Goal: Task Accomplishment & Management: Manage account settings

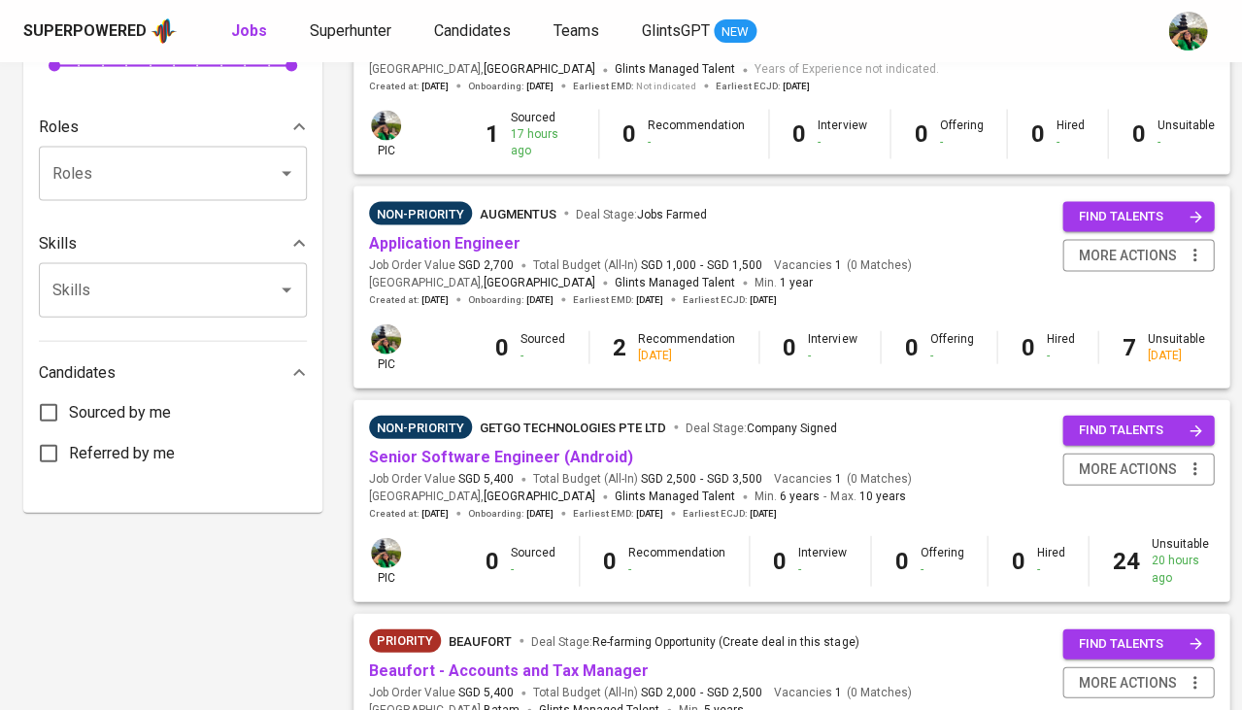
scroll to position [726, 0]
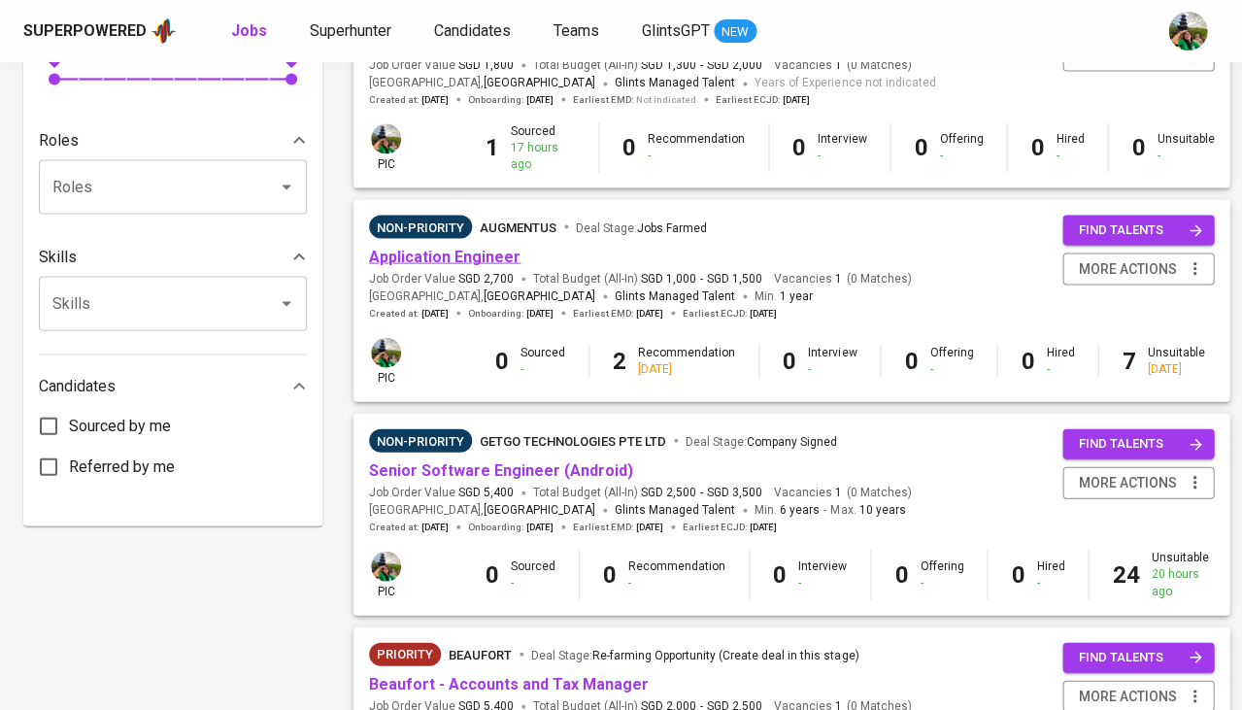
click at [459, 247] on link "Application Engineer" at bounding box center [445, 256] width 152 height 18
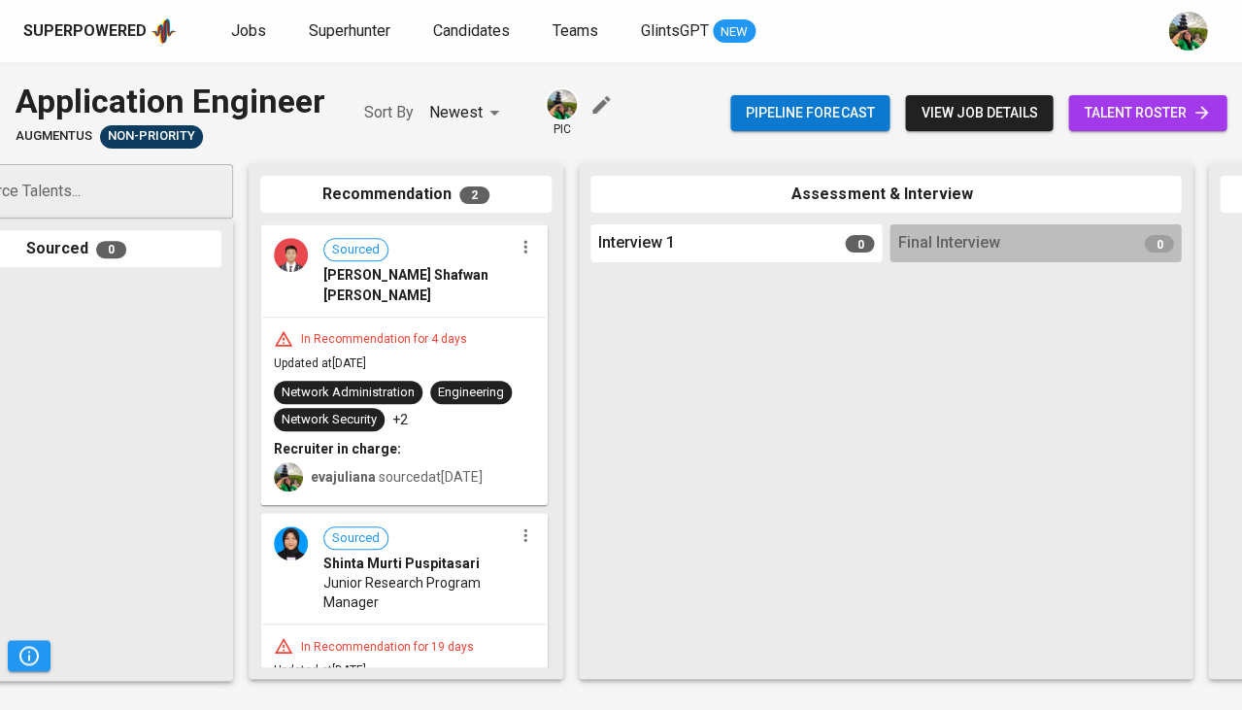
scroll to position [0, 51]
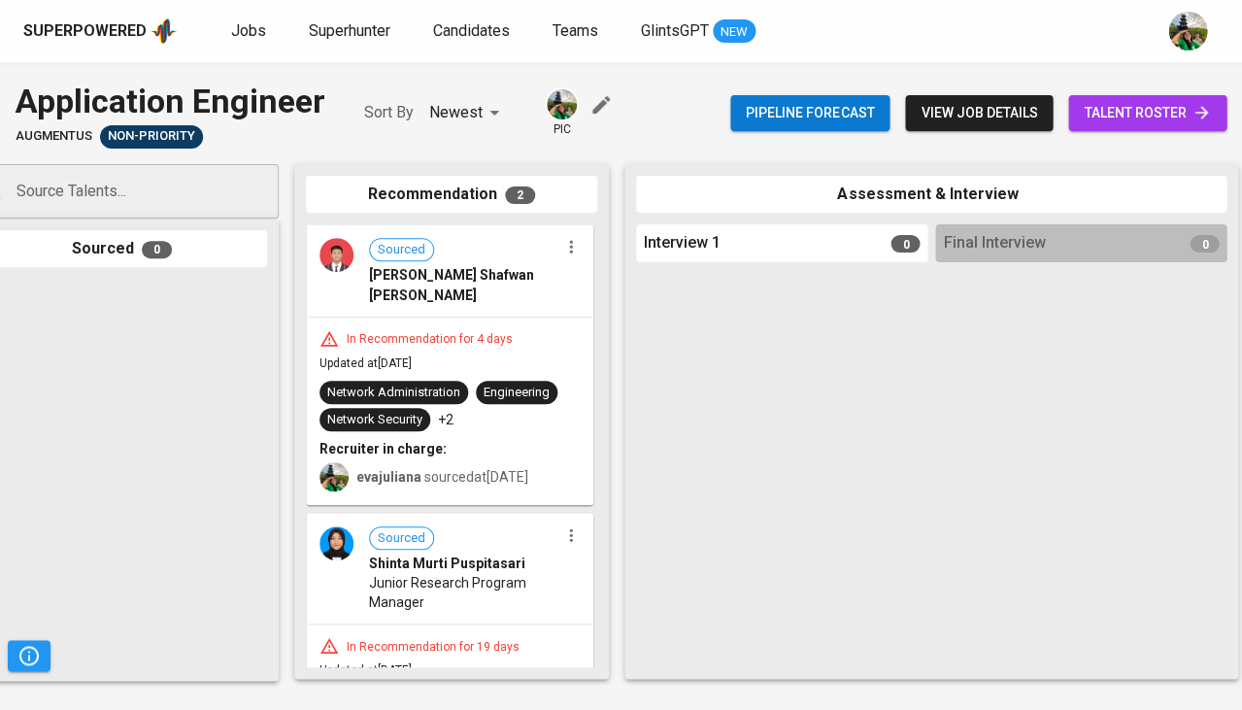
click at [569, 248] on icon "button" at bounding box center [570, 246] width 19 height 19
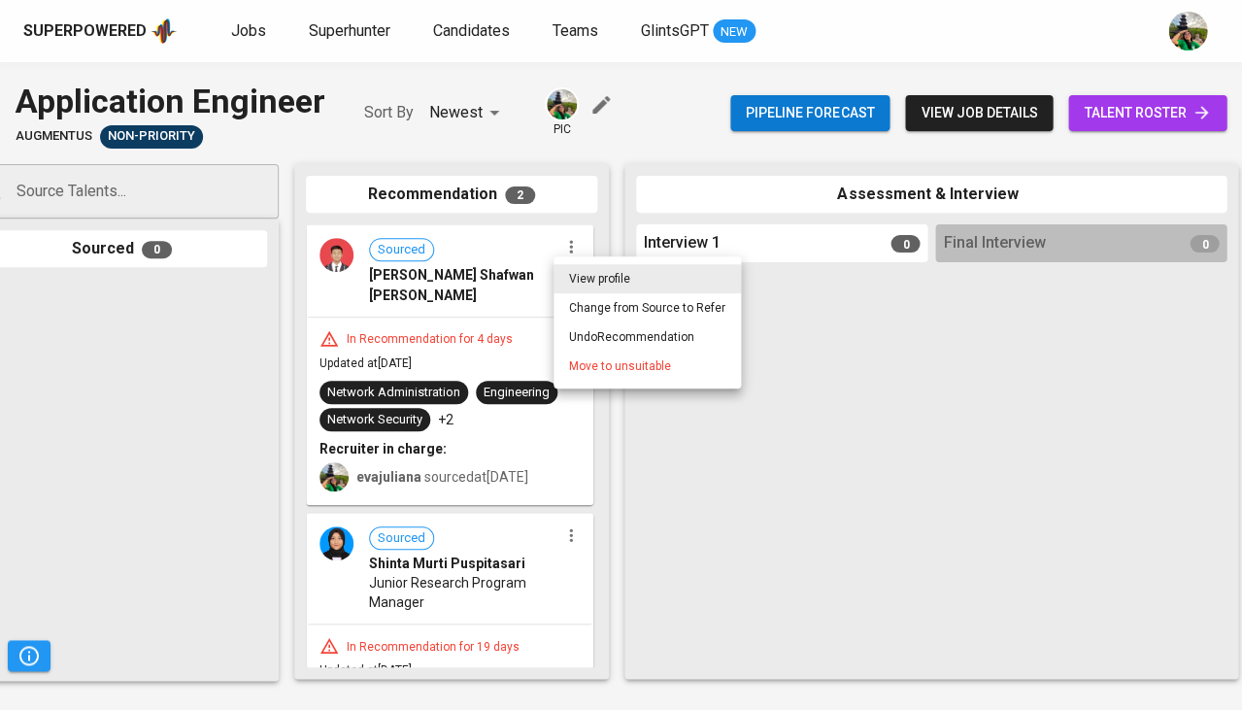
click at [579, 361] on span "Move to unsuitable" at bounding box center [620, 365] width 102 height 17
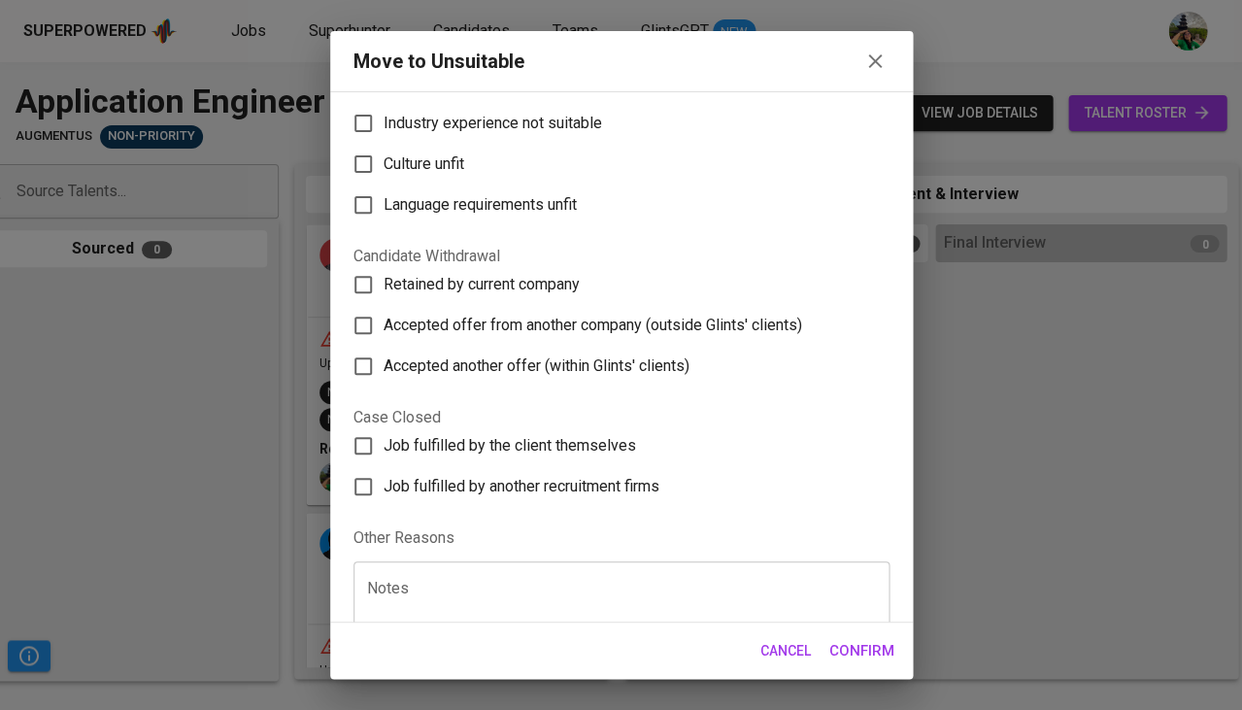
scroll to position [245, 0]
click at [538, 581] on textarea at bounding box center [621, 618] width 509 height 74
type textarea "job pause"
click at [860, 652] on span "Confirm" at bounding box center [861, 650] width 65 height 25
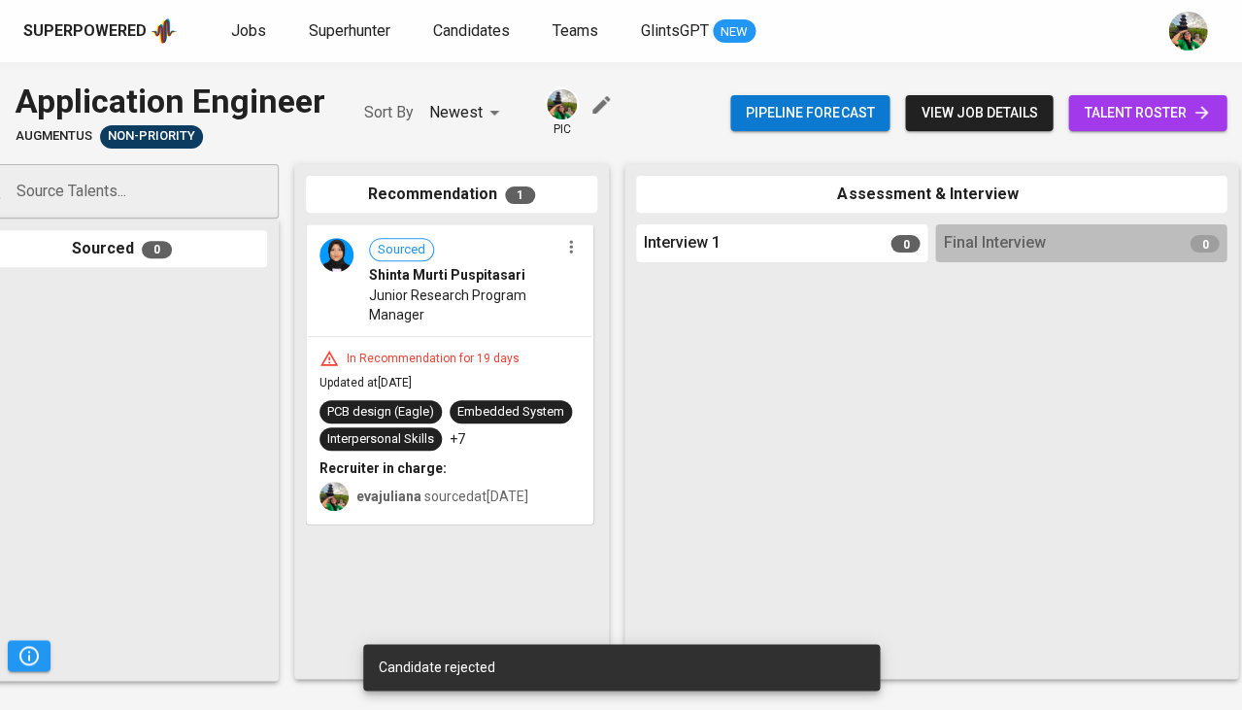
scroll to position [0, 51]
click at [569, 249] on icon "button" at bounding box center [570, 246] width 19 height 19
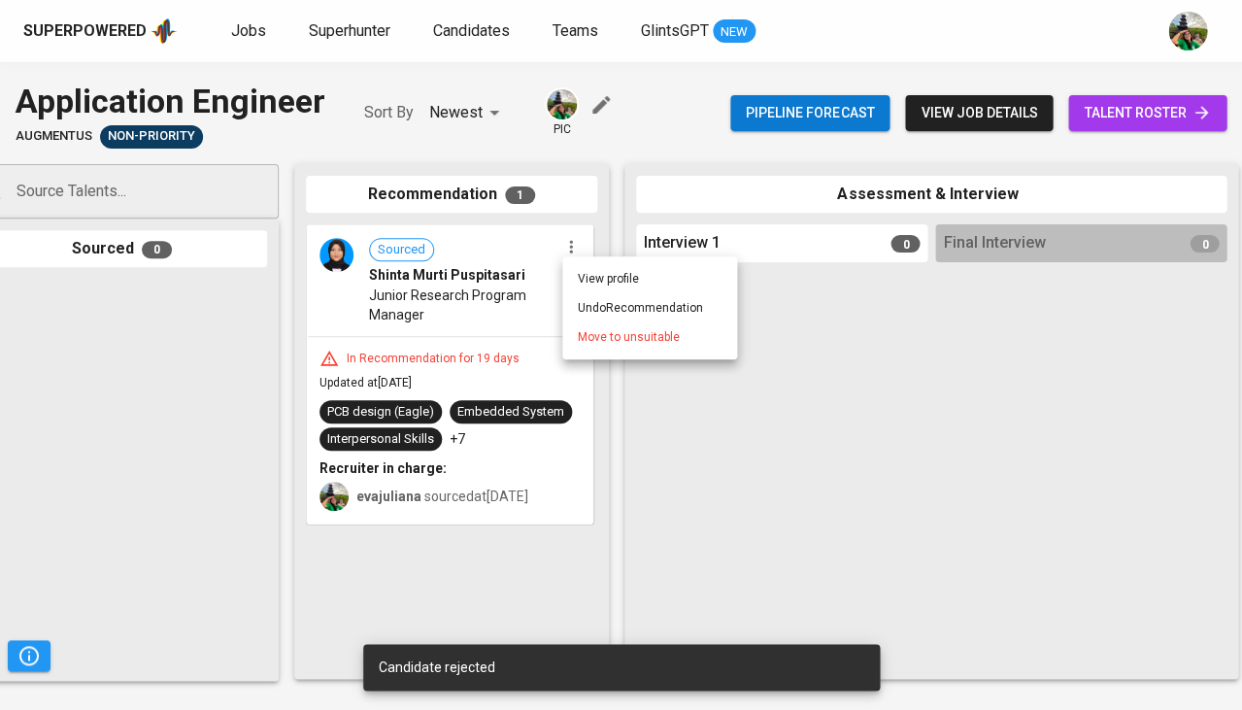
click at [629, 343] on span "Move to unsuitable" at bounding box center [629, 336] width 102 height 17
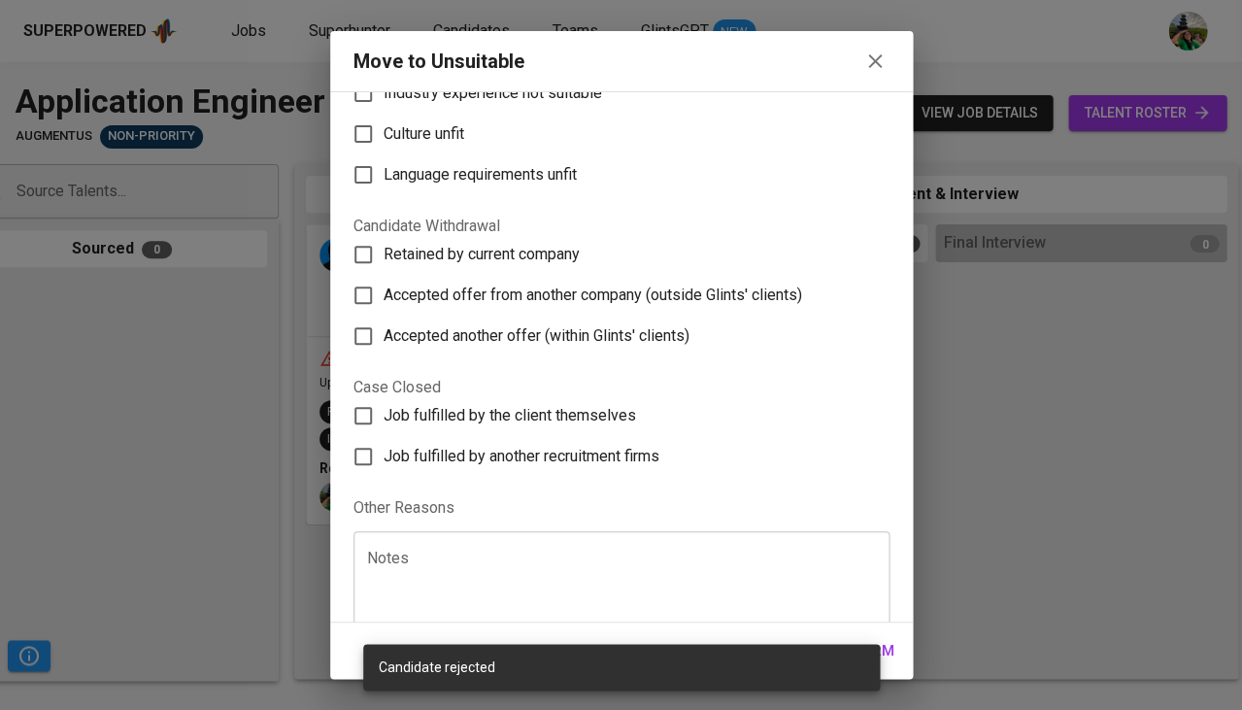
click at [499, 550] on textarea at bounding box center [621, 587] width 509 height 74
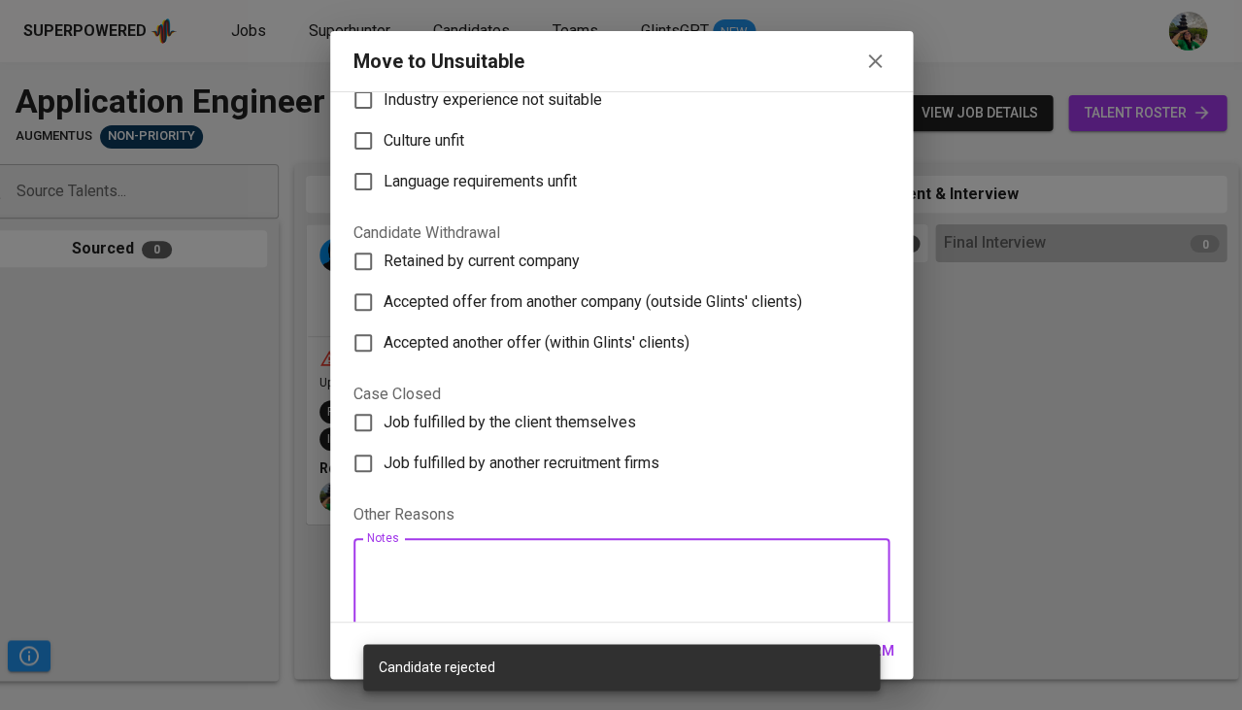
paste textarea "job pause"
type textarea "job pause"
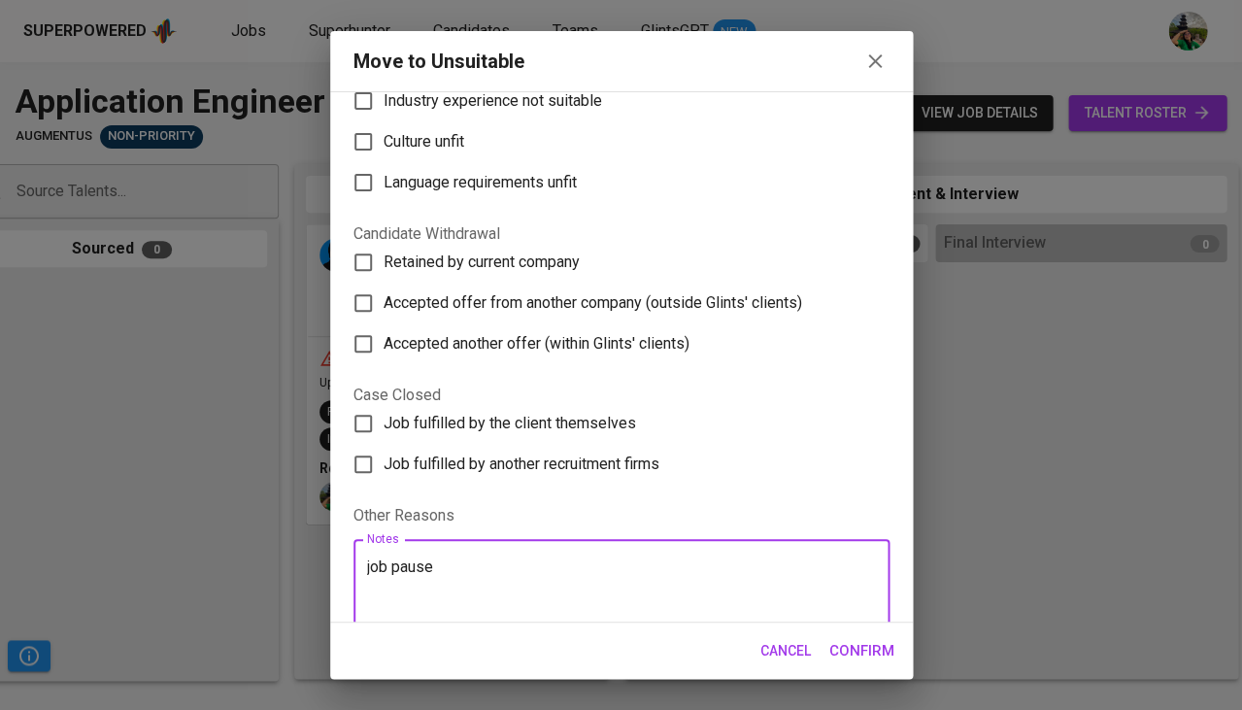
click at [876, 646] on span "Confirm" at bounding box center [861, 650] width 65 height 25
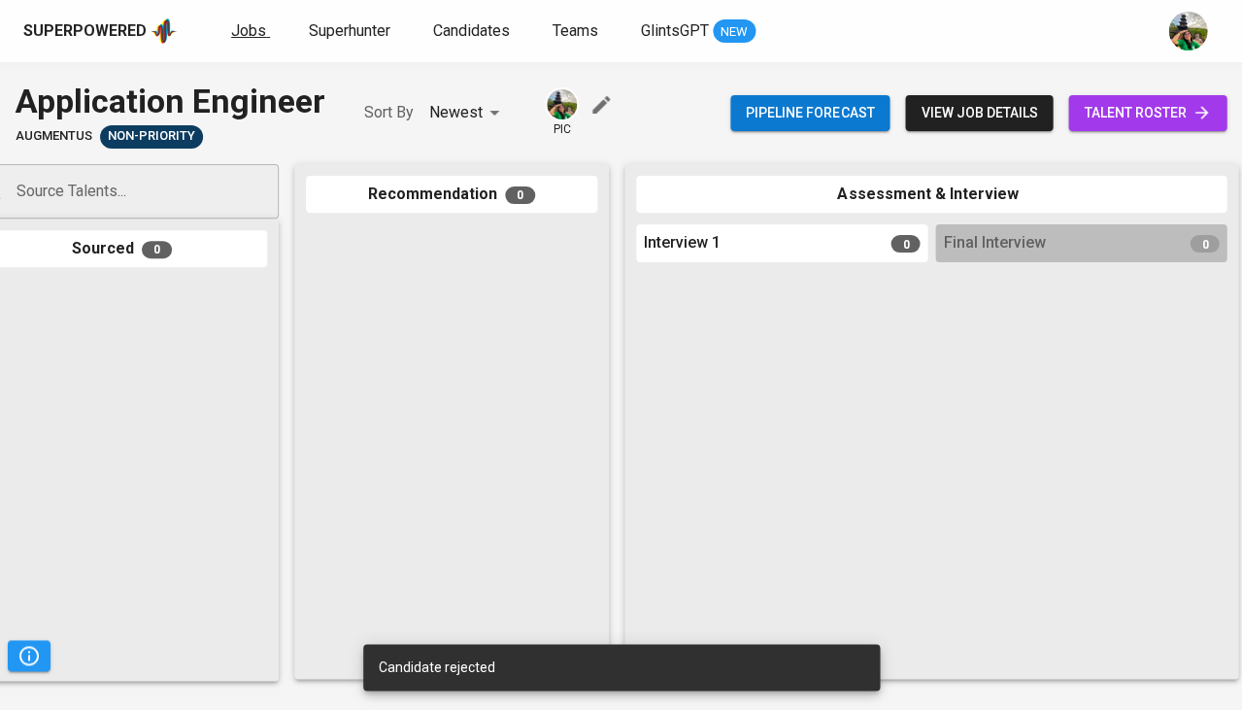
click at [244, 39] on span "Jobs" at bounding box center [248, 30] width 35 height 18
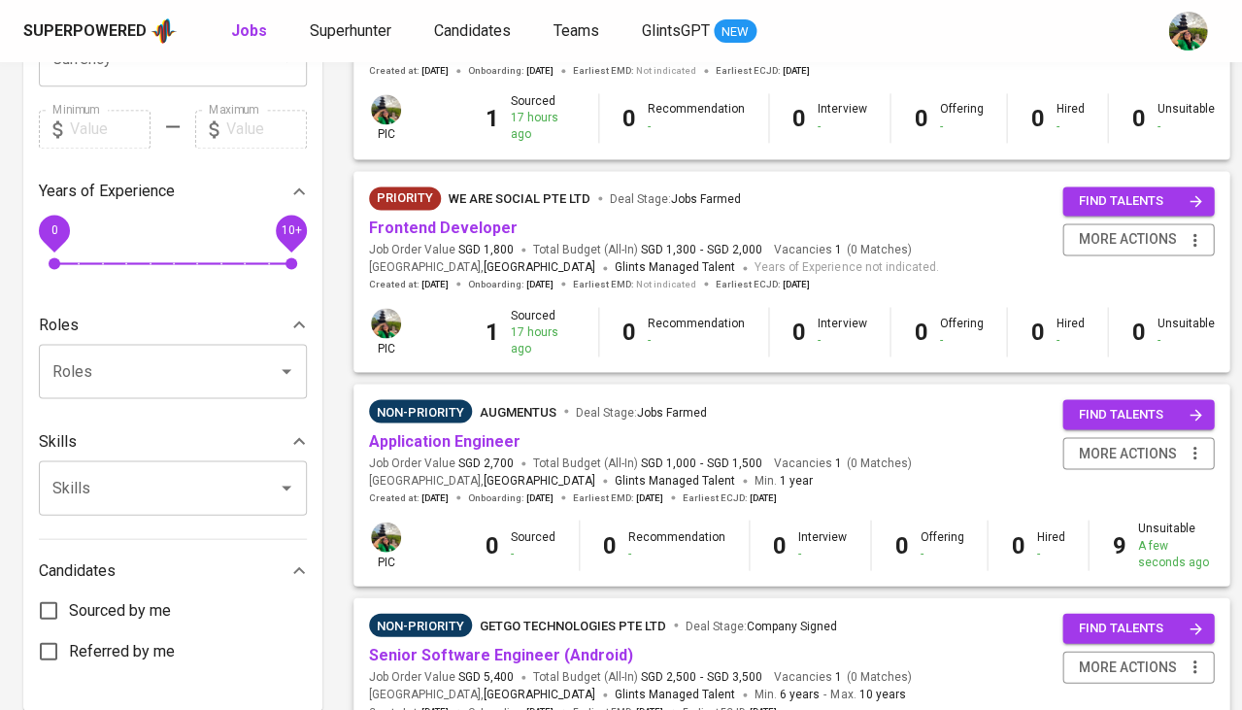
scroll to position [511, 0]
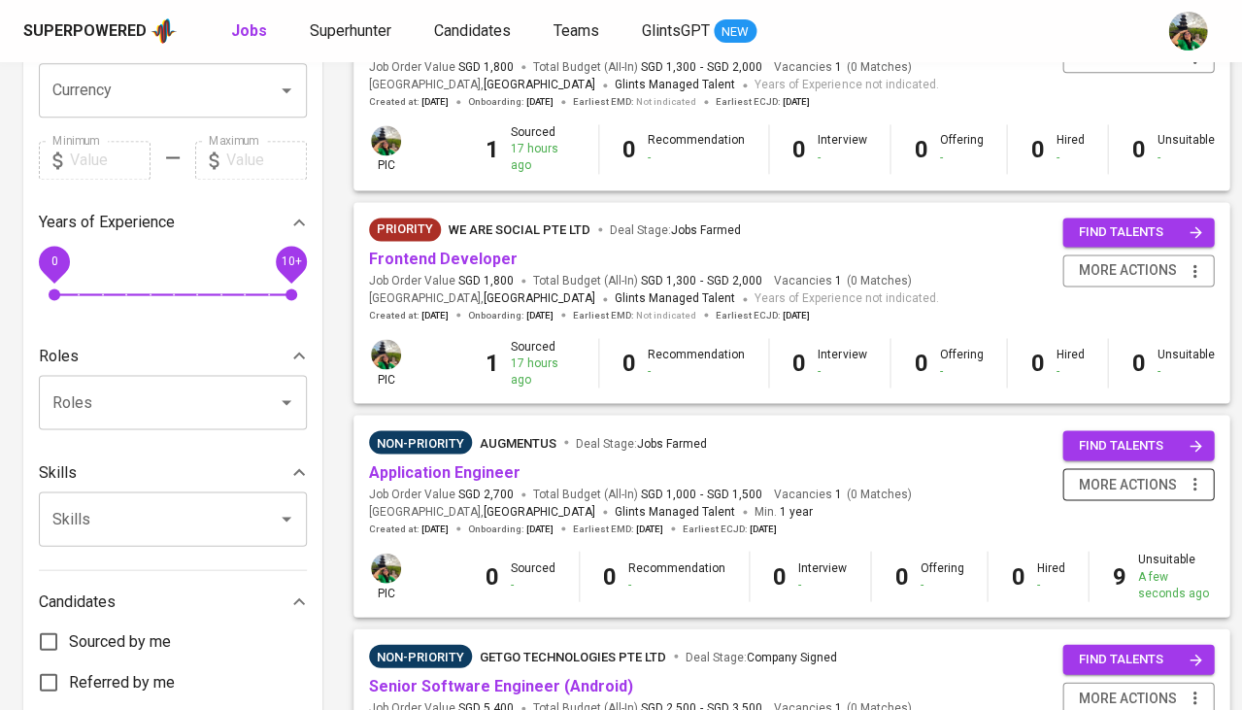
click at [1192, 479] on icon "button" at bounding box center [1194, 483] width 19 height 19
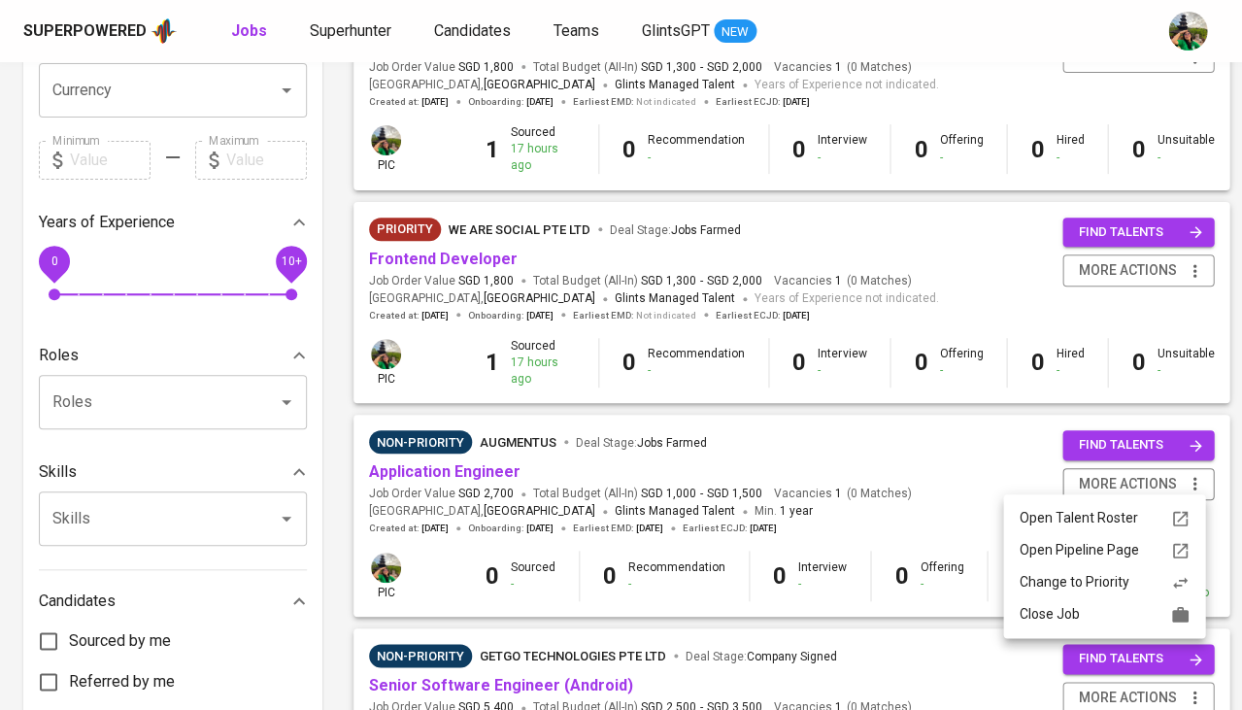
click at [1097, 617] on div "Close Job" at bounding box center [1104, 614] width 171 height 20
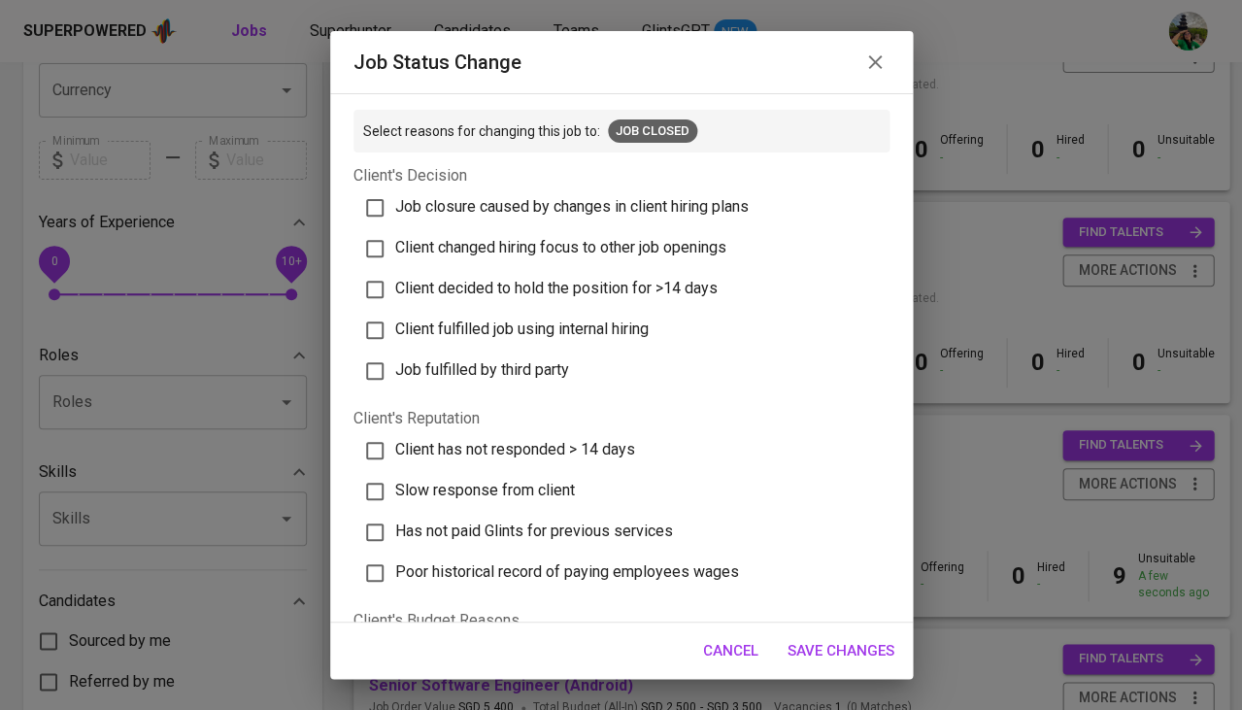
scroll to position [0, 0]
click at [654, 210] on span "Job closure caused by changes in client hiring plans" at bounding box center [572, 206] width 354 height 18
click at [395, 210] on input "Job closure caused by changes in client hiring plans" at bounding box center [374, 207] width 41 height 41
checkbox input "true"
click at [826, 654] on span "Save Changes" at bounding box center [841, 650] width 107 height 25
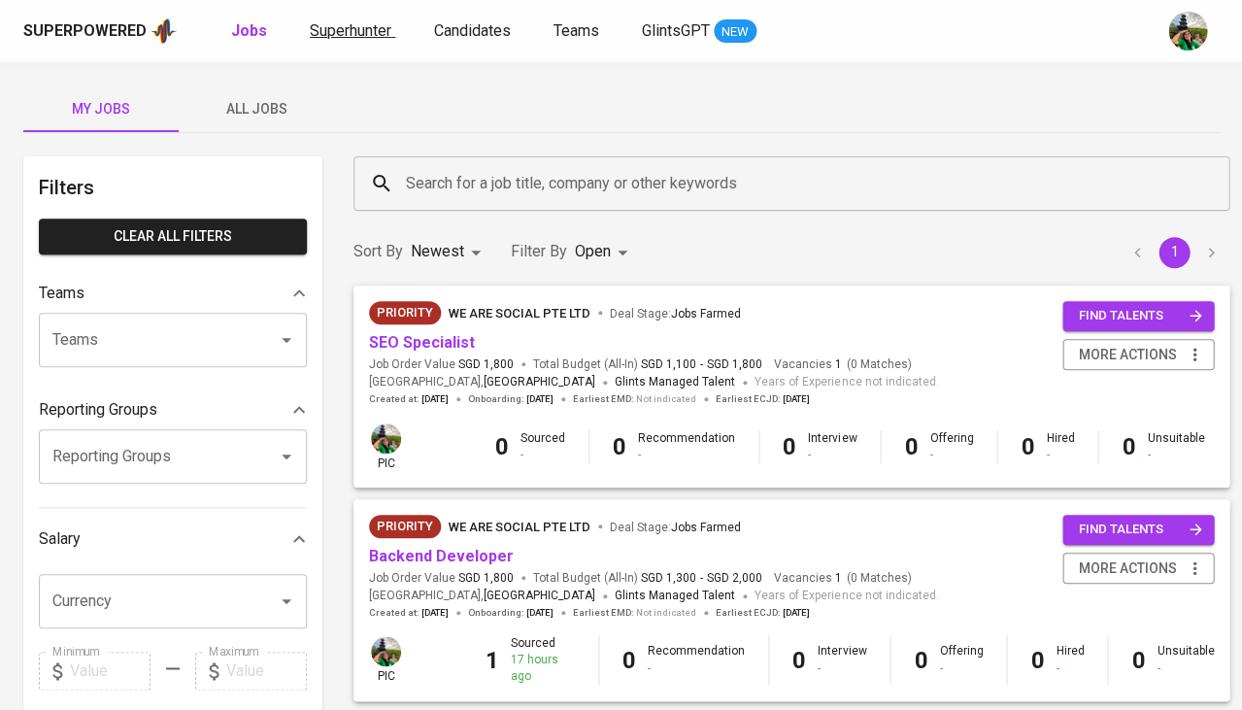
click at [331, 26] on span "Superhunter" at bounding box center [351, 30] width 82 height 18
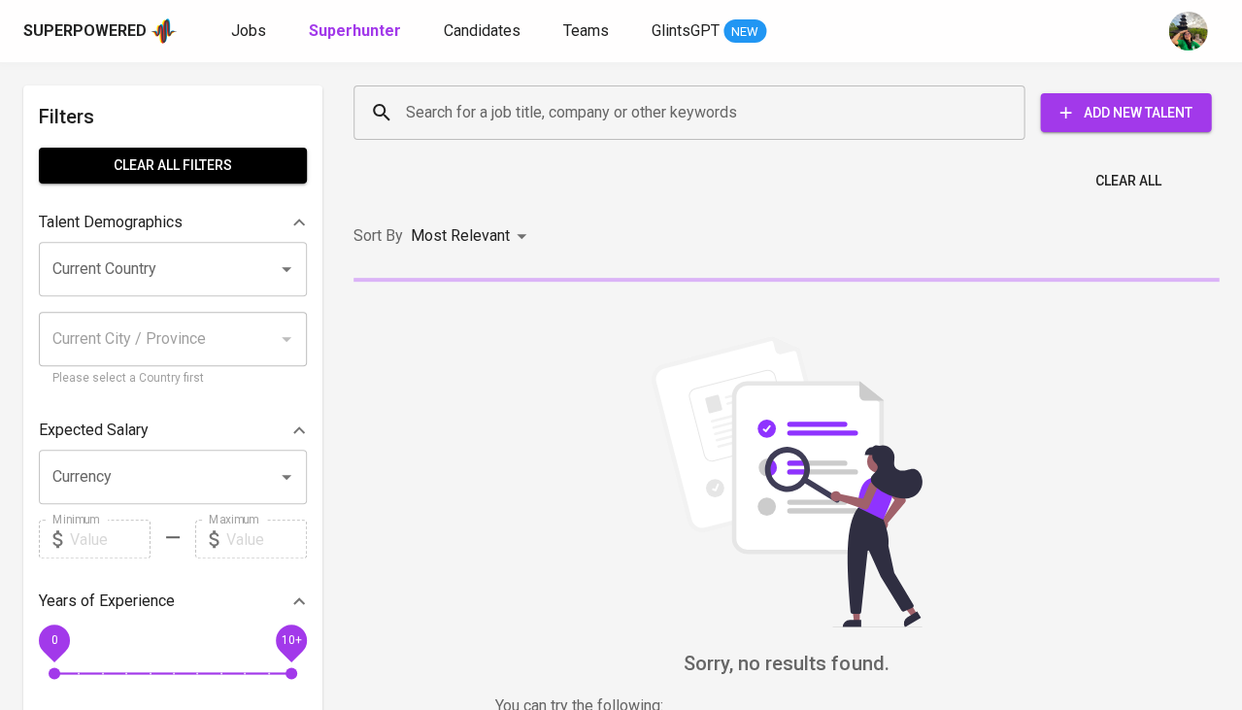
click at [128, 262] on input "Current Country" at bounding box center [146, 269] width 196 height 37
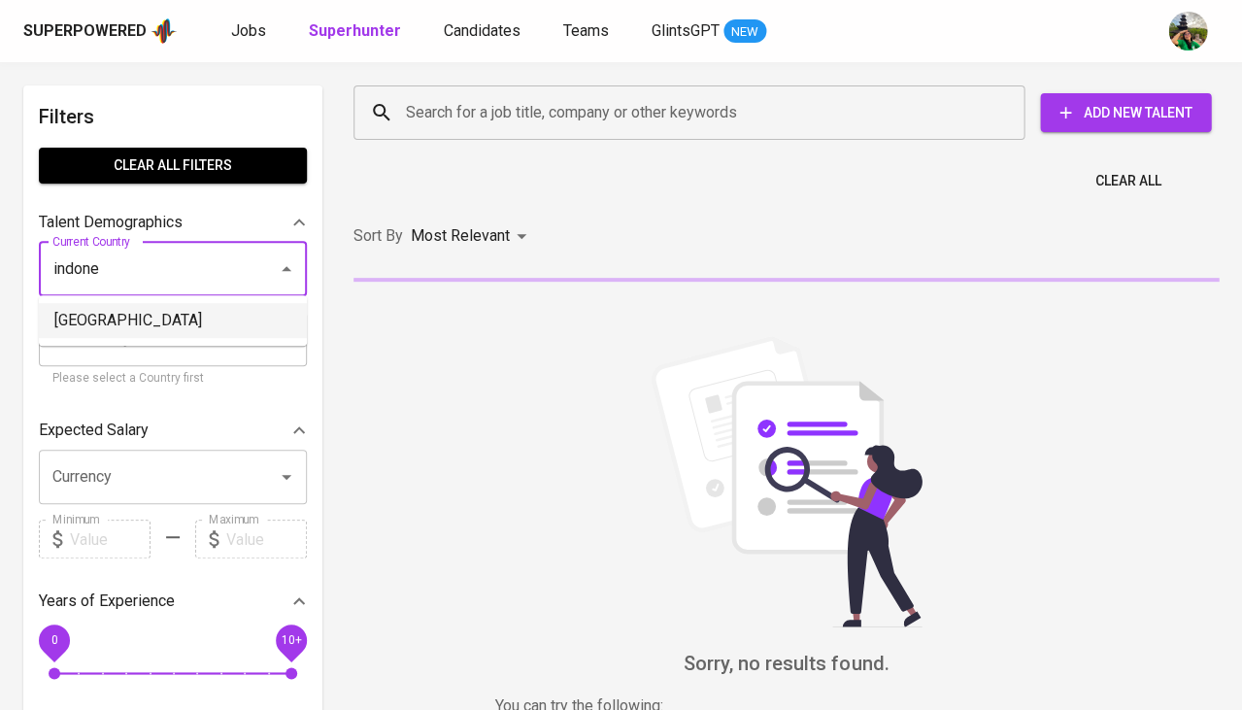
click at [134, 326] on li "Indonesia" at bounding box center [173, 320] width 268 height 35
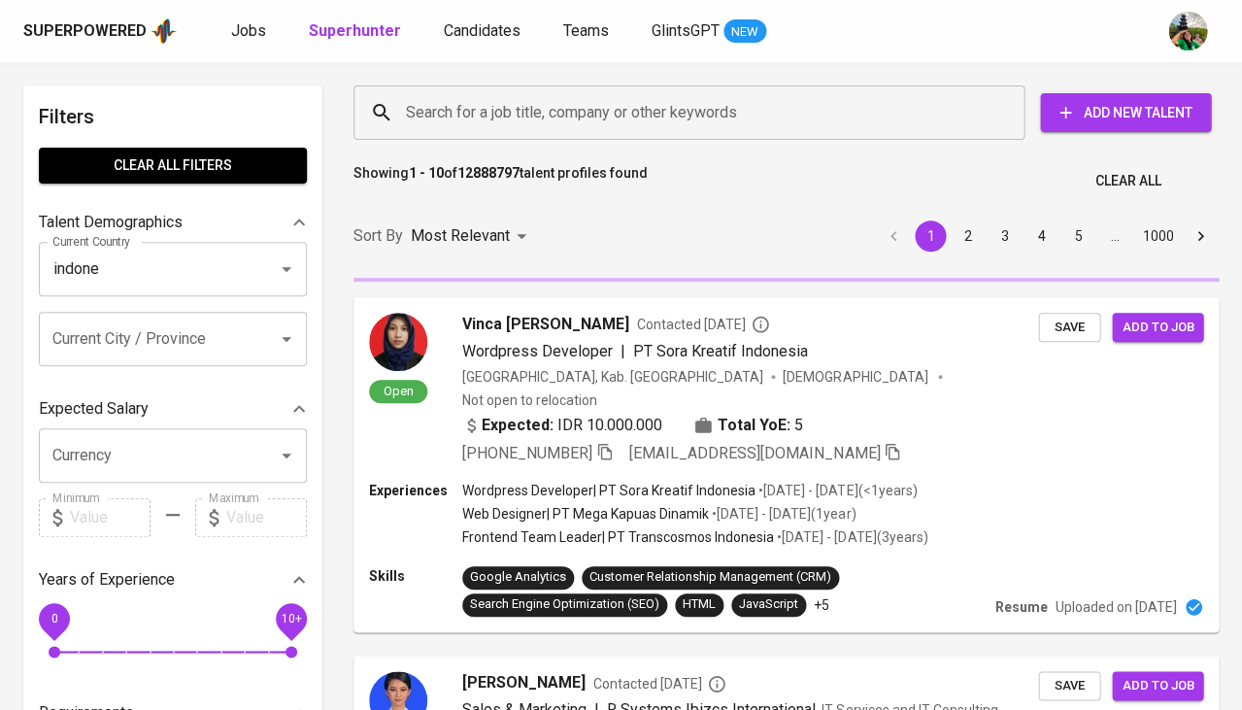
type input "Indonesia"
click at [144, 312] on div "Current City / Province" at bounding box center [173, 339] width 268 height 54
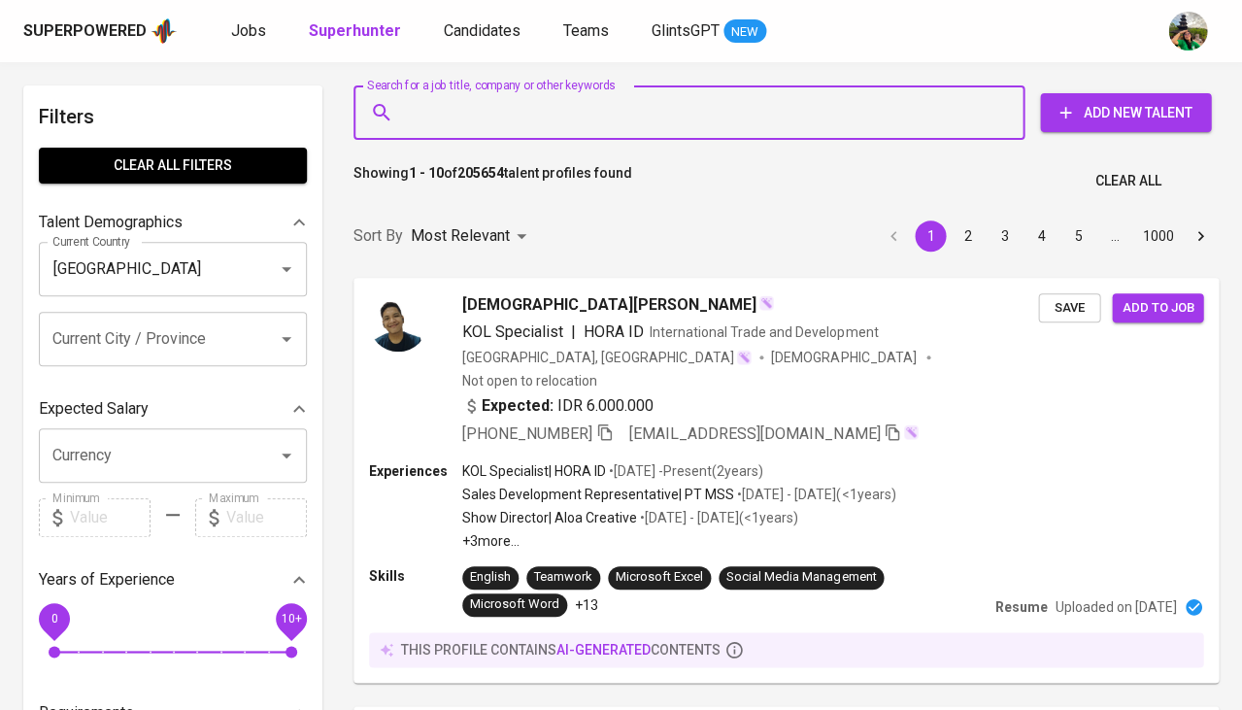
click at [474, 105] on input "Search for a job title, company or other keywords" at bounding box center [694, 112] width 586 height 37
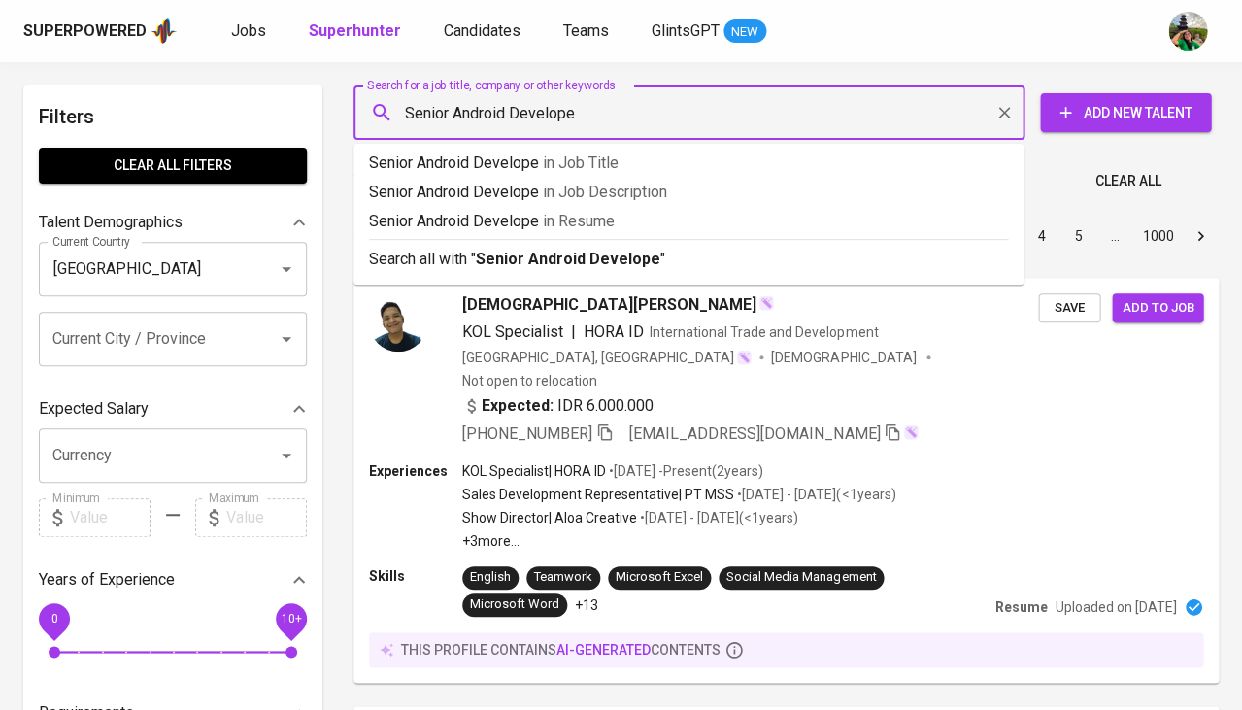
type input "Senior Android Developer"
click at [486, 155] on p "Senior Android Developer in Job Title" at bounding box center [688, 163] width 639 height 23
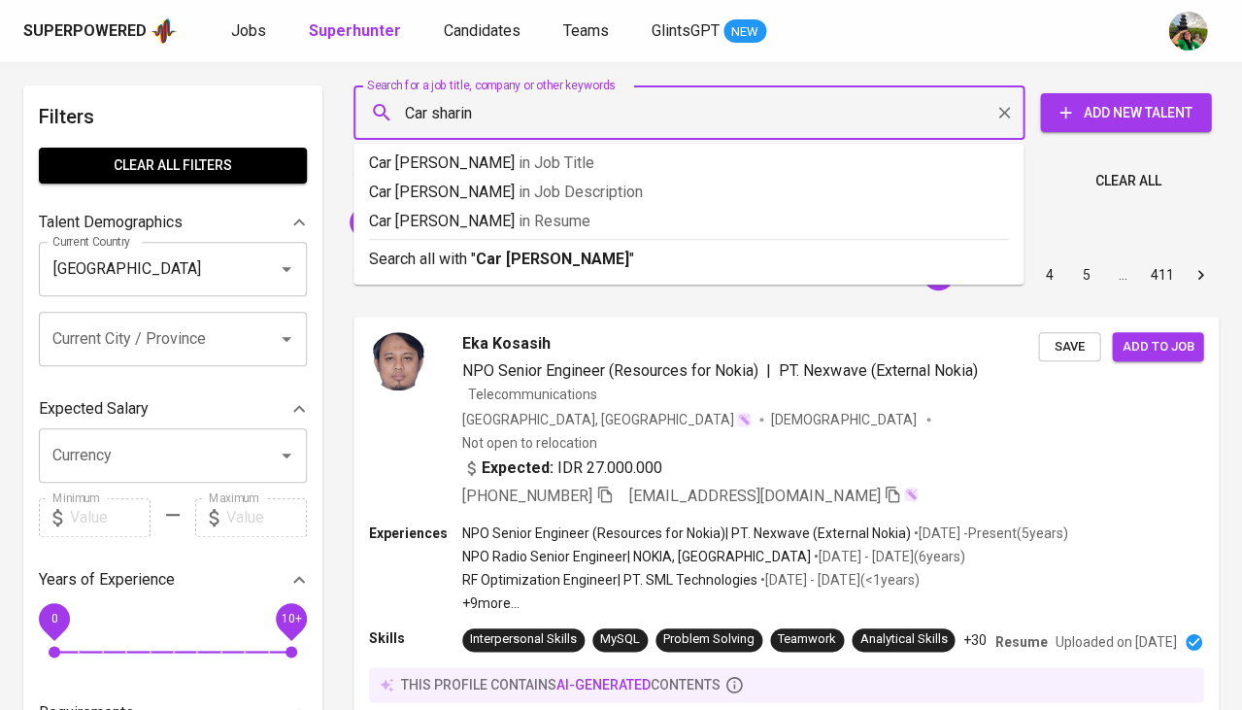
type input "Car sharing"
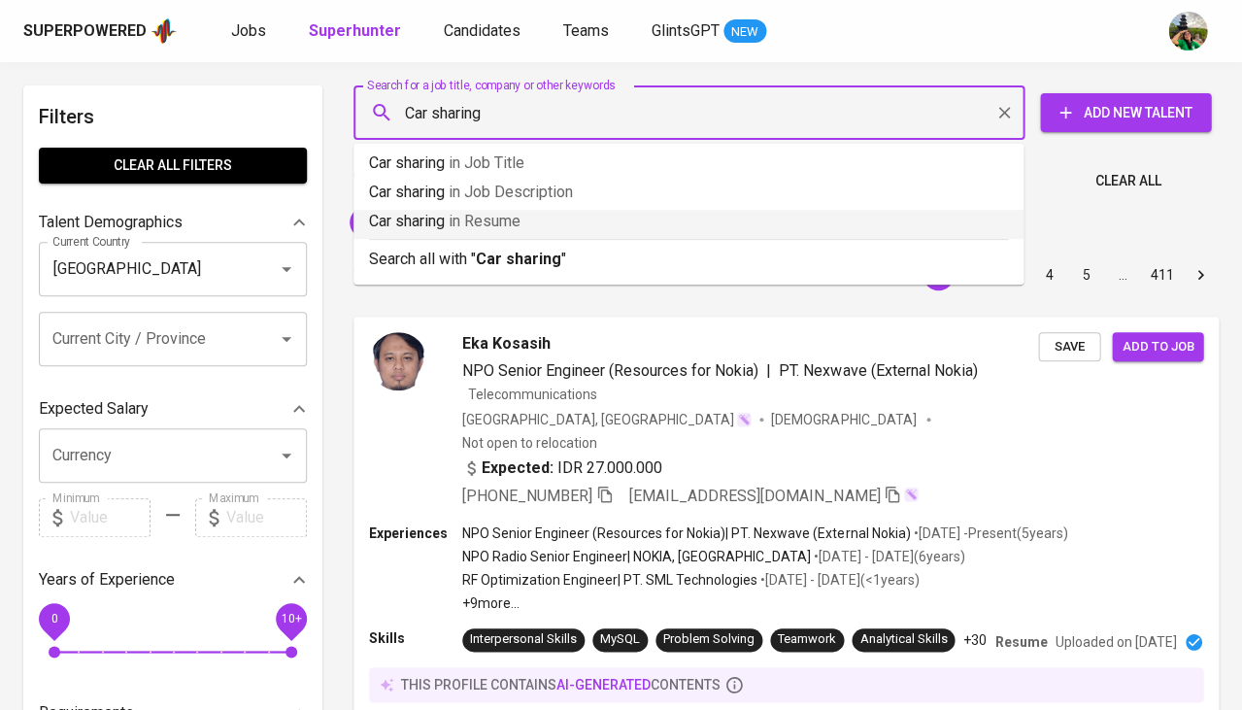
click at [530, 225] on p "Car sharing in Resume" at bounding box center [688, 221] width 639 height 23
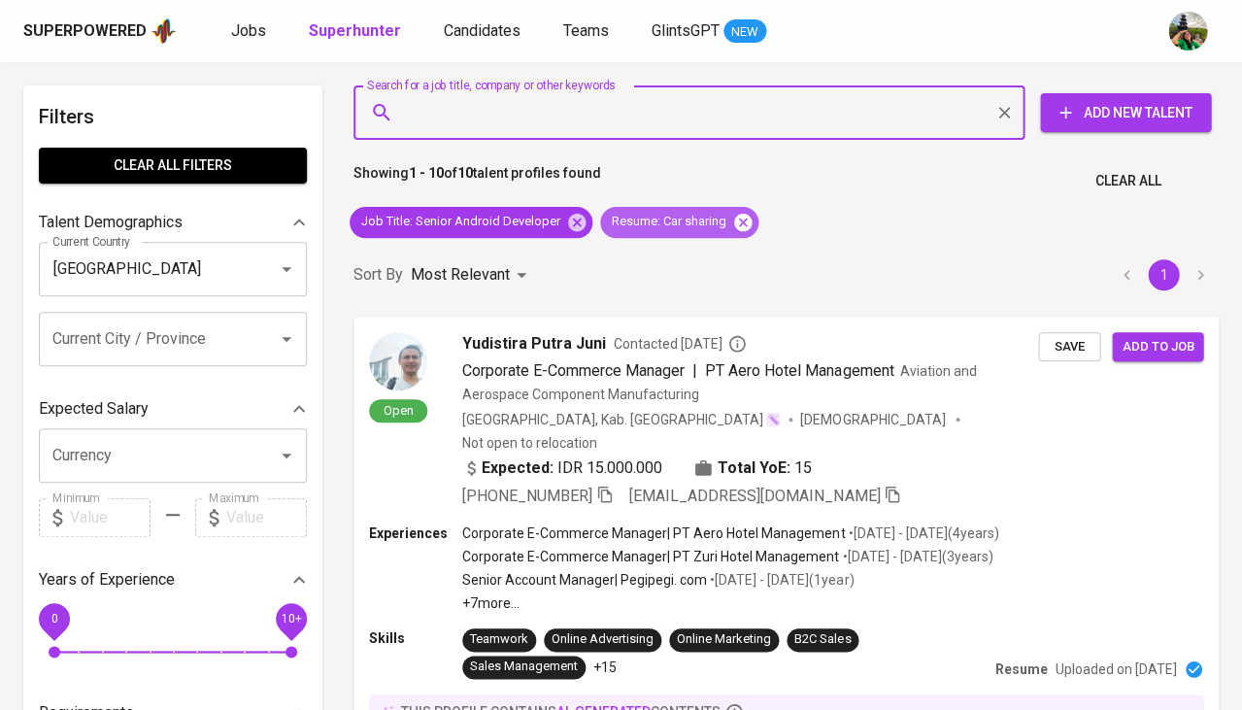
click at [739, 214] on icon at bounding box center [742, 221] width 17 height 17
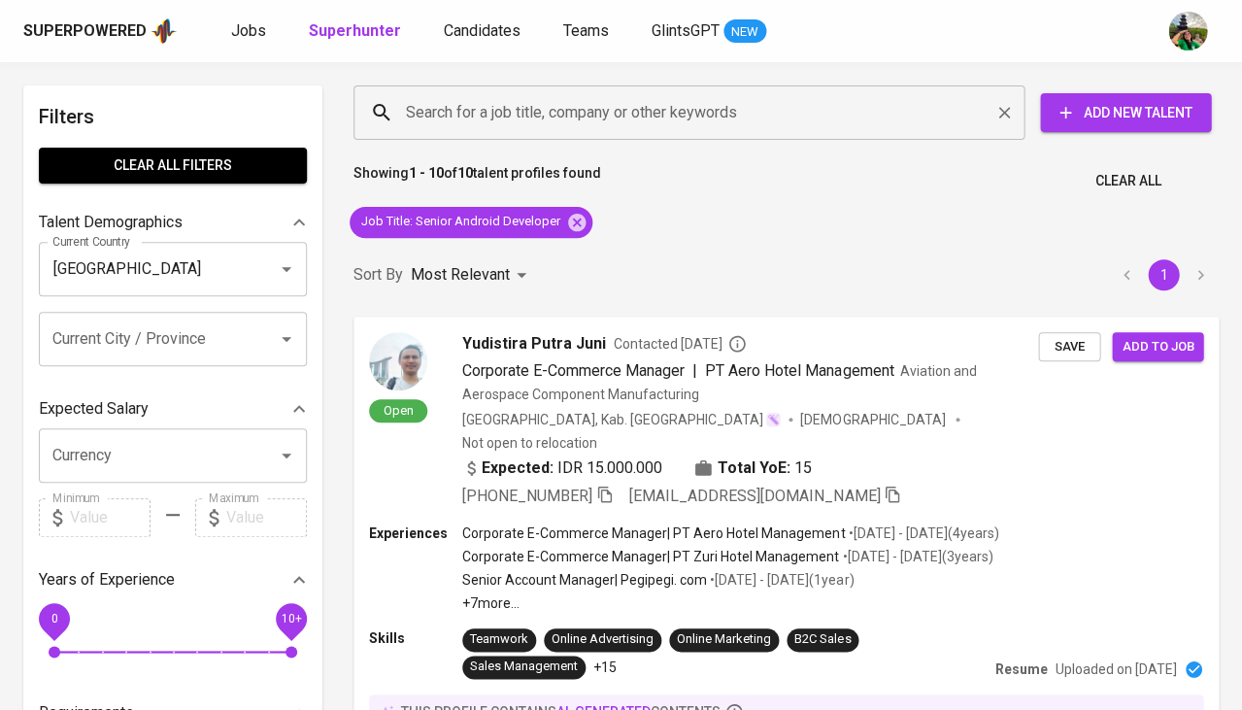
click at [606, 112] on input "Search for a job title, company or other keywords" at bounding box center [694, 112] width 586 height 37
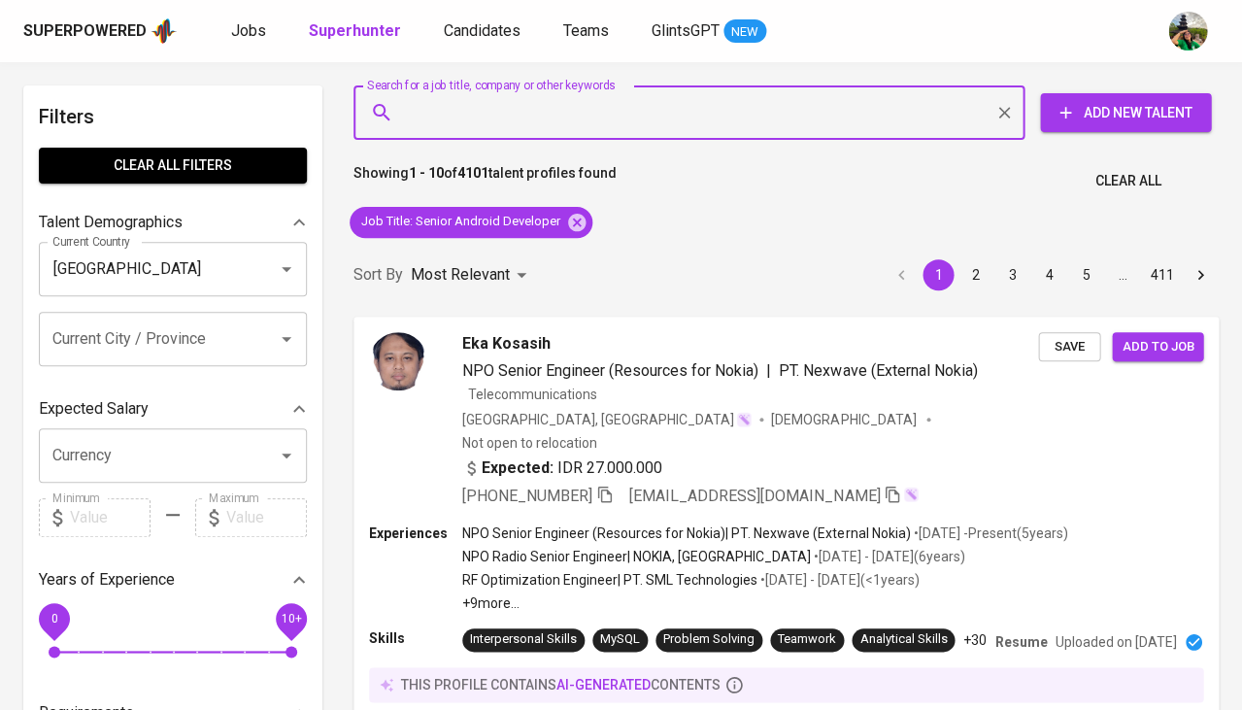
click at [606, 112] on input "Search for a job title, company or other keywords" at bounding box center [694, 112] width 586 height 37
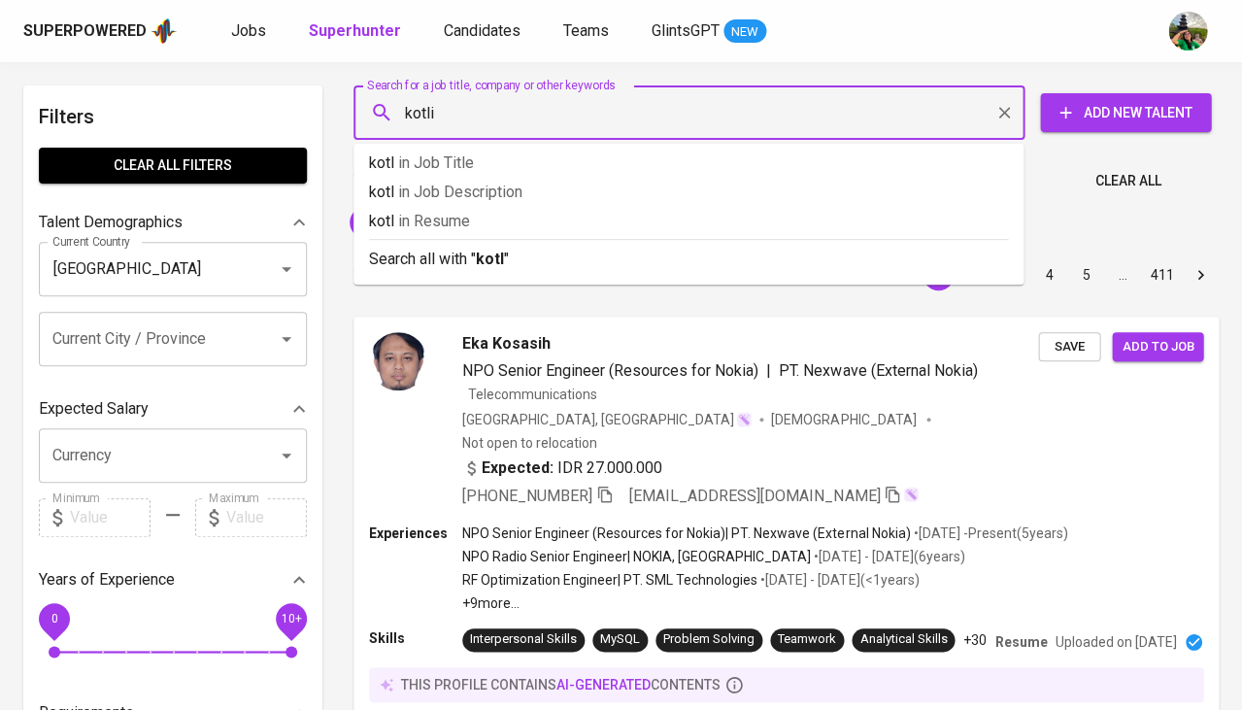
type input "kotlin"
click at [510, 221] on p "kotlin in Resume" at bounding box center [688, 221] width 639 height 23
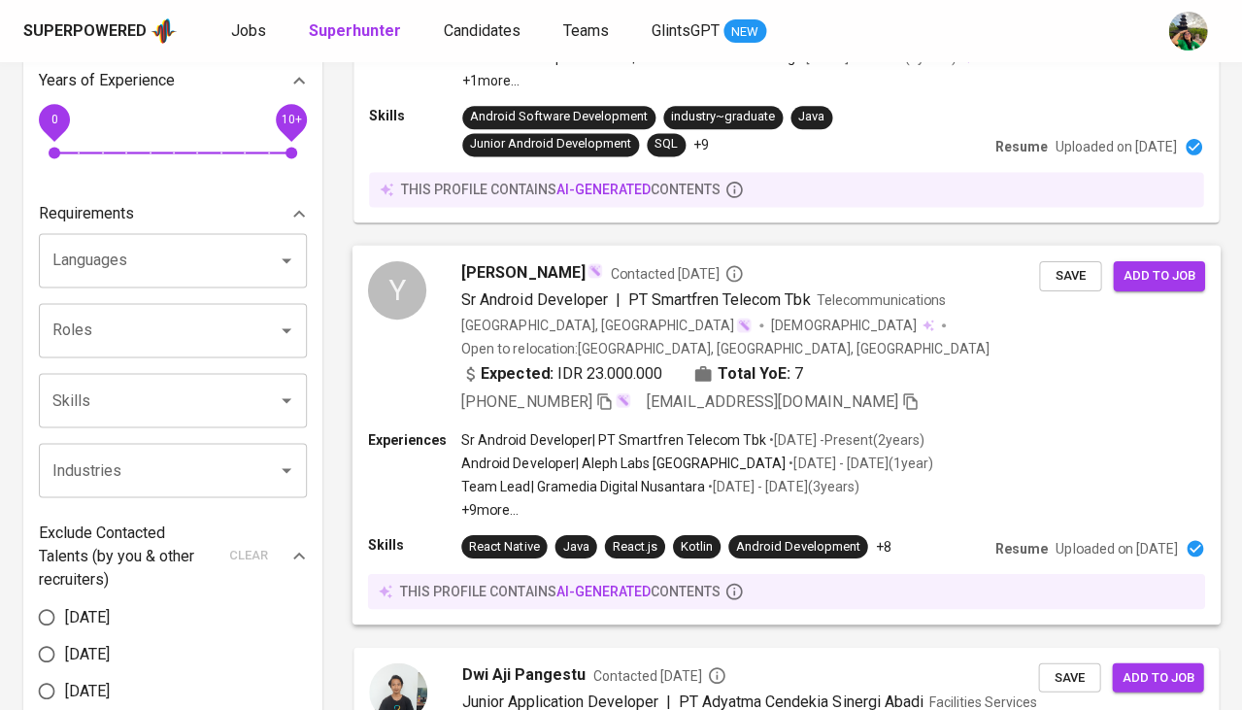
scroll to position [563, 0]
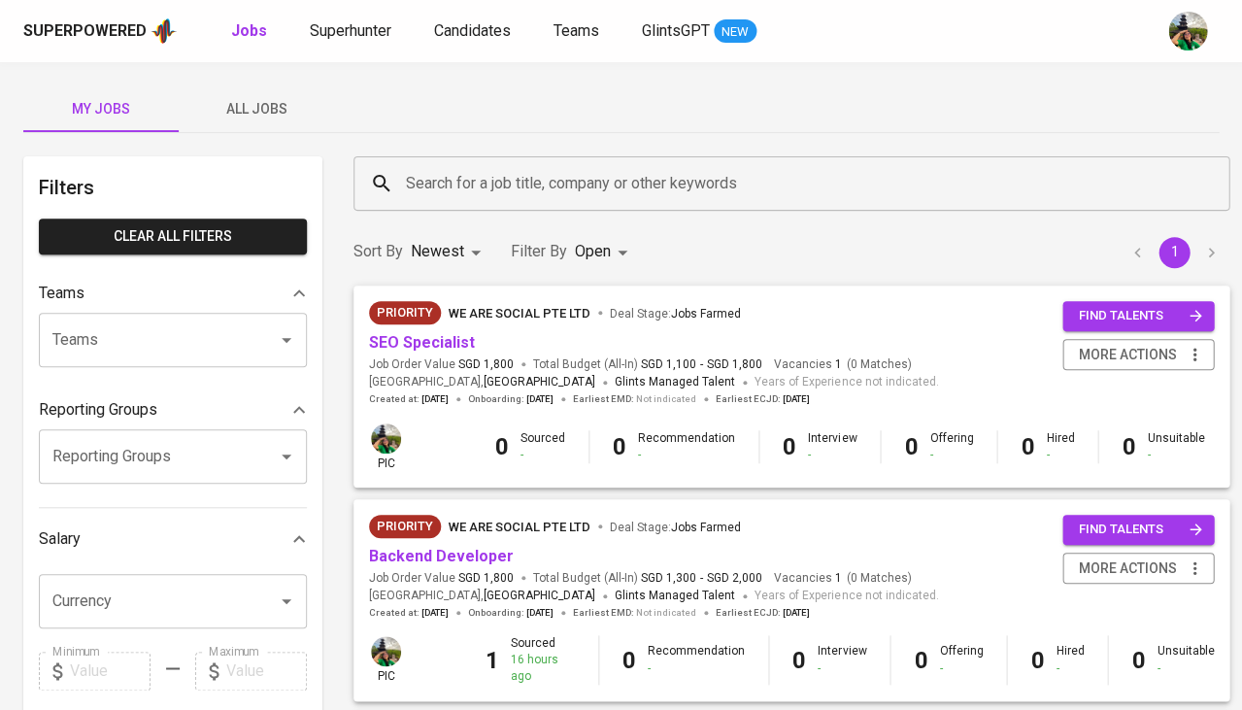
click at [272, 110] on span "All Jobs" at bounding box center [256, 109] width 132 height 24
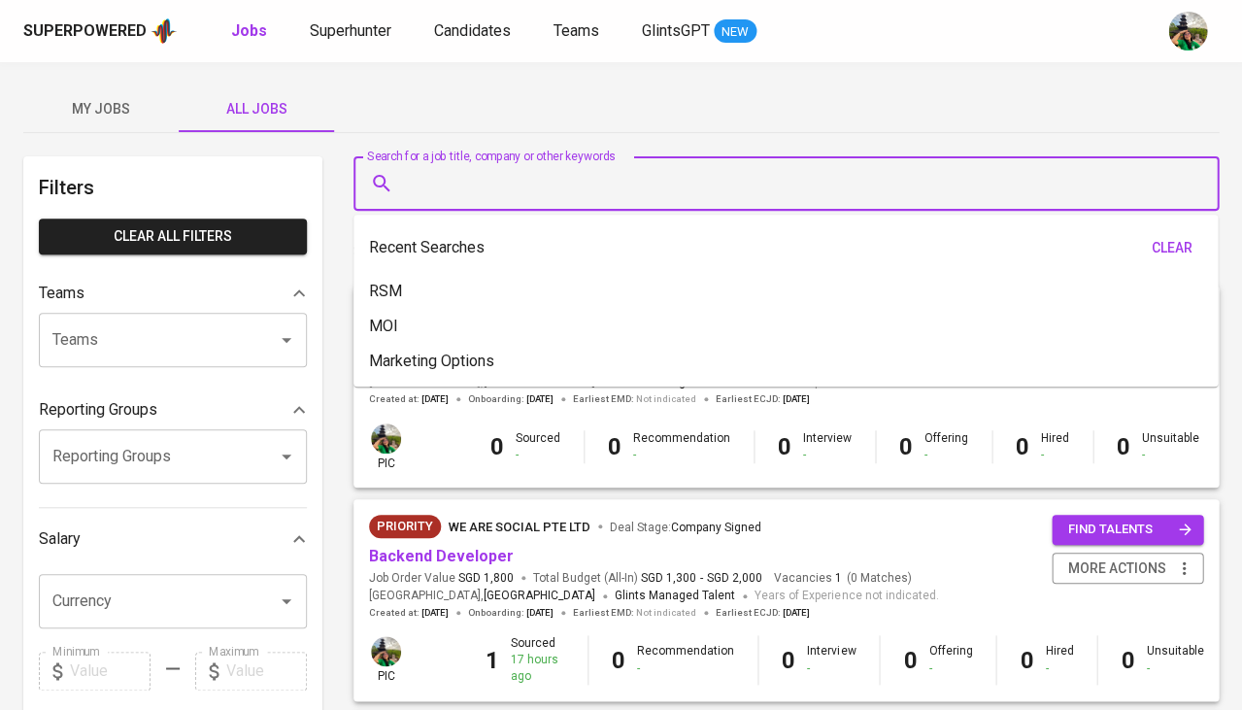
click at [599, 182] on input "Search for a job title, company or other keywords" at bounding box center [791, 183] width 780 height 37
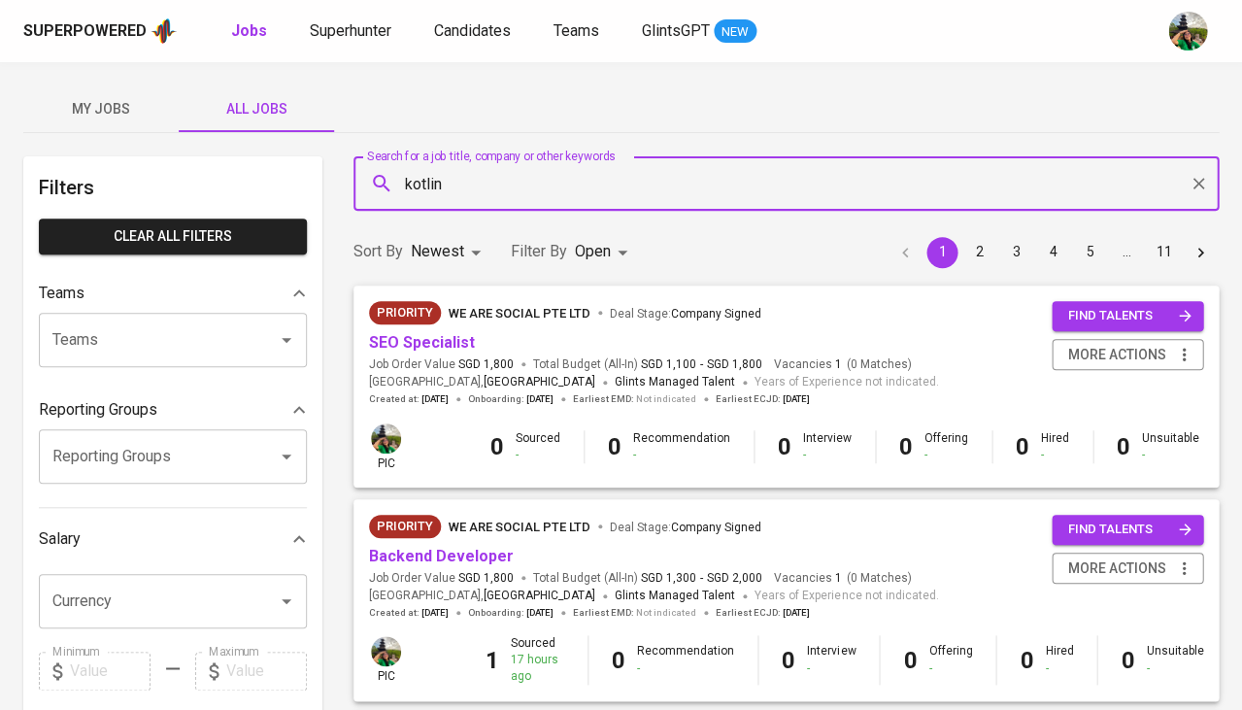
type input "kotlin"
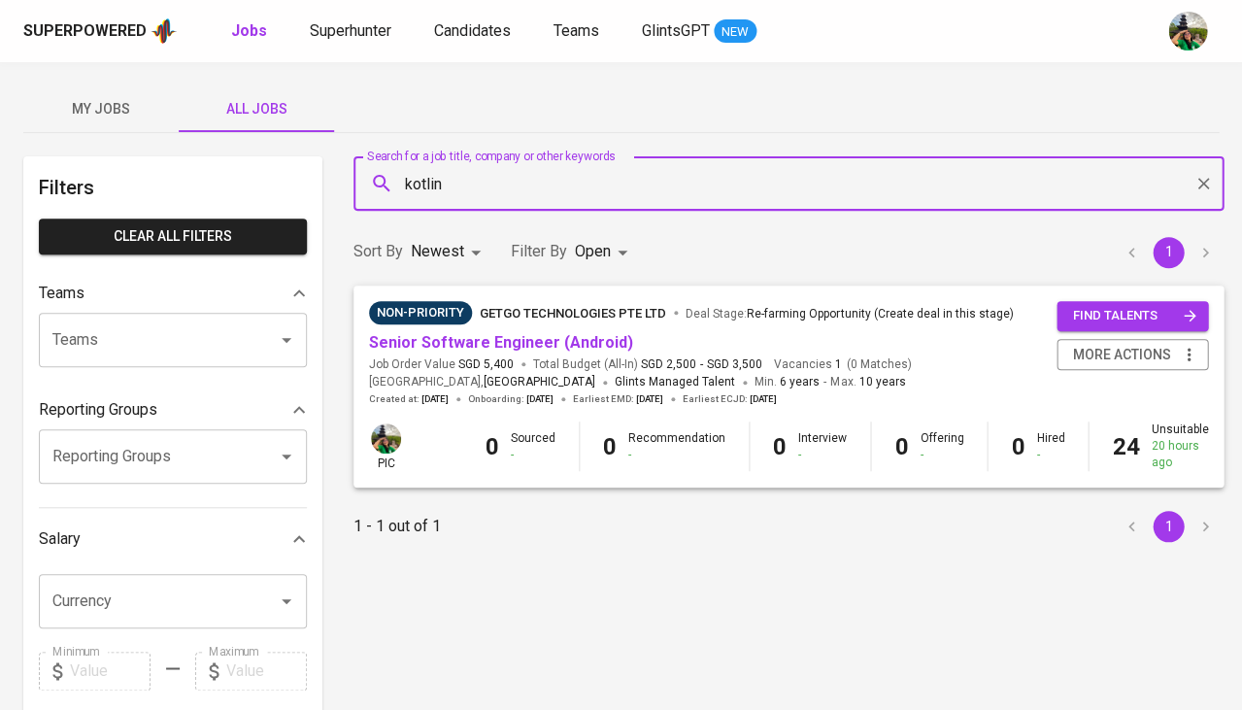
click at [602, 254] on body "Superpowered Jobs Superhunter Candidates Teams GlintsGPT NEW My Jobs All Jobs F…" at bounding box center [621, 663] width 1242 height 1326
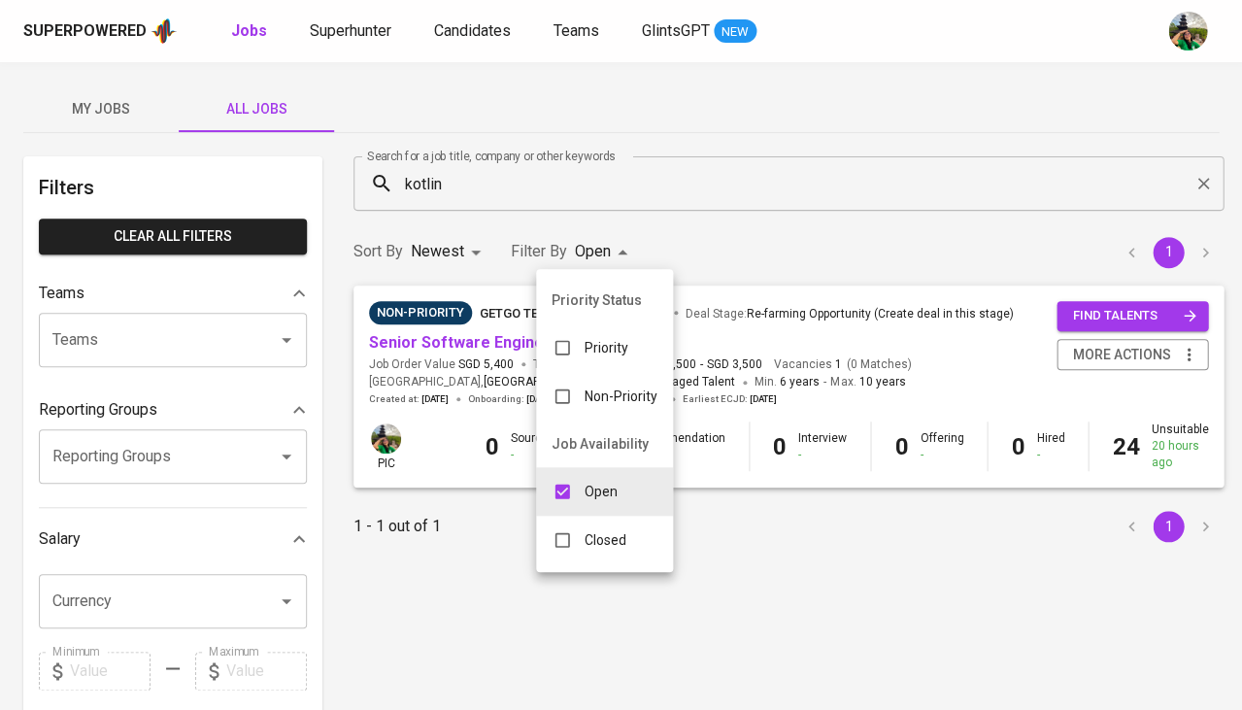
click at [564, 537] on input "checkbox" at bounding box center [562, 540] width 37 height 37
checkbox input "true"
type input "OPEN,CLOSE"
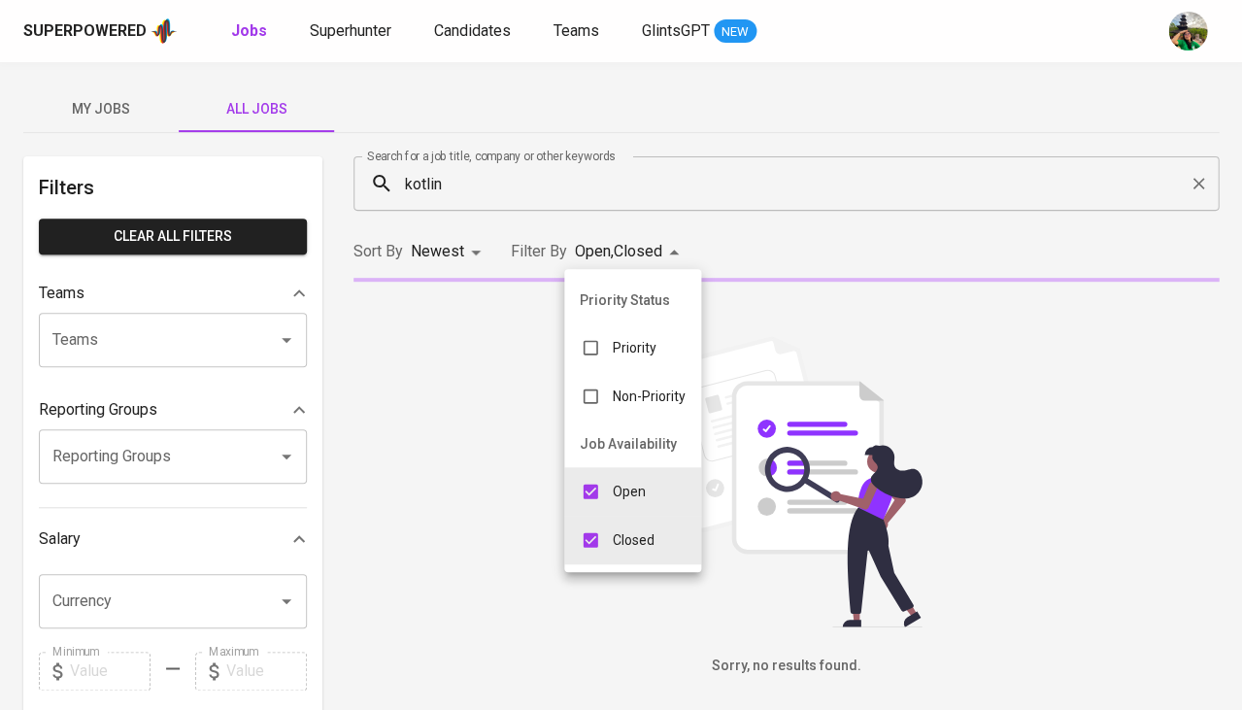
click at [595, 475] on input "checkbox" at bounding box center [590, 491] width 37 height 37
checkbox input "false"
type input "CLOSE"
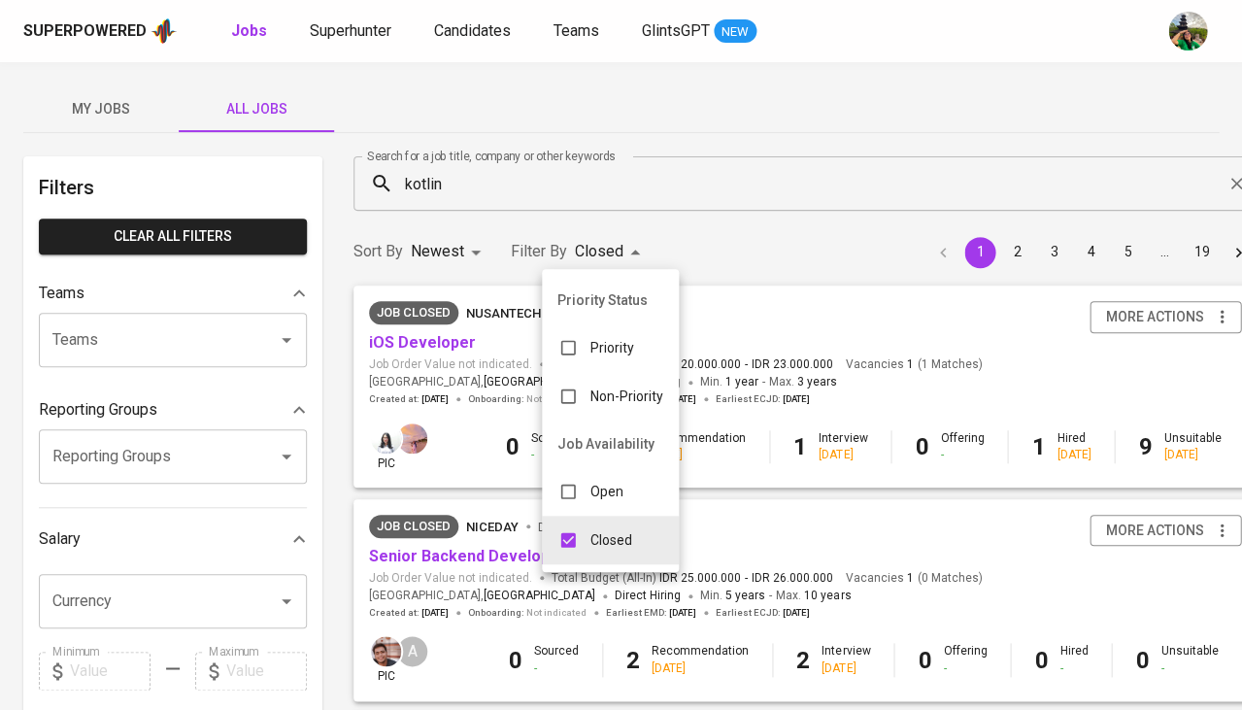
click at [763, 186] on div at bounding box center [621, 355] width 1242 height 710
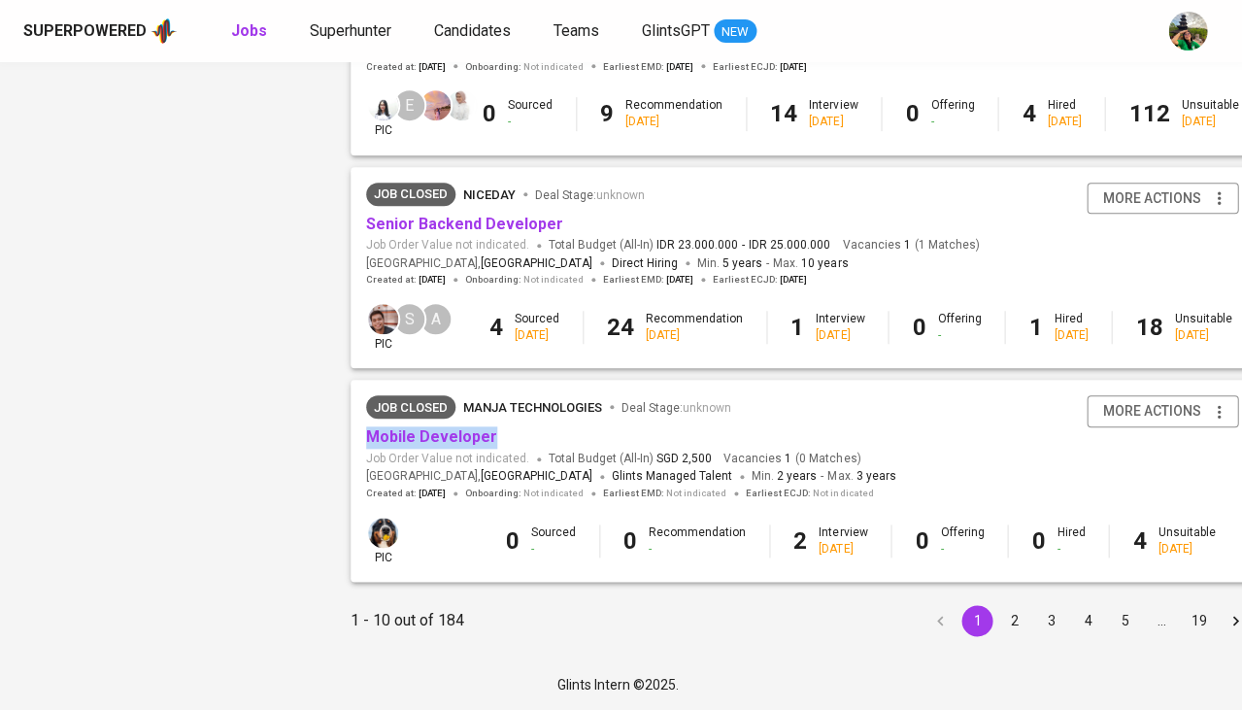
scroll to position [1844, 3]
click at [1007, 624] on button "2" at bounding box center [1013, 620] width 31 height 31
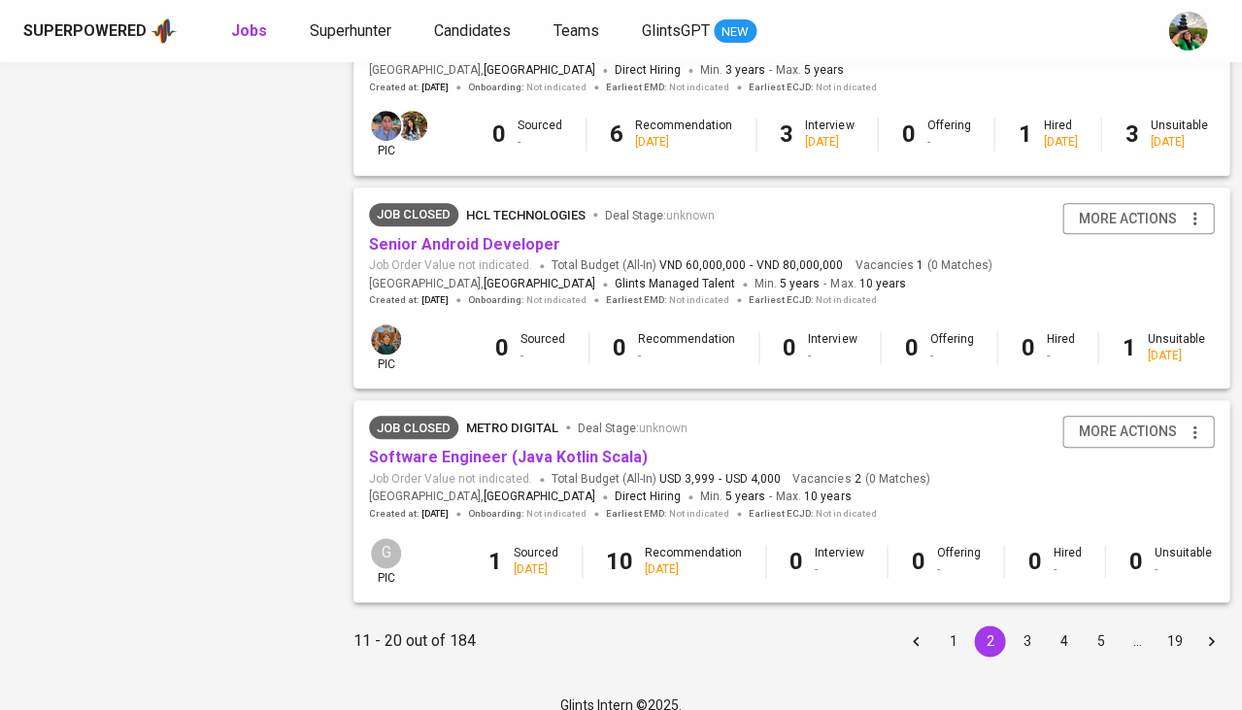
scroll to position [1804, 0]
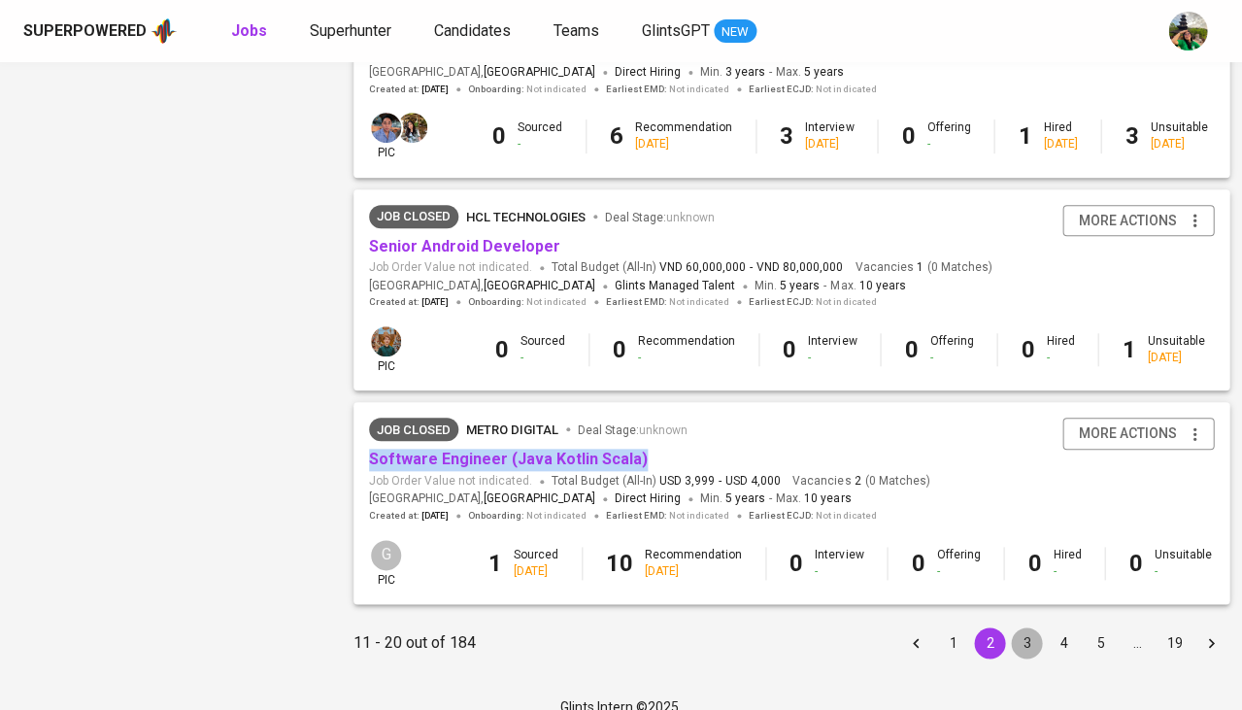
click at [1018, 627] on button "3" at bounding box center [1026, 642] width 31 height 31
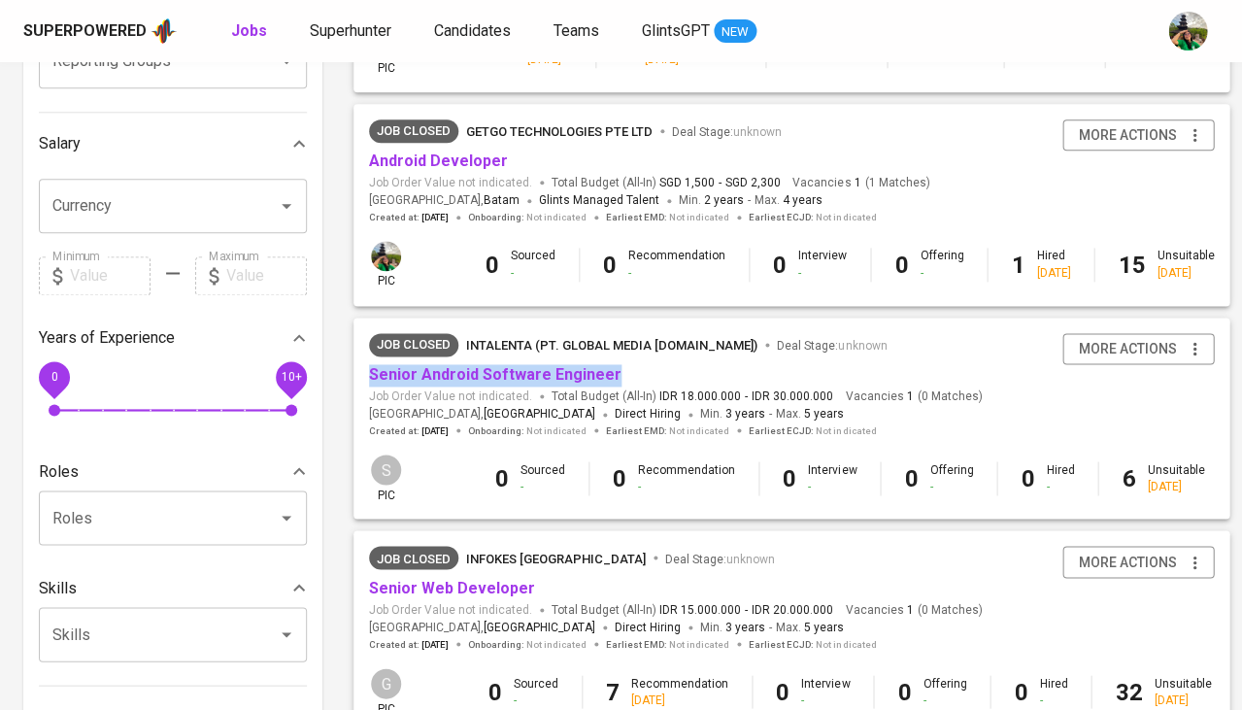
scroll to position [401, 0]
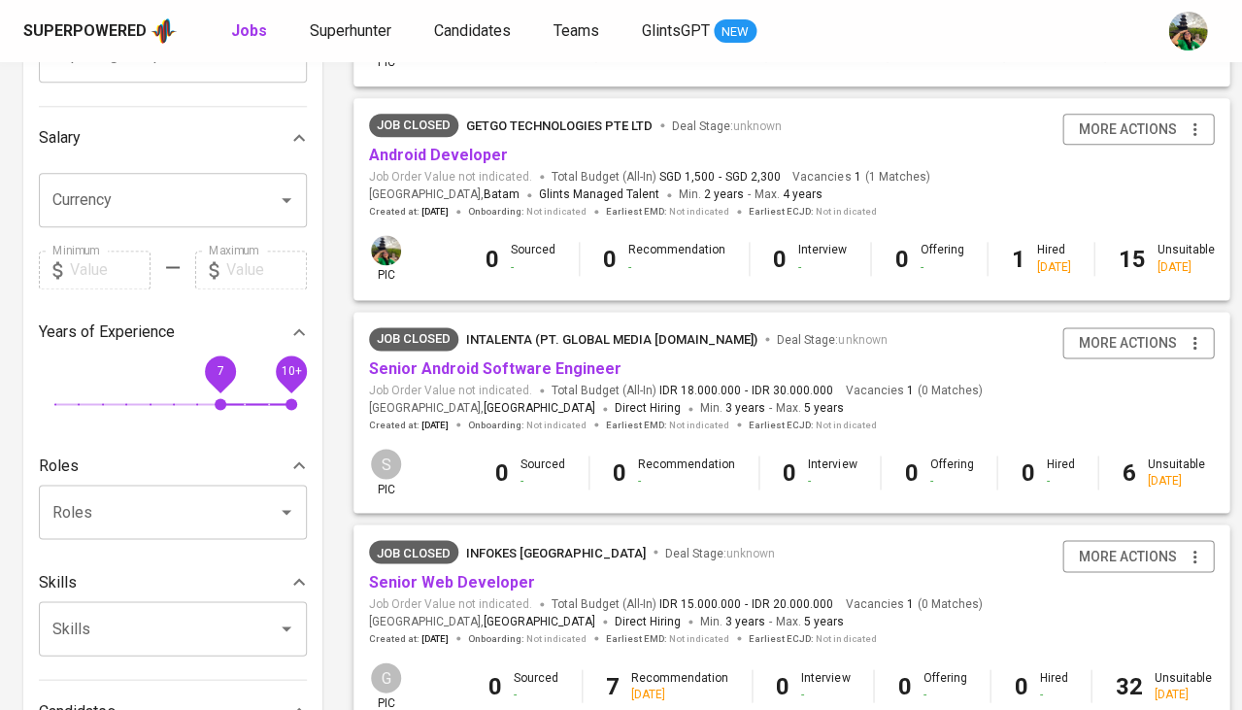
drag, startPoint x: 71, startPoint y: 389, endPoint x: 221, endPoint y: 388, distance: 150.5
click at [221, 398] on span "7" at bounding box center [221, 404] width 12 height 12
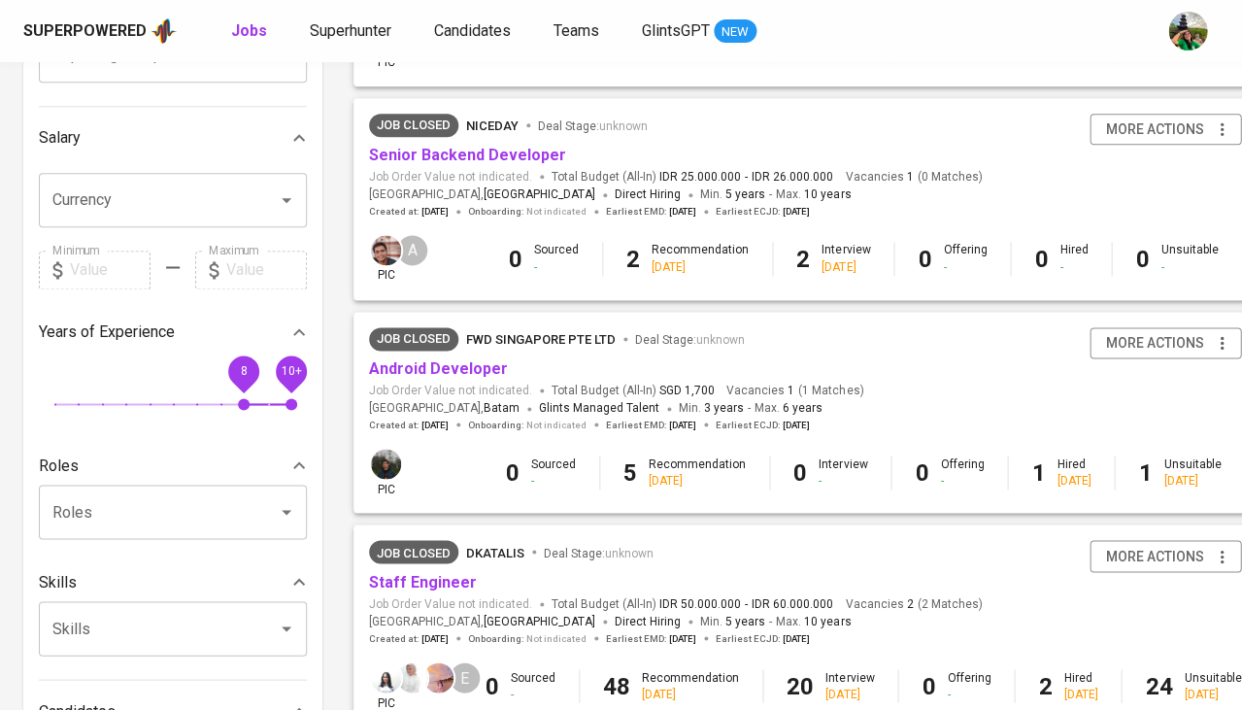
drag, startPoint x: 221, startPoint y: 388, endPoint x: 233, endPoint y: 388, distance: 11.7
click at [238, 398] on span "8" at bounding box center [244, 404] width 12 height 12
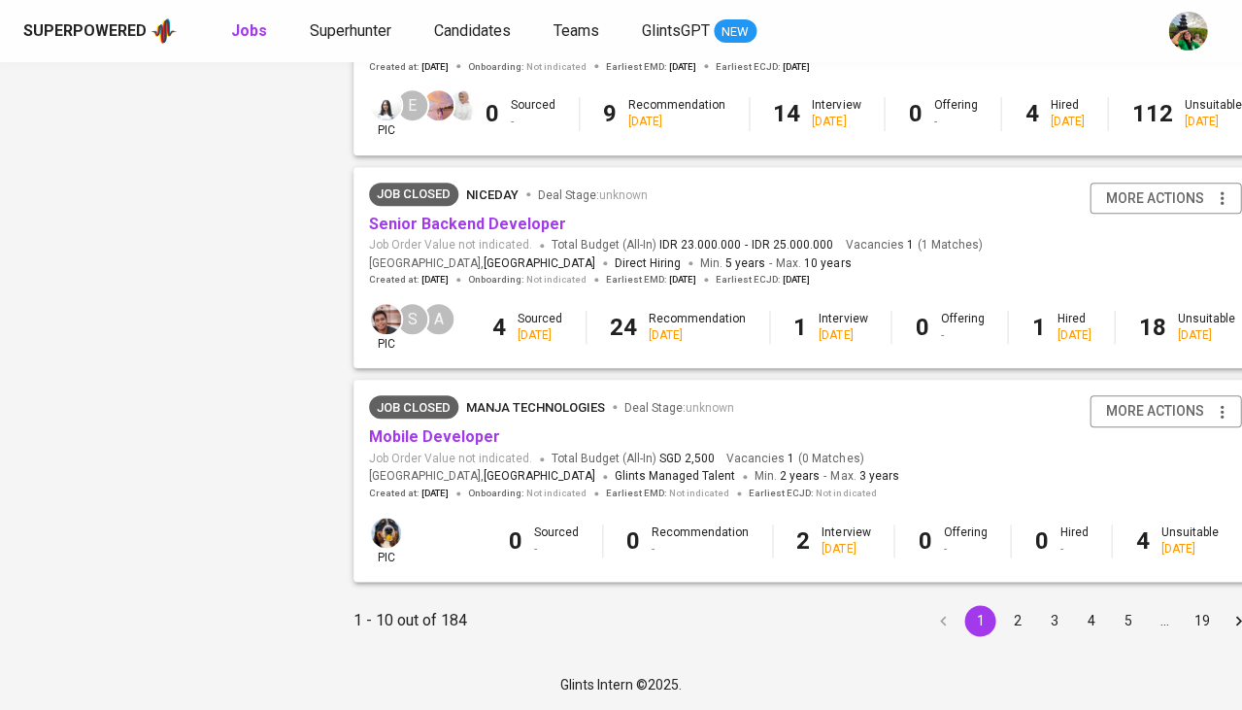
scroll to position [1844, 0]
click at [1003, 618] on button "2" at bounding box center [1016, 620] width 31 height 31
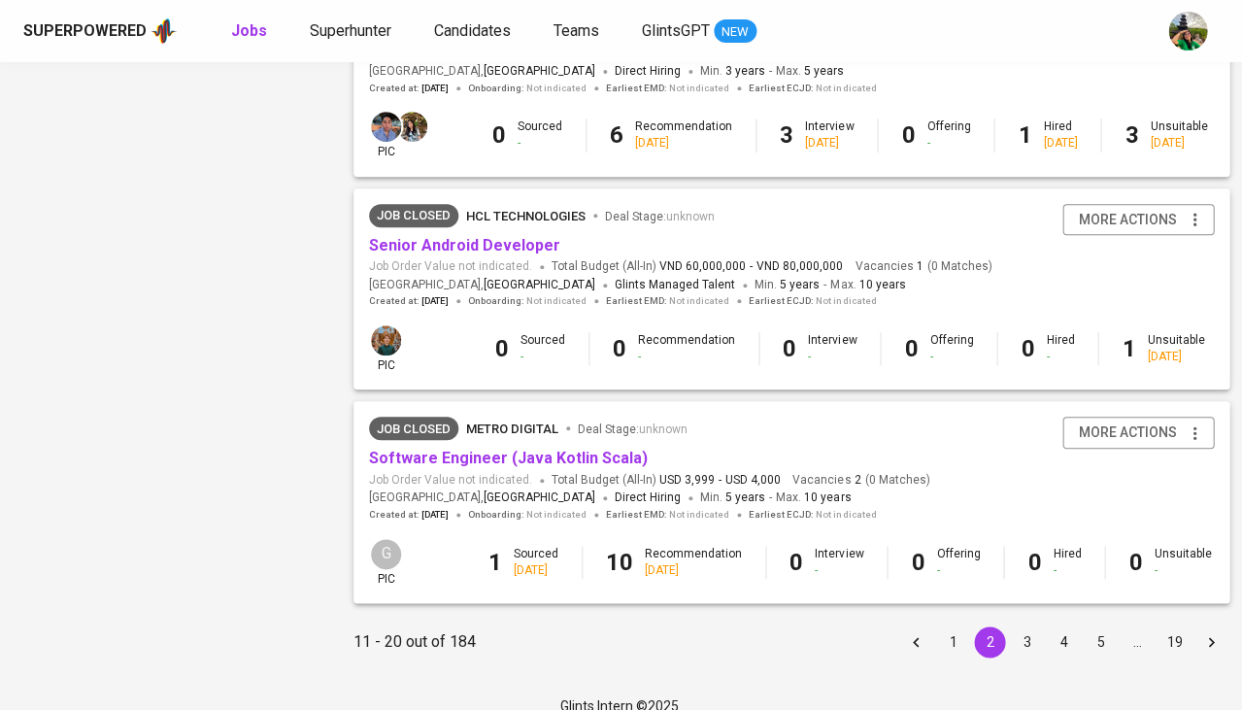
scroll to position [1804, 0]
click at [1019, 627] on button "3" at bounding box center [1026, 642] width 31 height 31
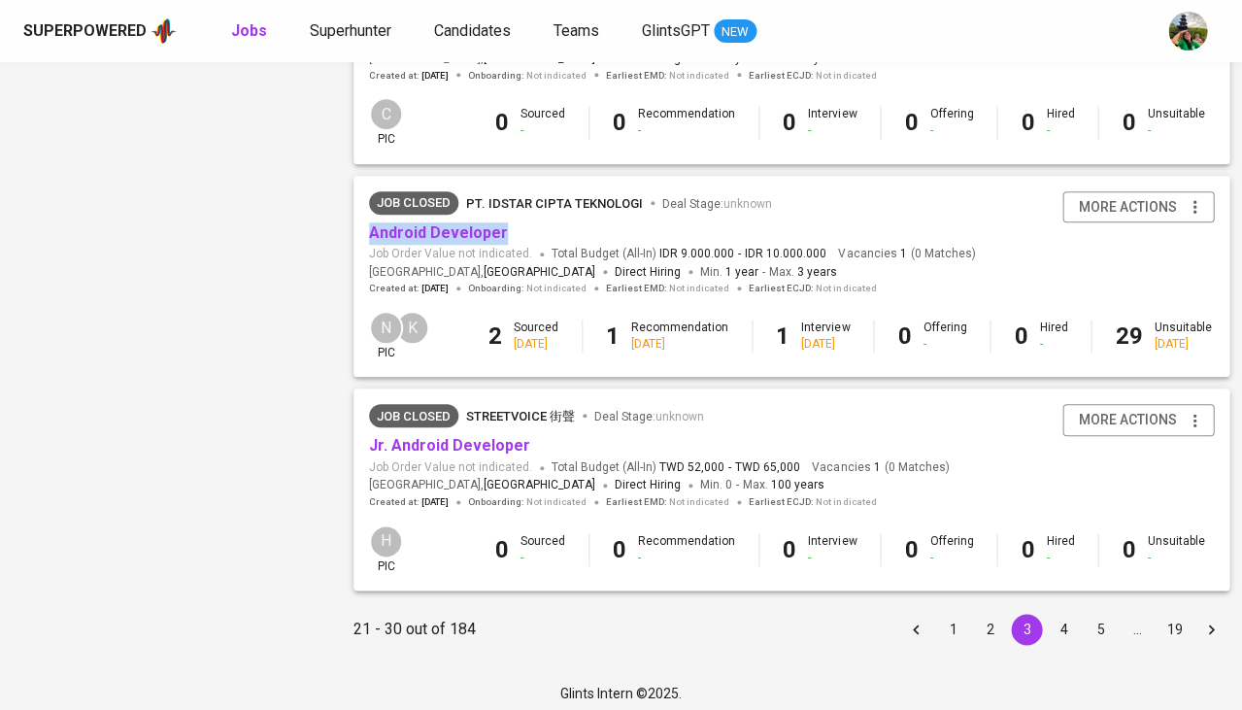
scroll to position [1817, 0]
click at [1048, 615] on button "4" at bounding box center [1063, 630] width 31 height 31
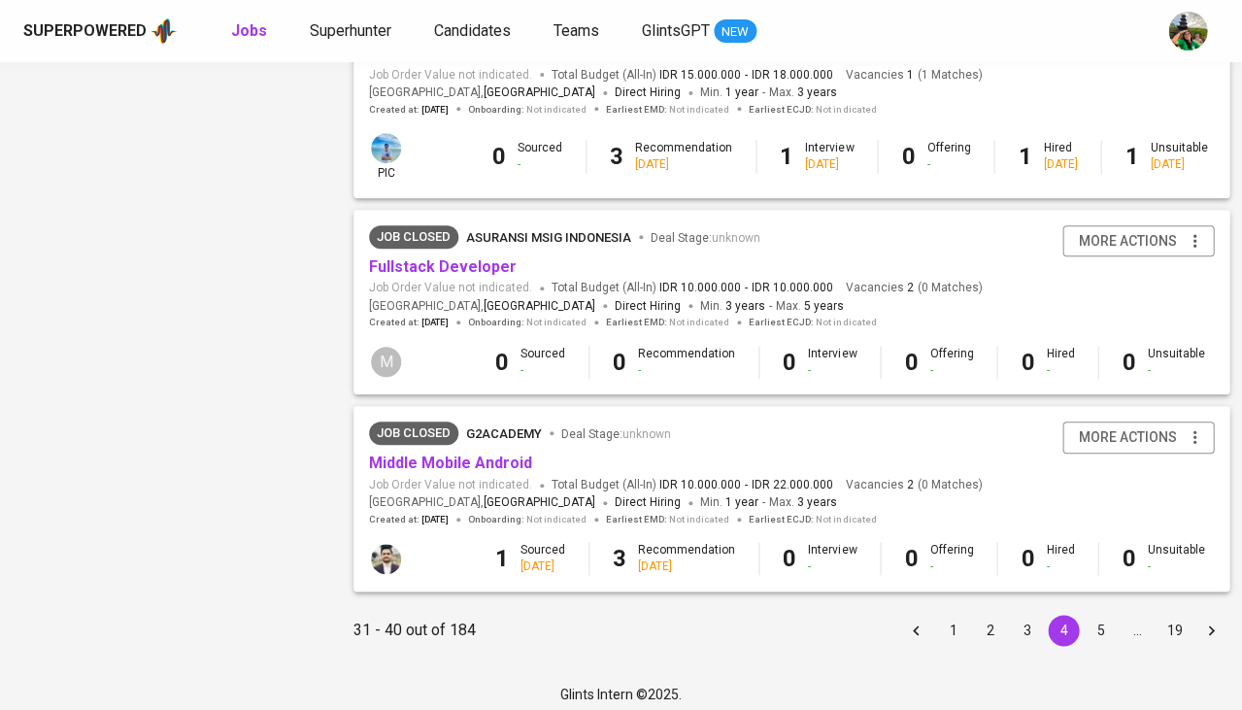
scroll to position [1783, 0]
click at [1085, 621] on button "5" at bounding box center [1100, 631] width 31 height 31
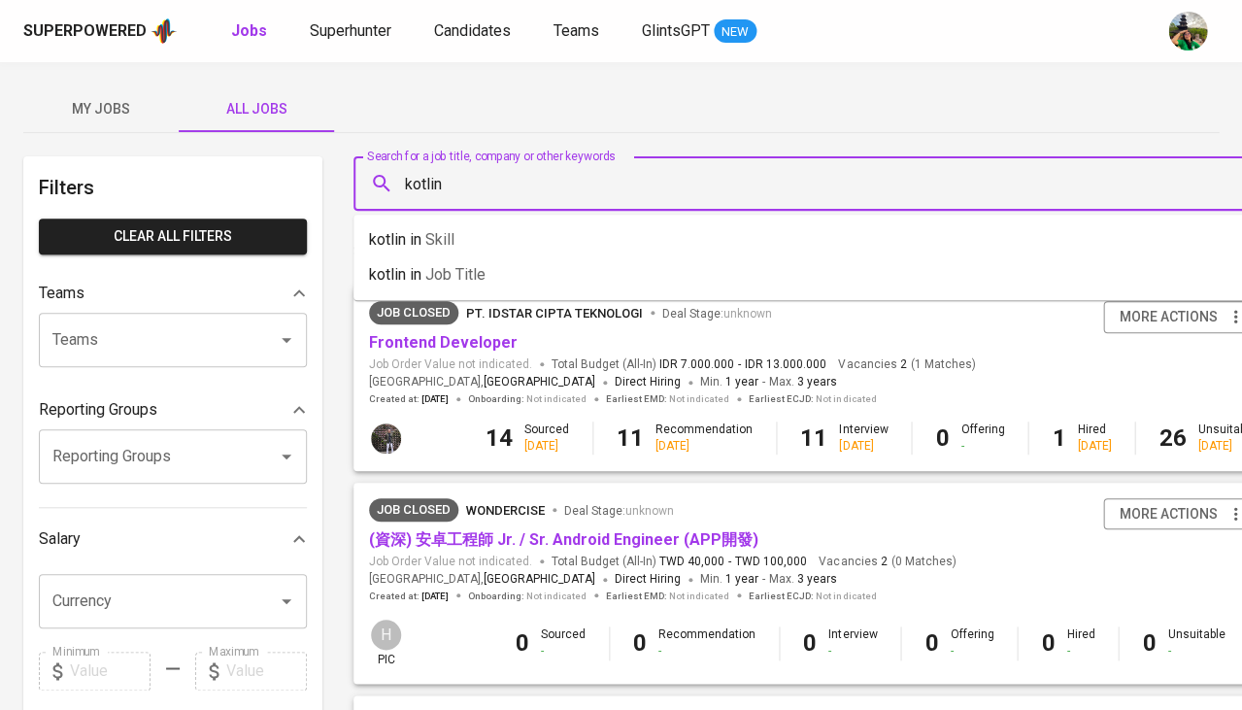
click at [417, 181] on input "kotlin" at bounding box center [816, 183] width 831 height 37
type input "senior android developer"
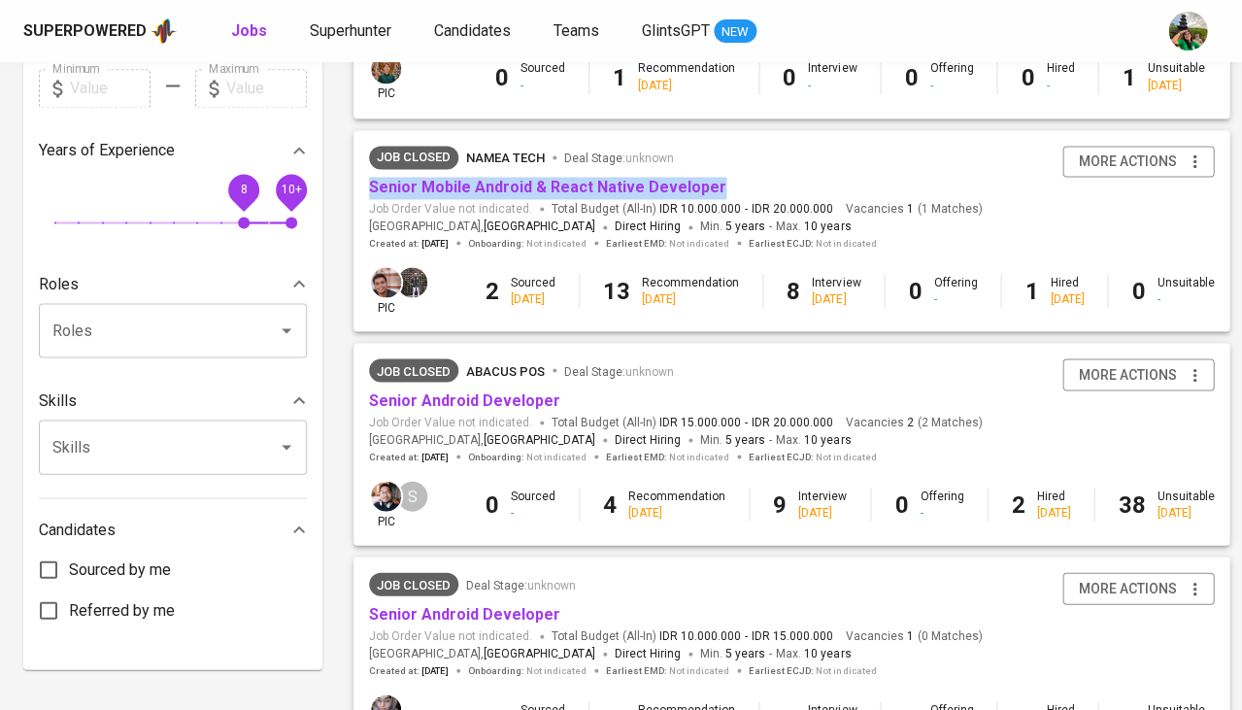
scroll to position [622, 0]
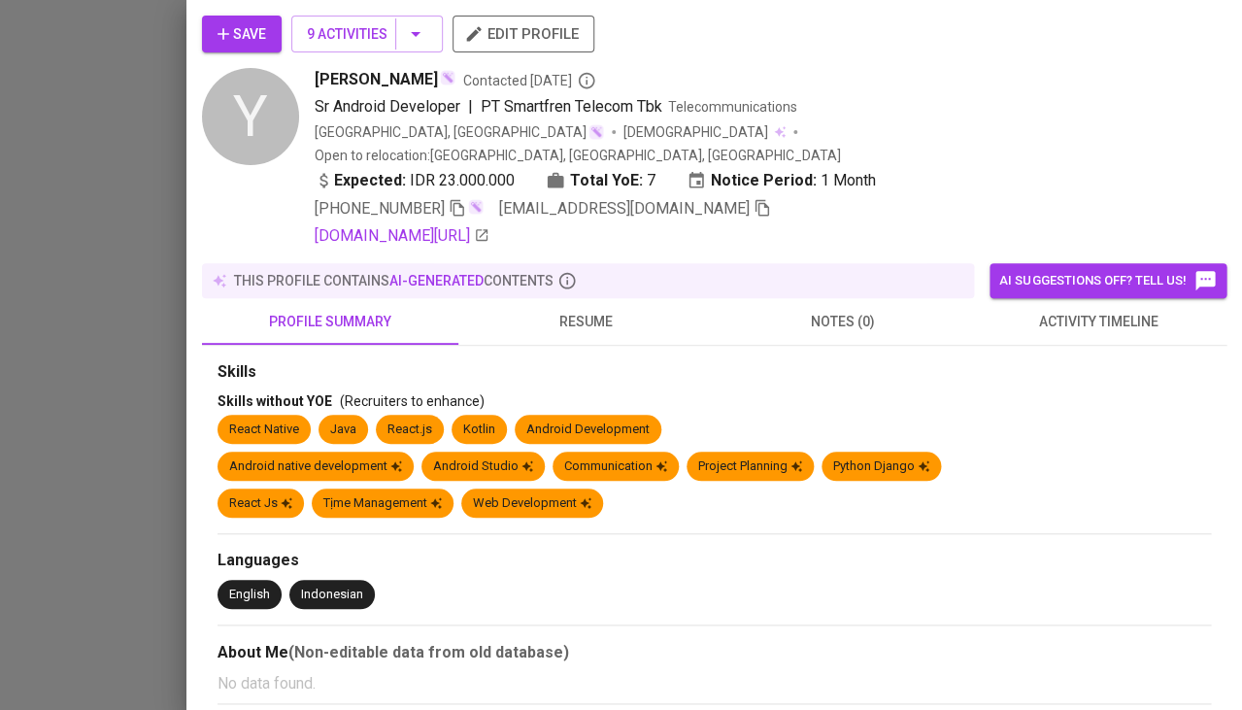
click at [582, 310] on span "resume" at bounding box center [586, 322] width 233 height 24
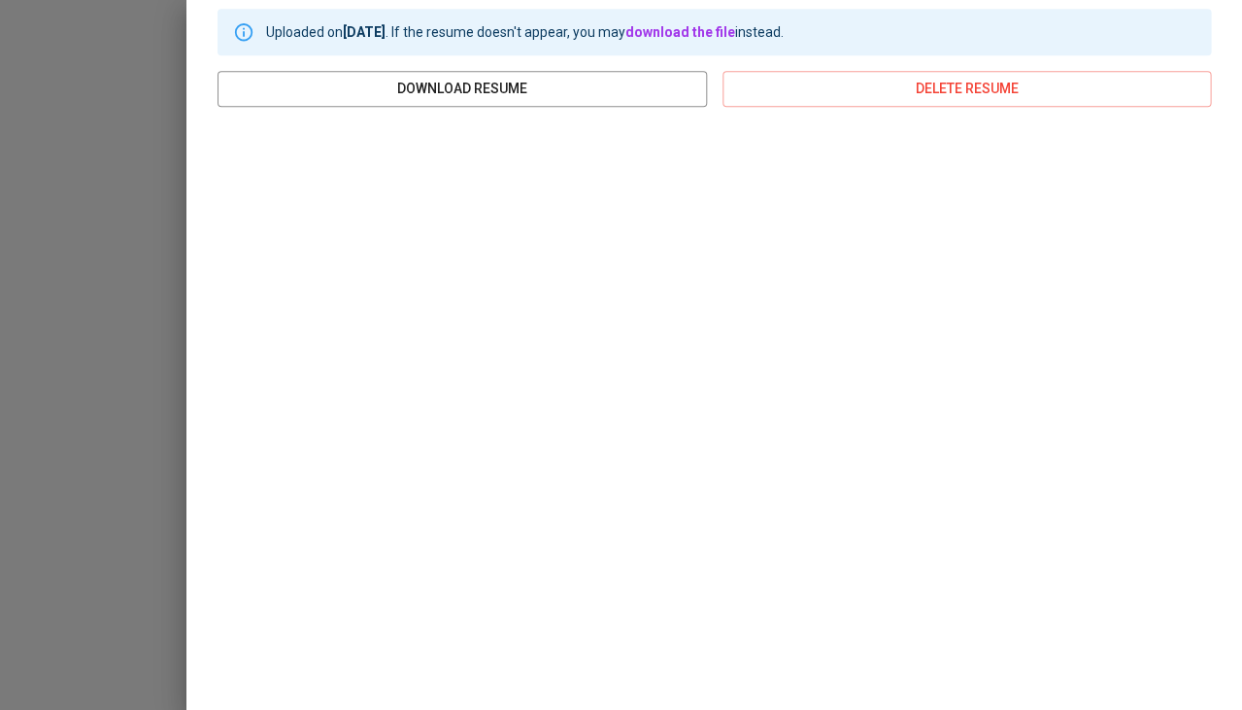
scroll to position [351, 0]
click at [0, 456] on div at bounding box center [621, 355] width 1242 height 710
click at [136, 397] on div at bounding box center [621, 355] width 1242 height 710
click at [129, 388] on div at bounding box center [621, 355] width 1242 height 710
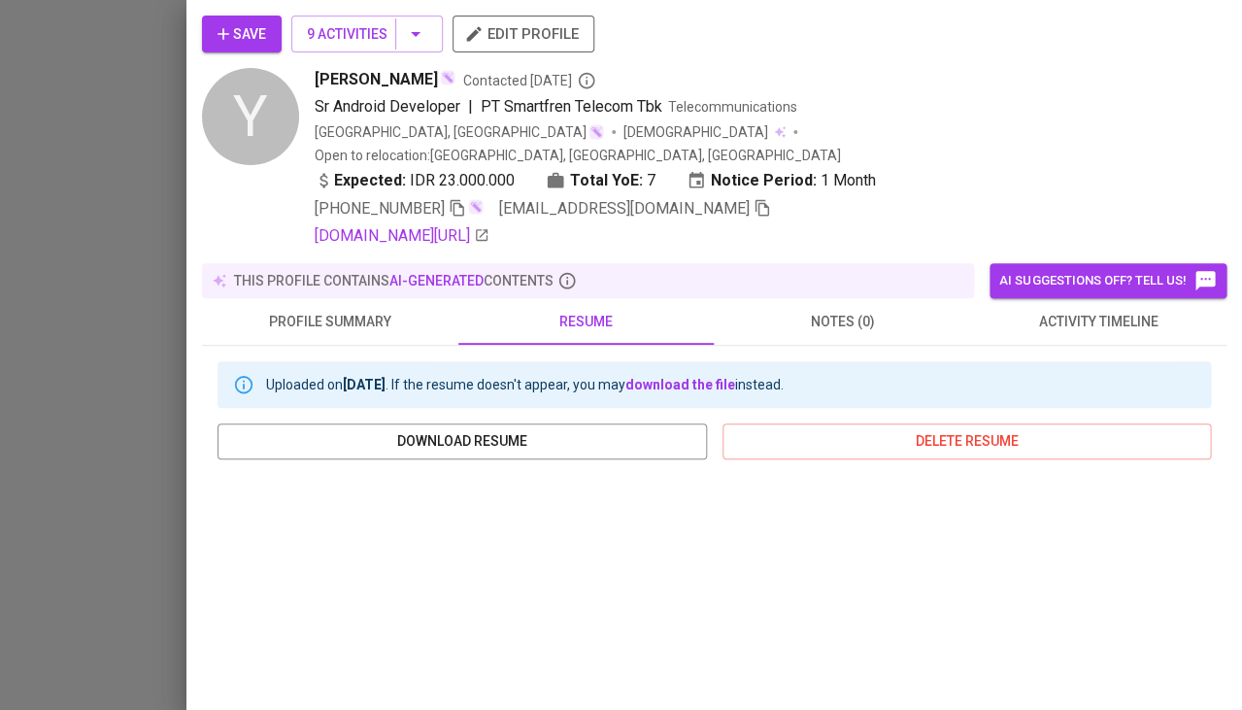
scroll to position [-1, 0]
click at [141, 149] on div at bounding box center [621, 355] width 1242 height 710
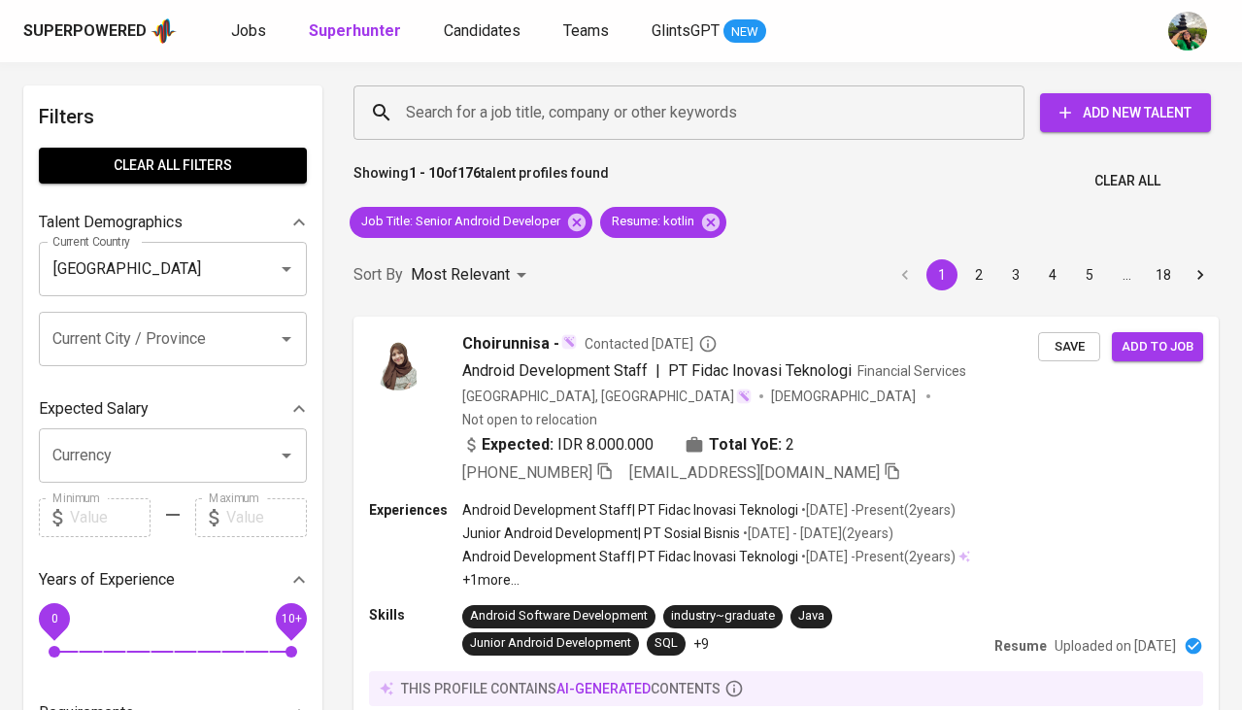
scroll to position [563, 0]
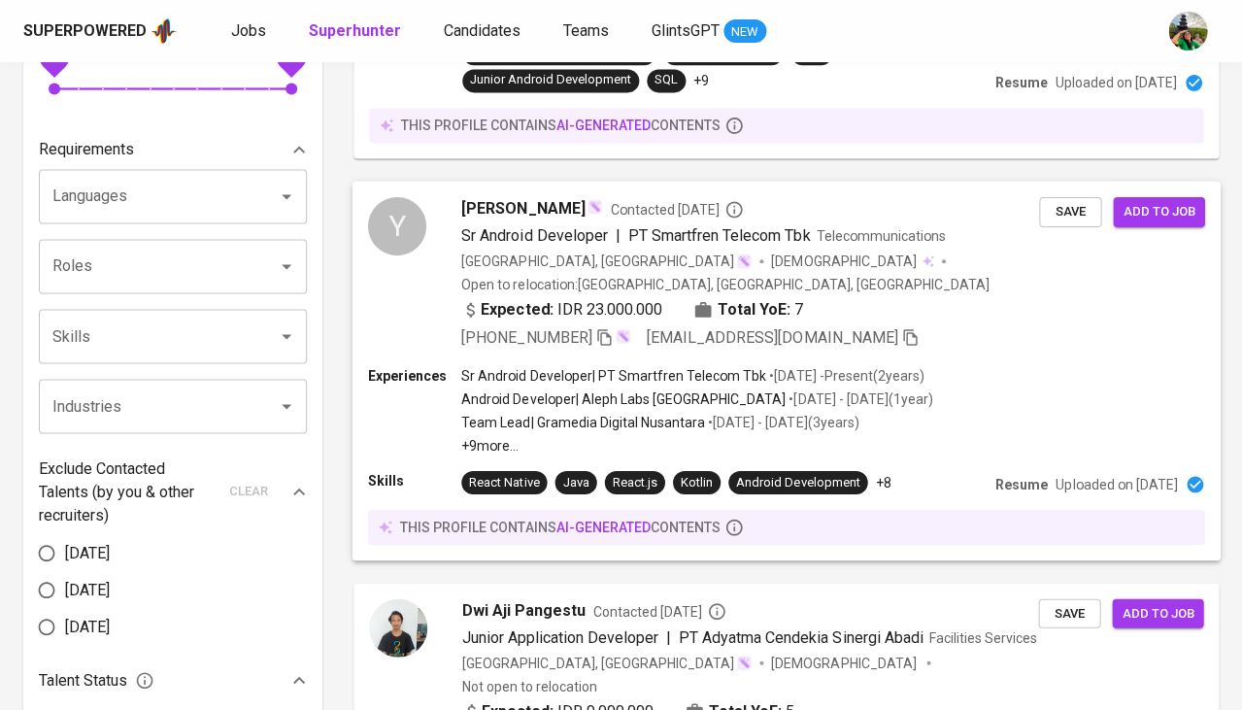
click at [1076, 365] on div "Experiences Sr Android Developer | PT Smartfren Telecom Tbk • [DATE] - Present …" at bounding box center [786, 409] width 837 height 89
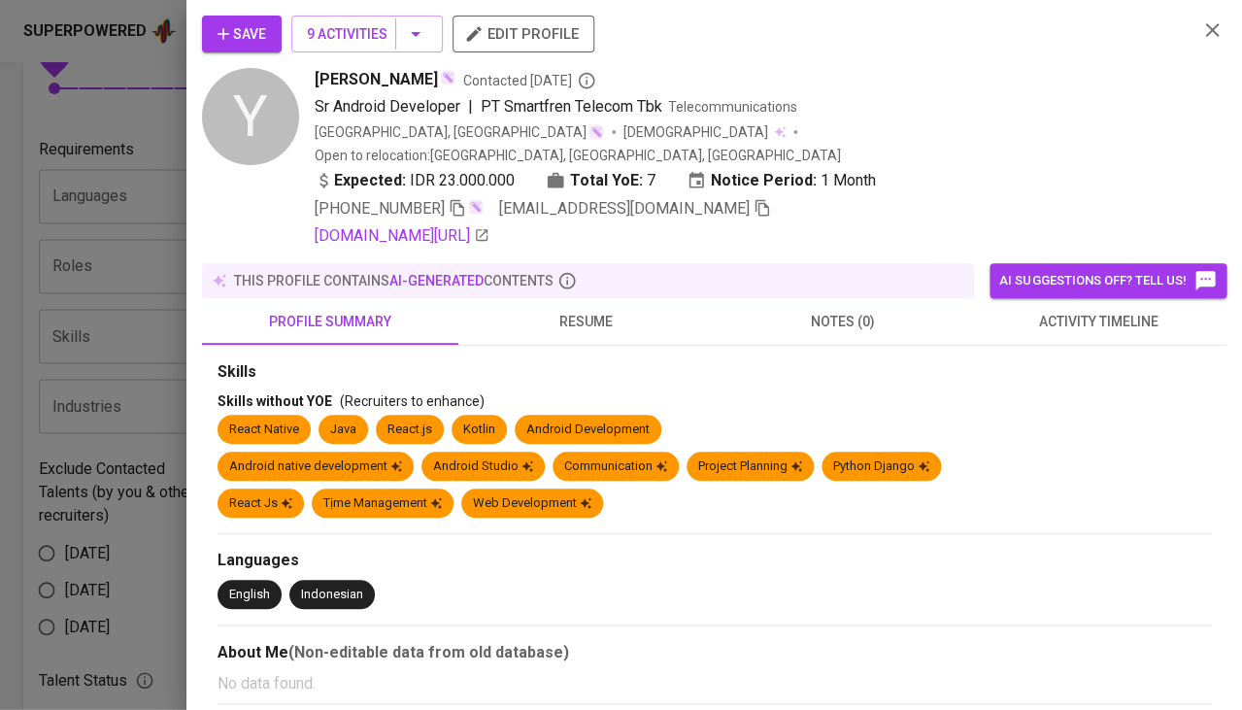
click at [985, 157] on div at bounding box center [621, 355] width 1242 height 710
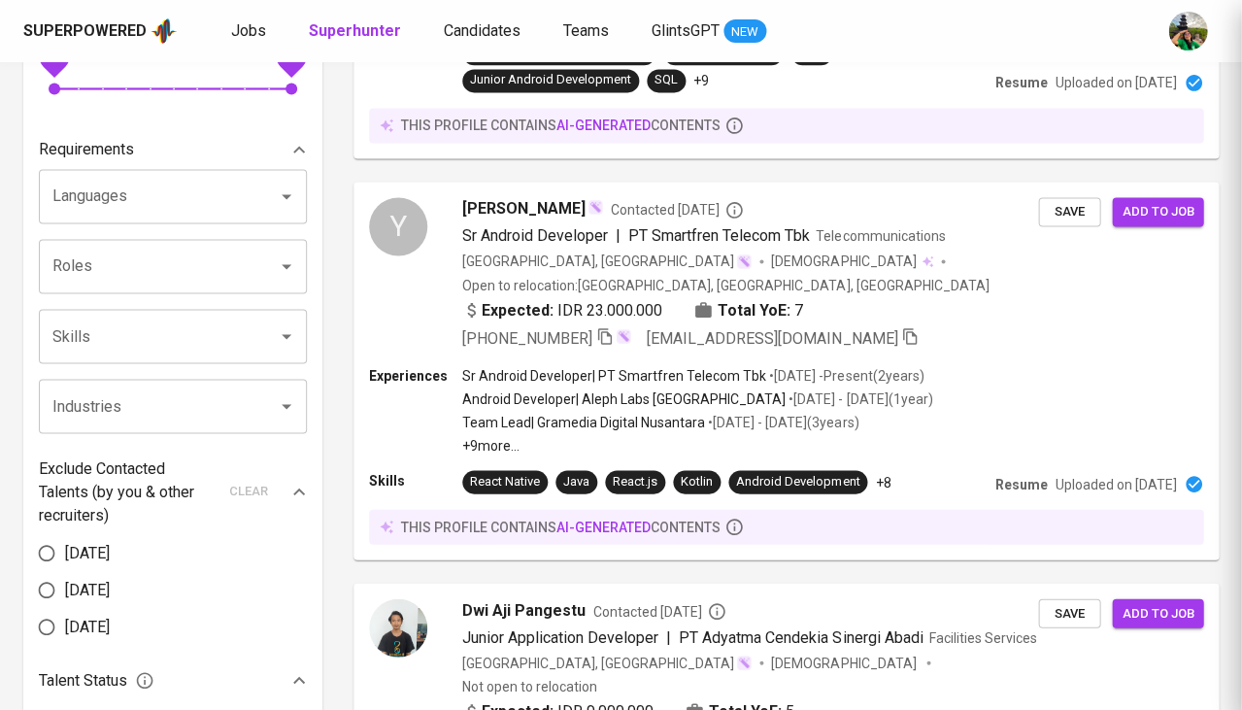
click at [95, 374] on div at bounding box center [621, 355] width 1242 height 710
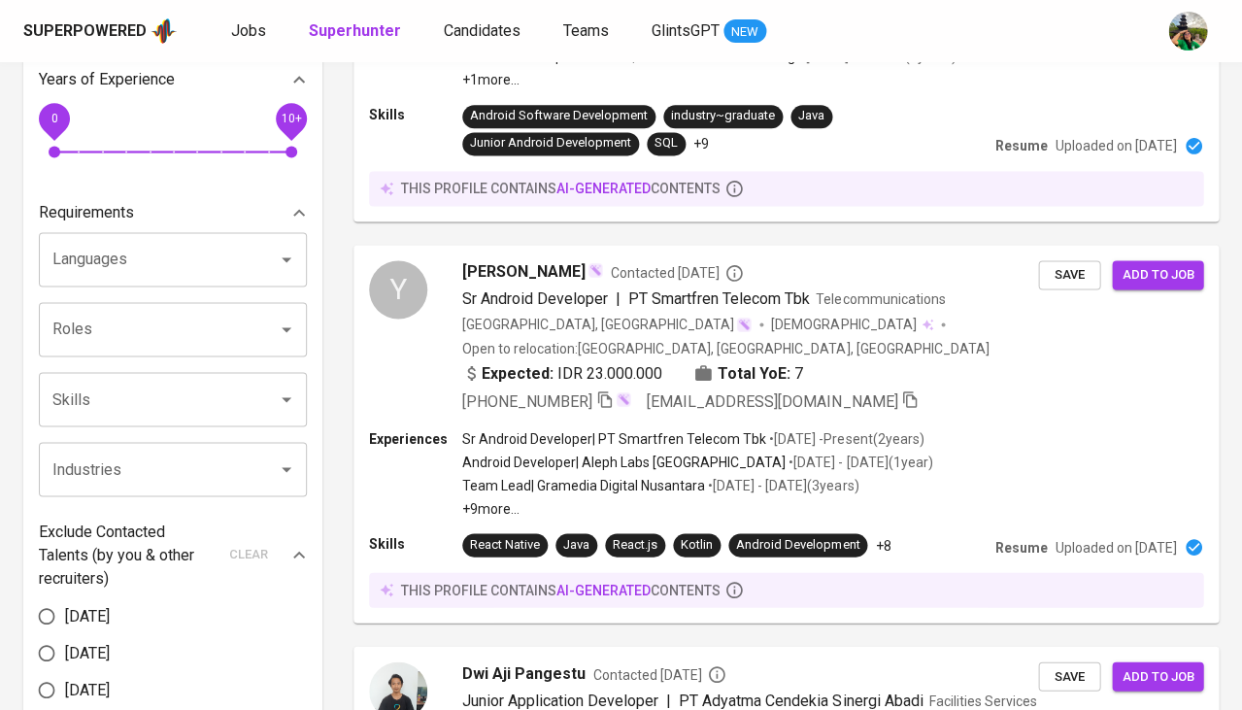
scroll to position [118, 0]
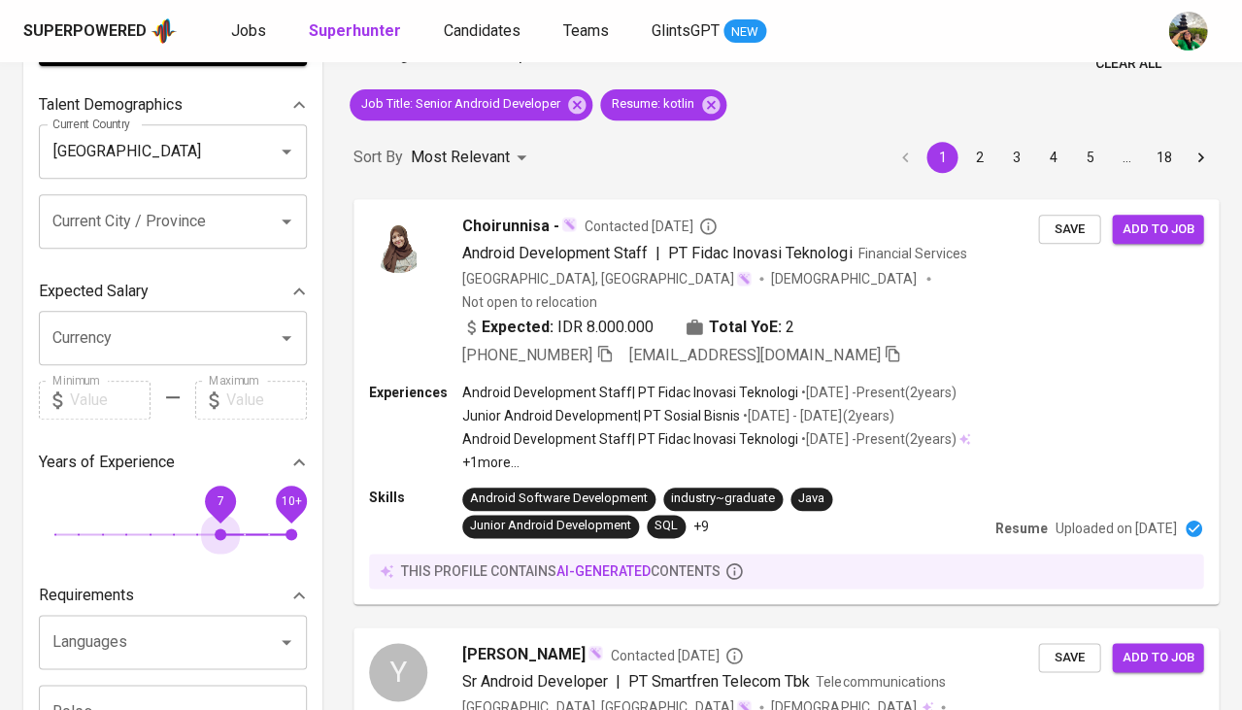
drag, startPoint x: 61, startPoint y: 523, endPoint x: 245, endPoint y: 520, distance: 183.6
click at [226, 528] on span "7" at bounding box center [221, 534] width 12 height 12
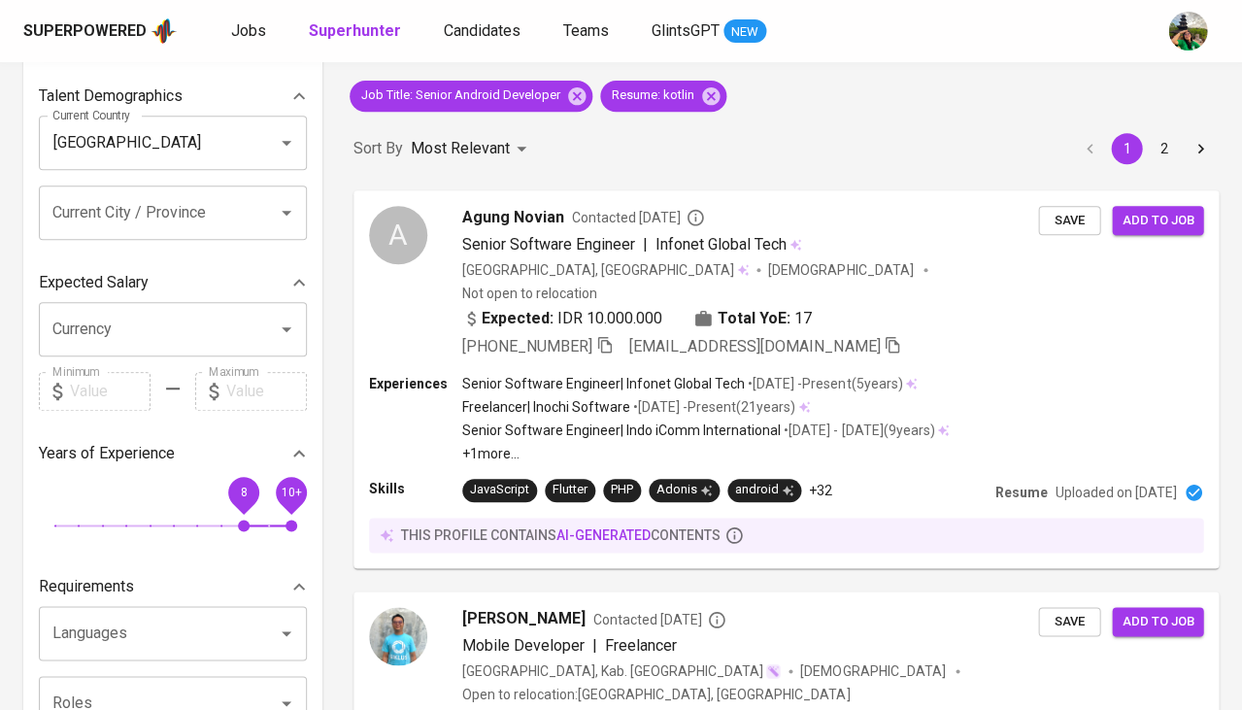
scroll to position [86, 0]
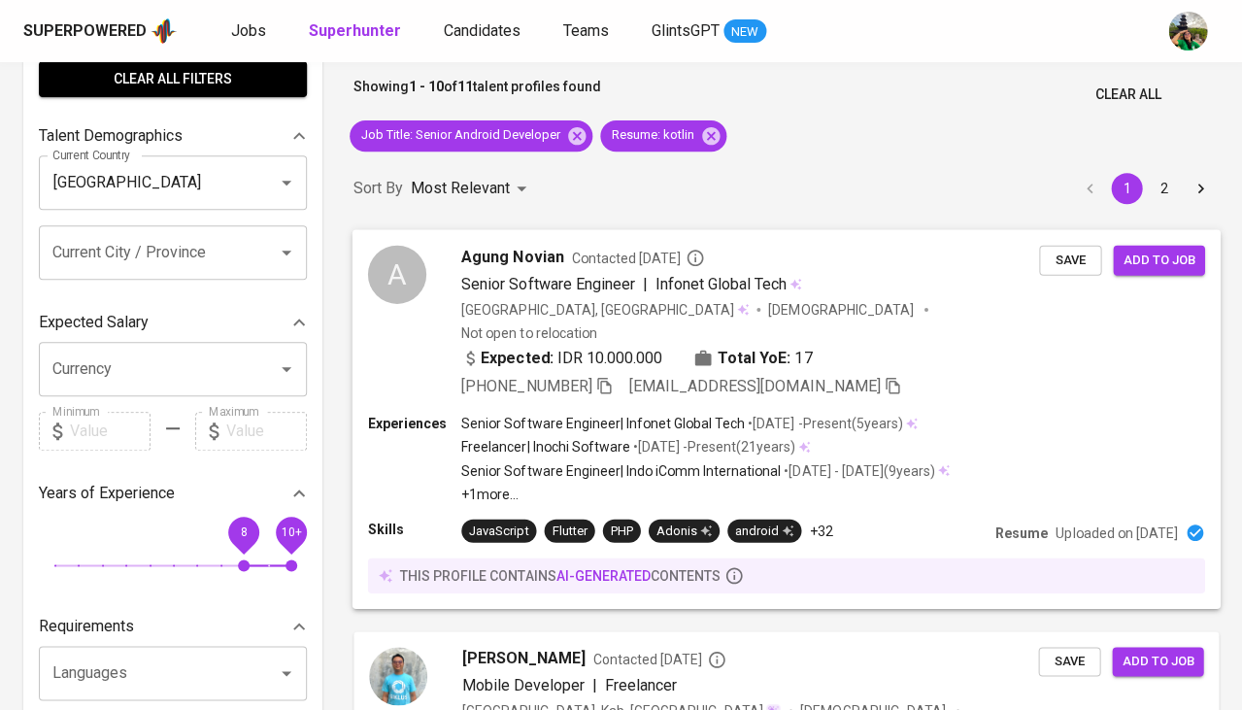
click at [528, 255] on span "Agung Novian" at bounding box center [512, 256] width 102 height 23
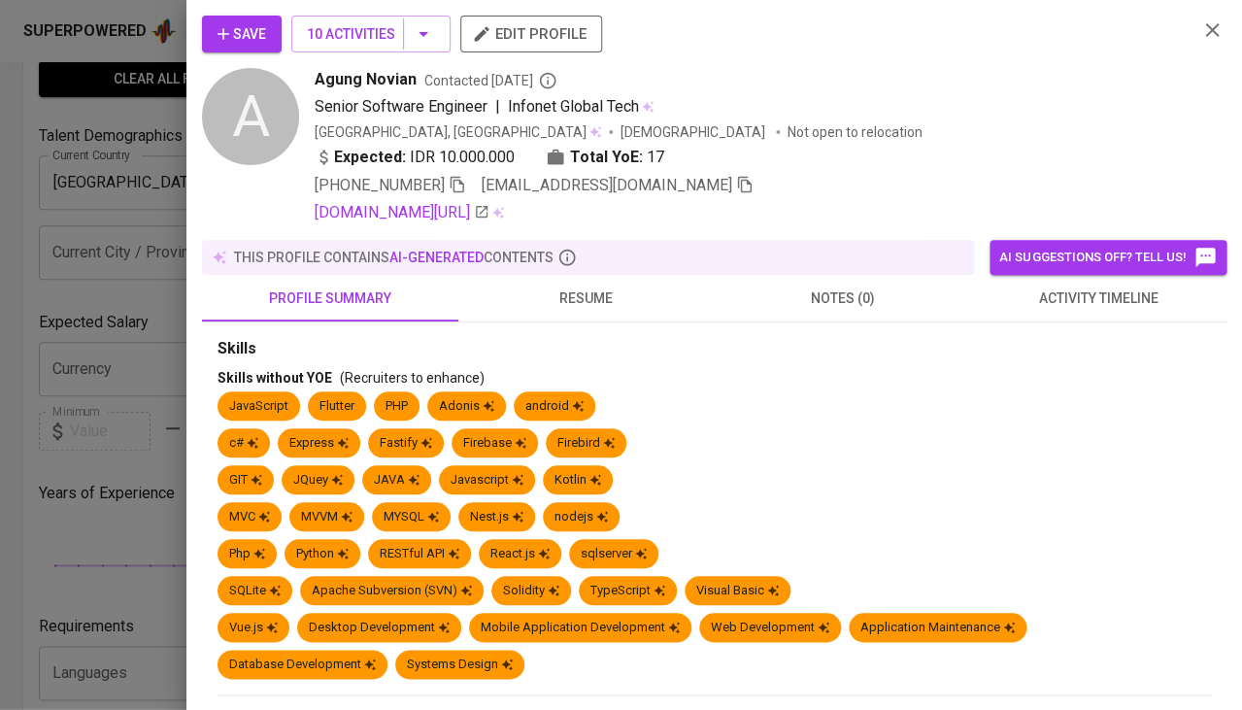
scroll to position [138, 0]
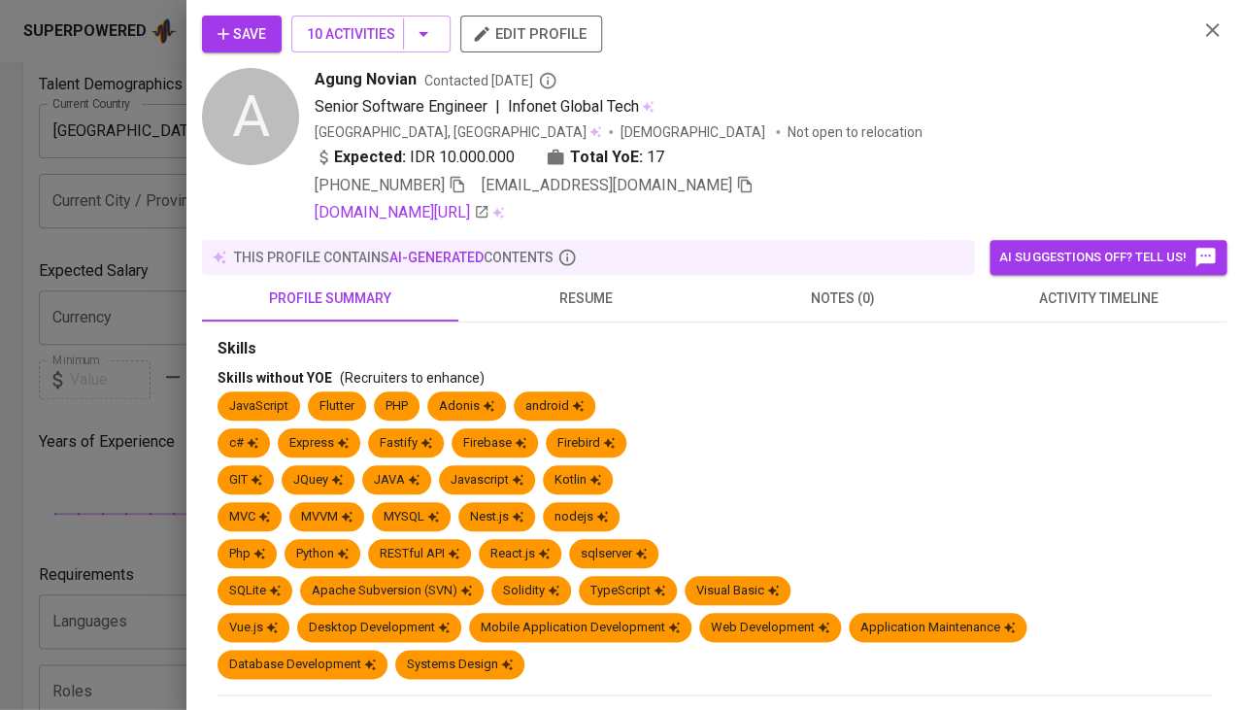
click at [577, 295] on span "resume" at bounding box center [586, 299] width 233 height 24
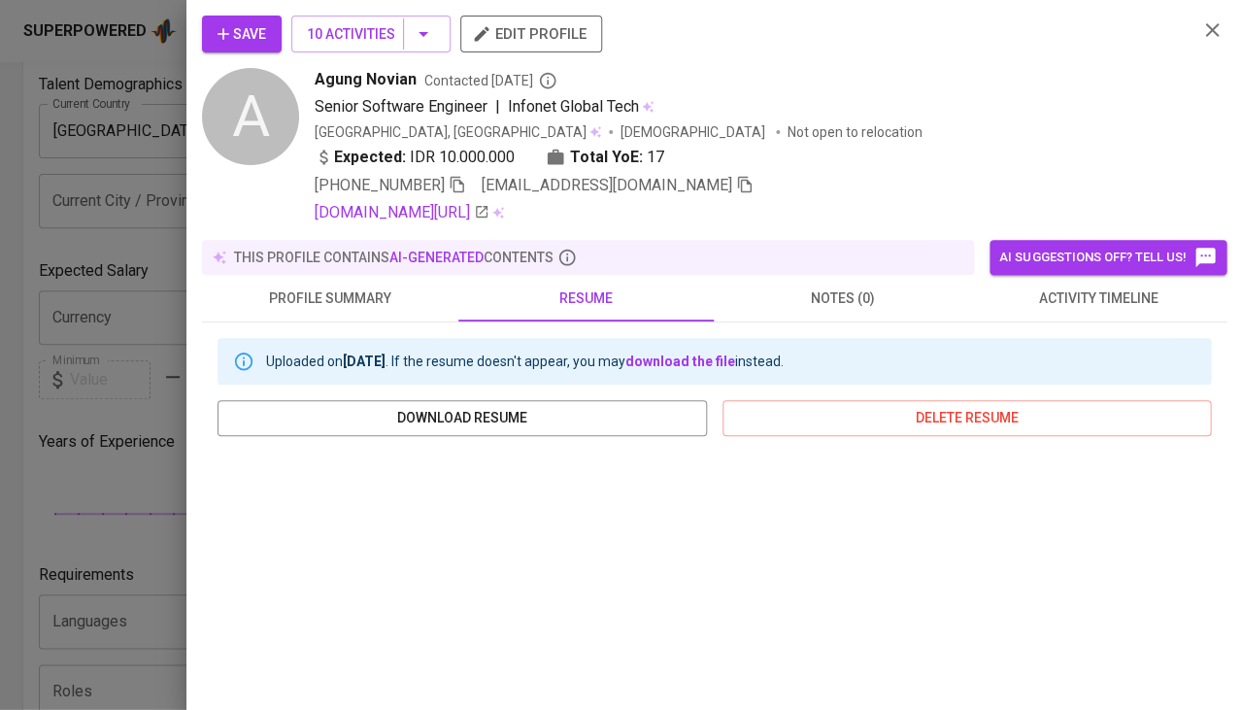
scroll to position [321, 0]
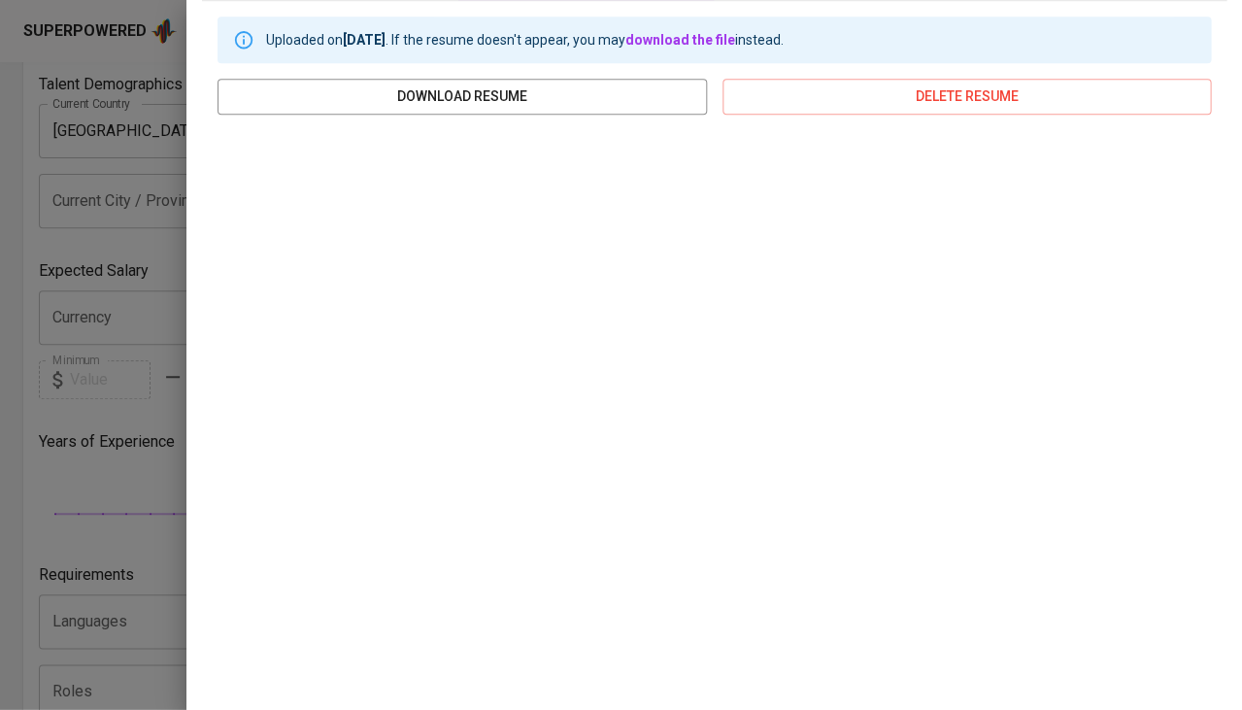
click at [17, 504] on div at bounding box center [621, 355] width 1242 height 710
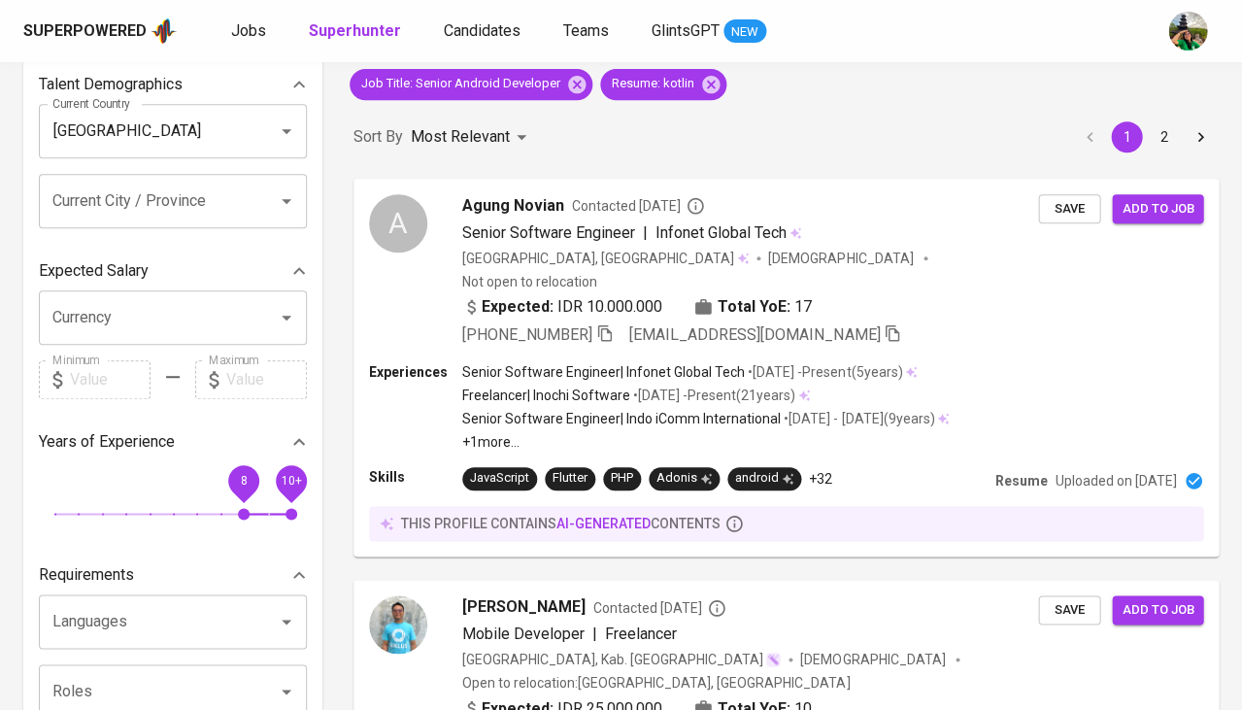
scroll to position [278, 0]
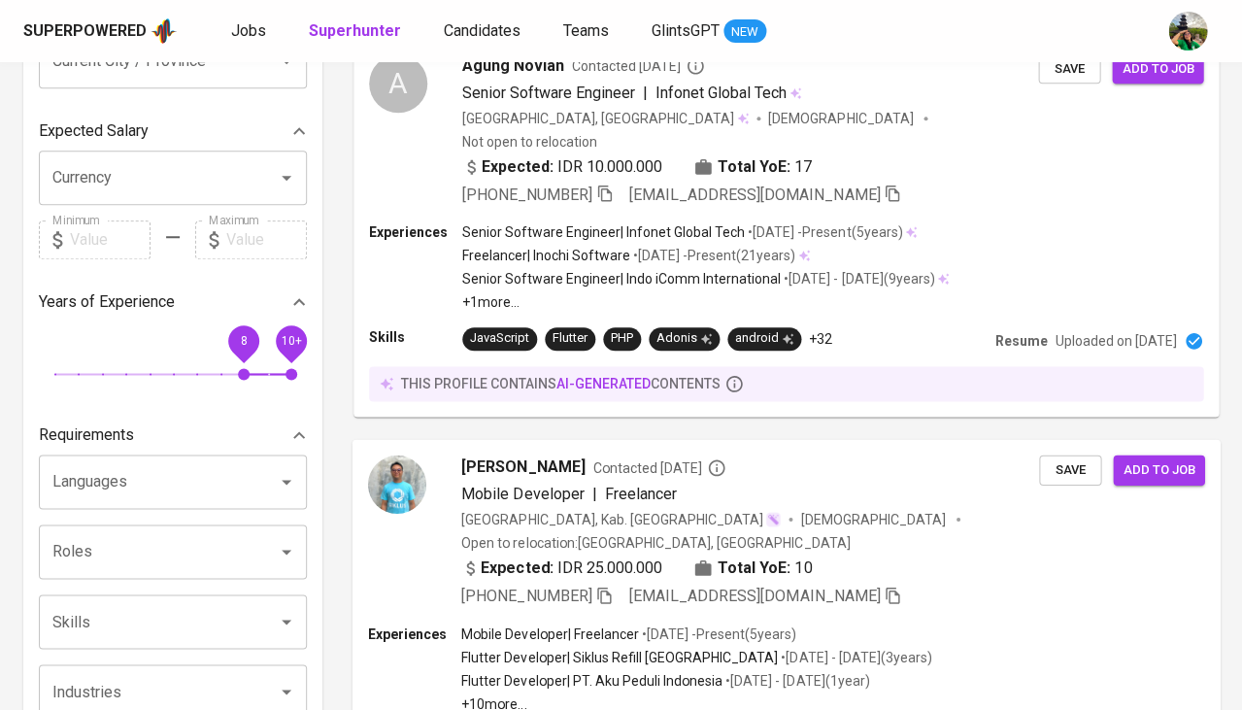
click at [505, 455] on span "Feriyal Septiawan Susanto" at bounding box center [522, 466] width 123 height 23
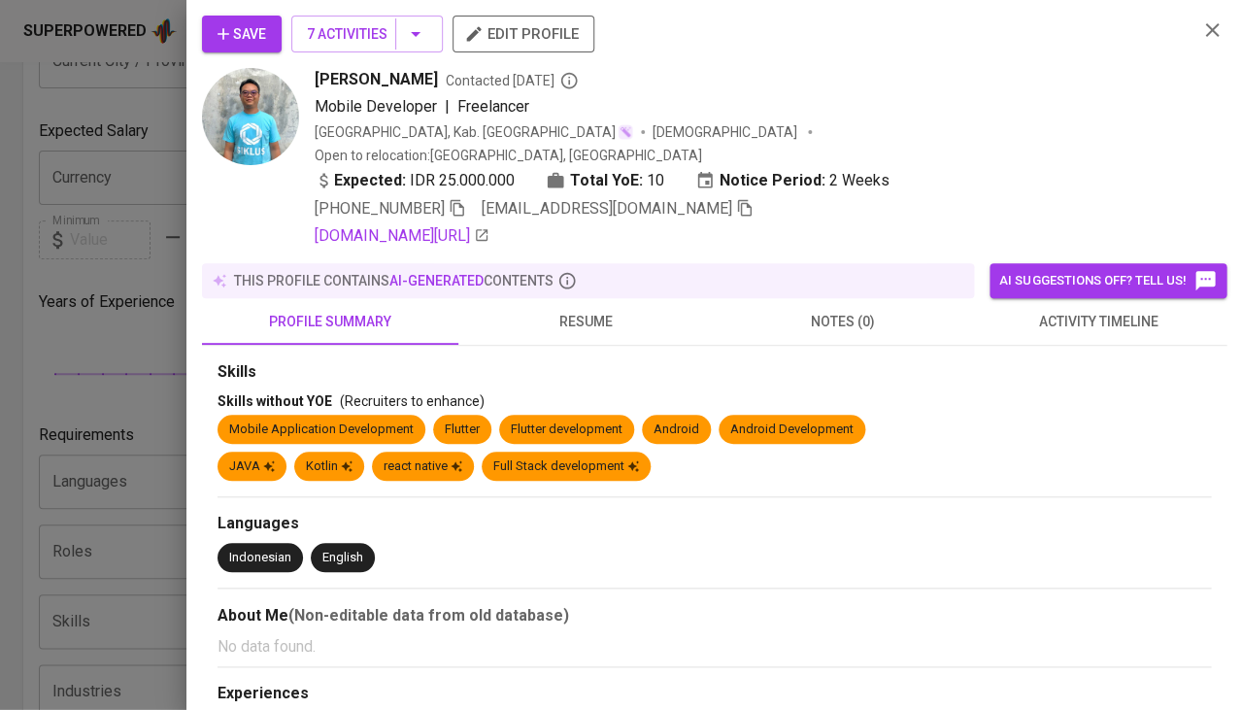
click at [586, 310] on span "resume" at bounding box center [586, 322] width 233 height 24
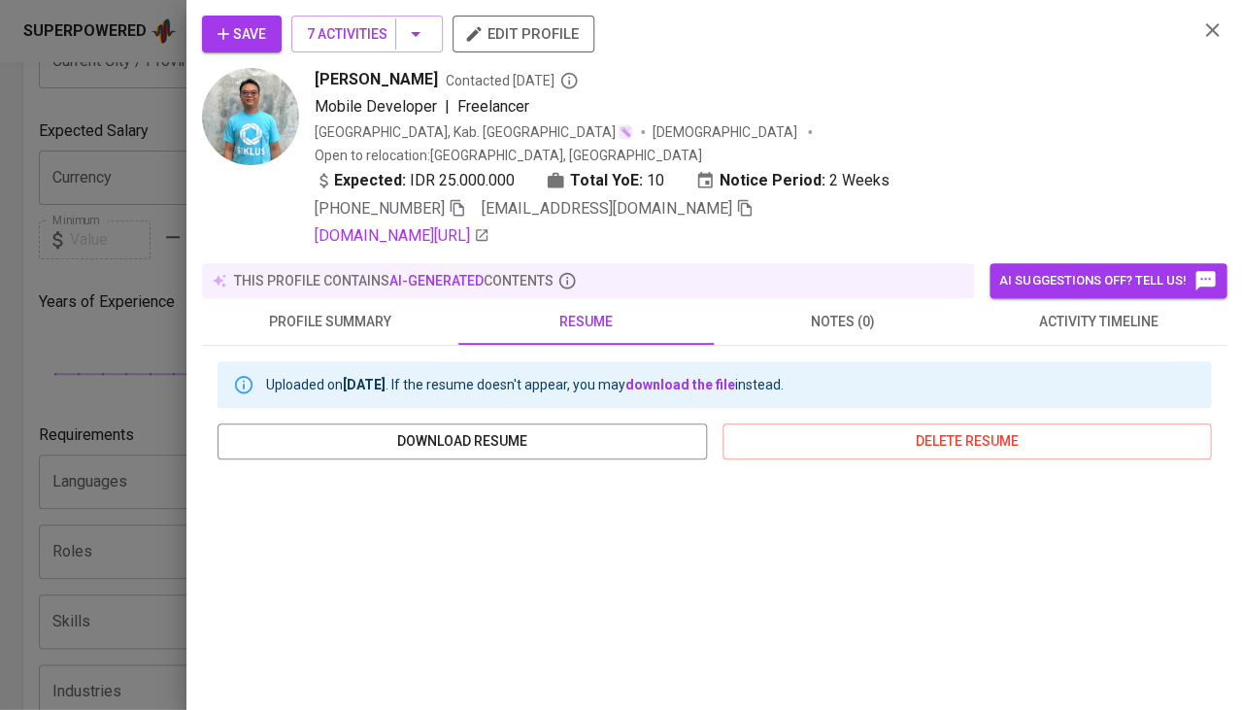
scroll to position [351, 0]
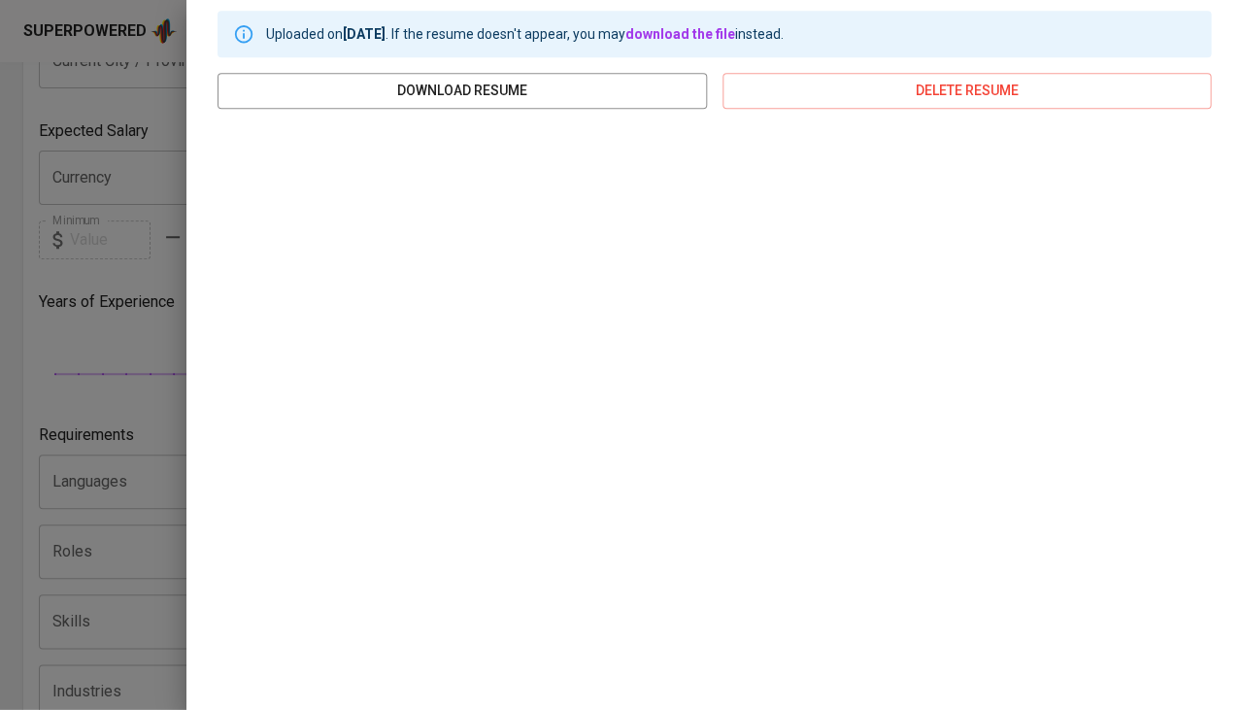
click at [206, 399] on div "Uploaded on Jul 03, 2024 . If the resume doesn't appear, you may download the f…" at bounding box center [714, 351] width 1025 height 712
click at [163, 399] on div at bounding box center [621, 355] width 1242 height 710
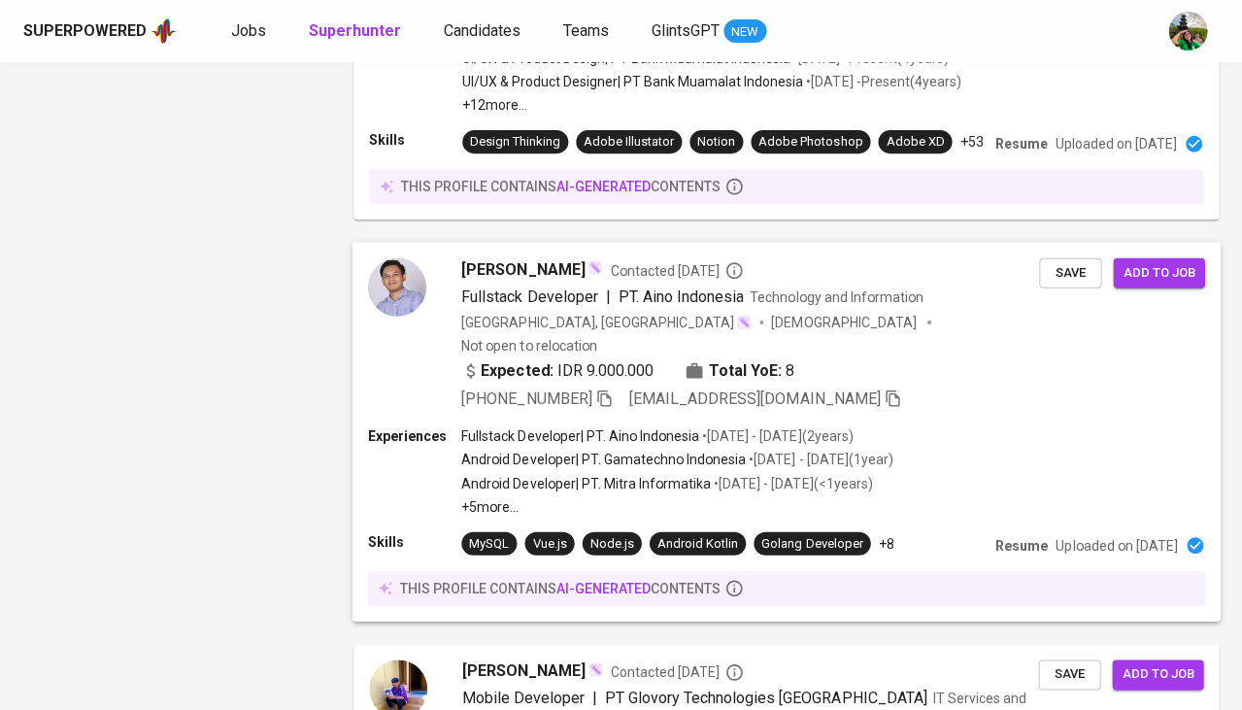
scroll to position [2012, 0]
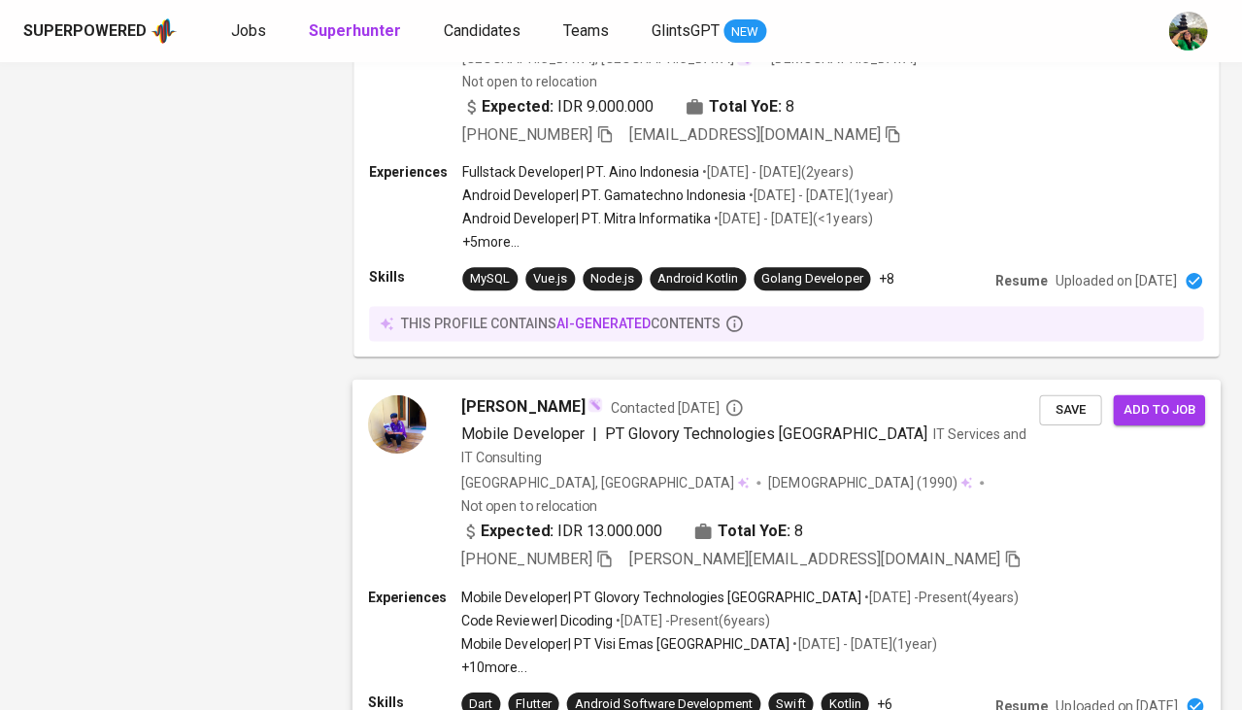
click at [518, 394] on span "Saifudin Yahya" at bounding box center [522, 405] width 123 height 23
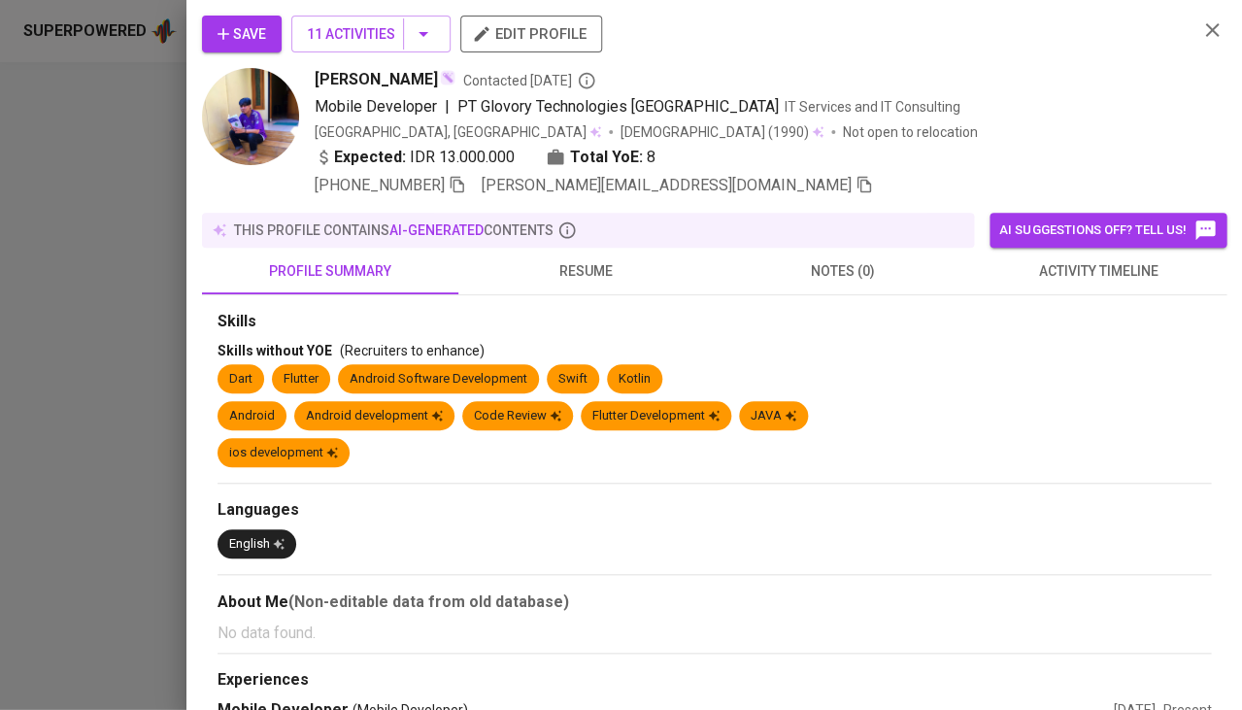
click at [621, 273] on span "resume" at bounding box center [586, 271] width 233 height 24
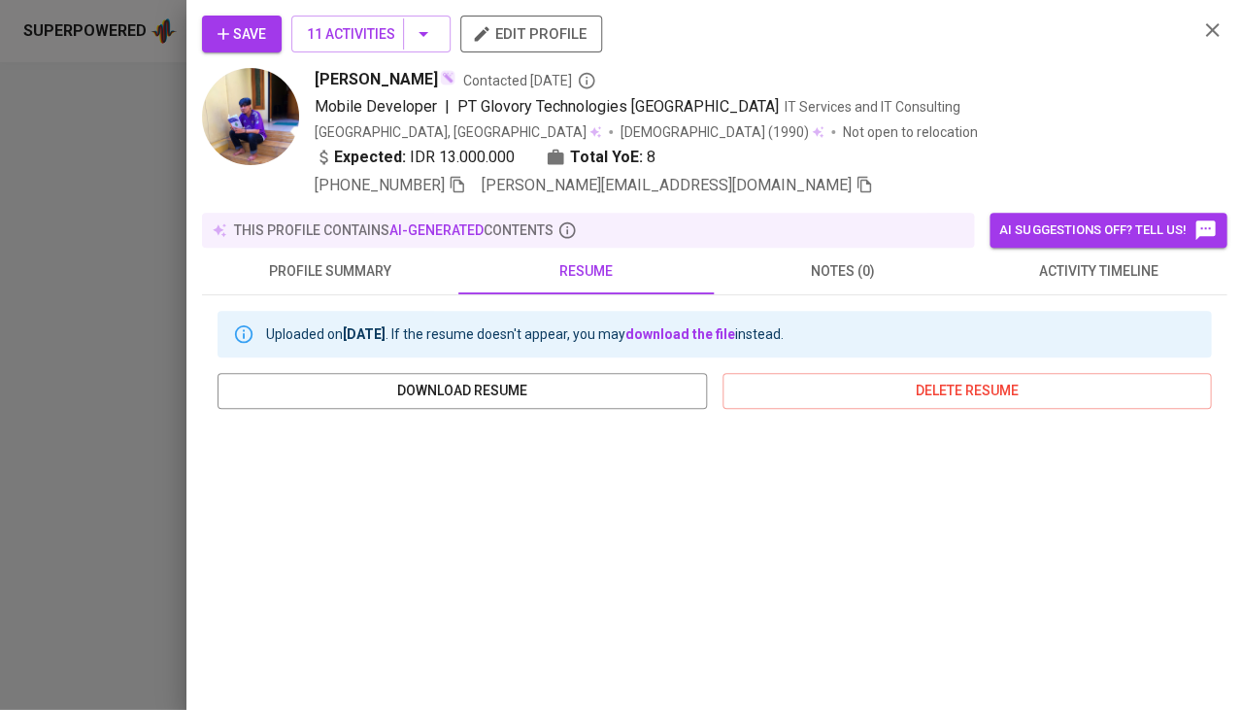
scroll to position [205, 0]
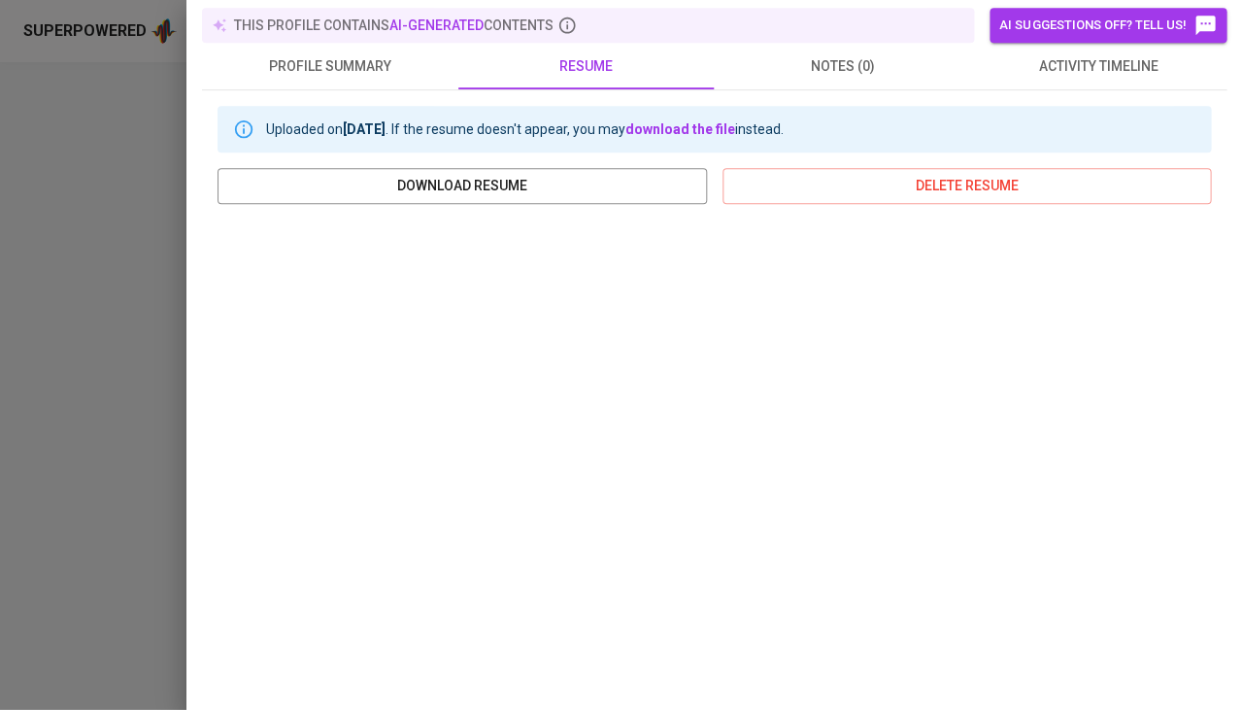
click at [77, 399] on div at bounding box center [621, 355] width 1242 height 710
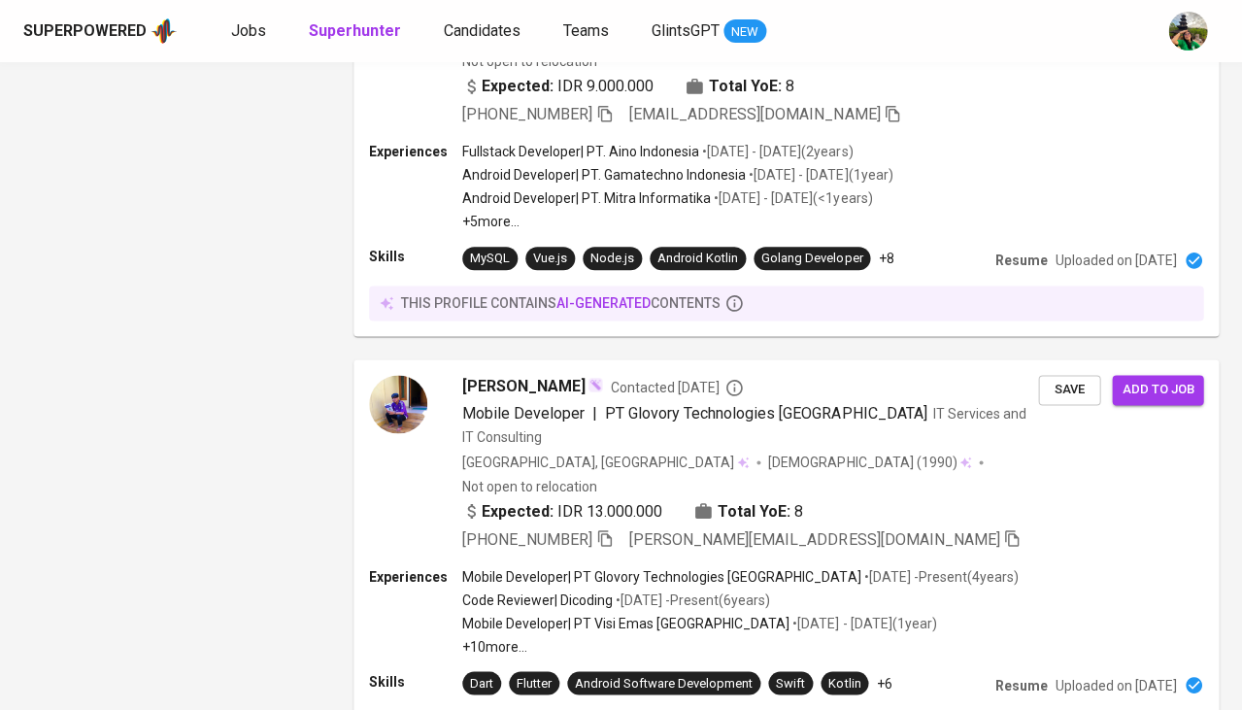
scroll to position [2034, 0]
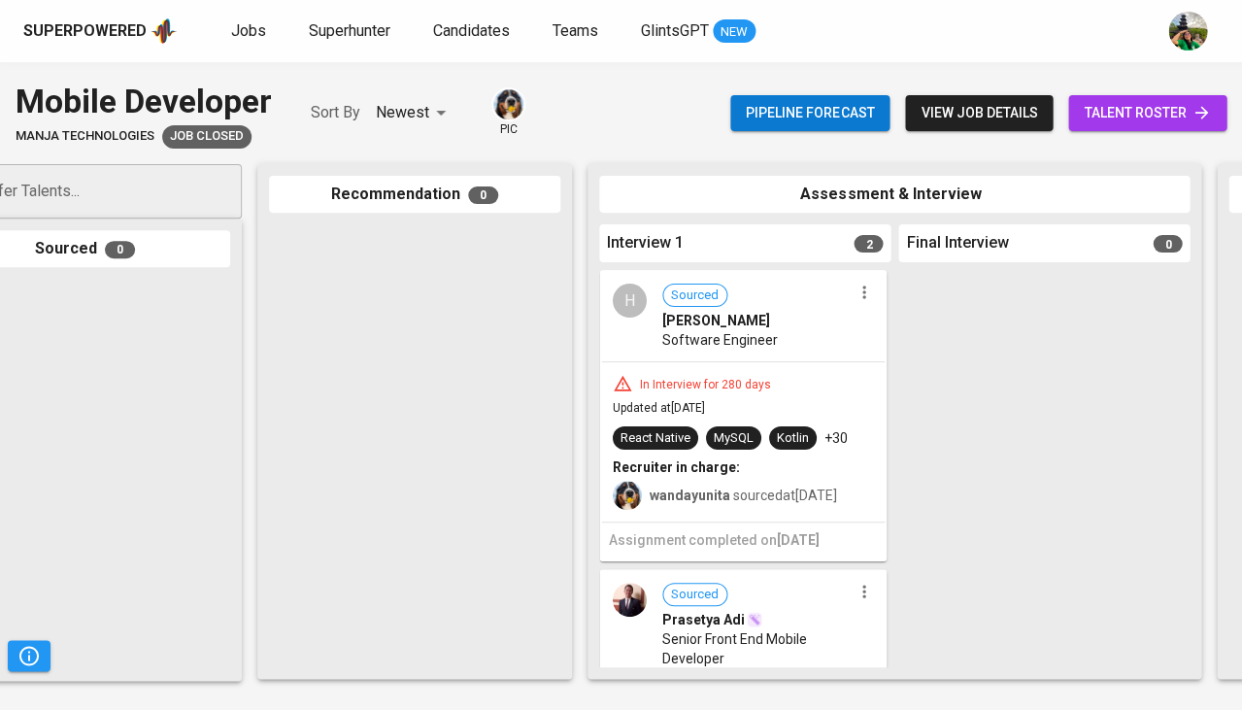
scroll to position [0, 103]
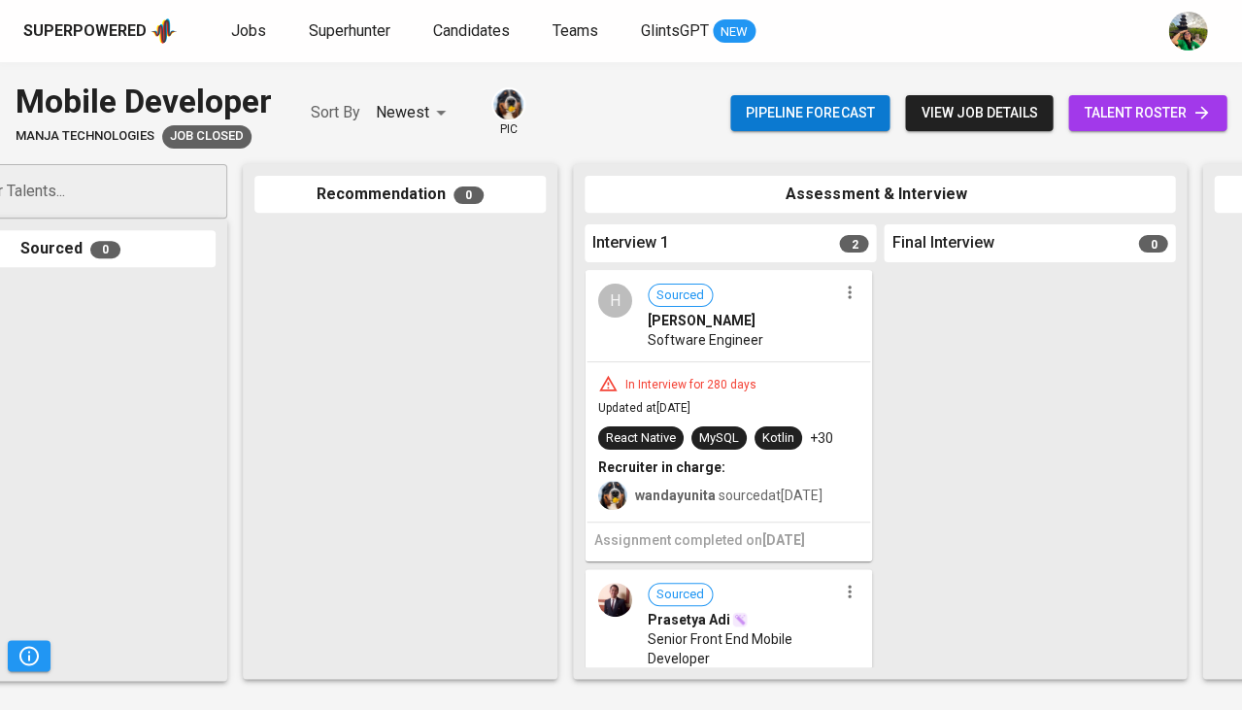
click at [685, 321] on span "[PERSON_NAME]" at bounding box center [702, 320] width 108 height 19
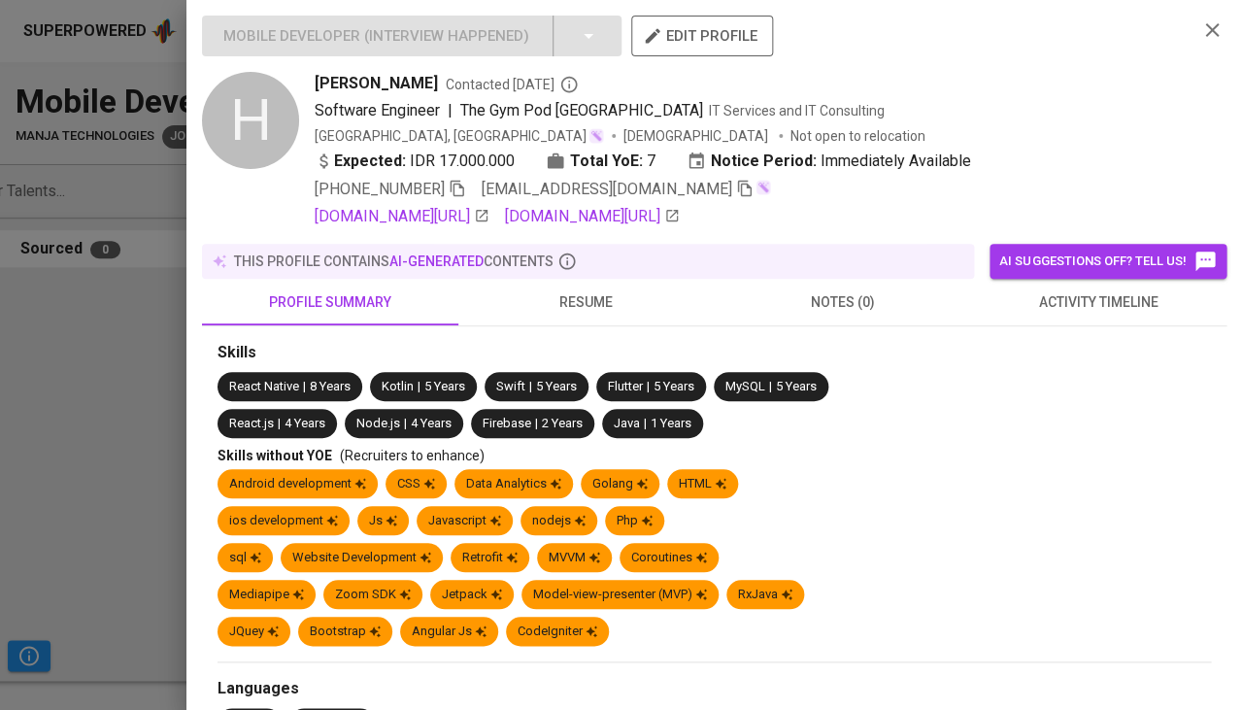
click at [576, 309] on button "resume" at bounding box center [586, 302] width 256 height 47
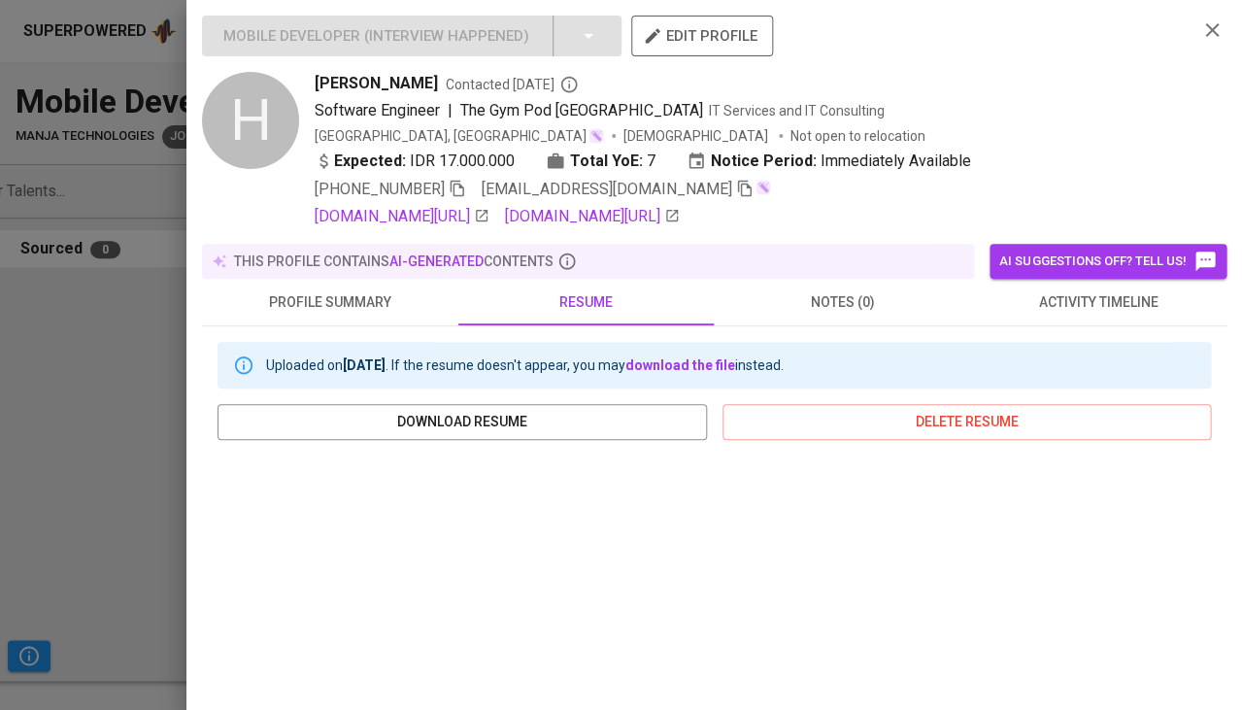
scroll to position [289, 0]
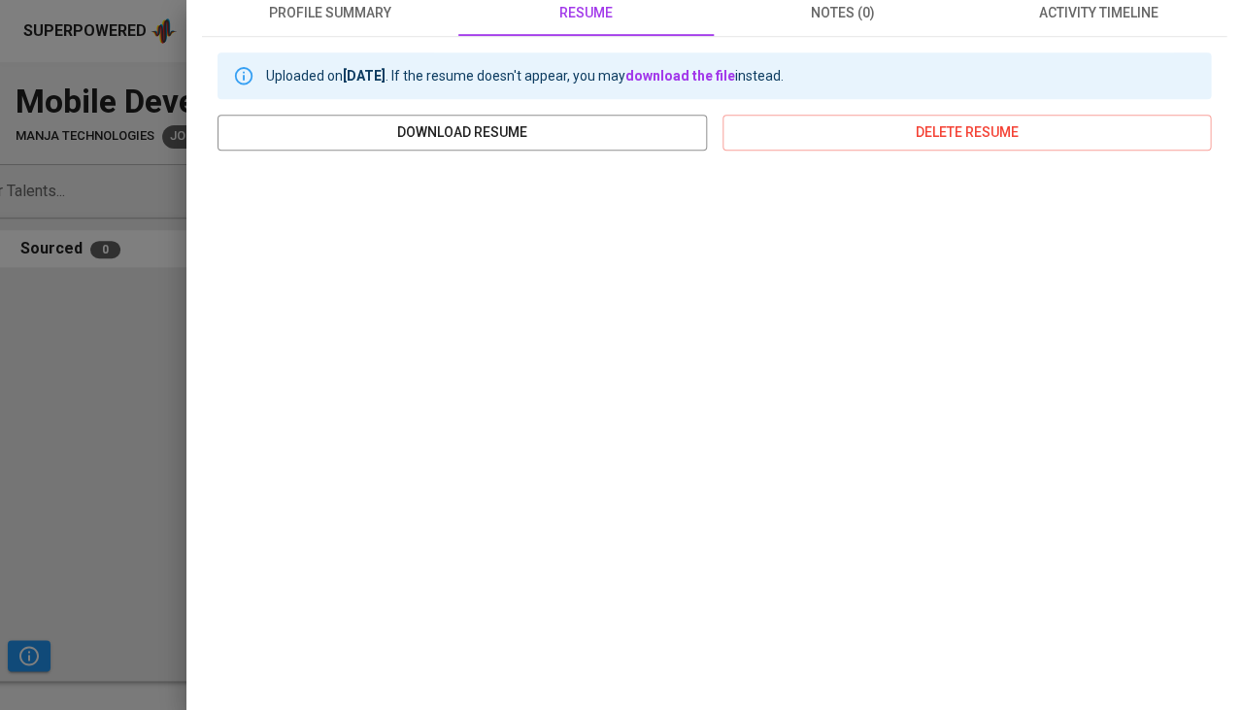
click at [115, 364] on div at bounding box center [621, 355] width 1242 height 710
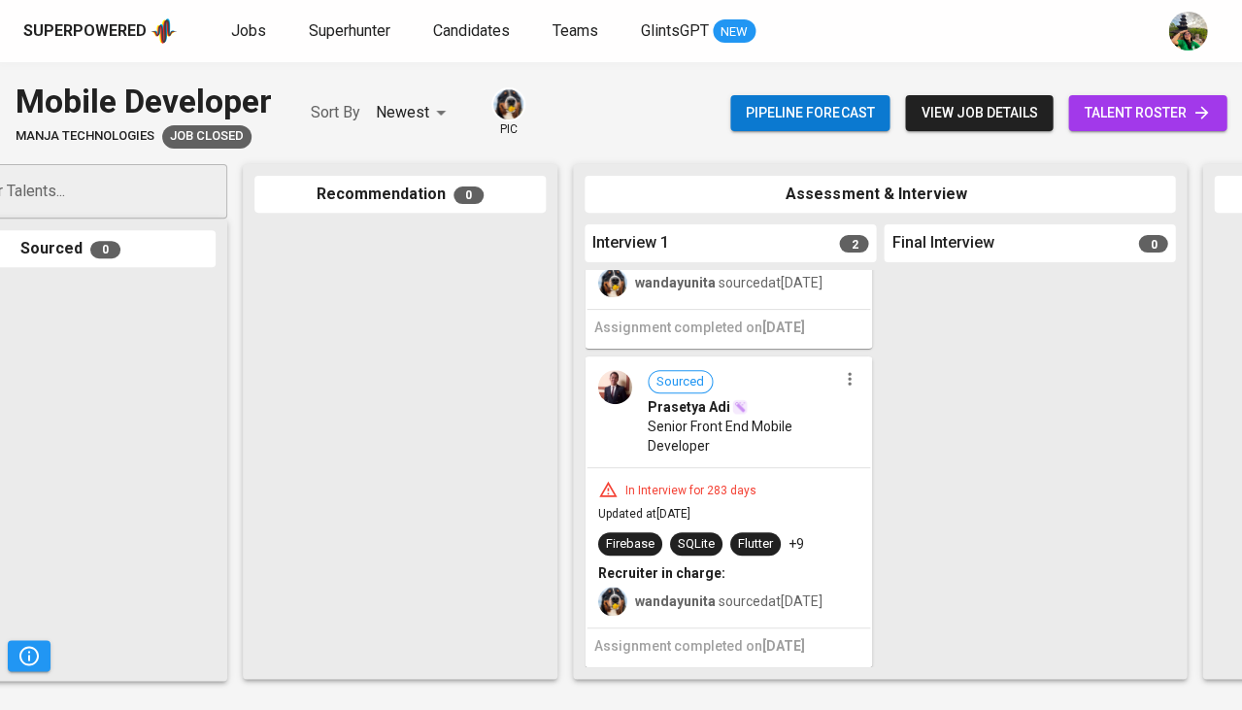
scroll to position [222, 0]
click at [770, 440] on span "Senior Front End Mobile Developer" at bounding box center [742, 436] width 189 height 39
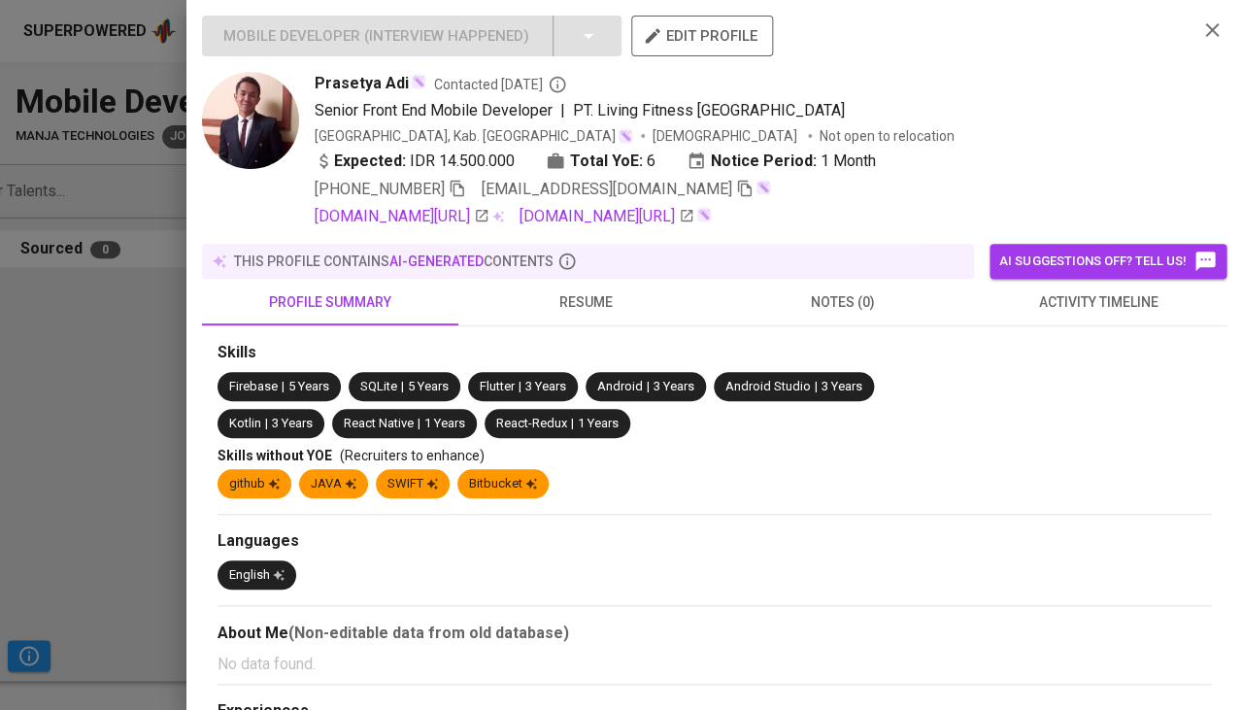
click at [576, 293] on span "resume" at bounding box center [586, 302] width 233 height 24
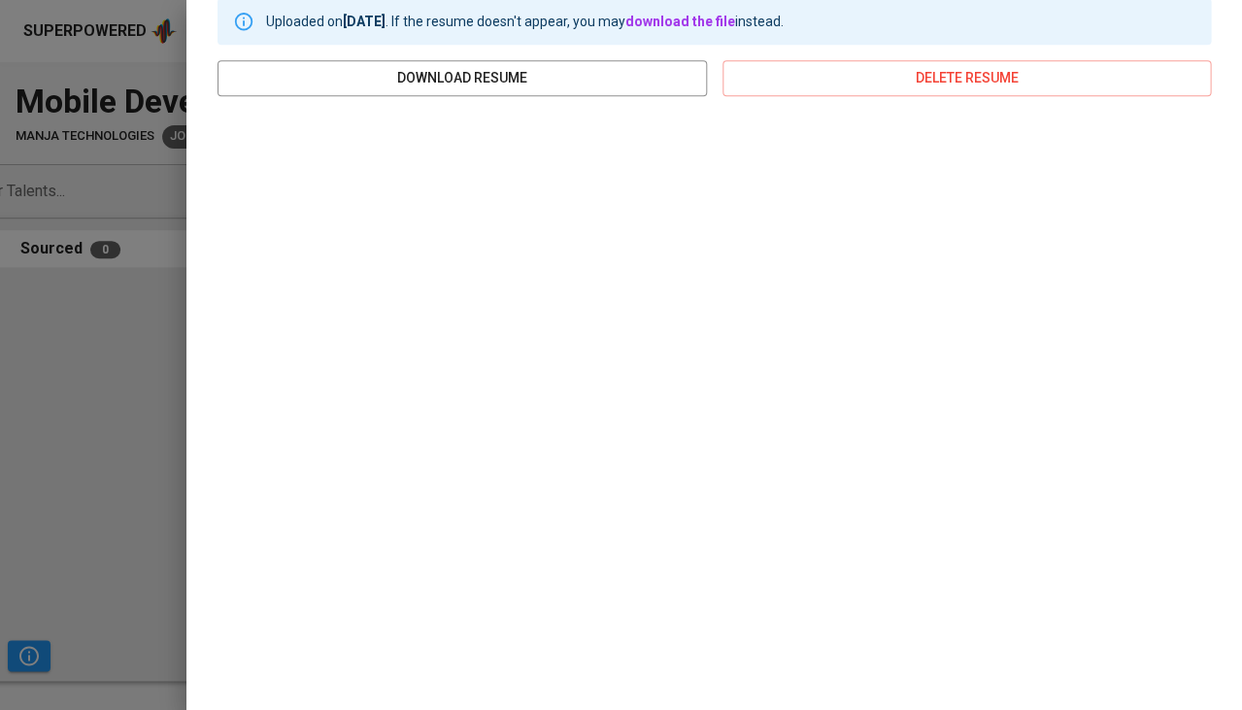
scroll to position [361, 0]
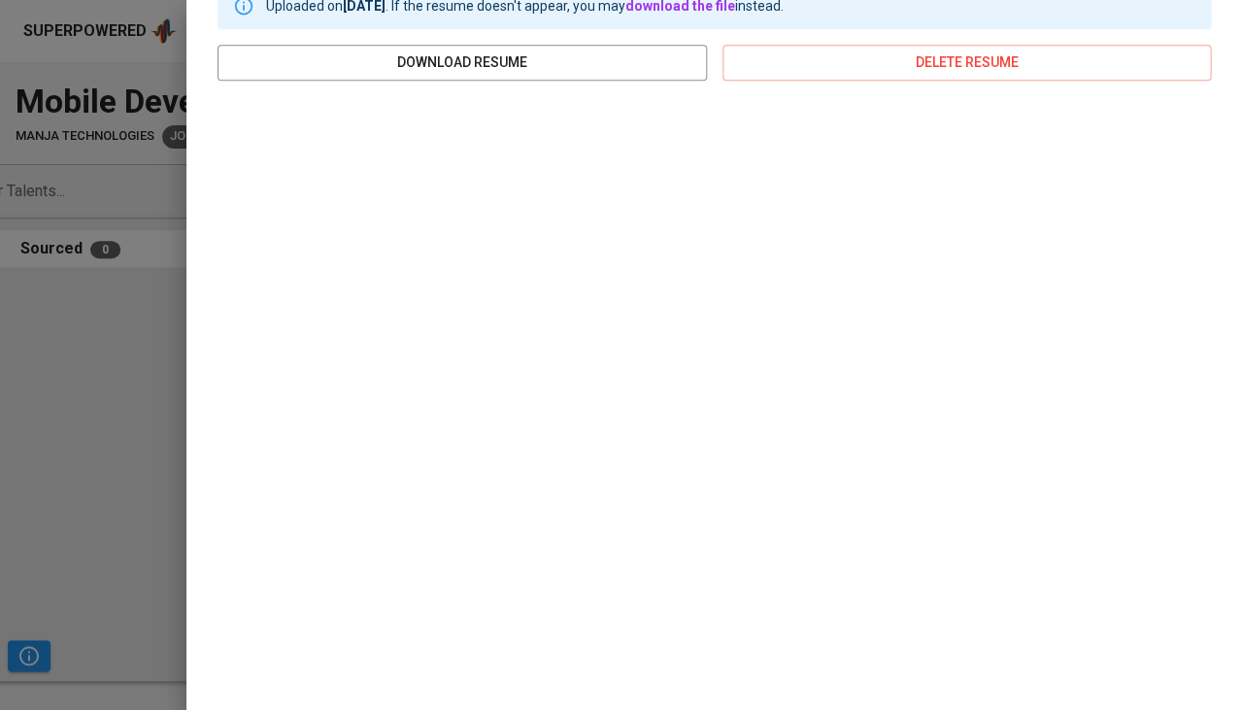
click at [100, 432] on div at bounding box center [621, 355] width 1242 height 710
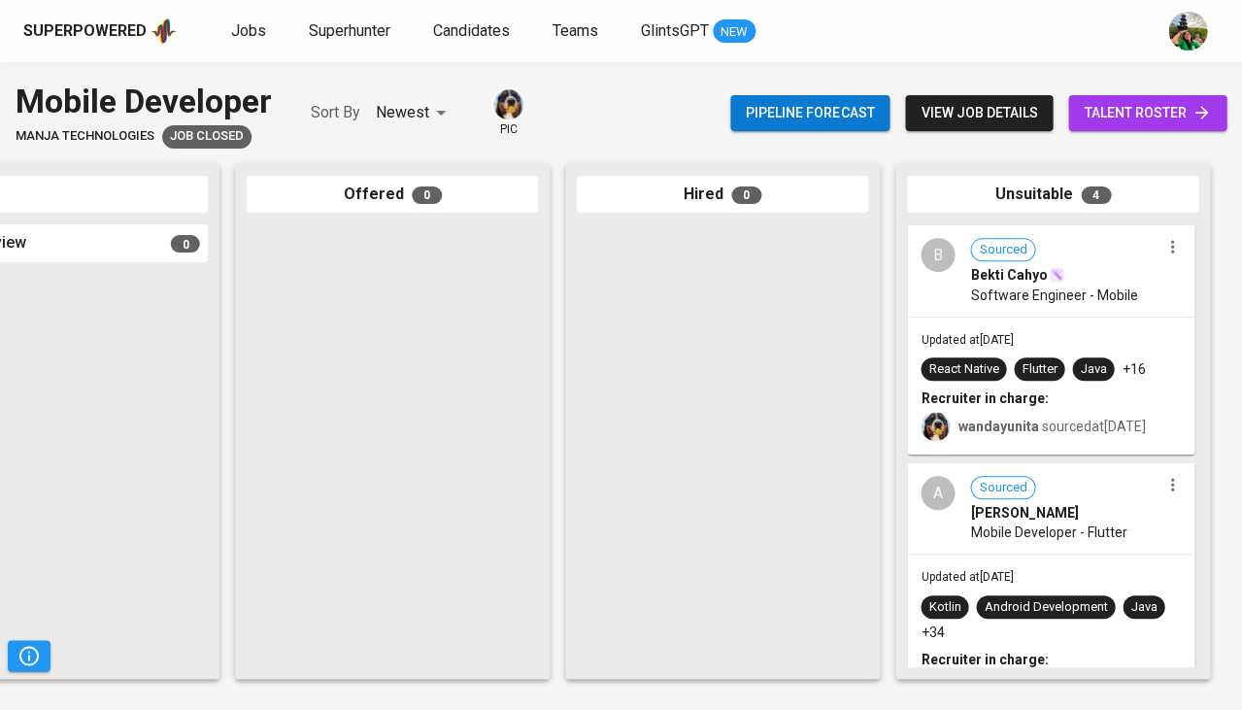
scroll to position [0, 0]
click at [1033, 302] on span "Software Engineer - Mobile" at bounding box center [1053, 295] width 167 height 19
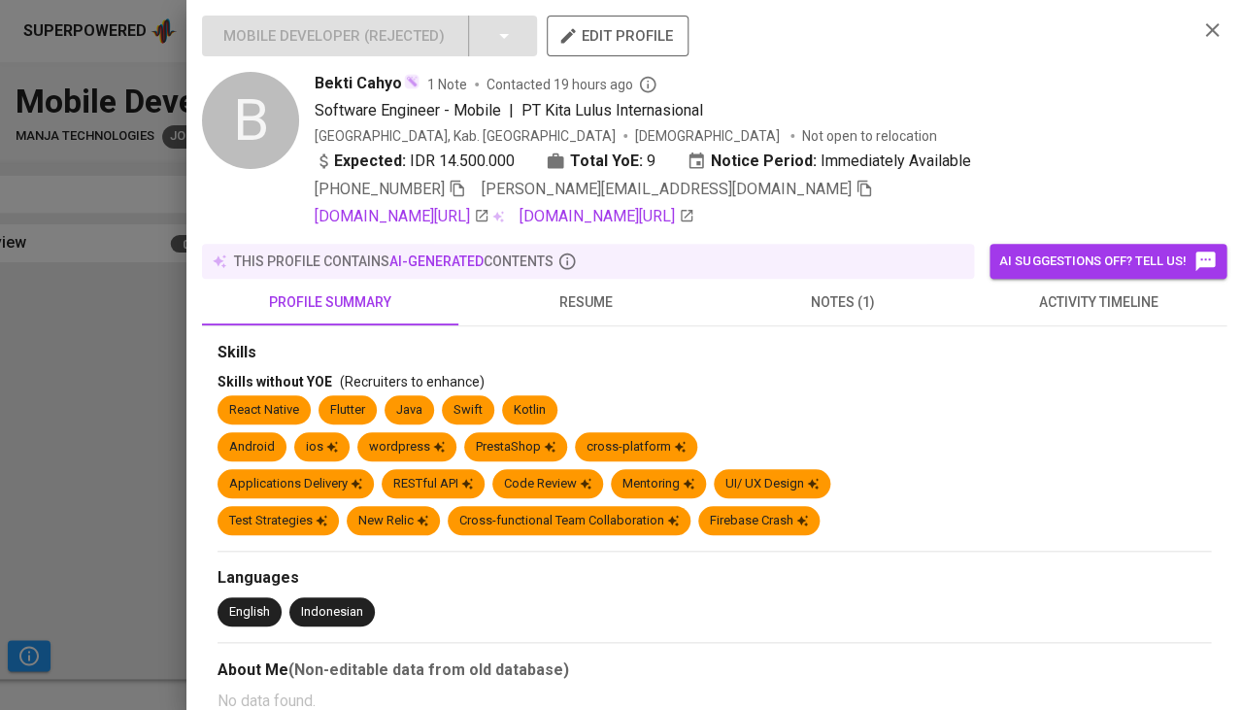
click at [55, 390] on div at bounding box center [621, 355] width 1242 height 710
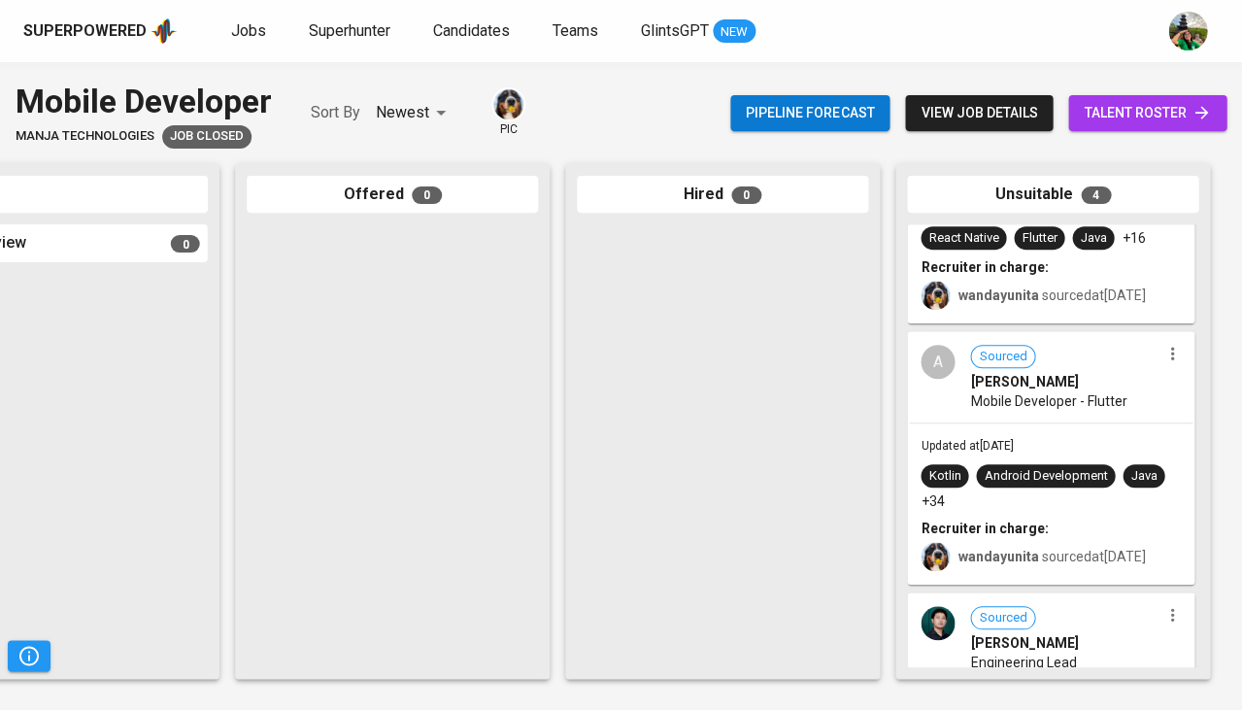
scroll to position [154, 0]
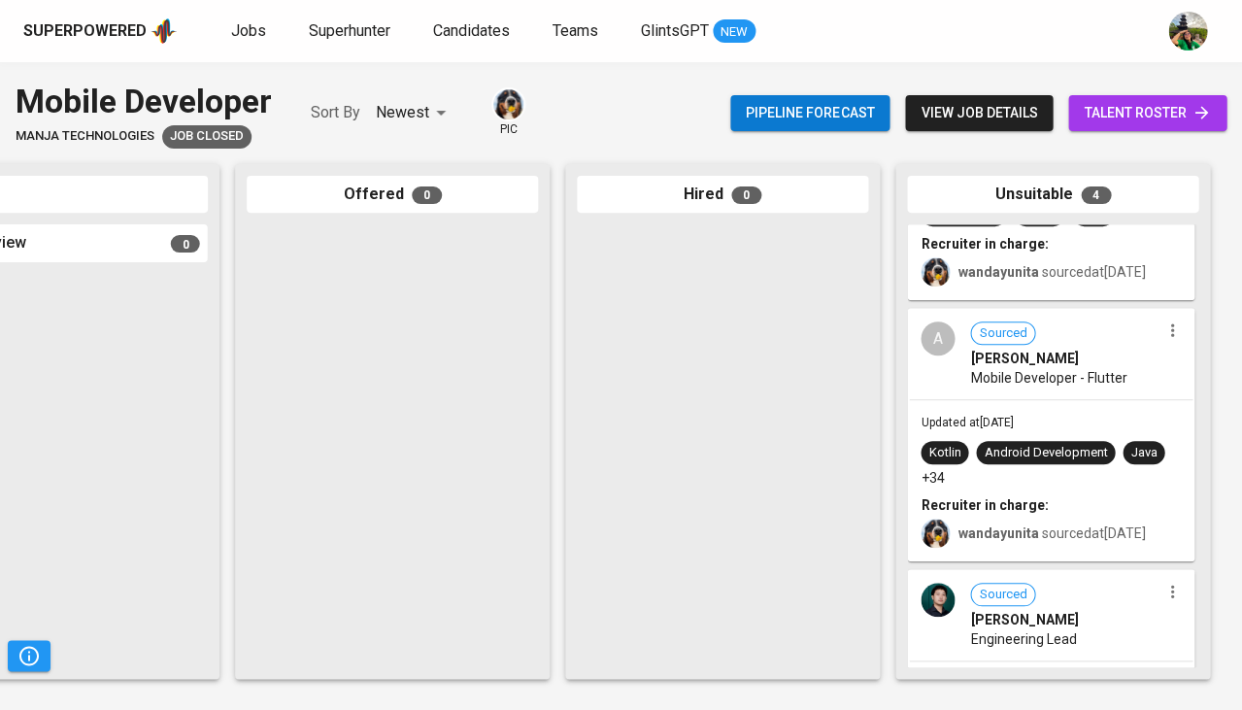
click at [1062, 397] on div "A Sourced [PERSON_NAME] Mobile Developer - Flutter" at bounding box center [1051, 354] width 284 height 89
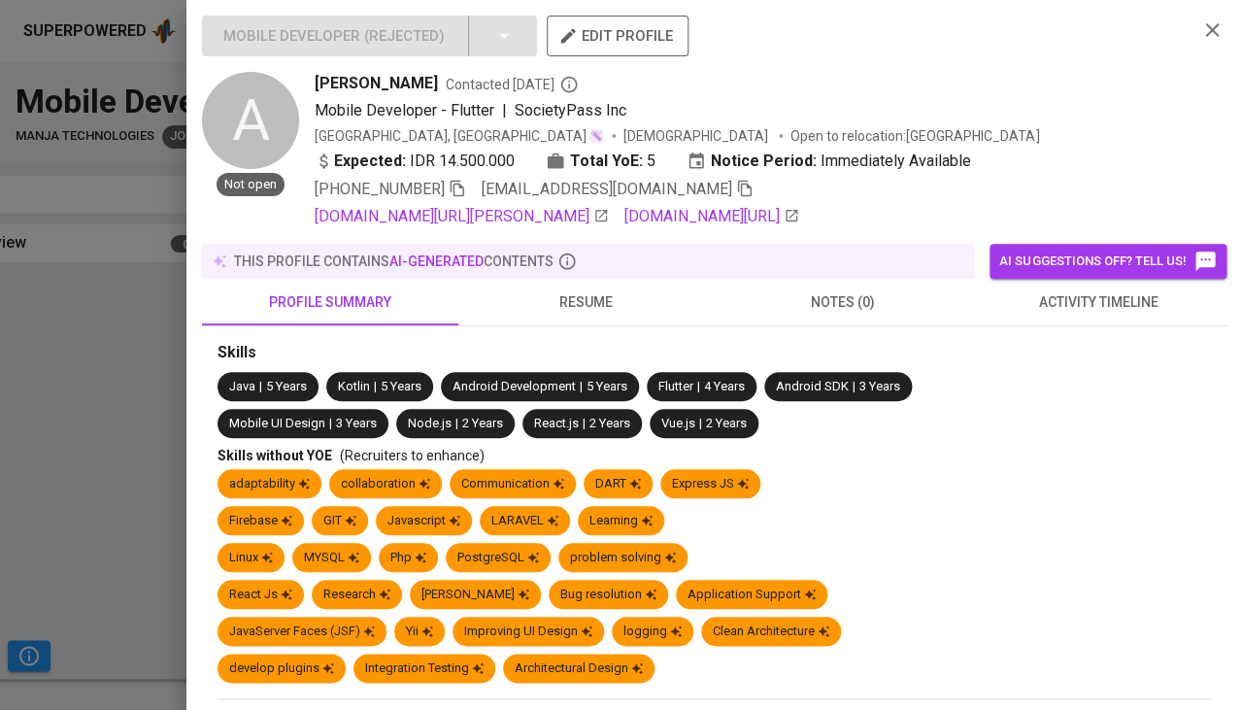
click at [589, 290] on span "resume" at bounding box center [586, 302] width 233 height 24
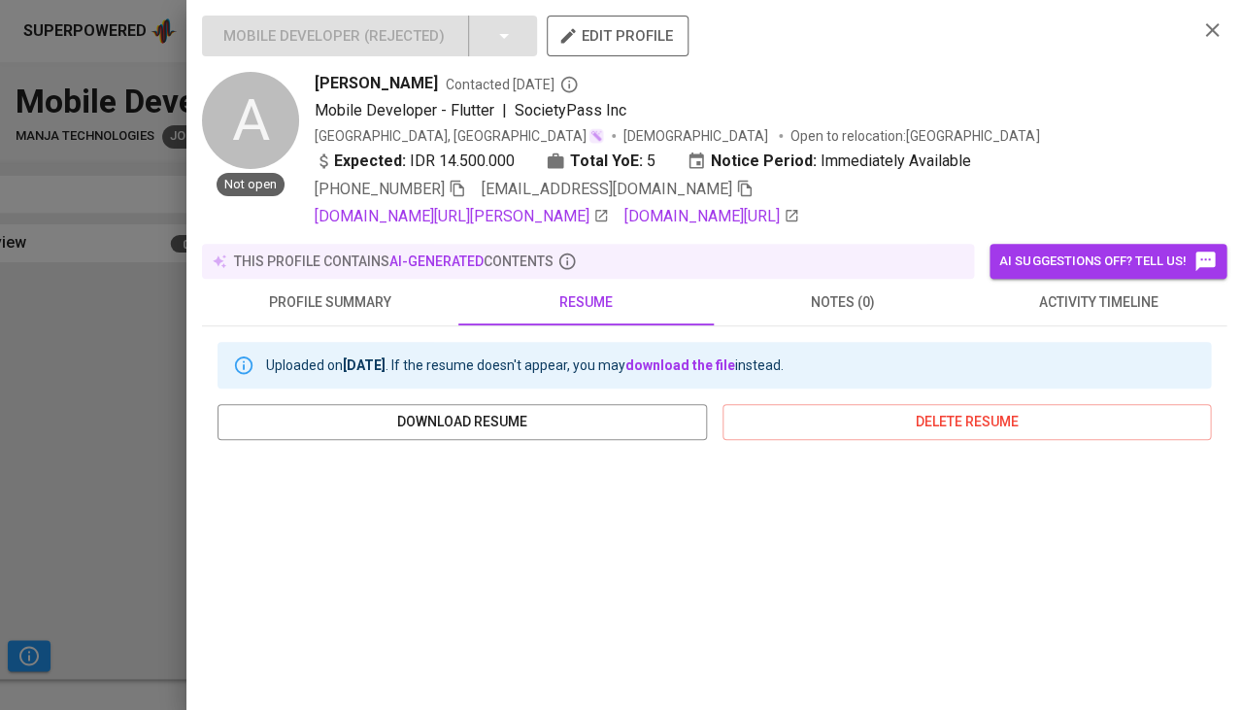
scroll to position [257, 0]
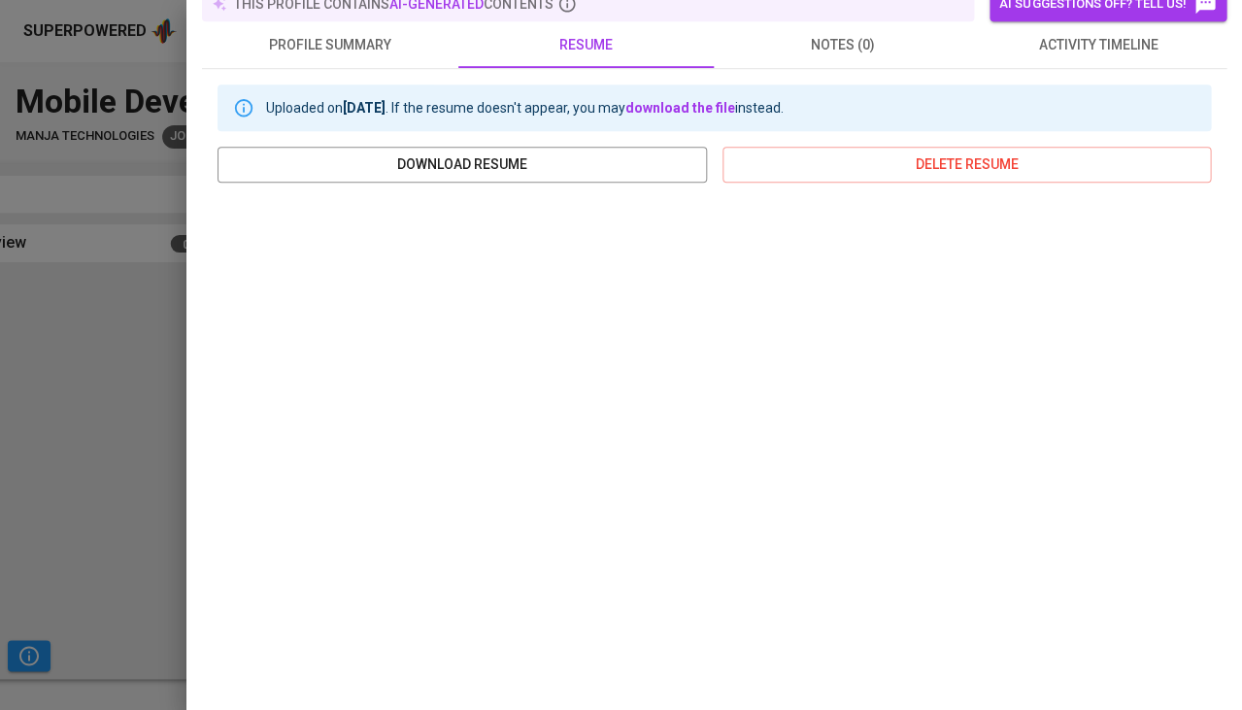
click at [109, 405] on div at bounding box center [621, 355] width 1242 height 710
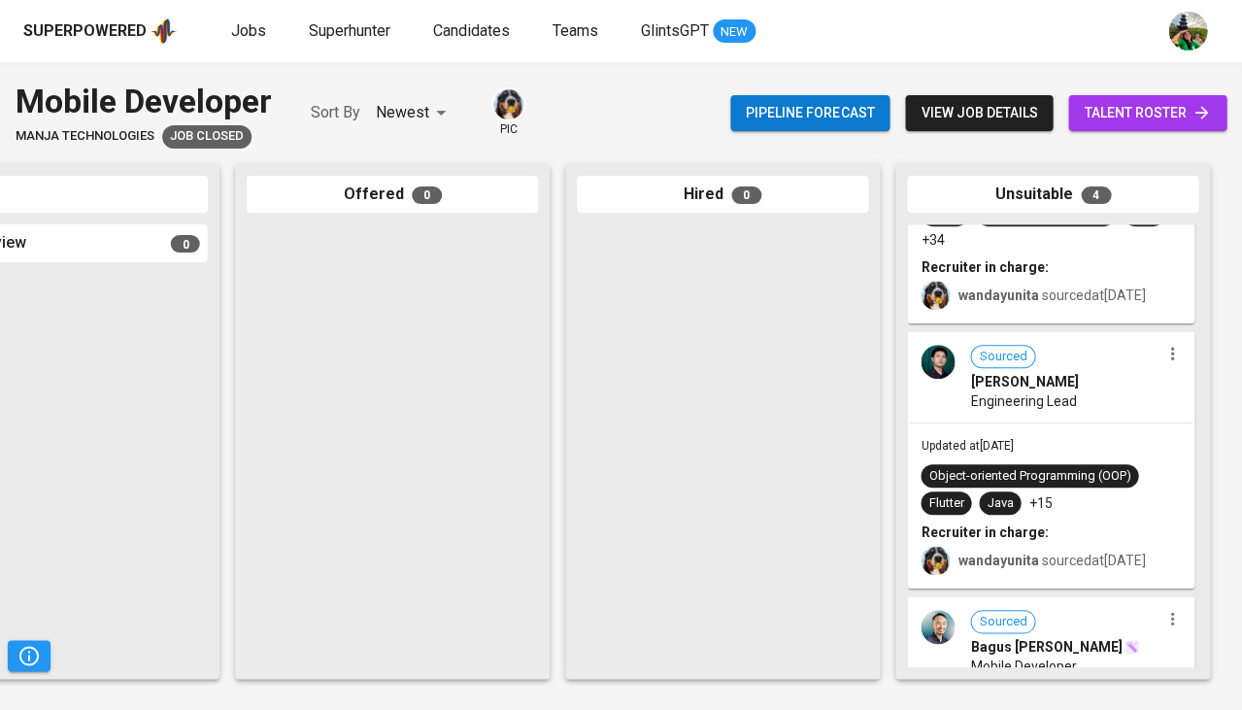
scroll to position [397, 0]
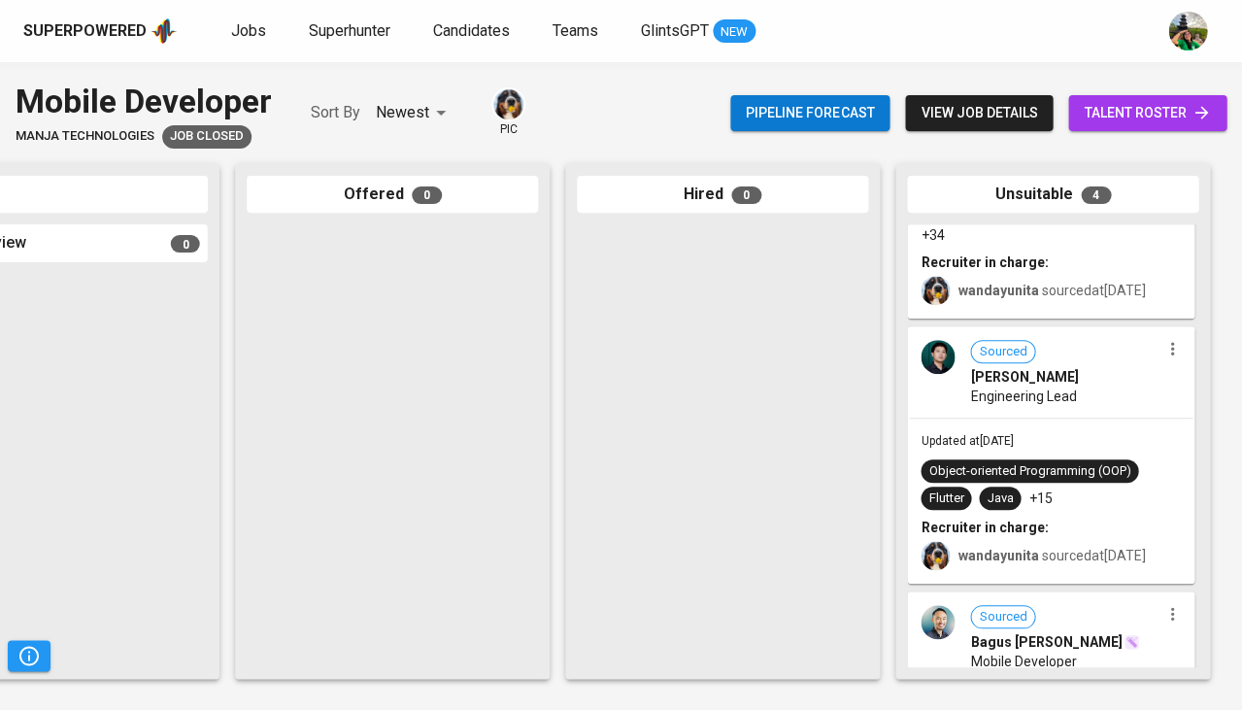
click at [1082, 453] on div "Updated at [DATE] Object-oriented Programming (OOP) Flutter Java +15 Recruiter …" at bounding box center [1051, 500] width 284 height 163
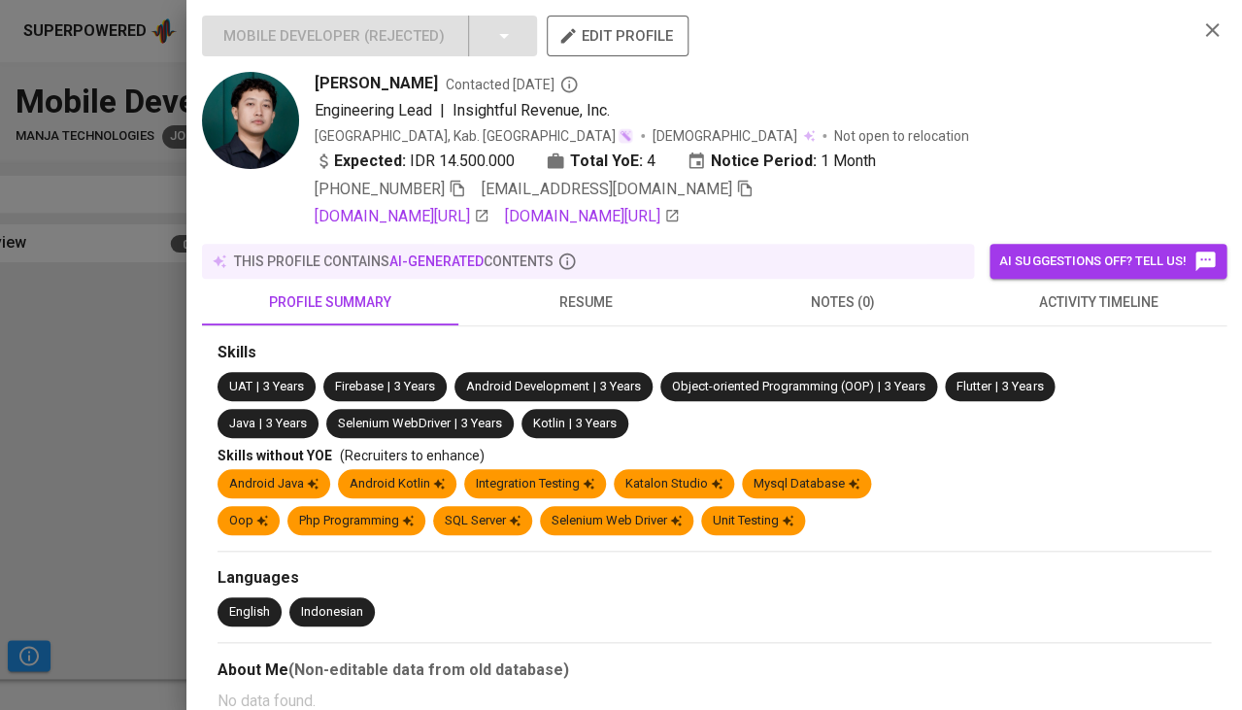
click at [587, 300] on span "resume" at bounding box center [586, 302] width 233 height 24
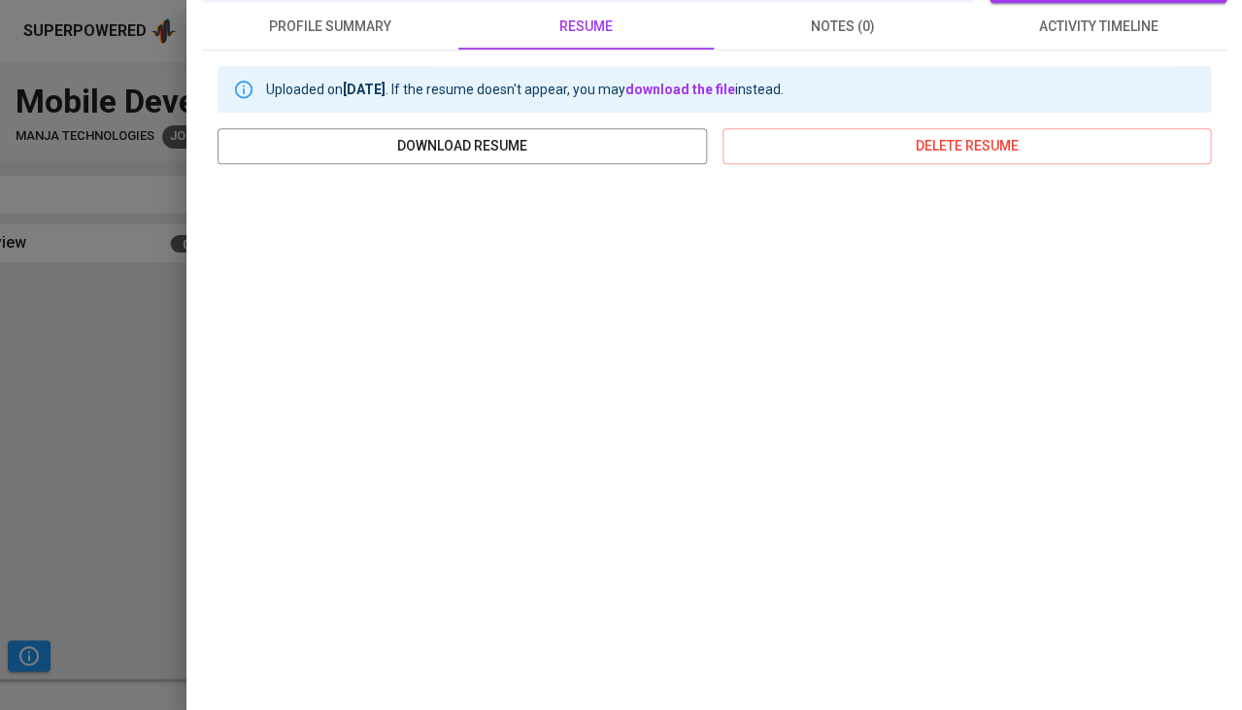
scroll to position [303, 0]
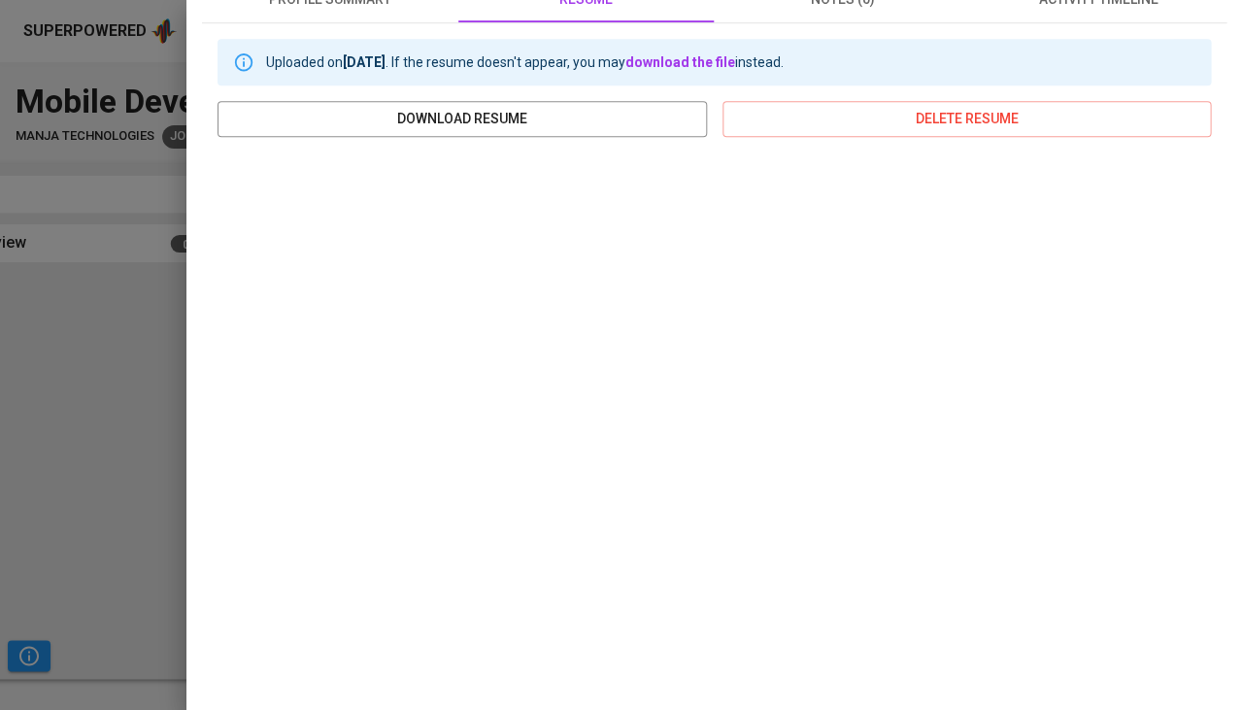
click at [147, 423] on div at bounding box center [621, 355] width 1242 height 710
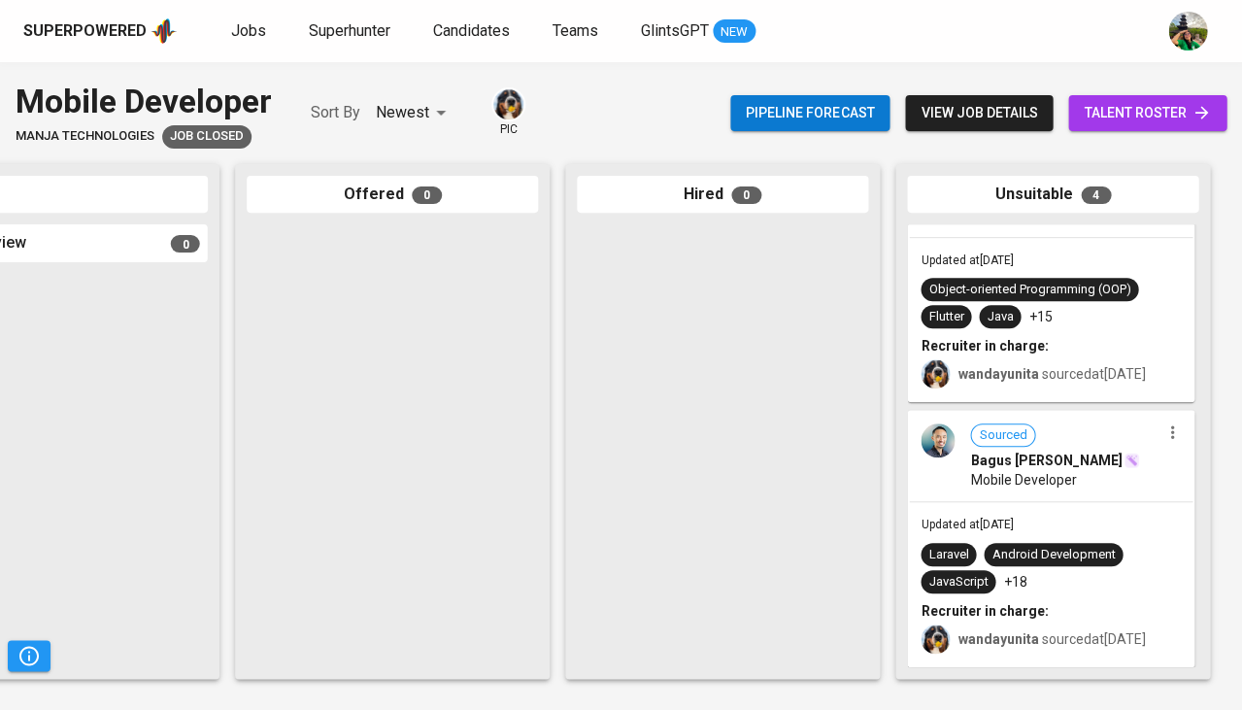
scroll to position [595, 0]
click at [1001, 437] on div "Sourced" at bounding box center [1002, 434] width 65 height 23
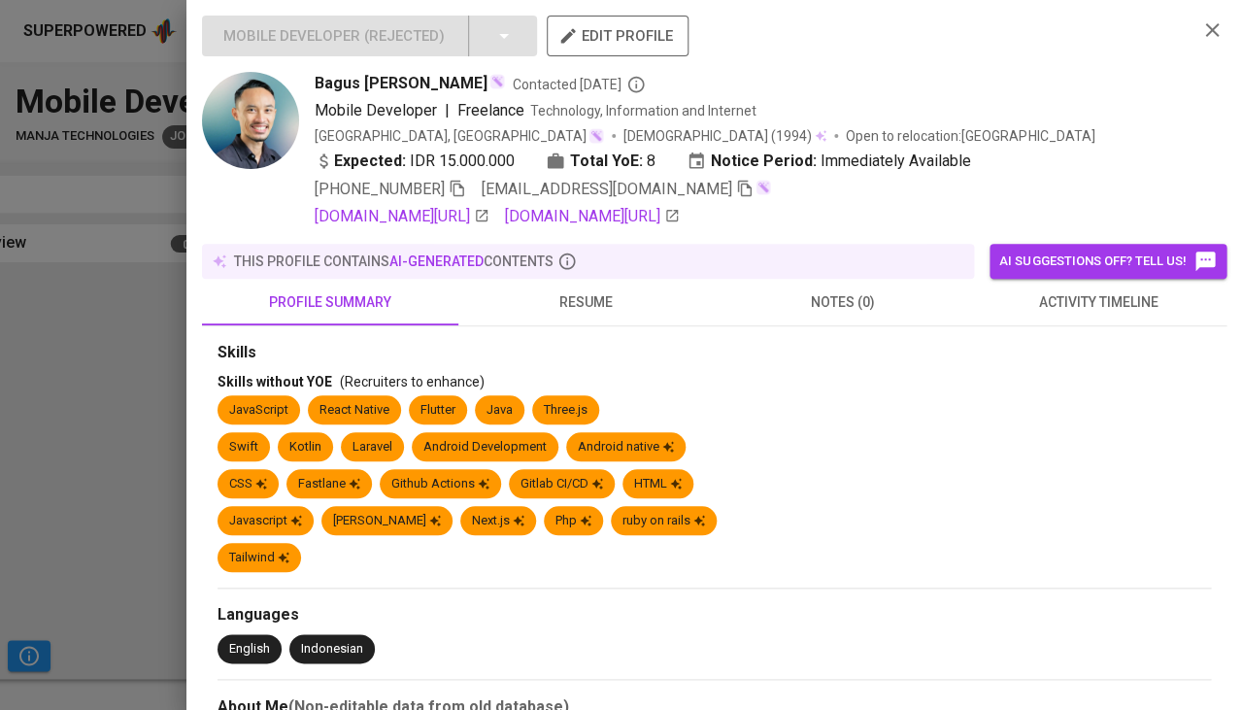
scroll to position [590, 0]
click at [571, 299] on span "resume" at bounding box center [586, 302] width 233 height 24
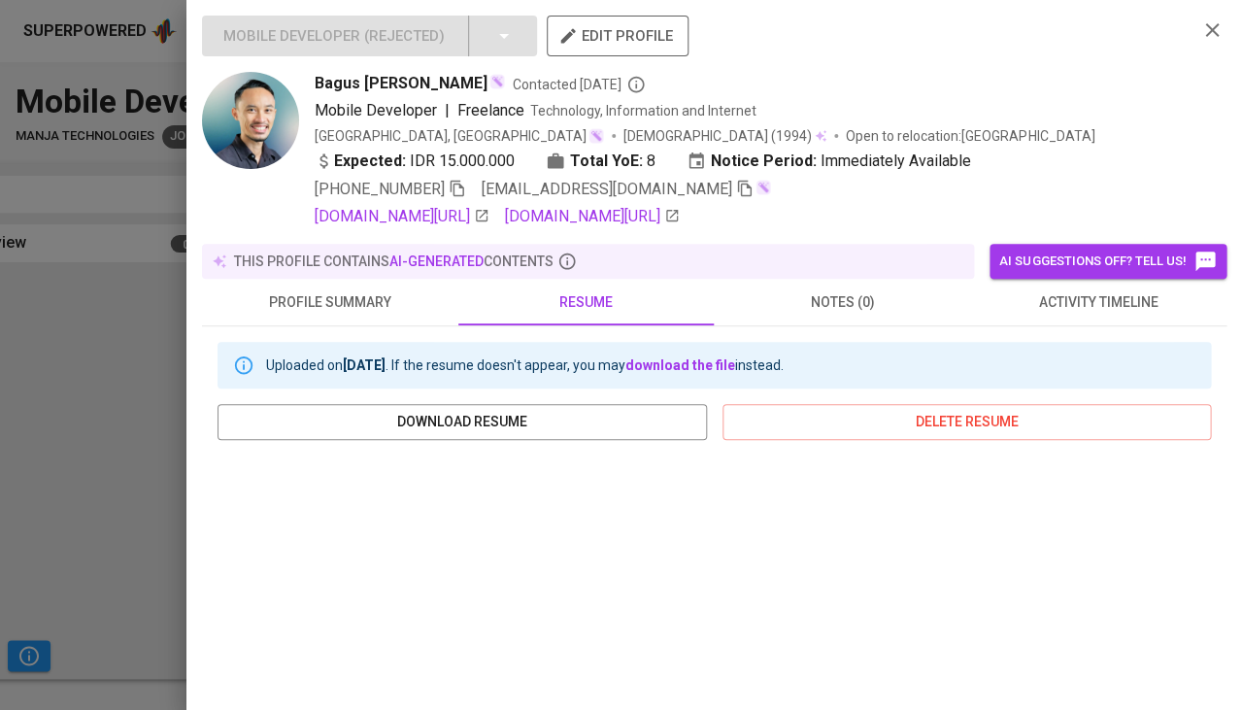
scroll to position [0, 0]
drag, startPoint x: 312, startPoint y: 73, endPoint x: 442, endPoint y: 79, distance: 130.3
click at [442, 79] on div "Bagus Aji Santoso Contacted 6 months ago Mobile Developer | Freelance Technolog…" at bounding box center [692, 150] width 980 height 156
copy span "Bagus Aji Santoso"
click at [60, 462] on div at bounding box center [621, 355] width 1242 height 710
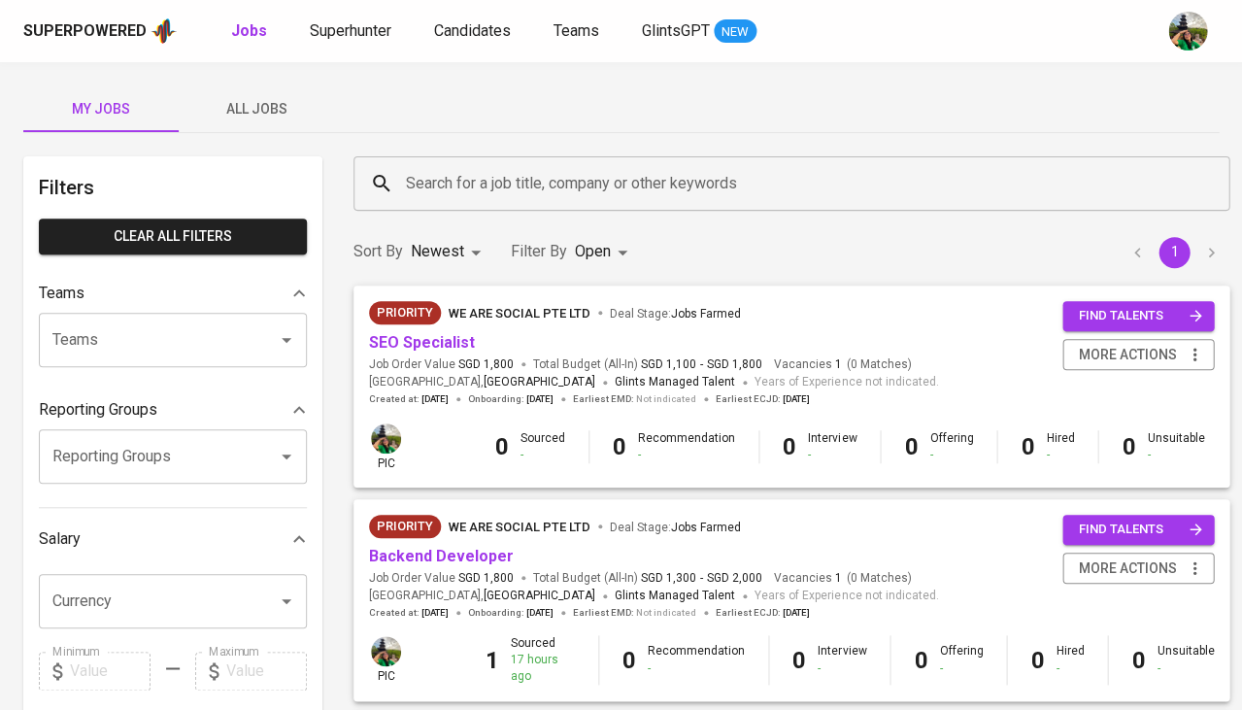
click at [254, 105] on span "All Jobs" at bounding box center [256, 109] width 132 height 24
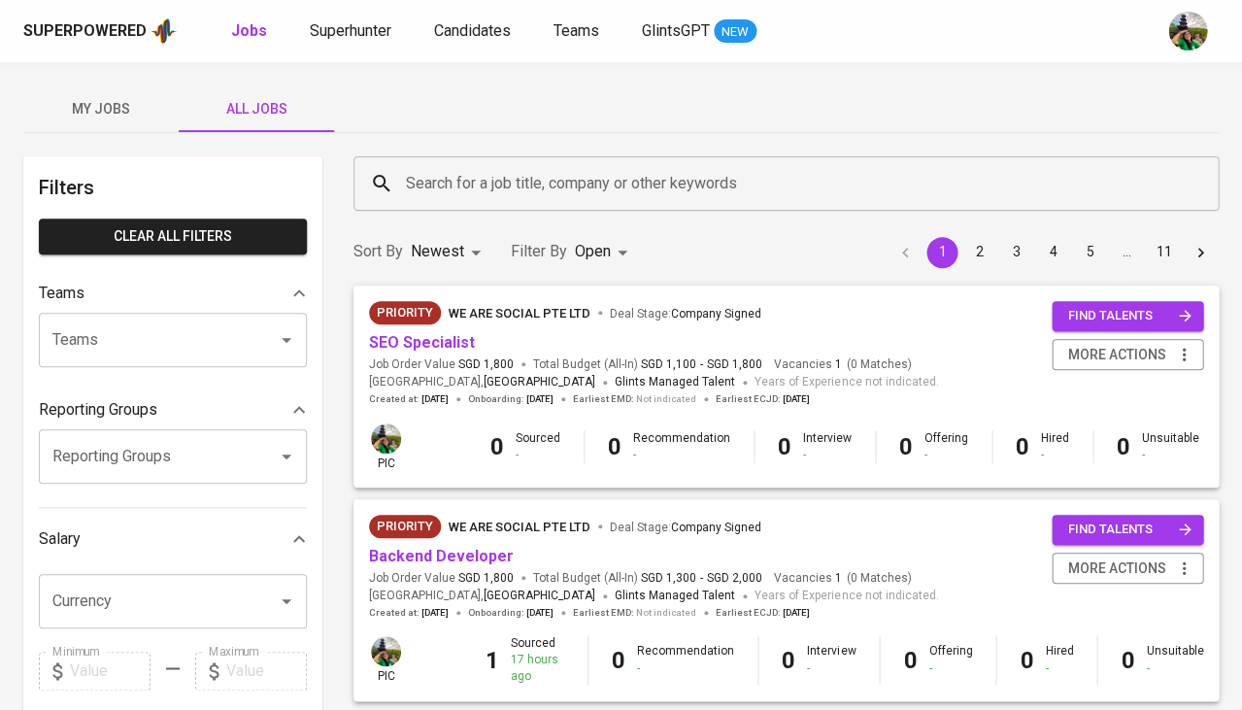
click at [533, 175] on input "Search for a job title, company or other keywords" at bounding box center [791, 183] width 780 height 37
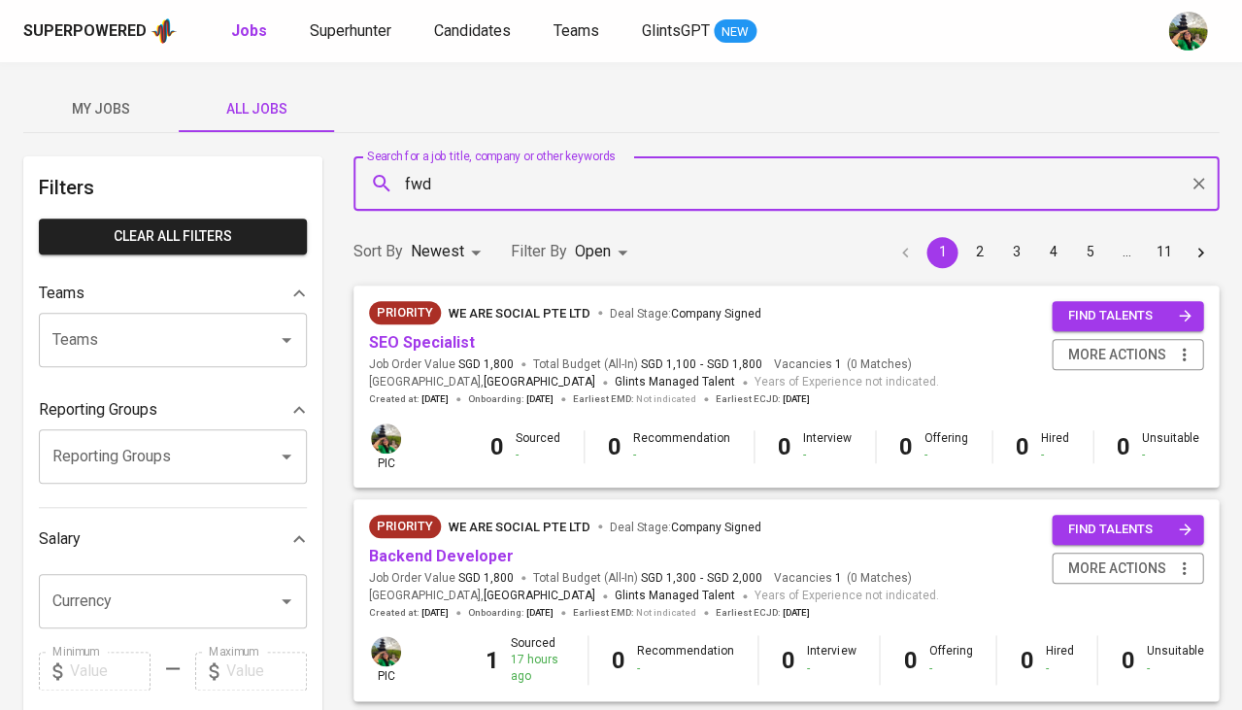
type input "fwd"
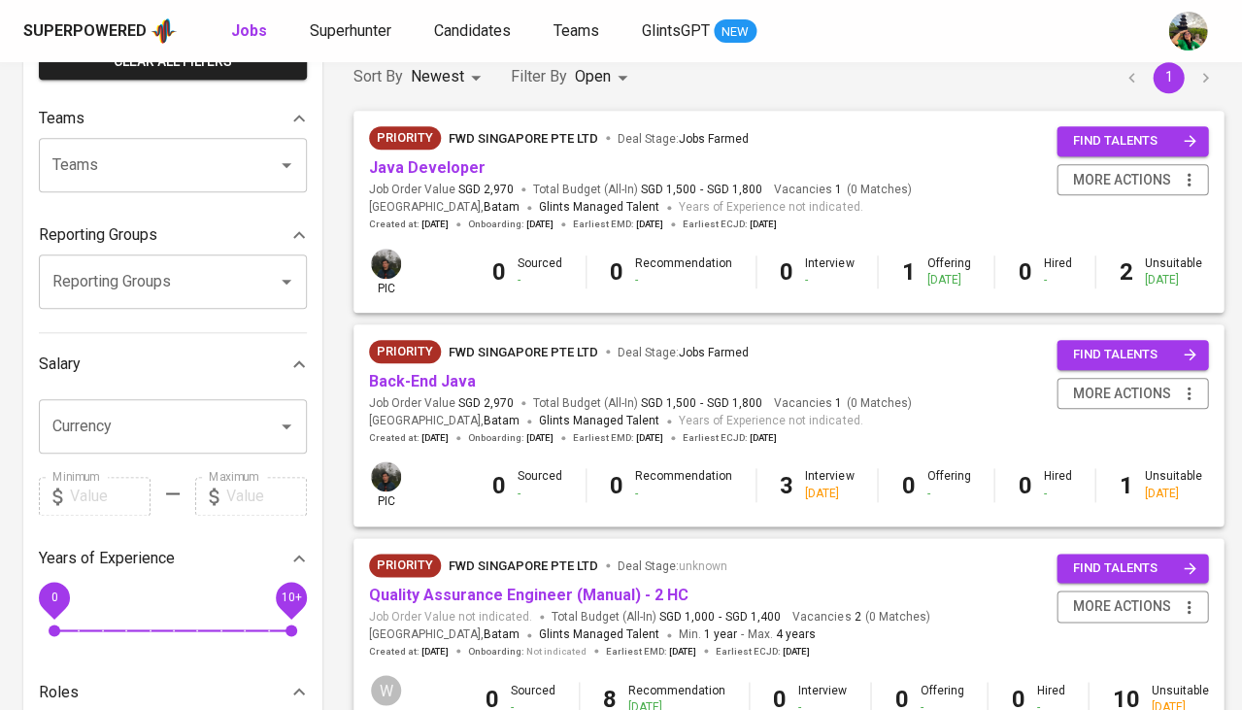
scroll to position [186, 0]
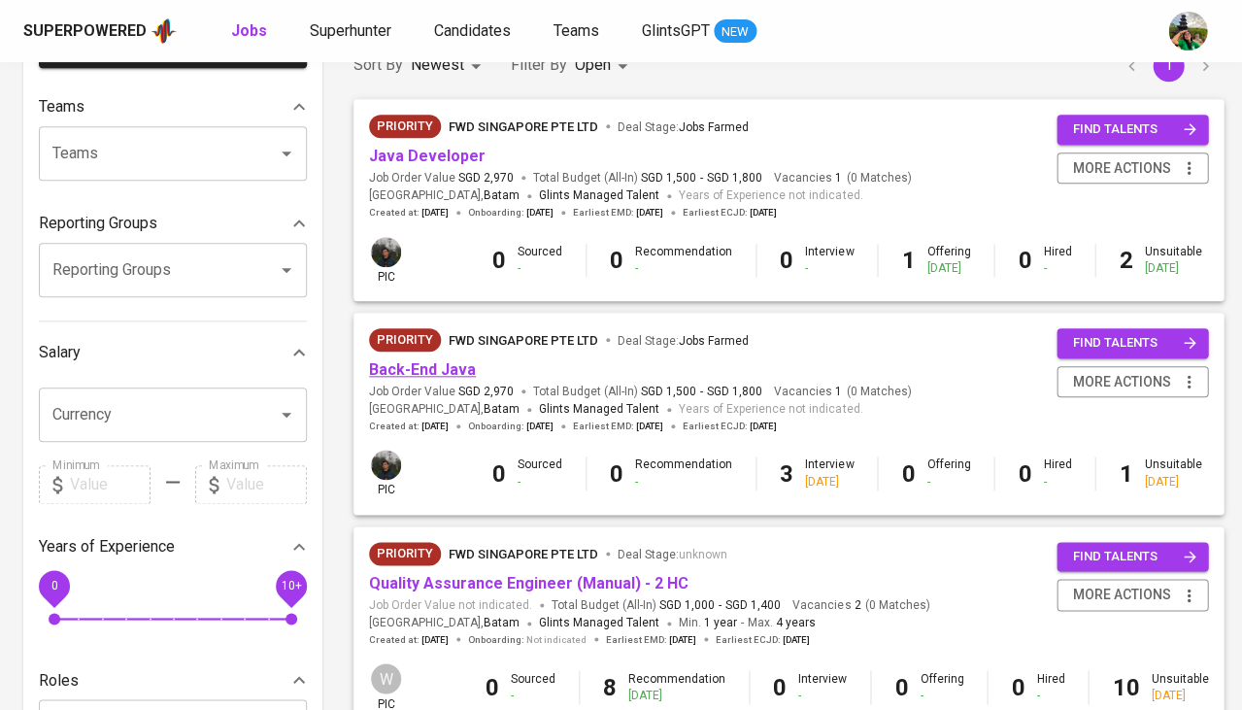
click at [438, 373] on link "Back-End Java" at bounding box center [422, 369] width 107 height 18
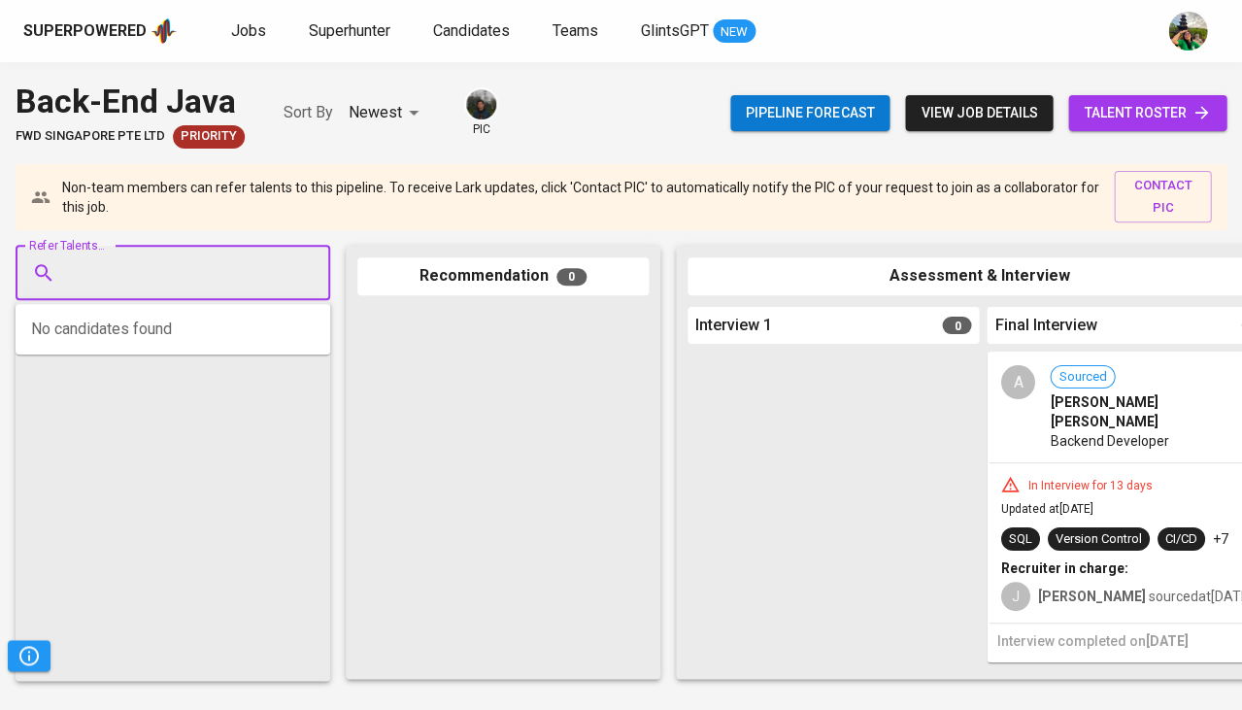
click at [149, 278] on input "Refer Talents..." at bounding box center [165, 272] width 204 height 37
paste input "+6282216236206"
type input "+6282216236206"
paste input "Muhammad Fajar Hidayat fajarh807@gmail.com"
type input "Muhammad Fajar Hidayat fajarh807@gmail.com"
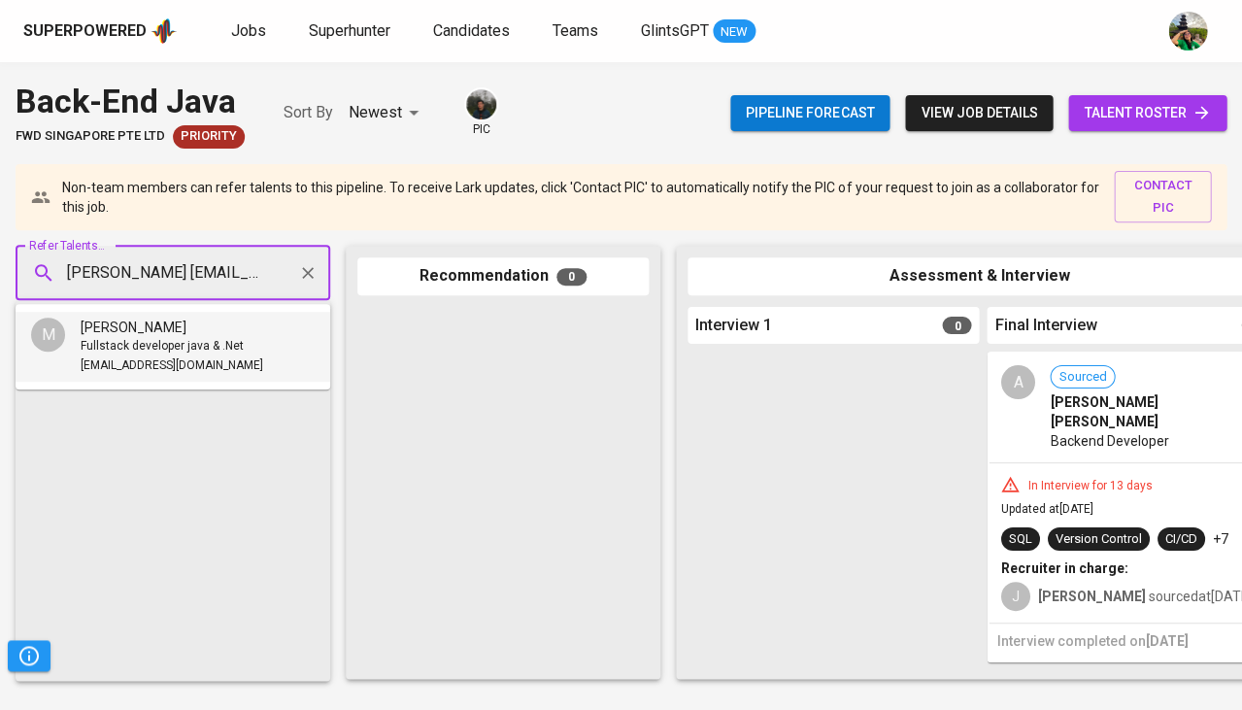
click at [114, 350] on span "Fullstack developer java & .Net" at bounding box center [162, 346] width 163 height 19
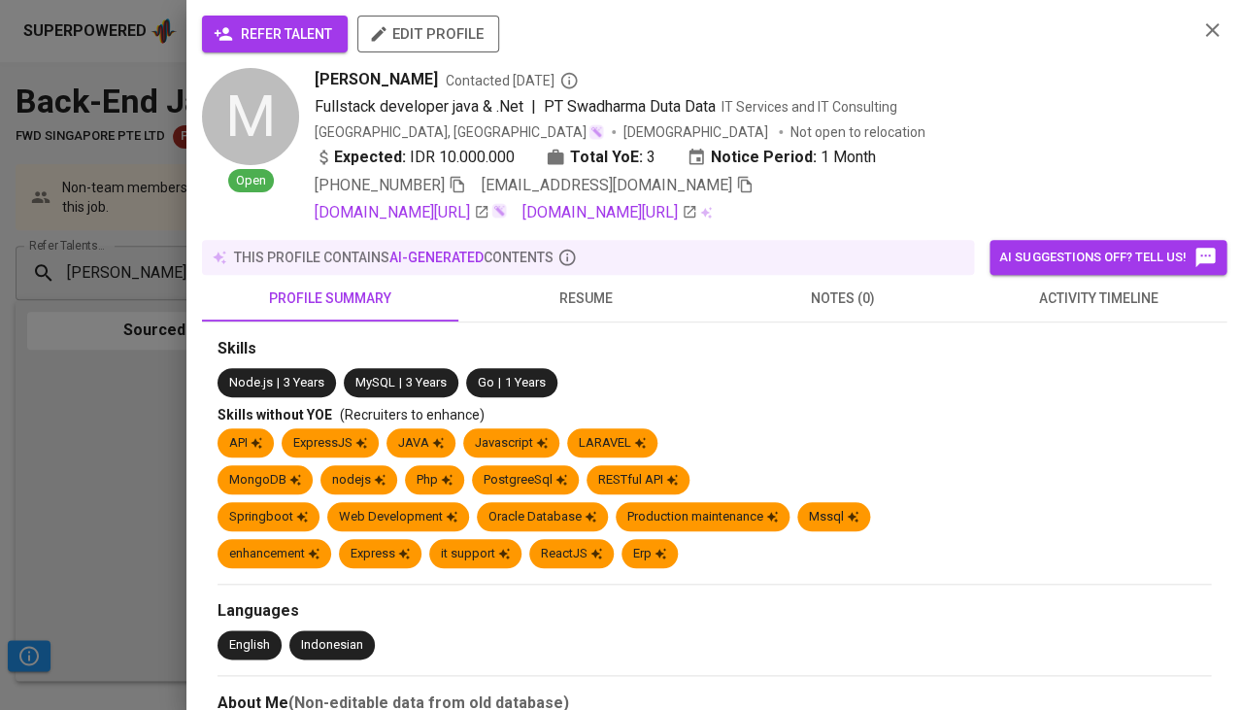
click at [287, 38] on span "refer talent" at bounding box center [275, 34] width 115 height 24
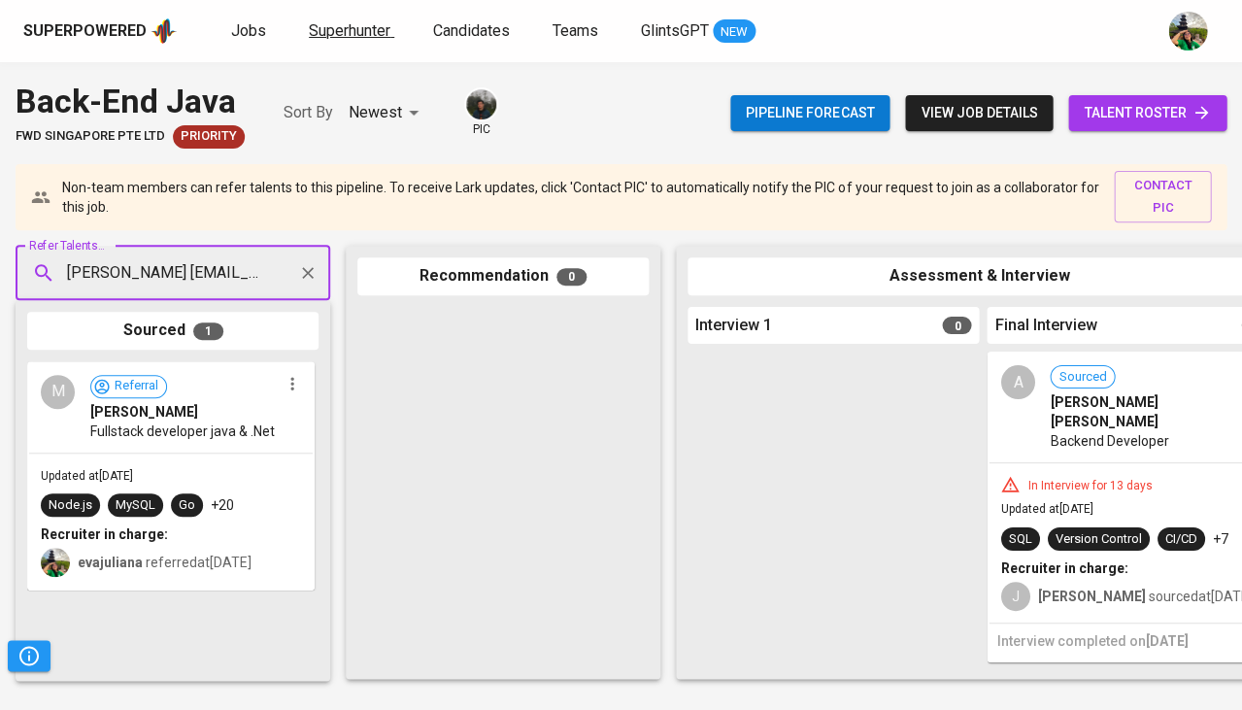
click at [325, 32] on span "Superhunter" at bounding box center [350, 30] width 82 height 18
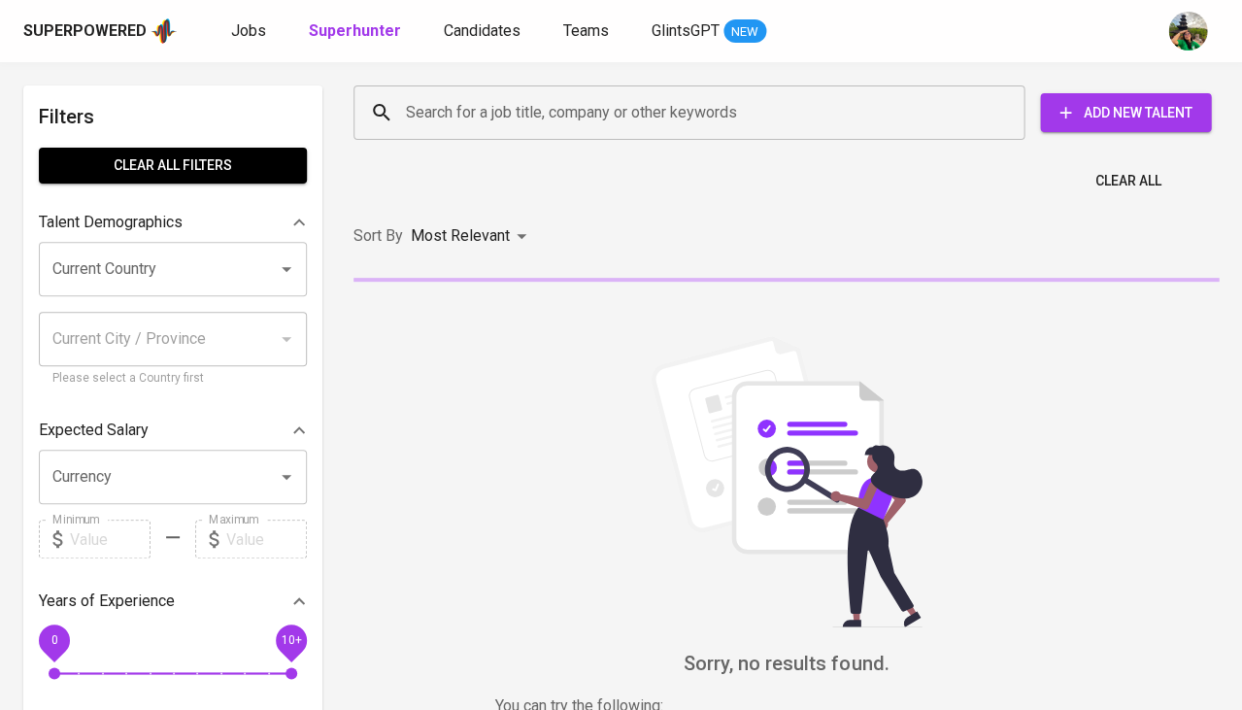
click at [514, 117] on input "Search for a job title, company or other keywords" at bounding box center [694, 112] width 586 height 37
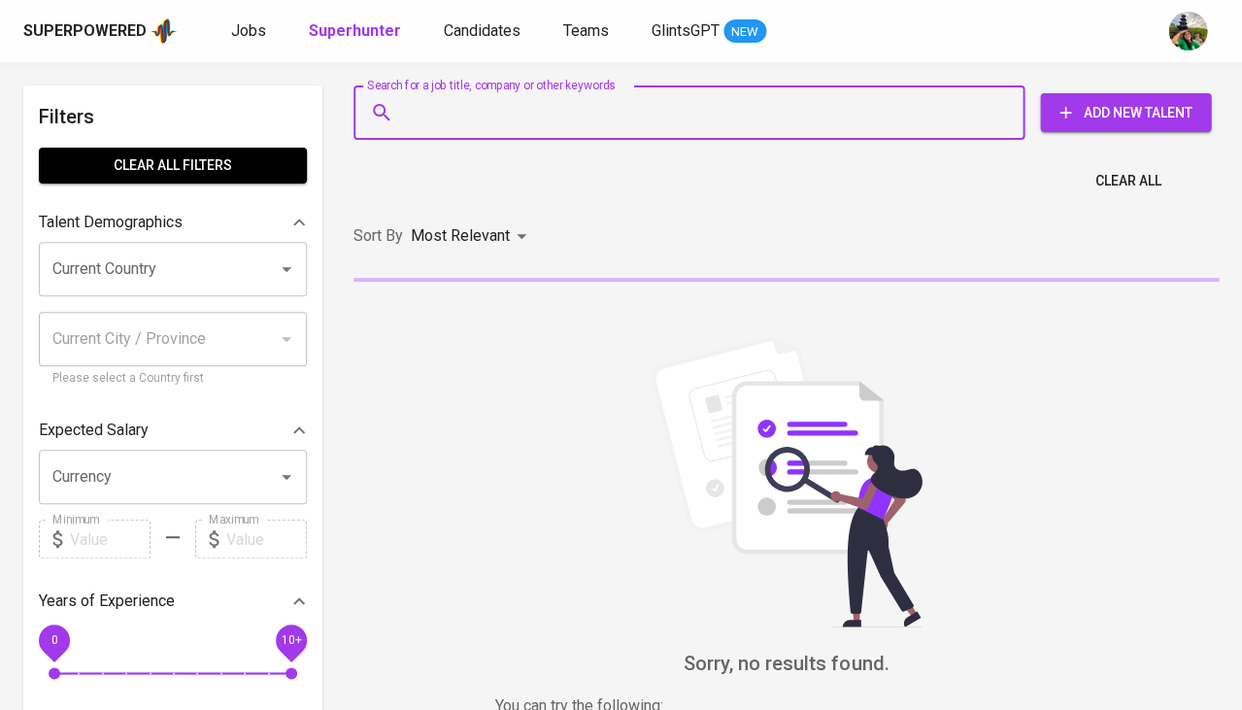
paste input "[EMAIL_ADDRESS][DOMAIN_NAME]"
type input "[EMAIL_ADDRESS][DOMAIN_NAME]"
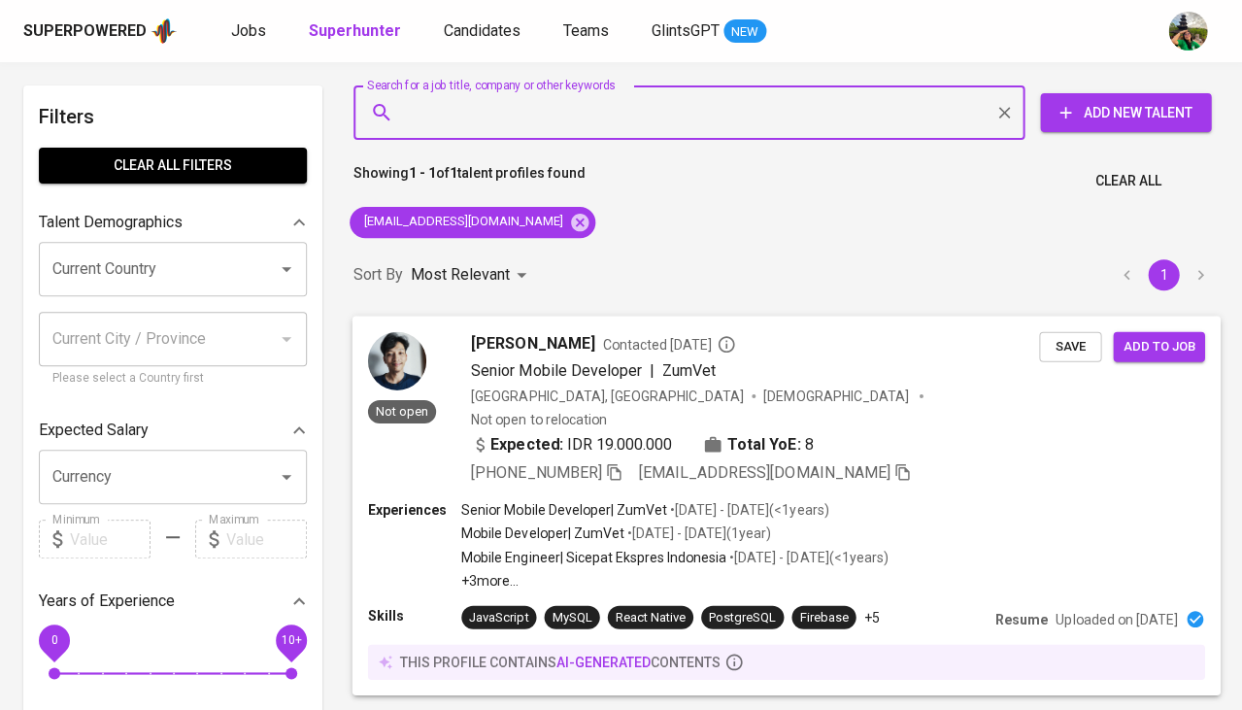
click at [1085, 345] on span "Save" at bounding box center [1070, 346] width 43 height 22
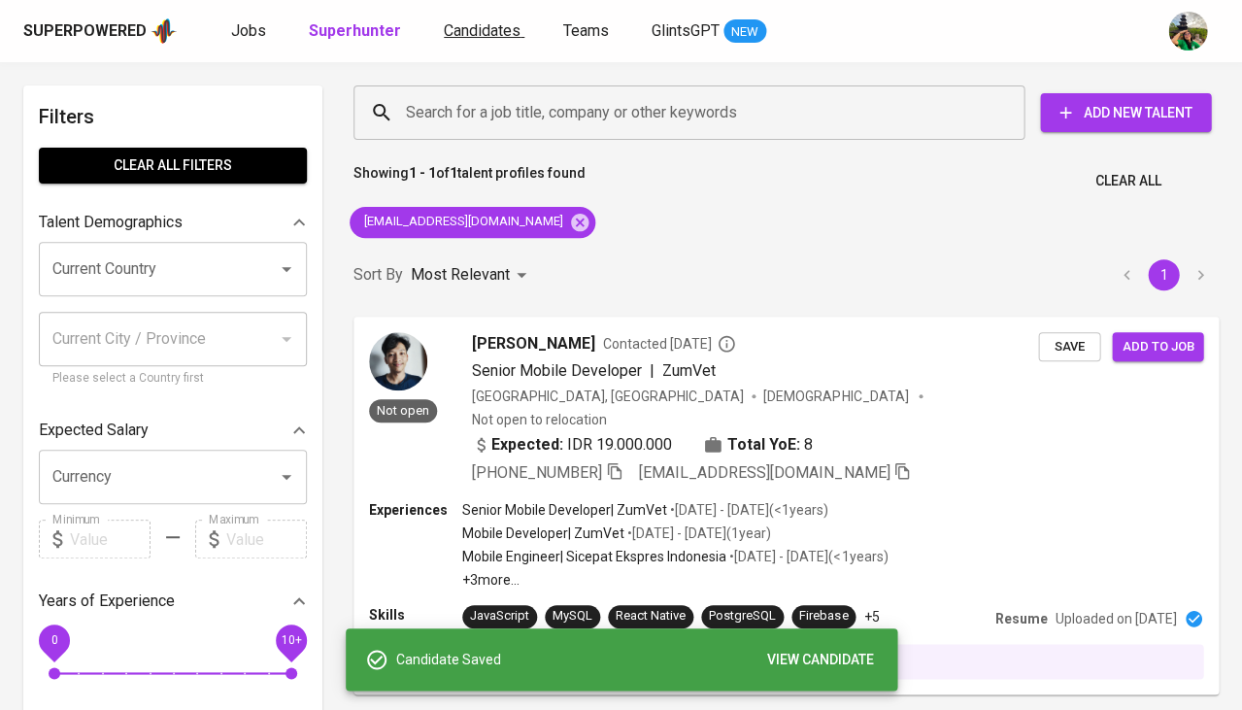
click at [490, 31] on span "Candidates" at bounding box center [482, 30] width 77 height 18
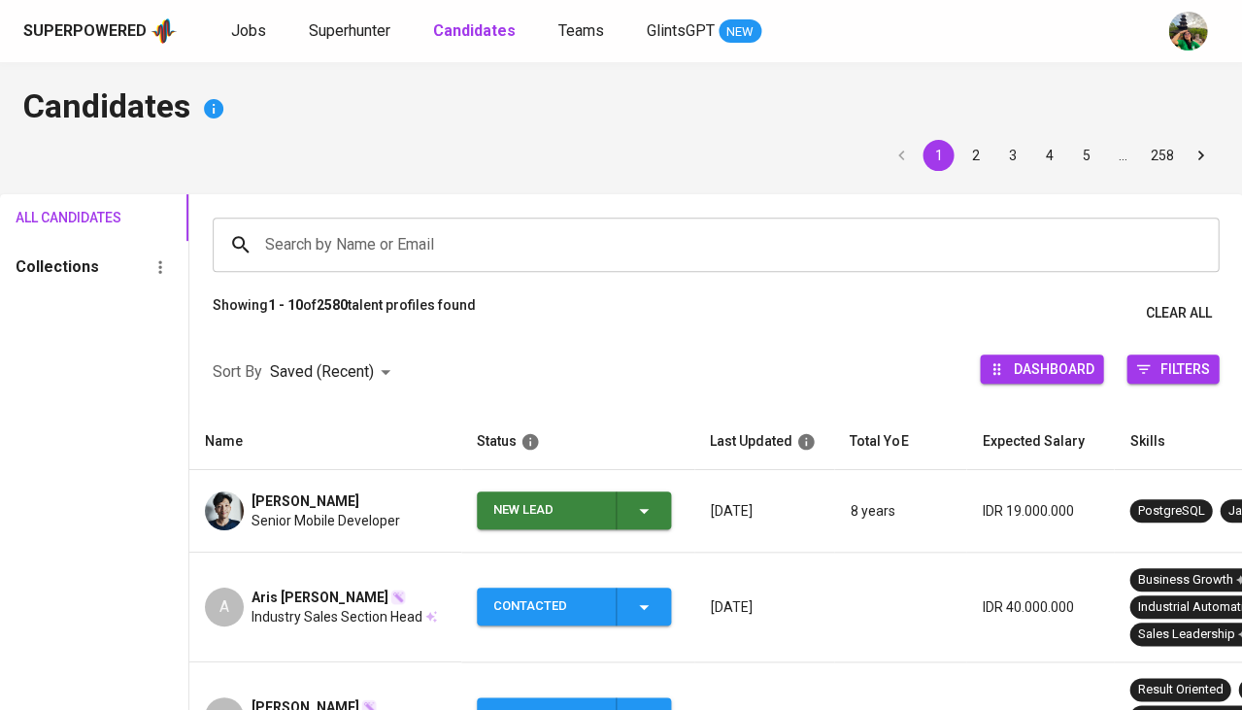
click at [624, 503] on div "New Lead" at bounding box center [574, 510] width 162 height 38
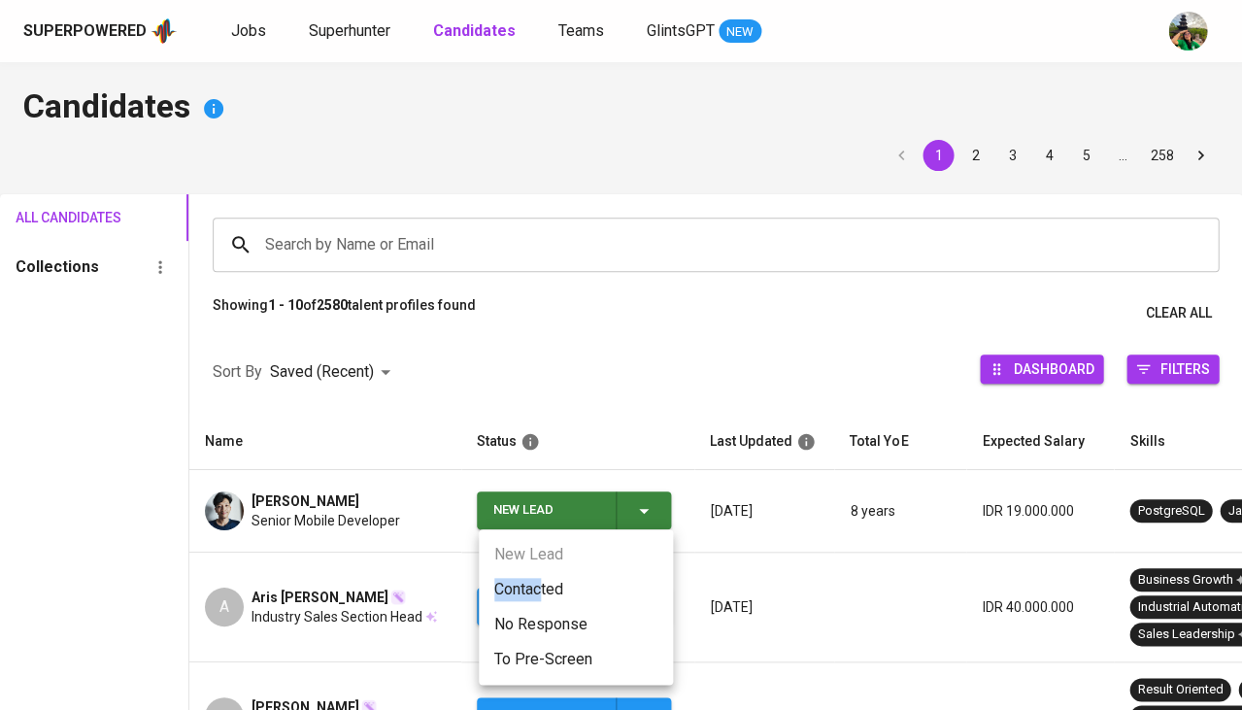
drag, startPoint x: 550, startPoint y: 569, endPoint x: 543, endPoint y: 585, distance: 17.0
click at [544, 582] on ul "New Lead Contacted No Response To Pre-Screen" at bounding box center [576, 606] width 194 height 155
click at [543, 585] on li "Contacted" at bounding box center [576, 589] width 194 height 35
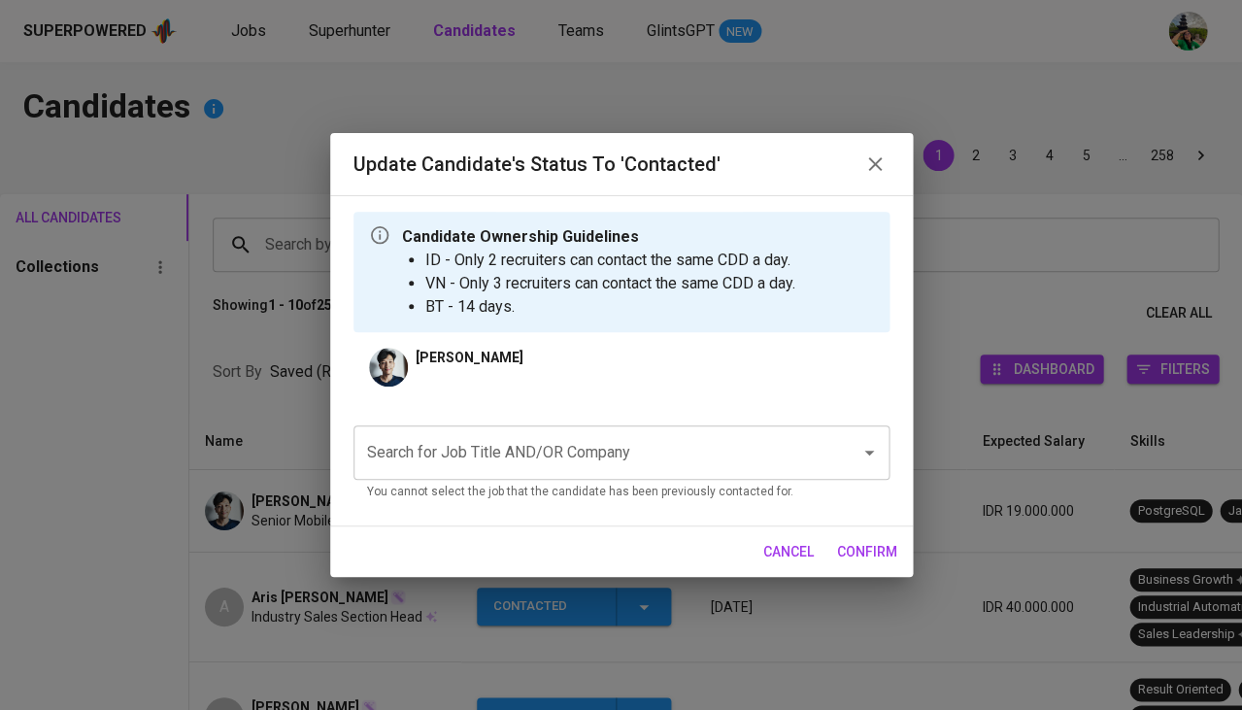
click at [479, 437] on input "Search for Job Title AND/OR Company" at bounding box center [594, 452] width 464 height 37
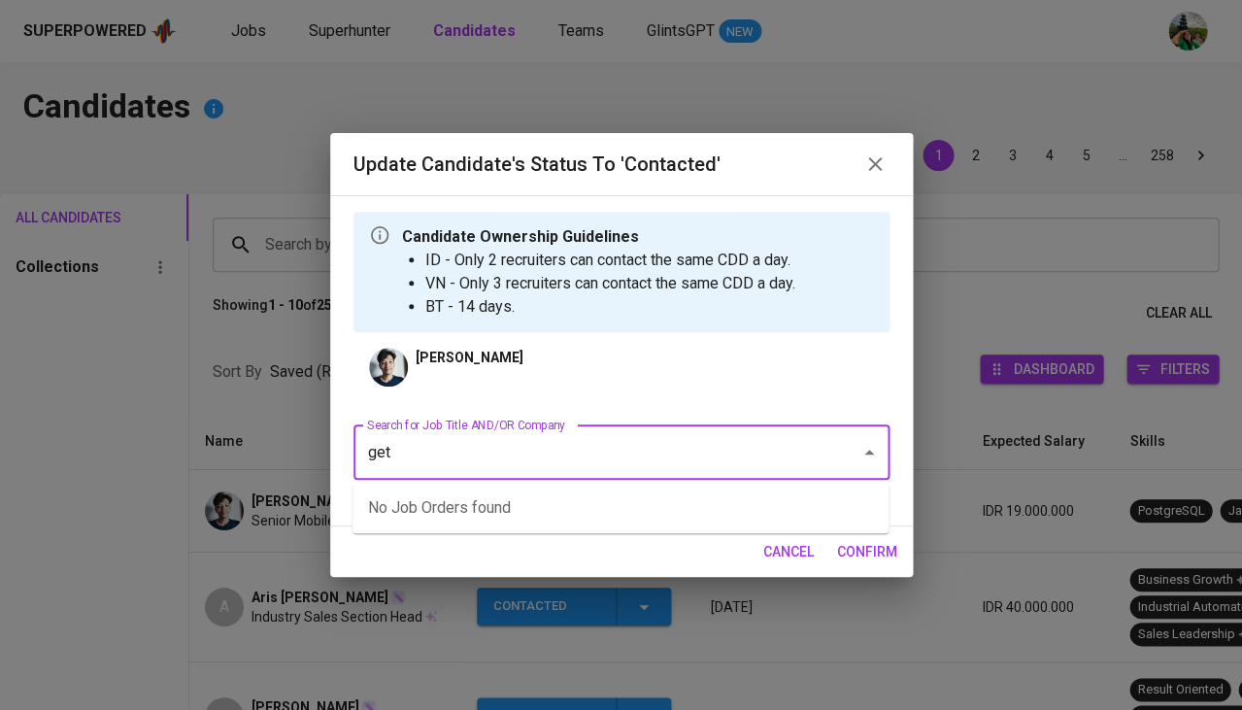
type input "getg"
type input "getgo"
click at [766, 545] on span "cancel" at bounding box center [788, 552] width 51 height 24
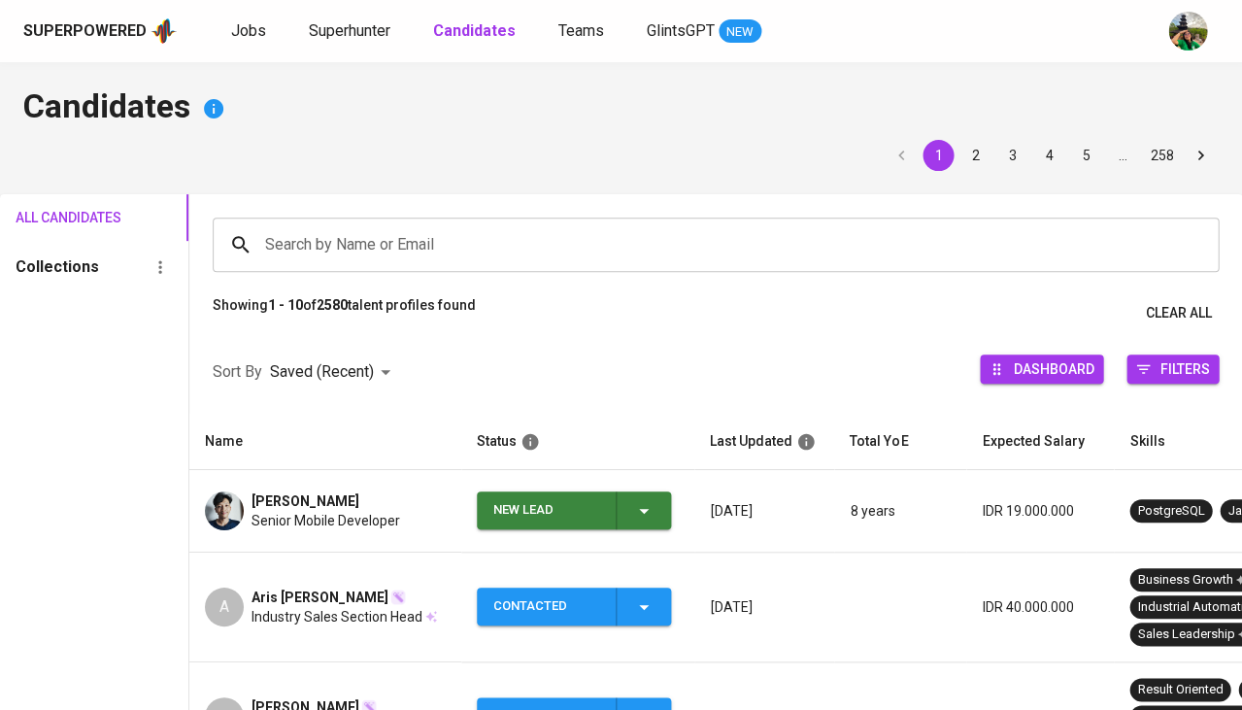
click at [650, 523] on div "New Lead" at bounding box center [574, 510] width 162 height 38
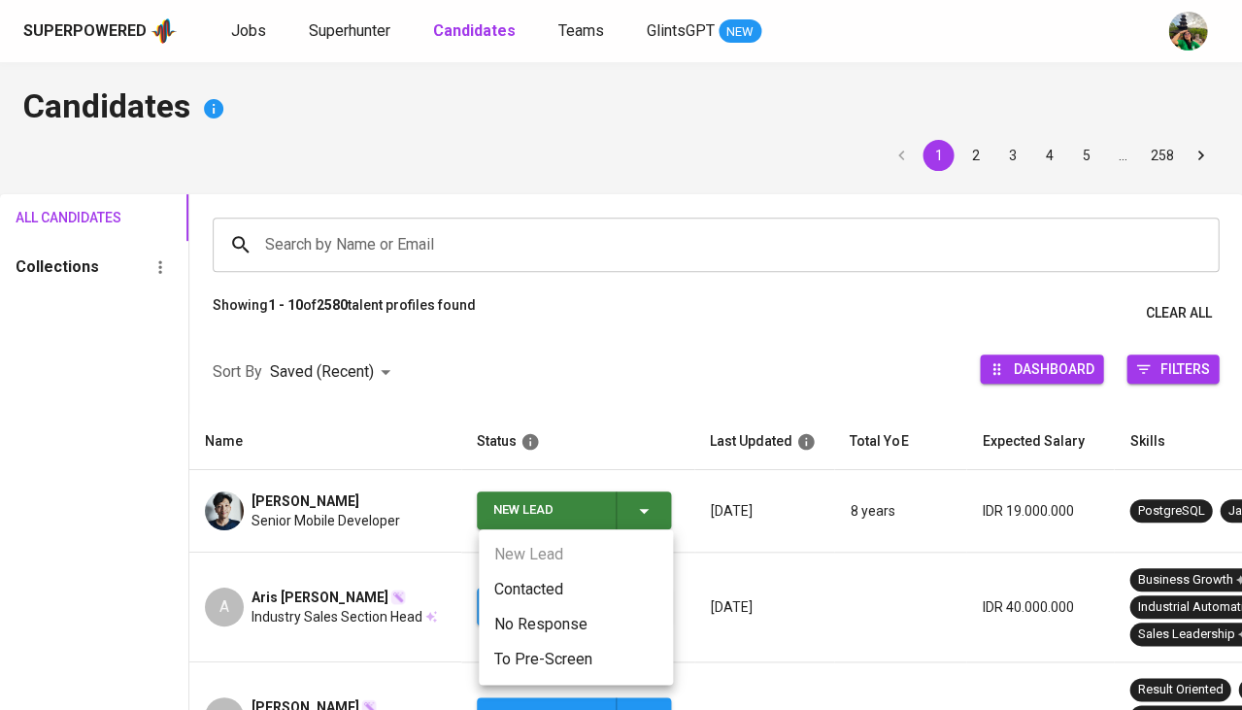
click at [559, 591] on li "Contacted" at bounding box center [576, 589] width 194 height 35
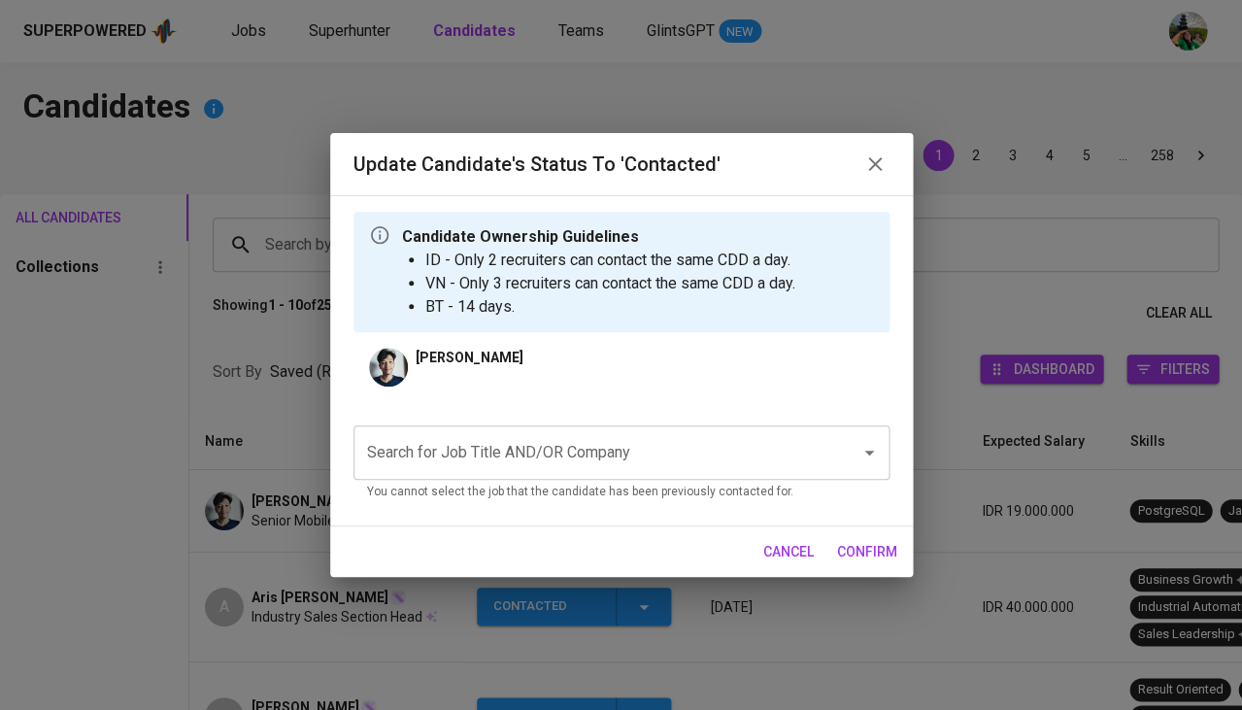
click at [503, 449] on input "Search for Job Title AND/OR Company" at bounding box center [594, 452] width 464 height 37
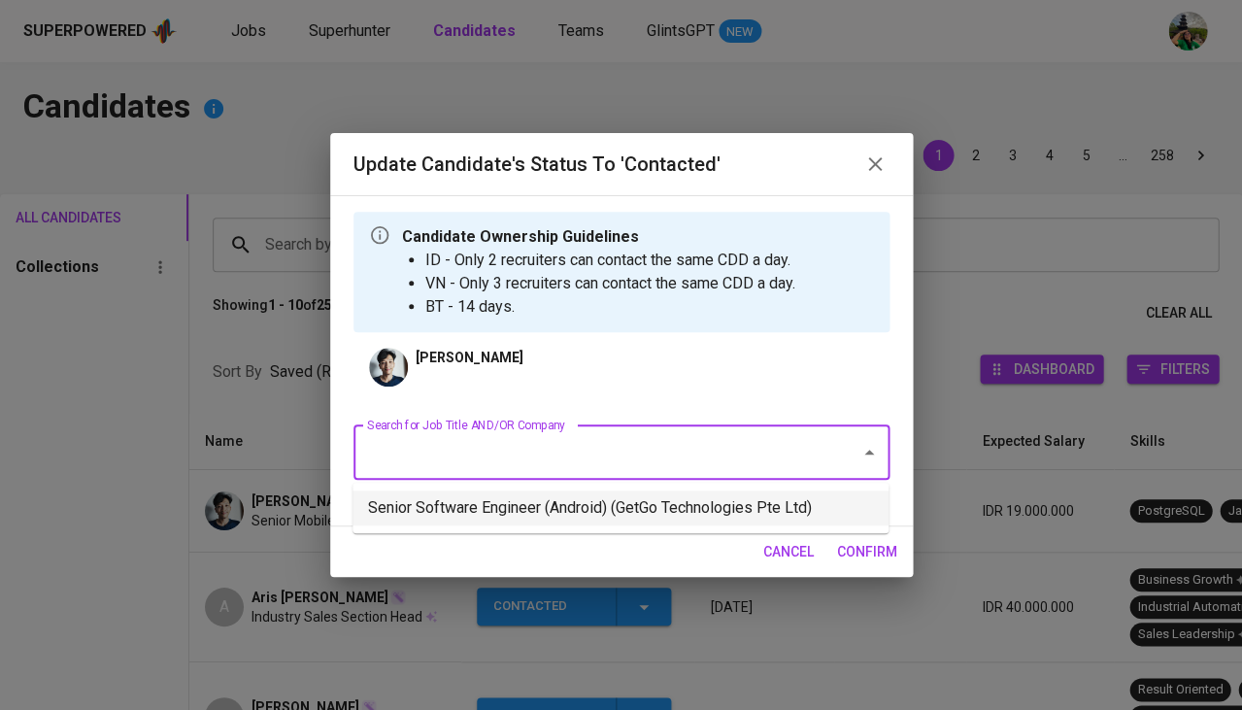
click at [557, 512] on li "Senior Software Engineer (Android) (GetGo Technologies Pte Ltd)" at bounding box center [621, 507] width 536 height 35
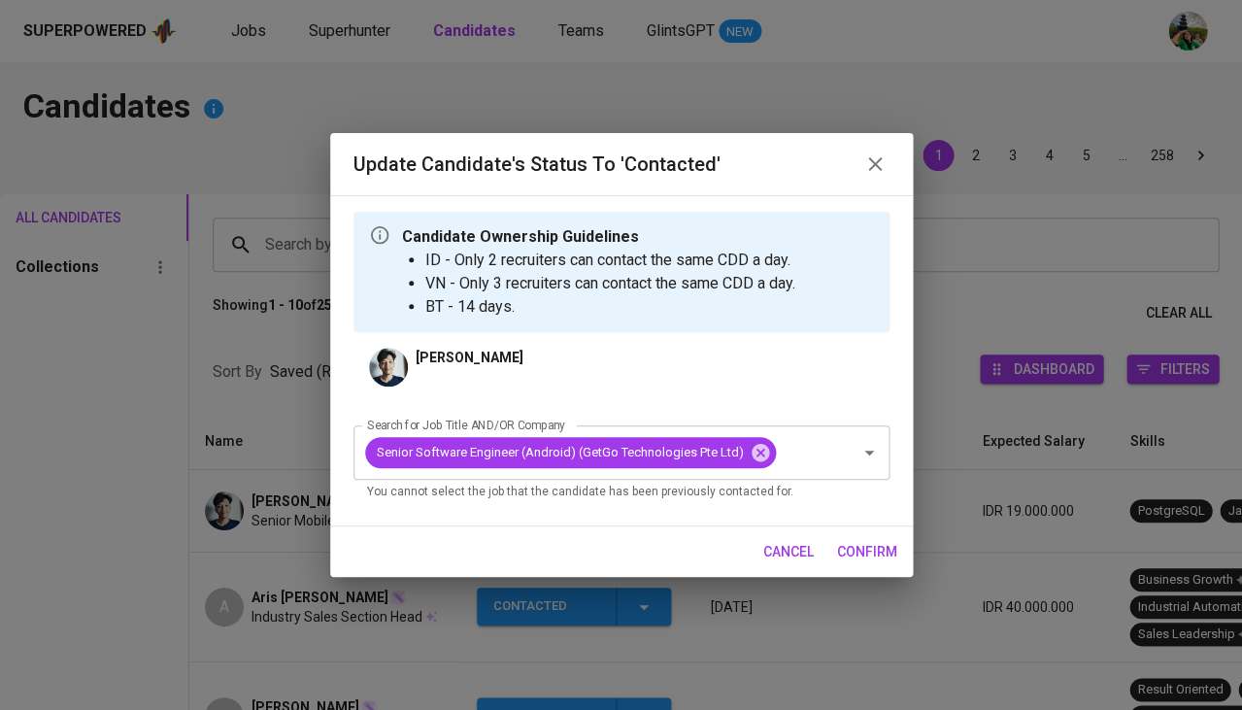
click at [859, 545] on span "confirm" at bounding box center [867, 552] width 60 height 24
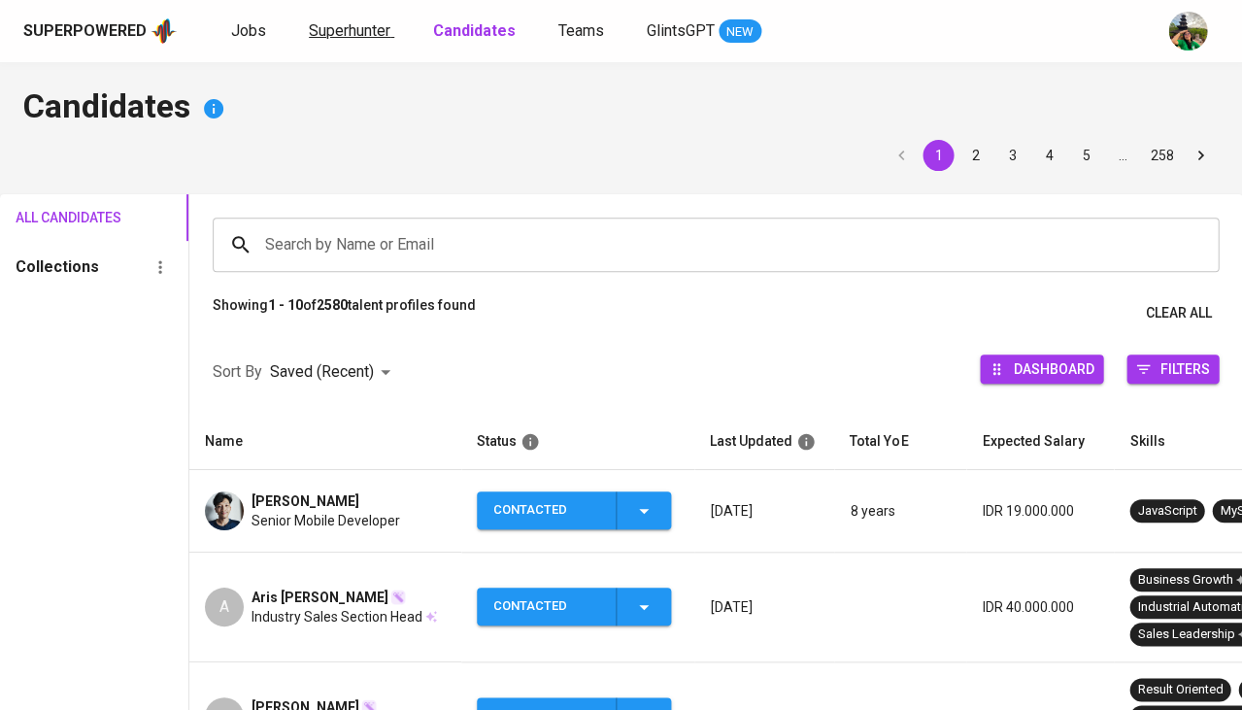
click at [357, 22] on span "Superhunter" at bounding box center [350, 30] width 82 height 18
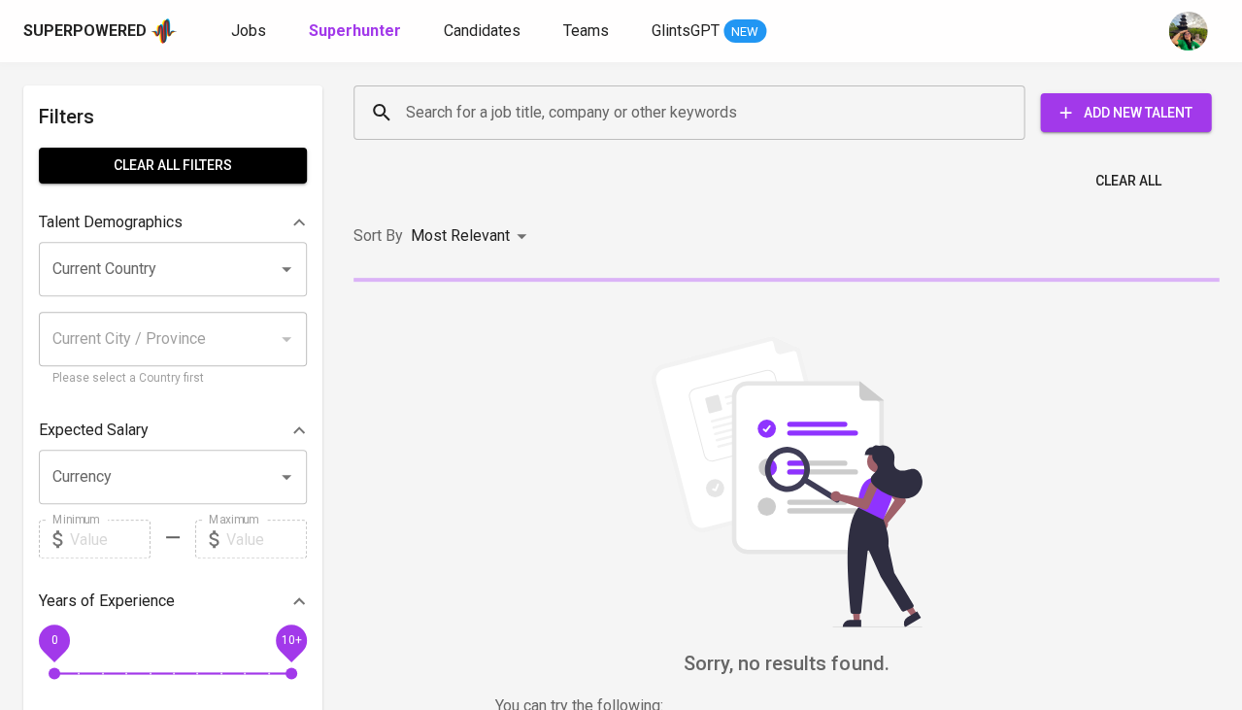
click at [504, 110] on input "Search for a job title, company or other keywords" at bounding box center [694, 112] width 586 height 37
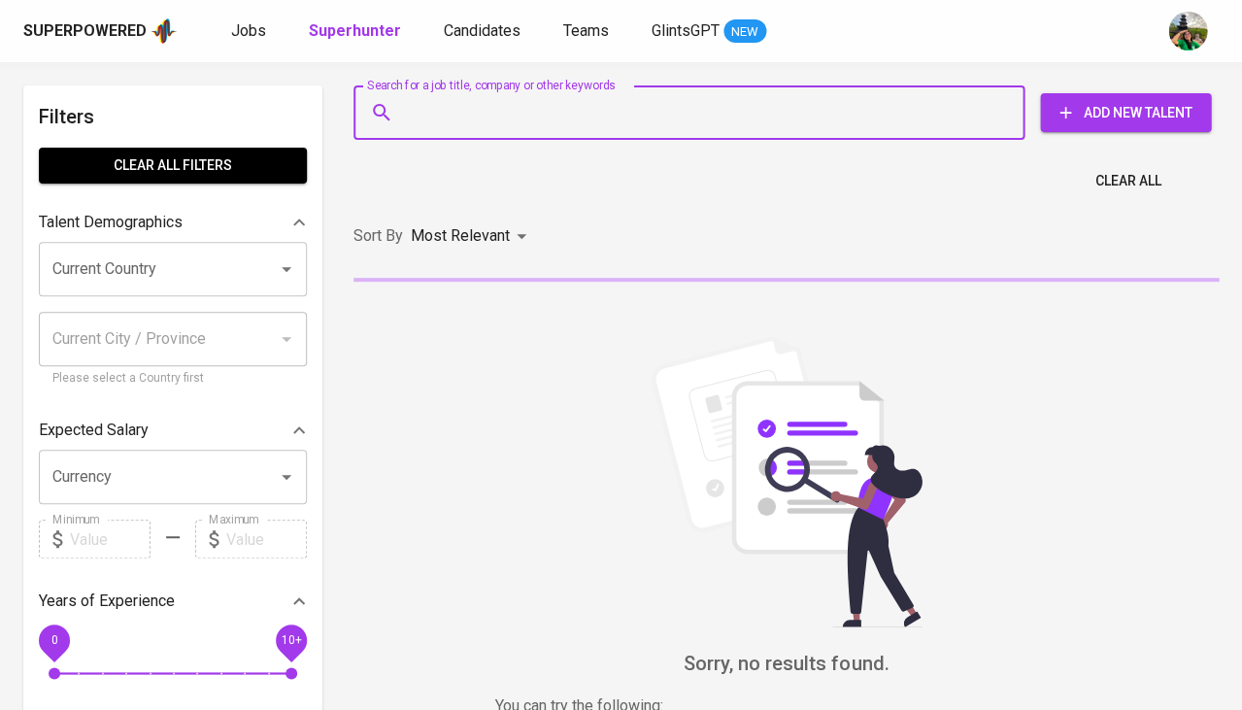
paste input "[EMAIL_ADDRESS][DOMAIN_NAME]"
type input "[EMAIL_ADDRESS][DOMAIN_NAME]"
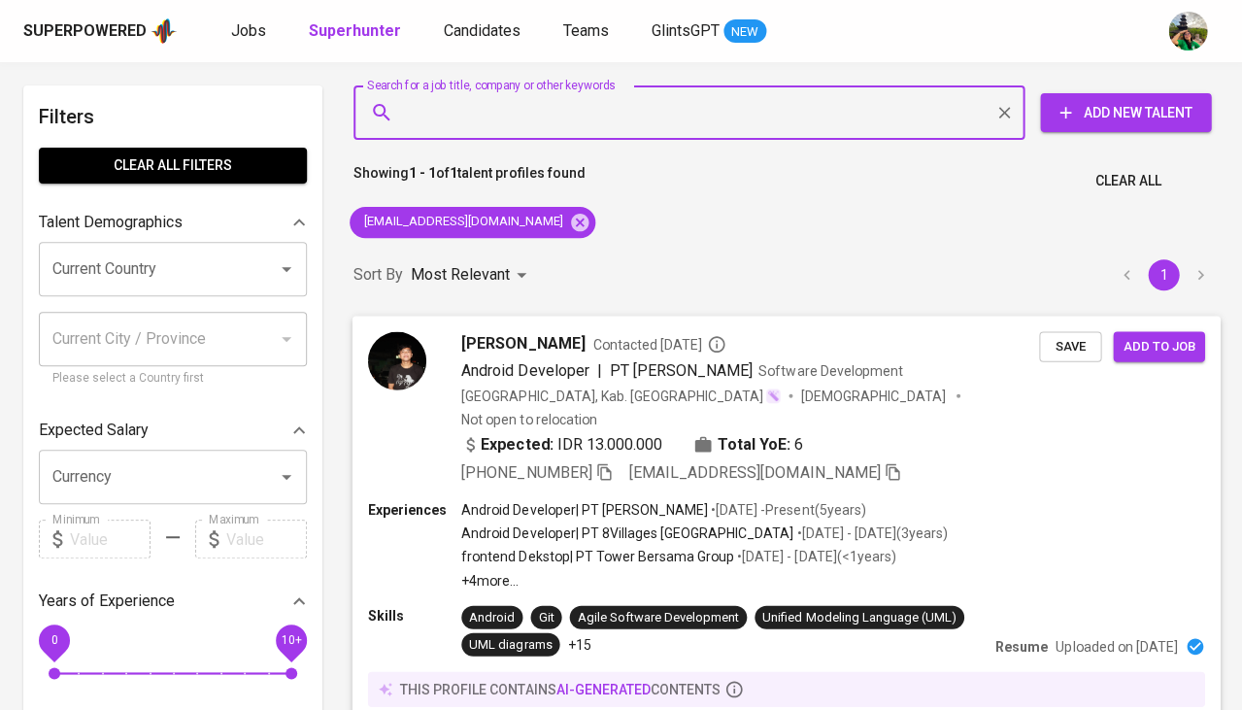
click at [1054, 343] on span "Save" at bounding box center [1070, 346] width 43 height 22
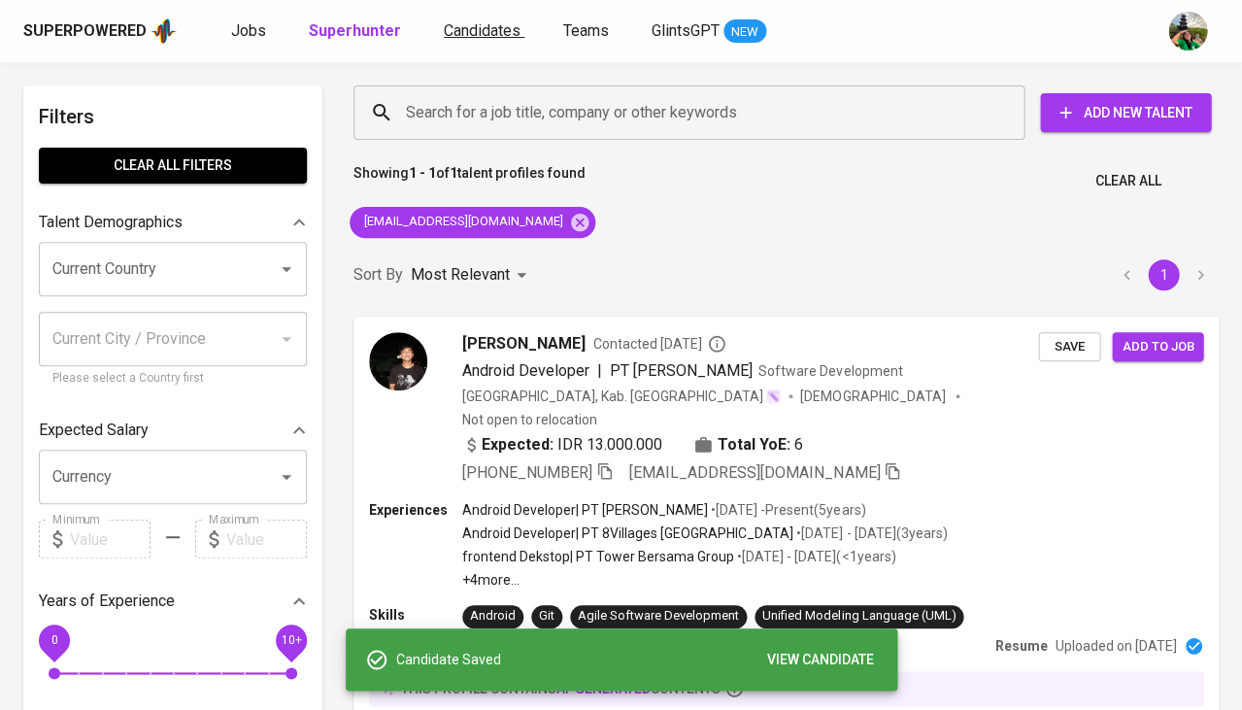
click at [474, 33] on span "Candidates" at bounding box center [482, 30] width 77 height 18
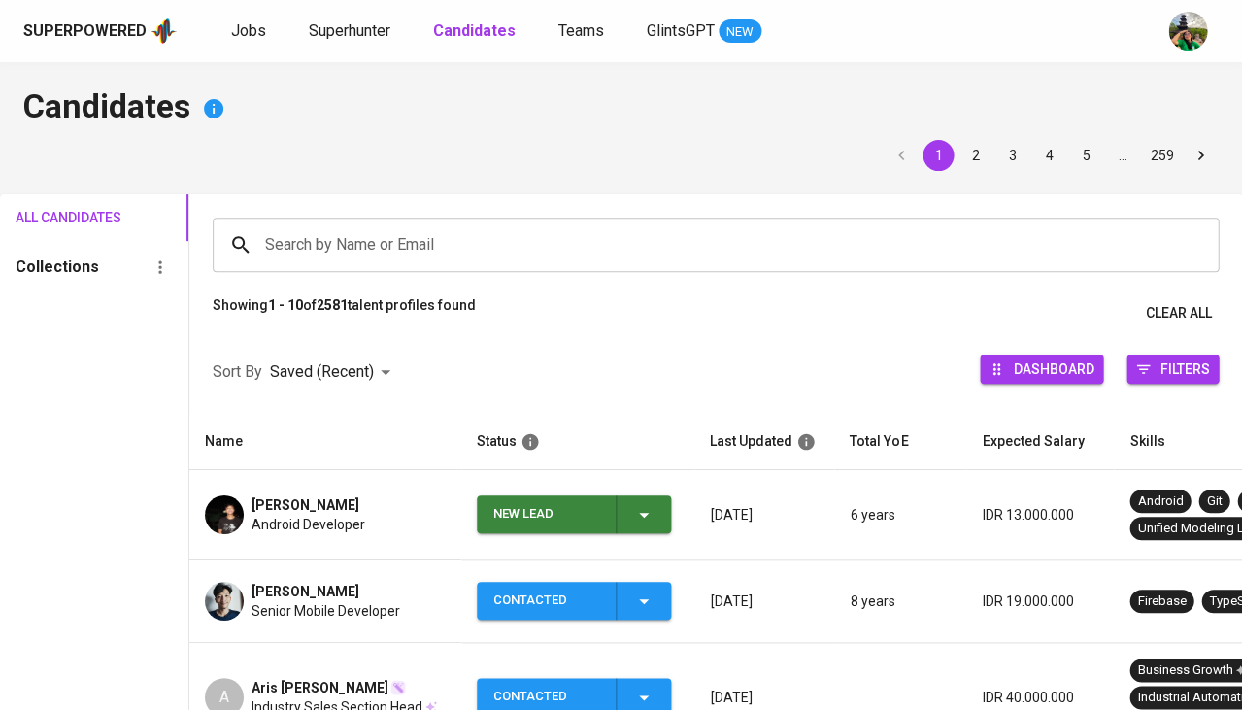
click at [642, 532] on td "New Lead" at bounding box center [577, 515] width 233 height 90
click at [641, 511] on icon "button" at bounding box center [643, 514] width 23 height 23
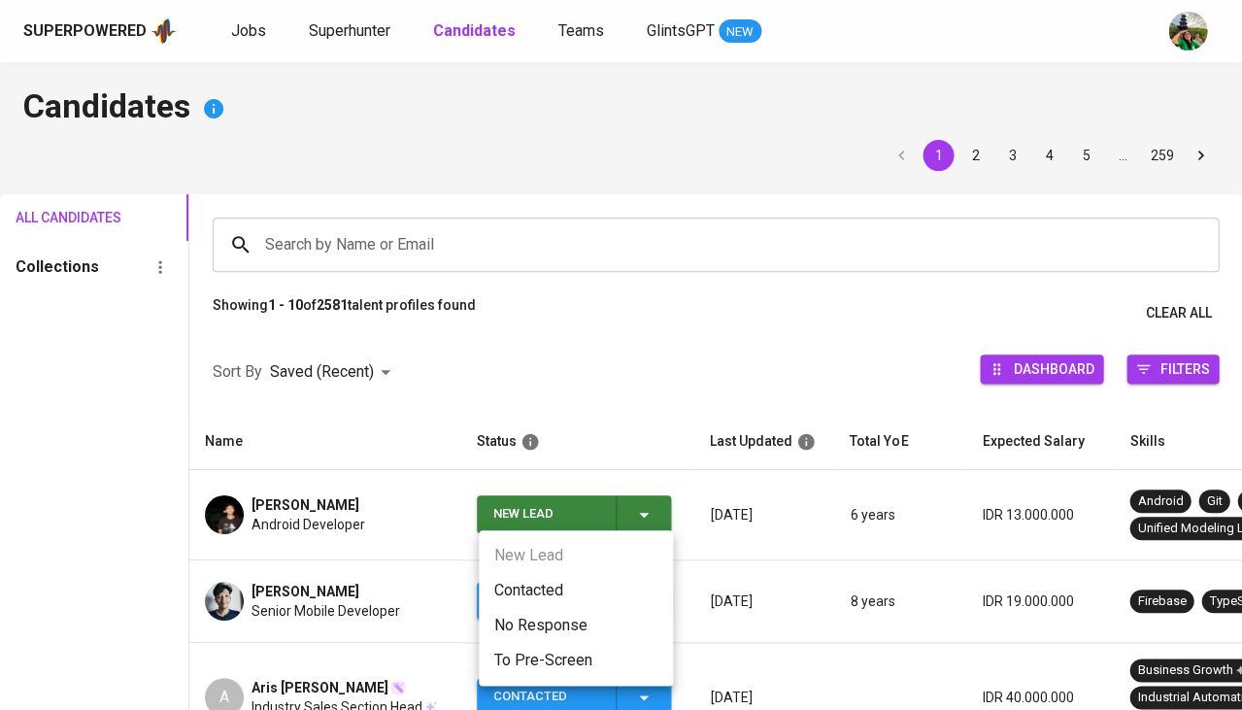
click at [547, 581] on li "Contacted" at bounding box center [576, 590] width 194 height 35
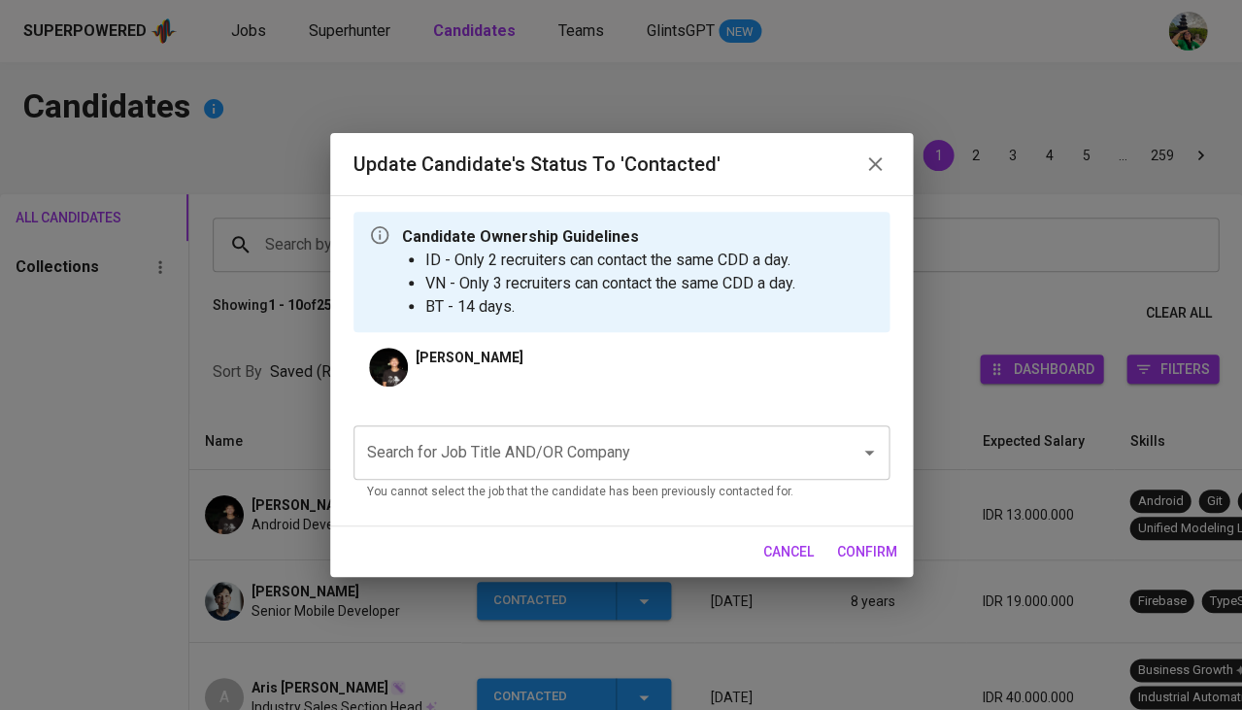
click at [537, 449] on input "Search for Job Title AND/OR Company" at bounding box center [594, 452] width 464 height 37
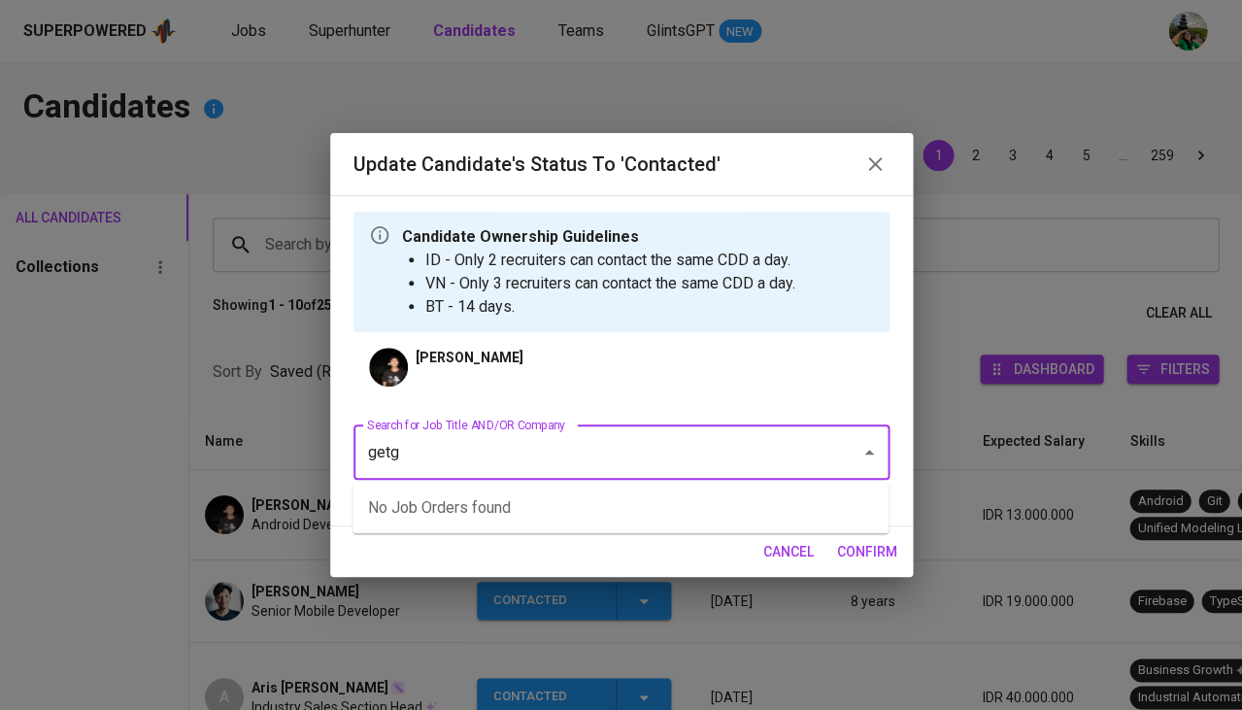
type input "getgo"
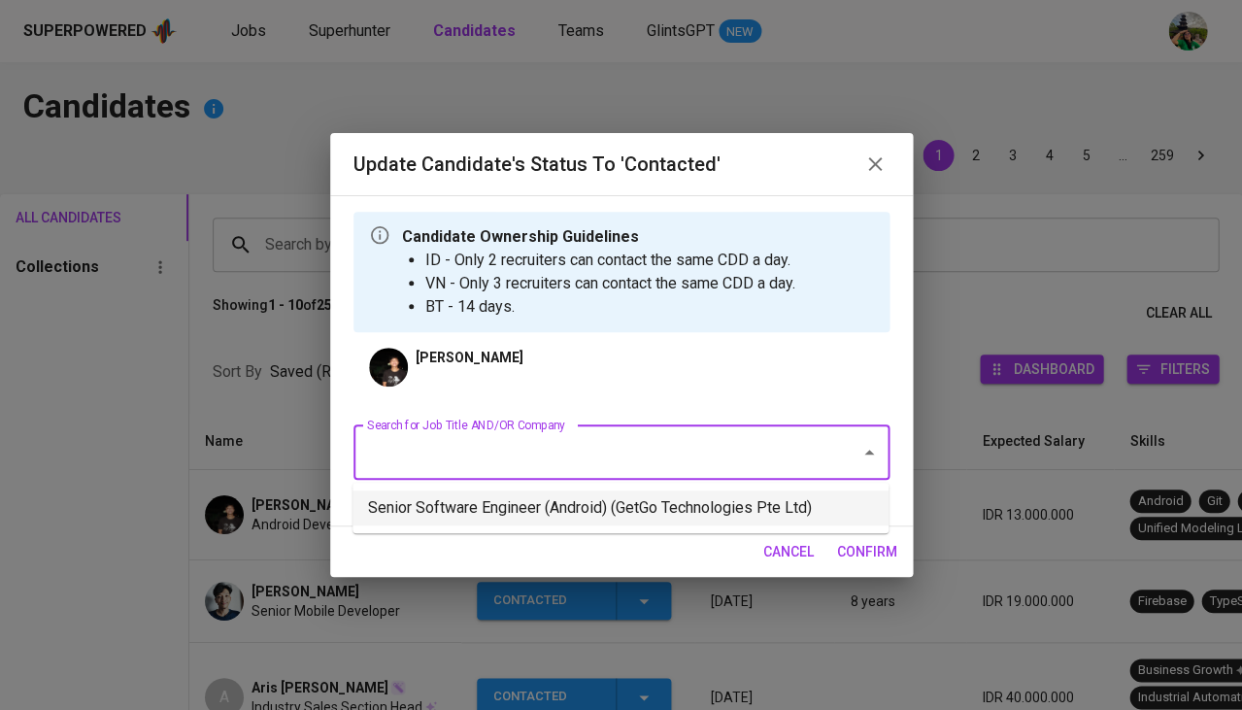
click at [611, 506] on li "Senior Software Engineer (Android) (GetGo Technologies Pte Ltd)" at bounding box center [621, 507] width 536 height 35
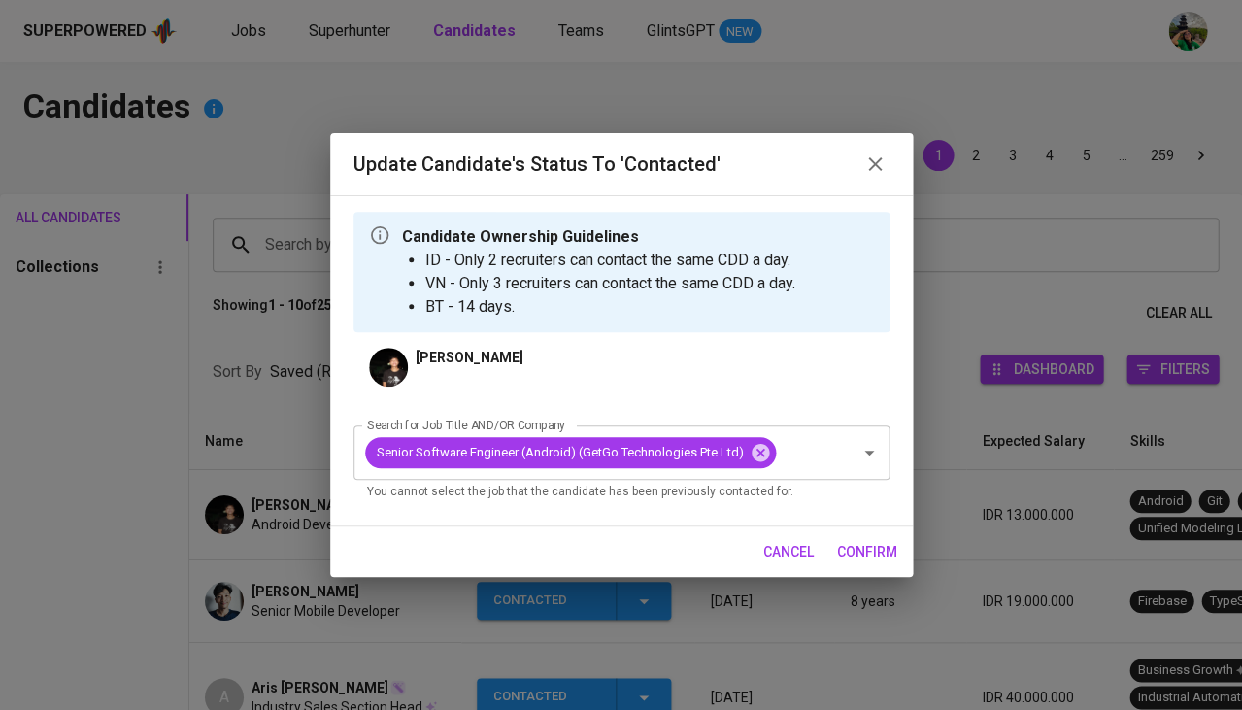
click at [822, 556] on div "cancel confirm" at bounding box center [621, 551] width 583 height 51
click at [845, 555] on span "confirm" at bounding box center [867, 552] width 60 height 24
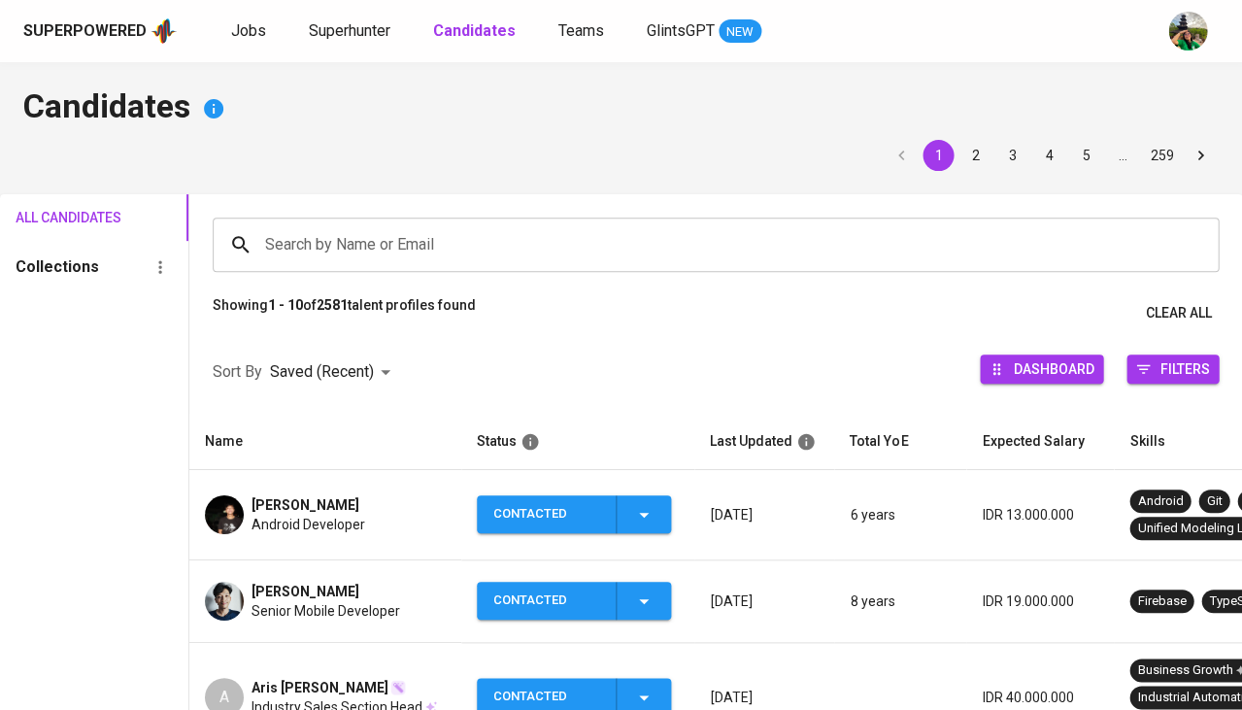
click at [308, 519] on span "Android Developer" at bounding box center [309, 524] width 114 height 19
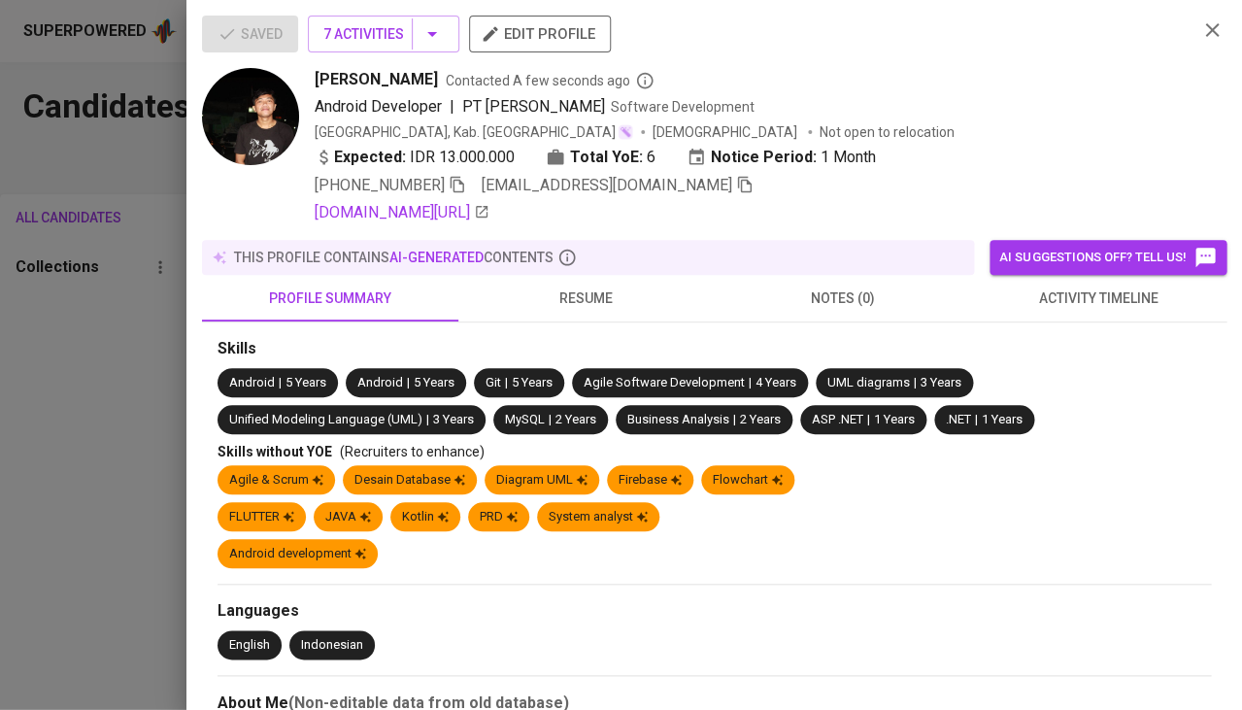
click at [736, 181] on icon "button" at bounding box center [744, 184] width 17 height 17
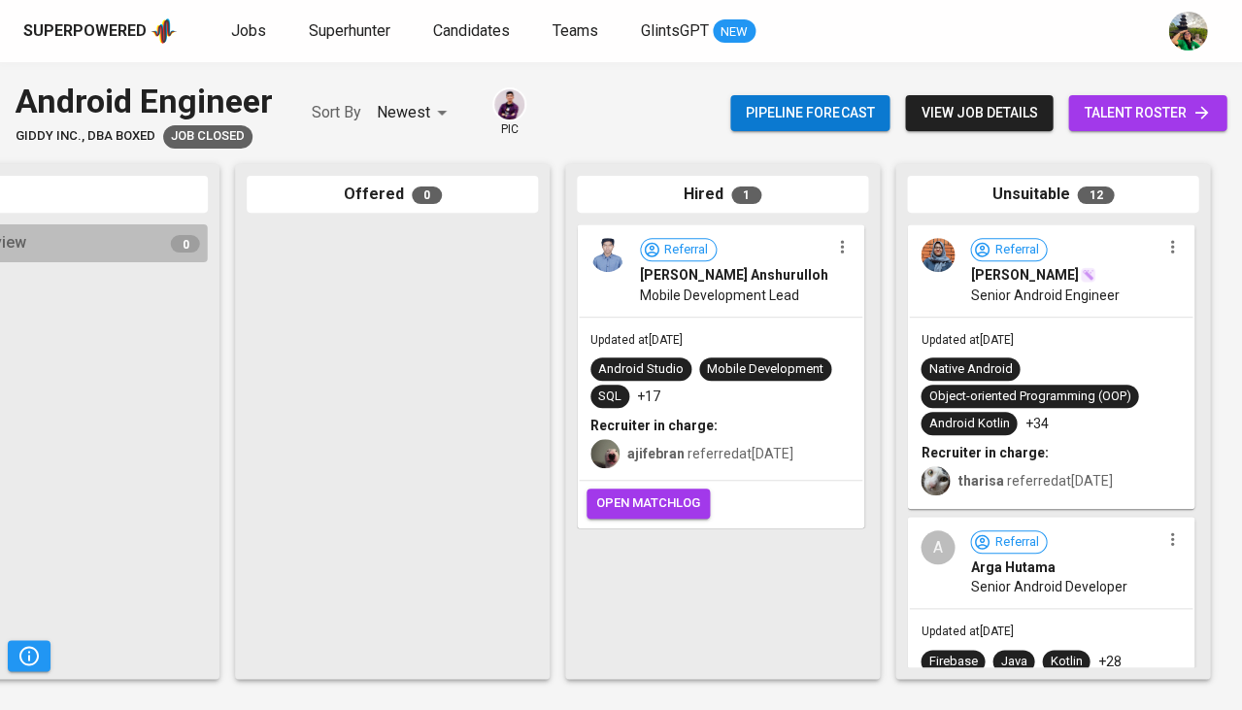
scroll to position [0, 1071]
click at [1013, 320] on div "Updated at Aug 08, 2024 Native Android Object-oriented Programming (OOP) Androi…" at bounding box center [1051, 413] width 284 height 190
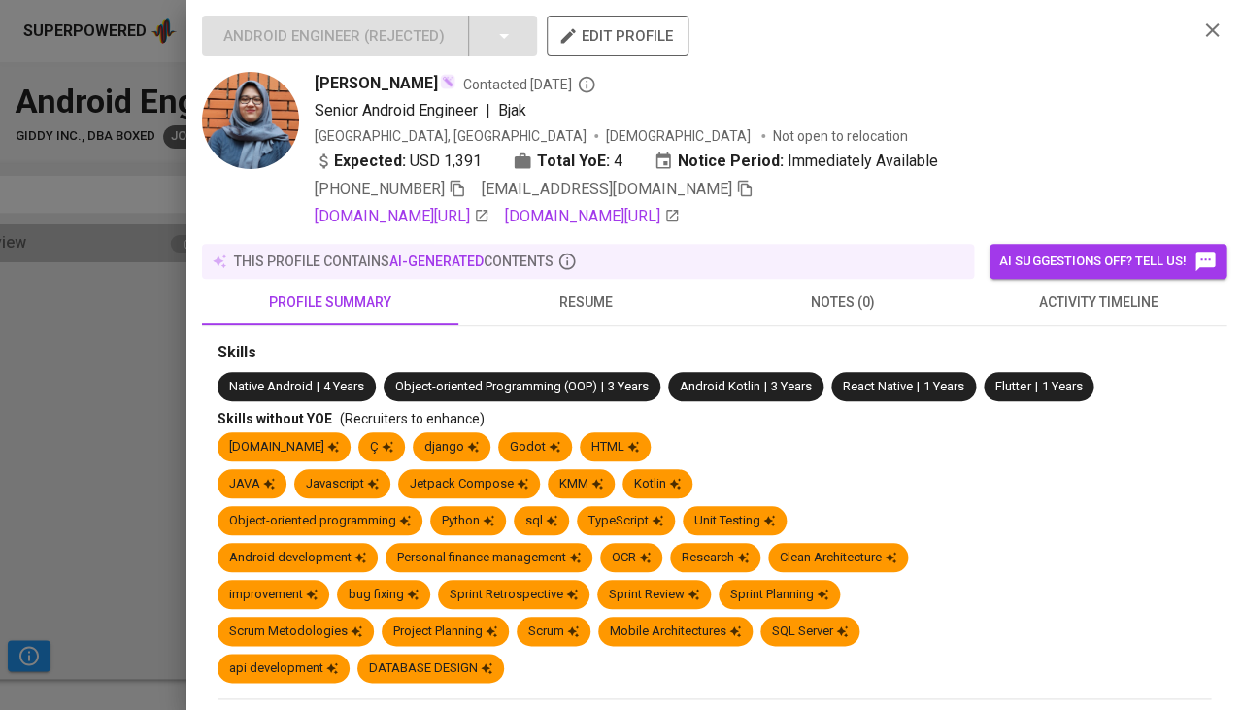
click at [80, 367] on div at bounding box center [621, 355] width 1242 height 710
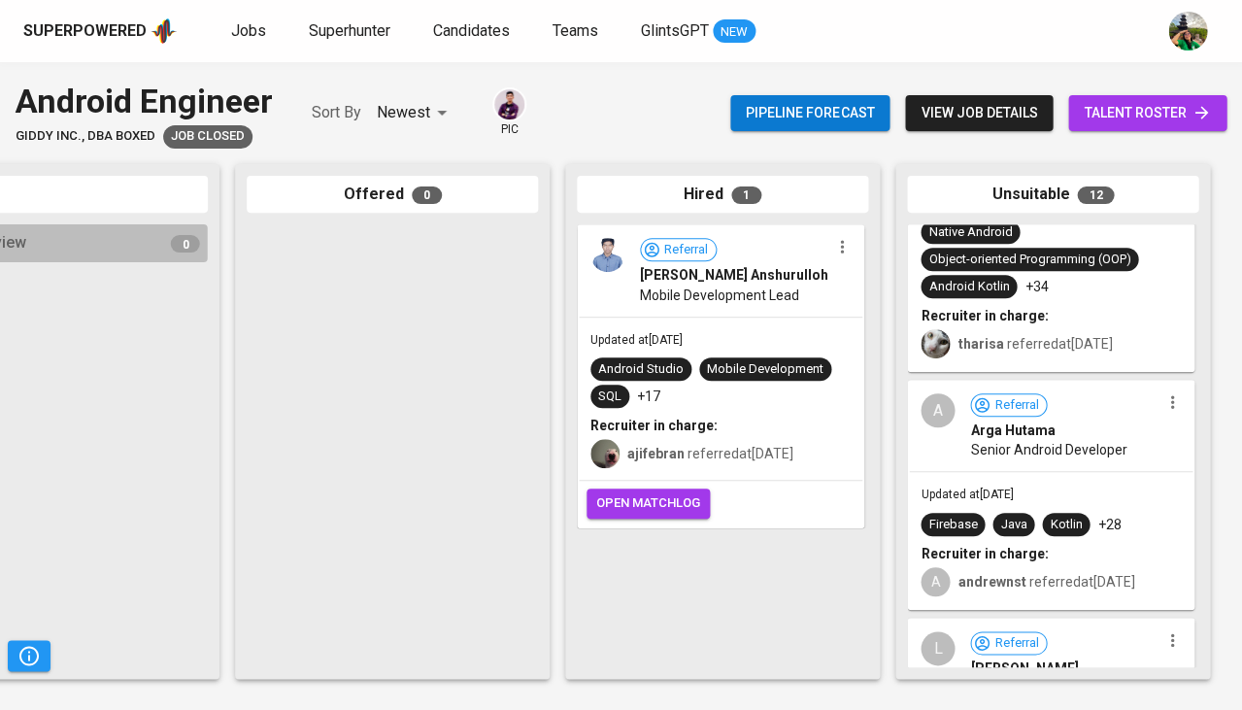
scroll to position [157, 0]
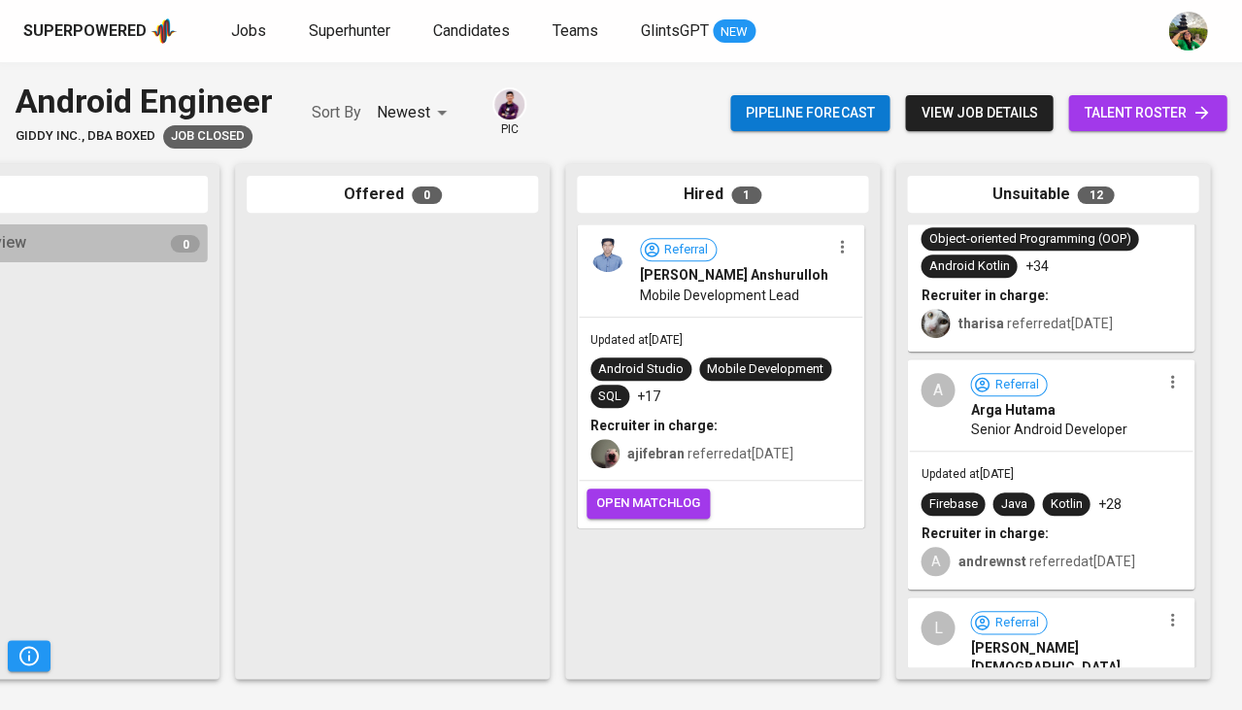
click at [1052, 462] on div "Updated at Jul 14, 2024 Firebase Java Kotlin +28 Recruiter in charge: A andrewn…" at bounding box center [1051, 520] width 284 height 136
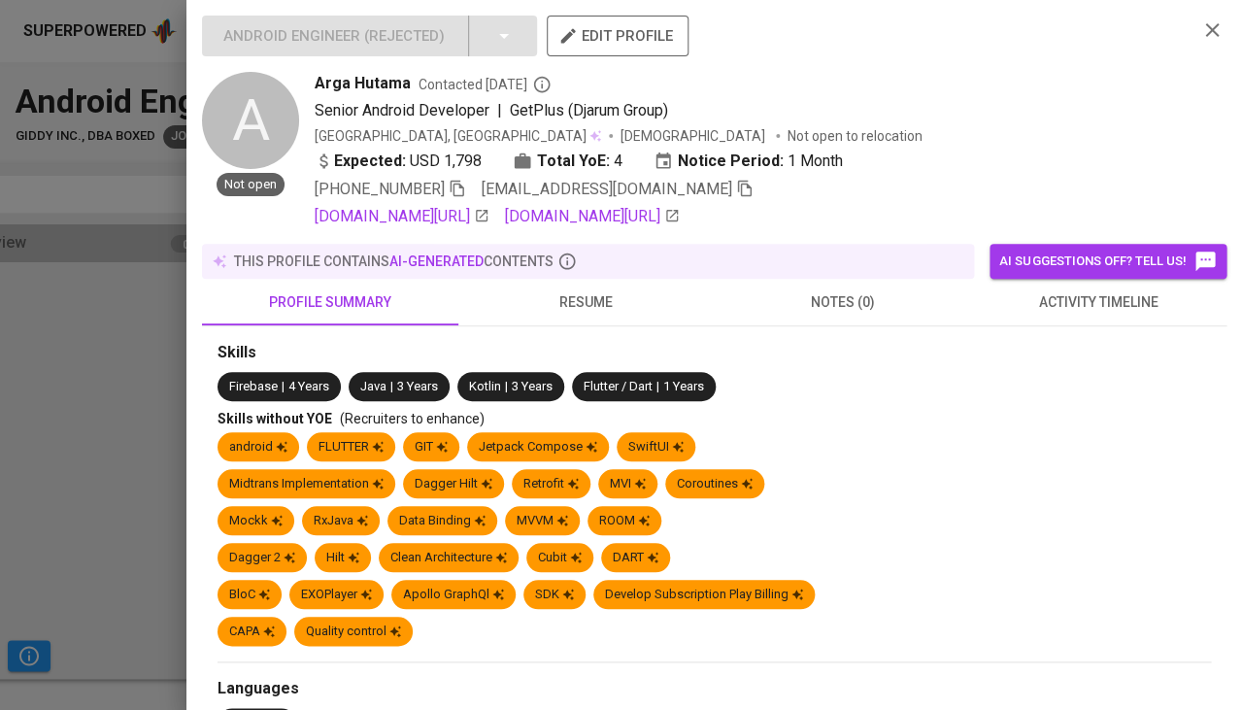
click at [590, 290] on span "resume" at bounding box center [586, 302] width 233 height 24
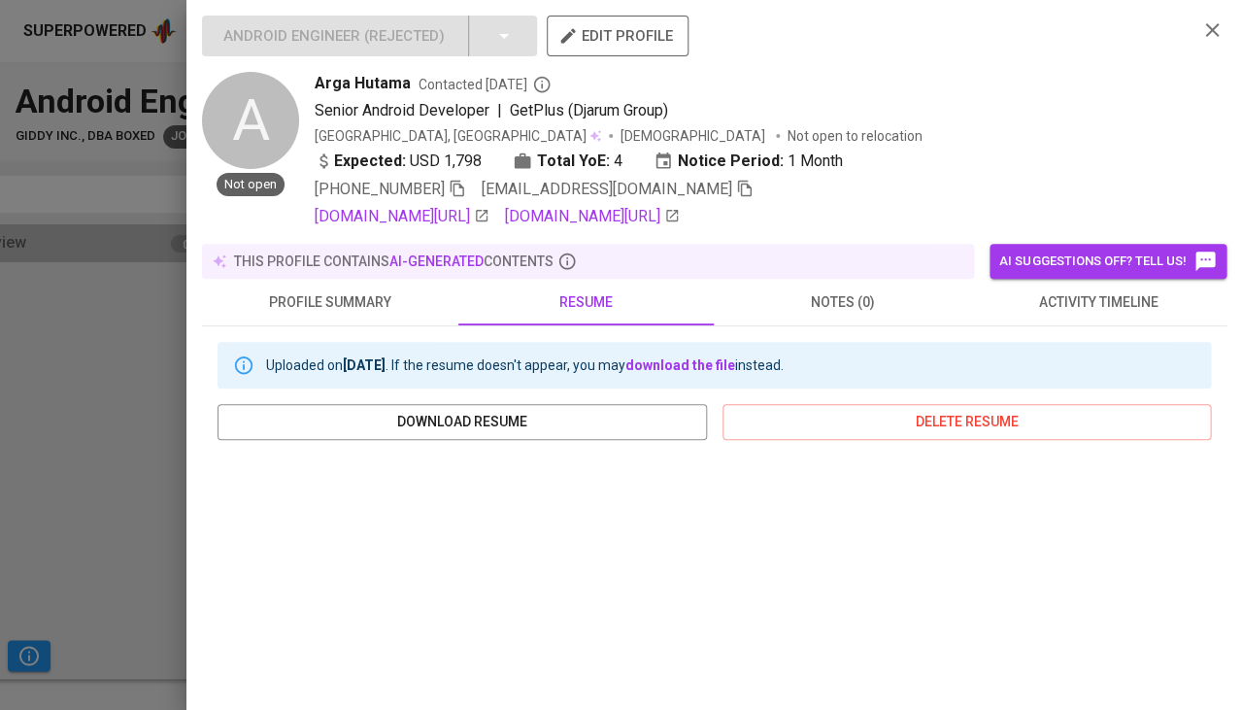
scroll to position [333, 0]
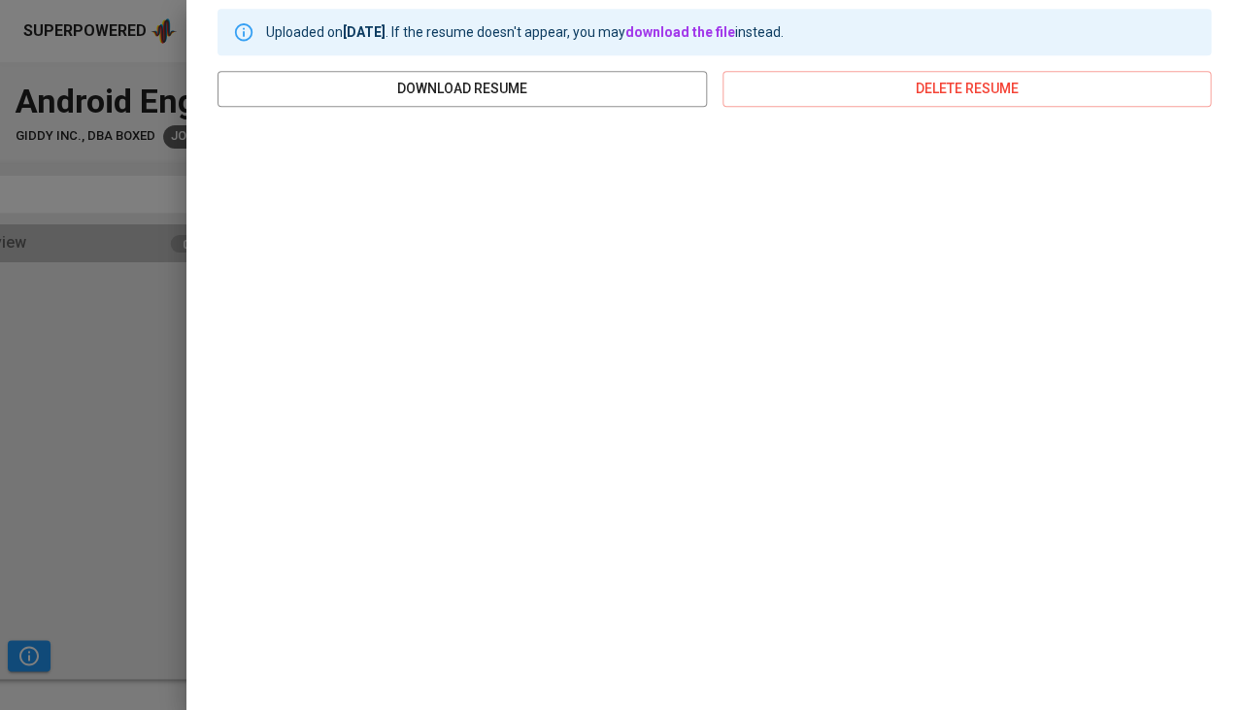
click at [101, 484] on div at bounding box center [621, 355] width 1242 height 710
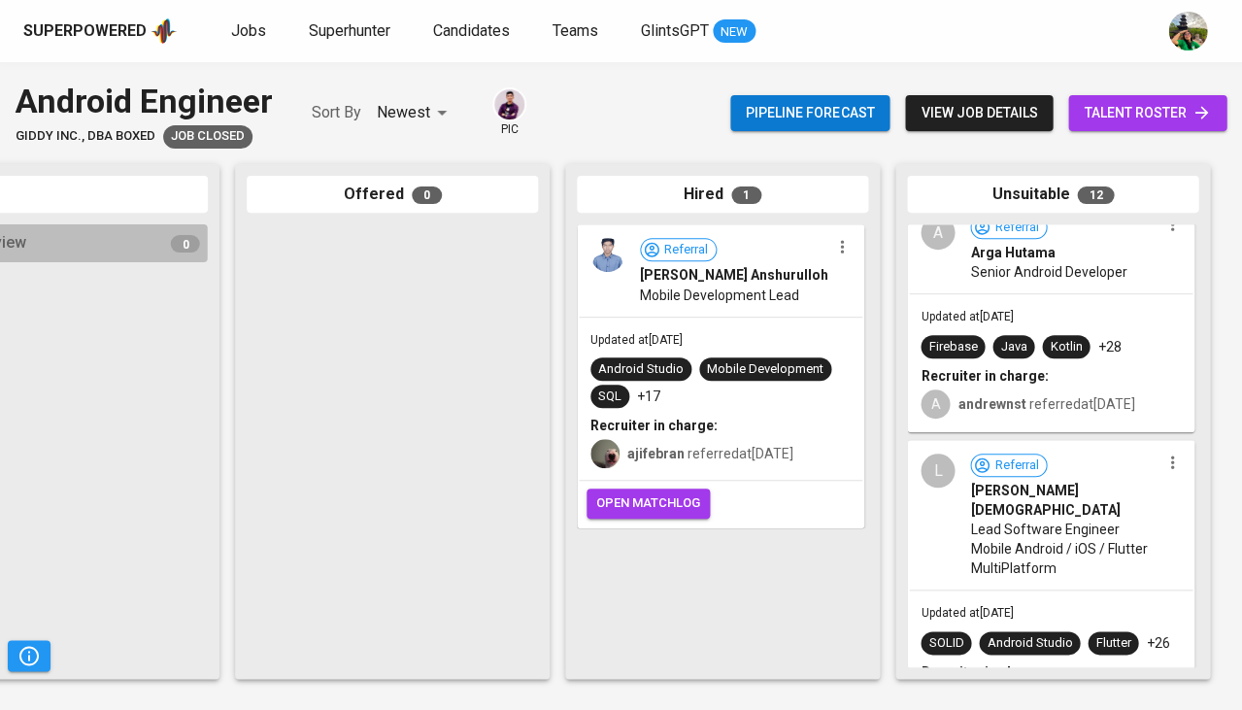
scroll to position [481, 0]
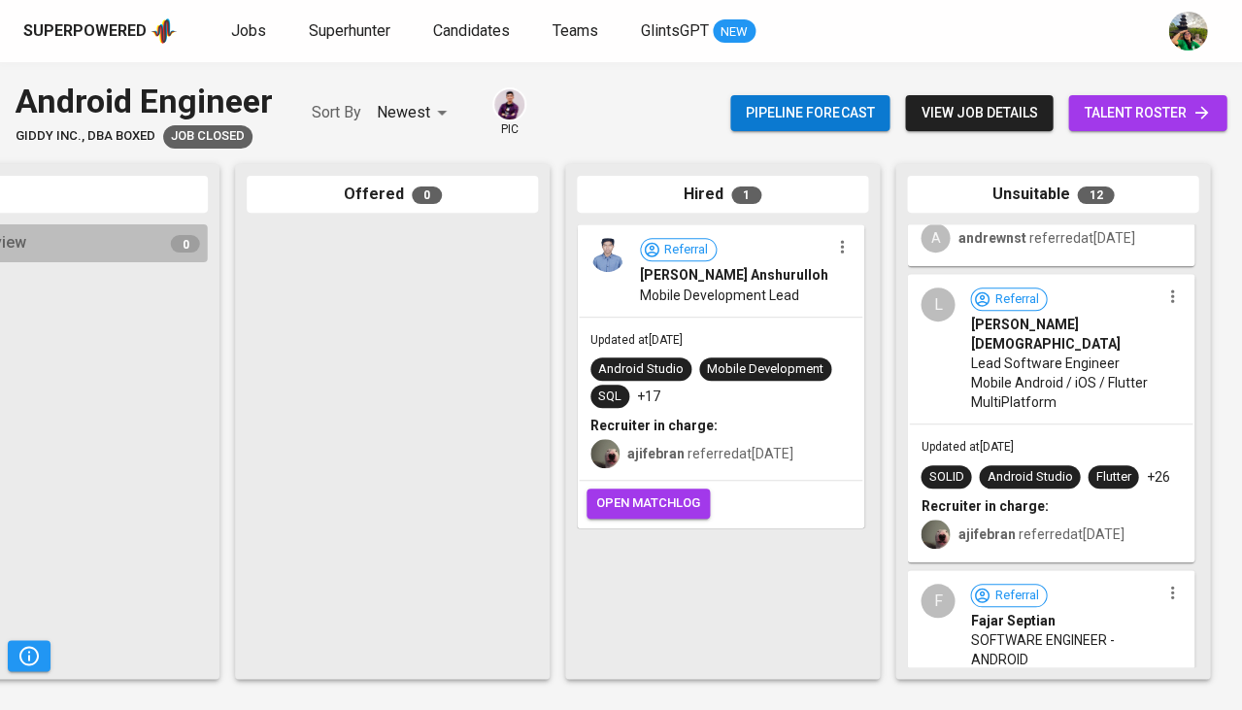
click at [1039, 369] on span "Lead Software Engineer Mobile Android / iOS / Flutter MultiPlatform" at bounding box center [1064, 383] width 189 height 58
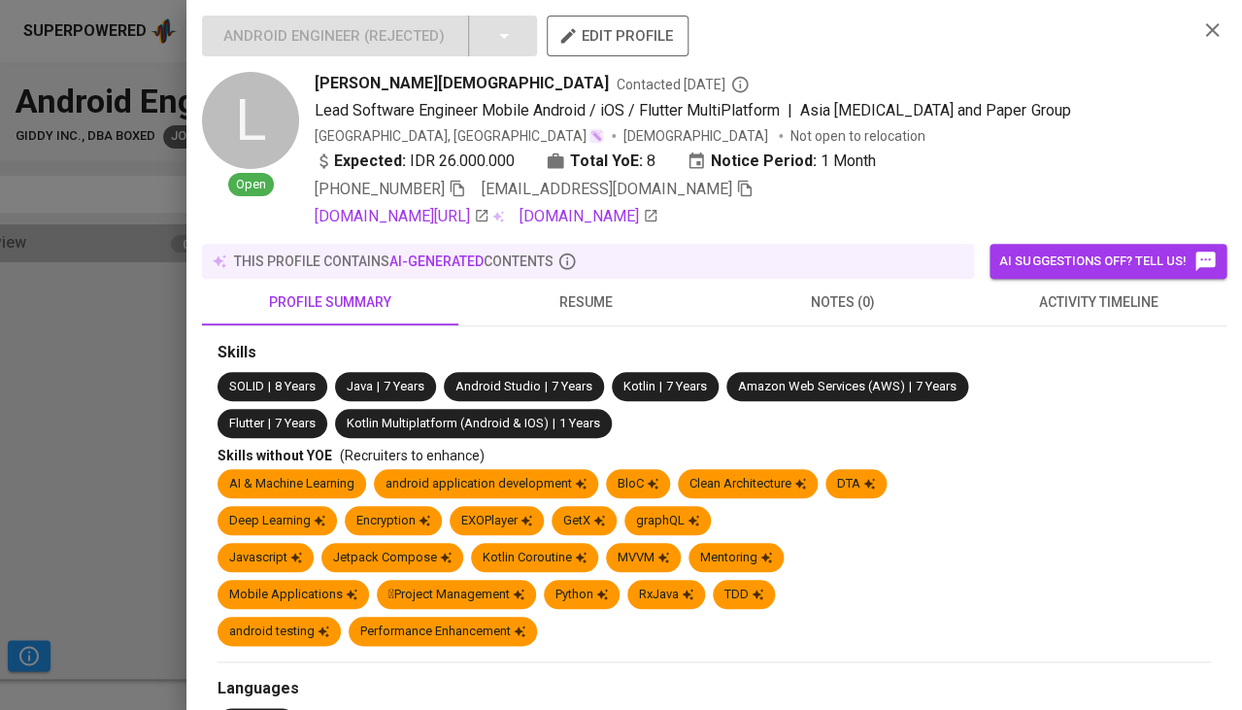
click at [598, 290] on span "resume" at bounding box center [586, 302] width 233 height 24
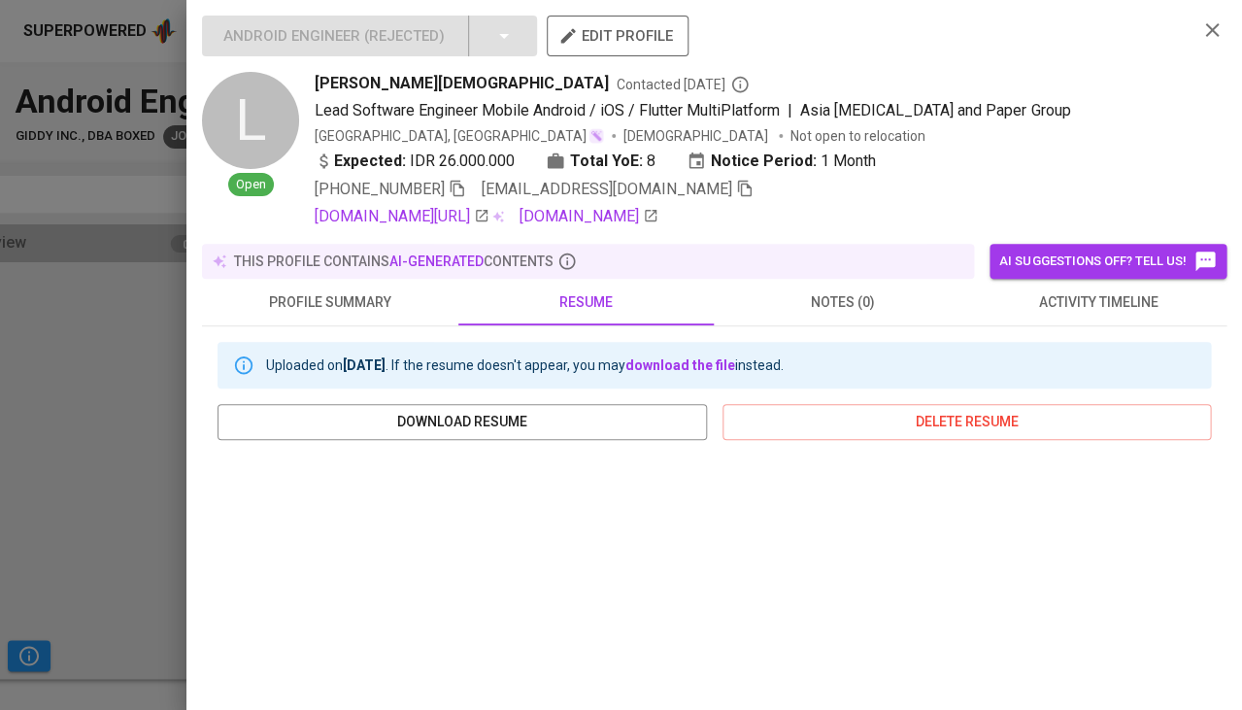
scroll to position [189, 0]
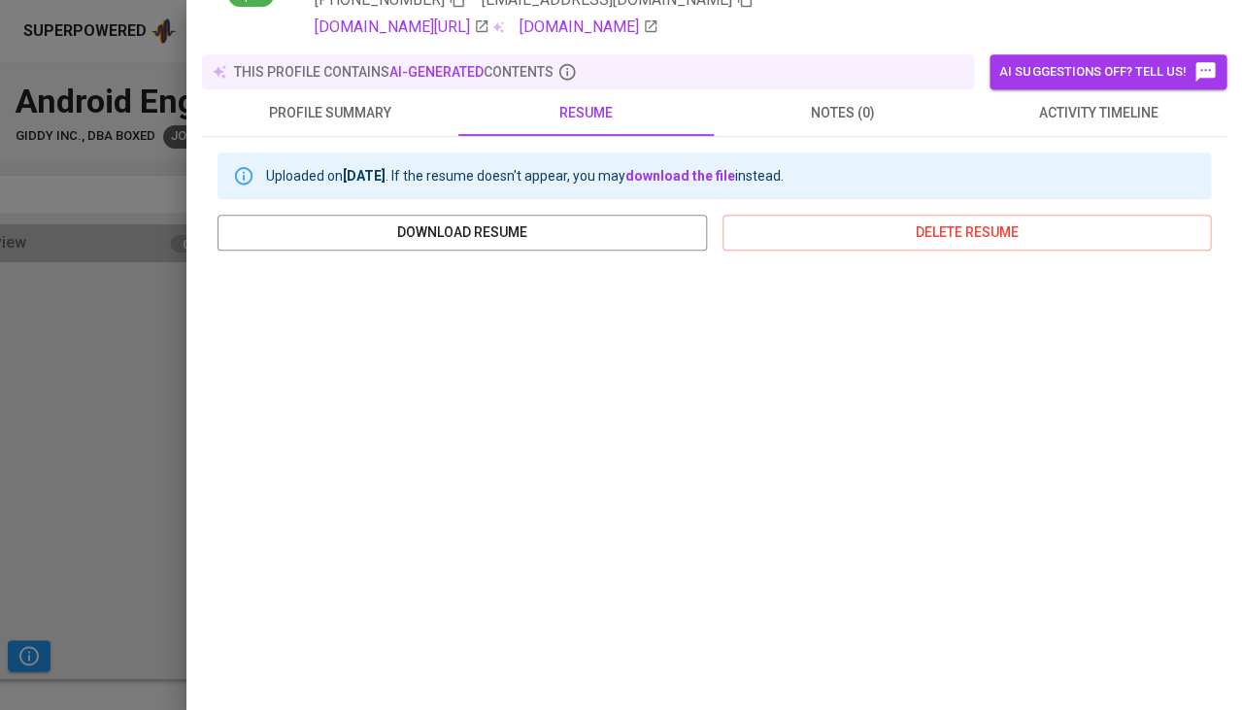
click at [115, 454] on div at bounding box center [621, 355] width 1242 height 710
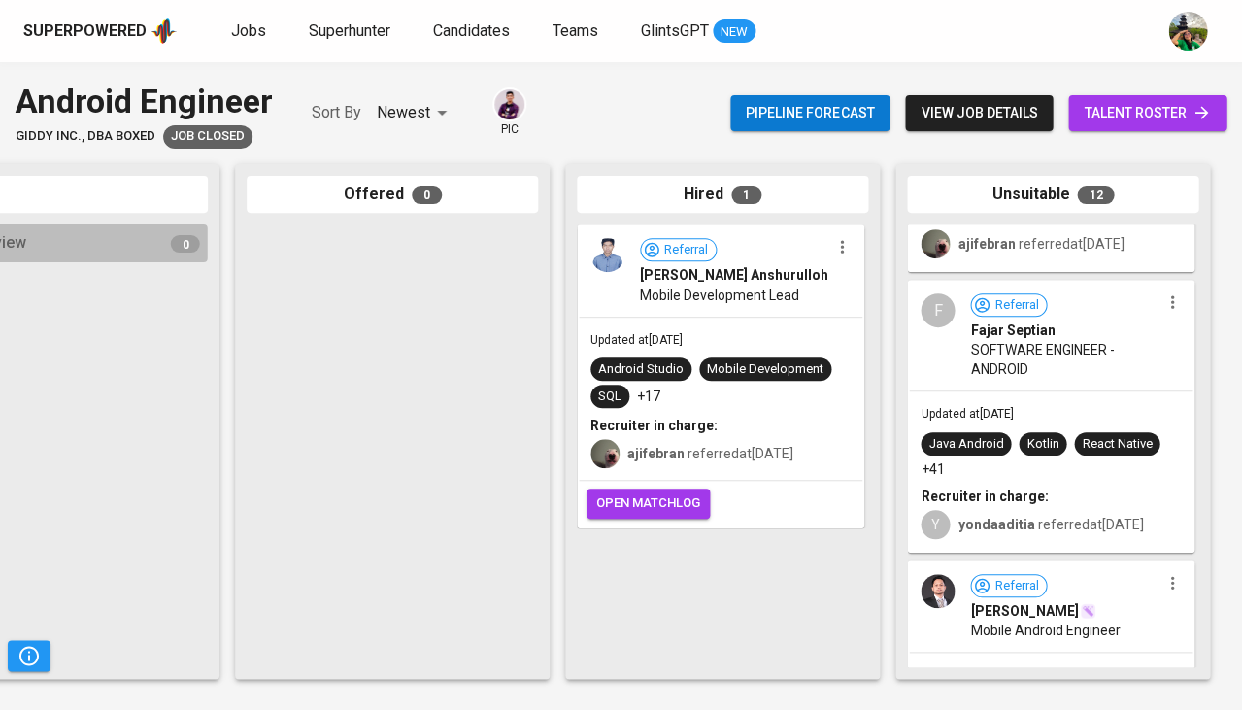
scroll to position [827, 0]
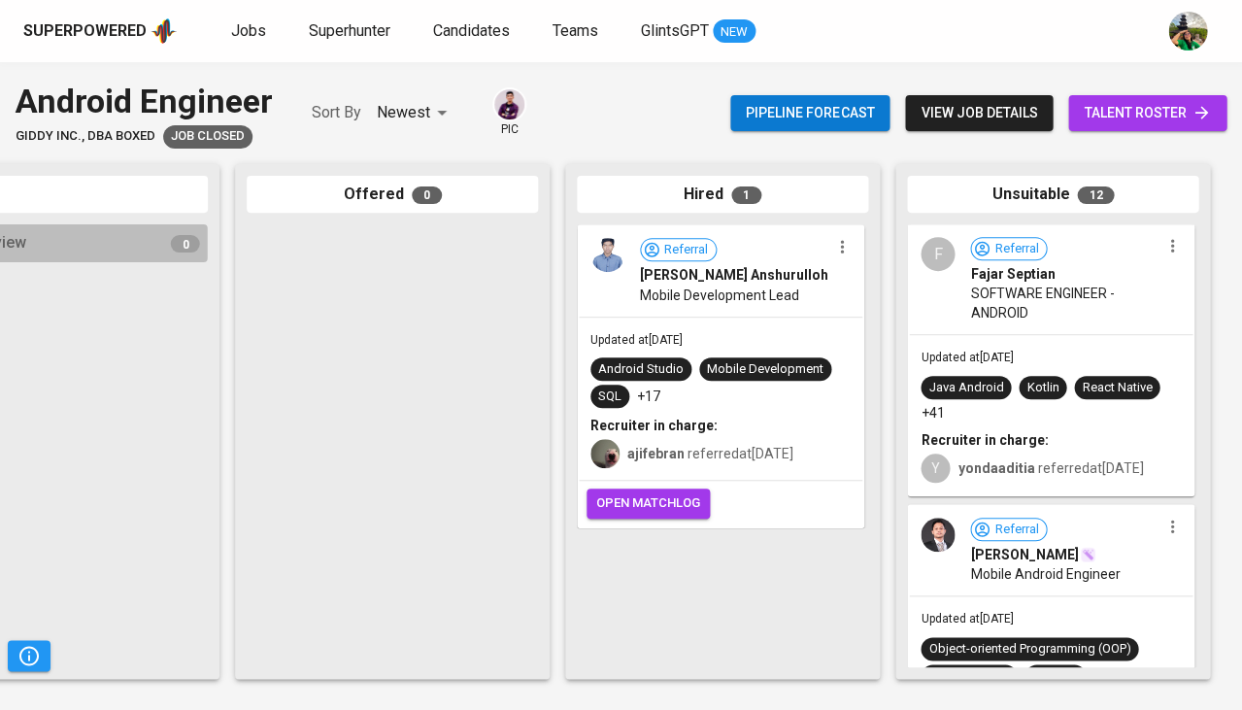
click at [1056, 304] on div "F Referral Fajar Septian SOFTWARE ENGINEER - ANDROID" at bounding box center [1051, 279] width 284 height 109
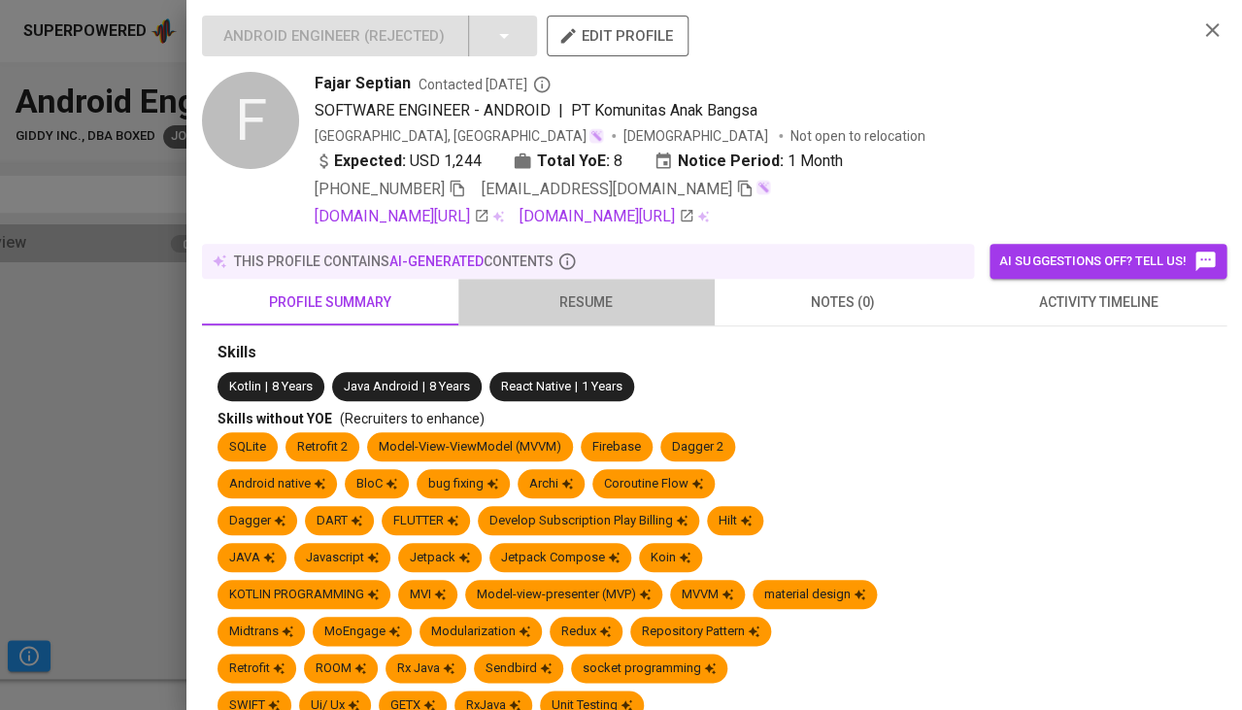
click at [591, 301] on span "resume" at bounding box center [586, 302] width 233 height 24
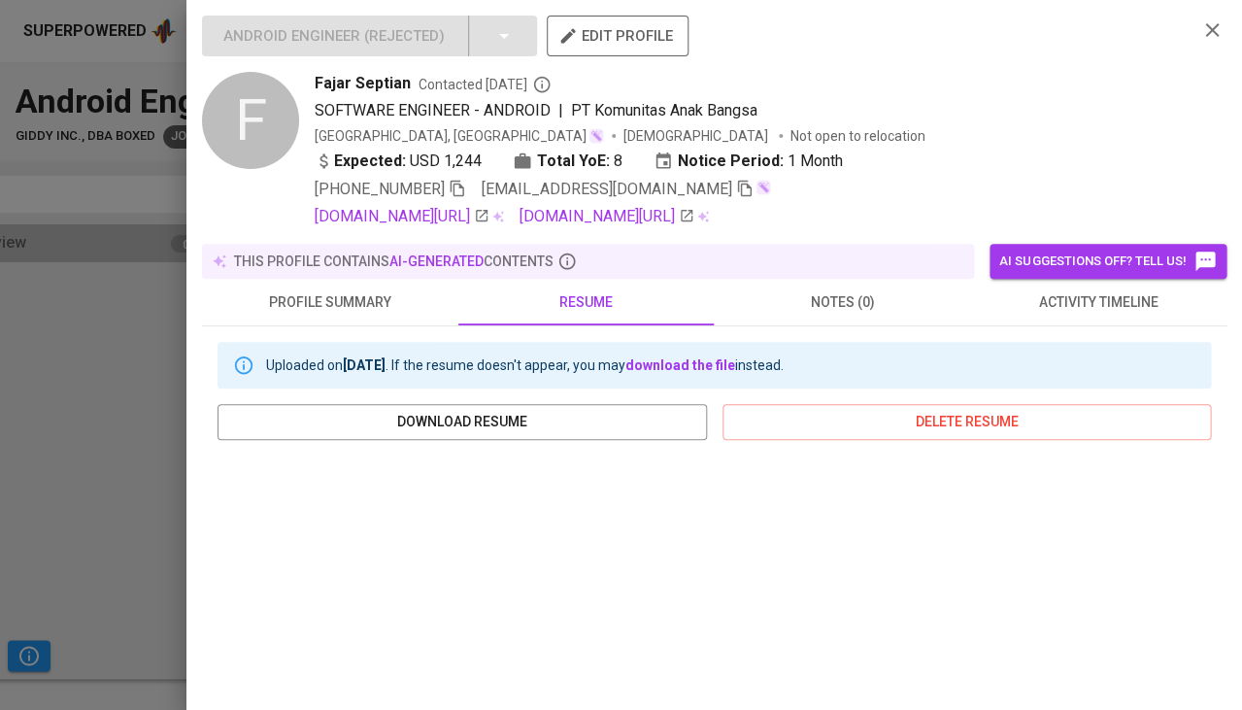
scroll to position [182, 0]
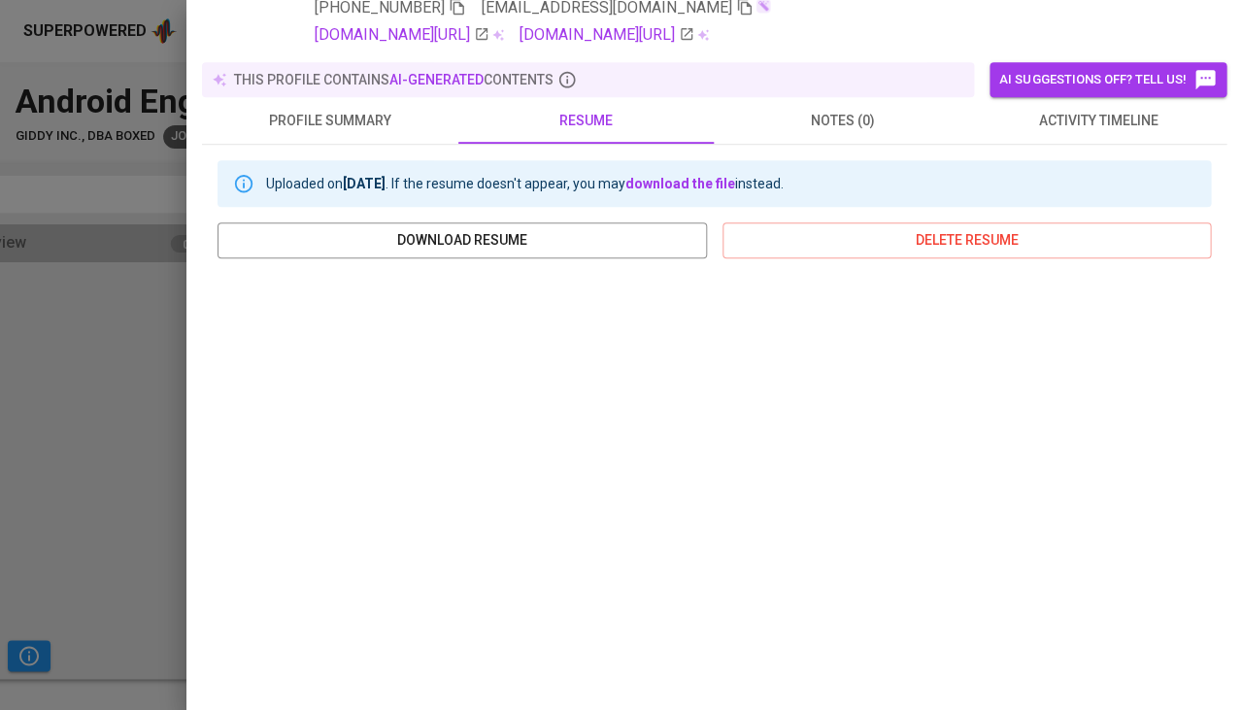
click at [88, 356] on div at bounding box center [621, 355] width 1242 height 710
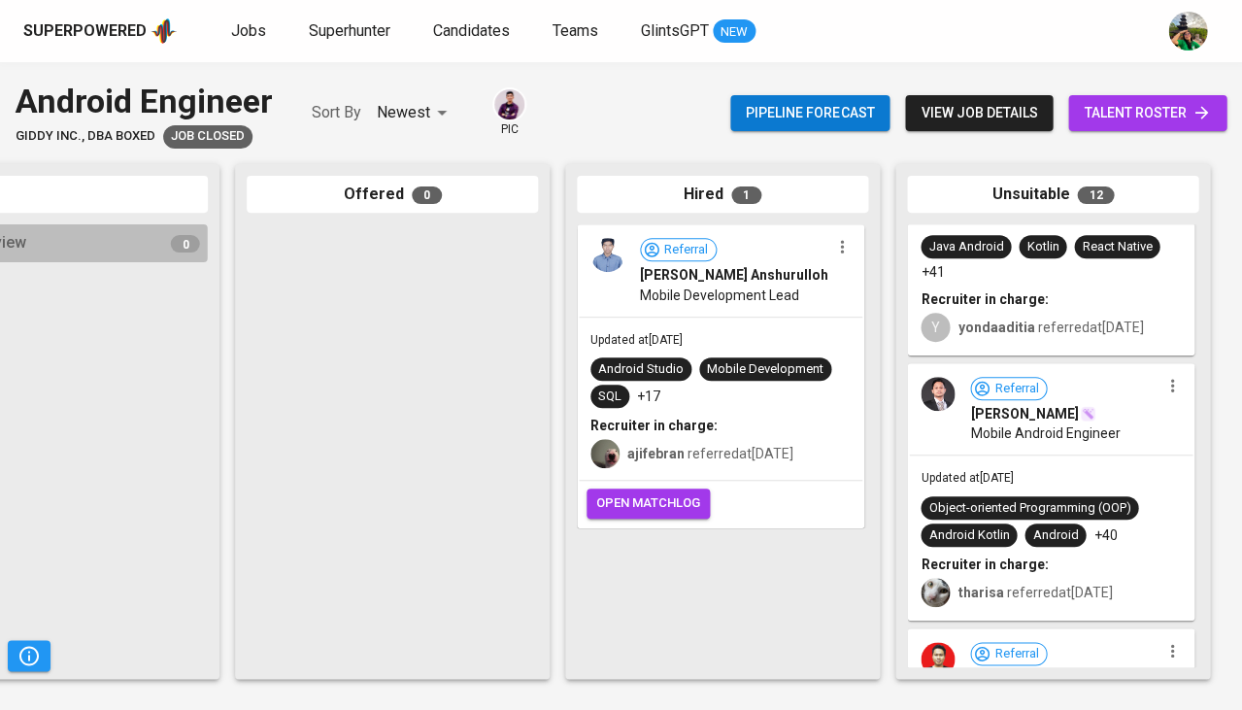
scroll to position [970, 0]
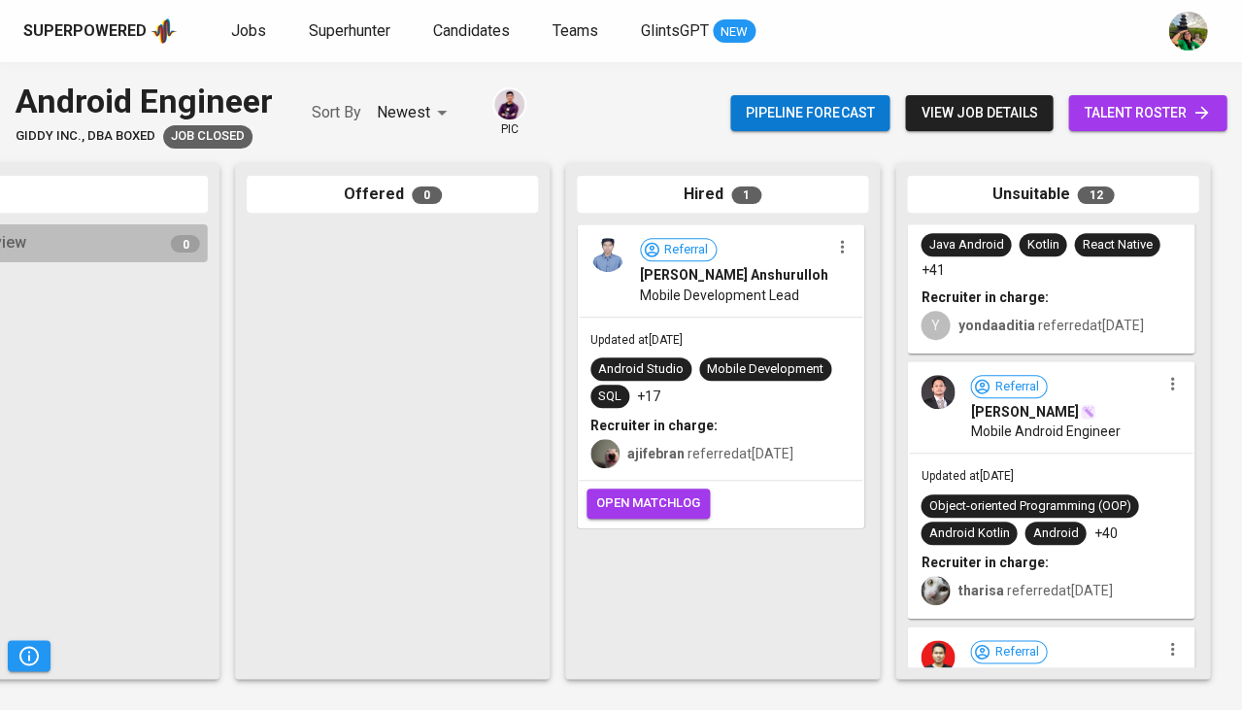
click at [1019, 421] on span "Mobile Android Engineer" at bounding box center [1045, 430] width 150 height 19
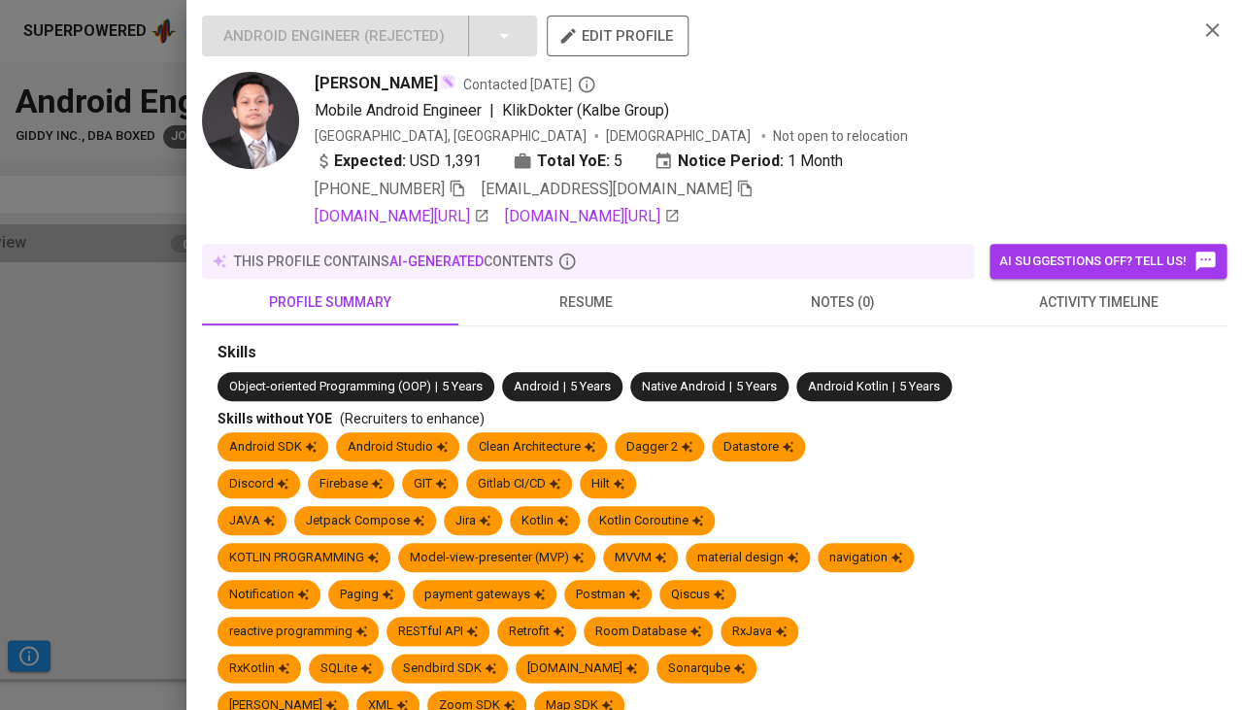
click at [584, 244] on div "this profile contains AI-generated contents" at bounding box center [588, 261] width 772 height 35
click at [576, 294] on span "resume" at bounding box center [586, 302] width 233 height 24
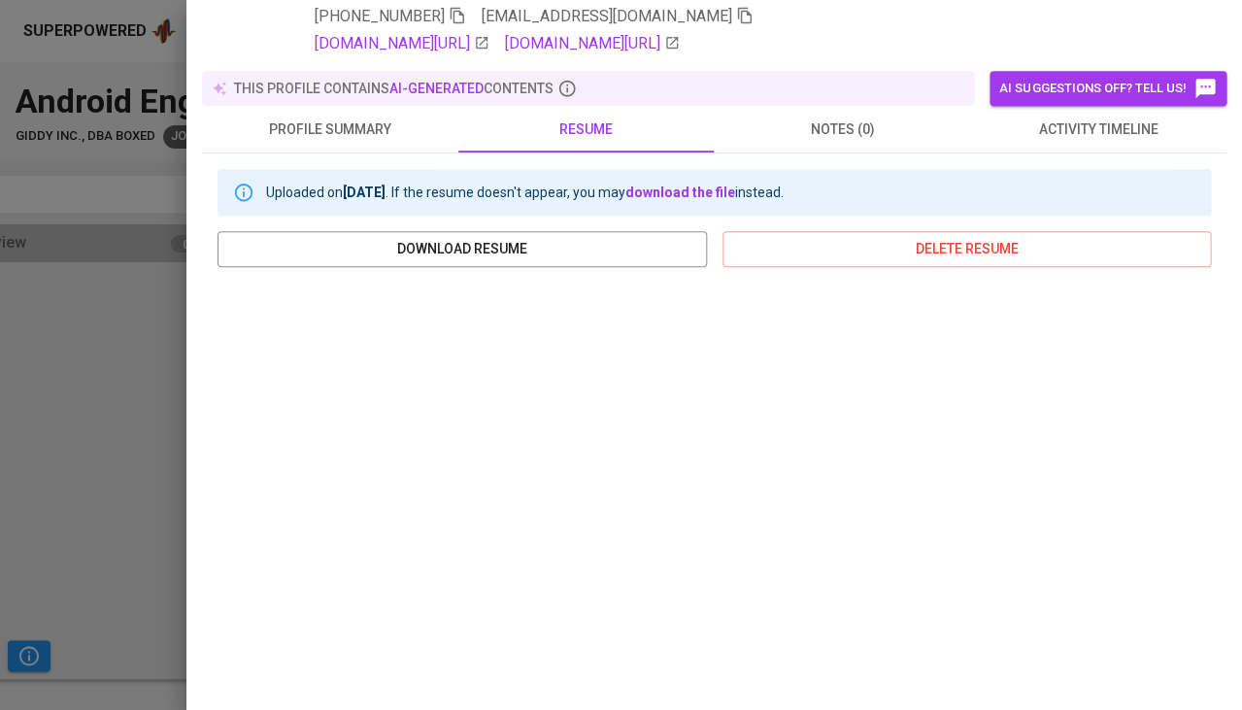
scroll to position [61, 0]
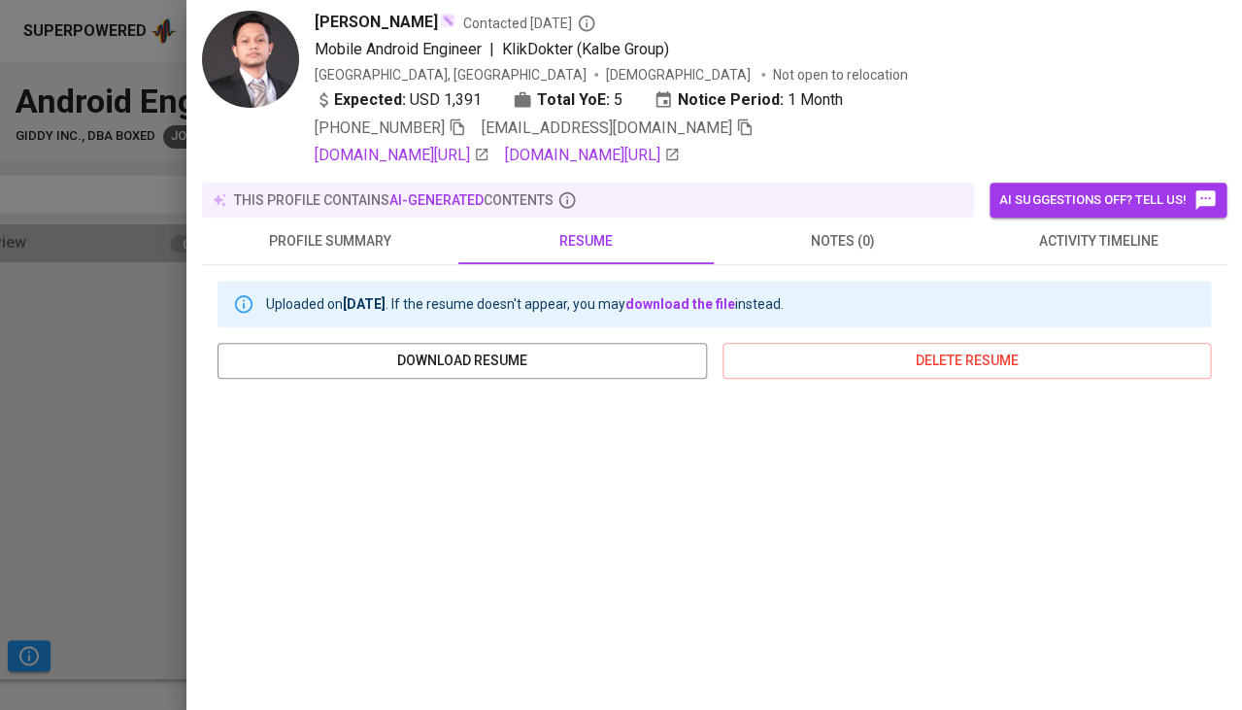
click at [459, 131] on icon "button" at bounding box center [457, 126] width 17 height 17
click at [69, 512] on div at bounding box center [621, 355] width 1242 height 710
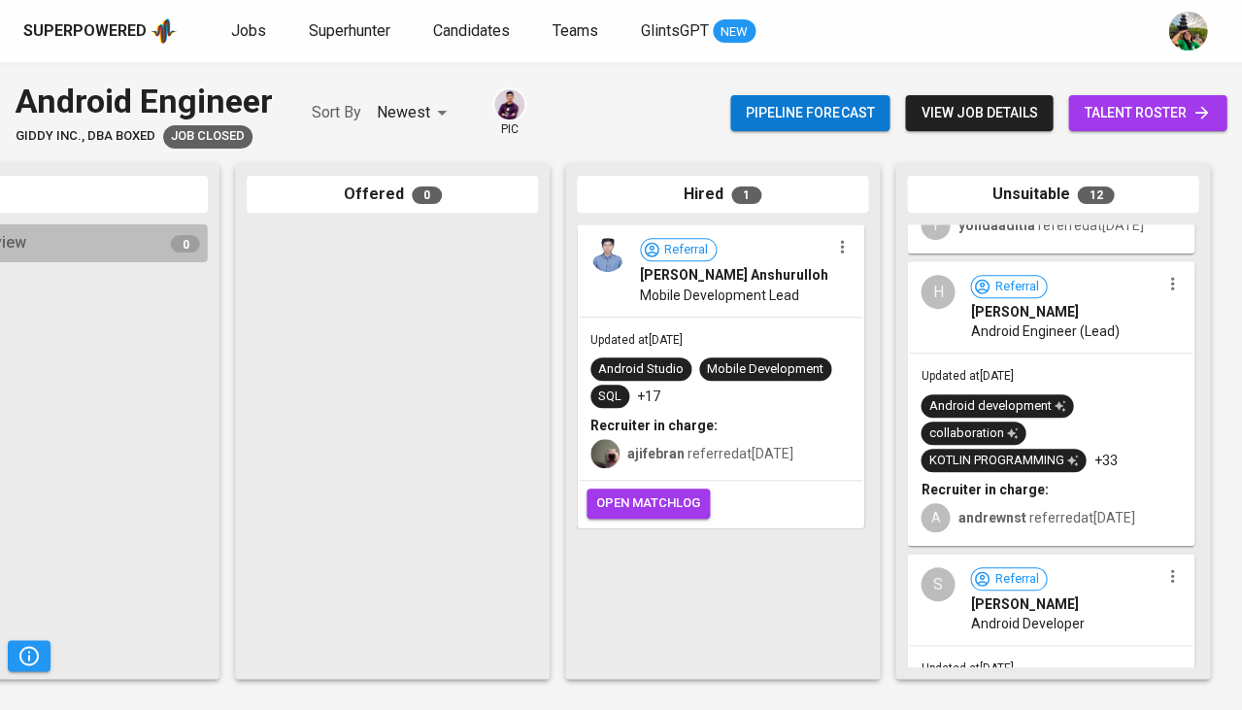
scroll to position [1541, 0]
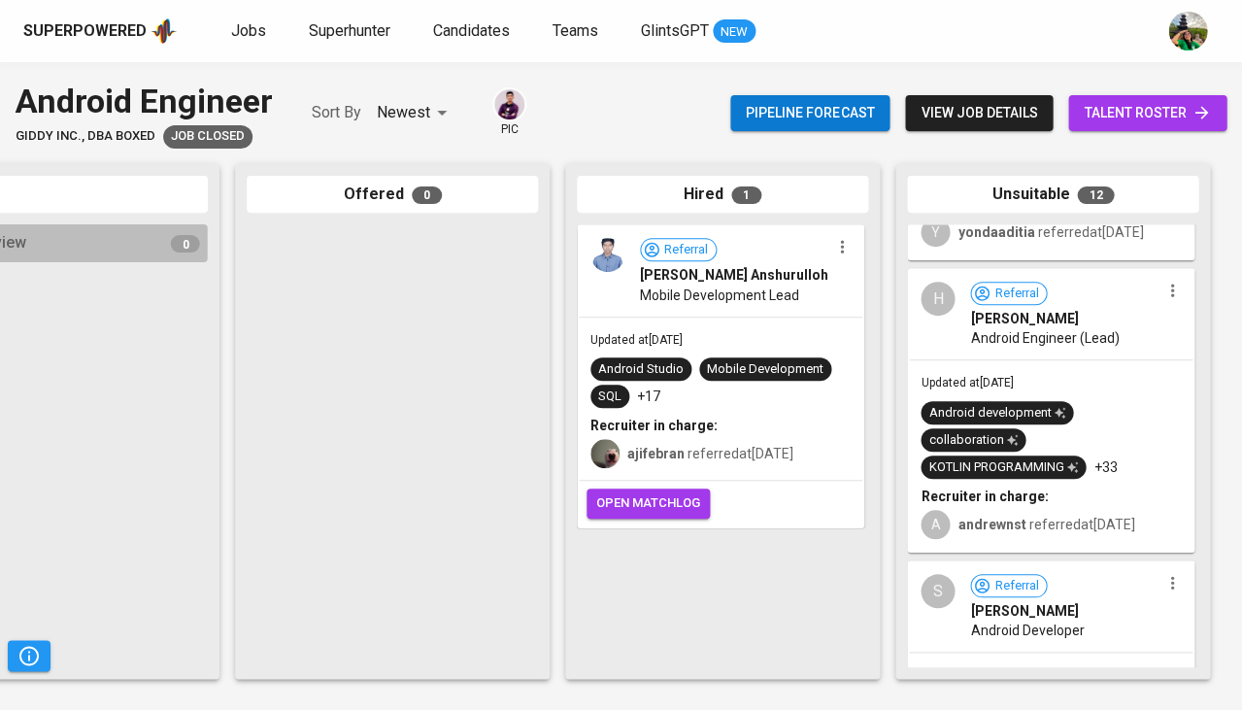
click at [1067, 354] on div "H Referral Haris Weitani Android Engineer (Lead)" at bounding box center [1051, 314] width 284 height 89
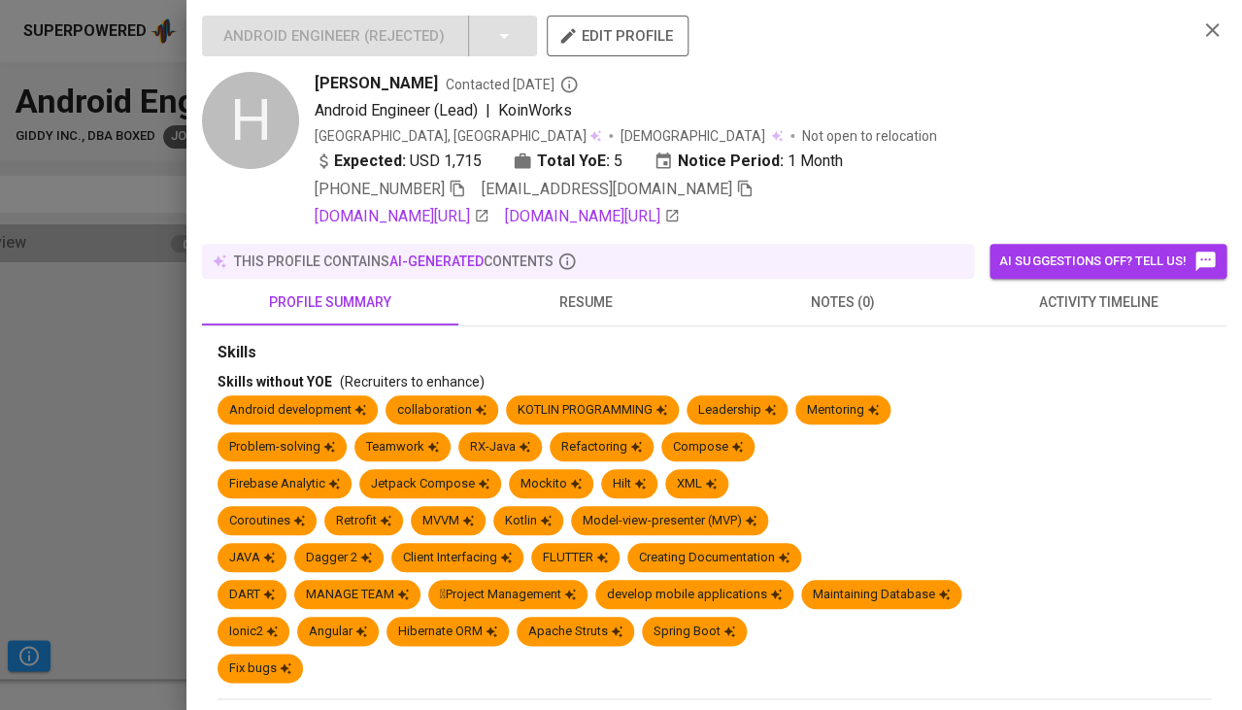
click at [572, 290] on span "resume" at bounding box center [586, 302] width 233 height 24
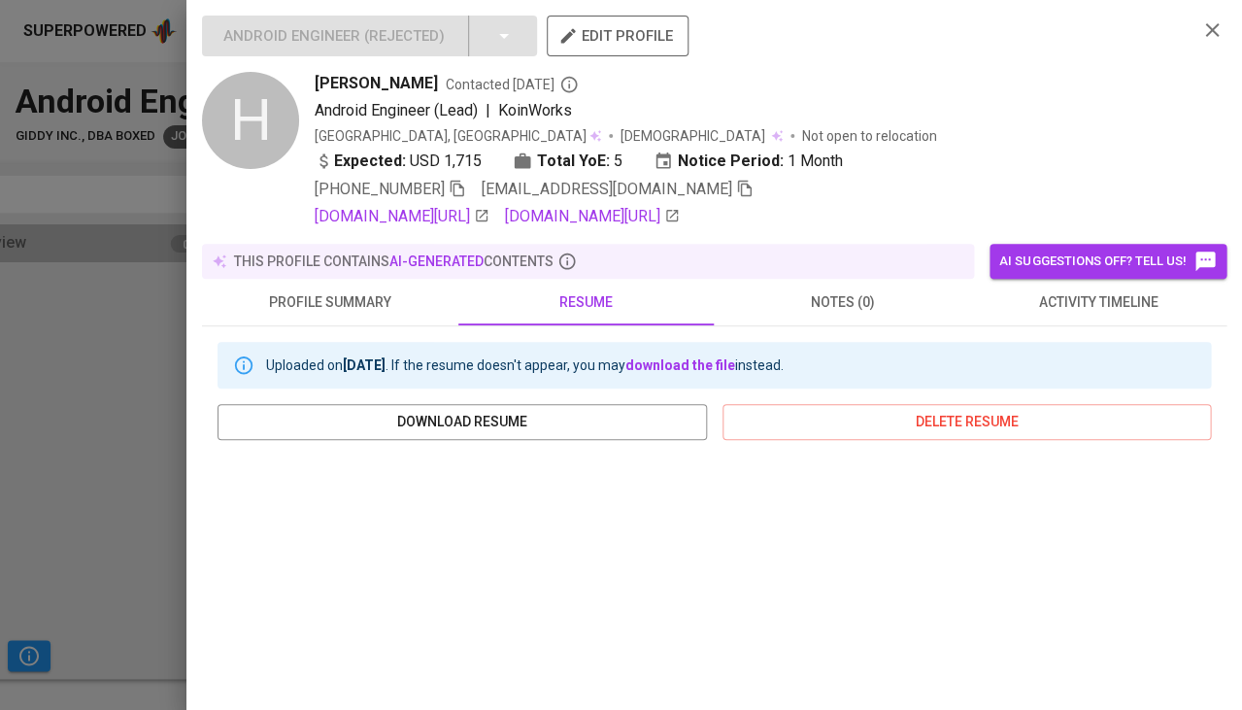
click at [108, 441] on div at bounding box center [621, 355] width 1242 height 710
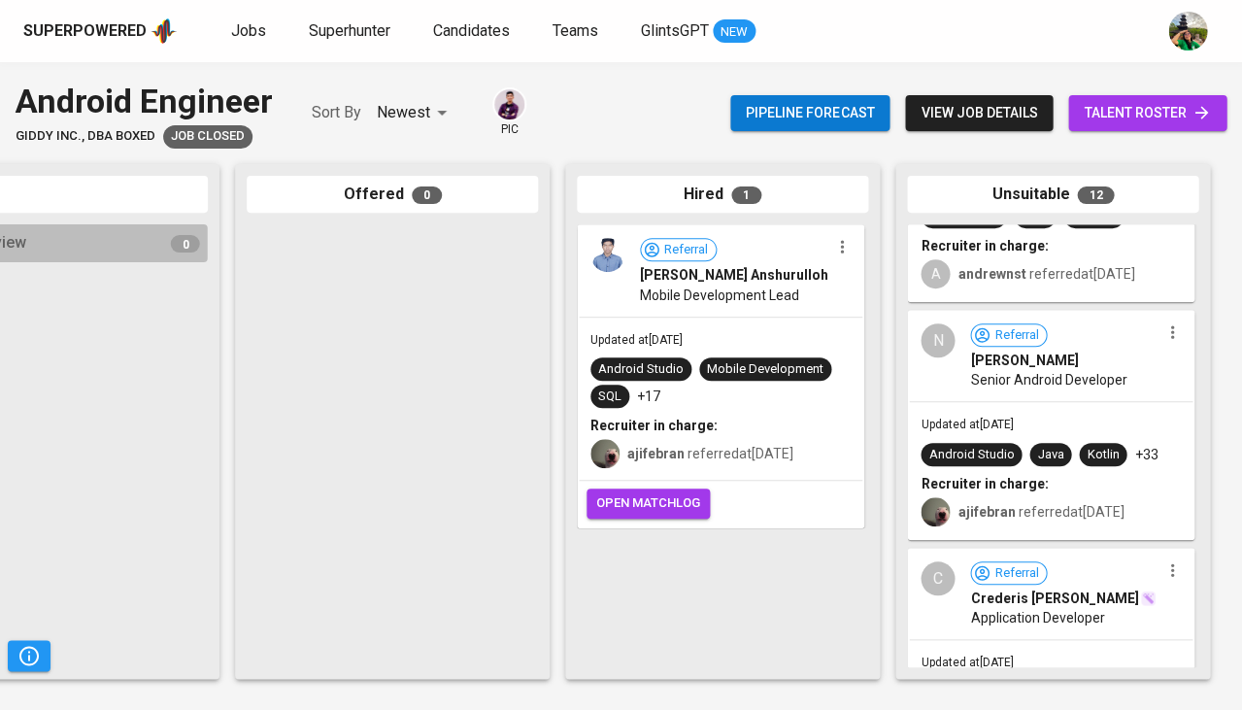
scroll to position [2292, 0]
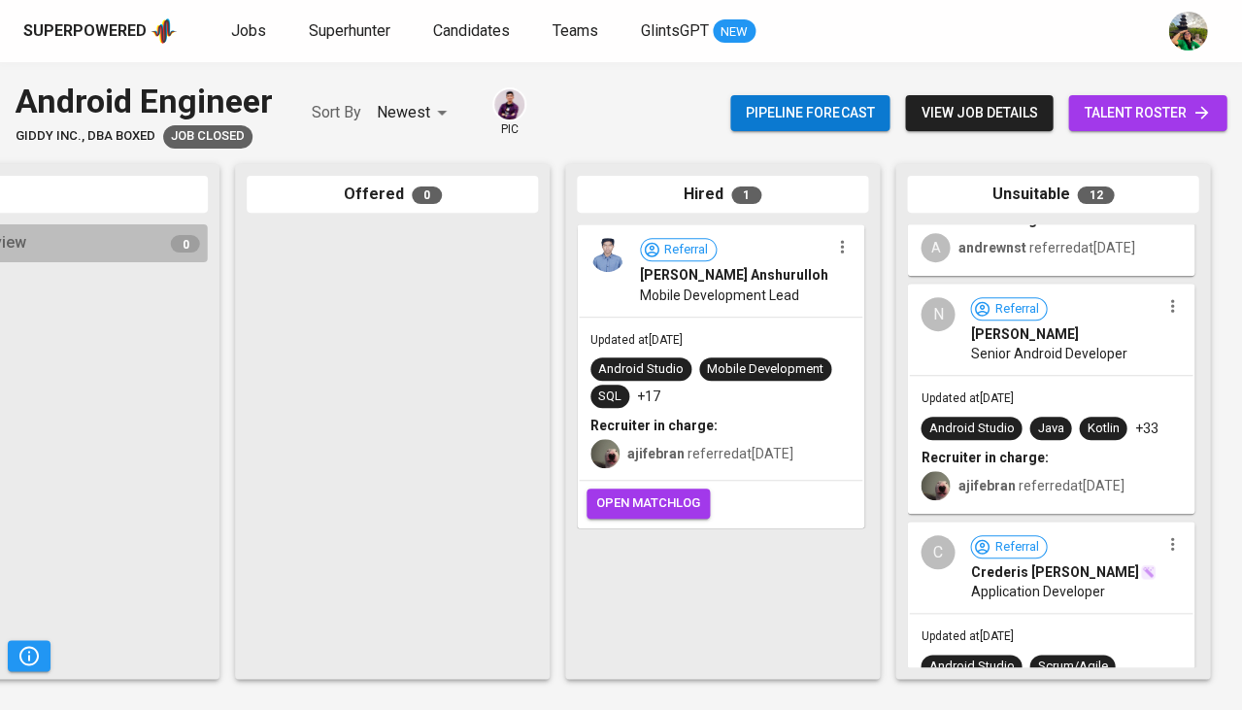
click at [1063, 347] on span "Senior Android Developer" at bounding box center [1048, 353] width 156 height 19
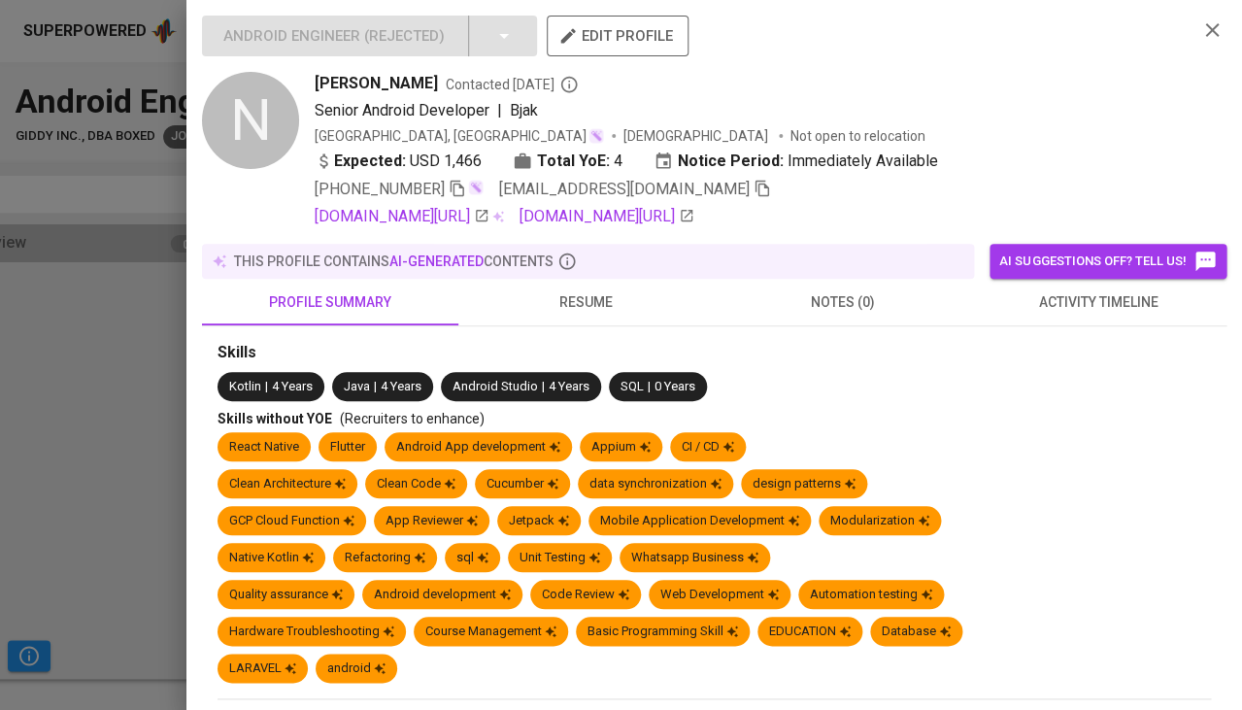
click at [593, 290] on span "resume" at bounding box center [586, 302] width 233 height 24
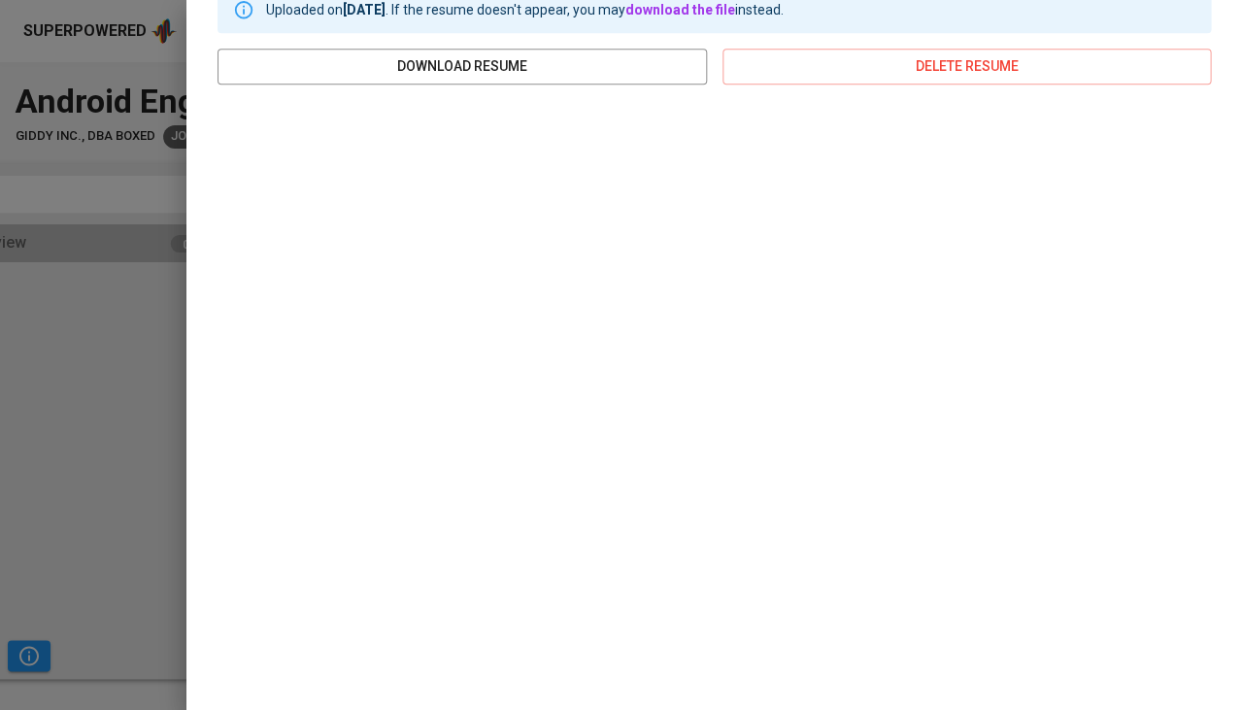
scroll to position [354, 0]
click at [95, 429] on div at bounding box center [621, 355] width 1242 height 710
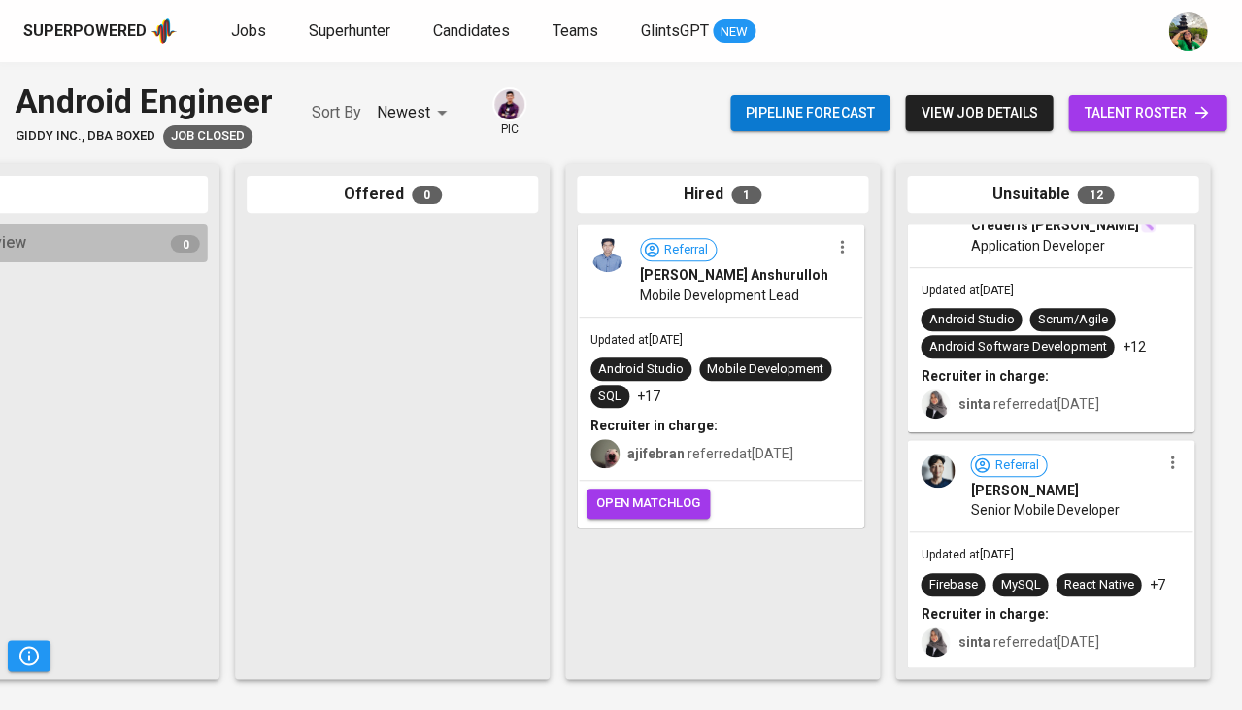
scroll to position [0, 0]
click at [1028, 528] on div "Referral Syukron Muttaqien Senior Mobile Developer" at bounding box center [1051, 487] width 284 height 89
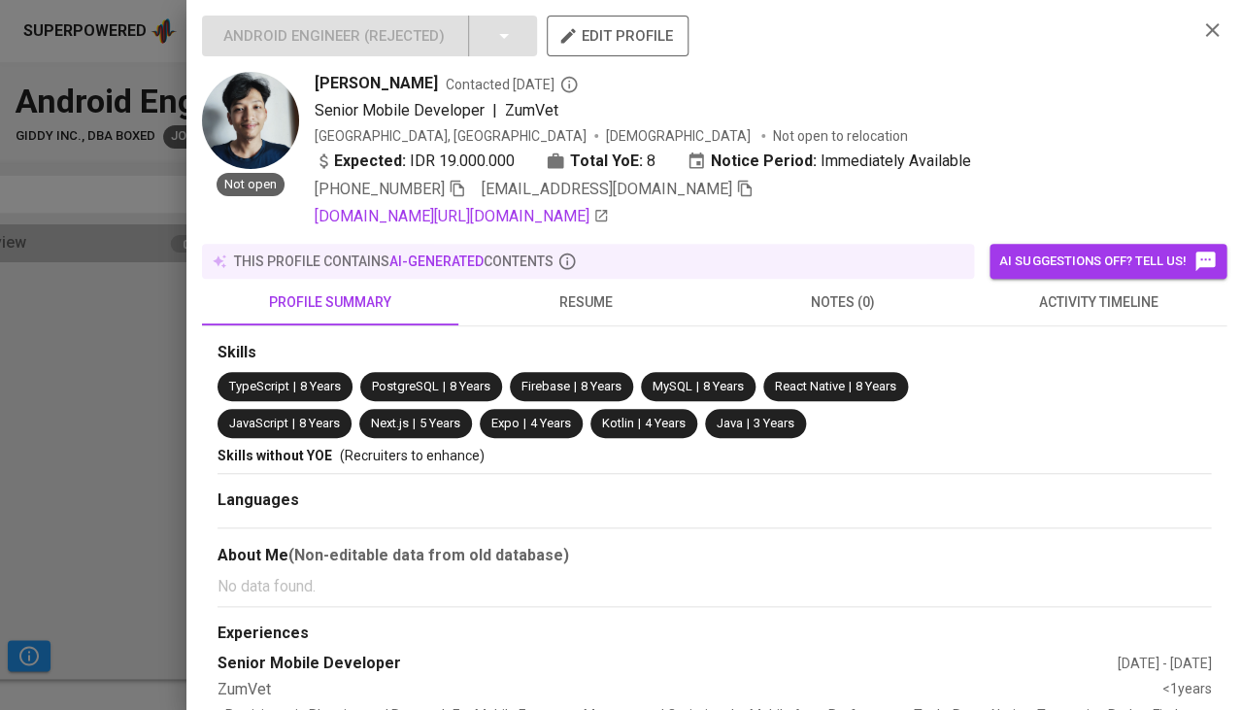
click at [582, 290] on span "resume" at bounding box center [586, 302] width 233 height 24
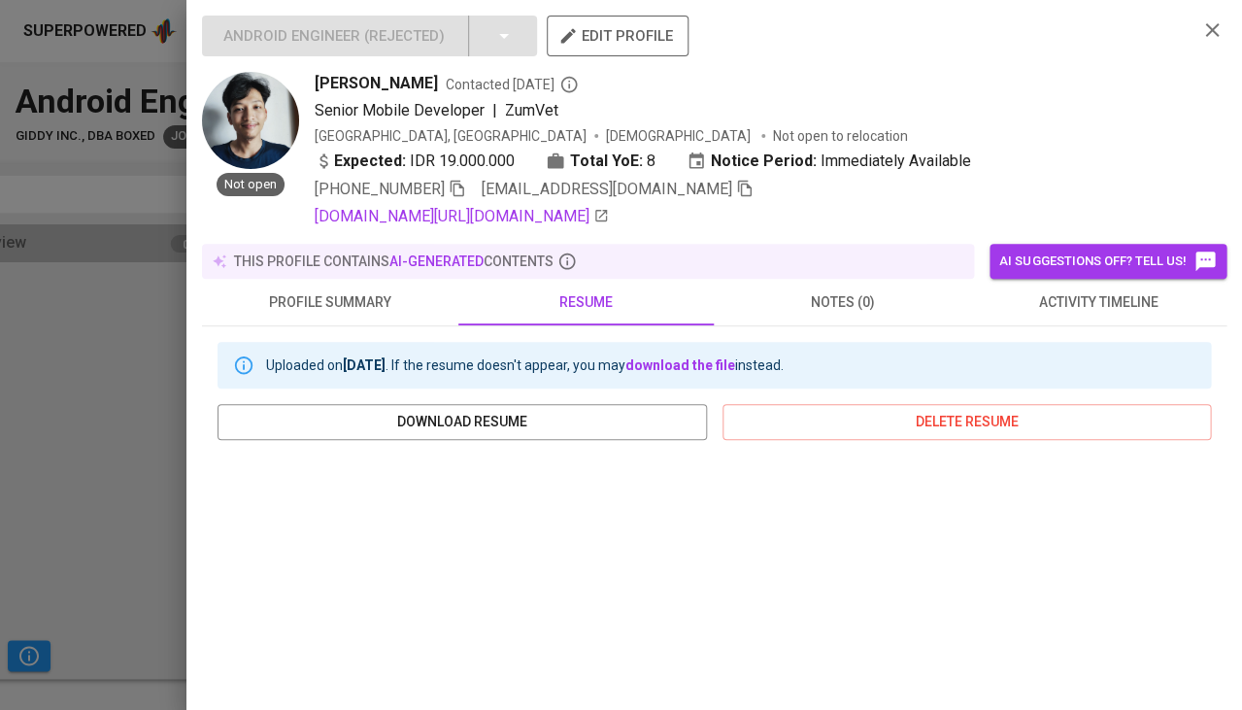
drag, startPoint x: 311, startPoint y: 76, endPoint x: 449, endPoint y: 78, distance: 137.9
click at [449, 78] on div "Not open Syukron Muttaqien Contacted 1 month ago Senior Mobile Developer | ZumV…" at bounding box center [692, 150] width 980 height 156
copy span "Syukron Muttaqien"
click at [736, 189] on icon "button" at bounding box center [744, 188] width 17 height 17
click at [79, 428] on div at bounding box center [621, 355] width 1242 height 710
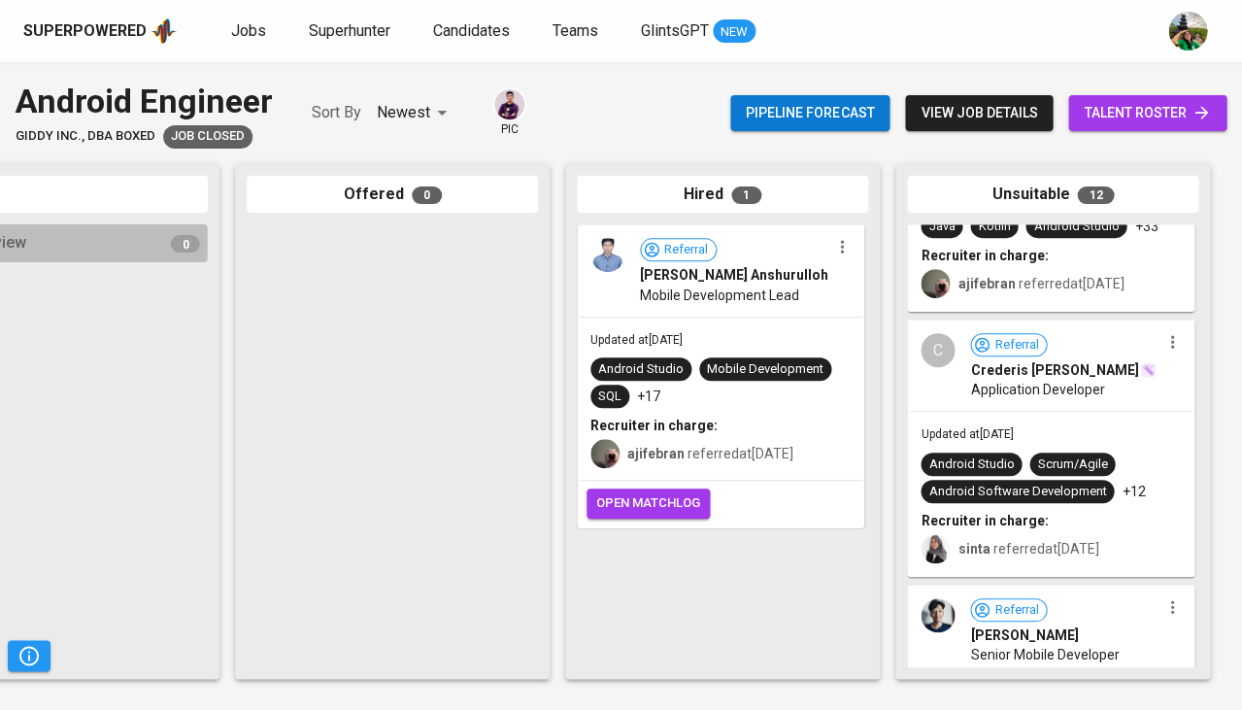
scroll to position [2515, 0]
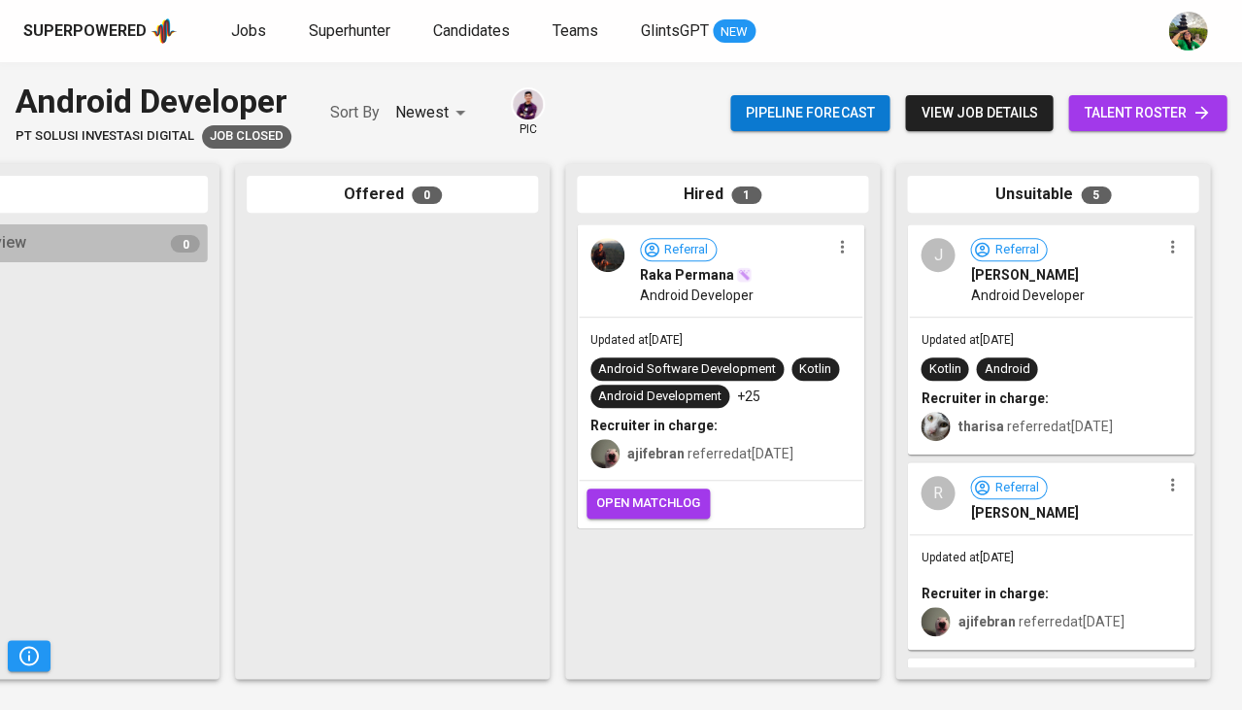
click at [1012, 314] on div "J Referral [PERSON_NAME] Android Developer" at bounding box center [1051, 270] width 284 height 89
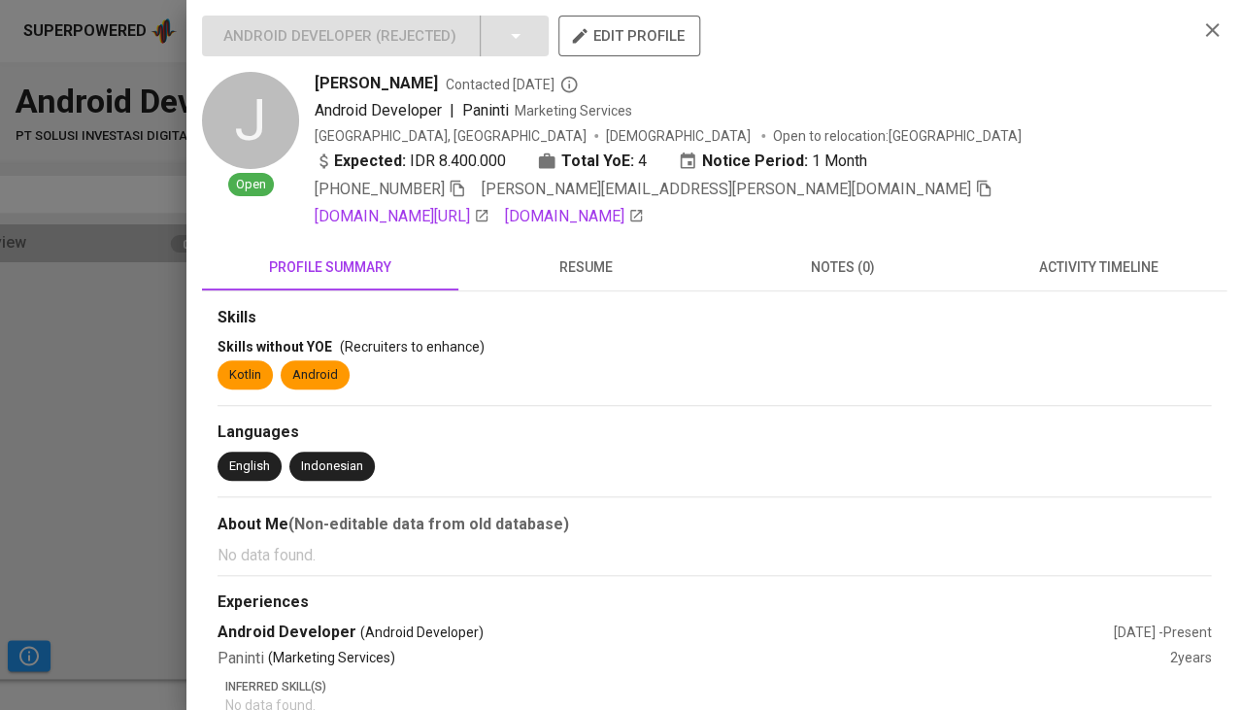
click at [54, 413] on div at bounding box center [621, 355] width 1242 height 710
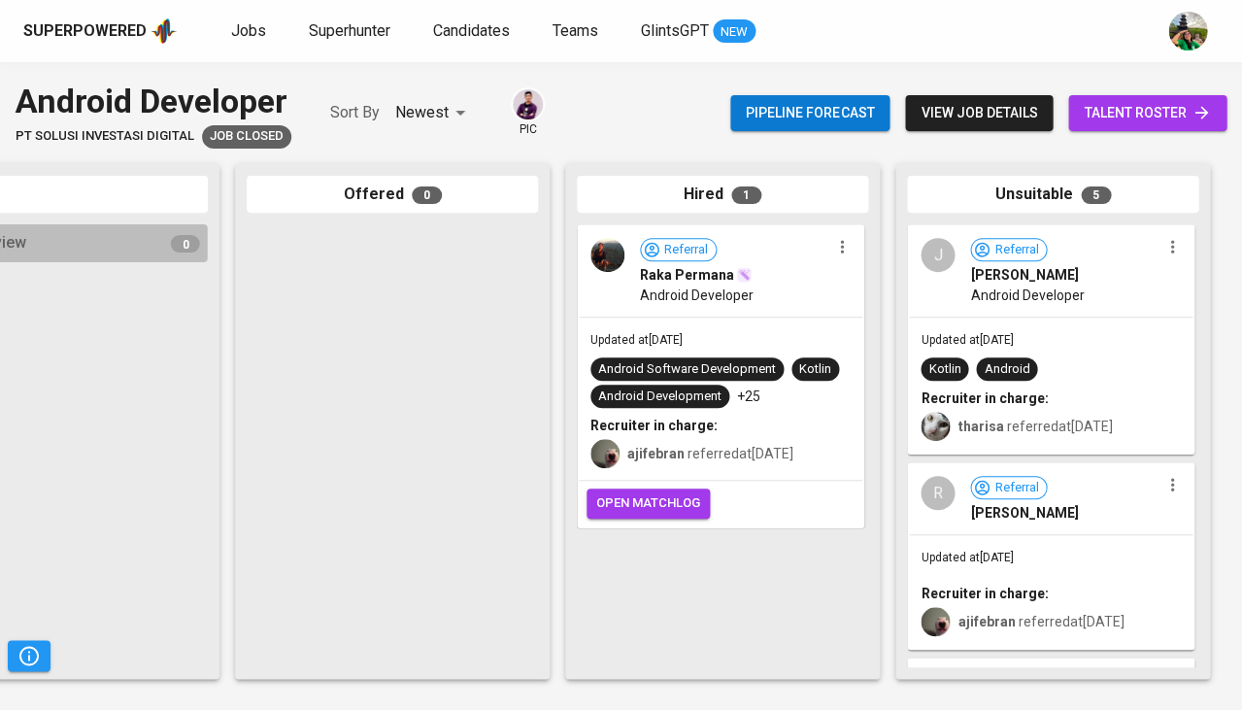
click at [990, 537] on div "Updated at [DATE] Recruiter in charge: [PERSON_NAME] referred at [DATE]" at bounding box center [1051, 591] width 284 height 113
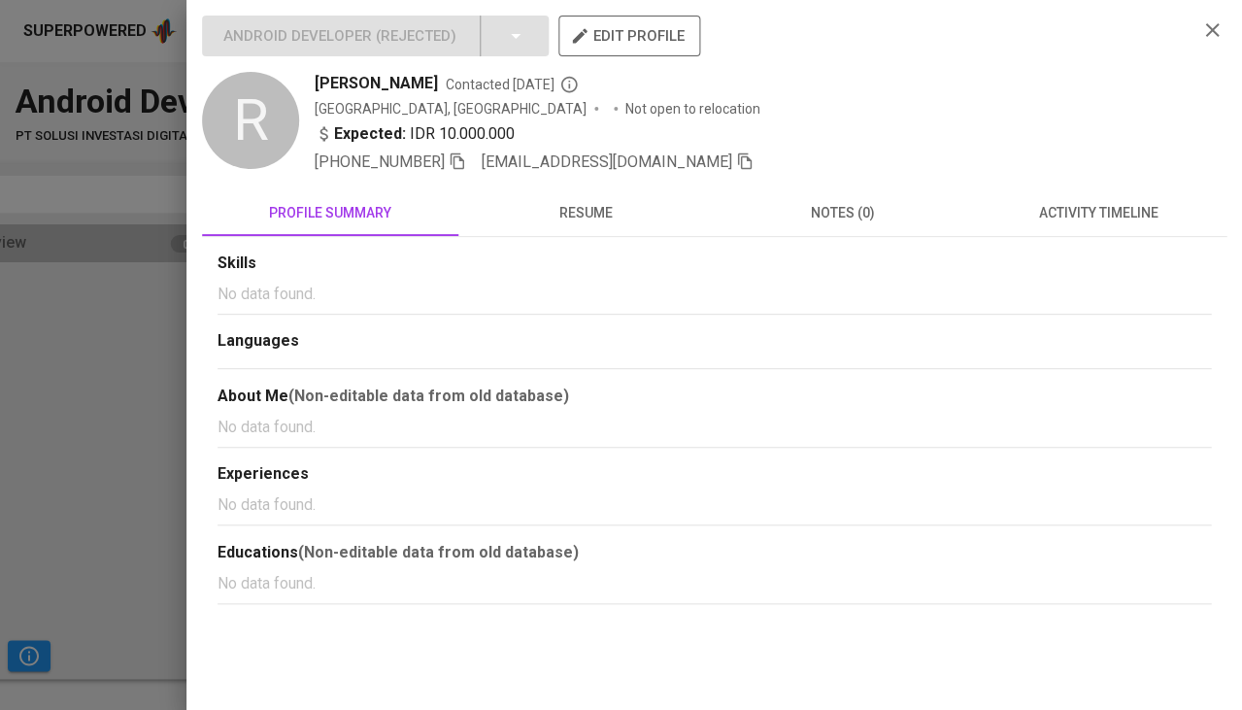
click at [602, 221] on span "resume" at bounding box center [586, 213] width 233 height 24
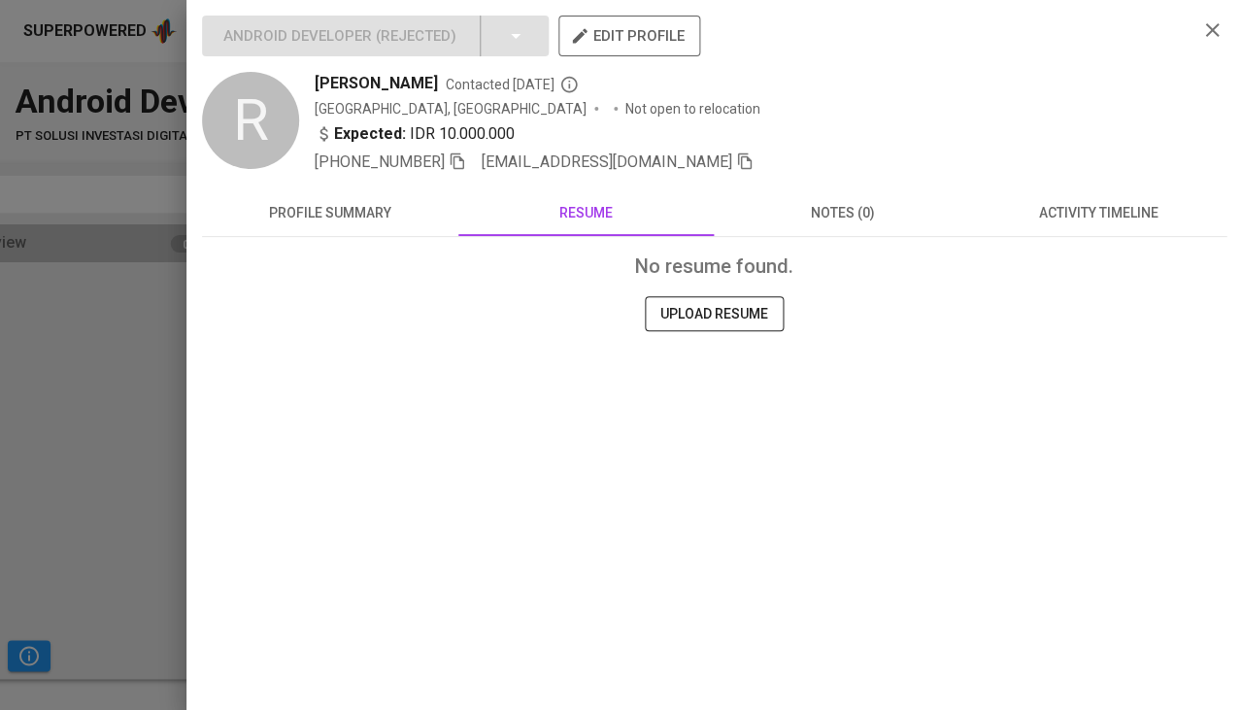
click at [102, 502] on div at bounding box center [621, 355] width 1242 height 710
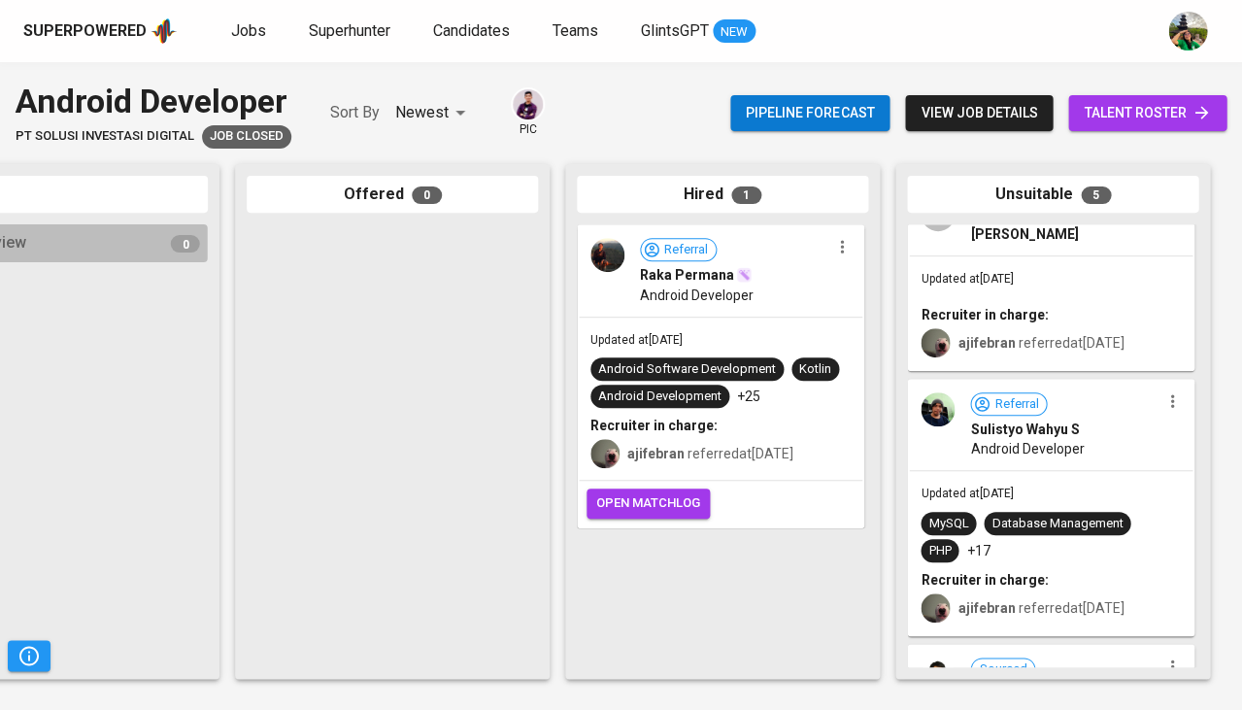
scroll to position [280, 0]
click at [1012, 412] on span "Referral Sulistyo Wahyu S" at bounding box center [1064, 414] width 189 height 47
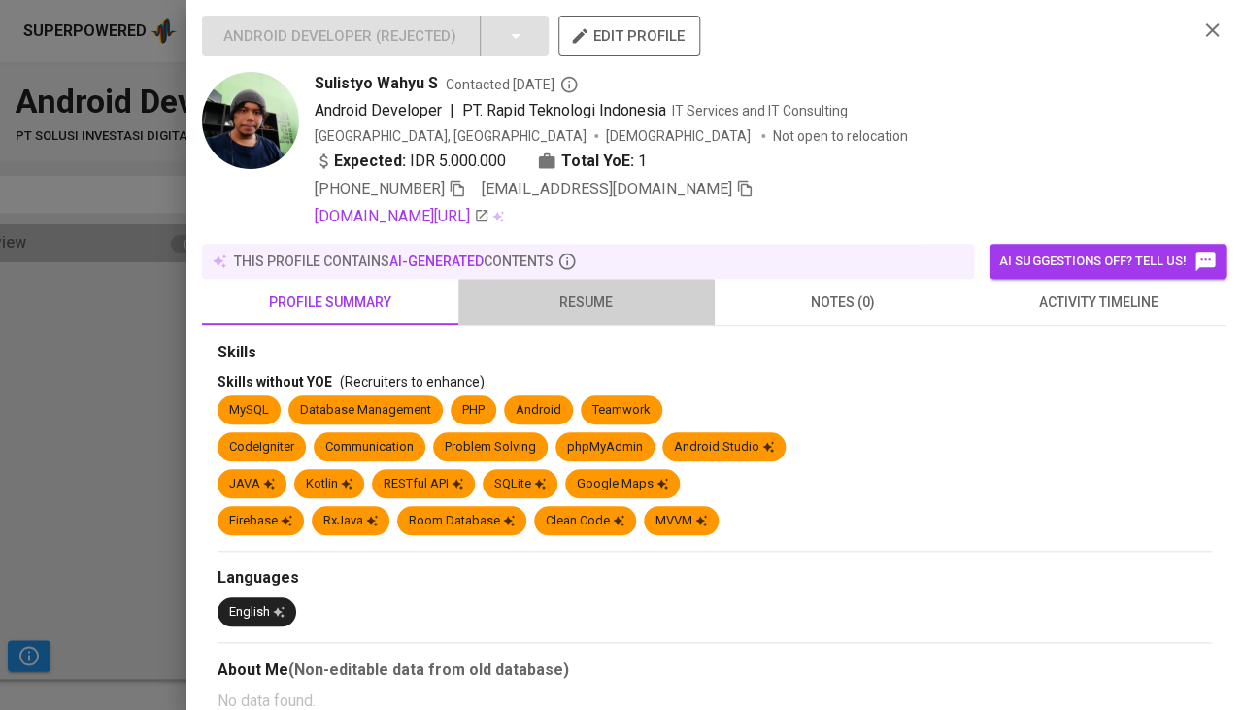
click at [589, 292] on span "resume" at bounding box center [586, 302] width 233 height 24
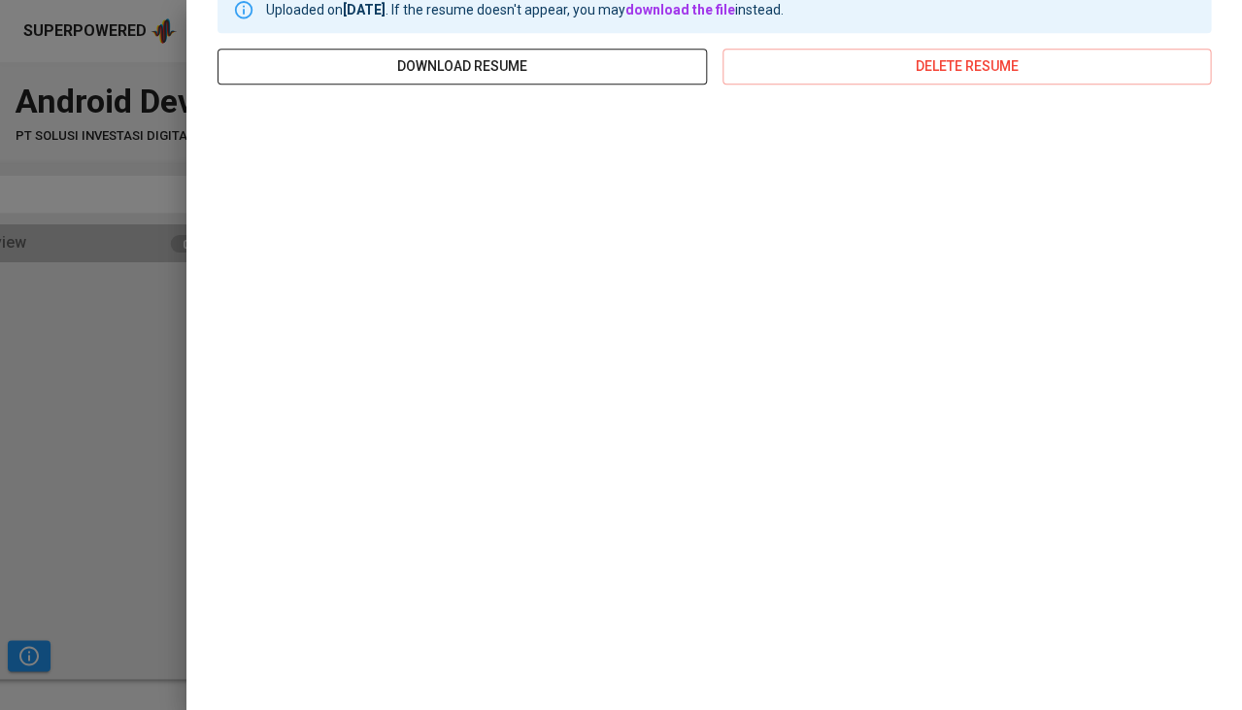
scroll to position [354, 0]
click at [181, 373] on div at bounding box center [621, 355] width 1242 height 710
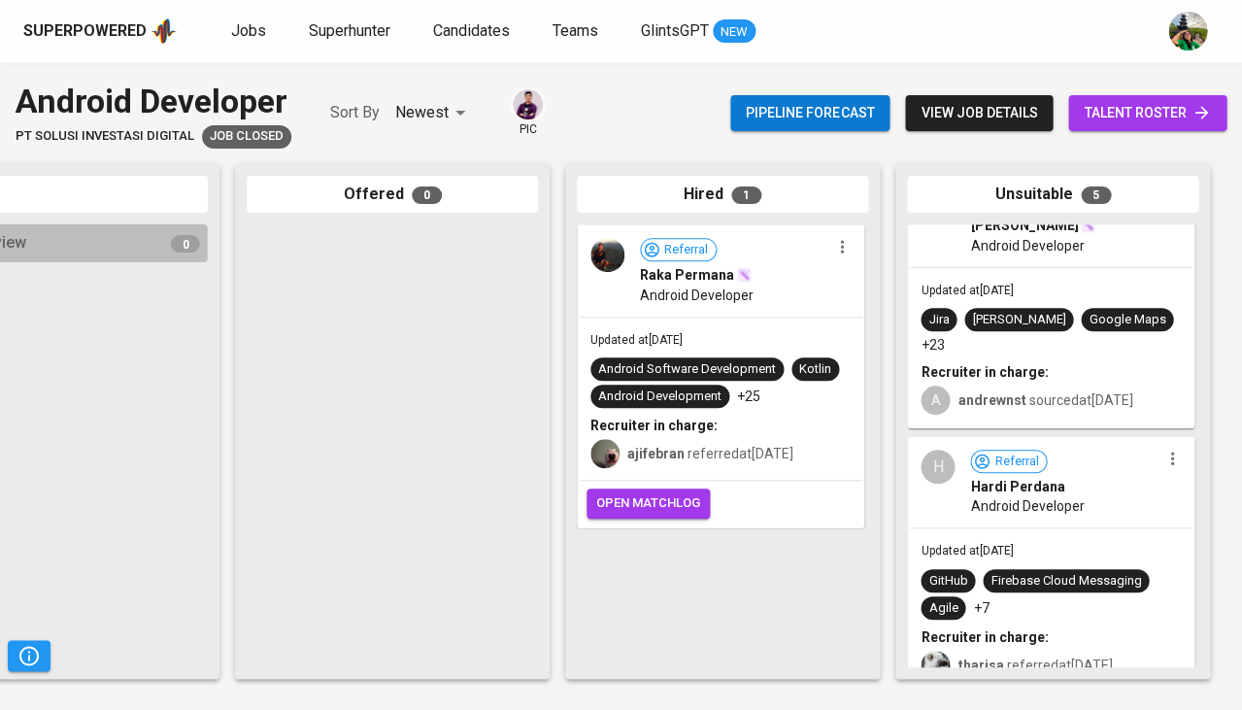
scroll to position [0, 0]
click at [1008, 544] on span "Updated at May 23, 2024" at bounding box center [967, 551] width 92 height 14
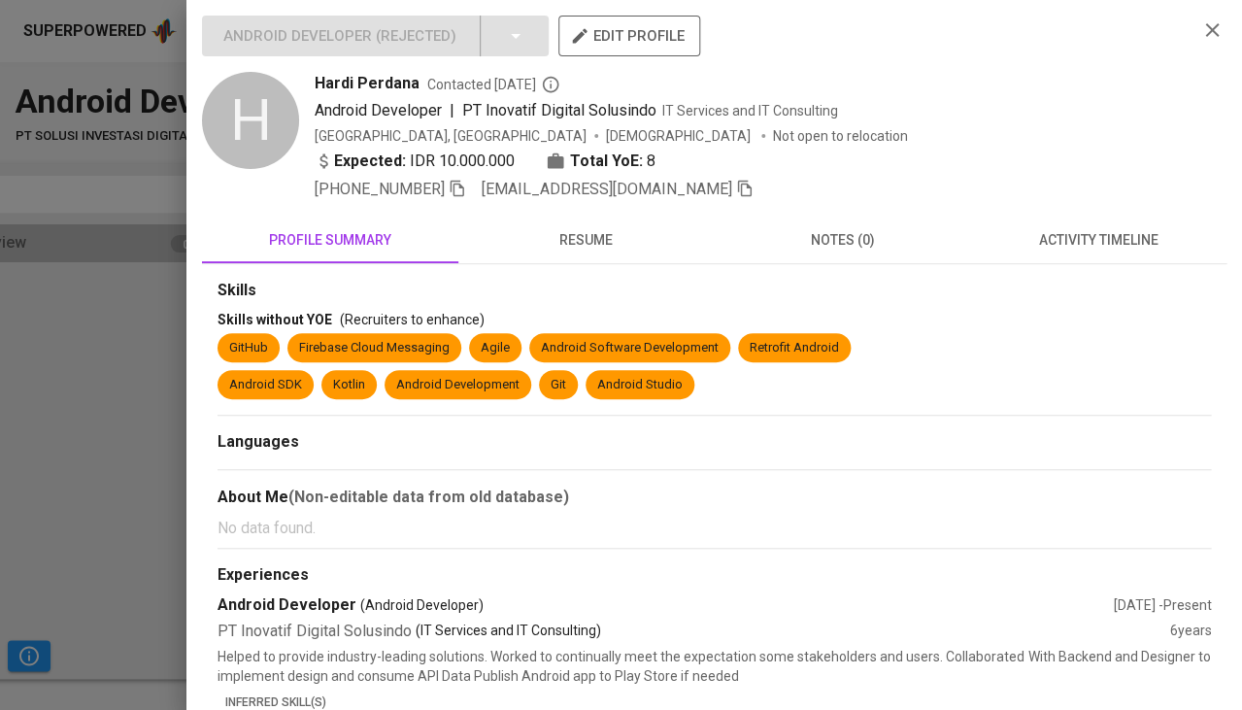
click at [569, 247] on button "resume" at bounding box center [586, 240] width 256 height 47
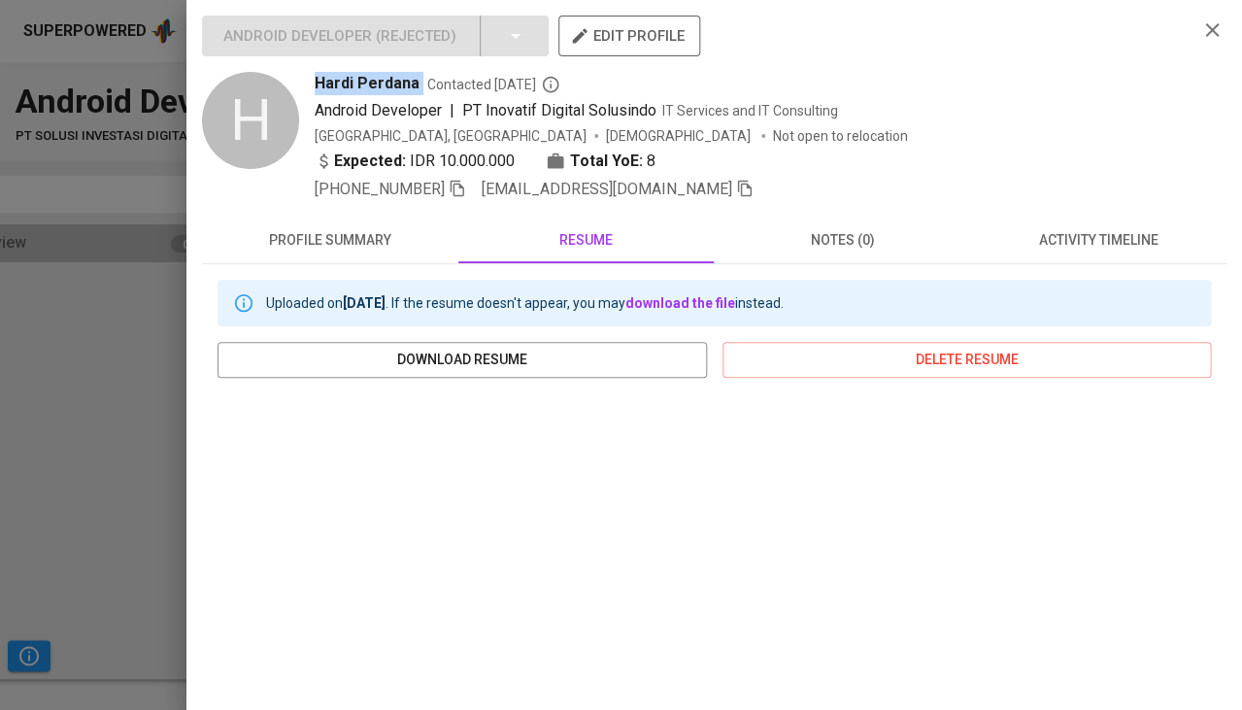
drag, startPoint x: 315, startPoint y: 80, endPoint x: 421, endPoint y: 79, distance: 106.8
click at [421, 79] on div "Hardi Perdana Contacted 1 year ago" at bounding box center [748, 83] width 867 height 23
copy span "Hardi Perdana"
click at [93, 455] on div at bounding box center [621, 355] width 1242 height 710
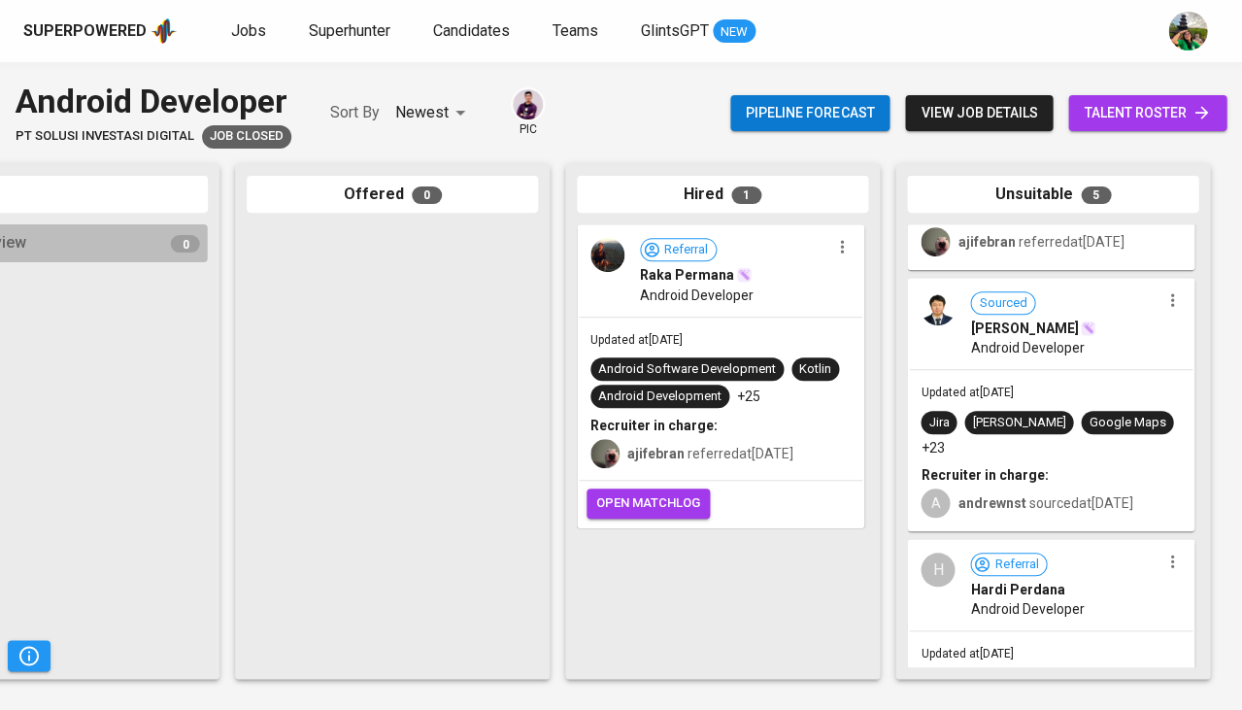
scroll to position [603, 0]
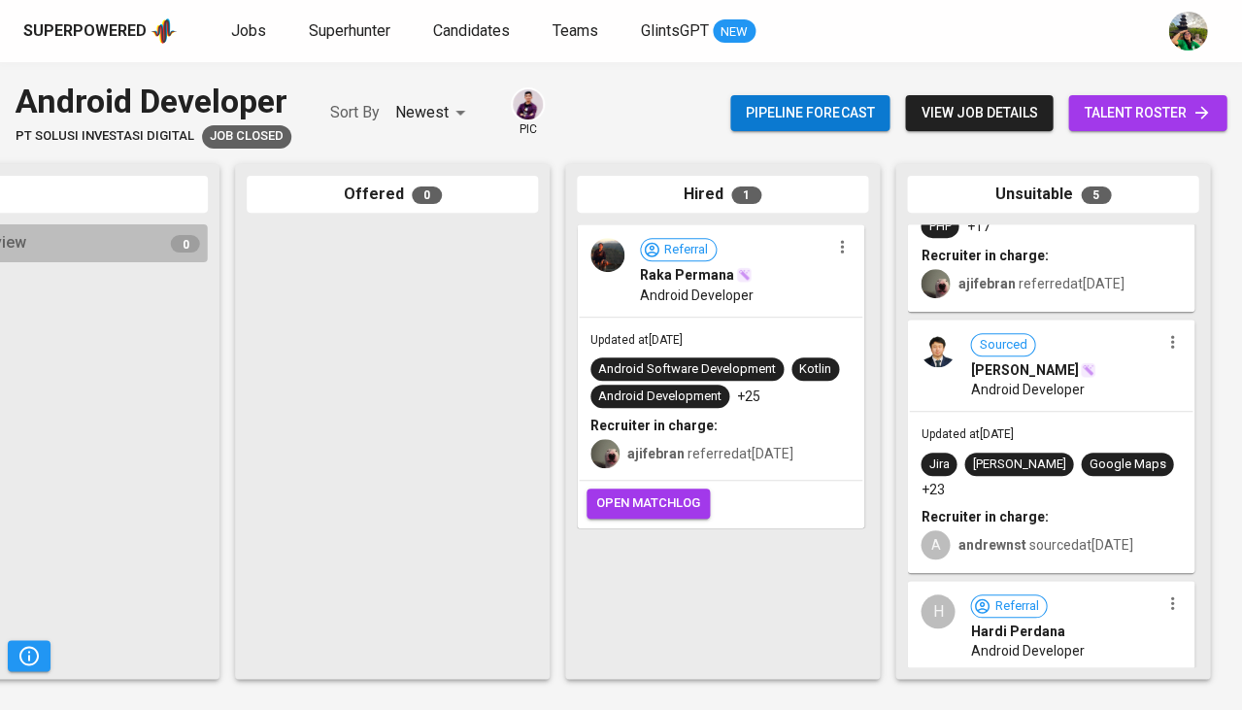
click at [1048, 387] on span "Android Developer" at bounding box center [1027, 389] width 114 height 19
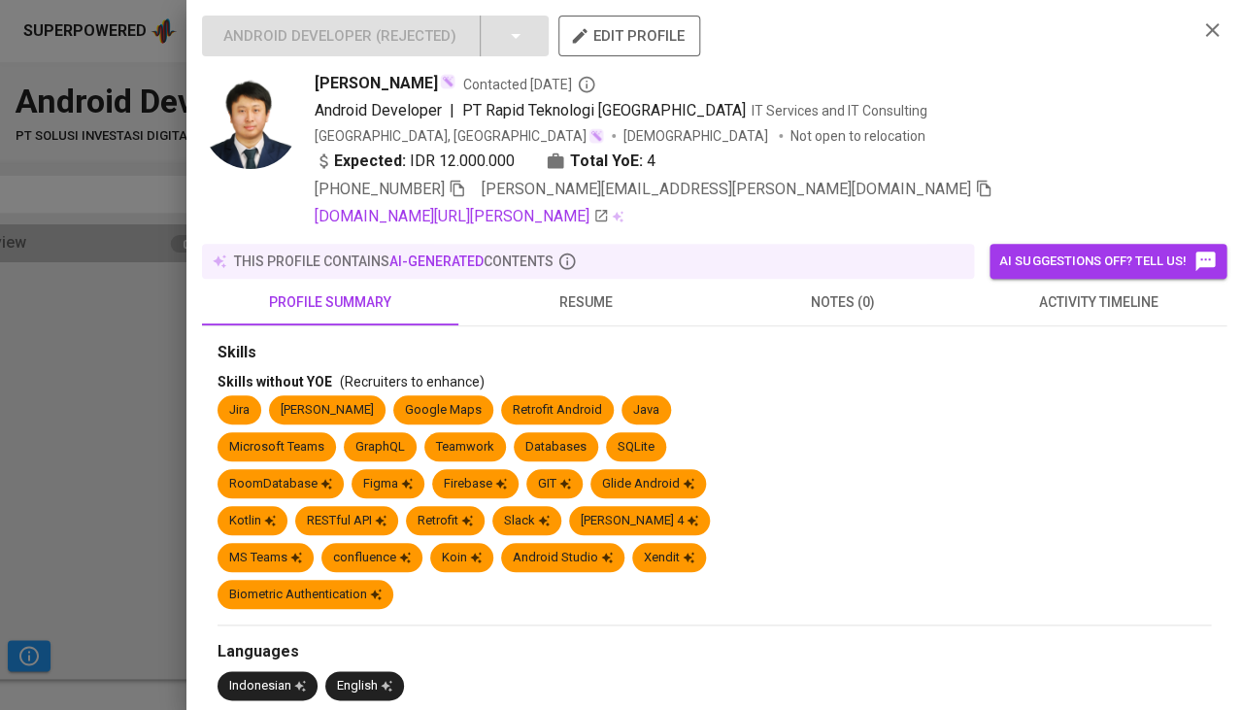
click at [84, 452] on div at bounding box center [621, 355] width 1242 height 710
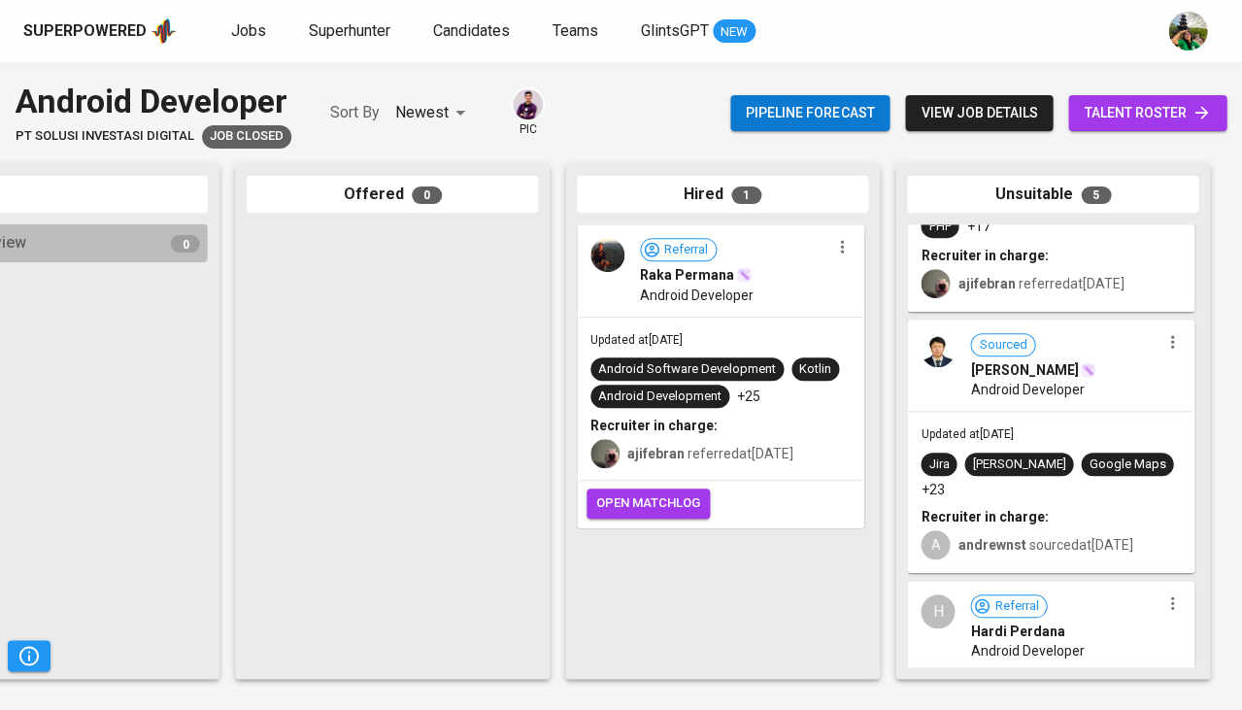
scroll to position [0, 0]
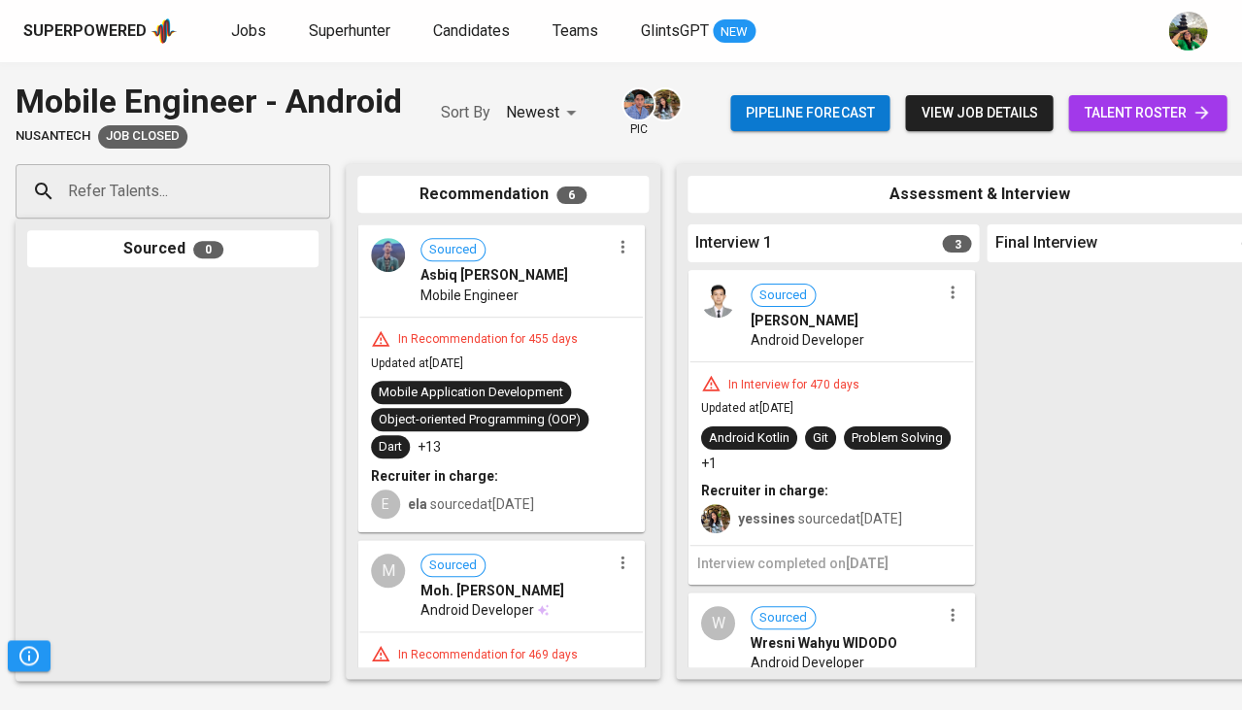
click at [891, 410] on div "In Interview for 470 days Updated at [DATE] Android Kotlin Git Problem Solving …" at bounding box center [832, 453] width 284 height 183
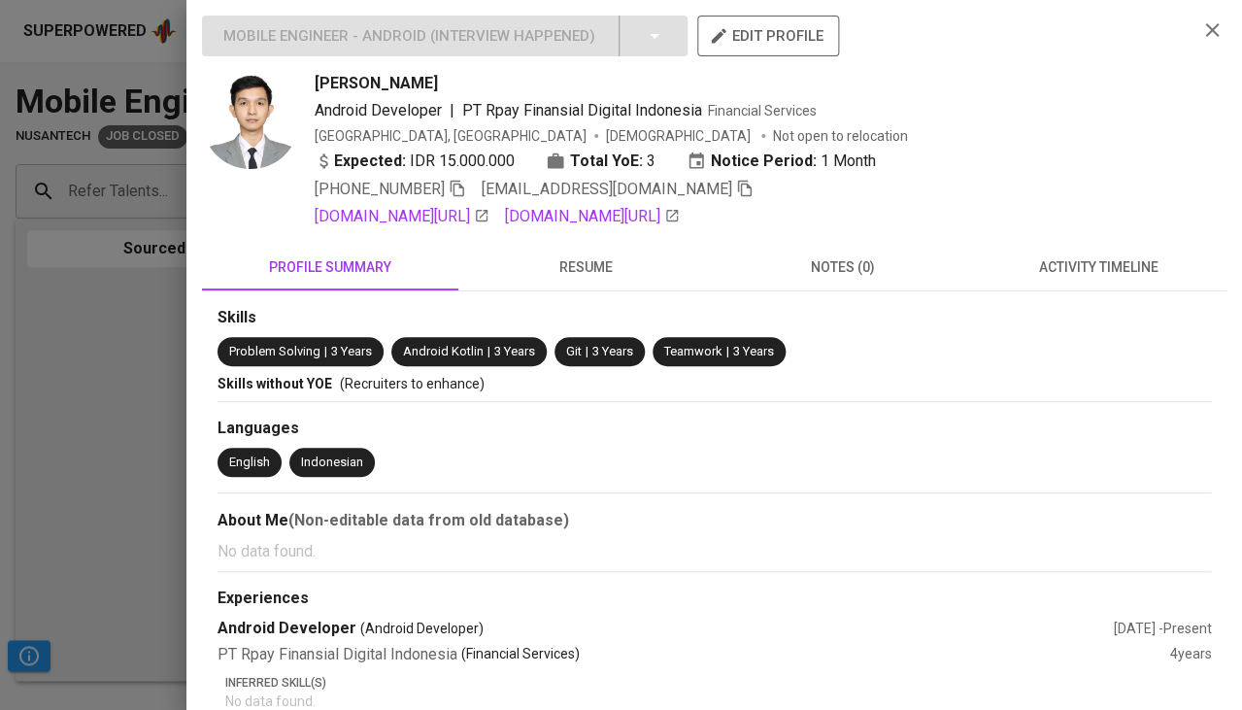
click at [151, 375] on div at bounding box center [621, 355] width 1242 height 710
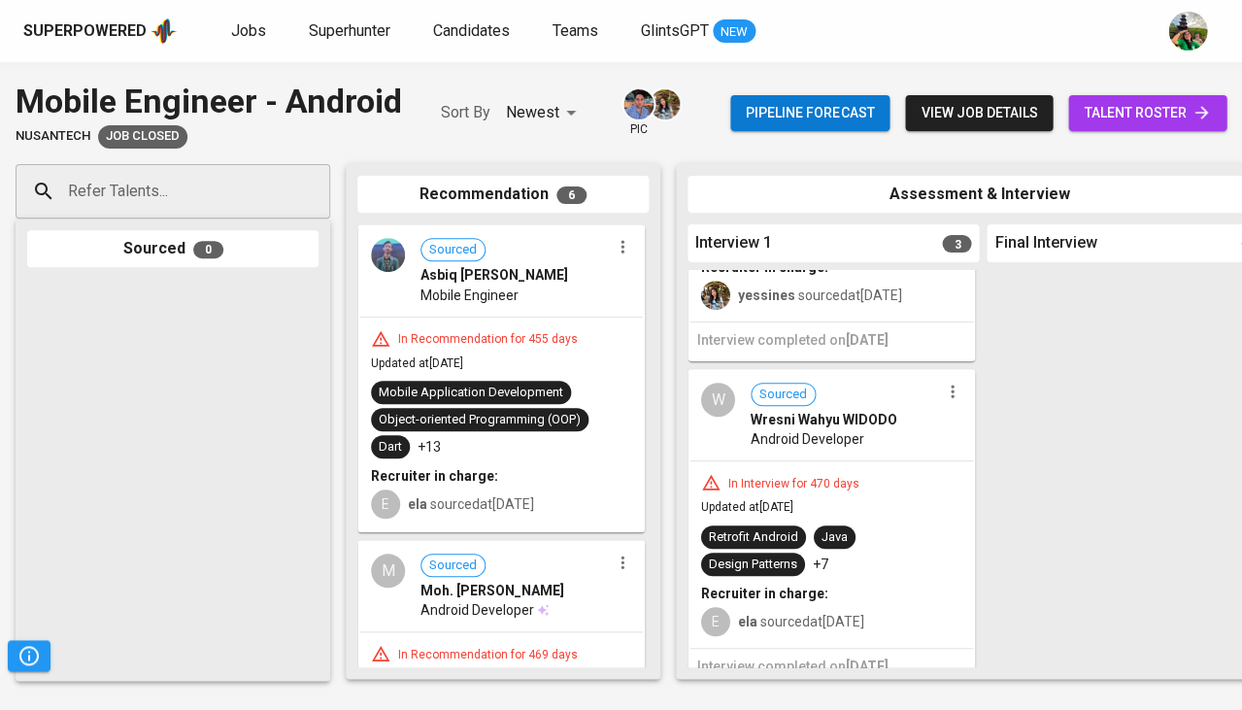
scroll to position [258, 0]
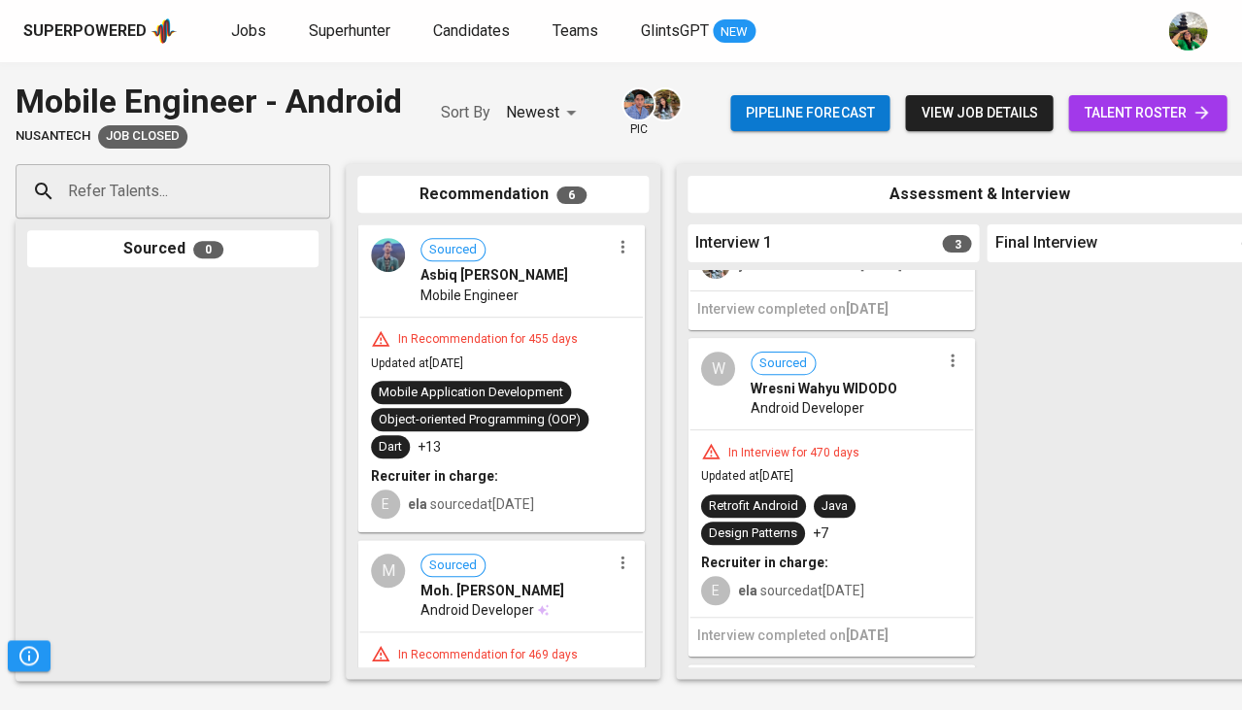
click at [858, 466] on div "In Interview for 470 days Updated at [DATE] Retrofit Android Java Design Patter…" at bounding box center [832, 523] width 284 height 186
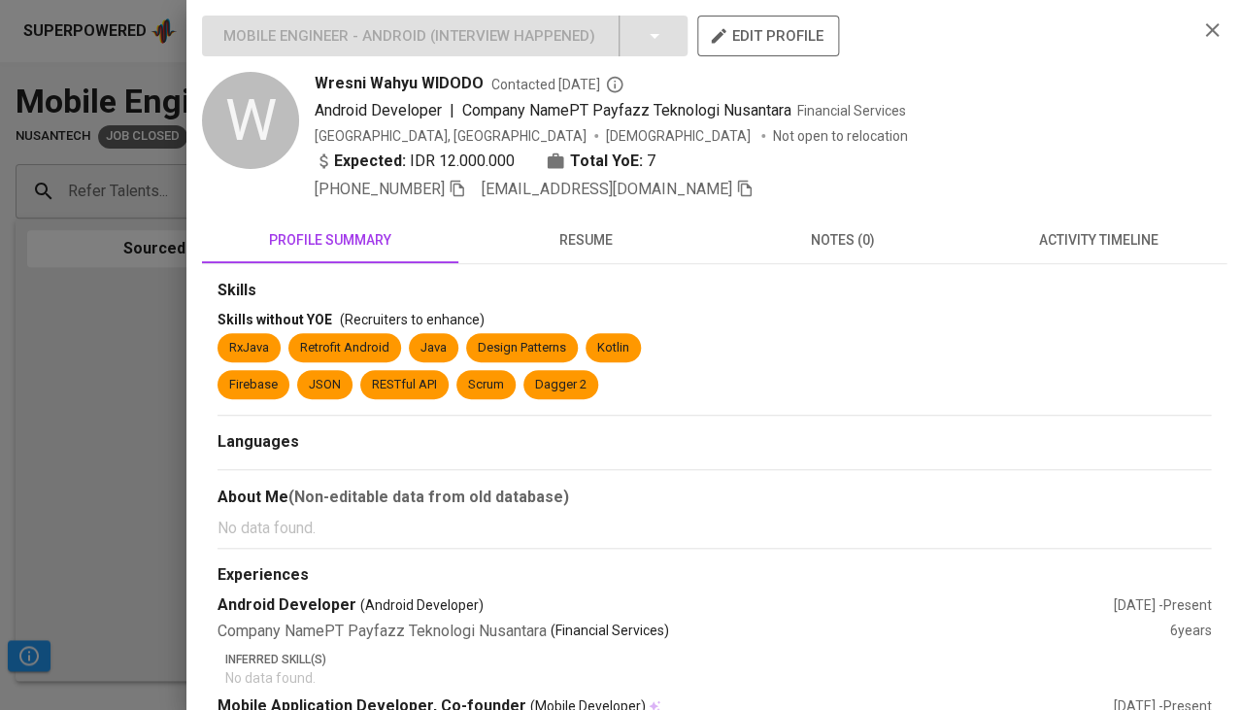
click at [576, 245] on span "resume" at bounding box center [586, 240] width 233 height 24
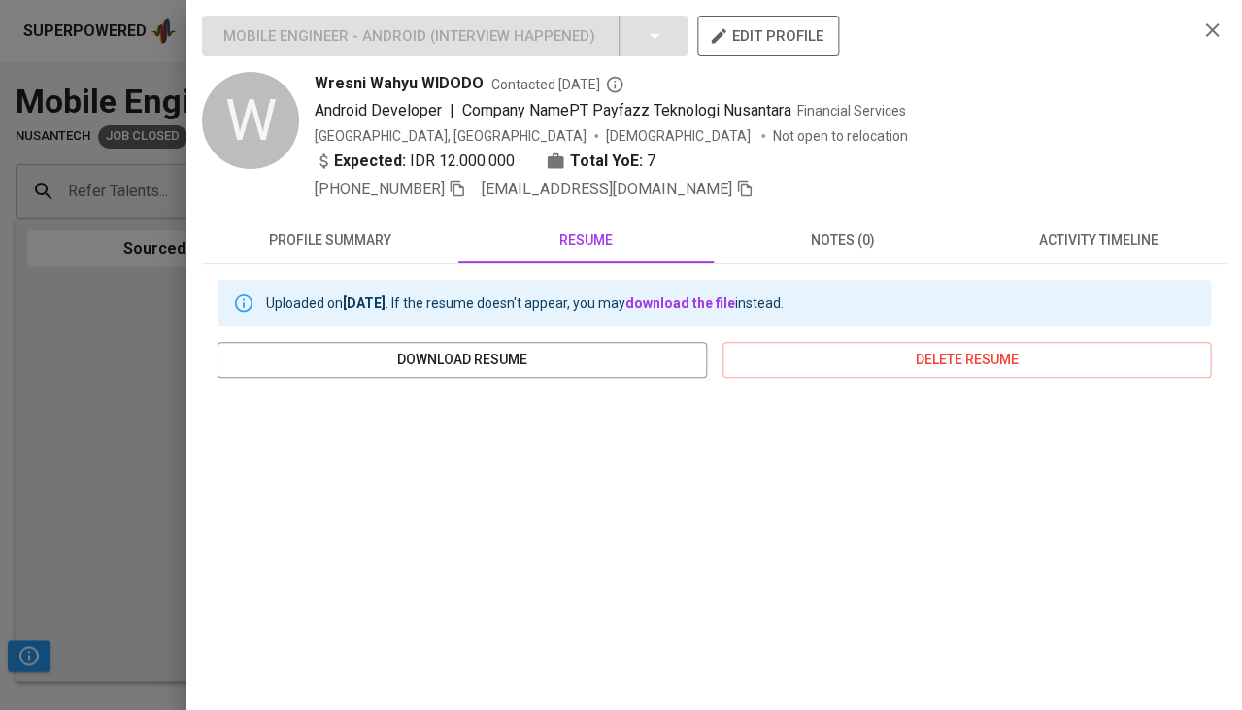
scroll to position [0, 0]
drag, startPoint x: 317, startPoint y: 79, endPoint x: 489, endPoint y: 84, distance: 172.9
click at [489, 84] on div "Wresni Wahyu WIDODO Contacted [DATE]" at bounding box center [748, 83] width 867 height 23
copy div "Wresni Wahyu WIDODO C"
click at [129, 452] on div at bounding box center [621, 355] width 1242 height 710
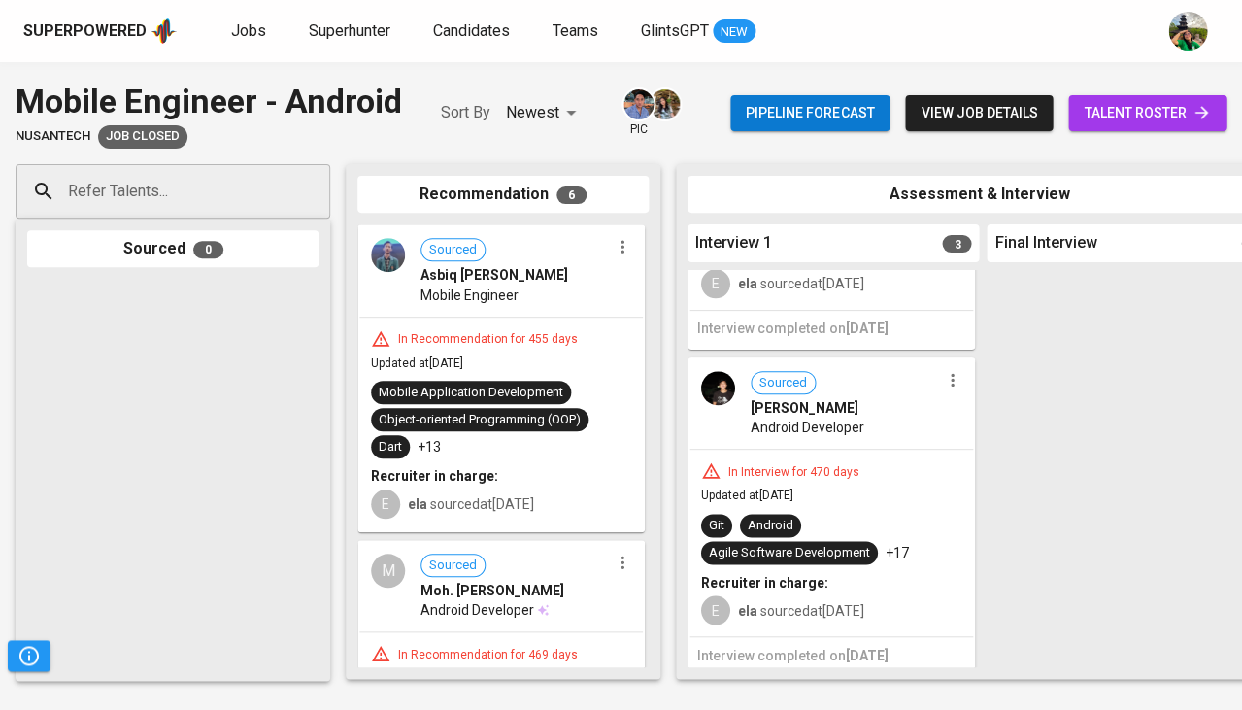
scroll to position [524, 0]
click at [887, 436] on div "Sourced [PERSON_NAME] Android Developer" at bounding box center [832, 404] width 284 height 89
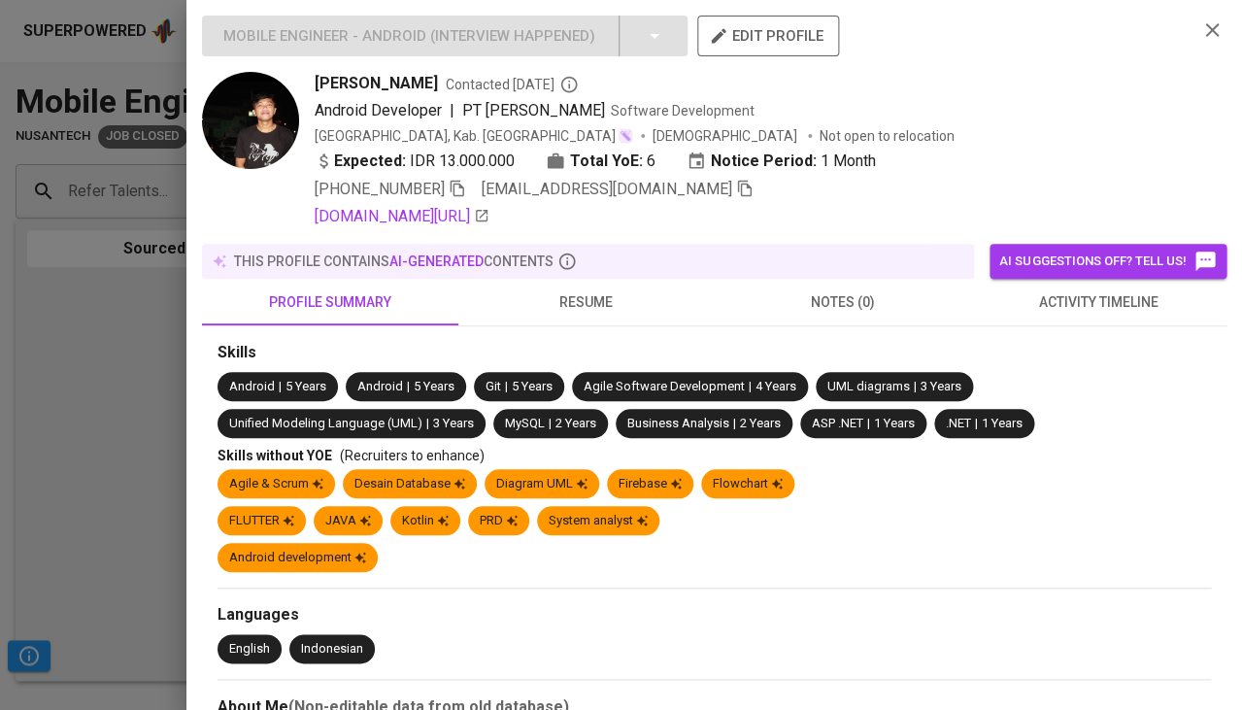
click at [576, 315] on span "resume" at bounding box center [586, 302] width 233 height 24
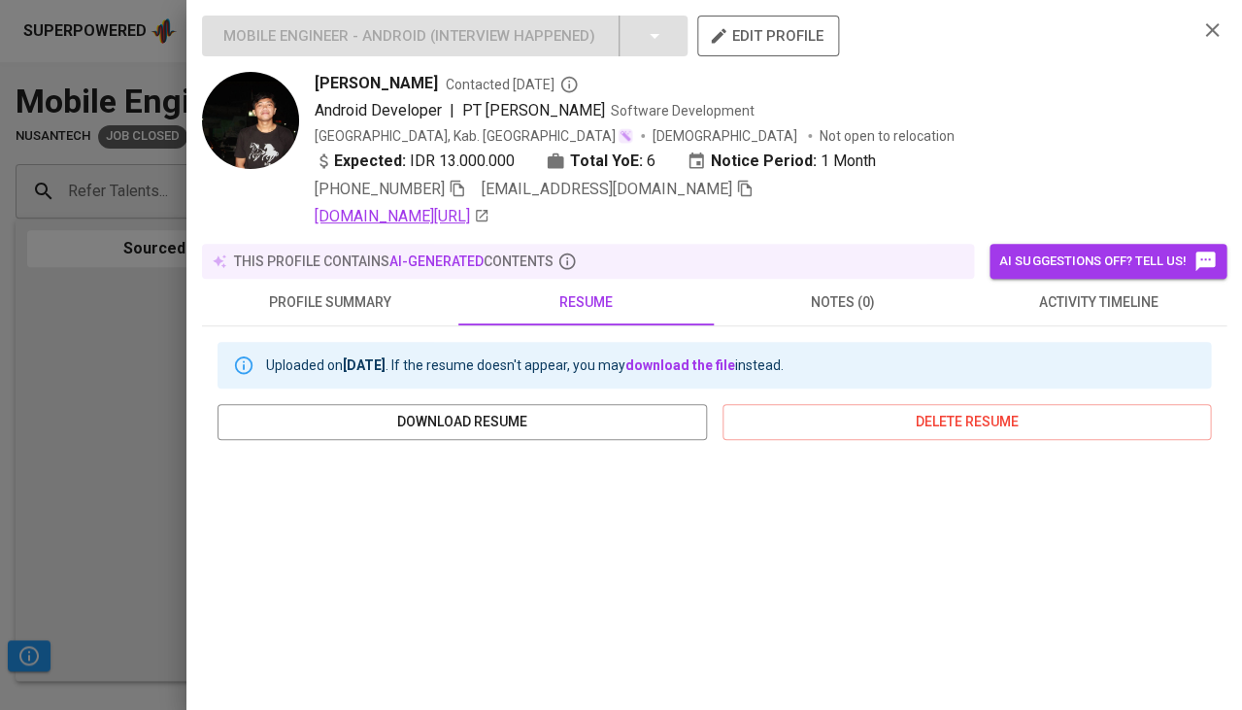
scroll to position [0, 0]
click at [394, 219] on link "[DOMAIN_NAME][URL]" at bounding box center [402, 216] width 175 height 23
click at [736, 186] on icon "button" at bounding box center [744, 188] width 17 height 17
click at [87, 374] on div at bounding box center [621, 355] width 1242 height 710
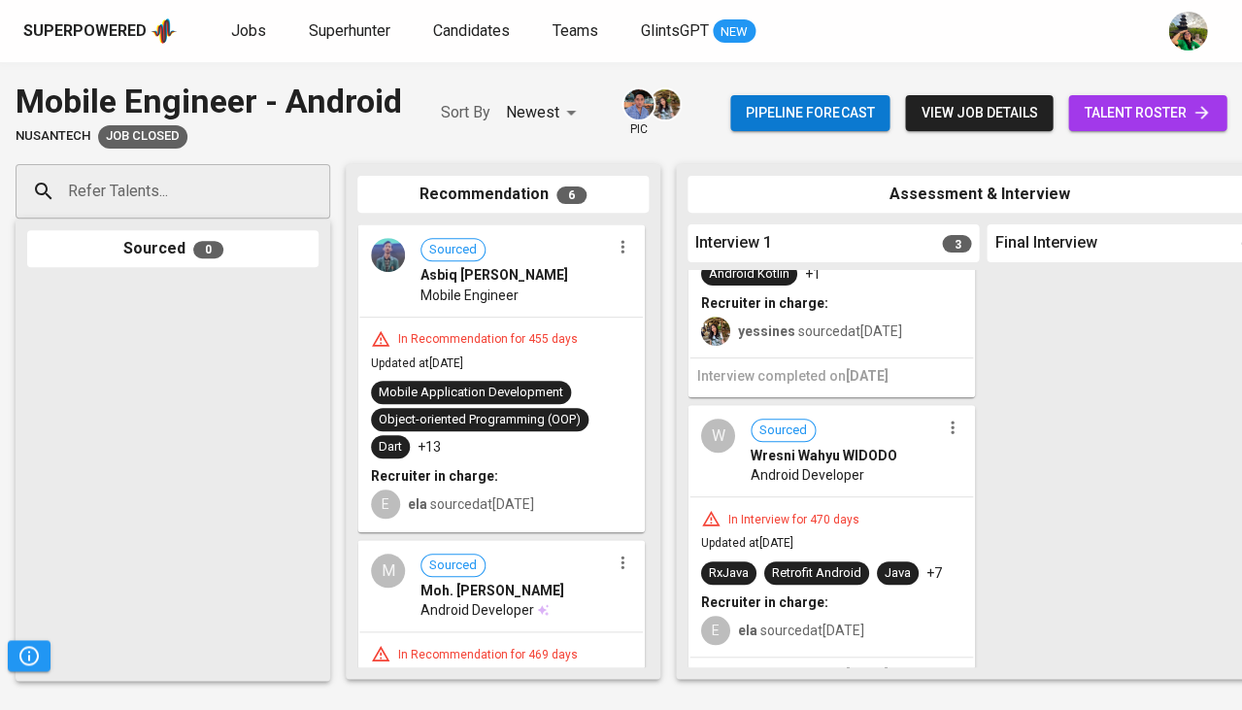
scroll to position [185, 0]
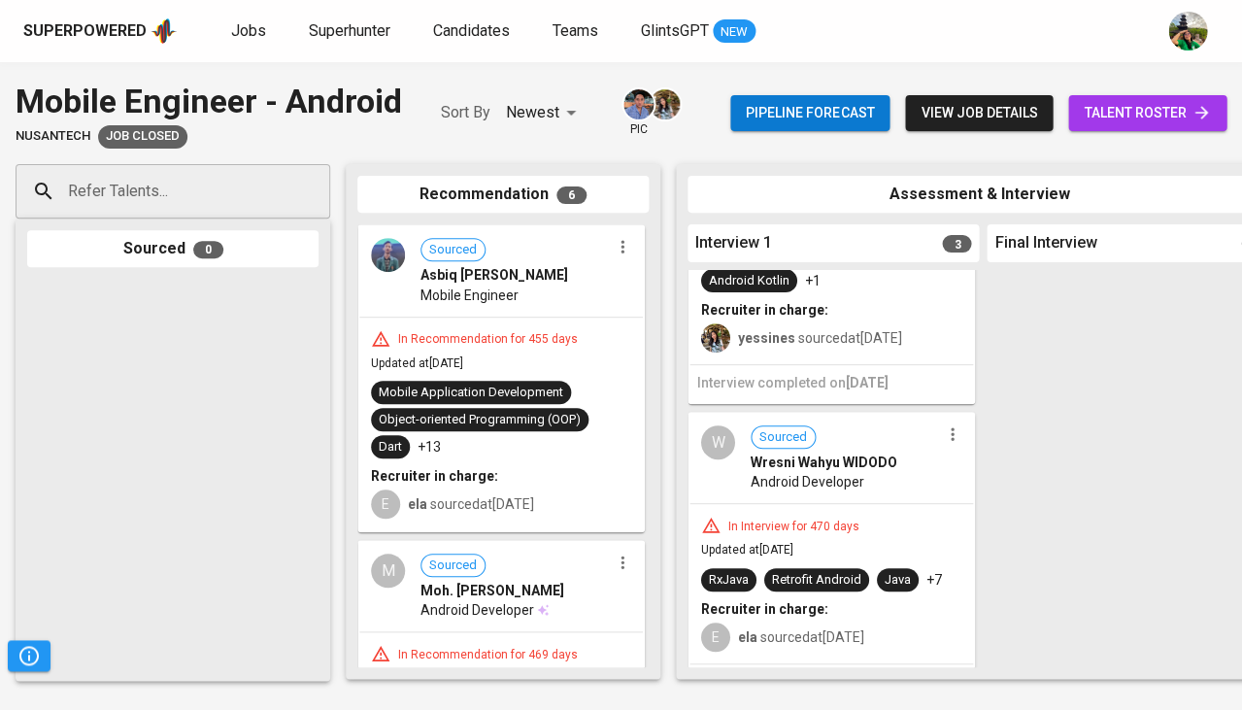
click at [799, 504] on div "In Interview for 470 days Updated at Apr 29, 2024 RxJava Retrofit Android Java …" at bounding box center [832, 583] width 284 height 159
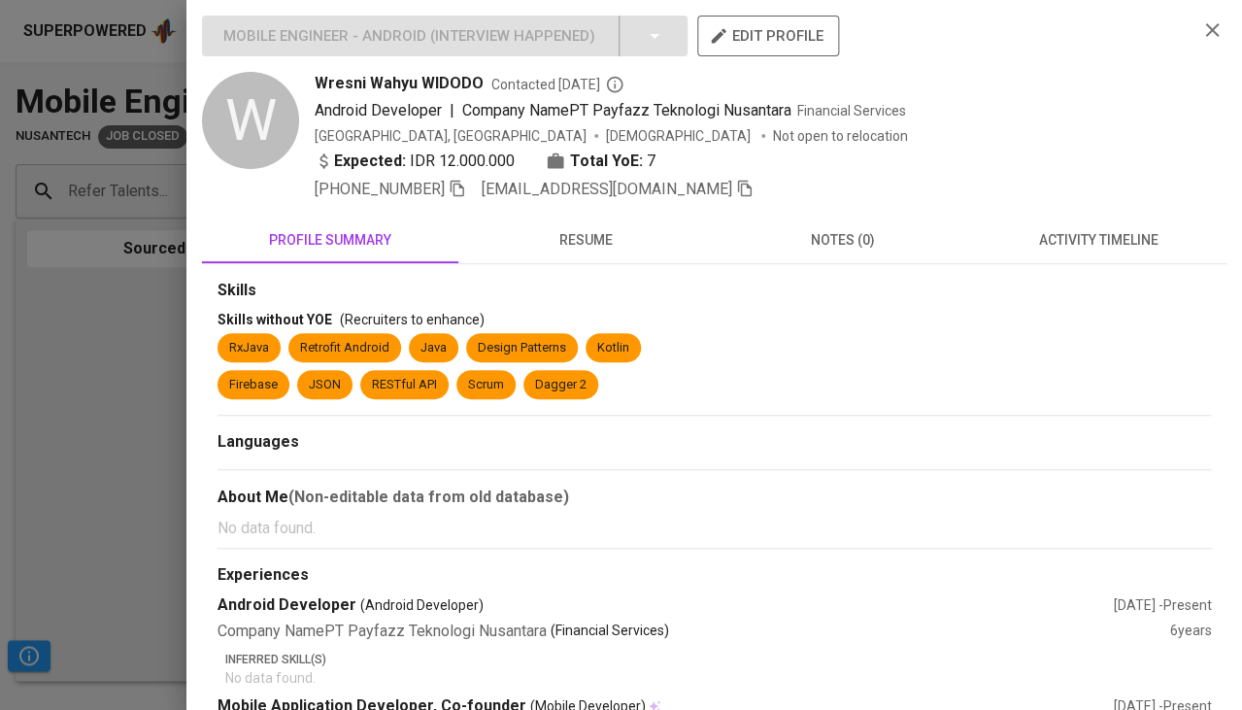
click at [82, 447] on div at bounding box center [621, 355] width 1242 height 710
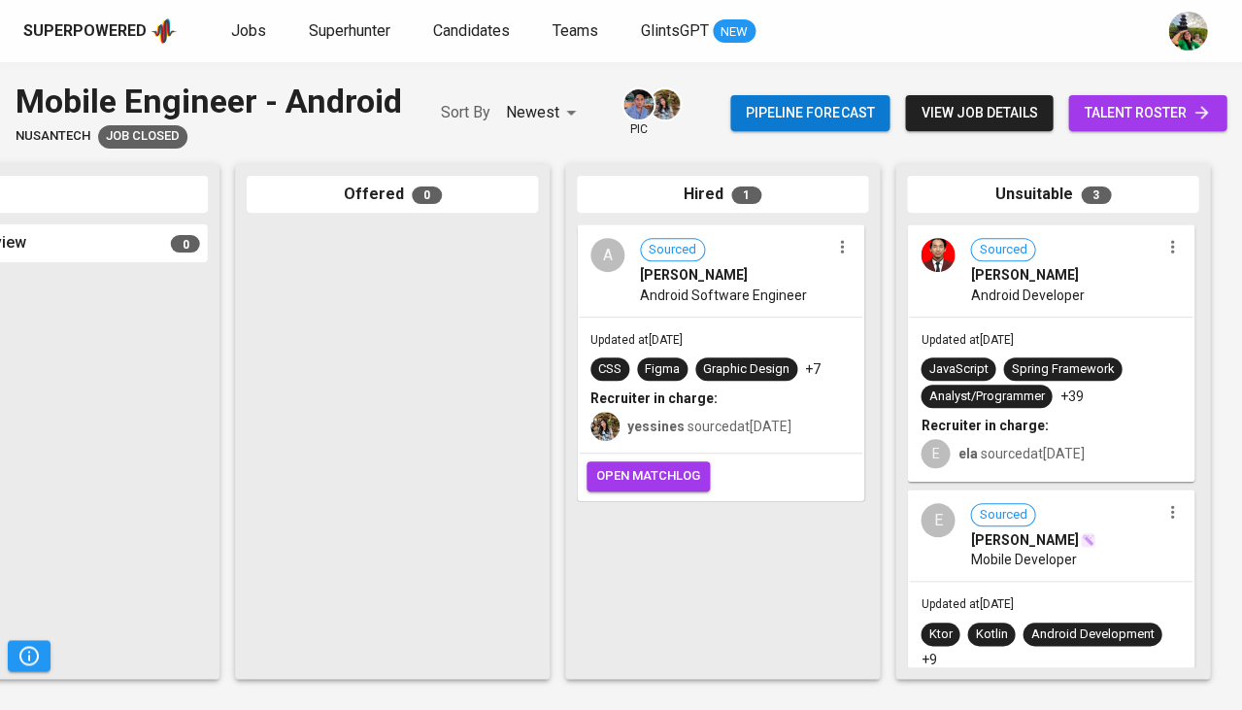
scroll to position [0, 1071]
click at [749, 347] on div "Updated at May 21, 2024 CSS Figma Graphic Design +7 Recruiter in charge: yessin…" at bounding box center [721, 386] width 284 height 136
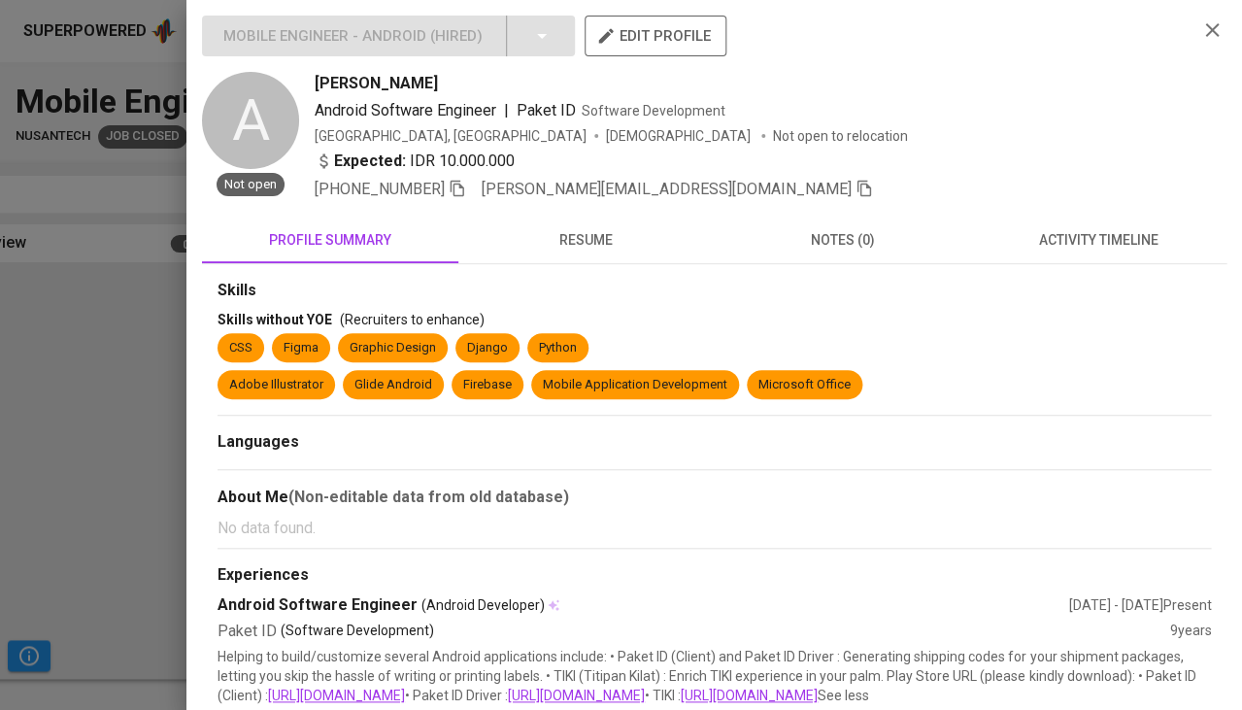
click at [602, 246] on span "resume" at bounding box center [586, 240] width 233 height 24
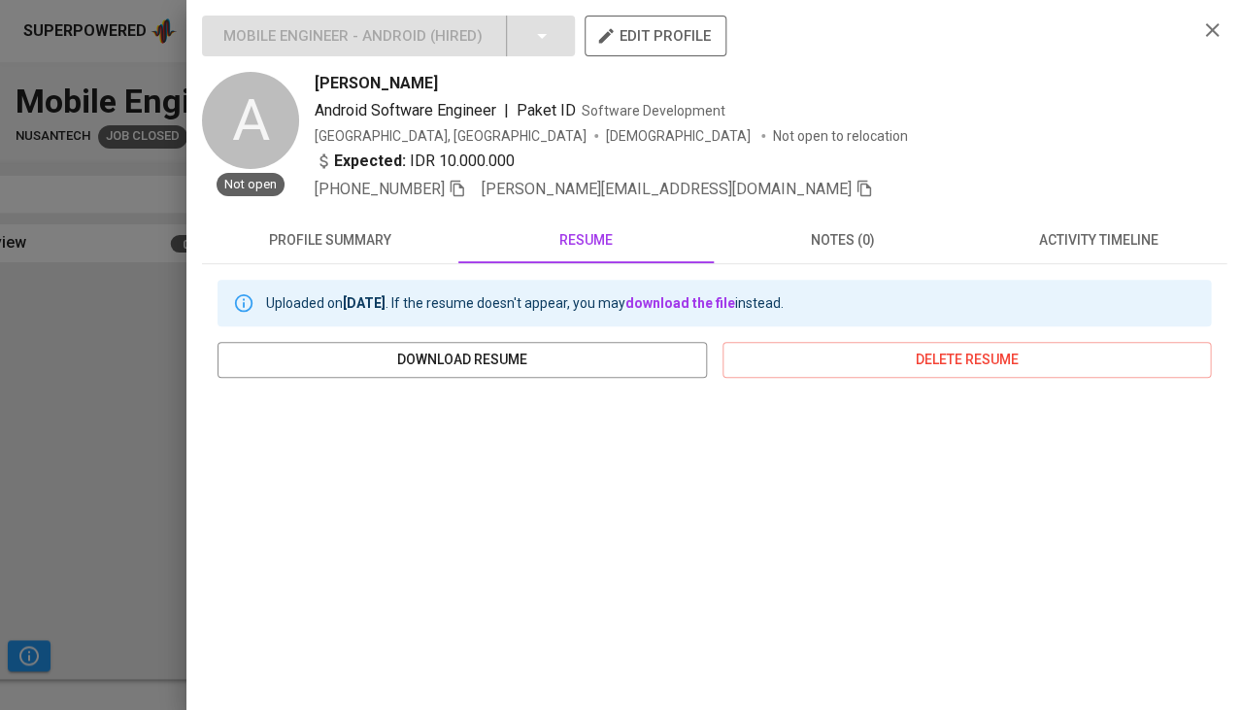
scroll to position [0, 0]
drag, startPoint x: 313, startPoint y: 85, endPoint x: 482, endPoint y: 87, distance: 169.0
click at [482, 87] on div "A Not open Anwar PASARIBU Android Software Engineer | Paket ID Software Develop…" at bounding box center [692, 136] width 980 height 129
copy span "Anwar PASARIBU"
click at [1071, 264] on div "Uploaded on Jan 17, 2019 . If the resume doesn't appear, you may download the f…" at bounding box center [714, 620] width 1025 height 712
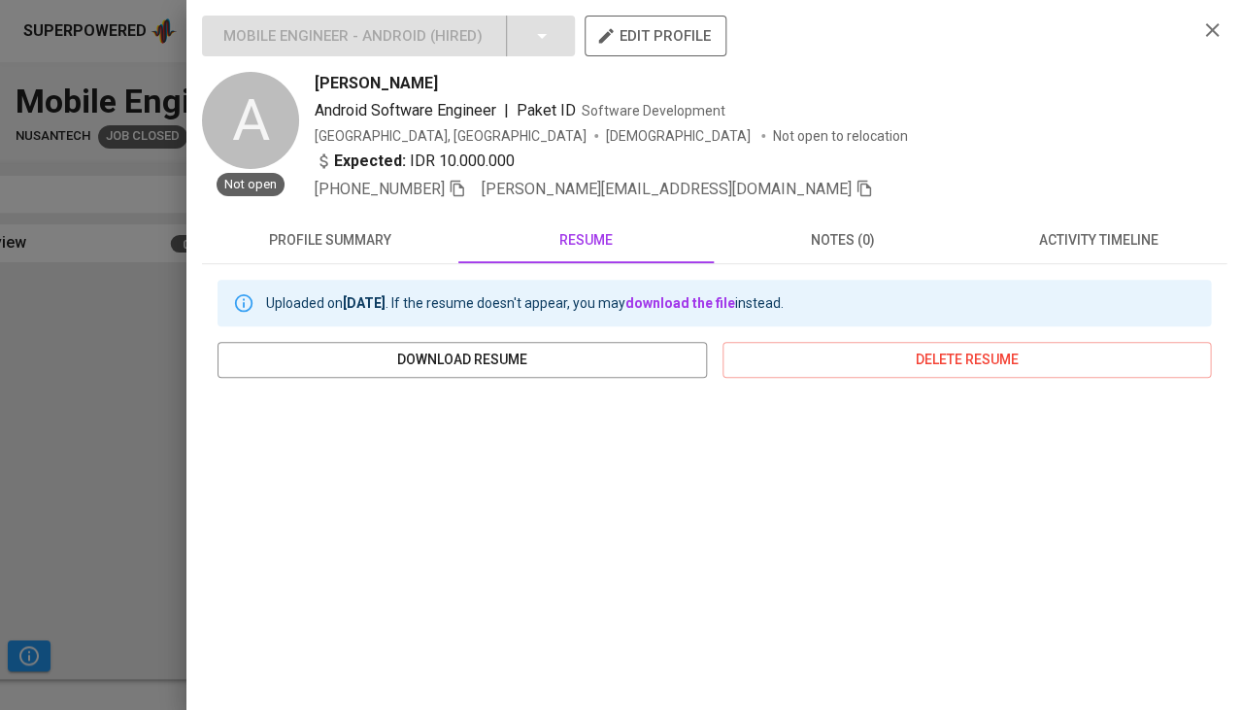
click at [1087, 237] on span "activity timeline" at bounding box center [1098, 240] width 233 height 24
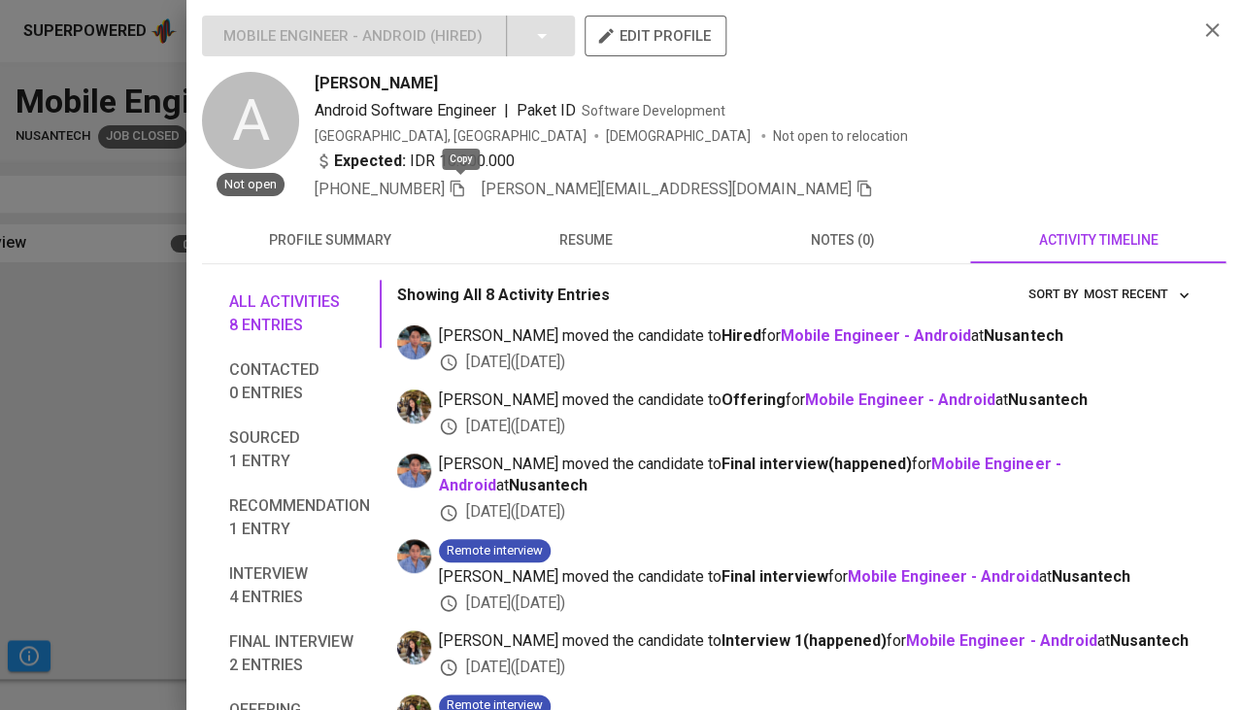
click at [459, 182] on icon "button" at bounding box center [457, 188] width 17 height 17
click at [686, 180] on div "+62 878-8415-5479 anwar_pasaribu@live.com" at bounding box center [748, 189] width 867 height 23
click at [89, 427] on div at bounding box center [621, 355] width 1242 height 710
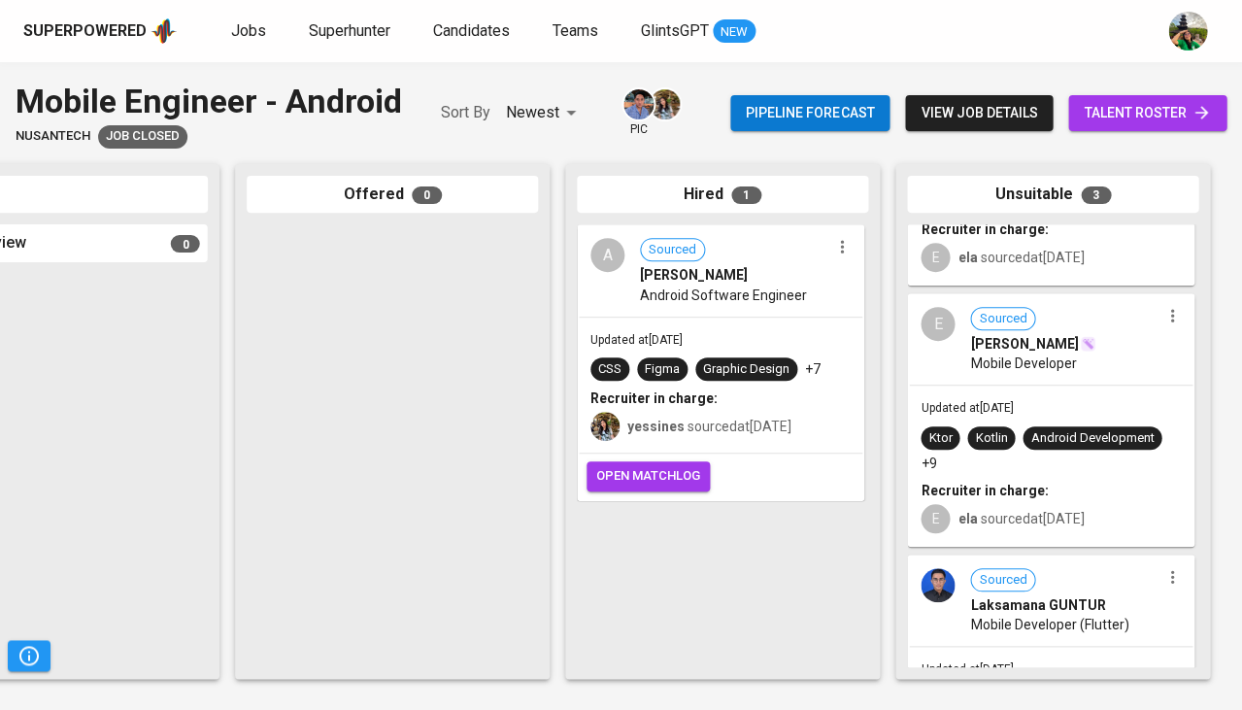
scroll to position [185, 0]
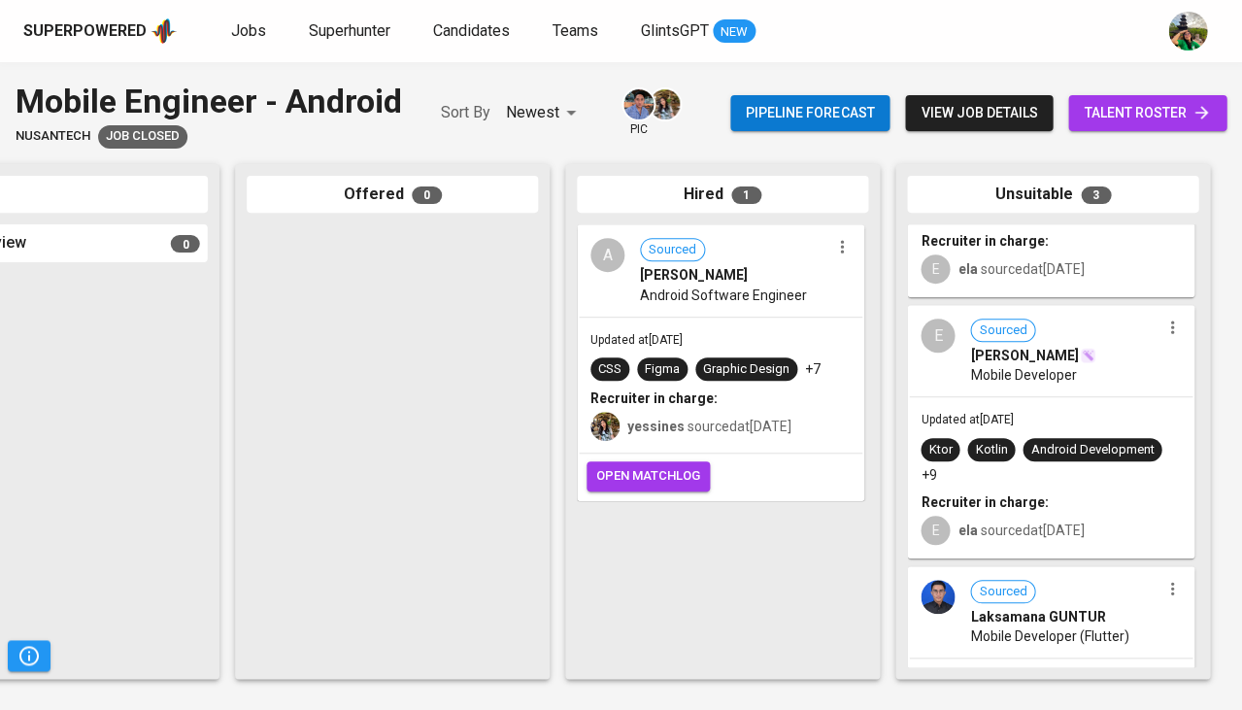
click at [1055, 405] on div "Updated at Apr 24, 2024 Ktor Kotlin Android Development +9 Recruiter in charge:…" at bounding box center [1051, 476] width 284 height 159
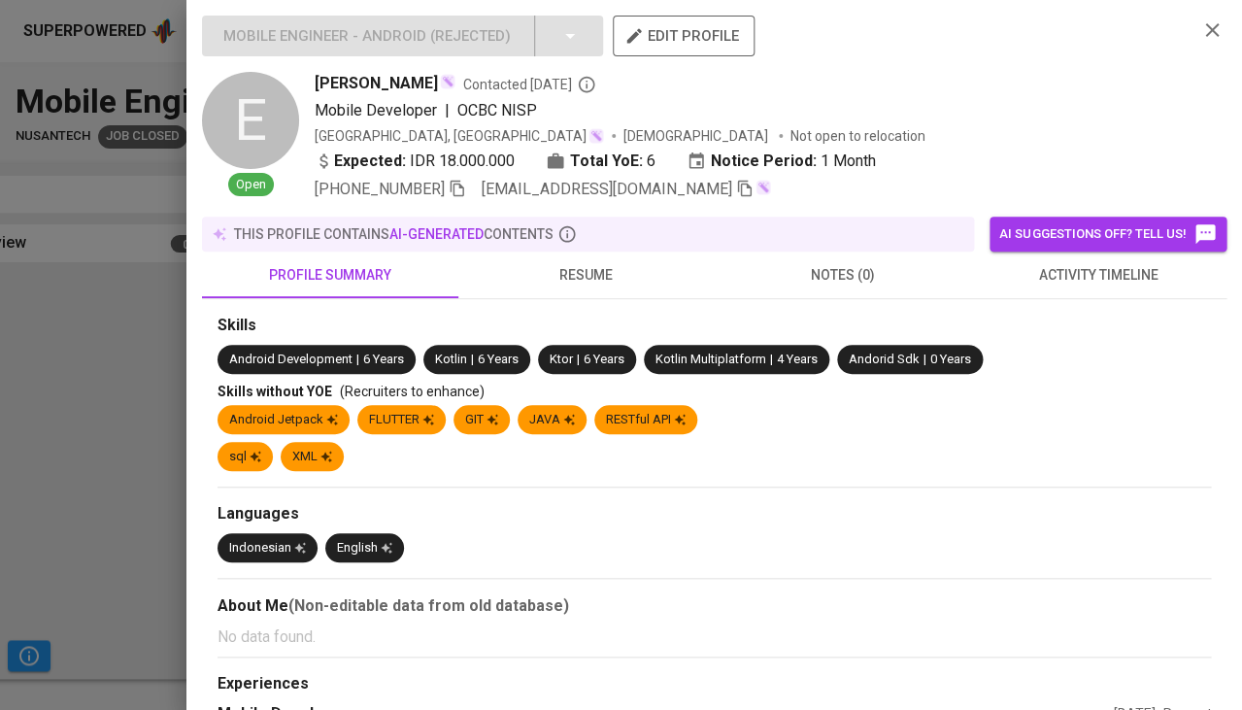
click at [584, 265] on span "resume" at bounding box center [586, 275] width 233 height 24
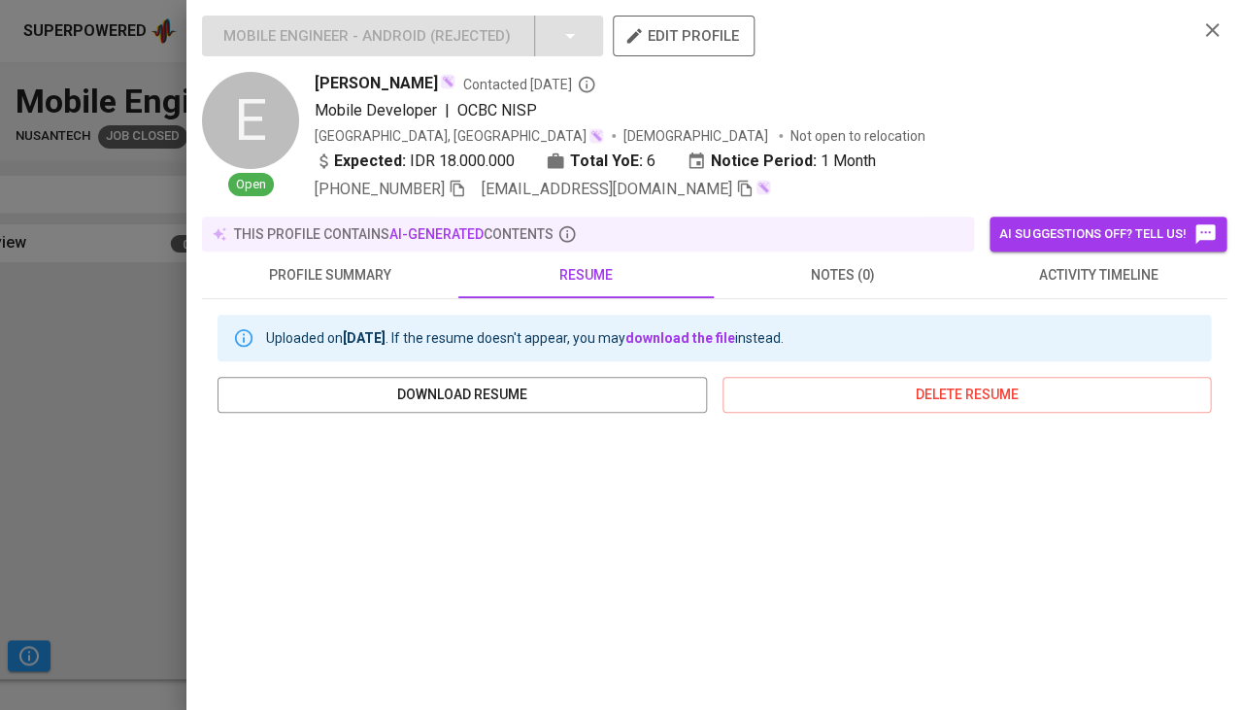
scroll to position [328, 0]
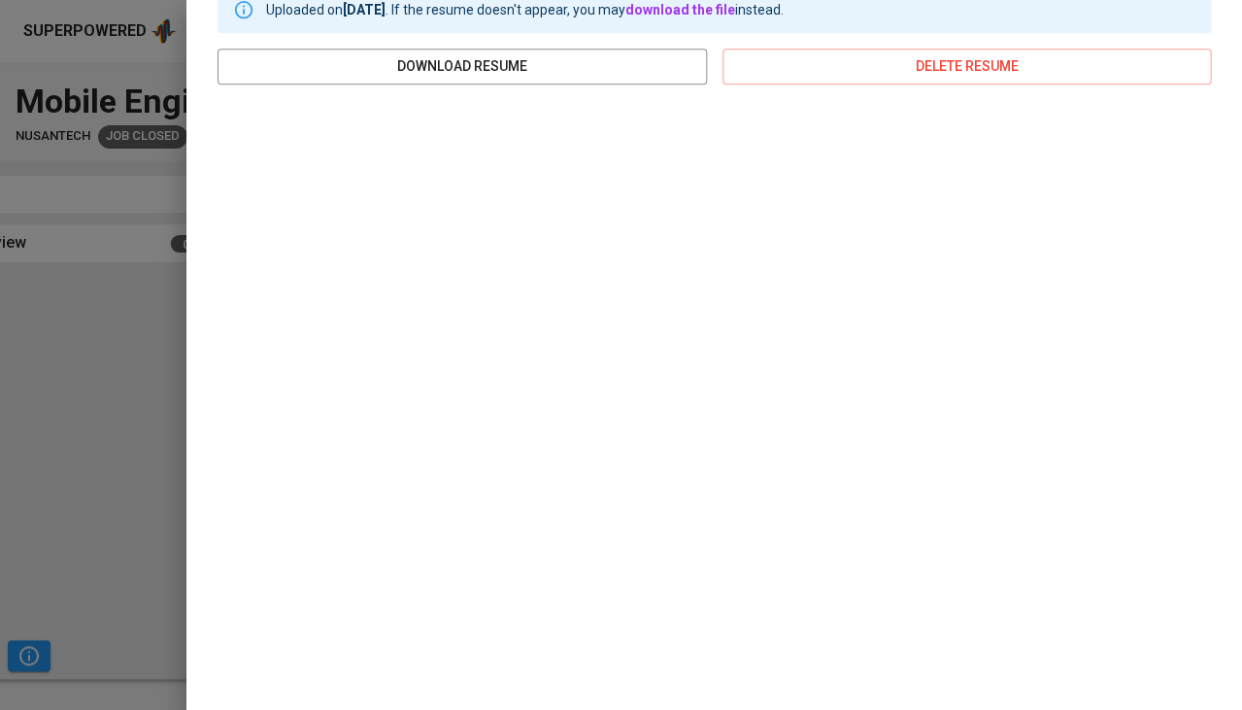
click at [128, 443] on div at bounding box center [621, 355] width 1242 height 710
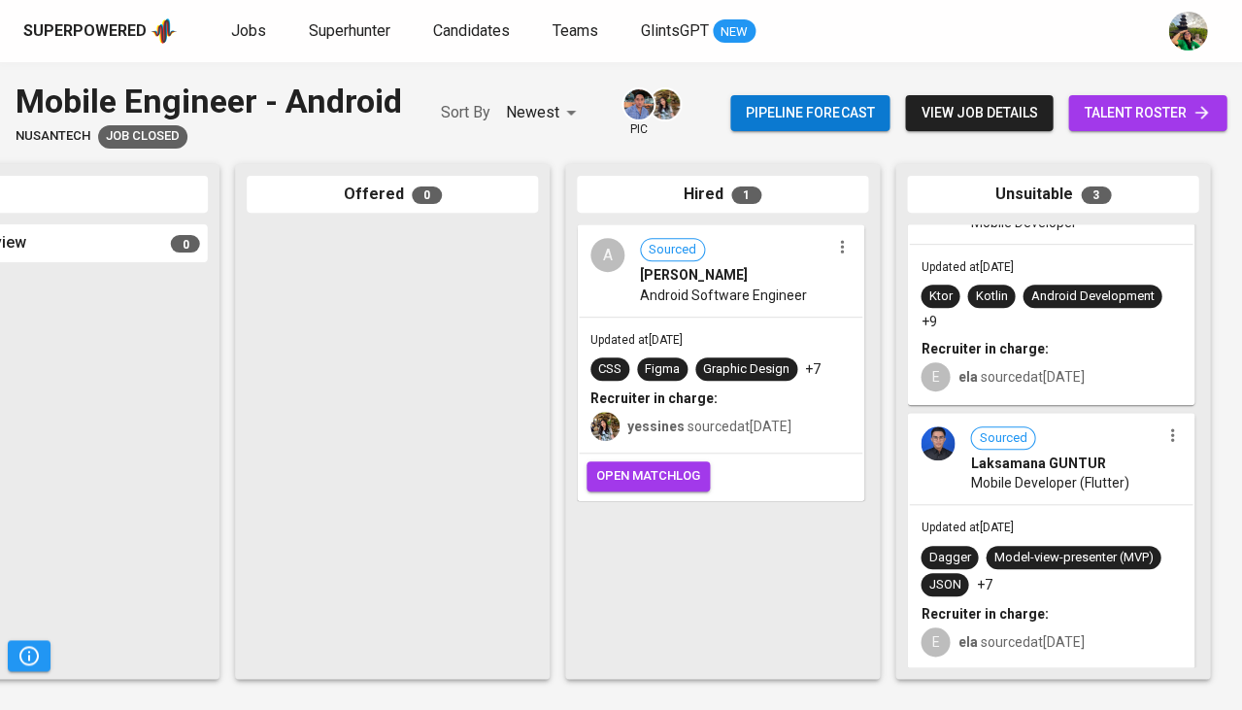
scroll to position [327, 0]
click at [1009, 485] on span "Mobile Developer (Flutter)" at bounding box center [1049, 483] width 158 height 19
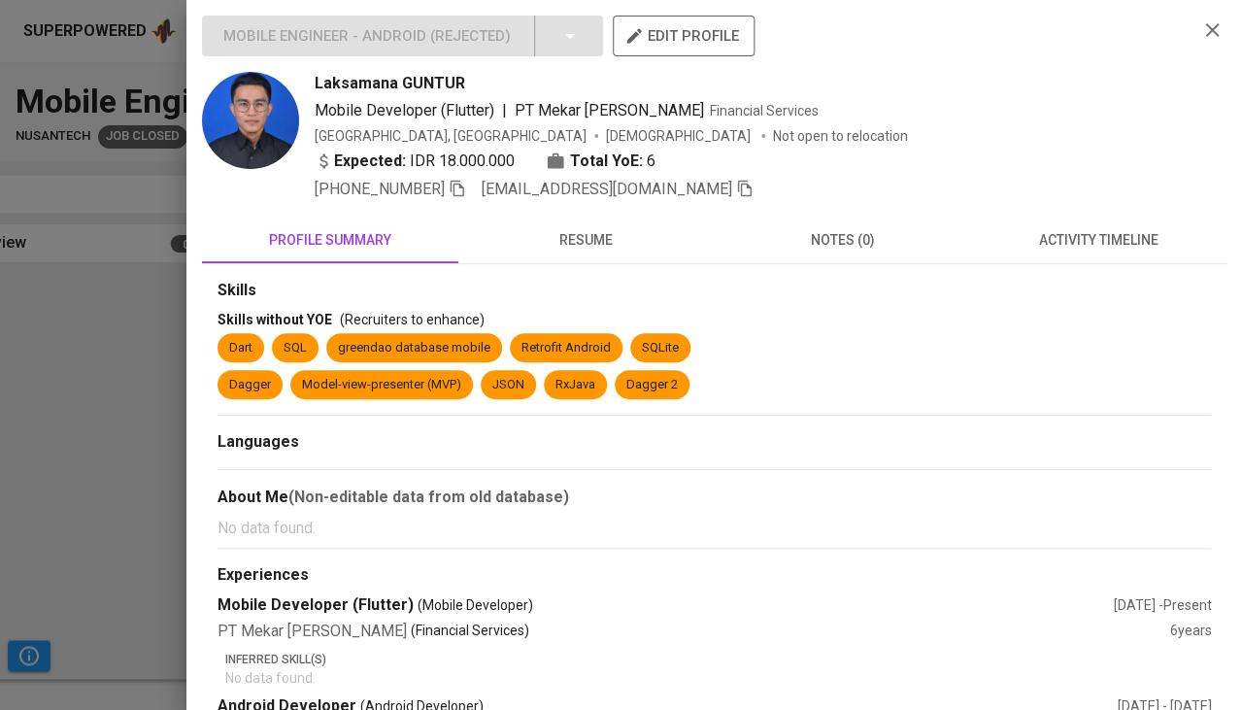
click at [85, 394] on div at bounding box center [621, 355] width 1242 height 710
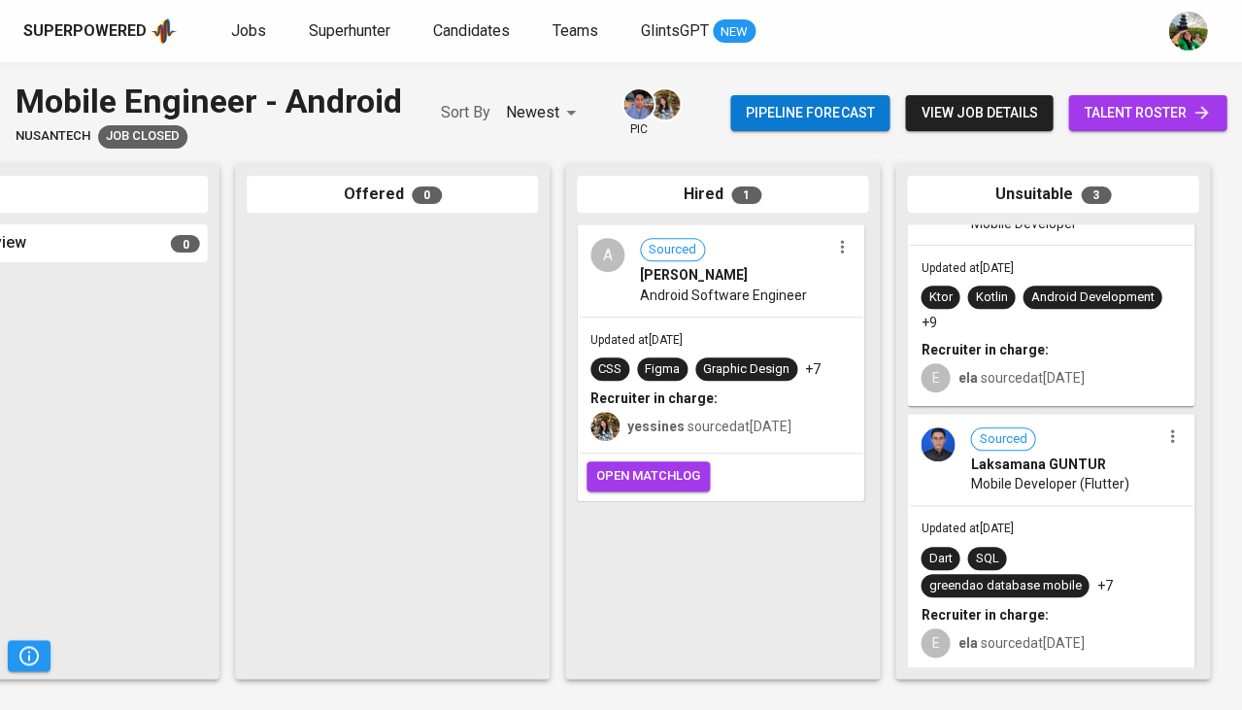
scroll to position [0, 0]
click at [756, 444] on div "Updated at May 21, 2024 CSS Figma Graphic Design +7 Recruiter in charge: yessin…" at bounding box center [721, 386] width 284 height 136
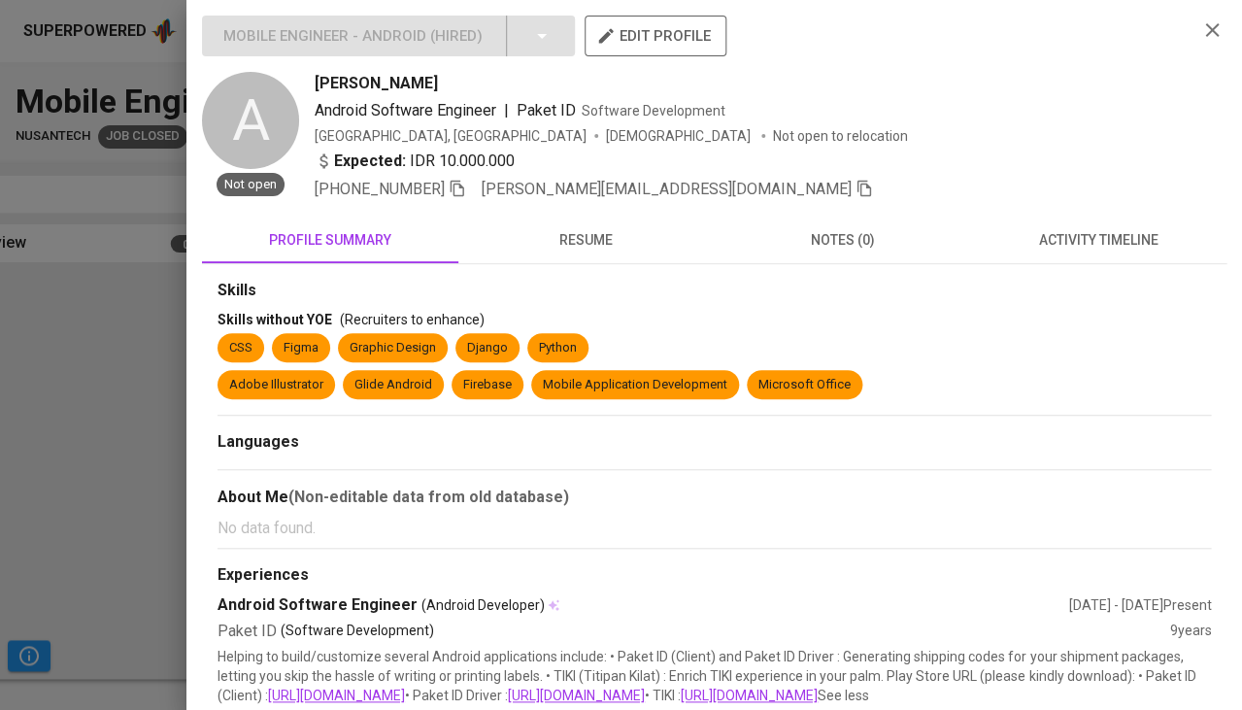
click at [93, 486] on div at bounding box center [621, 355] width 1242 height 710
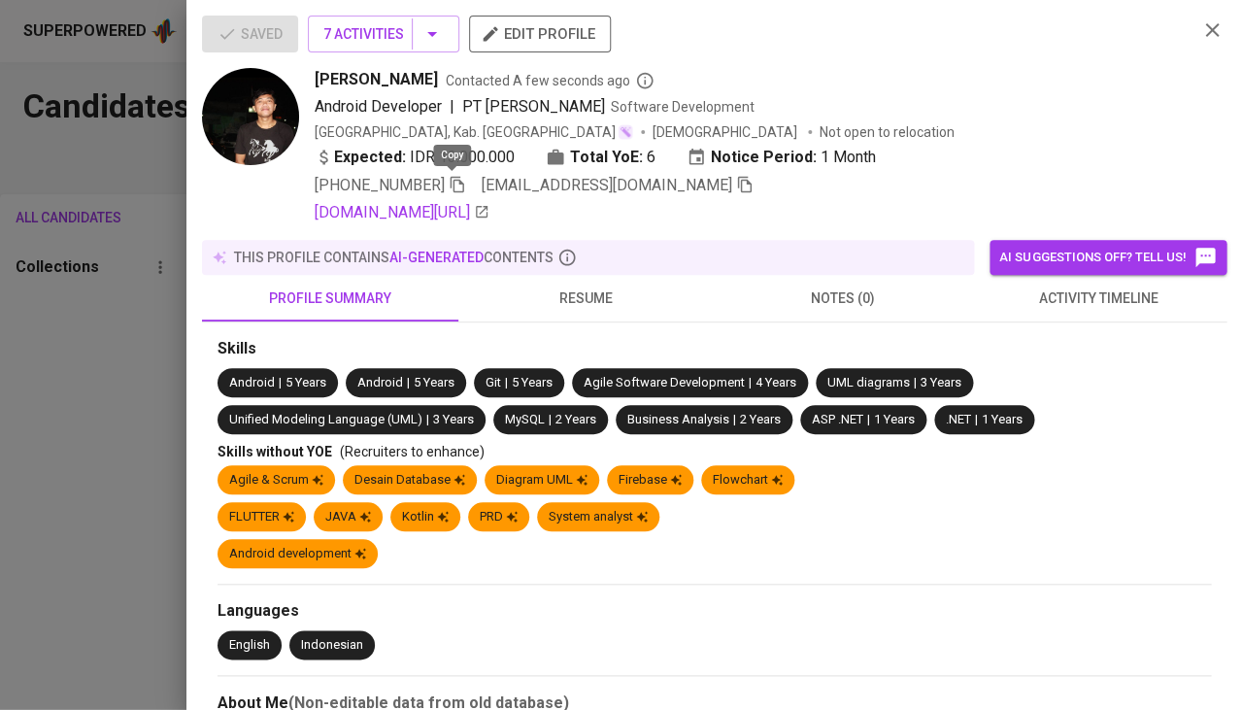
click at [453, 183] on icon "button" at bounding box center [457, 184] width 17 height 17
click at [63, 398] on div at bounding box center [621, 355] width 1242 height 710
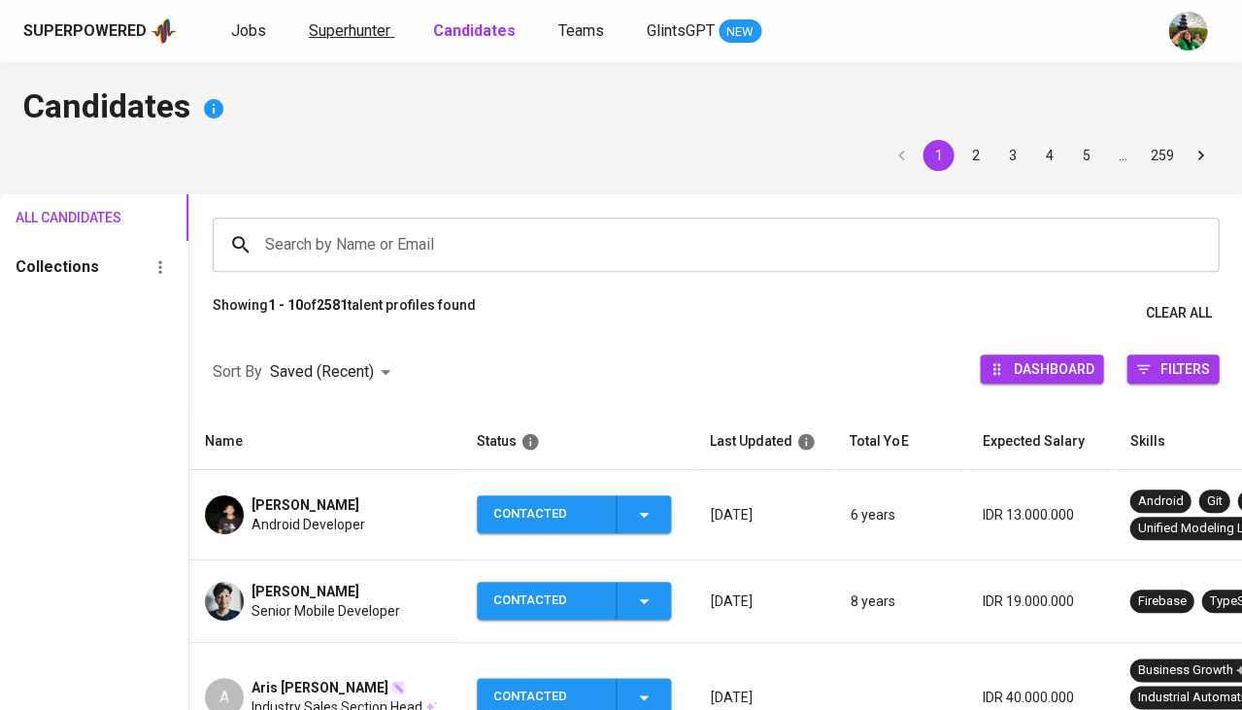
click at [364, 39] on link "Superhunter" at bounding box center [351, 31] width 85 height 24
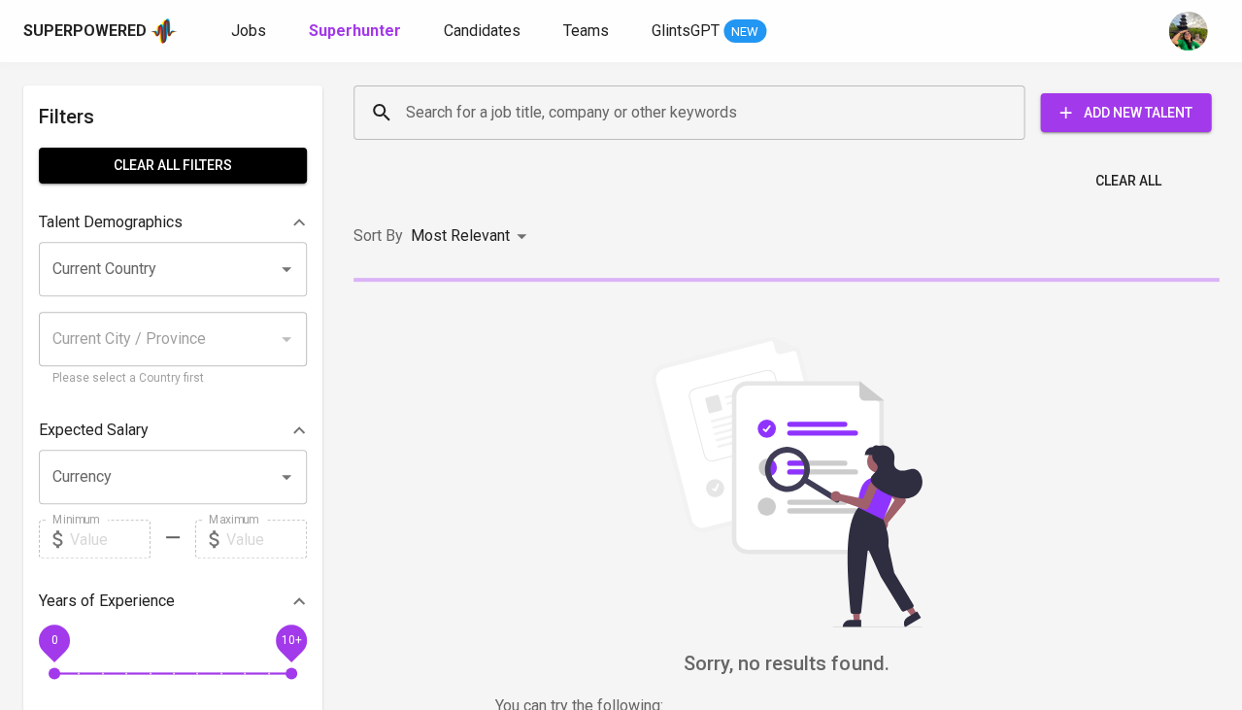
click at [550, 142] on div "Search for a job title, company or other keywords Search for a job title, compa…" at bounding box center [782, 113] width 865 height 62
click at [574, 125] on input "Search for a job title, company or other keywords" at bounding box center [694, 112] width 586 height 37
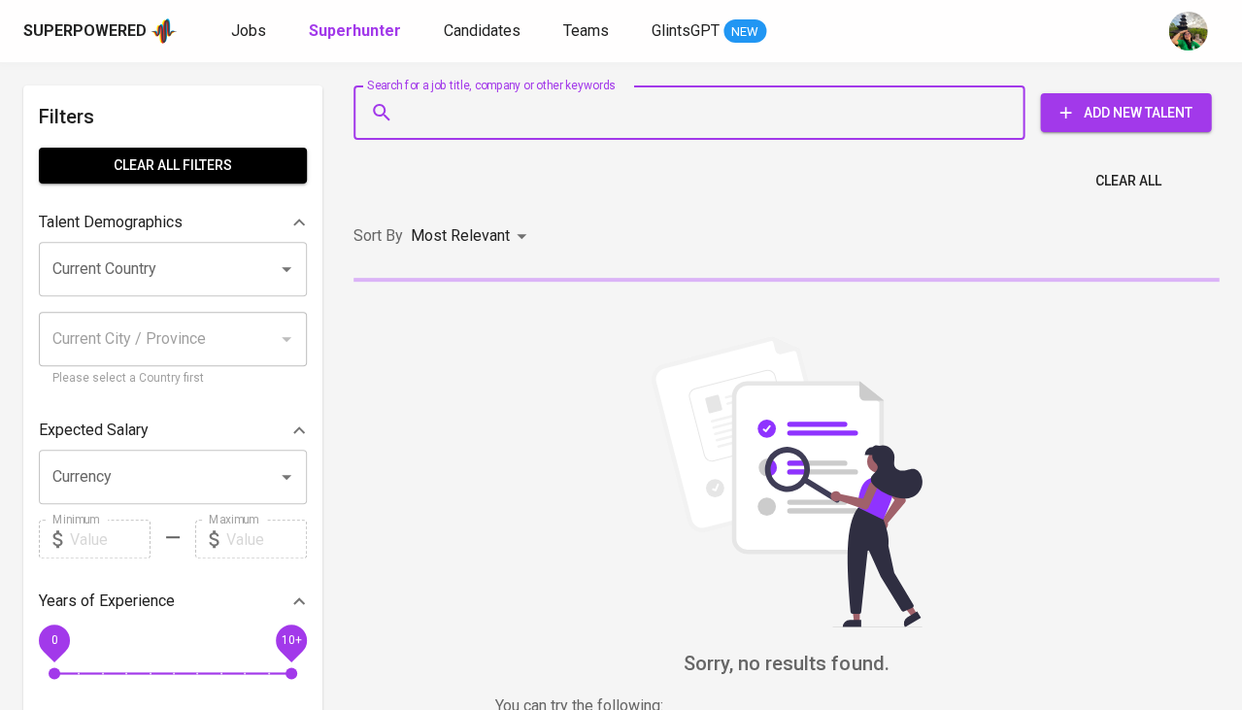
paste input "[PHONE_NUMBER]"
type input "[PHONE_NUMBER]"
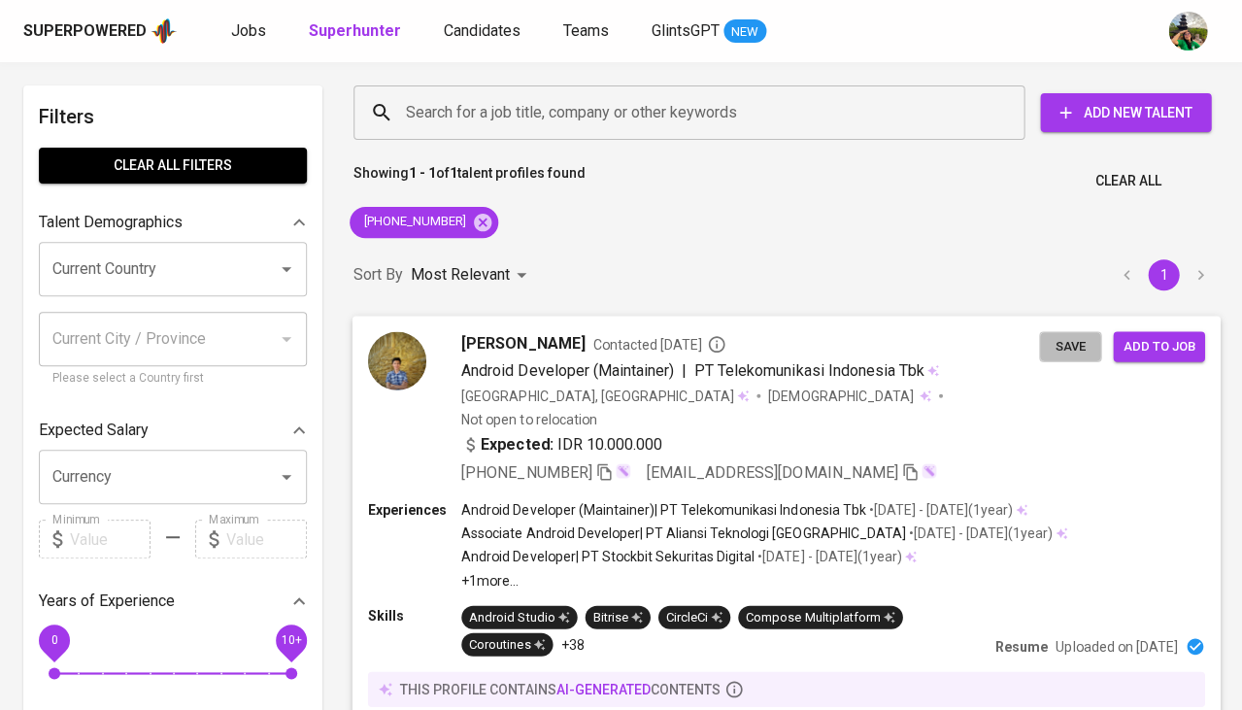
click at [1069, 344] on span "Save" at bounding box center [1070, 346] width 43 height 22
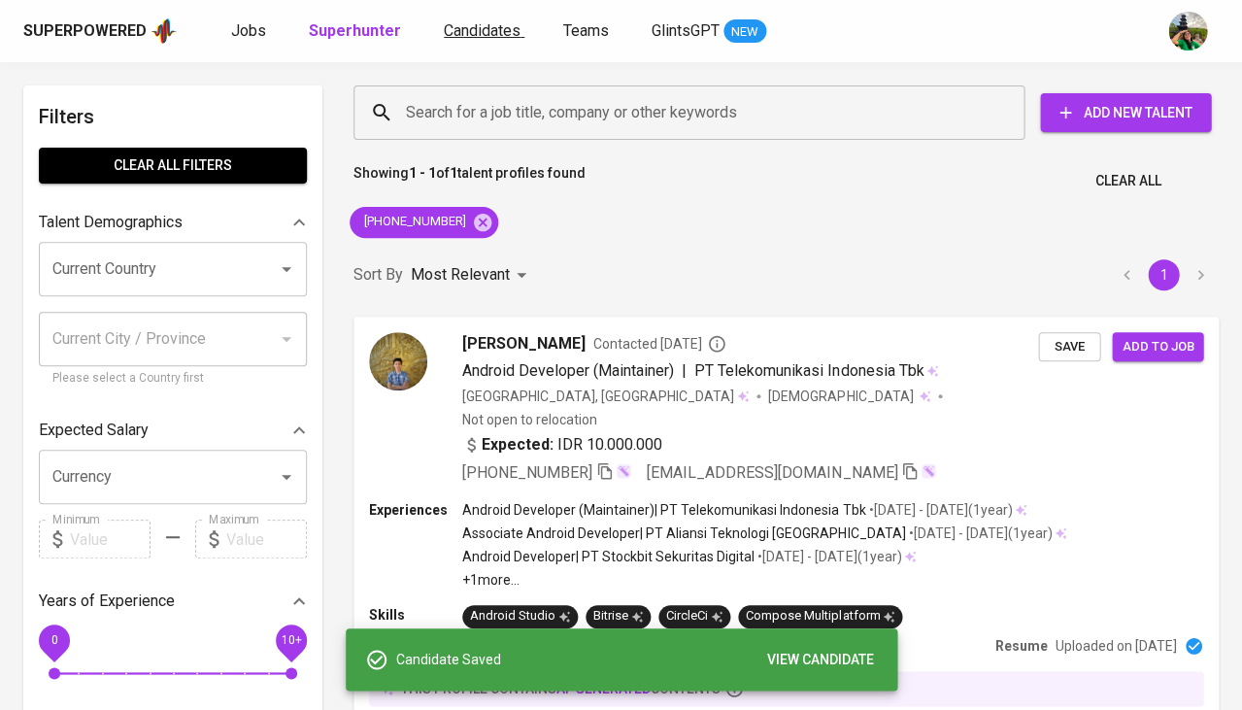
click at [477, 27] on span "Candidates" at bounding box center [482, 30] width 77 height 18
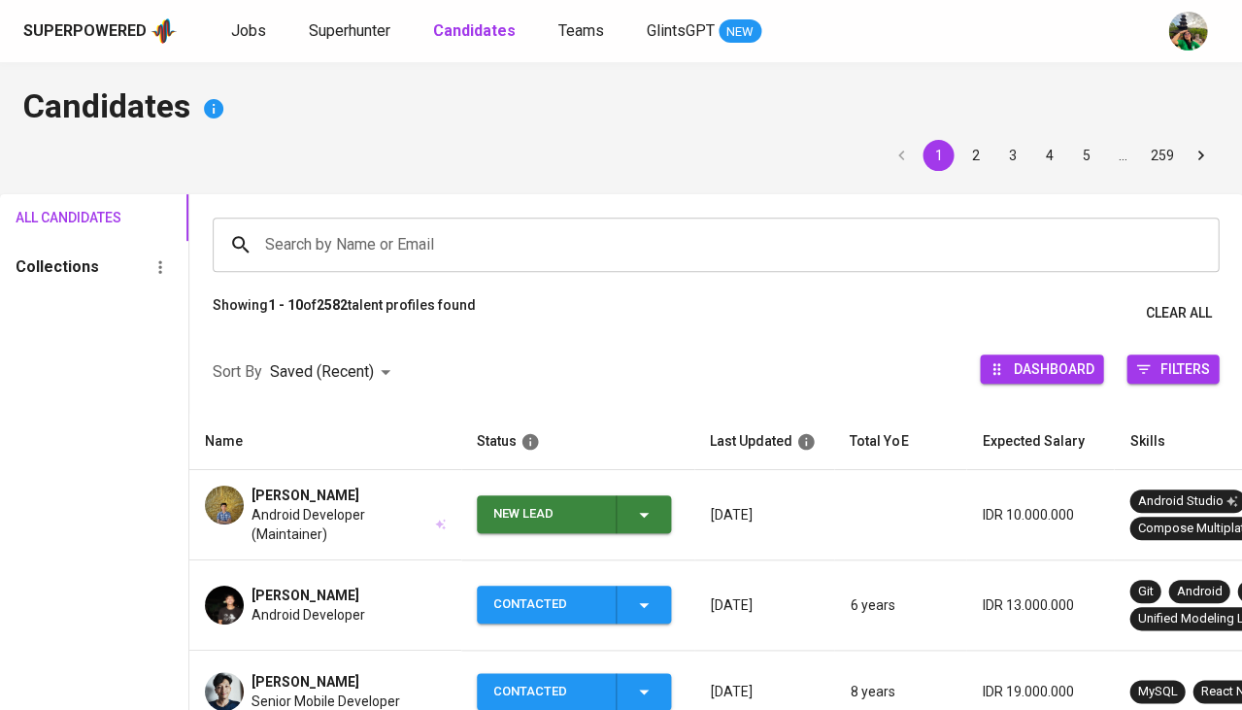
click at [477, 27] on b "Candidates" at bounding box center [474, 30] width 83 height 18
click at [629, 514] on div "New Lead" at bounding box center [574, 514] width 162 height 38
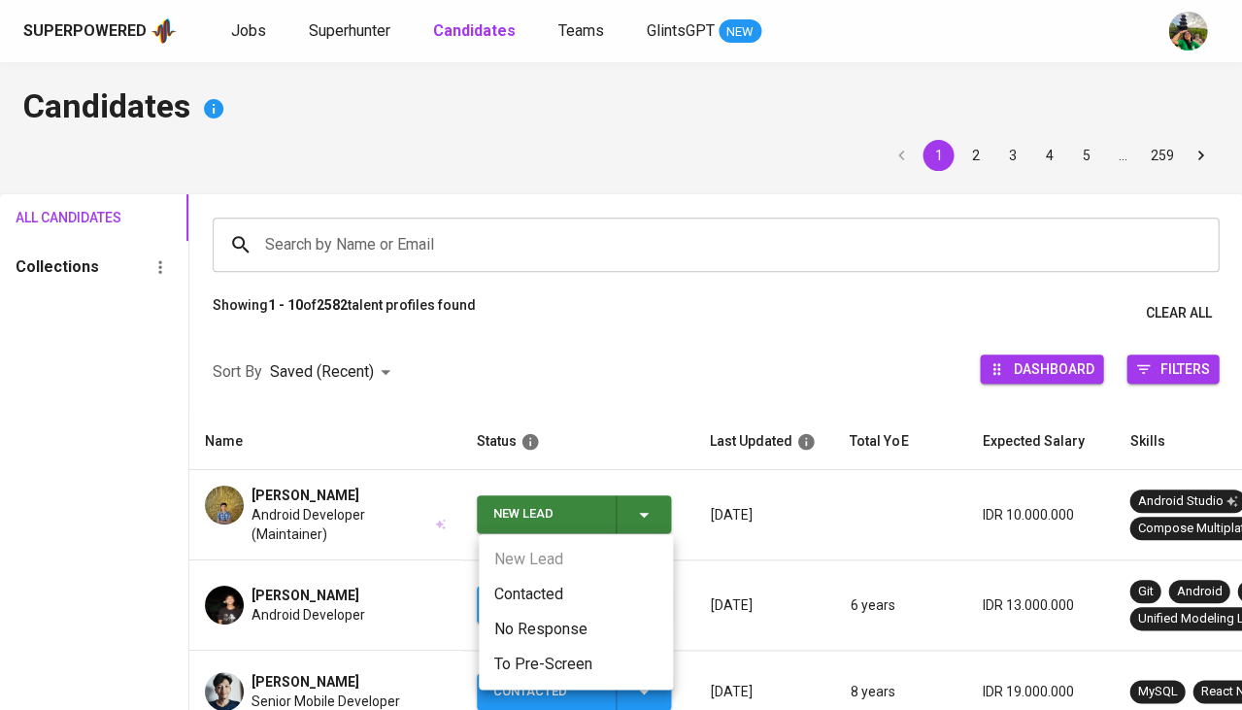
click at [549, 587] on li "Contacted" at bounding box center [576, 594] width 194 height 35
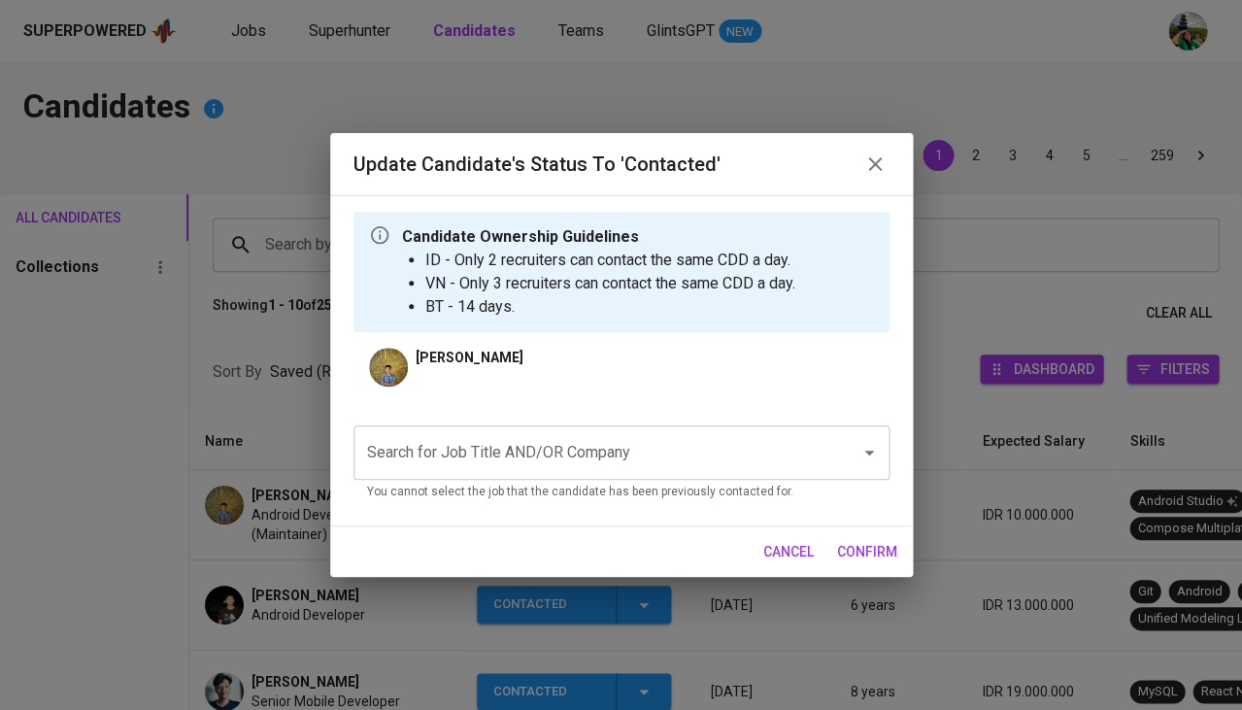
click at [550, 445] on input "Search for Job Title AND/OR Company" at bounding box center [594, 452] width 464 height 37
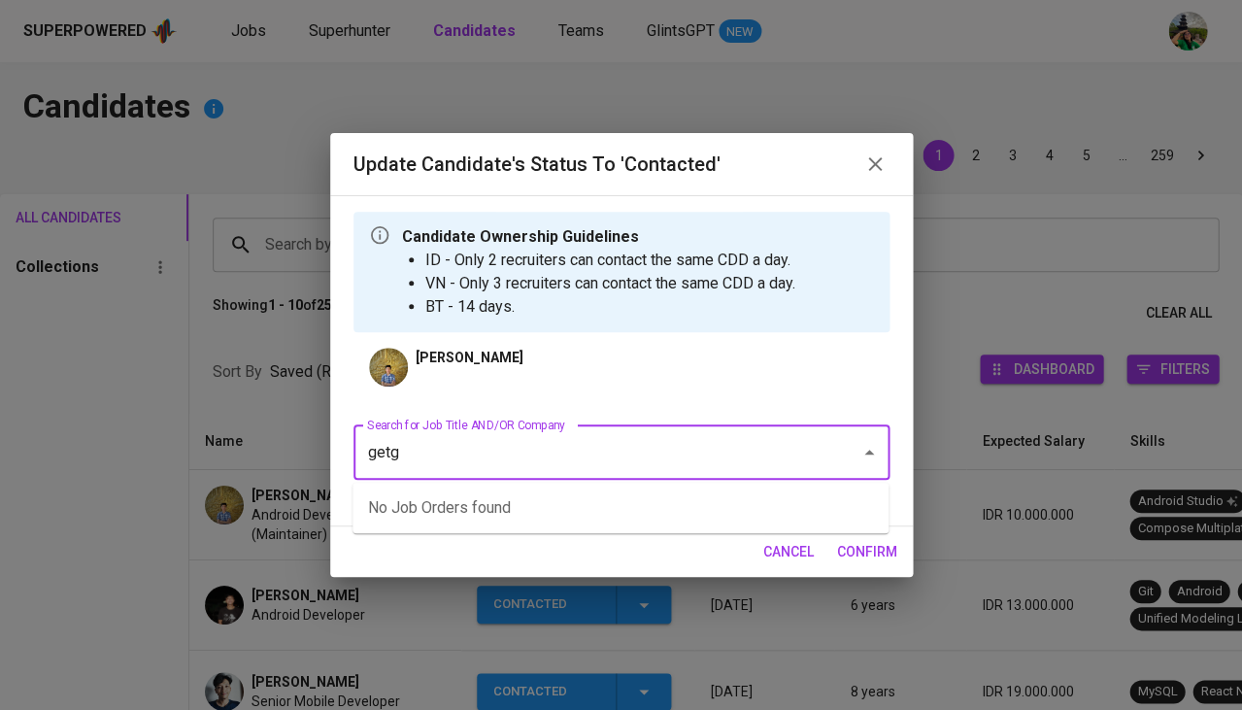
type input "getgo"
click at [776, 553] on span "cancel" at bounding box center [788, 552] width 51 height 24
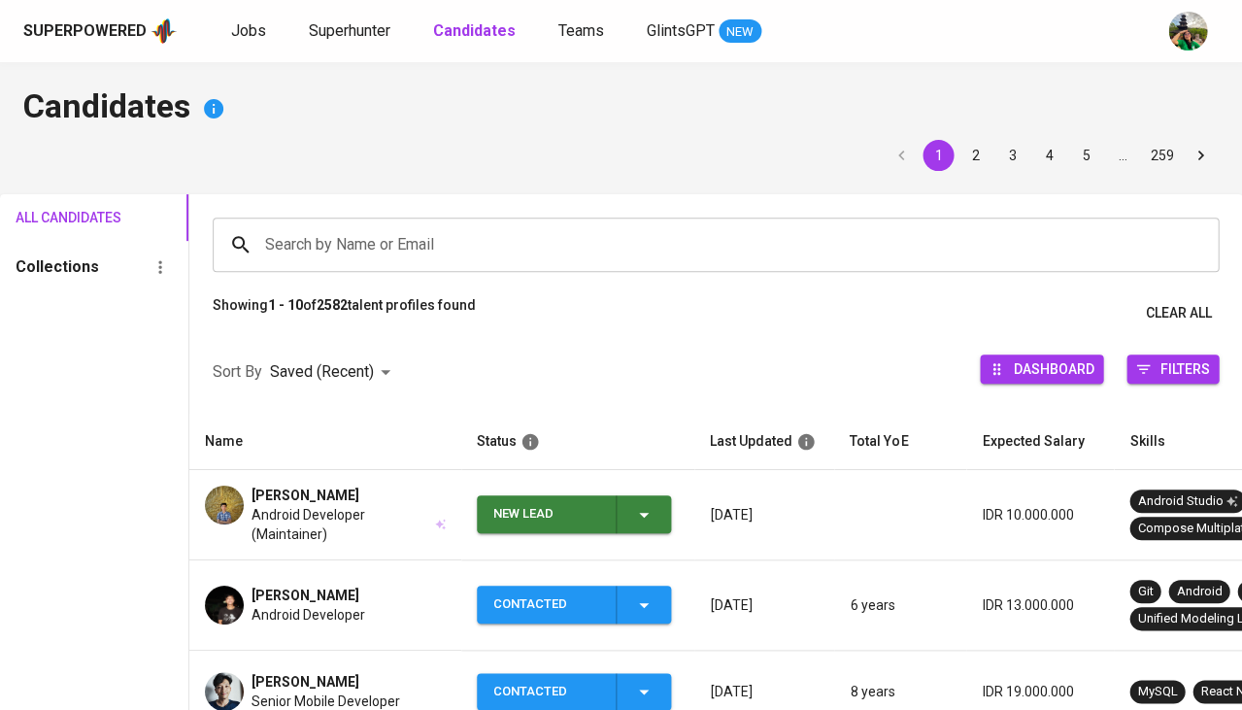
click at [282, 508] on span "Android Developer (Maintainer)" at bounding box center [342, 524] width 181 height 39
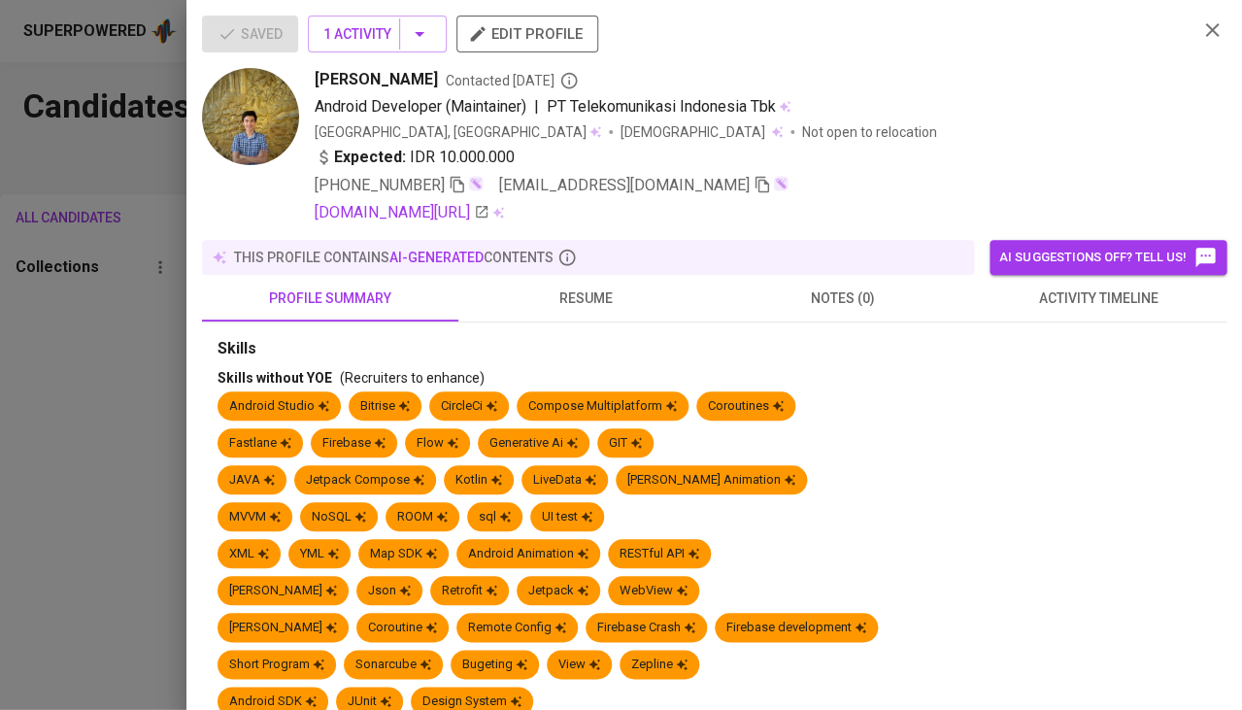
click at [1058, 308] on button "activity timeline" at bounding box center [1098, 298] width 256 height 47
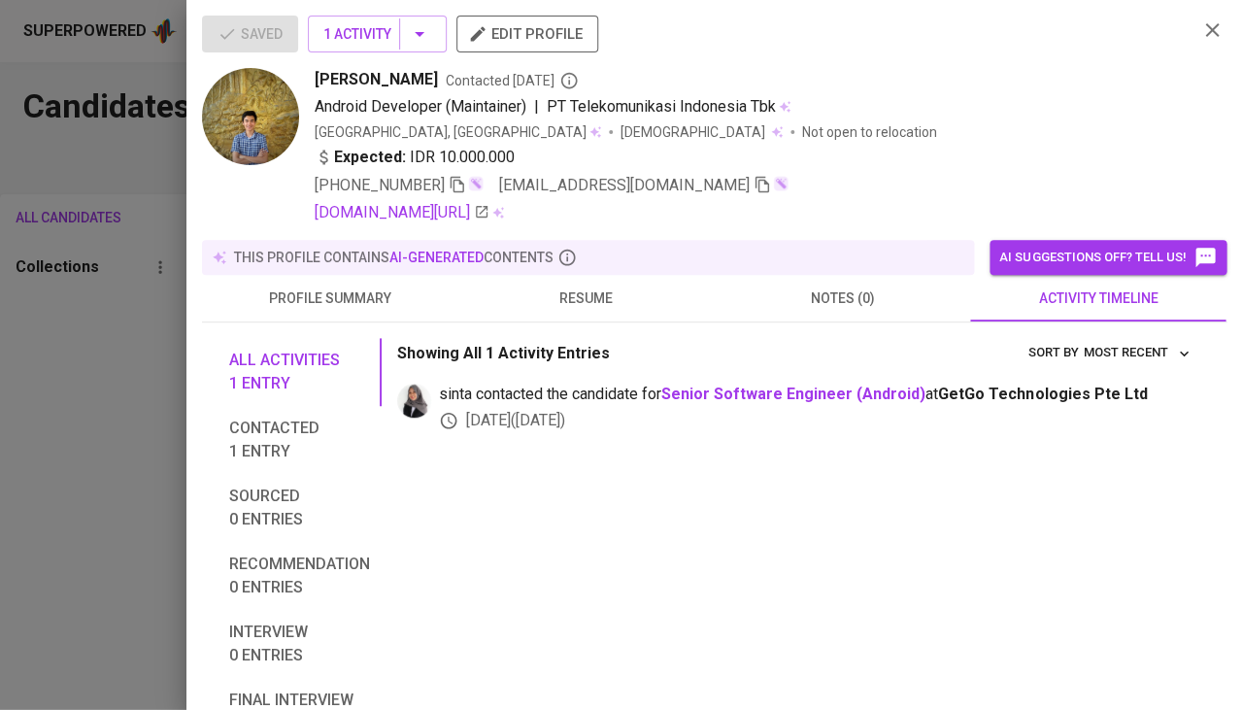
click at [126, 421] on div at bounding box center [621, 355] width 1242 height 710
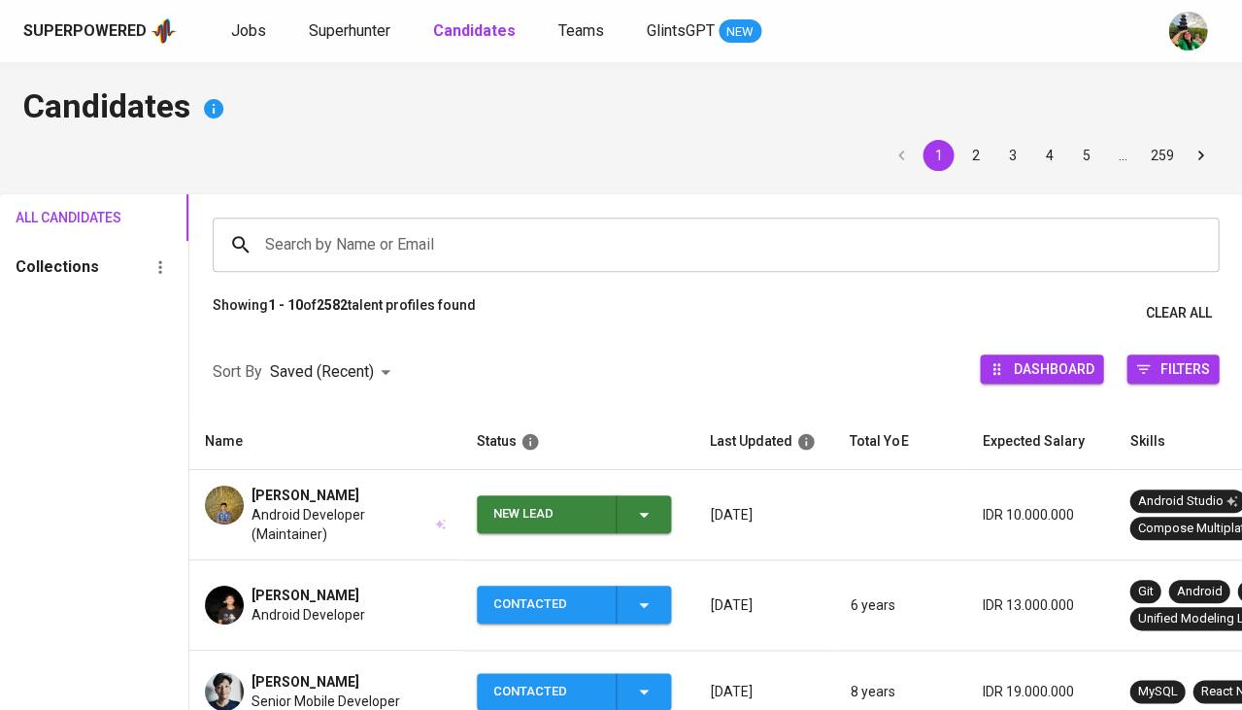
click at [646, 504] on icon "button" at bounding box center [643, 514] width 23 height 23
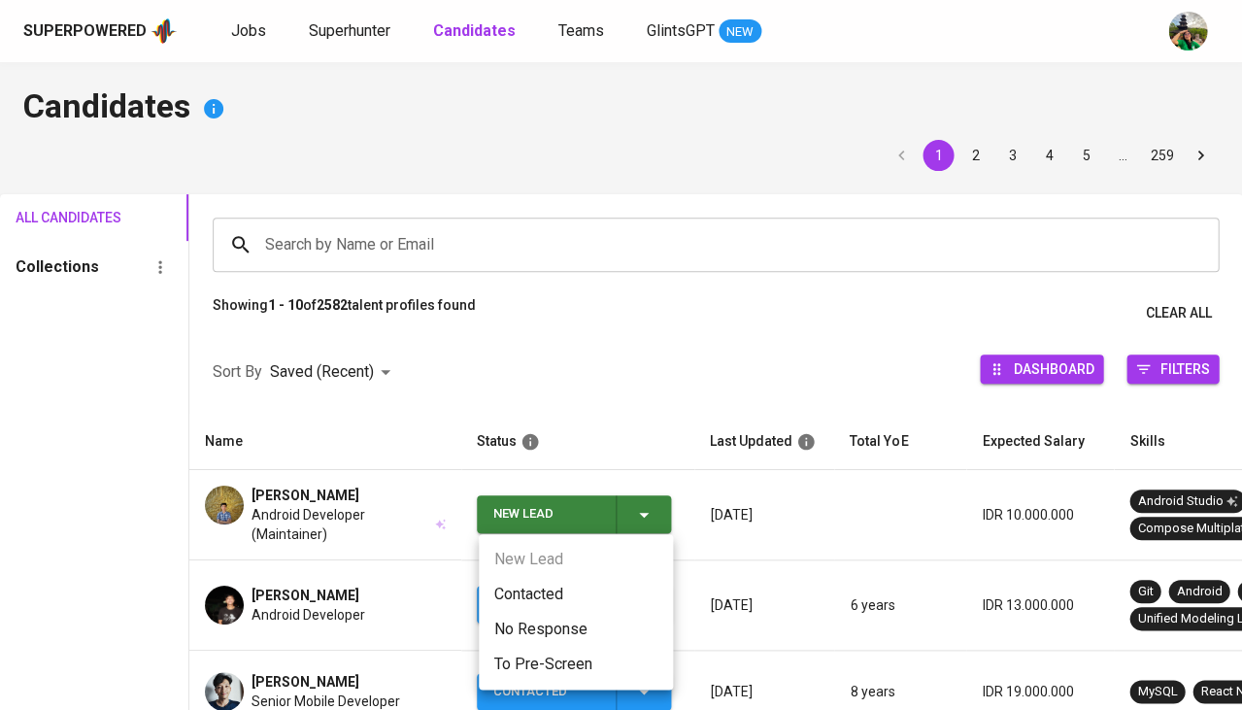
click at [537, 578] on li "Contacted" at bounding box center [576, 594] width 194 height 35
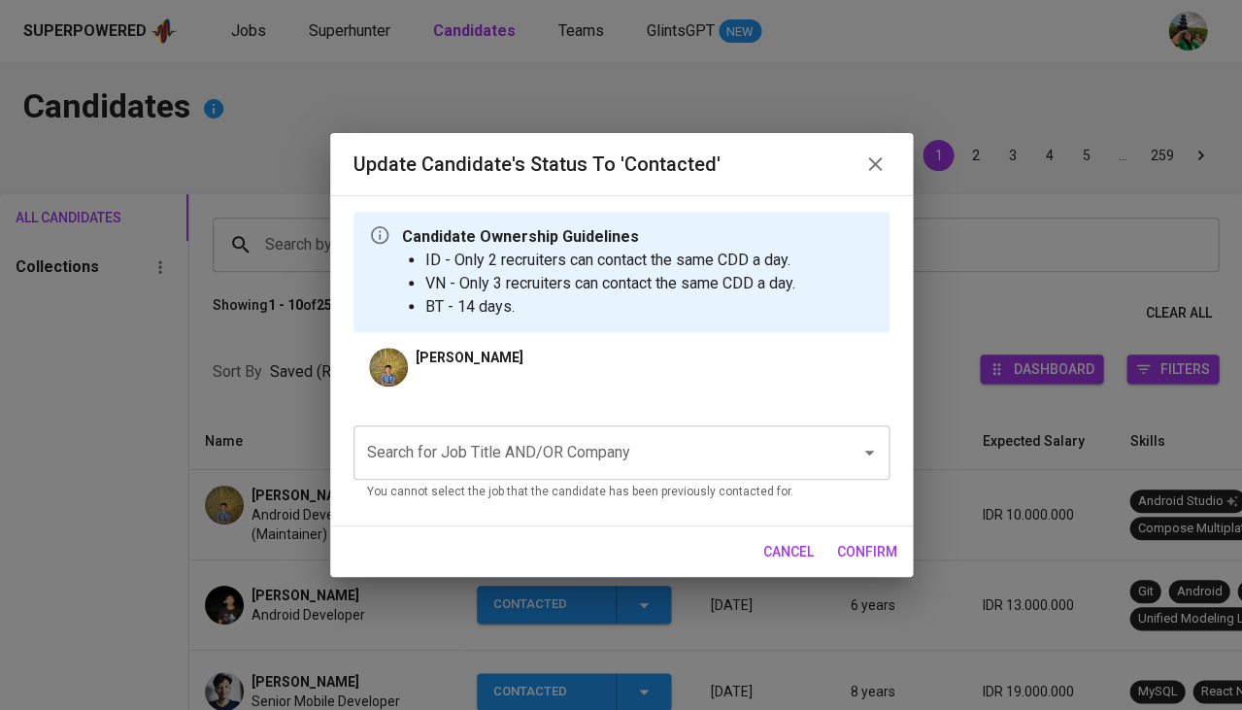
click at [551, 451] on input "Search for Job Title AND/OR Company" at bounding box center [594, 452] width 464 height 37
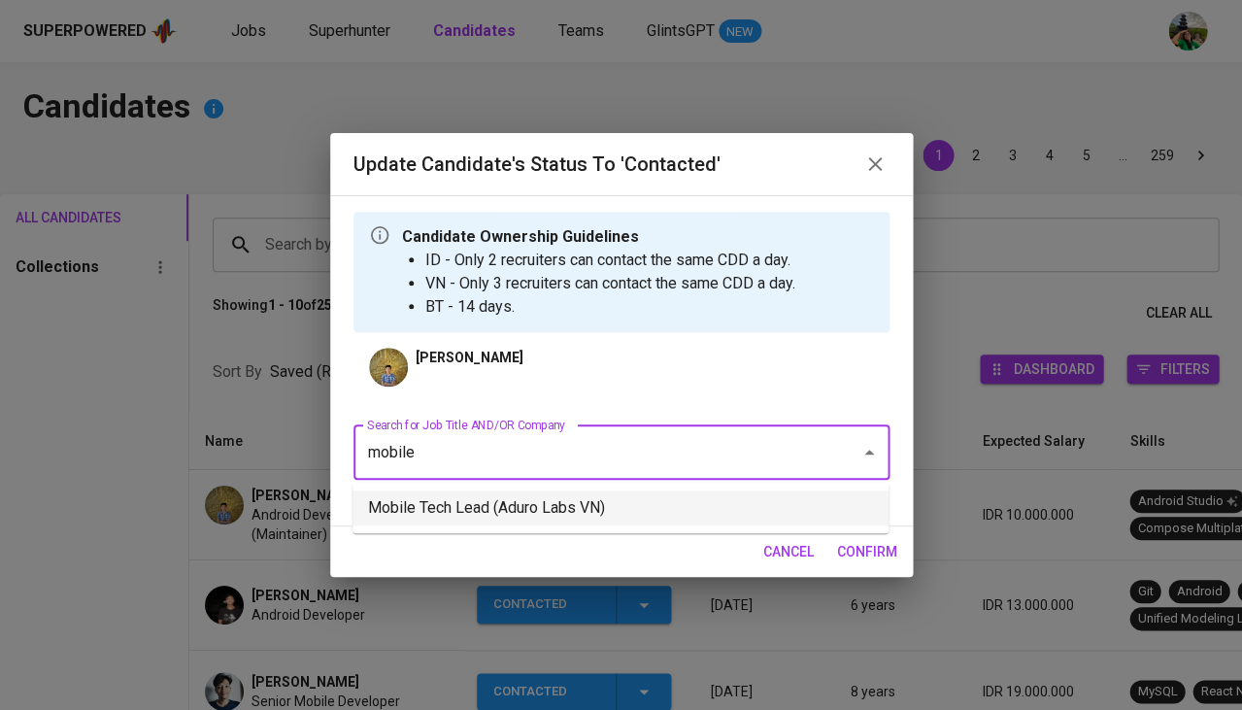
click at [596, 495] on li "Mobile Tech Lead (Aduro Labs VN)" at bounding box center [621, 507] width 536 height 35
type input "mobile"
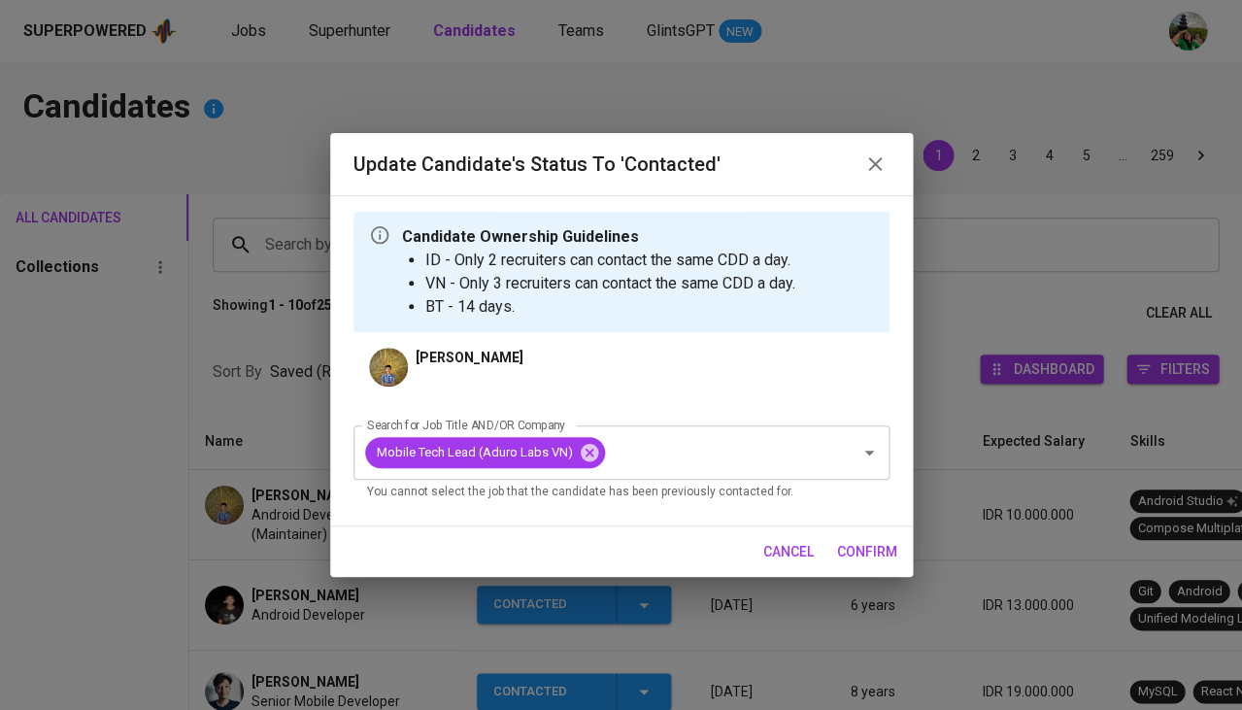
click at [861, 560] on span "confirm" at bounding box center [867, 552] width 60 height 24
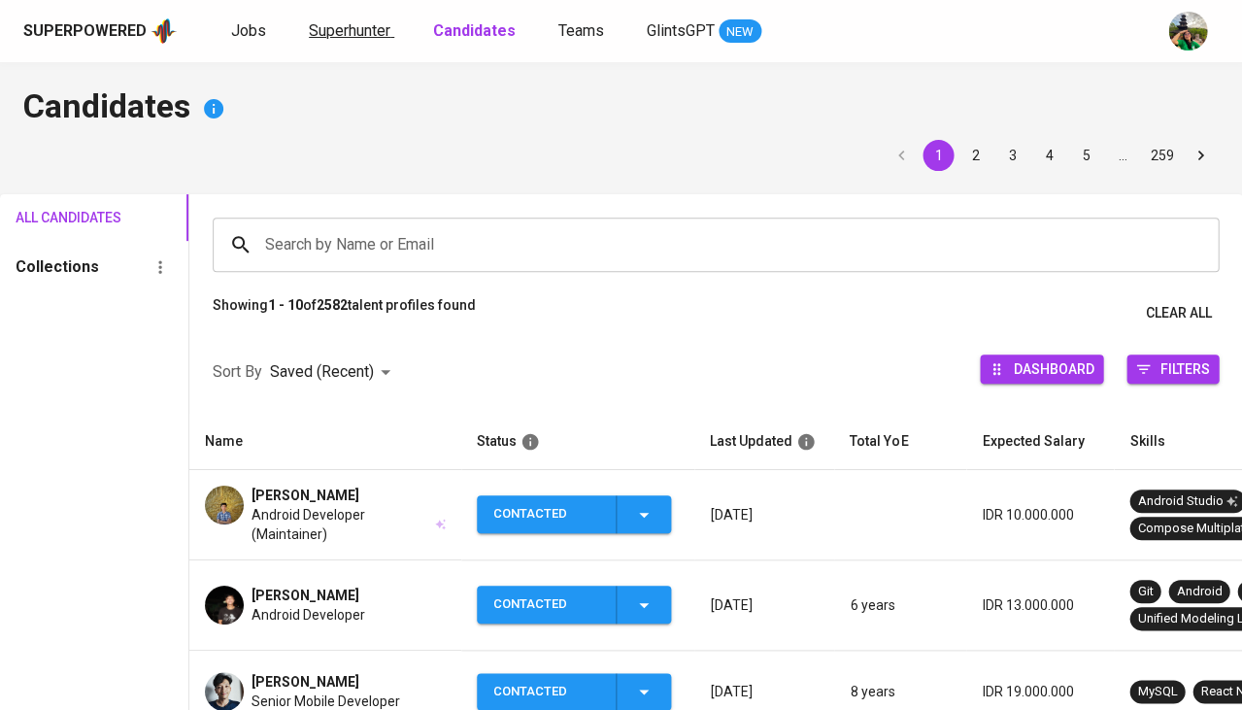
click at [354, 27] on span "Superhunter" at bounding box center [350, 30] width 82 height 18
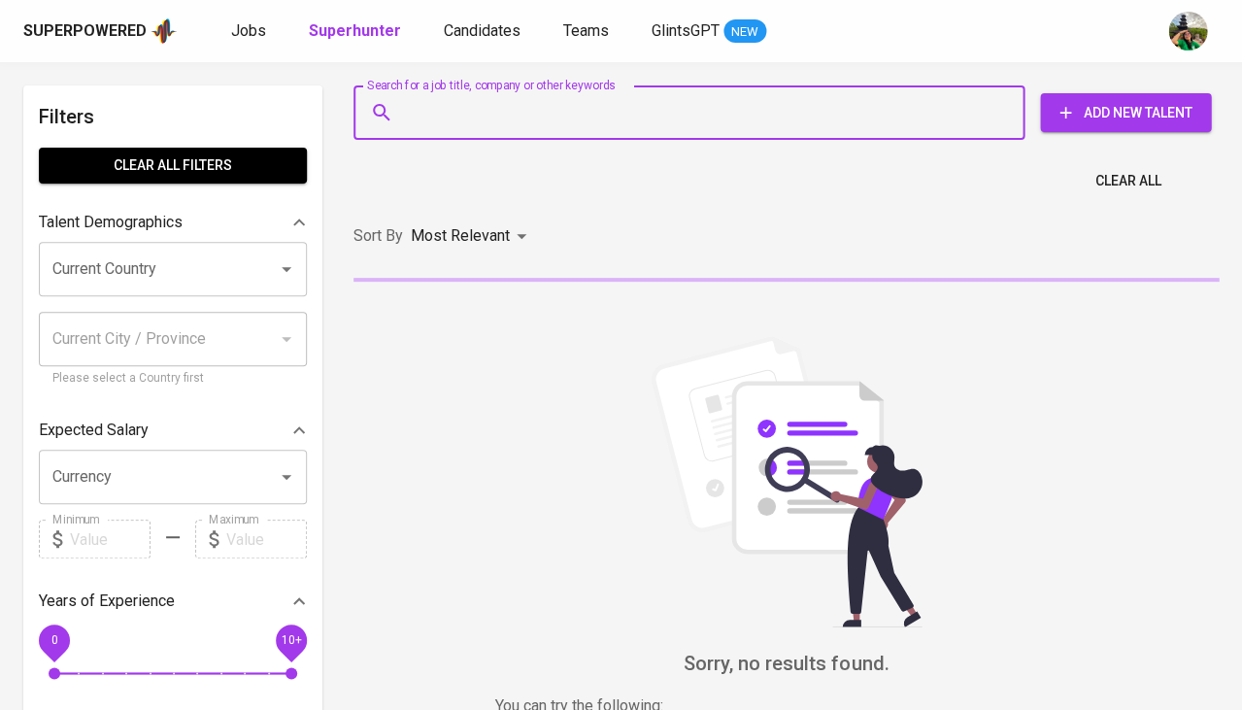
click at [443, 117] on input "Search for a job title, company or other keywords" at bounding box center [694, 112] width 586 height 37
paste input "[EMAIL_ADDRESS][DOMAIN_NAME]"
type input "[EMAIL_ADDRESS][DOMAIN_NAME]"
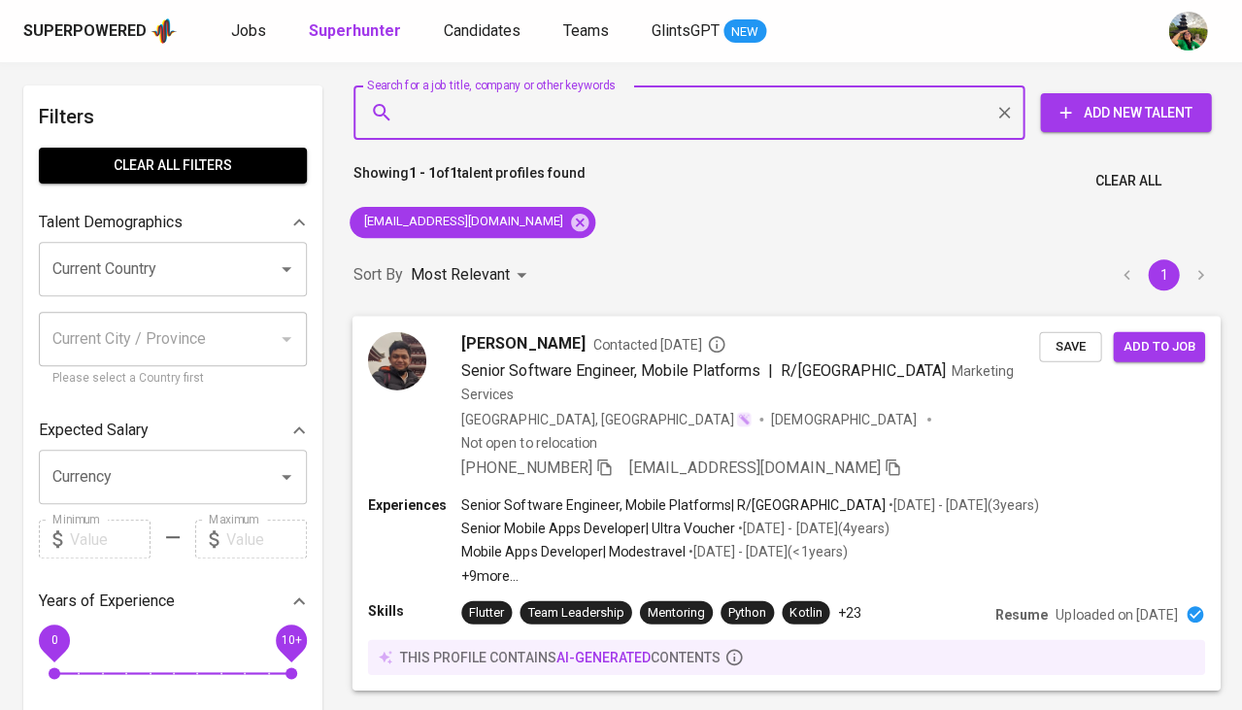
click at [1073, 345] on span "Save" at bounding box center [1070, 346] width 43 height 22
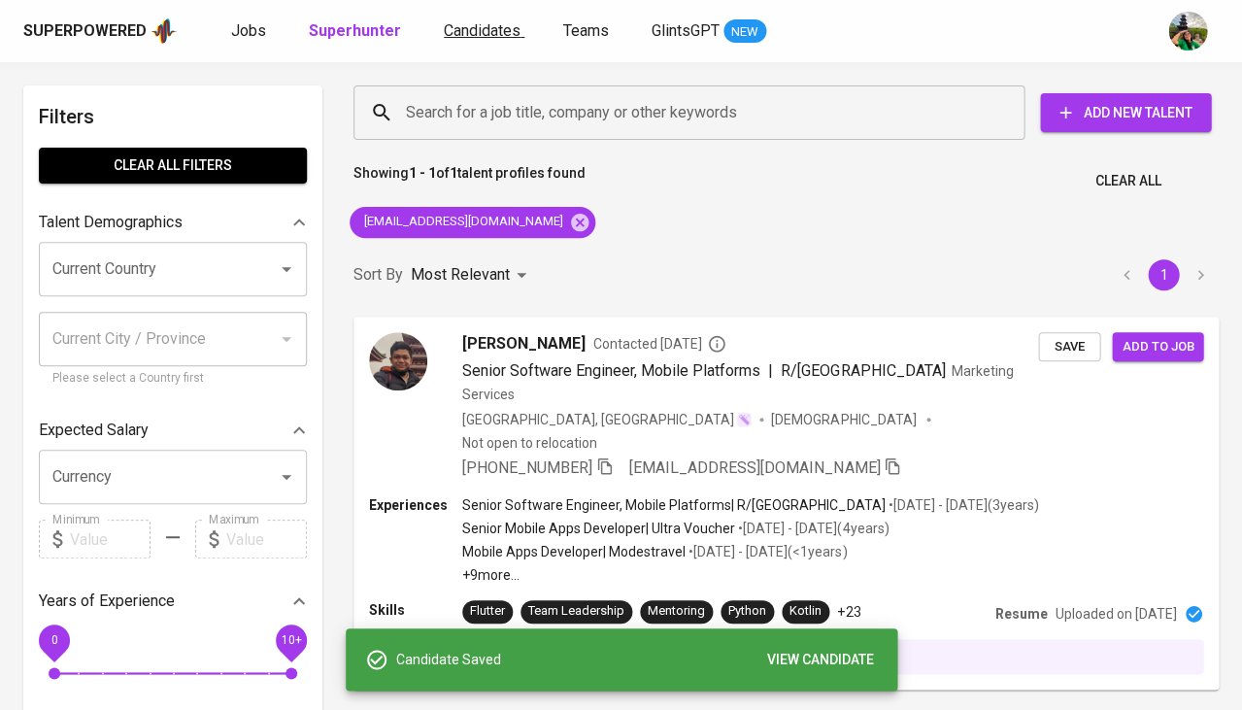
click at [473, 33] on span "Candidates" at bounding box center [482, 30] width 77 height 18
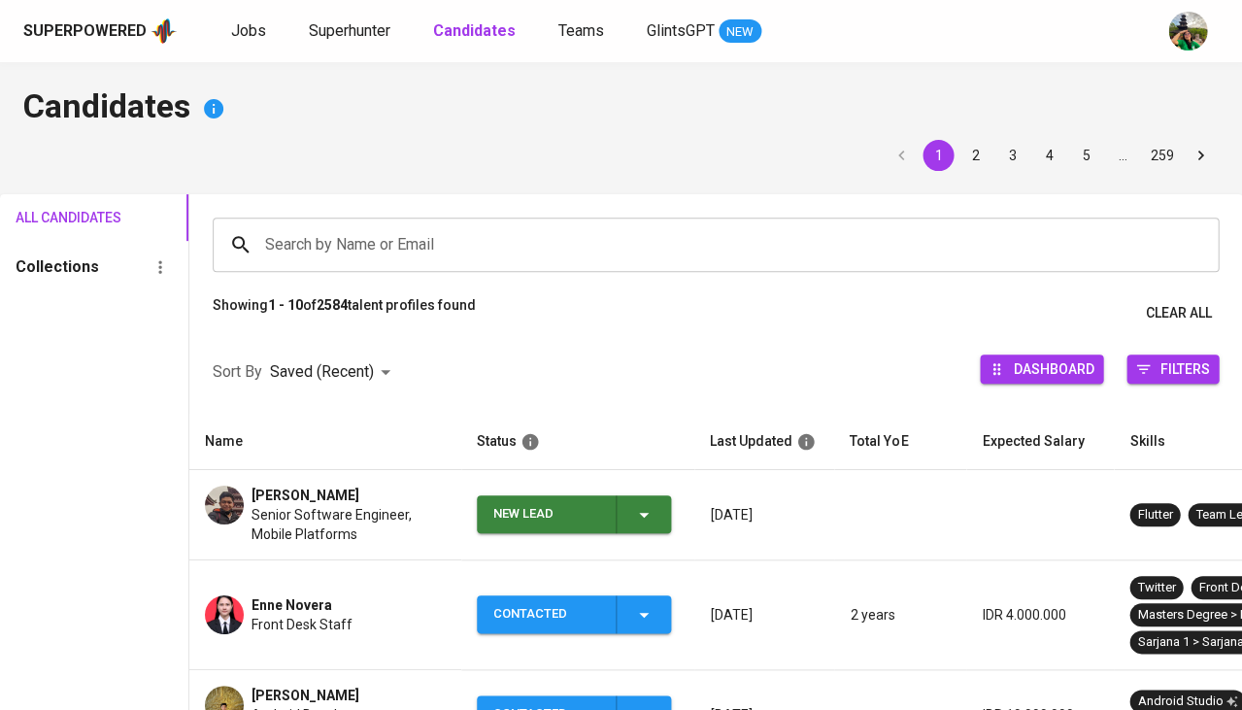
click at [633, 515] on div "New Lead" at bounding box center [574, 514] width 162 height 38
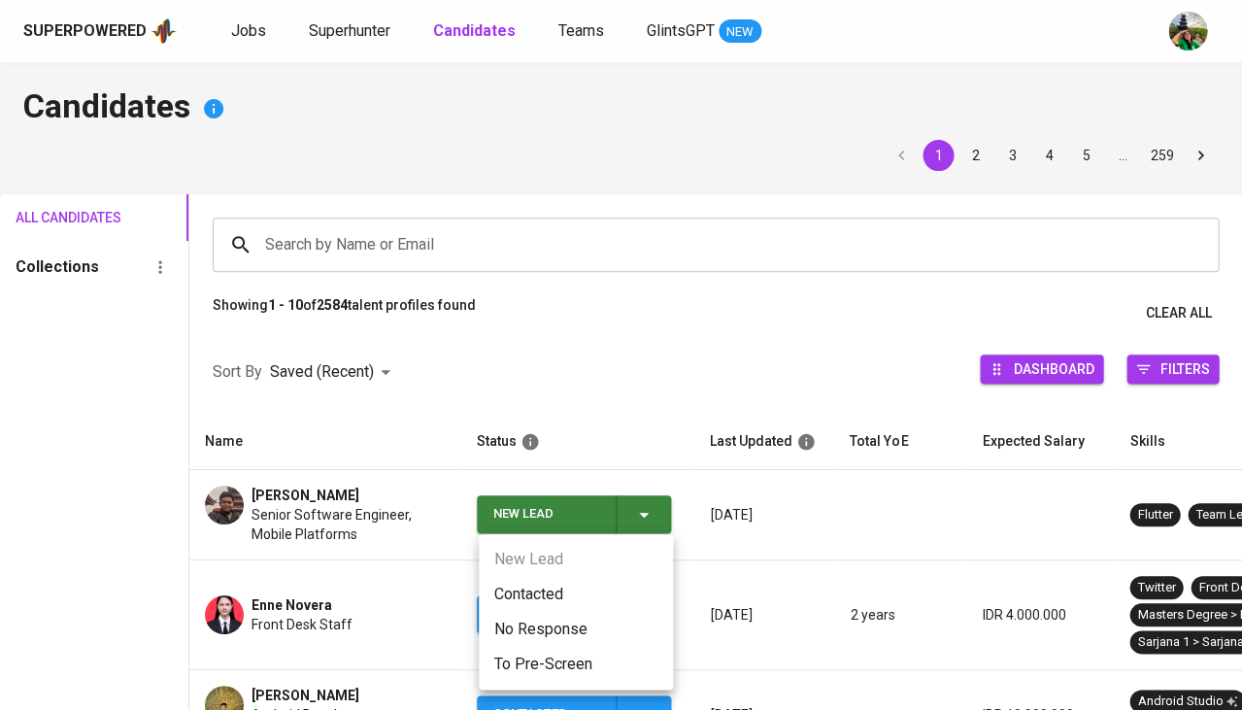
click at [571, 589] on li "Contacted" at bounding box center [576, 594] width 194 height 35
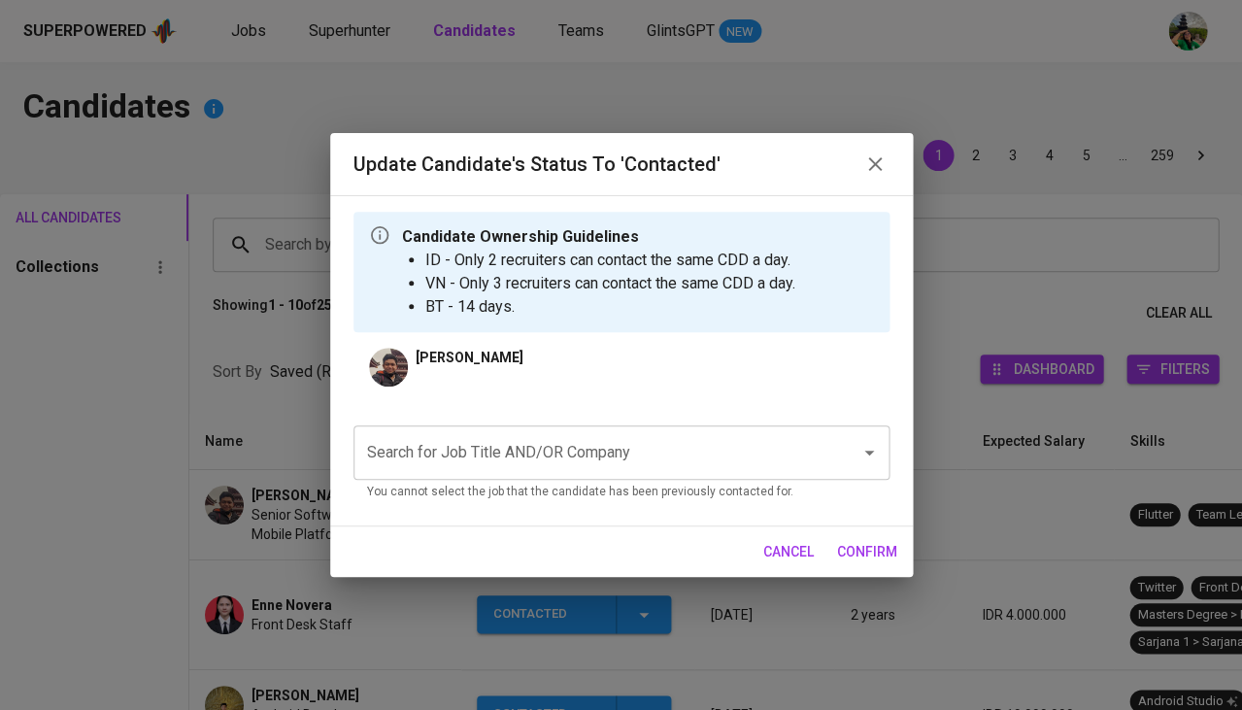
click at [503, 463] on input "Search for Job Title AND/OR Company" at bounding box center [594, 452] width 464 height 37
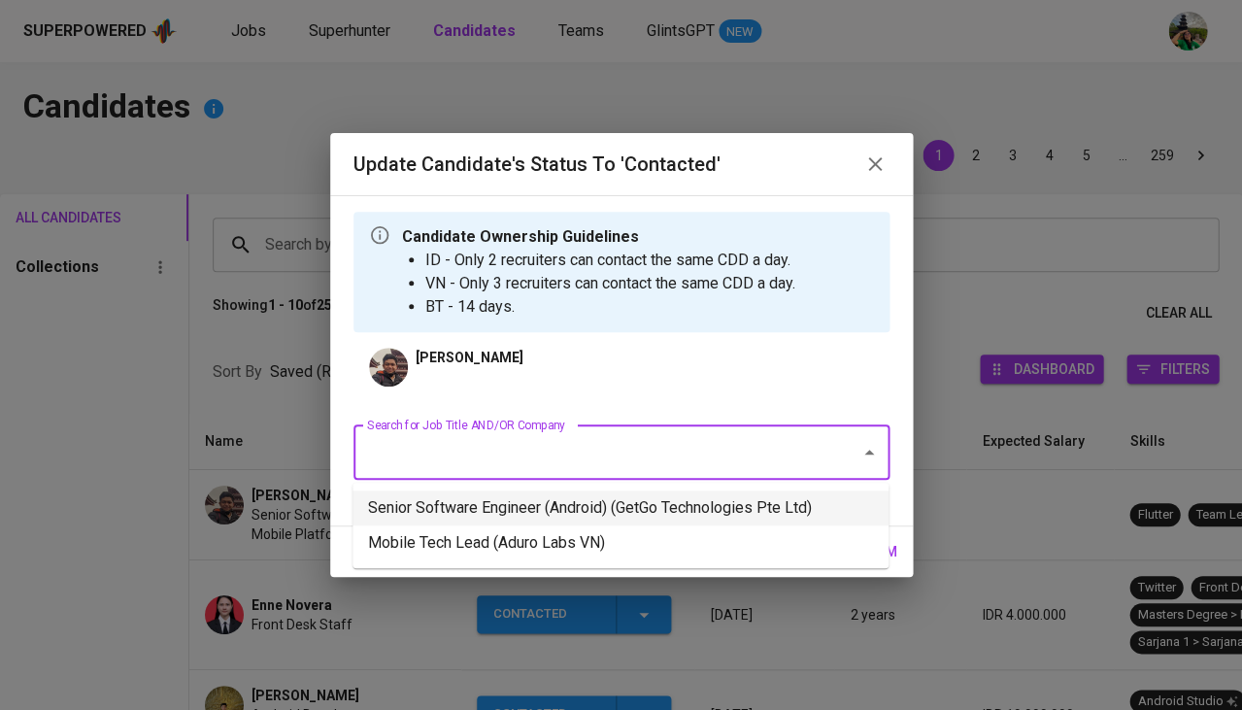
click at [471, 503] on li "Senior Software Engineer (Android) (GetGo Technologies Pte Ltd)" at bounding box center [621, 507] width 536 height 35
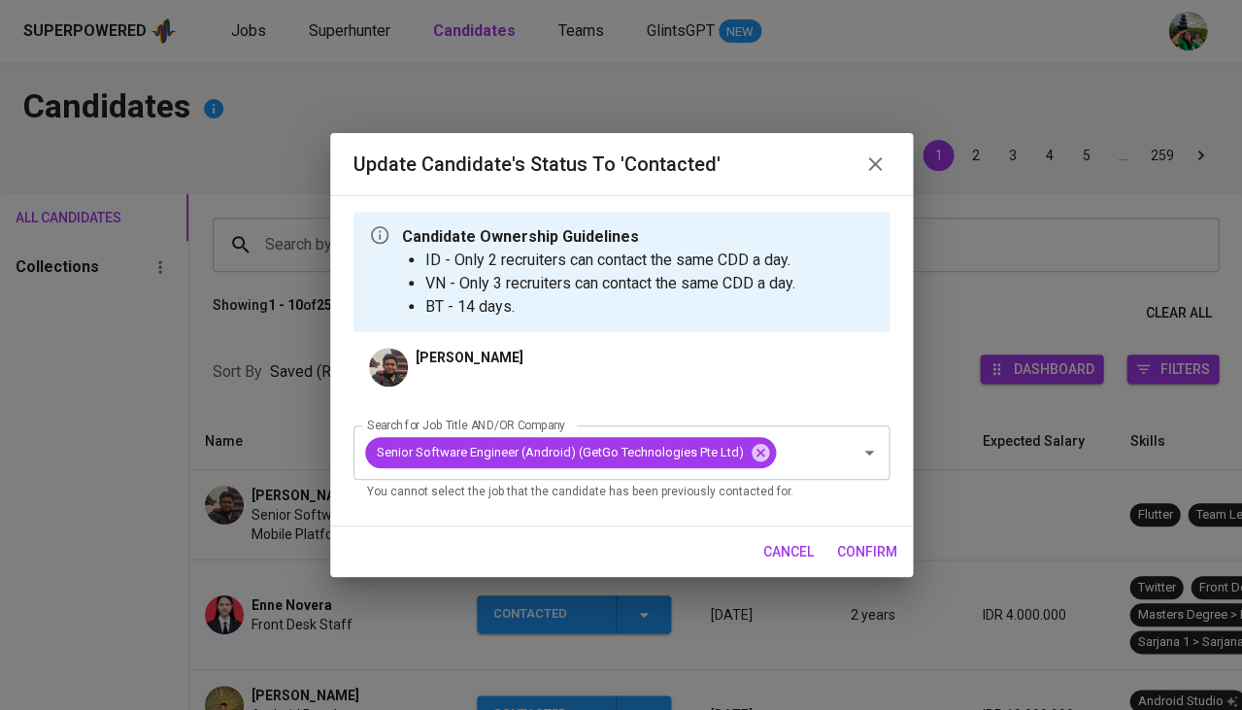
click at [869, 541] on span "confirm" at bounding box center [867, 552] width 60 height 24
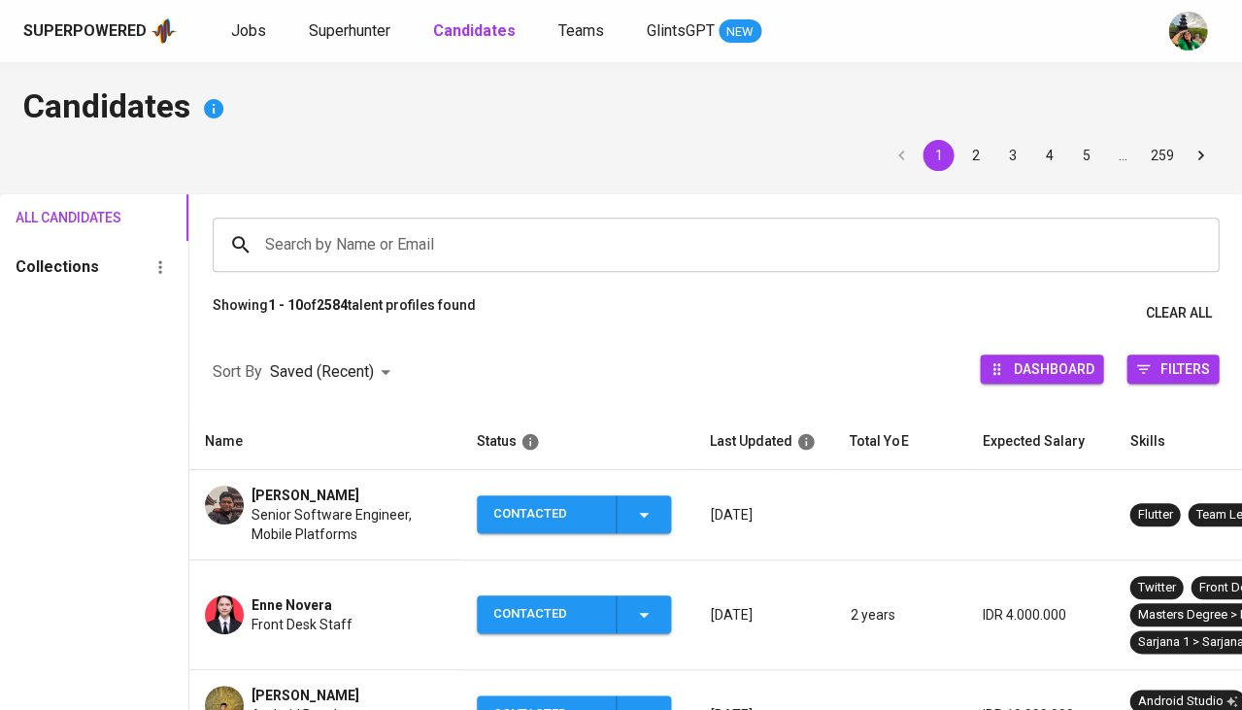
click at [322, 498] on span "[PERSON_NAME]" at bounding box center [306, 495] width 108 height 19
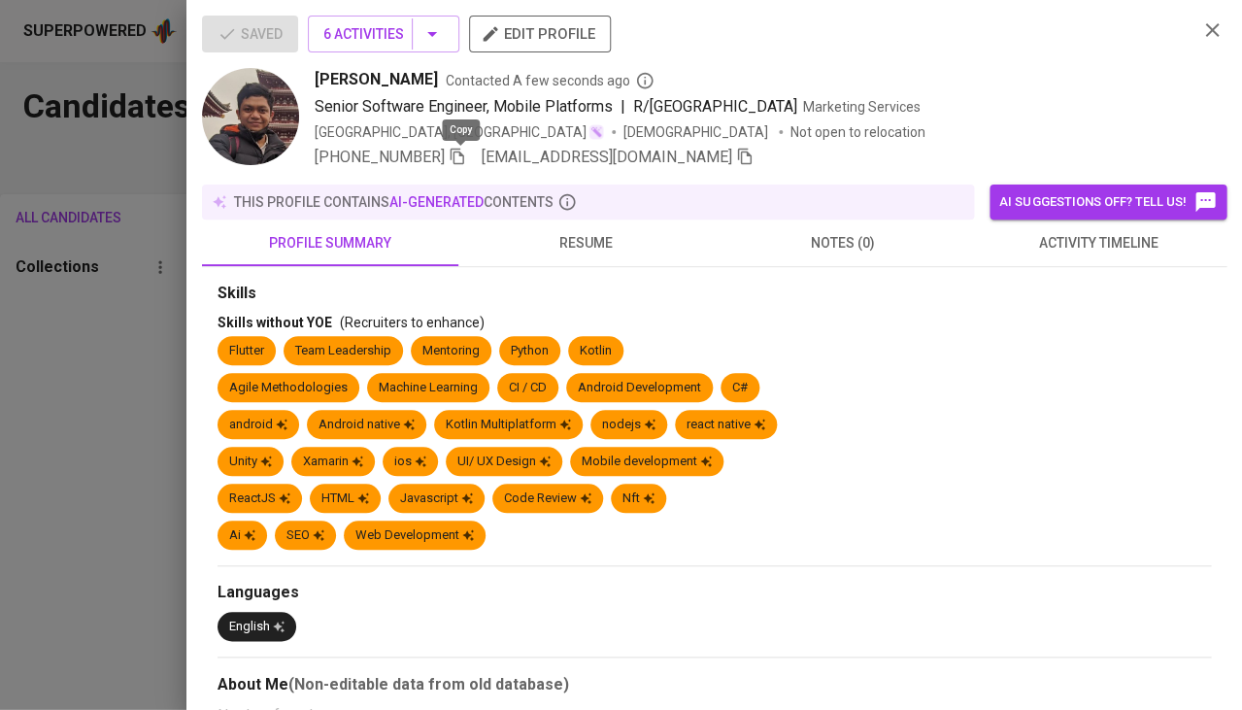
click at [455, 161] on icon "button" at bounding box center [457, 156] width 17 height 17
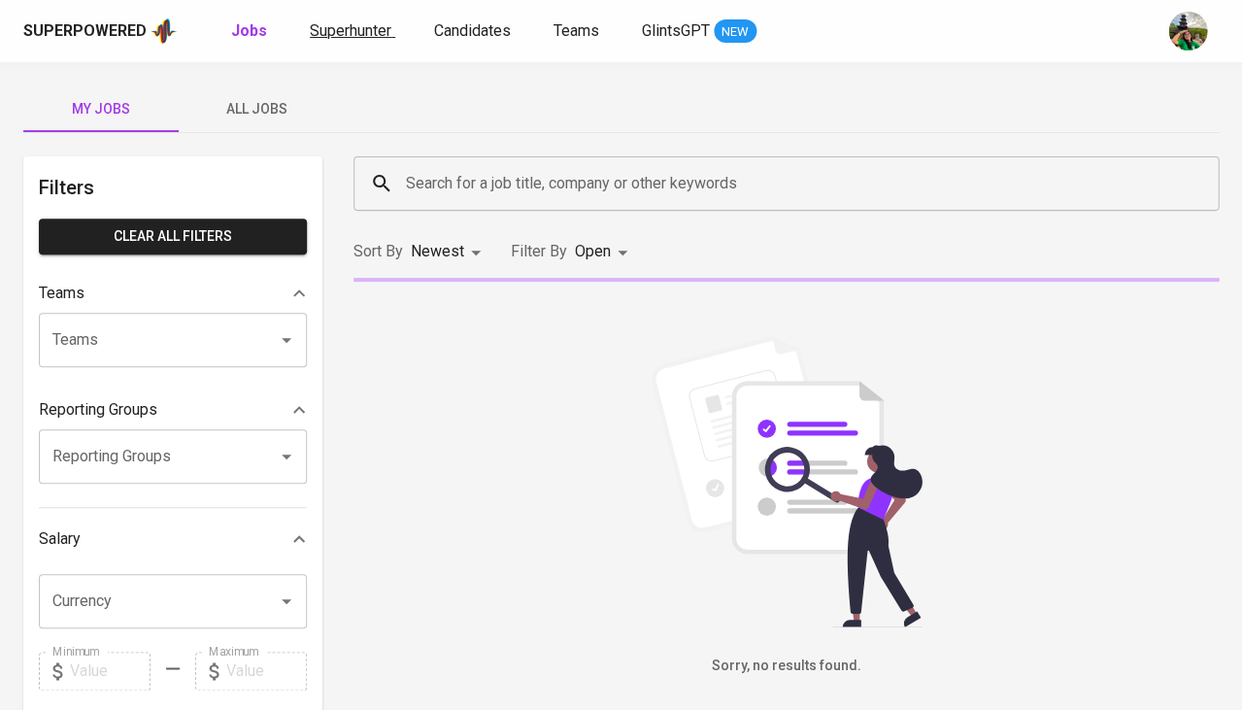
click at [370, 39] on link "Superhunter" at bounding box center [352, 31] width 85 height 24
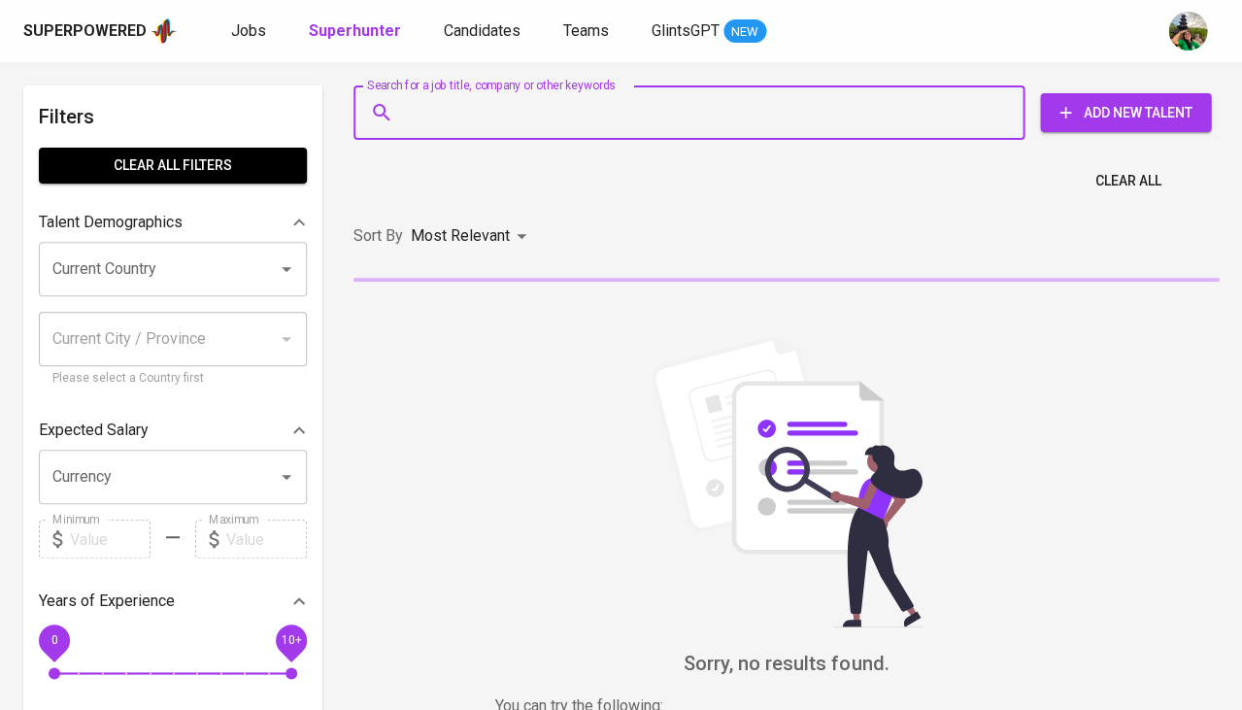
click at [467, 120] on input "Search for a job title, company or other keywords" at bounding box center [694, 112] width 586 height 37
paste input "[EMAIL_ADDRESS][DOMAIN_NAME]"
type input "[EMAIL_ADDRESS][DOMAIN_NAME]"
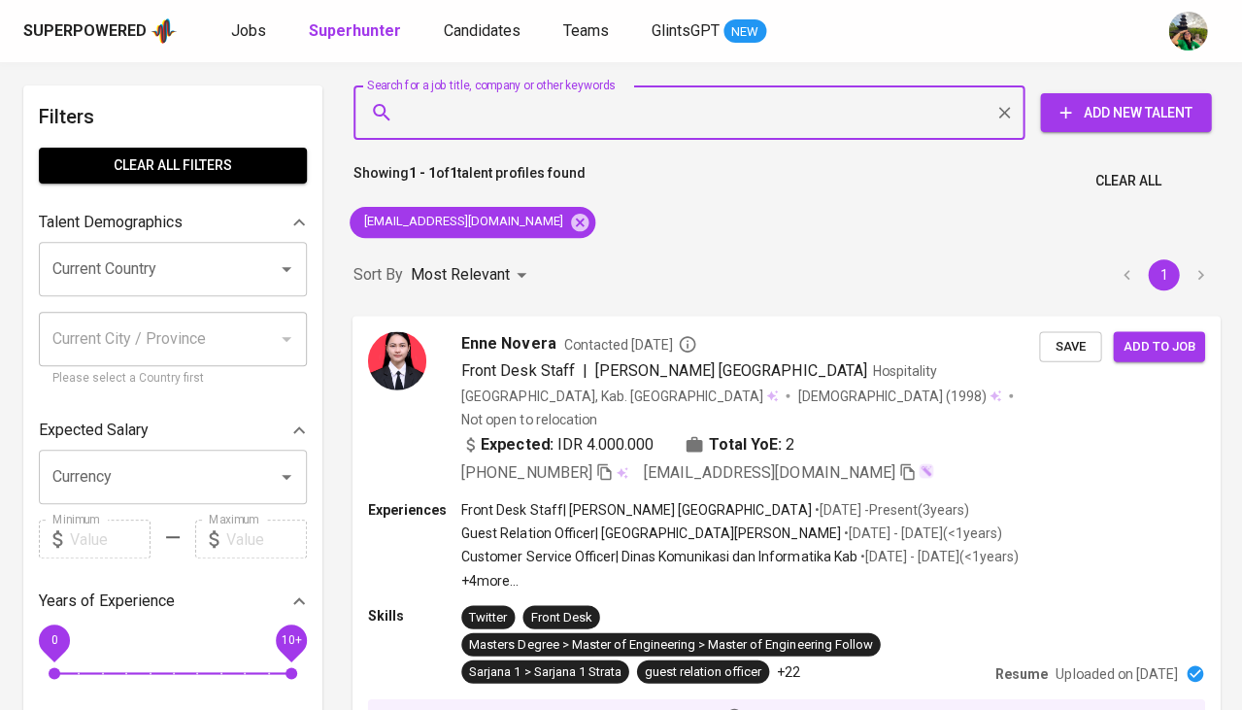
click at [1059, 351] on span "Save" at bounding box center [1070, 346] width 43 height 22
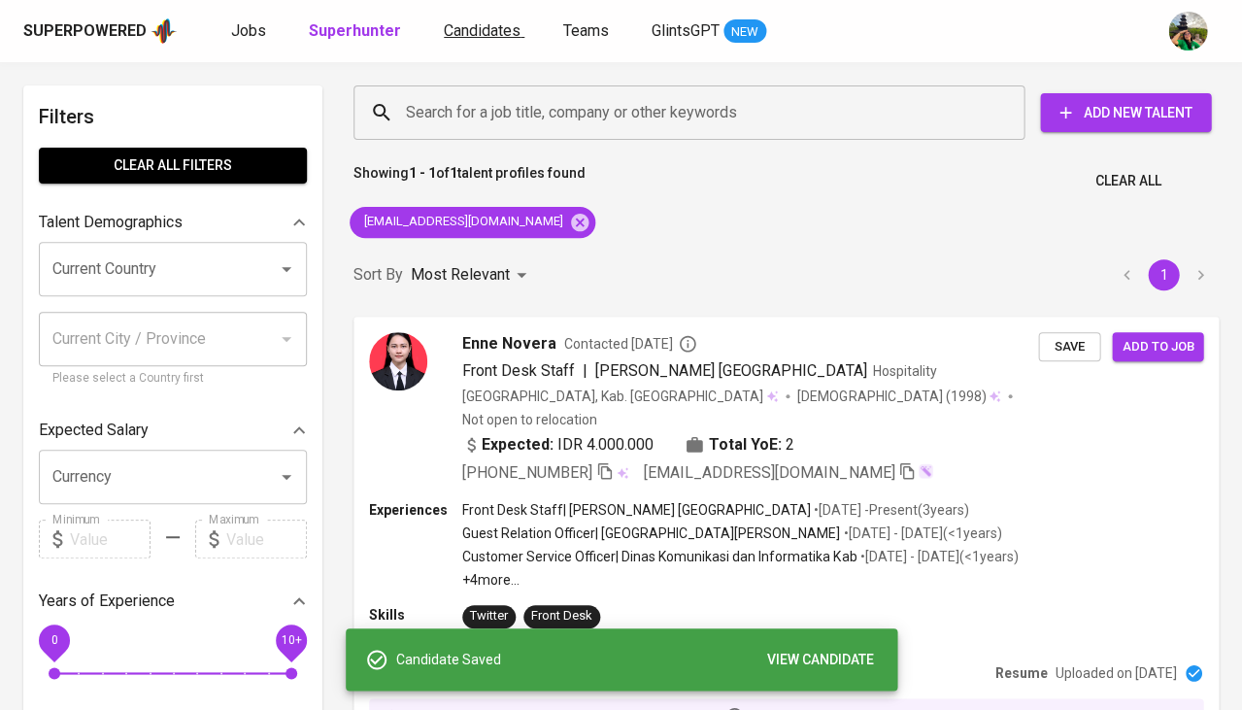
click at [487, 37] on span "Candidates" at bounding box center [482, 30] width 77 height 18
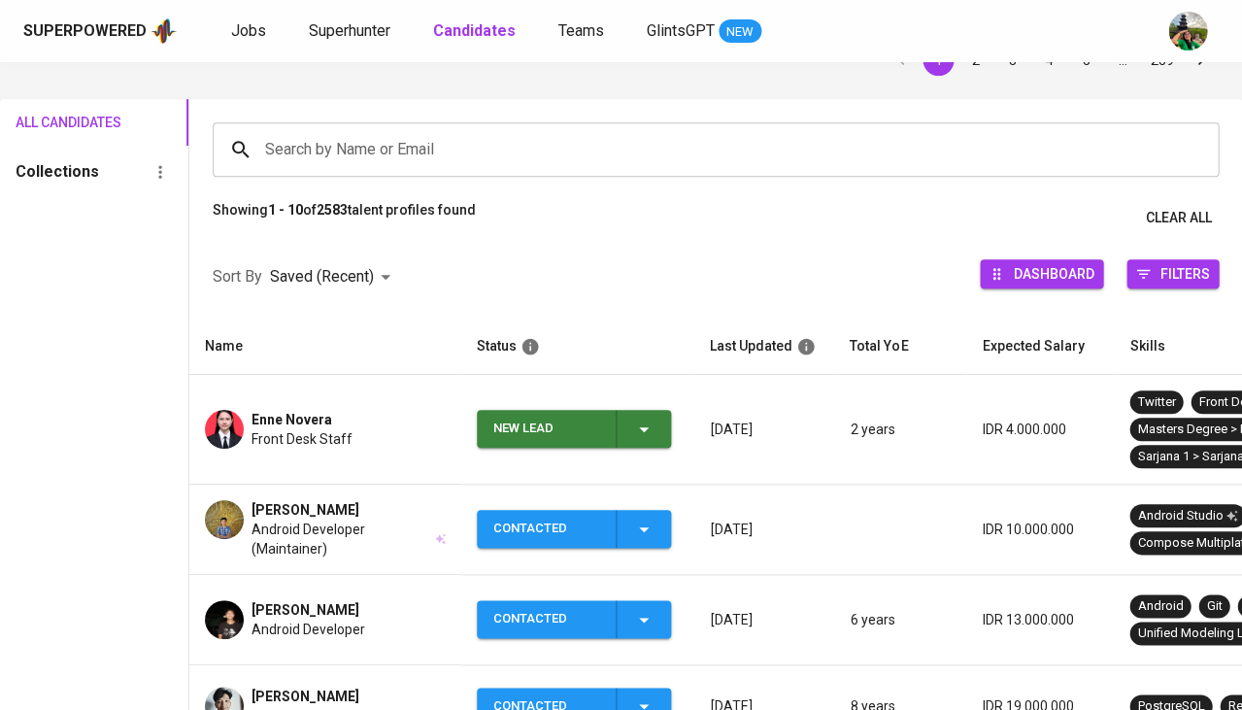
scroll to position [194, 0]
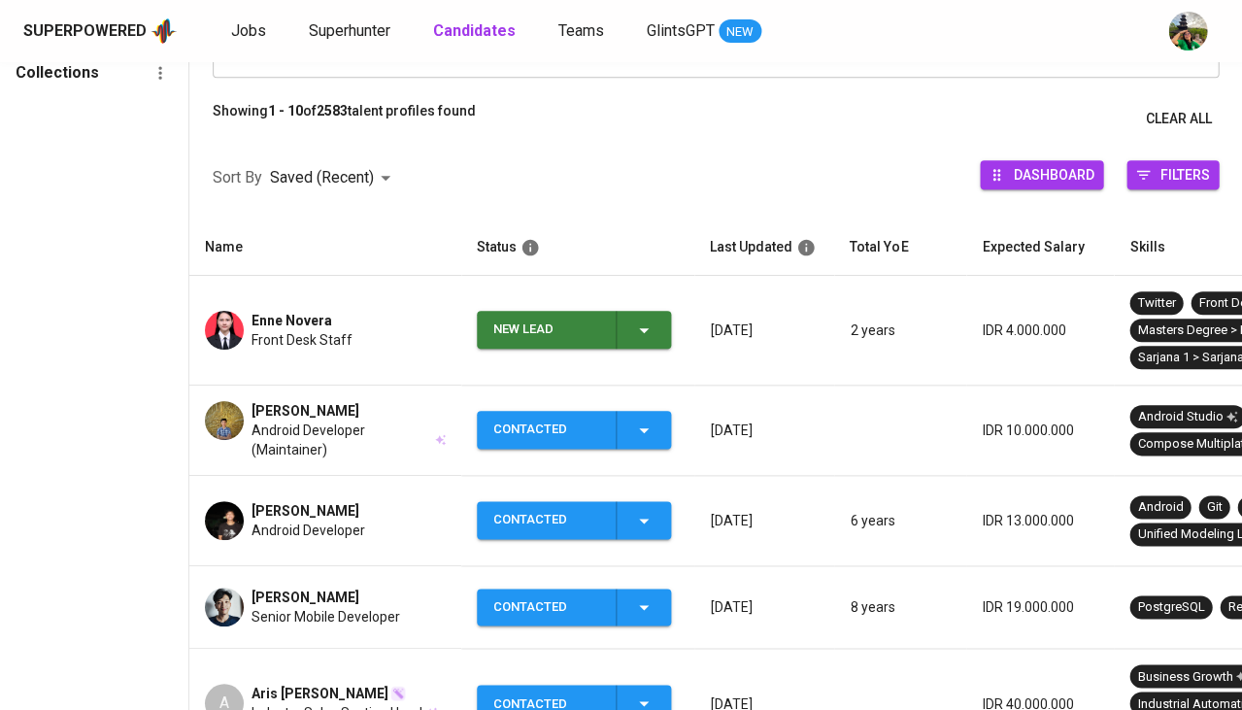
click at [637, 330] on icon "button" at bounding box center [643, 330] width 23 height 23
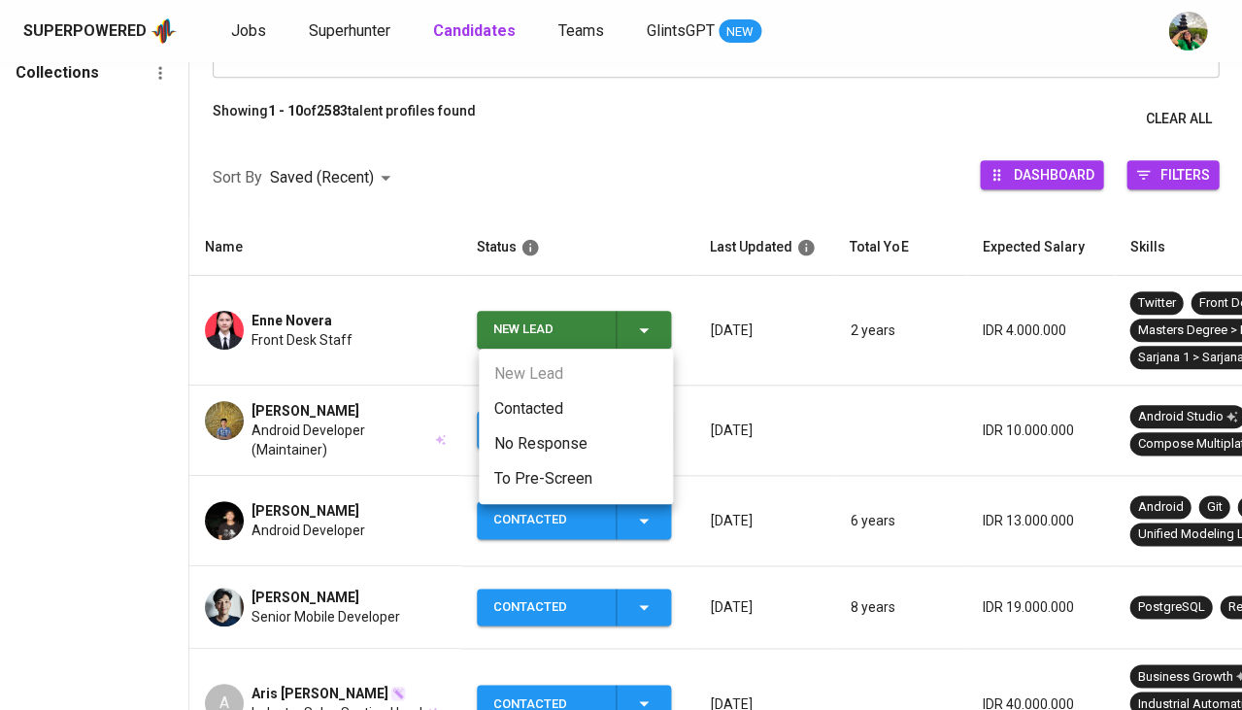
click at [585, 416] on li "Contacted" at bounding box center [576, 408] width 194 height 35
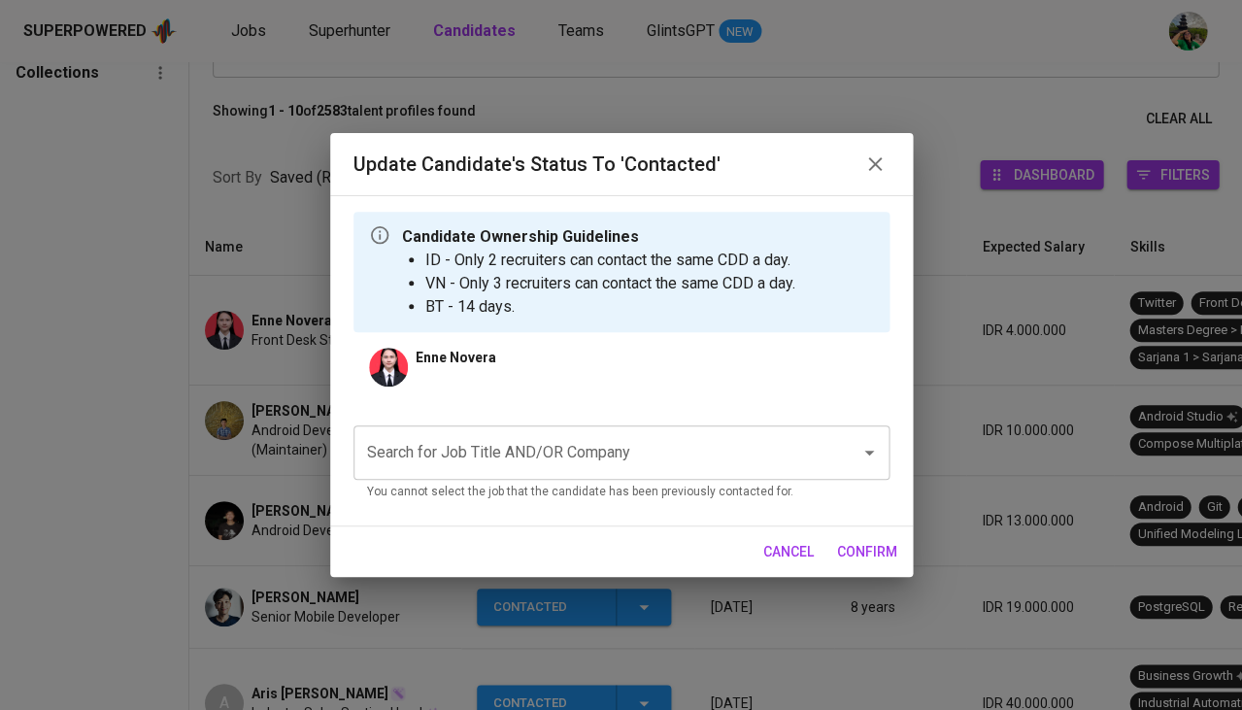
click at [428, 461] on input "Search for Job Title AND/OR Company" at bounding box center [594, 452] width 464 height 37
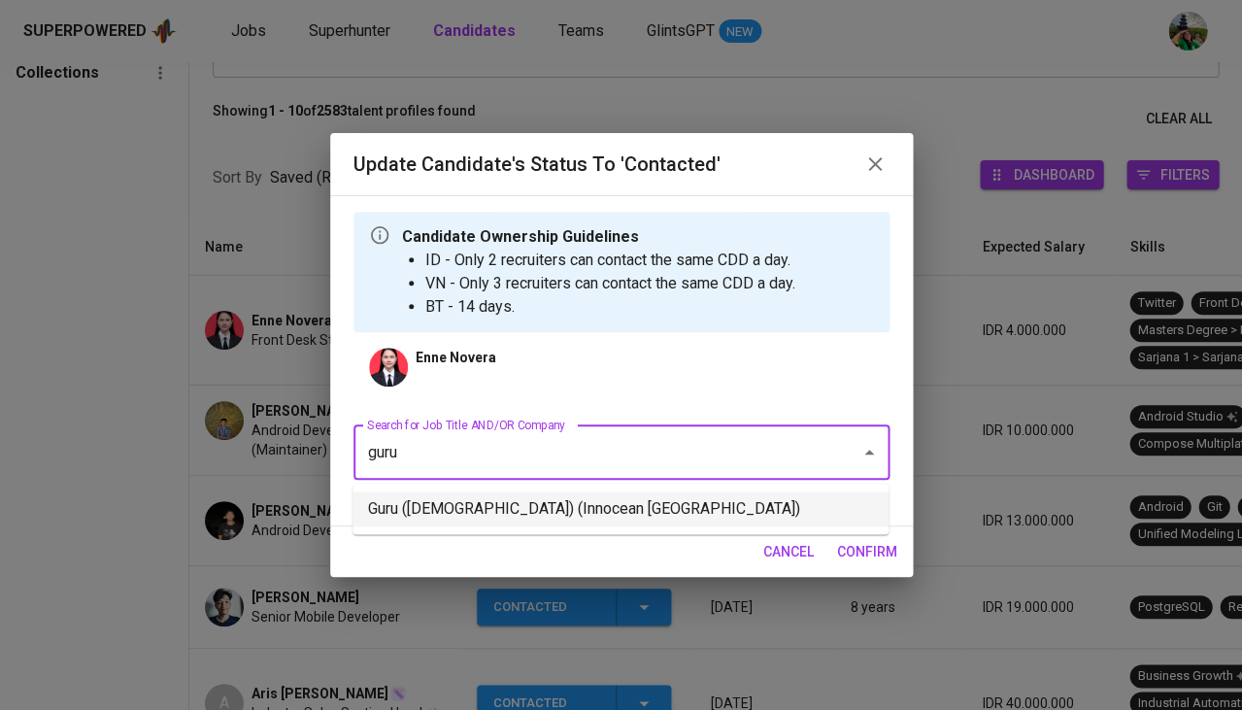
type input "guru"
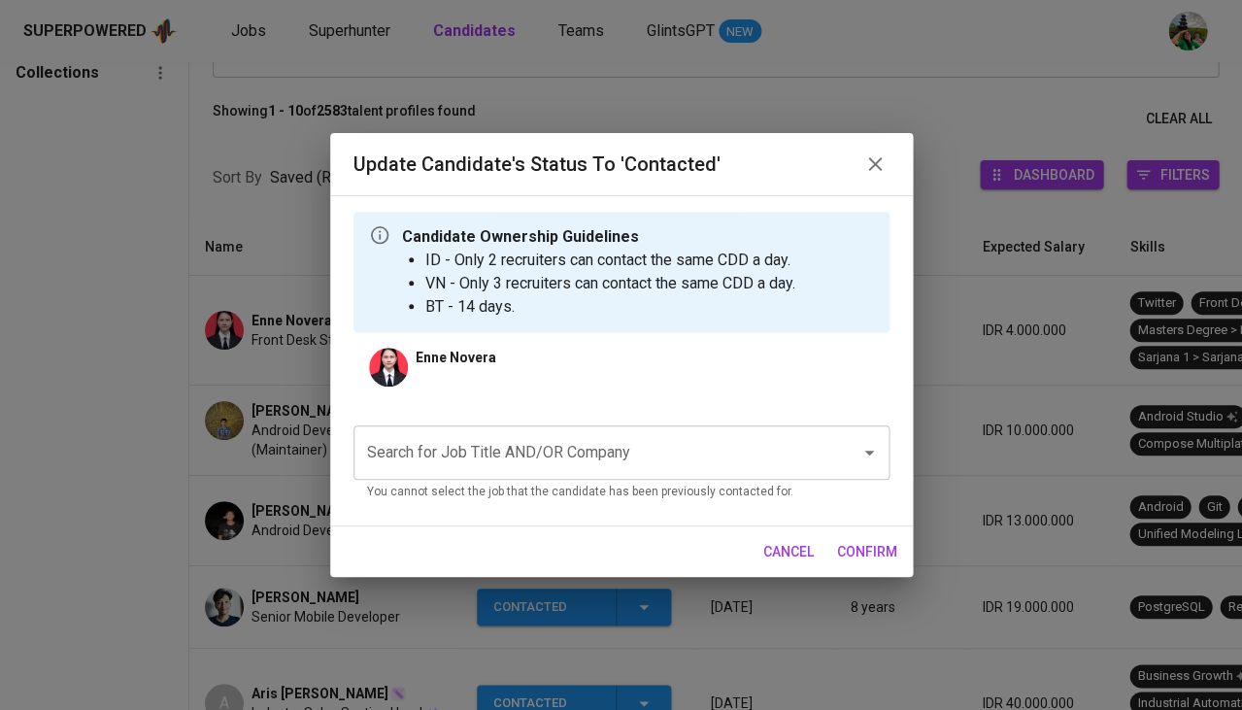
click at [576, 463] on input "Search for Job Title AND/OR Company" at bounding box center [594, 452] width 464 height 37
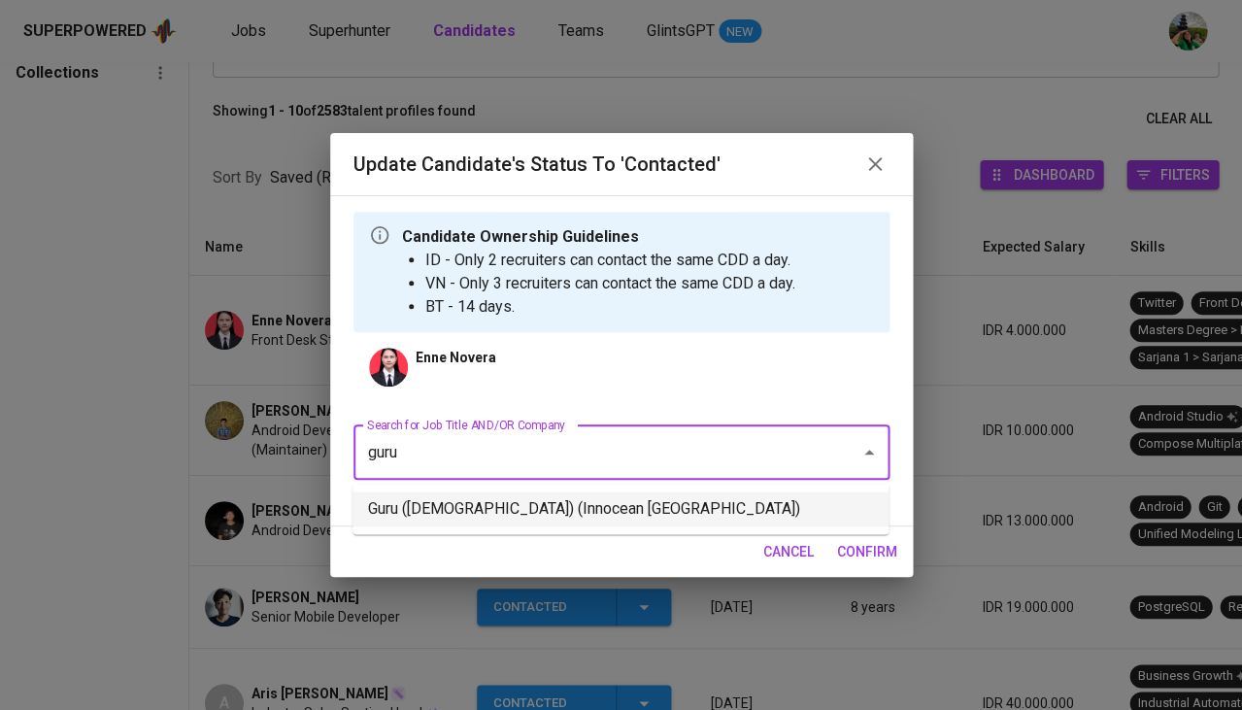
click at [647, 505] on li "Guru (Female) (Innocean Indonesia)" at bounding box center [621, 508] width 536 height 35
type input "guru"
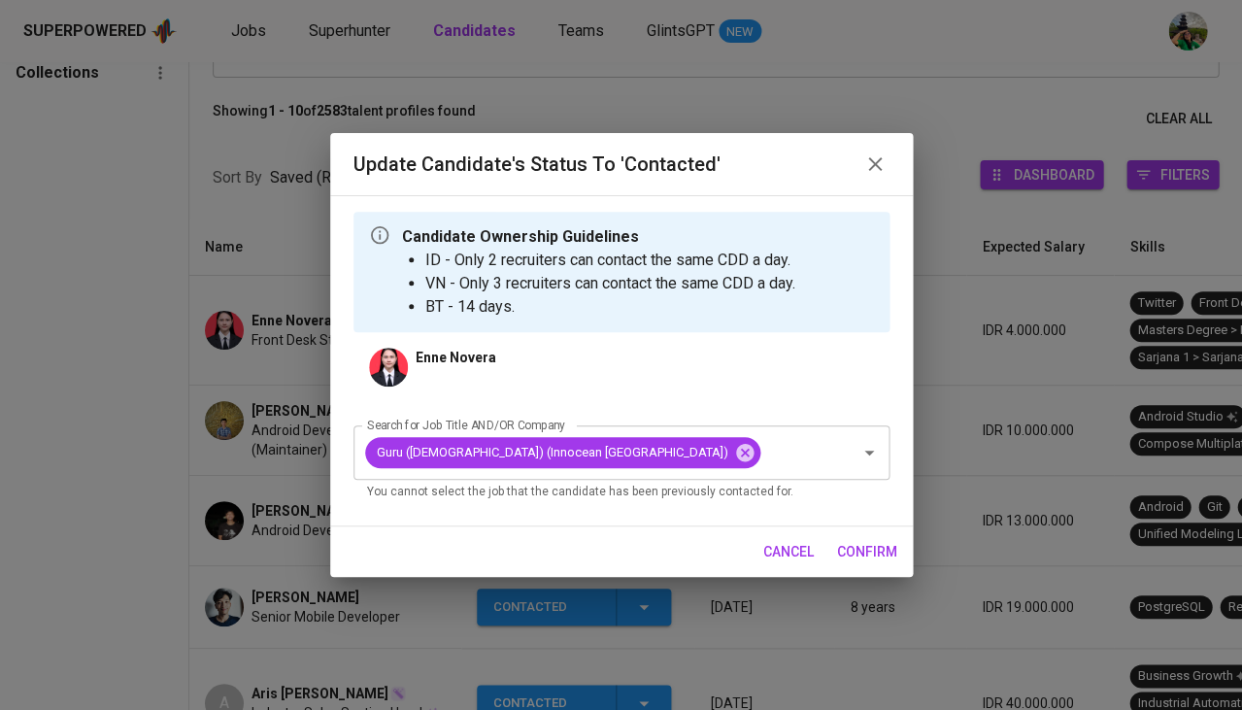
click at [864, 546] on span "confirm" at bounding box center [867, 552] width 60 height 24
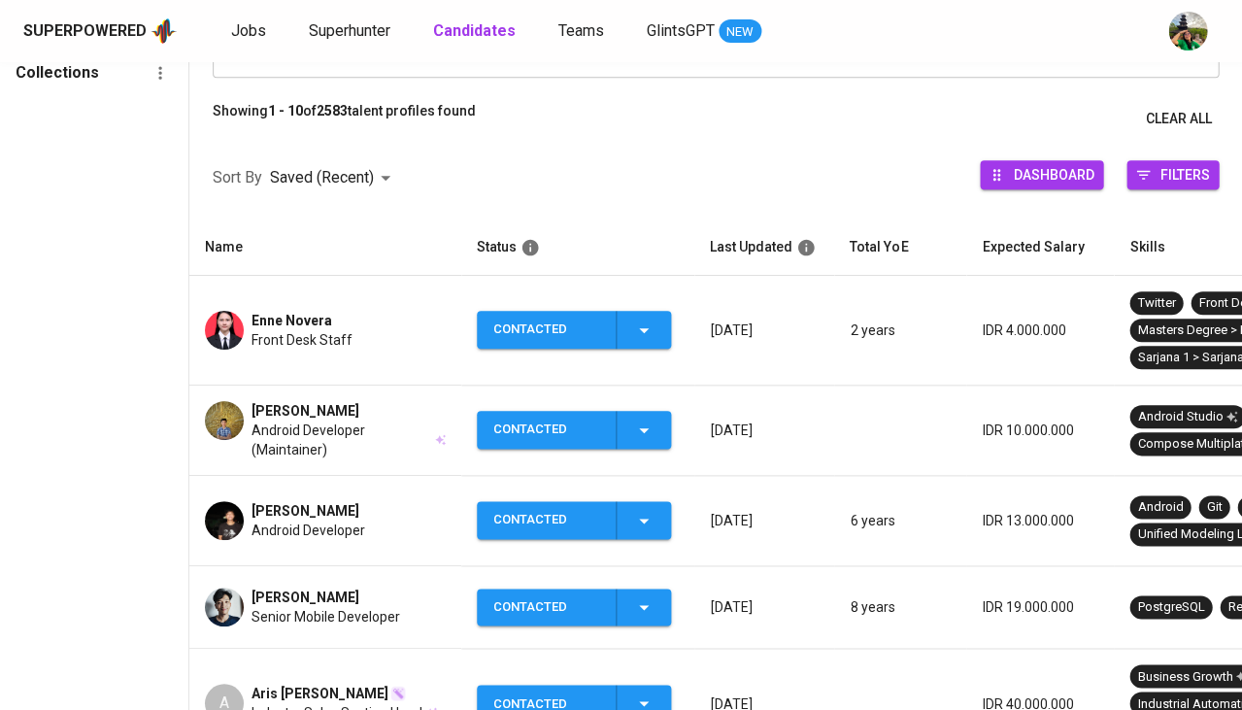
click at [330, 332] on span "Front Desk Staff" at bounding box center [302, 339] width 101 height 19
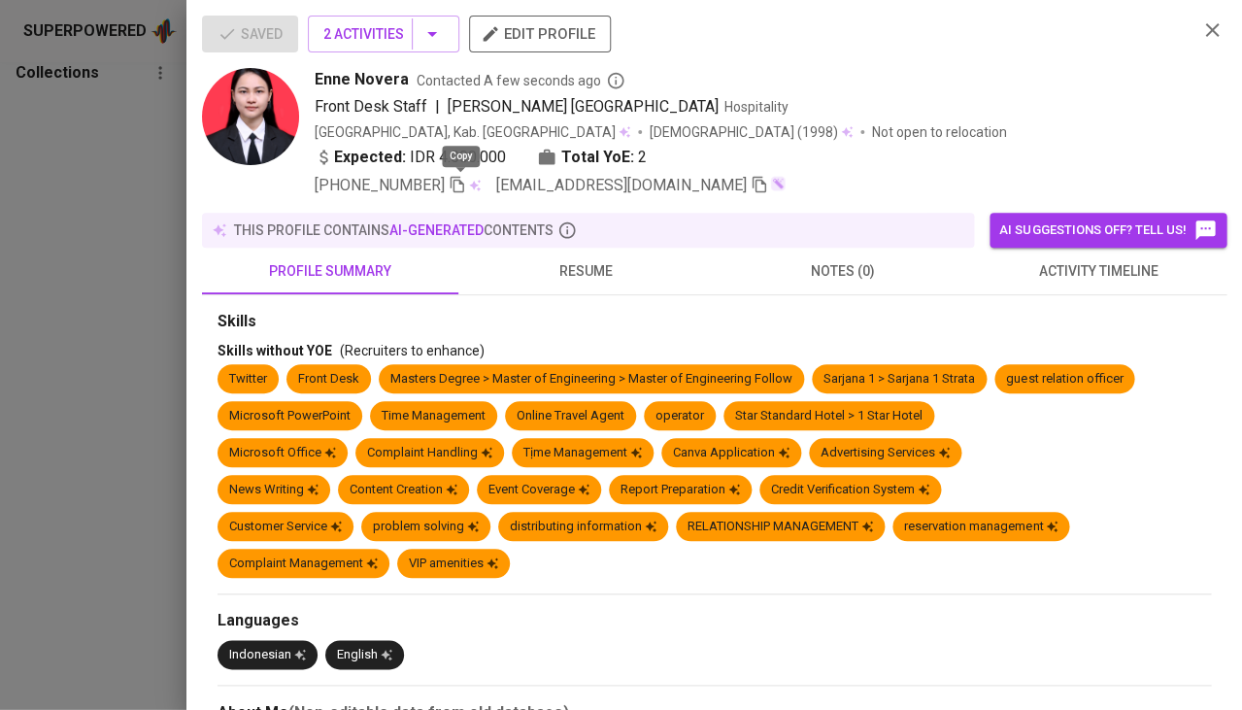
click at [462, 182] on icon "button" at bounding box center [457, 184] width 17 height 17
click at [104, 240] on div at bounding box center [621, 355] width 1242 height 710
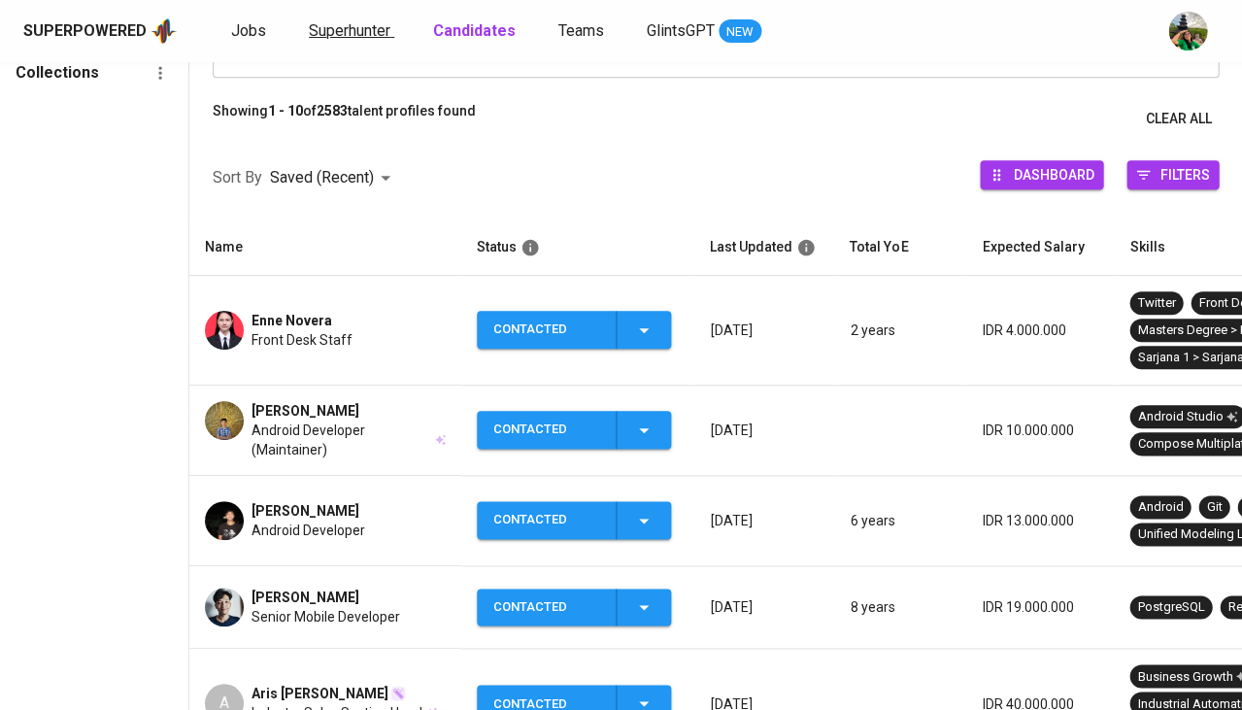
click at [360, 26] on span "Superhunter" at bounding box center [350, 30] width 82 height 18
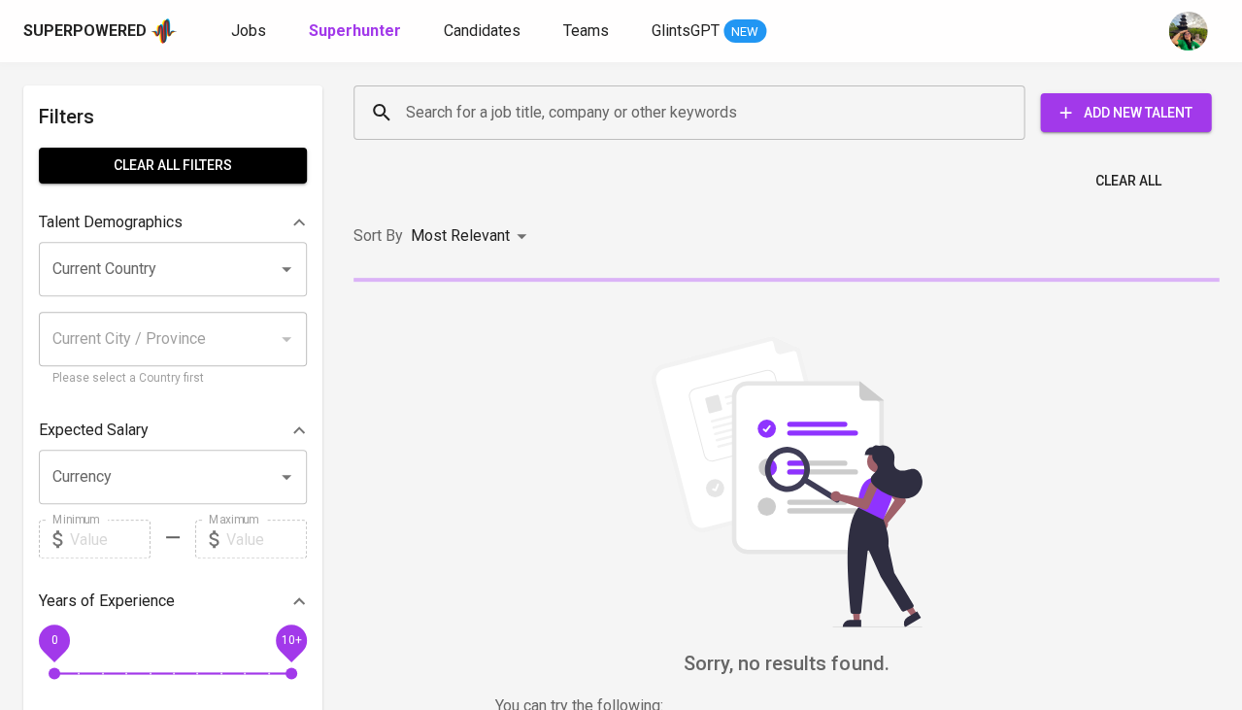
click at [449, 105] on input "Search for a job title, company or other keywords" at bounding box center [694, 112] width 586 height 37
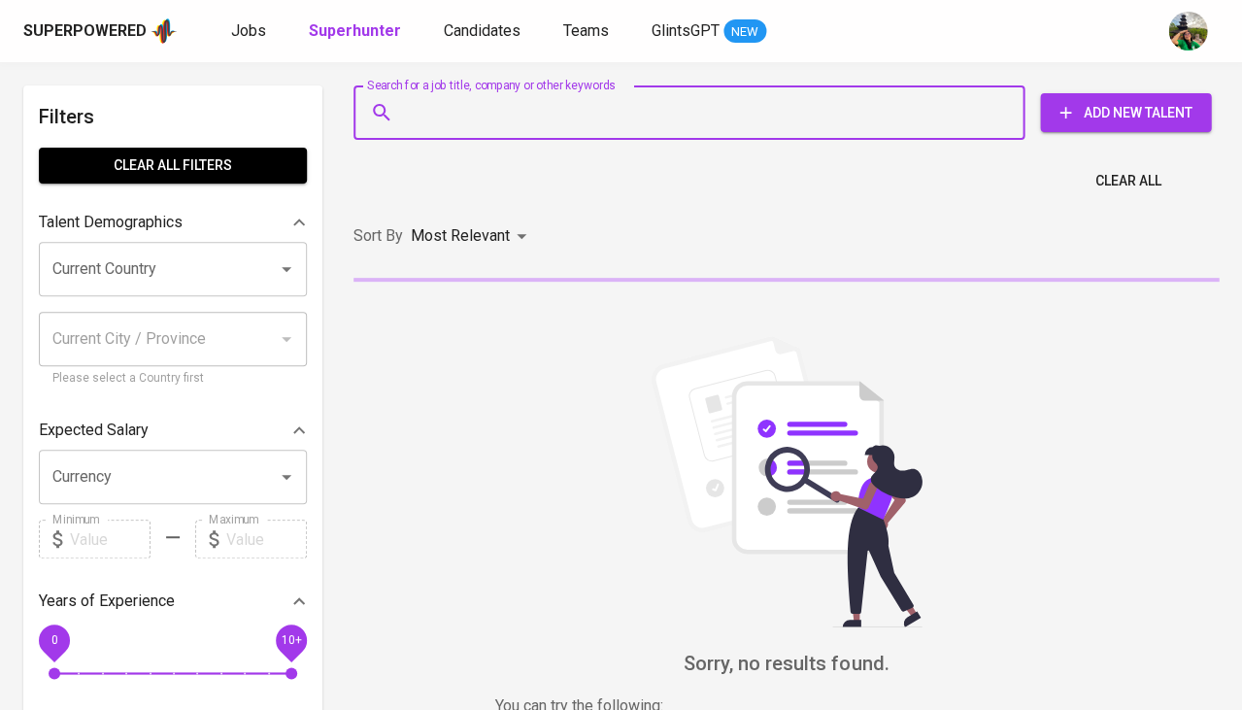
paste input "rifqy10202061@gmail.com"
type input "rifqy10202061@gmail.com"
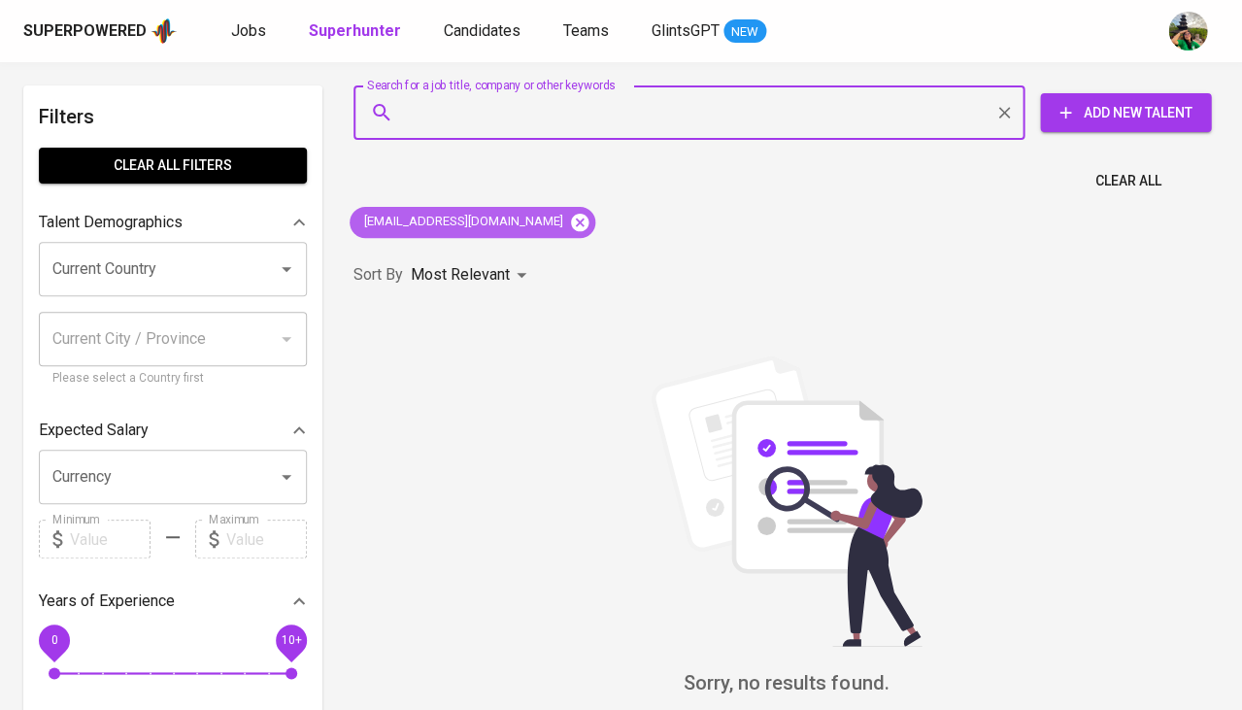
click at [569, 219] on icon at bounding box center [579, 222] width 21 height 21
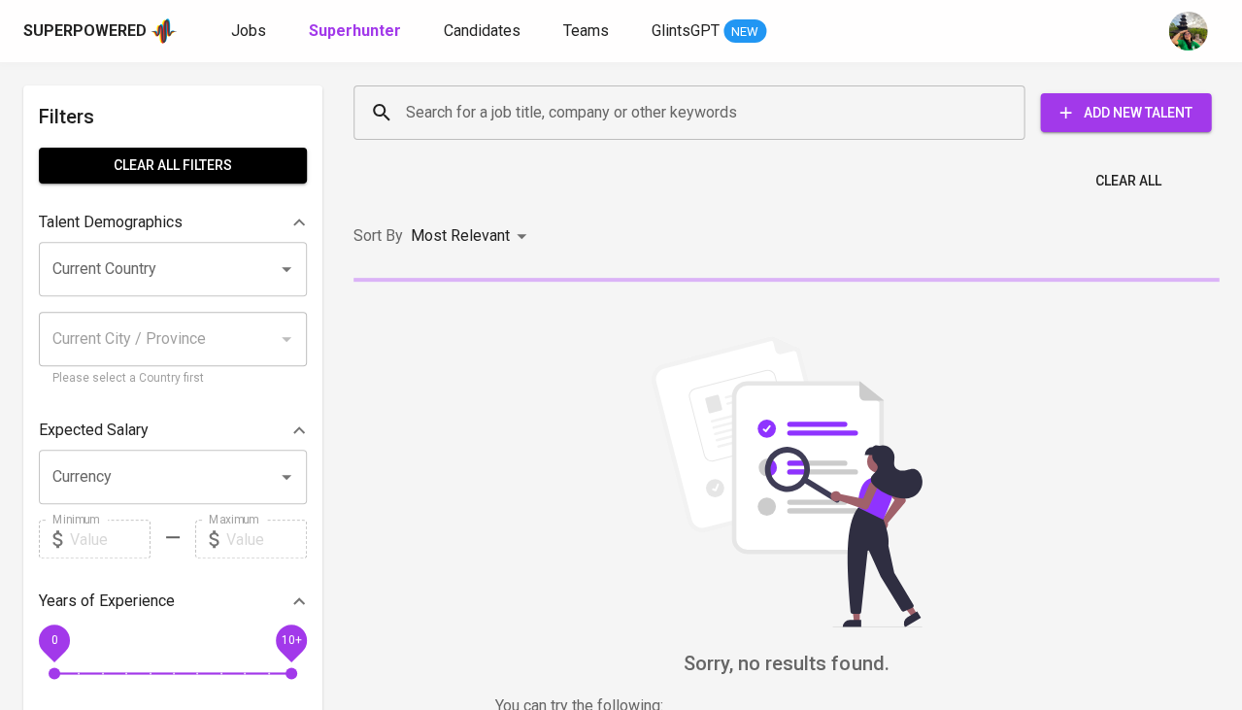
click at [570, 109] on input "Search for a job title, company or other keywords" at bounding box center [694, 112] width 586 height 37
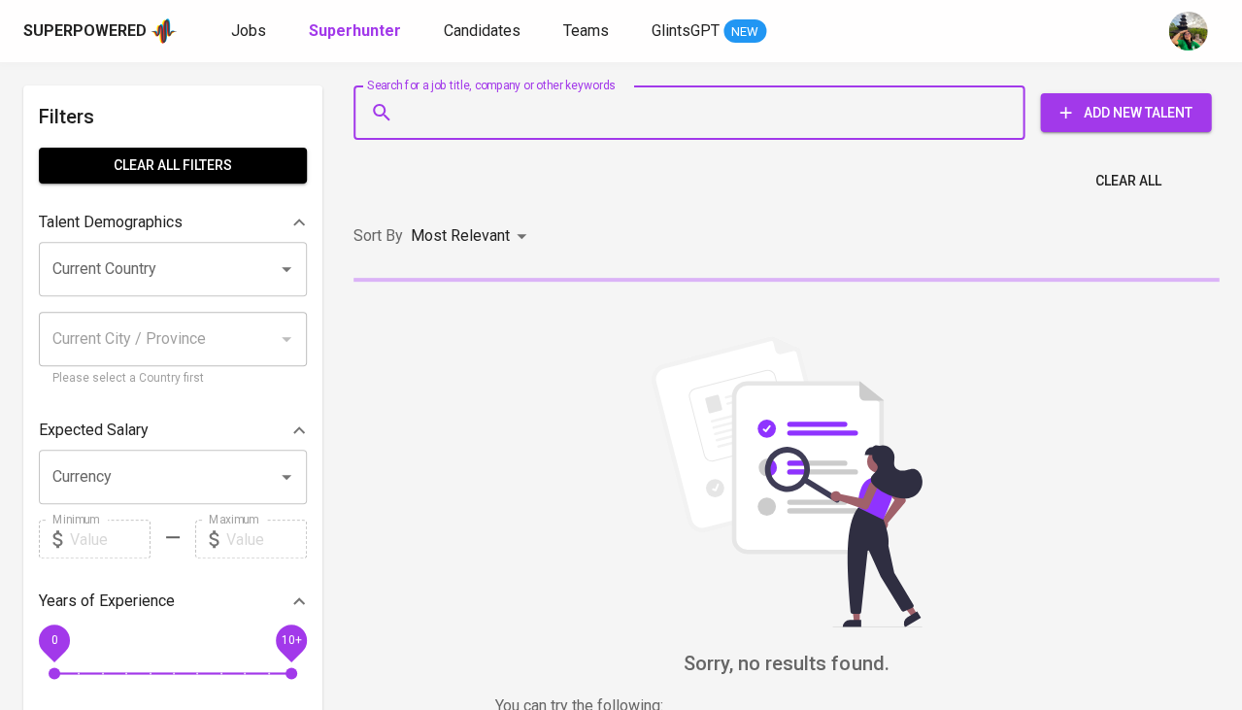
paste input "rifqy10202061@gmail.com"
type input "rifqy10202061@gmail.com"
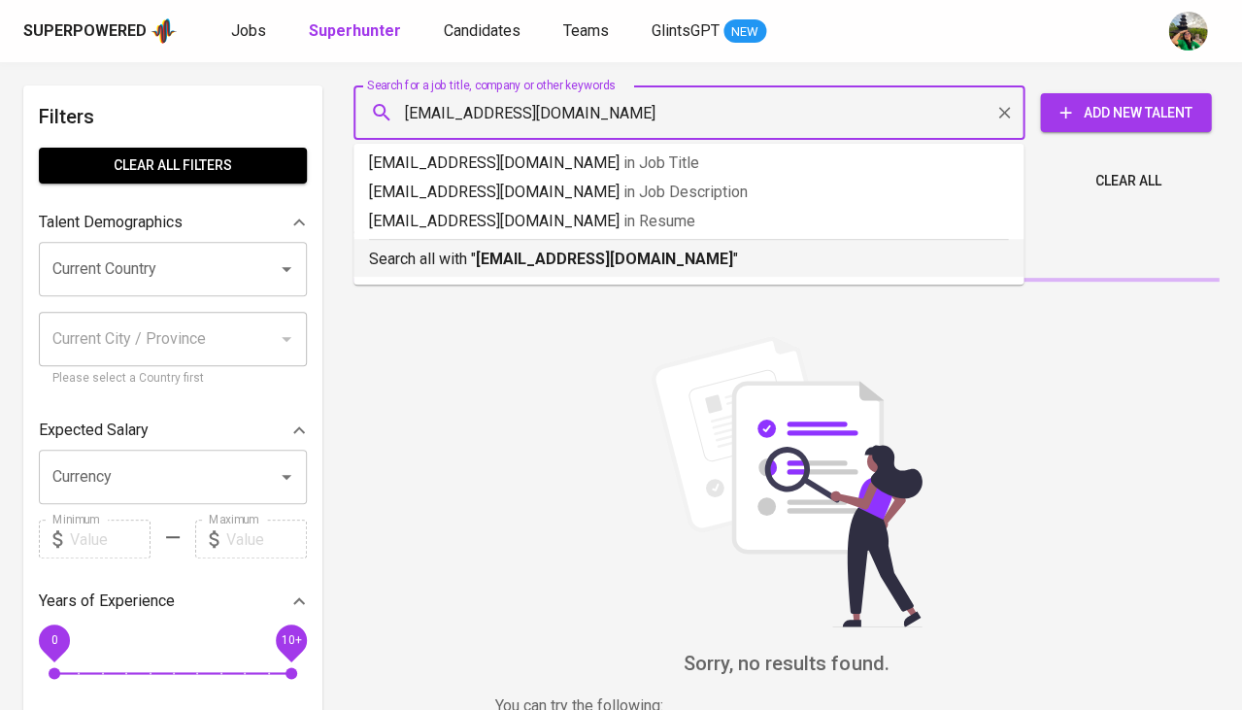
click at [569, 258] on b "rifqy10202061@gmail.com" at bounding box center [604, 259] width 257 height 18
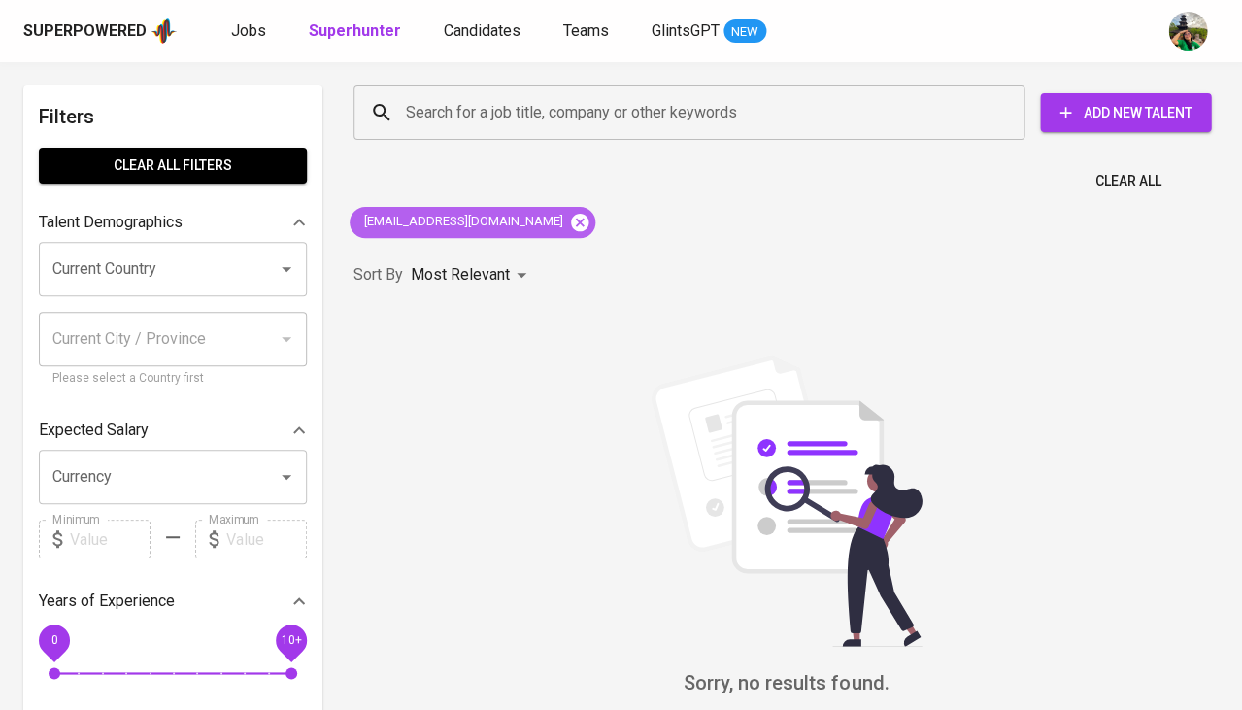
click at [571, 214] on icon at bounding box center [579, 221] width 17 height 17
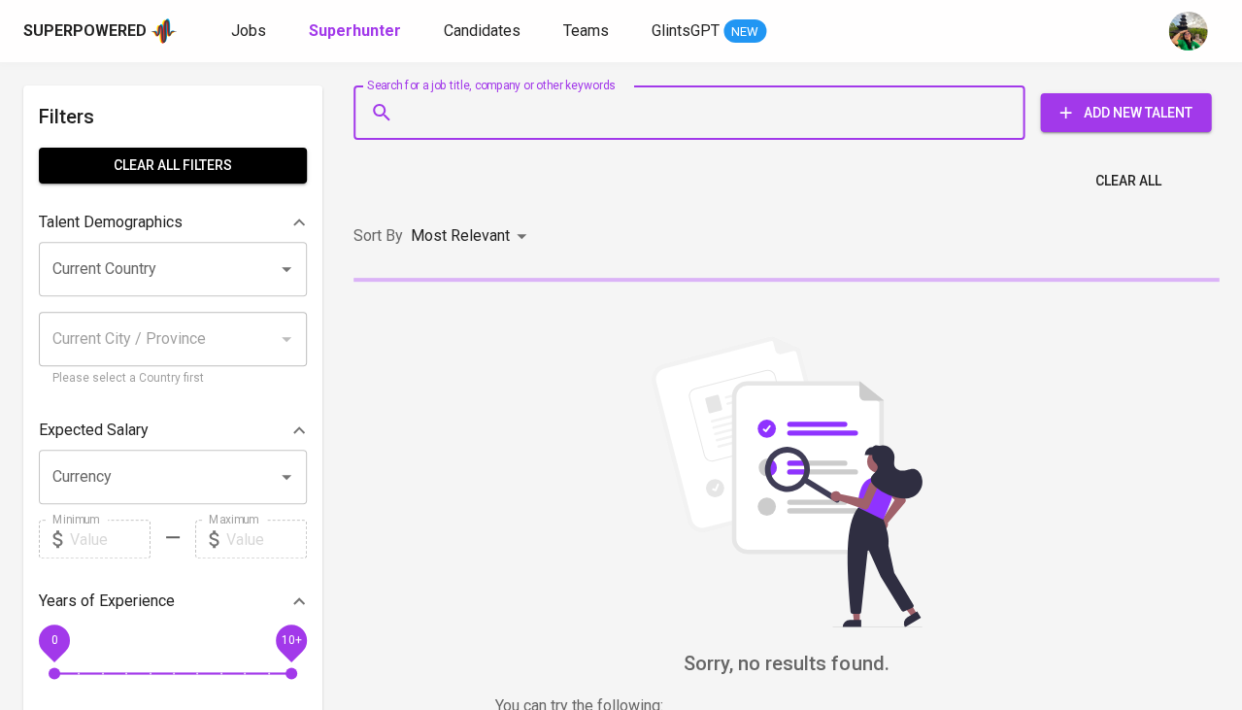
click at [491, 114] on input "Search for a job title, company or other keywords" at bounding box center [694, 112] width 586 height 37
paste input "[EMAIL_ADDRESS][DOMAIN_NAME]"
type input "[EMAIL_ADDRESS][DOMAIN_NAME]"
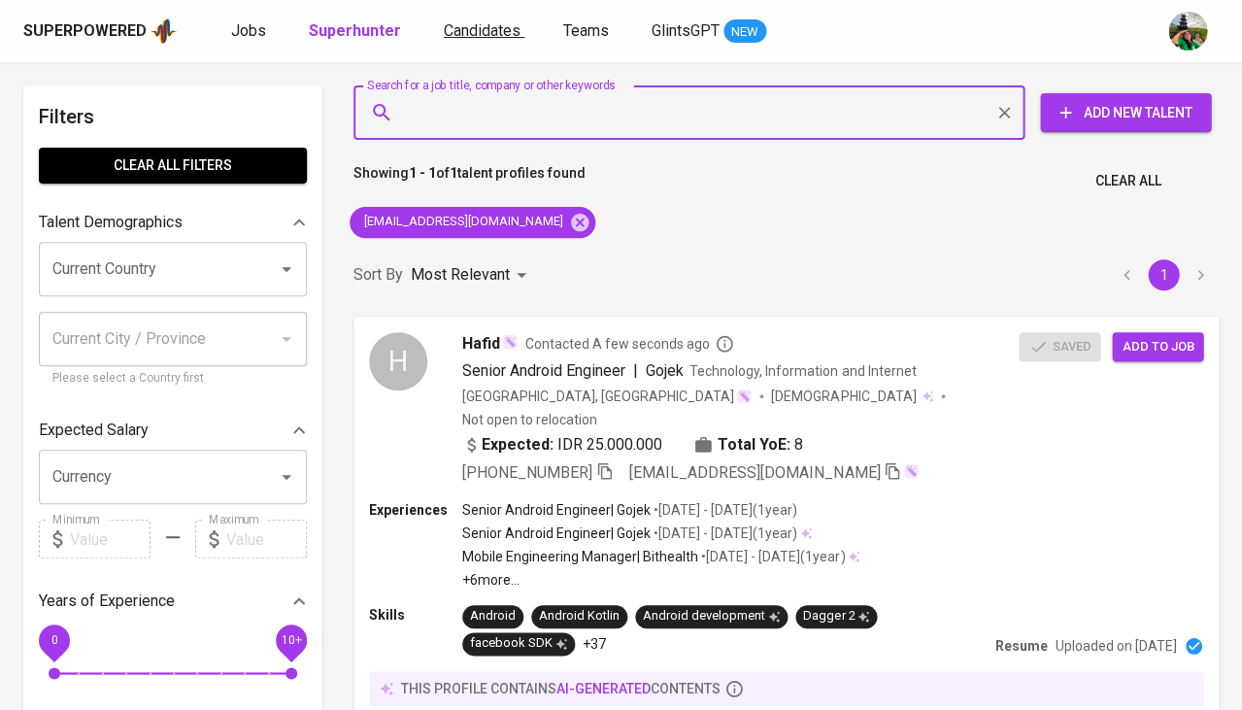
click at [476, 30] on span "Candidates" at bounding box center [482, 30] width 77 height 18
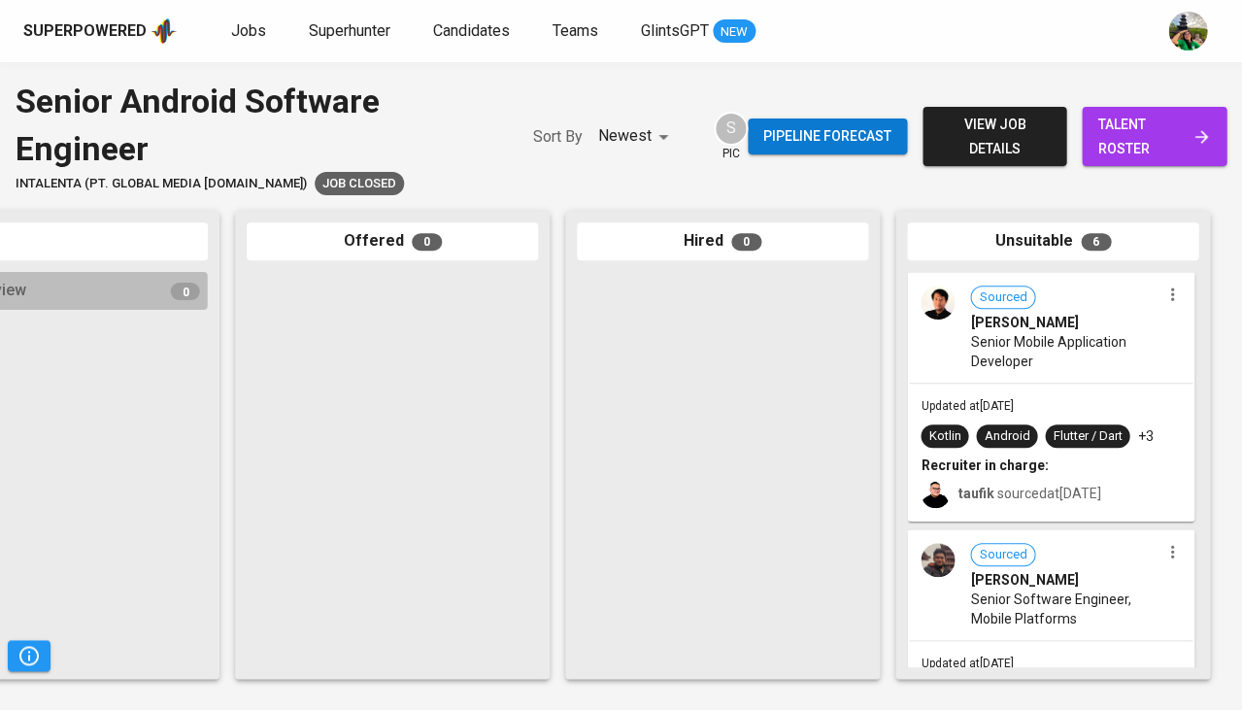
scroll to position [0, 1071]
click at [1002, 465] on b "Recruiter in charge:" at bounding box center [984, 465] width 127 height 16
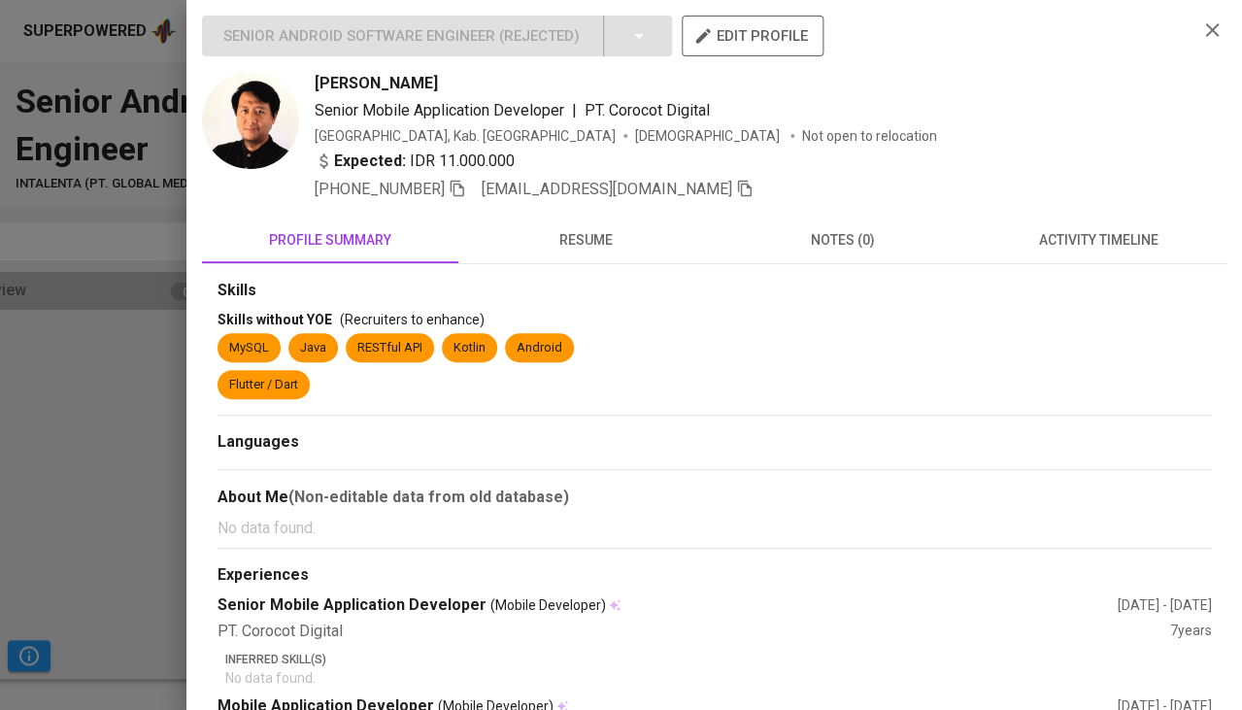
click at [584, 255] on button "resume" at bounding box center [586, 240] width 256 height 47
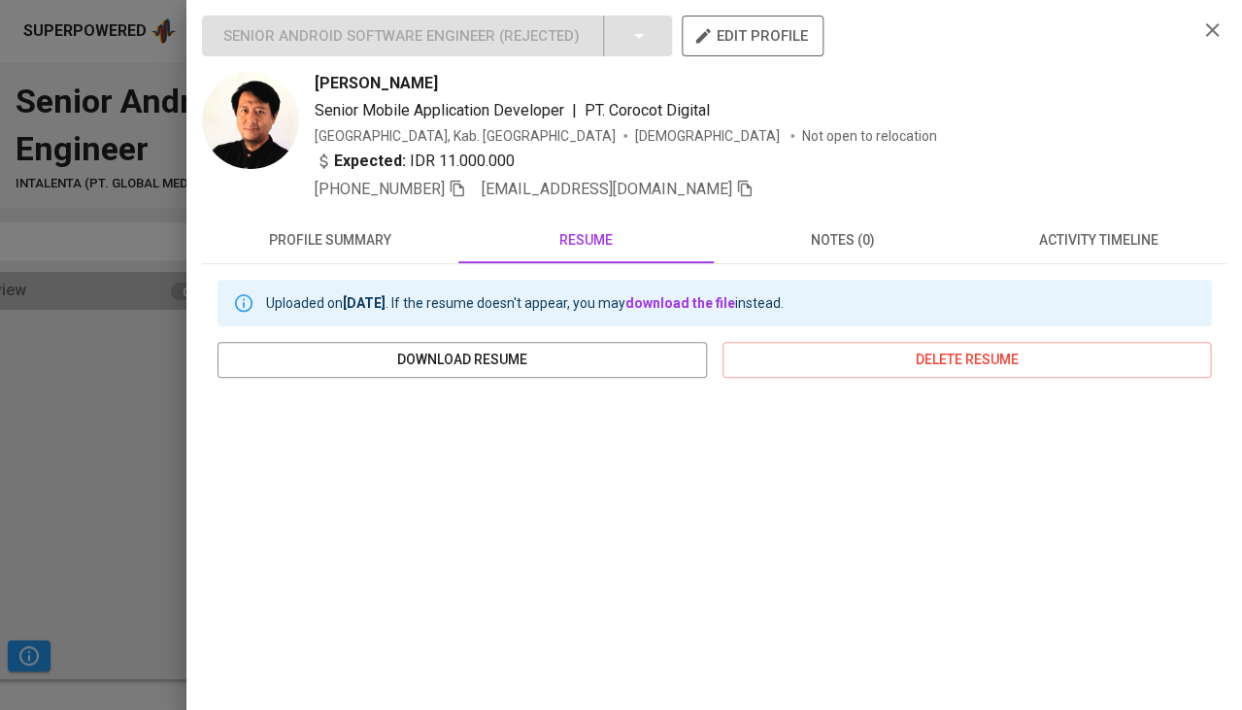
scroll to position [0, 0]
click at [362, 84] on span "[PERSON_NAME]" at bounding box center [376, 83] width 123 height 23
copy span "[PERSON_NAME]"
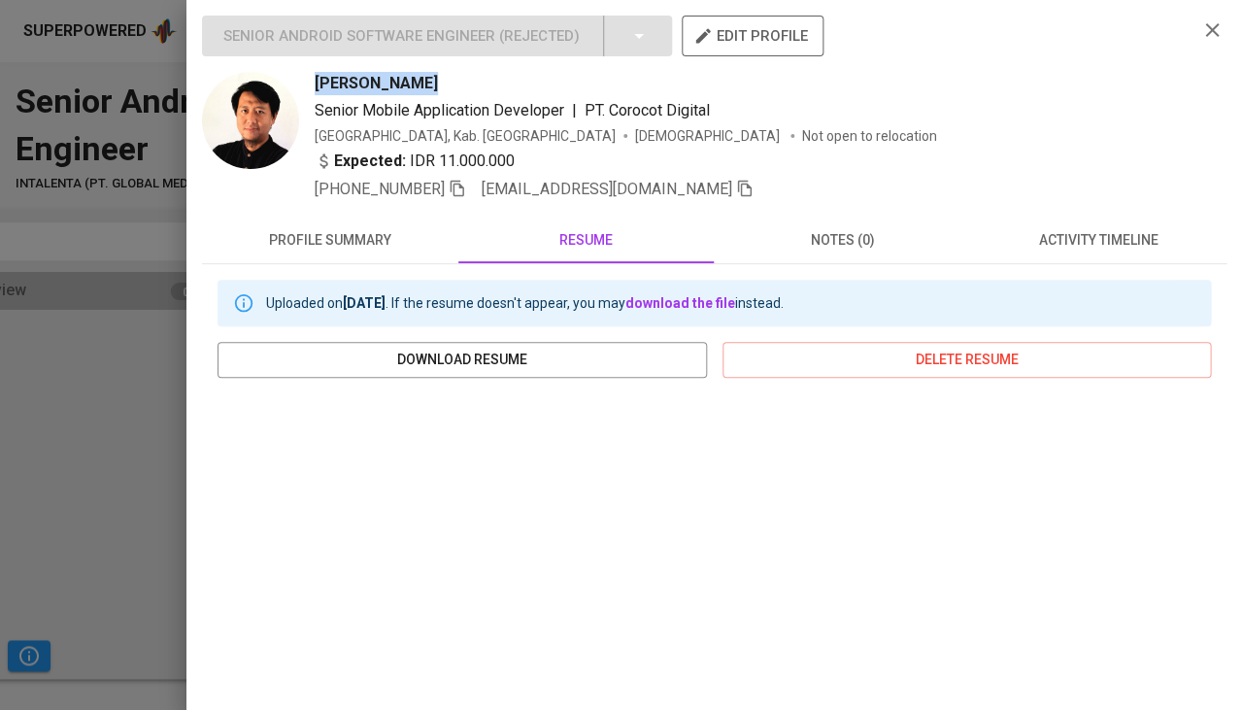
click at [168, 561] on div at bounding box center [621, 355] width 1242 height 710
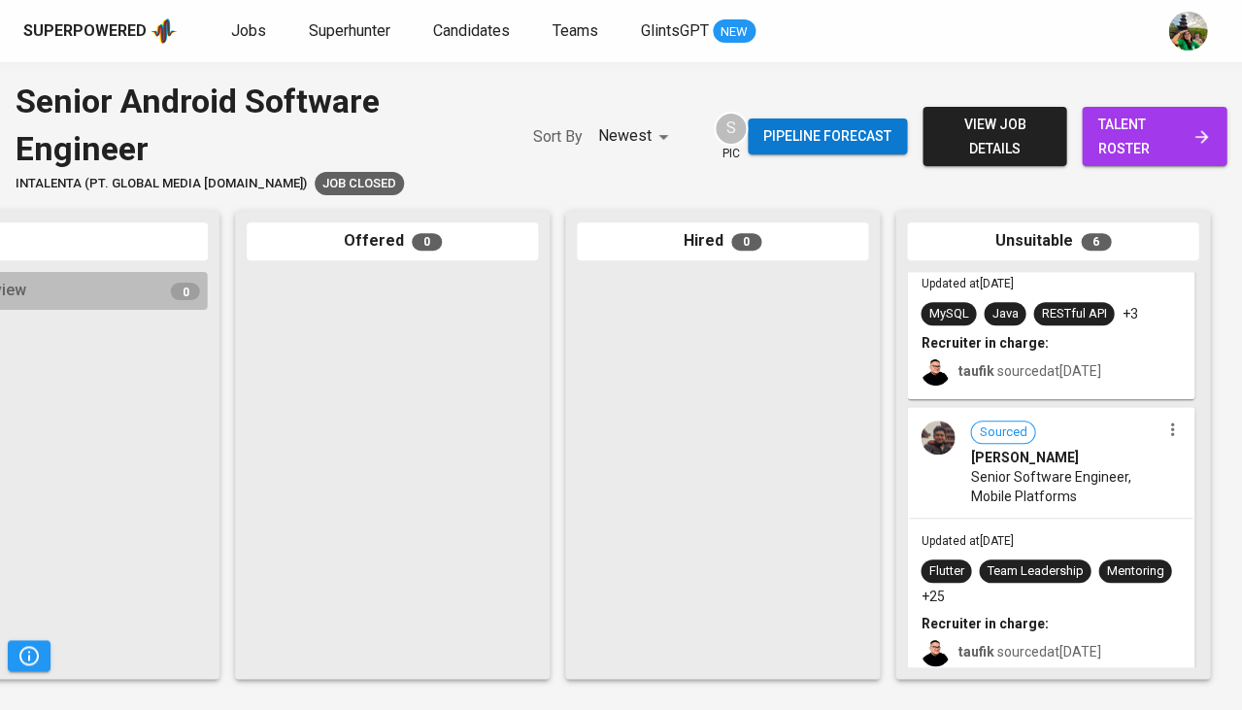
scroll to position [155, 0]
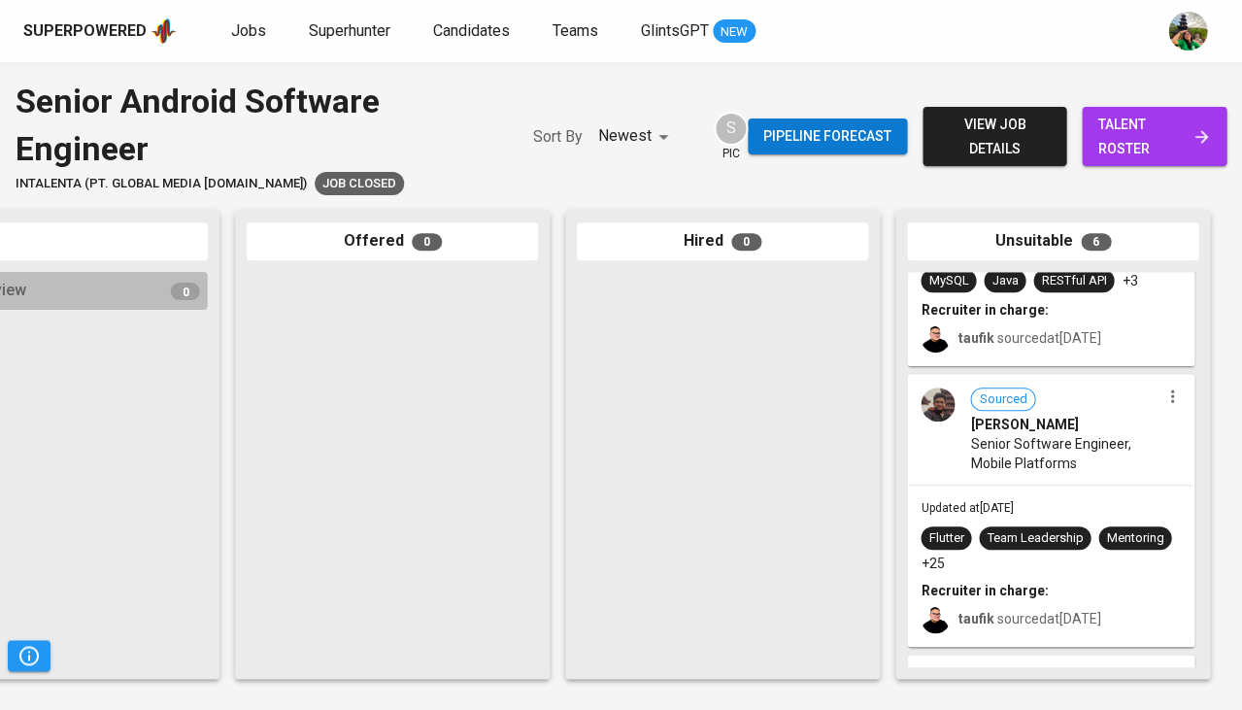
click at [1003, 478] on div "Sourced Andrew Joshua Napitupulu Senior Software Engineer, Mobile Platforms" at bounding box center [1051, 430] width 284 height 109
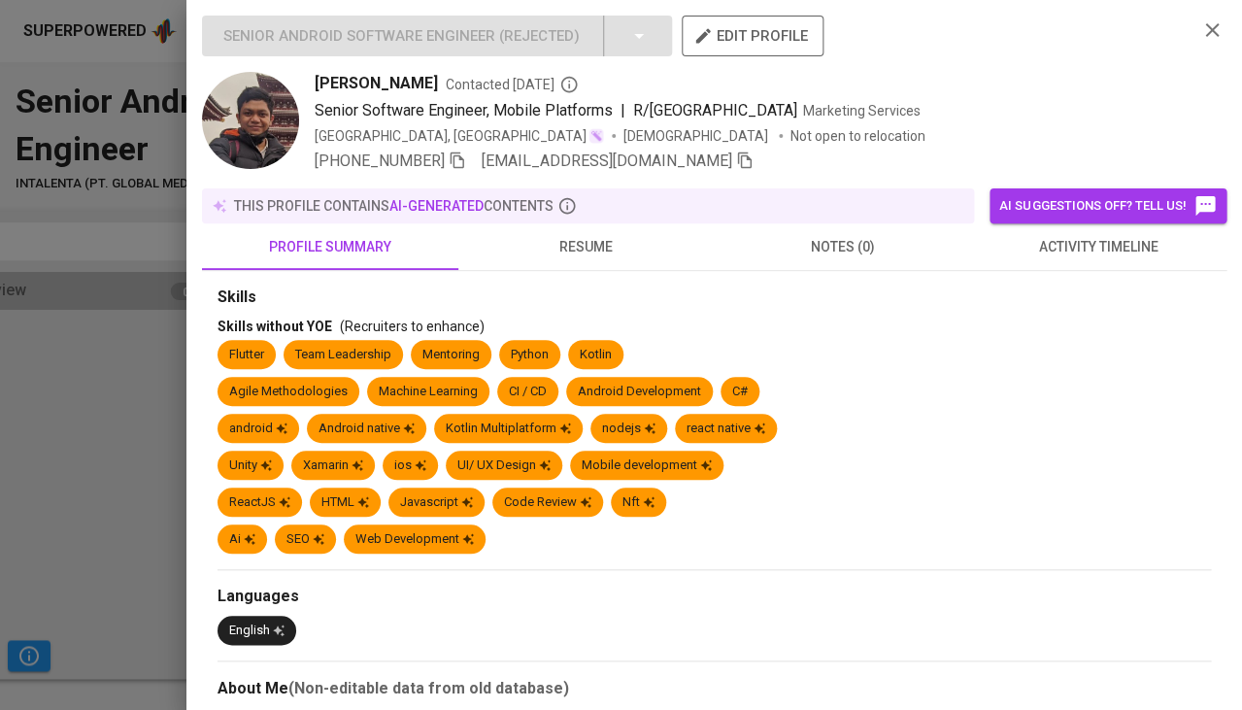
click at [583, 250] on span "resume" at bounding box center [586, 247] width 233 height 24
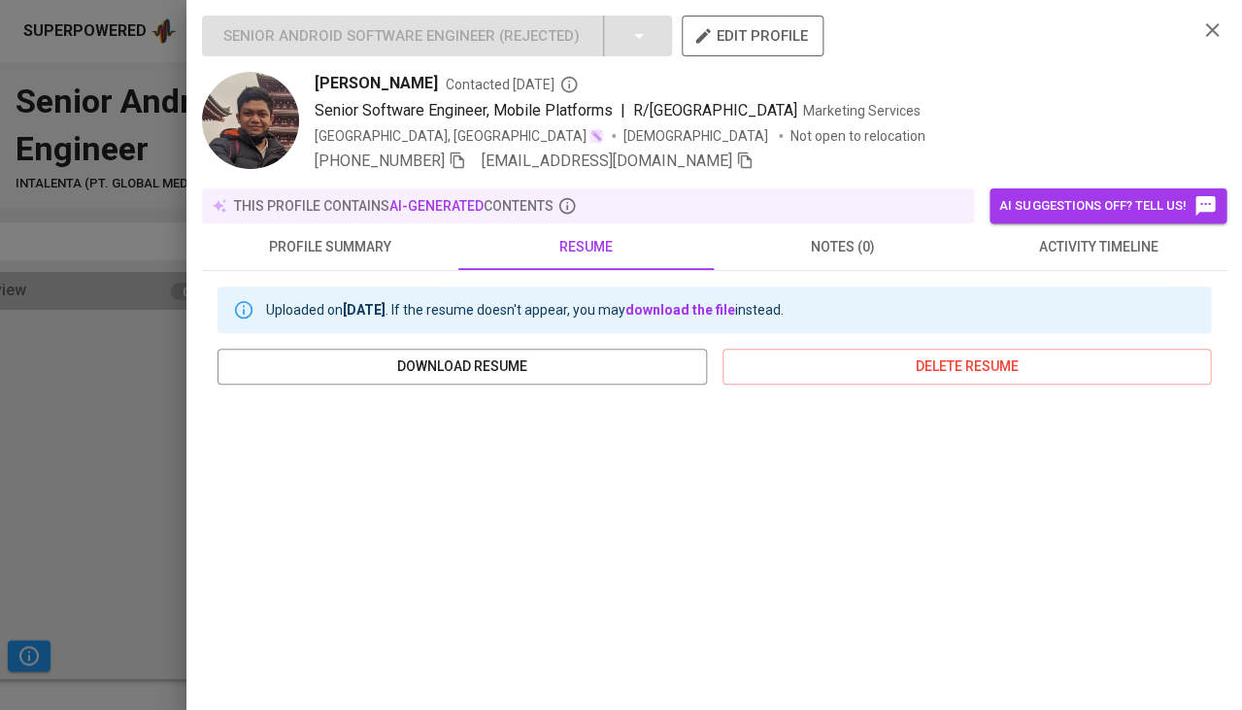
scroll to position [0, 0]
click at [405, 78] on span "[PERSON_NAME]" at bounding box center [376, 83] width 123 height 23
copy span "[PERSON_NAME]"
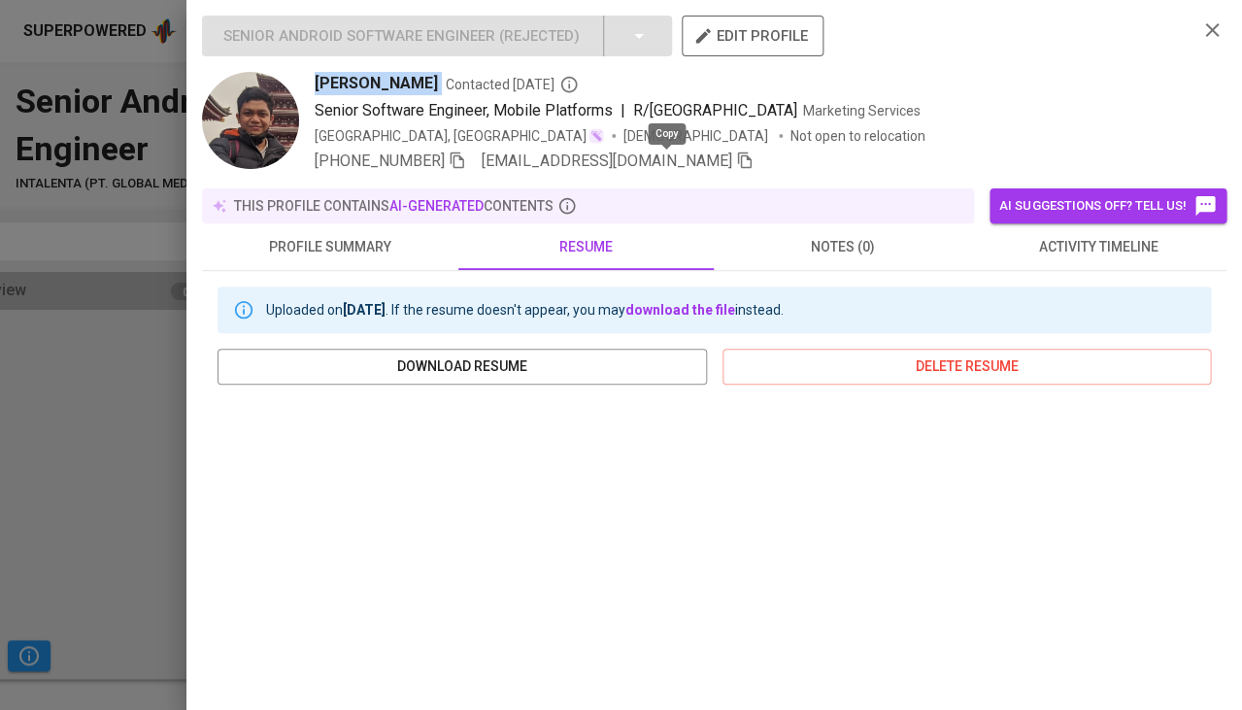
click at [736, 152] on icon "button" at bounding box center [744, 160] width 17 height 17
click at [178, 501] on div at bounding box center [621, 355] width 1242 height 710
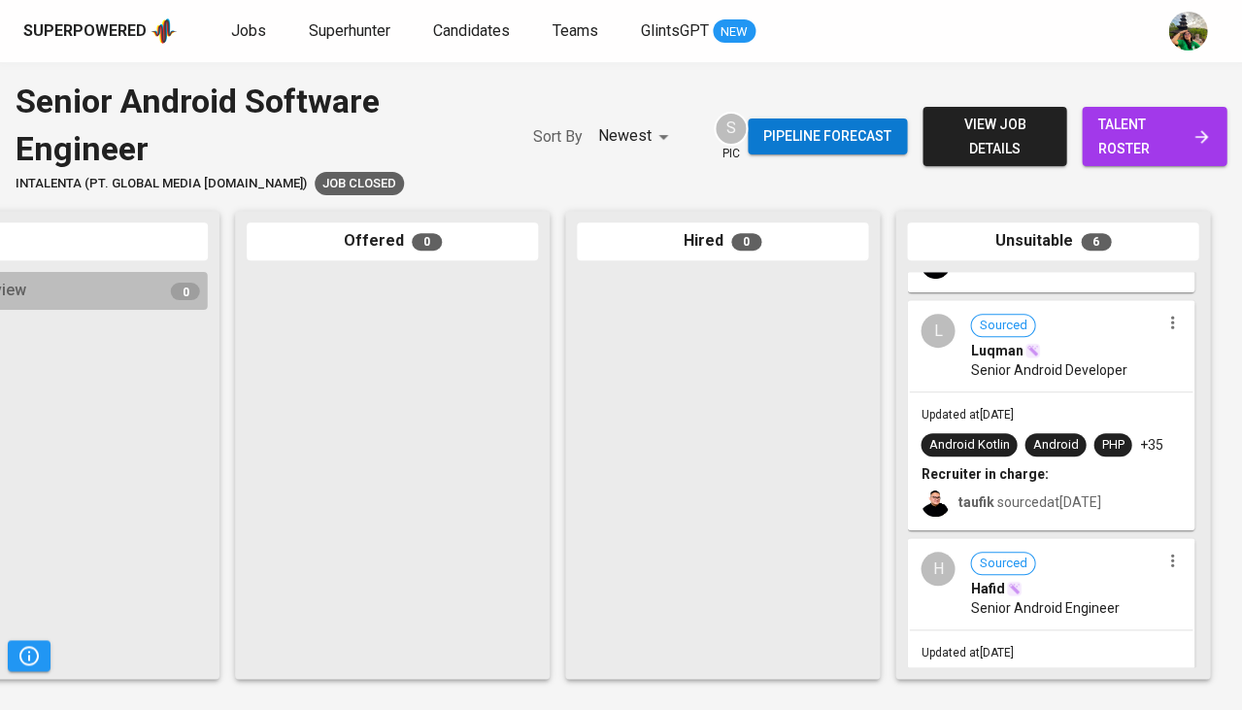
scroll to position [501, 0]
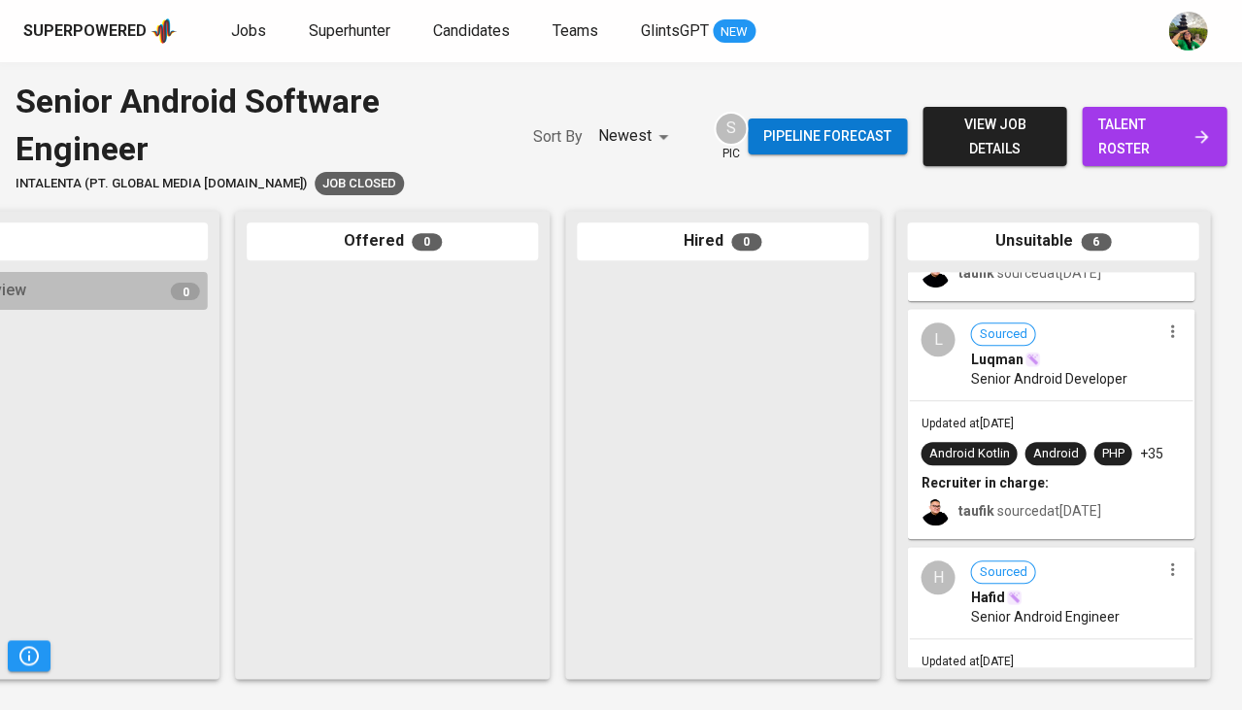
click at [1100, 422] on div "Updated at Jan 03, 2024 Android Kotlin Android PHP +35 Recruiter in charge: tau…" at bounding box center [1051, 469] width 284 height 136
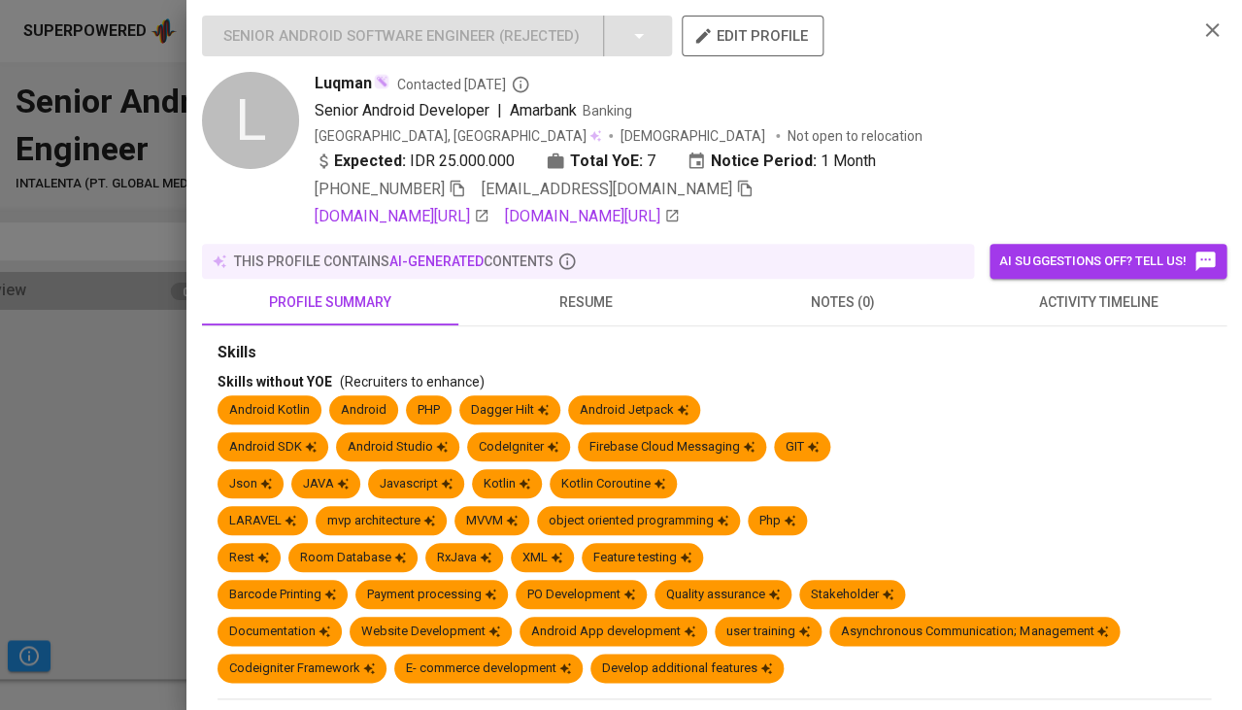
click at [1109, 303] on span "activity timeline" at bounding box center [1098, 302] width 233 height 24
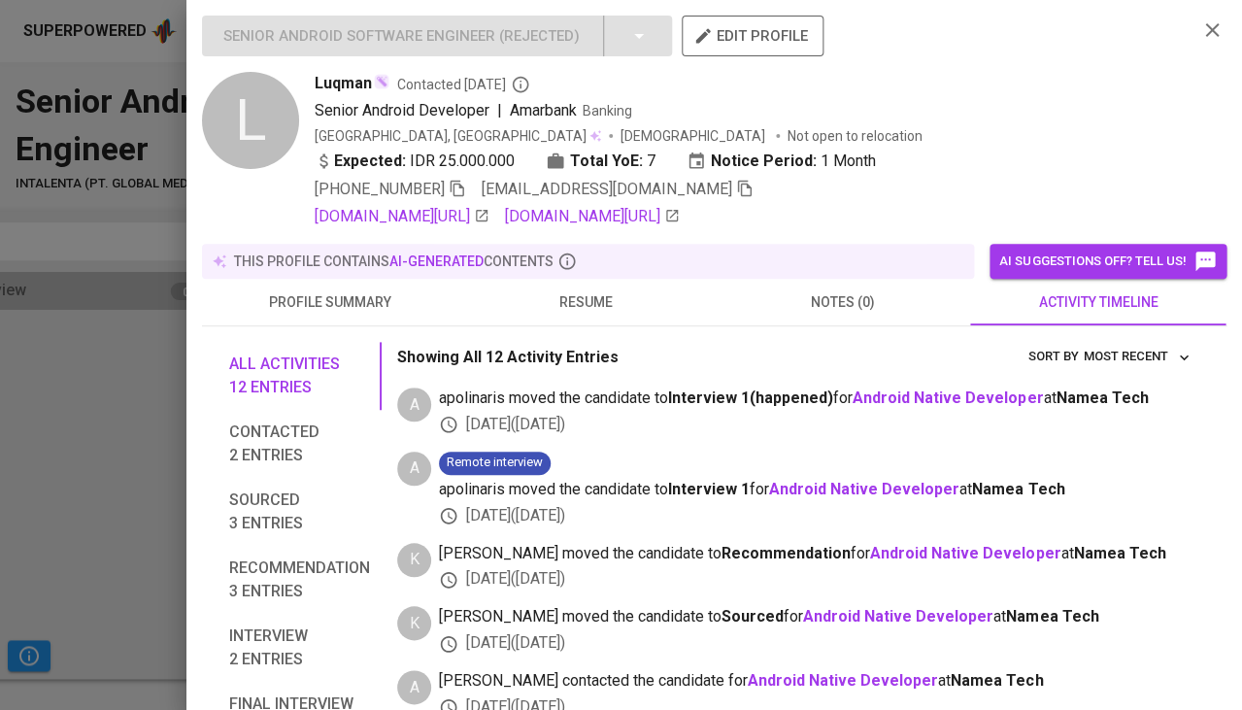
click at [622, 294] on span "resume" at bounding box center [586, 302] width 233 height 24
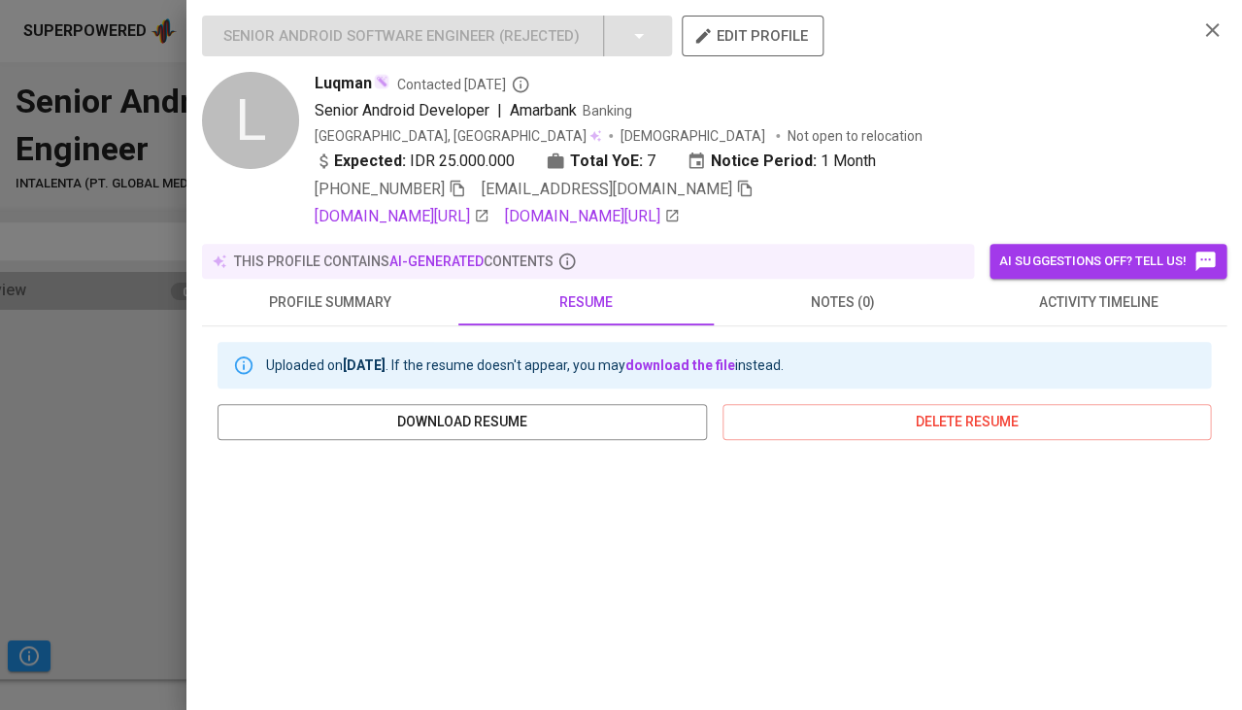
scroll to position [0, 0]
click at [736, 189] on icon "button" at bounding box center [744, 188] width 17 height 17
click at [121, 462] on div at bounding box center [621, 355] width 1242 height 710
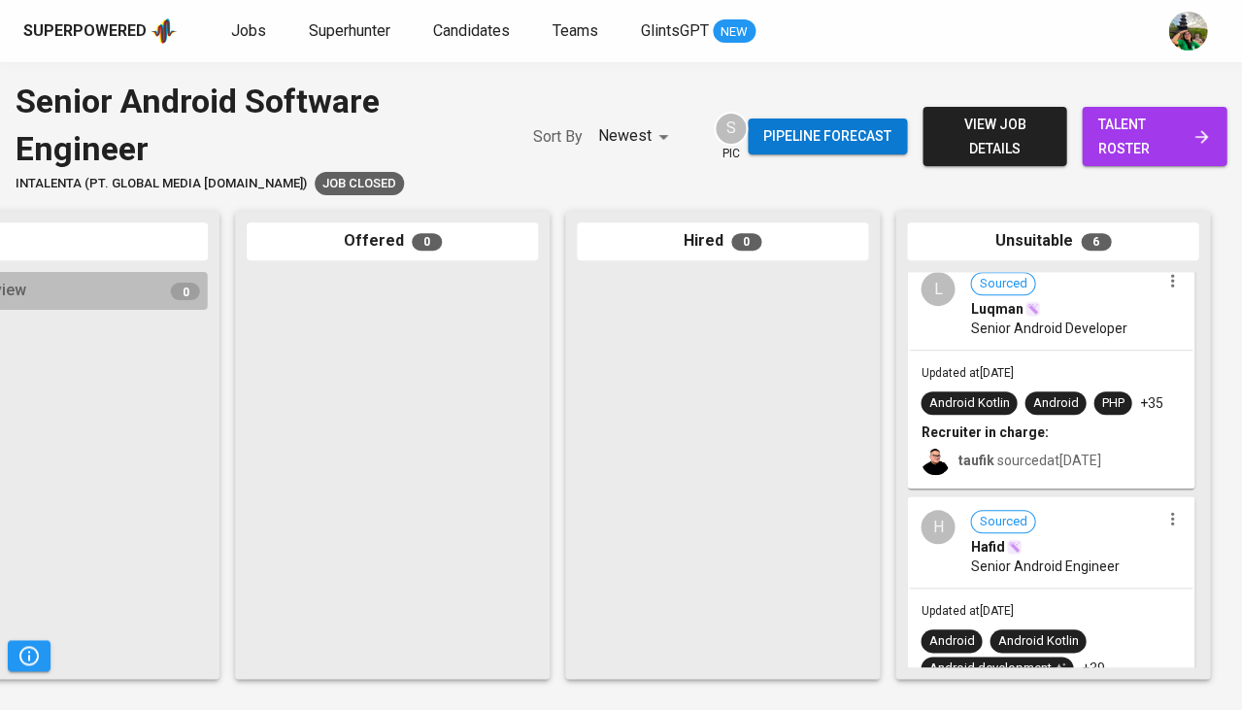
scroll to position [559, 0]
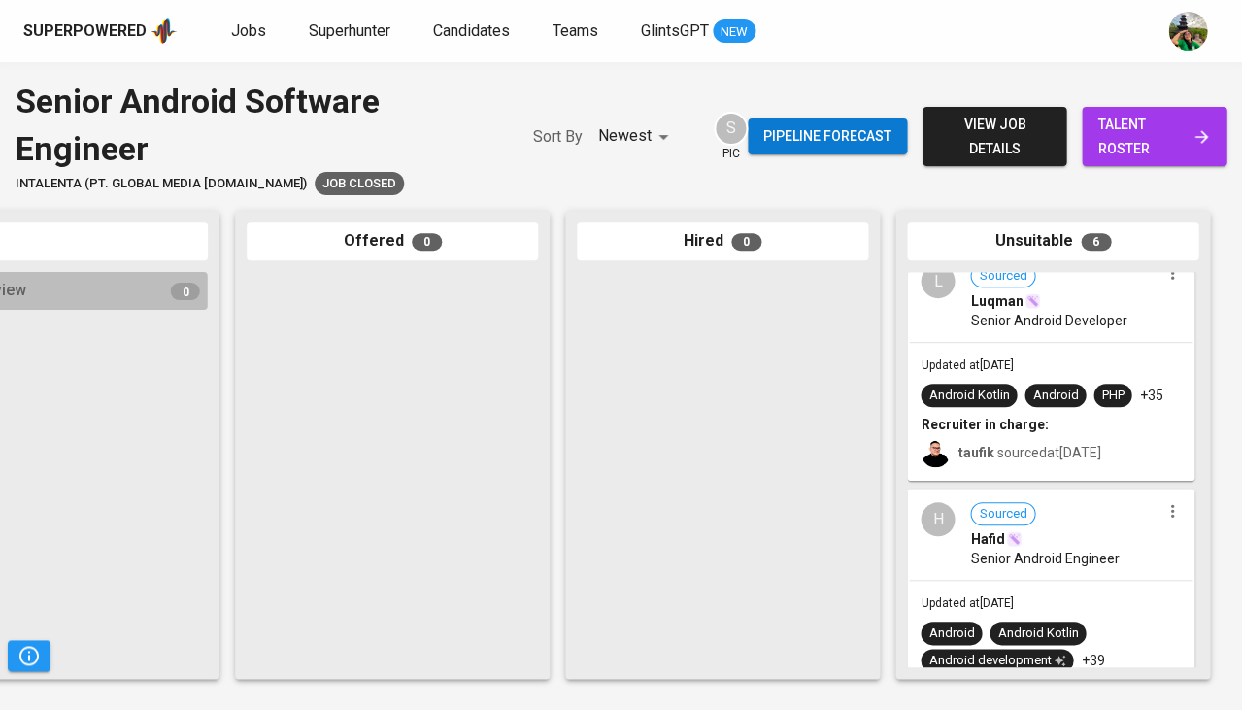
click at [1072, 518] on span "Sourced Hafid" at bounding box center [1064, 525] width 189 height 47
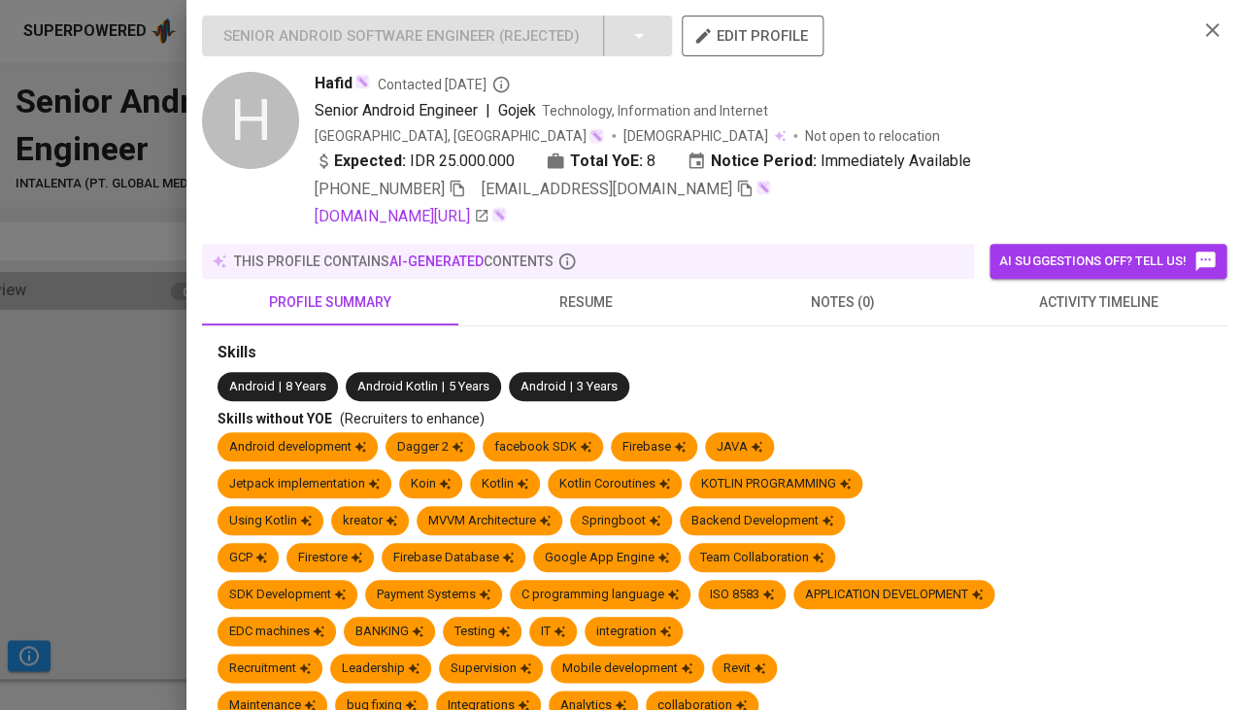
click at [576, 280] on button "resume" at bounding box center [586, 302] width 256 height 47
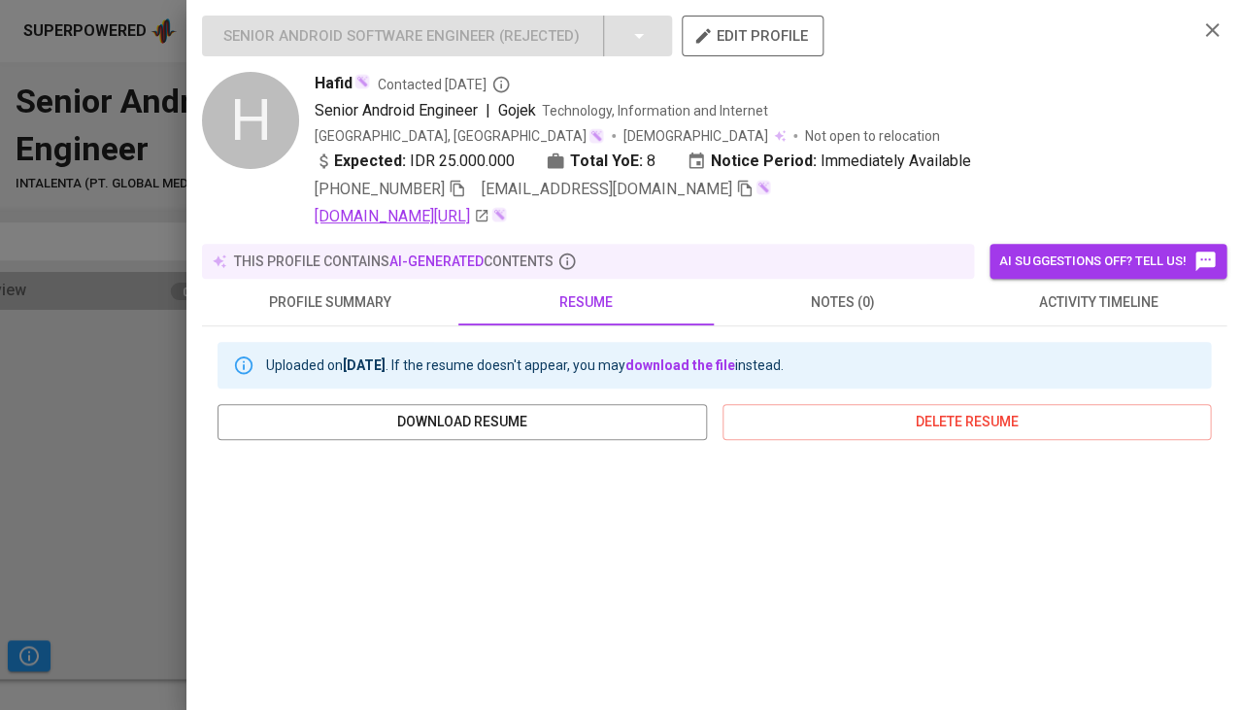
scroll to position [0, 0]
click at [246, 4] on div "Senior Android Software Engineer ( Rejected ) edit profile H Hafid Contacted 1 …" at bounding box center [714, 355] width 1056 height 710
click at [461, 187] on icon "button" at bounding box center [457, 188] width 17 height 17
click at [736, 185] on icon "button" at bounding box center [744, 188] width 17 height 17
click at [1072, 311] on button "activity timeline" at bounding box center [1098, 302] width 256 height 47
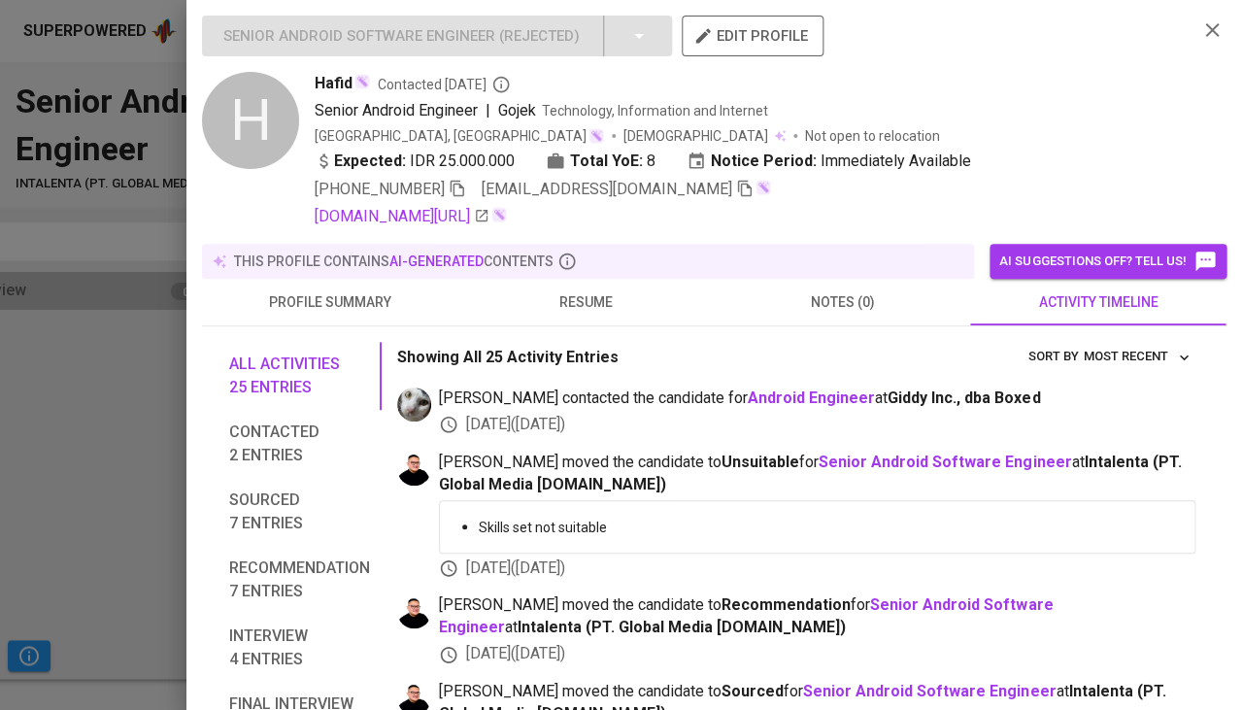
click at [84, 346] on div at bounding box center [621, 355] width 1242 height 710
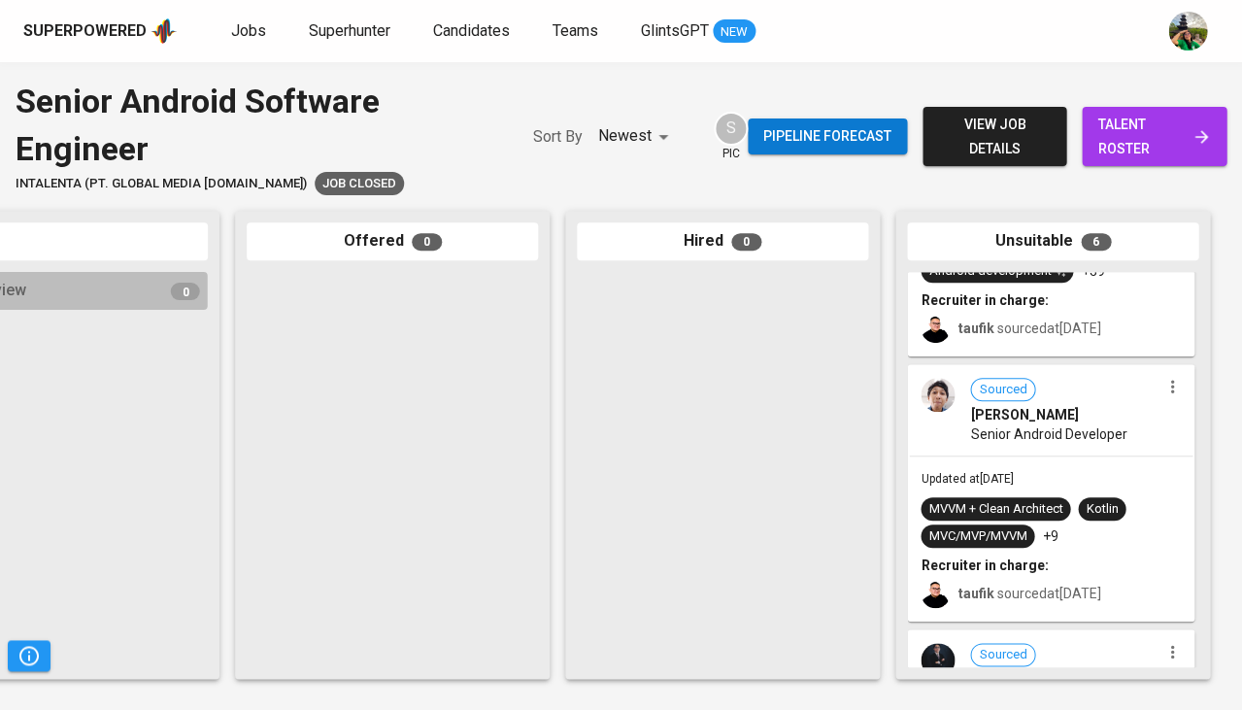
scroll to position [961, 0]
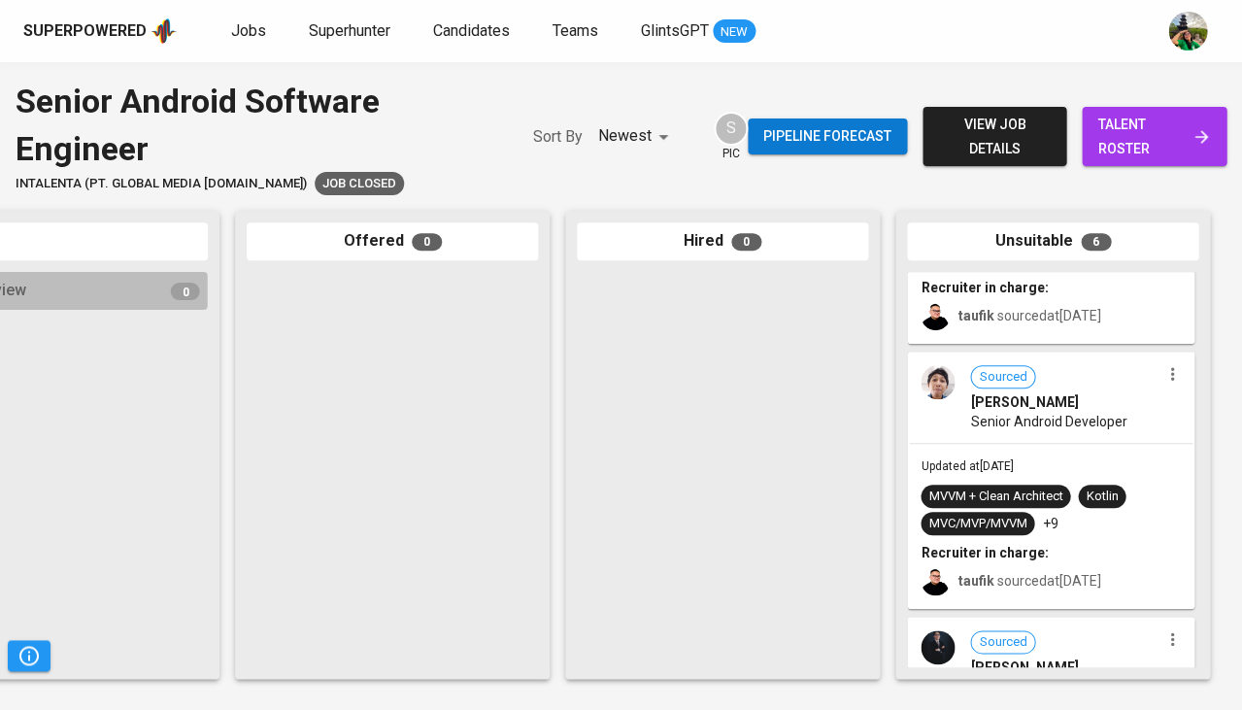
click at [1124, 415] on div "Senior Android Developer" at bounding box center [1064, 421] width 189 height 19
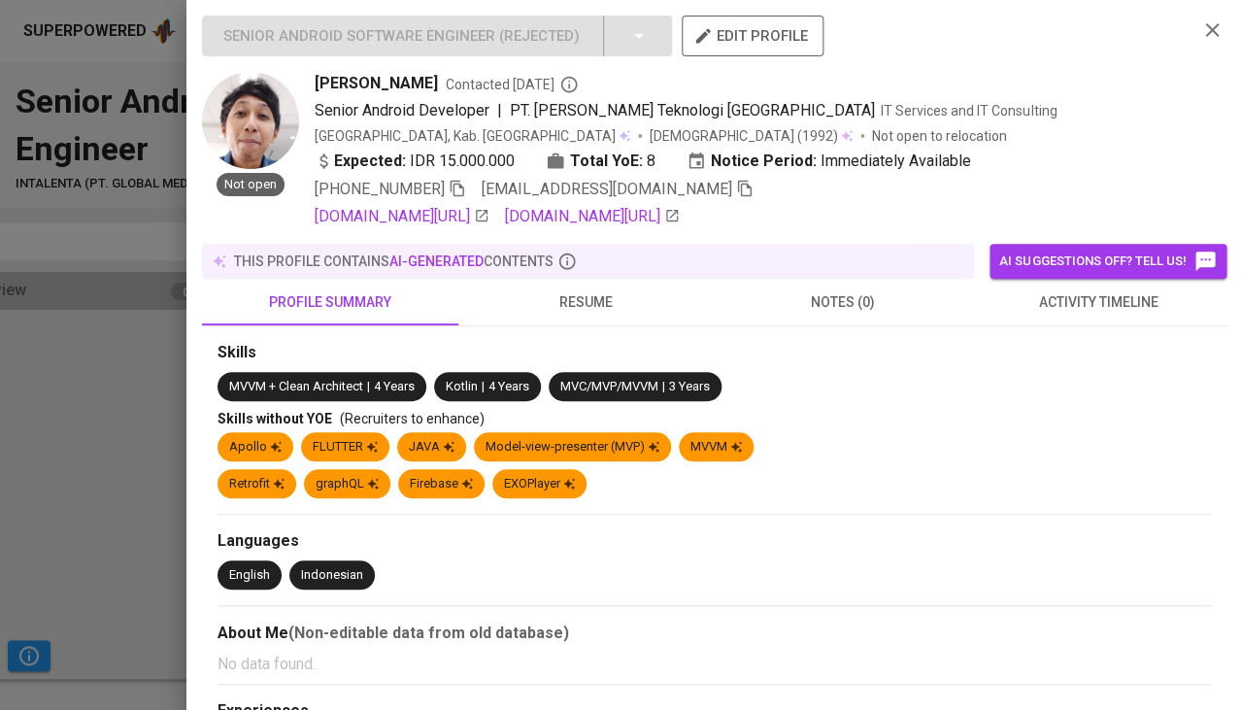
click at [1088, 315] on span "activity timeline" at bounding box center [1098, 302] width 233 height 24
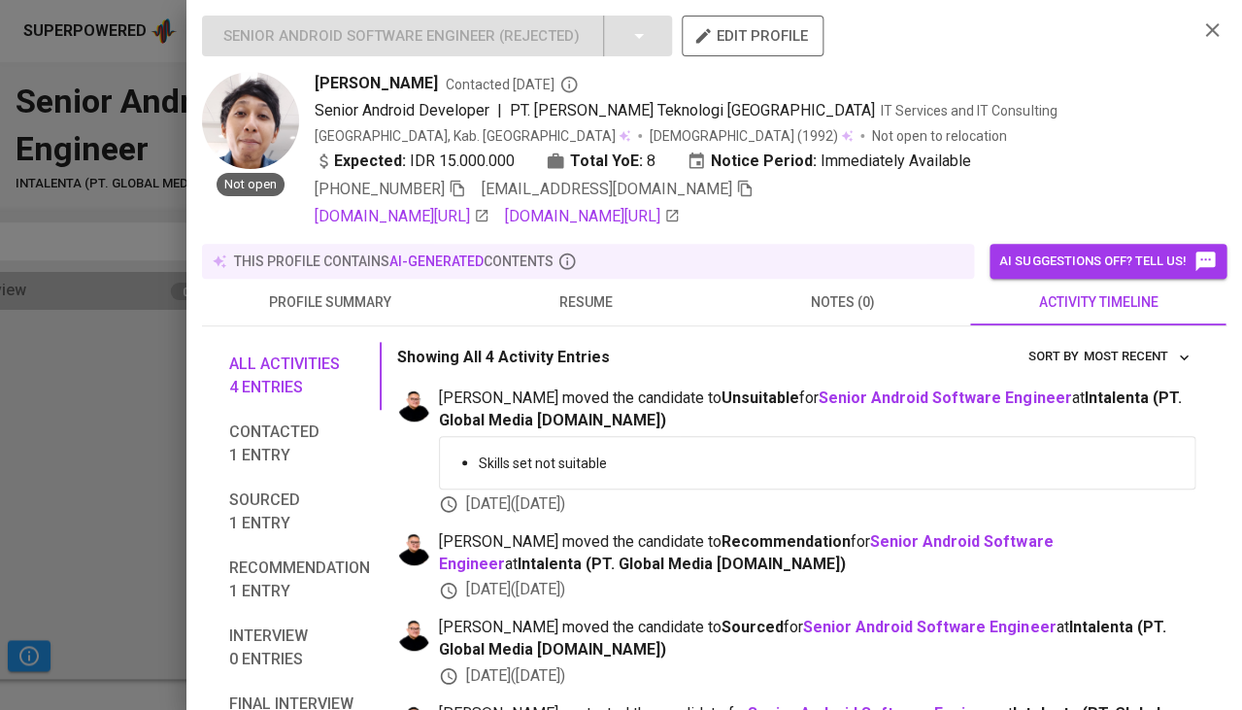
click at [589, 315] on span "resume" at bounding box center [586, 302] width 233 height 24
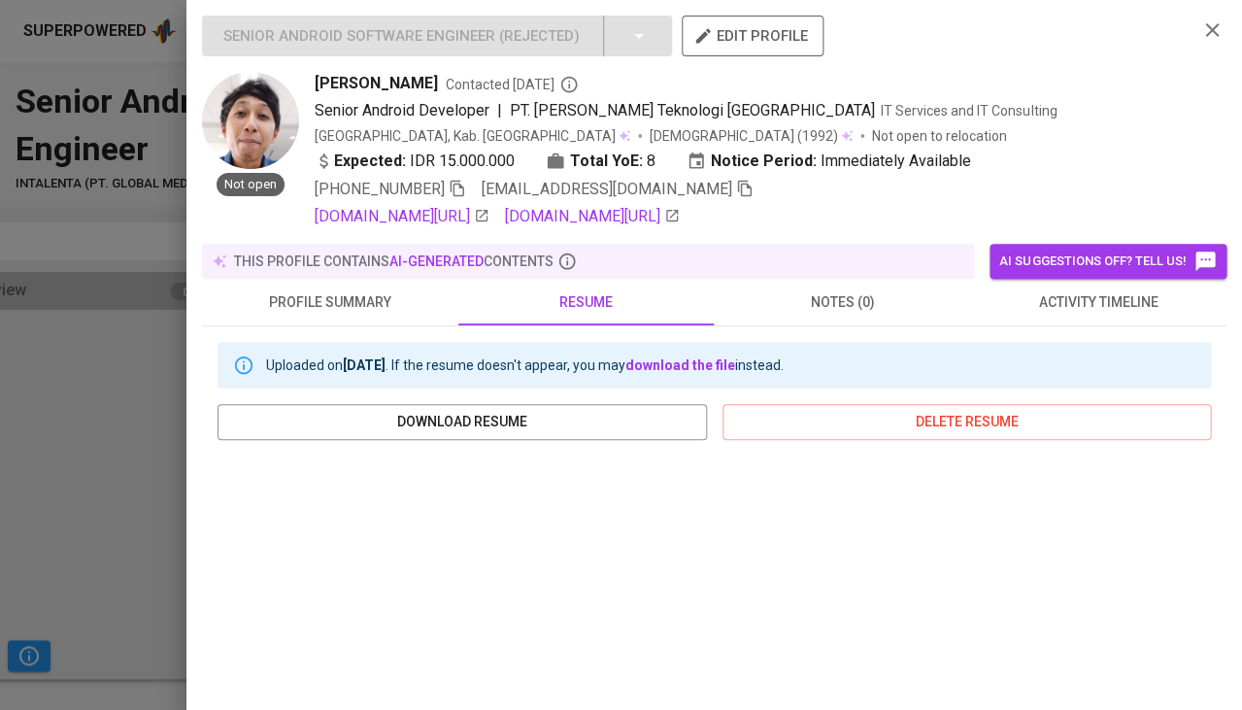
scroll to position [0, 0]
click at [486, 213] on link "linkedin.com/in/damai-subimawanto" at bounding box center [402, 216] width 175 height 23
click at [77, 410] on div at bounding box center [621, 355] width 1242 height 710
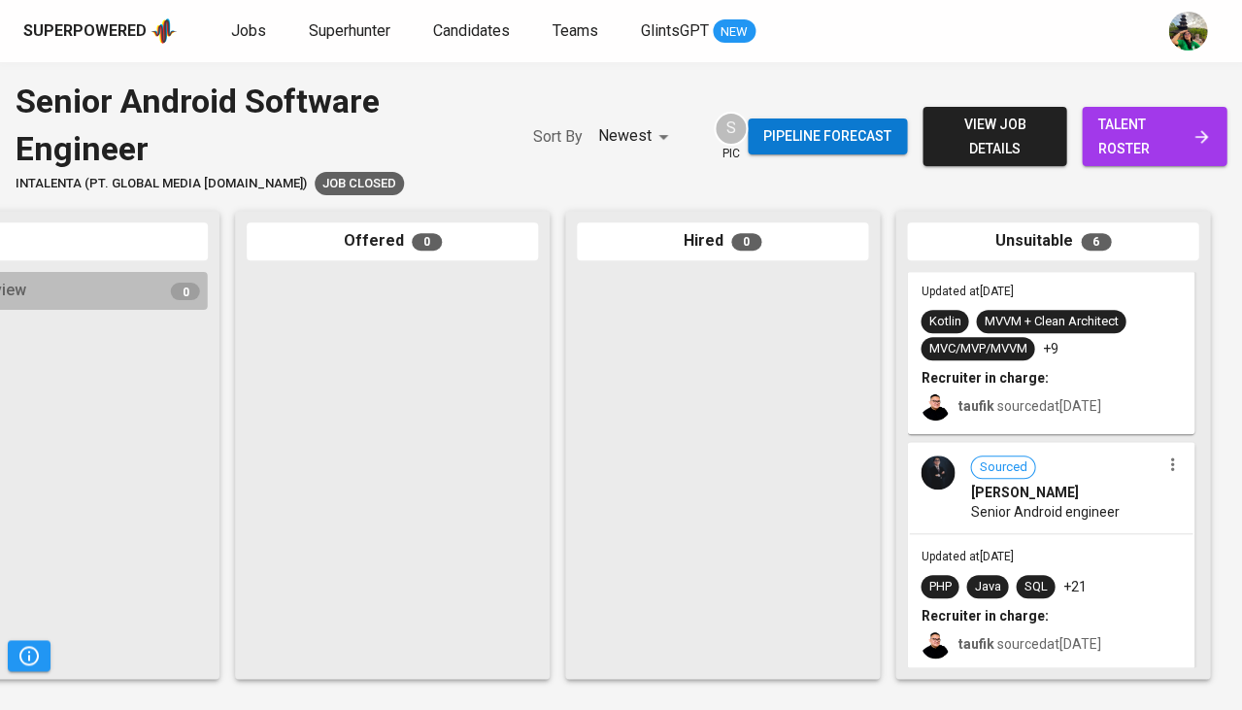
click at [1033, 489] on span "Khairul Imam" at bounding box center [1024, 492] width 108 height 19
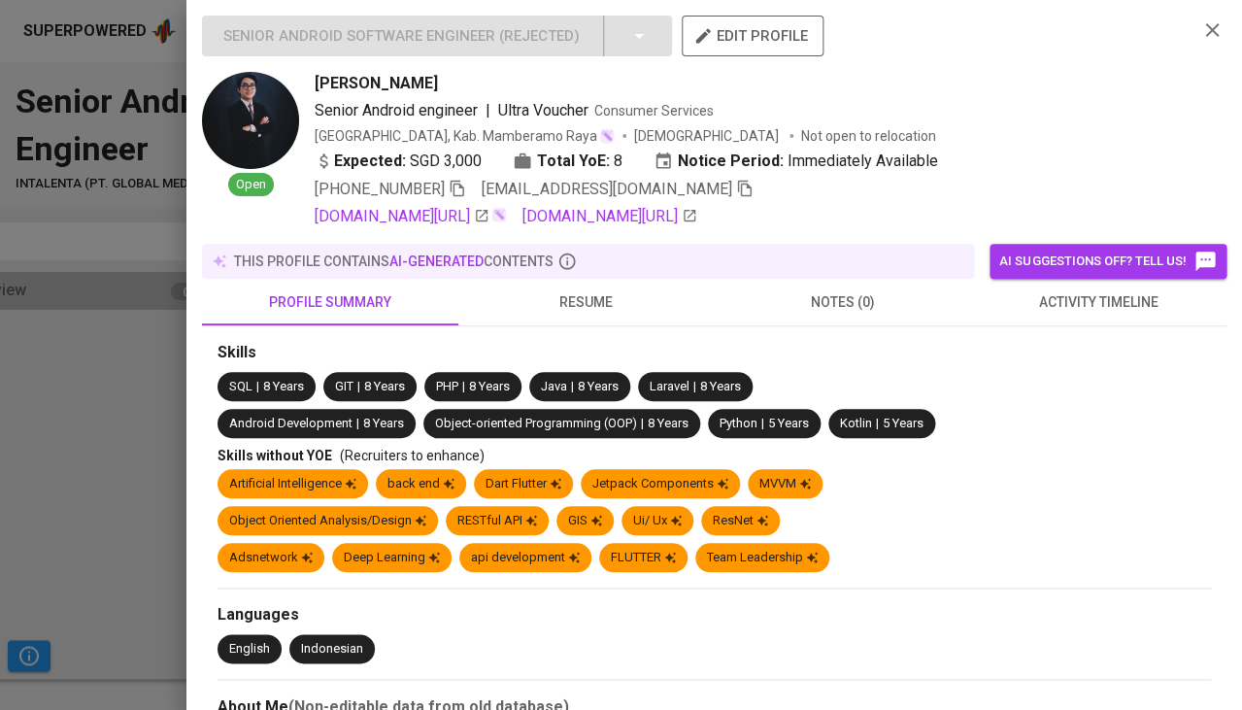
click at [566, 290] on span "resume" at bounding box center [586, 302] width 233 height 24
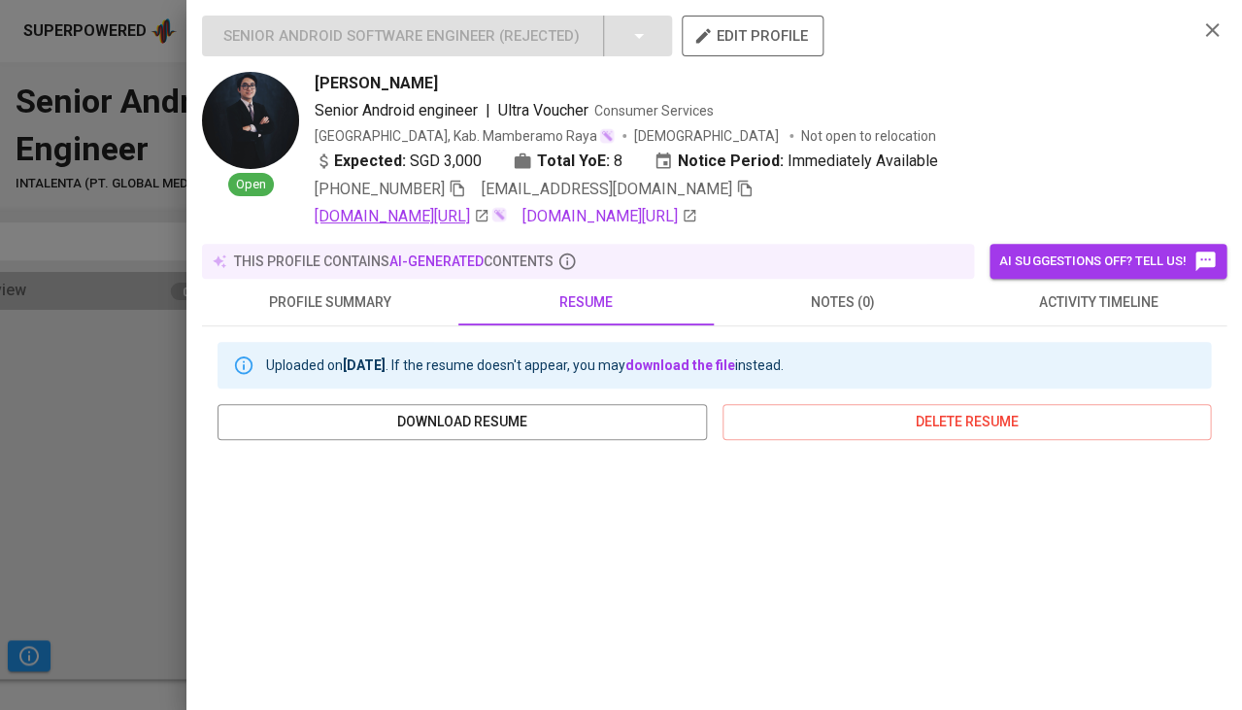
click at [486, 218] on link "linkedin.com/in/khairulimam" at bounding box center [402, 216] width 175 height 23
click at [77, 518] on div at bounding box center [621, 355] width 1242 height 710
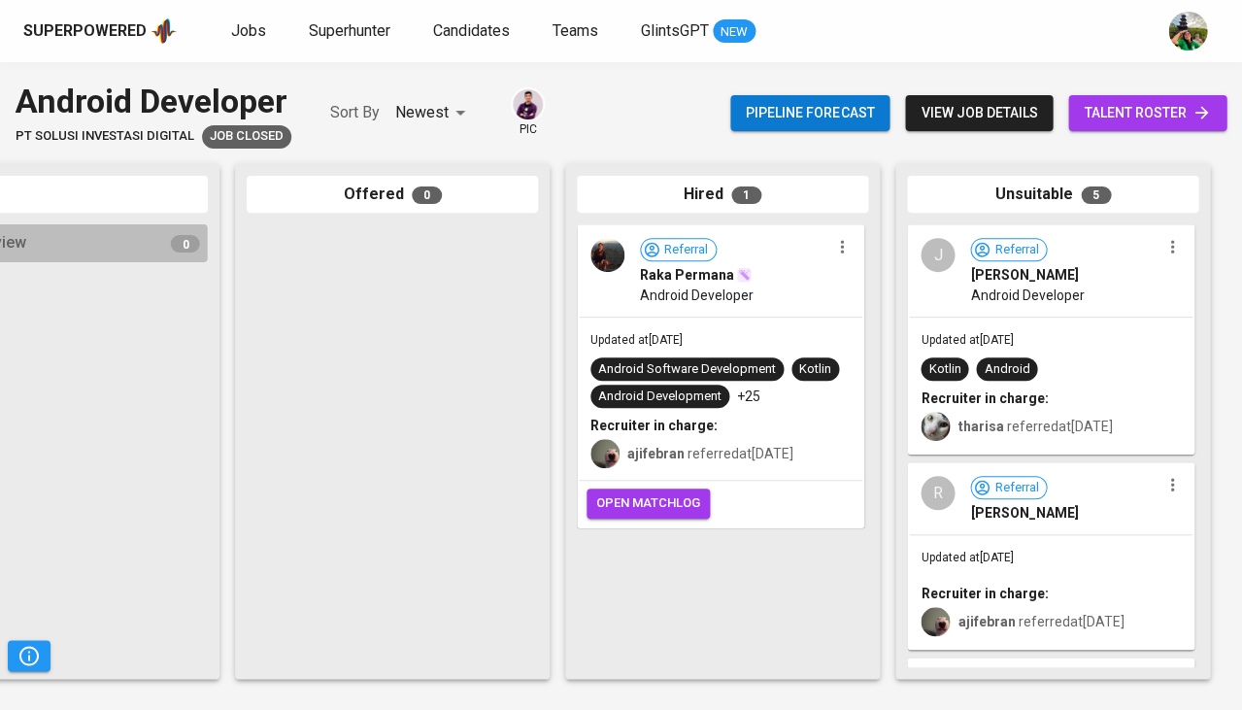
scroll to position [0, 1071]
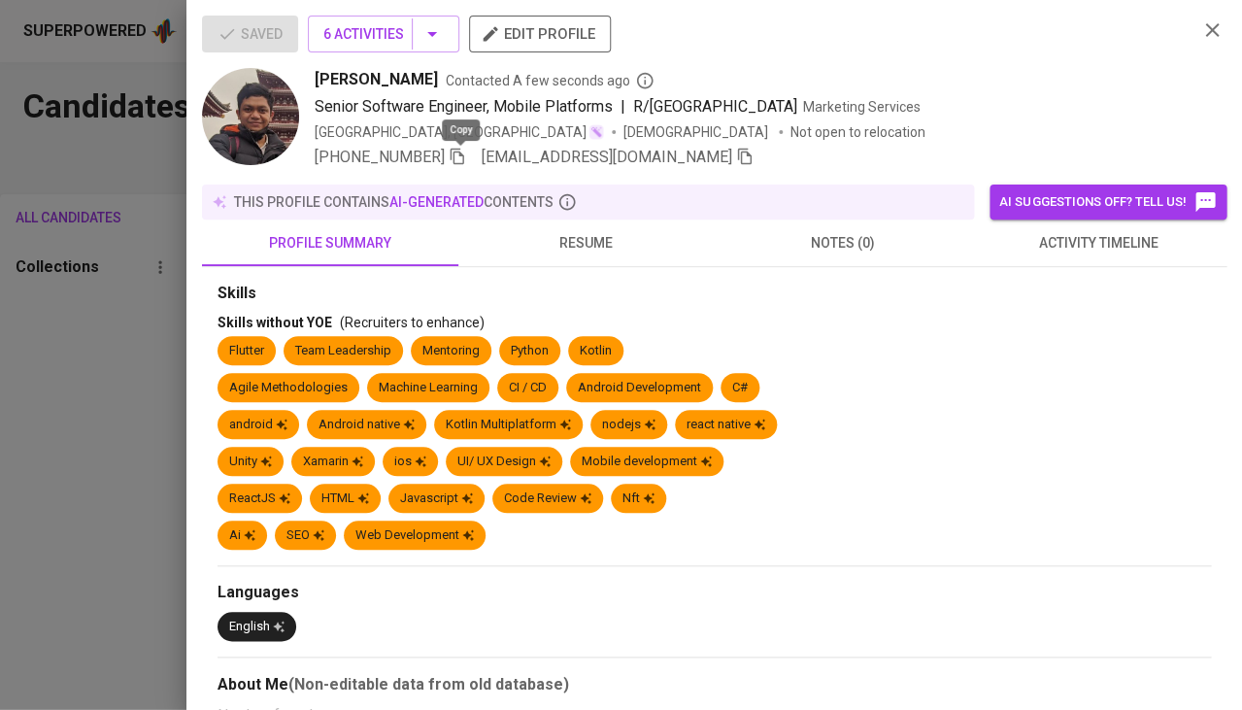
click at [108, 327] on div at bounding box center [621, 355] width 1242 height 710
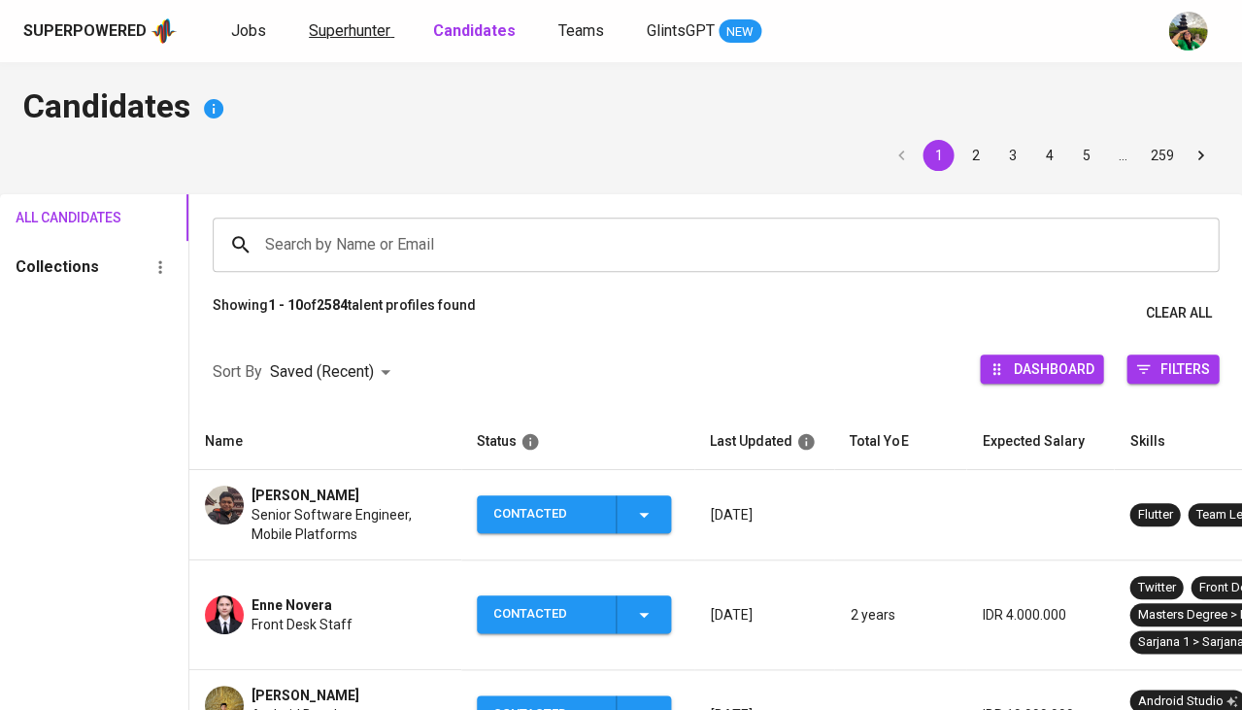
click at [319, 39] on span "Superhunter" at bounding box center [350, 30] width 82 height 18
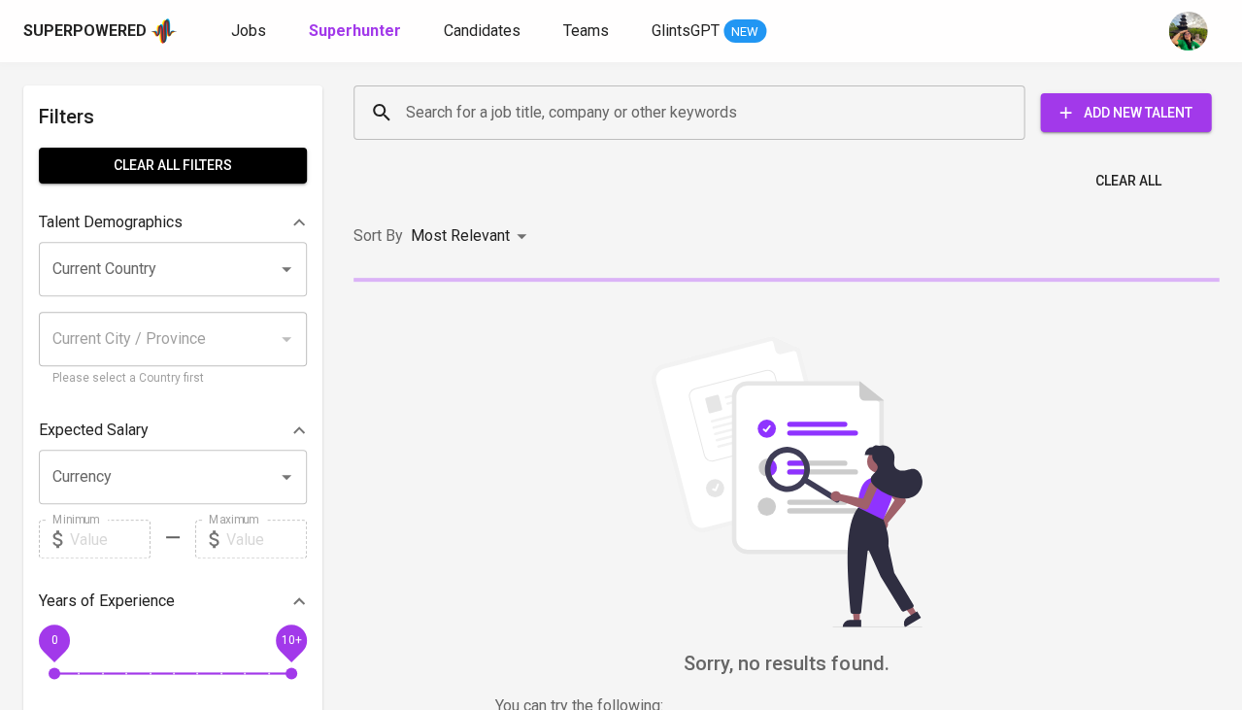
click at [459, 115] on input "Search for a job title, company or other keywords" at bounding box center [694, 112] width 586 height 37
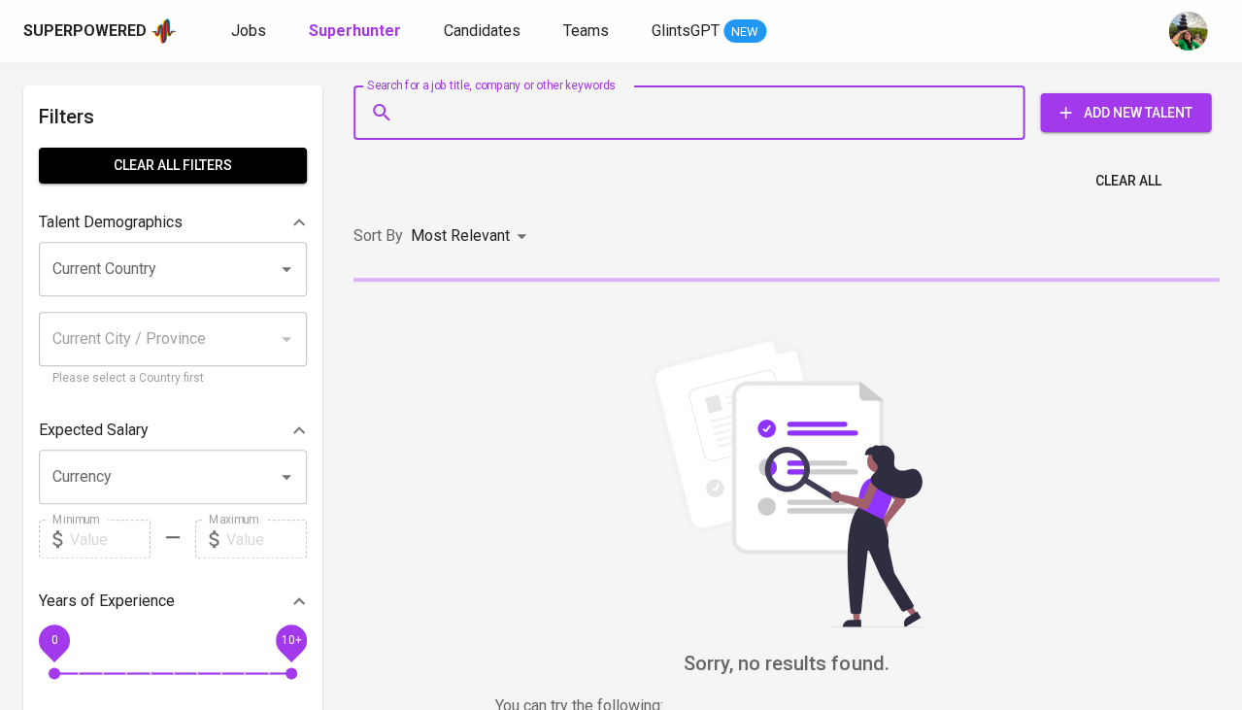
paste input "[EMAIL_ADDRESS][DOMAIN_NAME]"
type input "[EMAIL_ADDRESS][DOMAIN_NAME]"
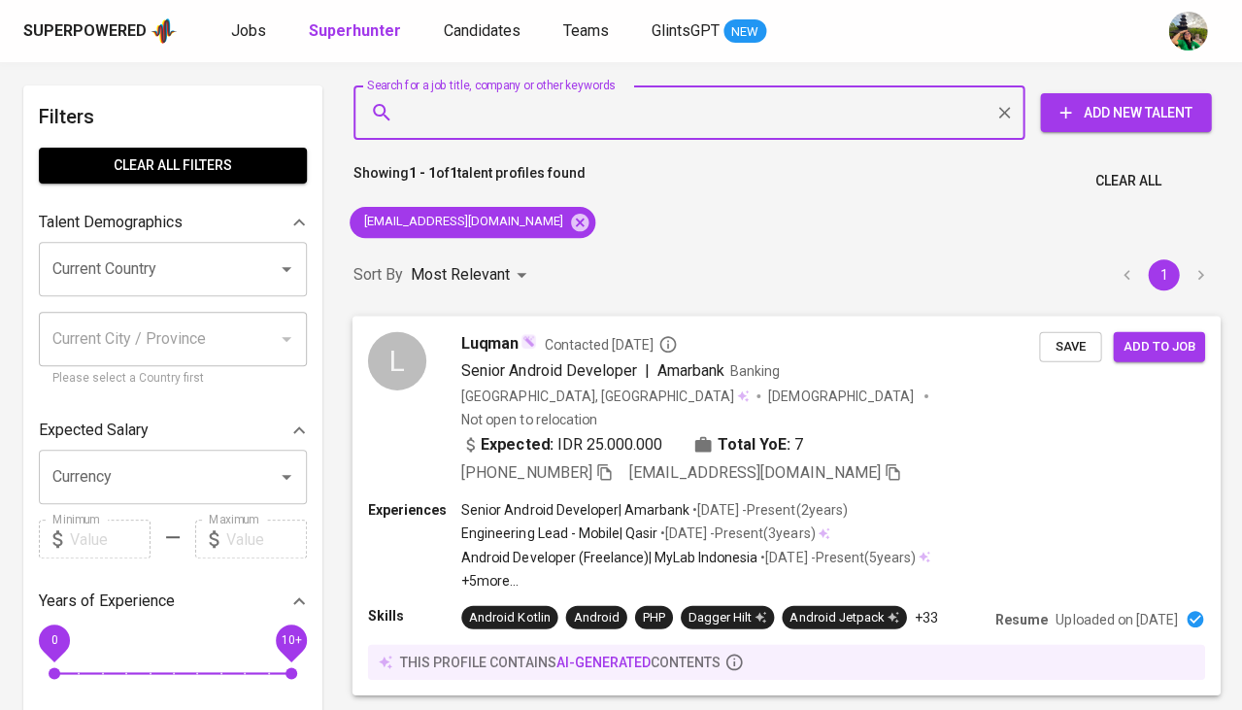
click at [1064, 350] on span "Save" at bounding box center [1070, 346] width 43 height 22
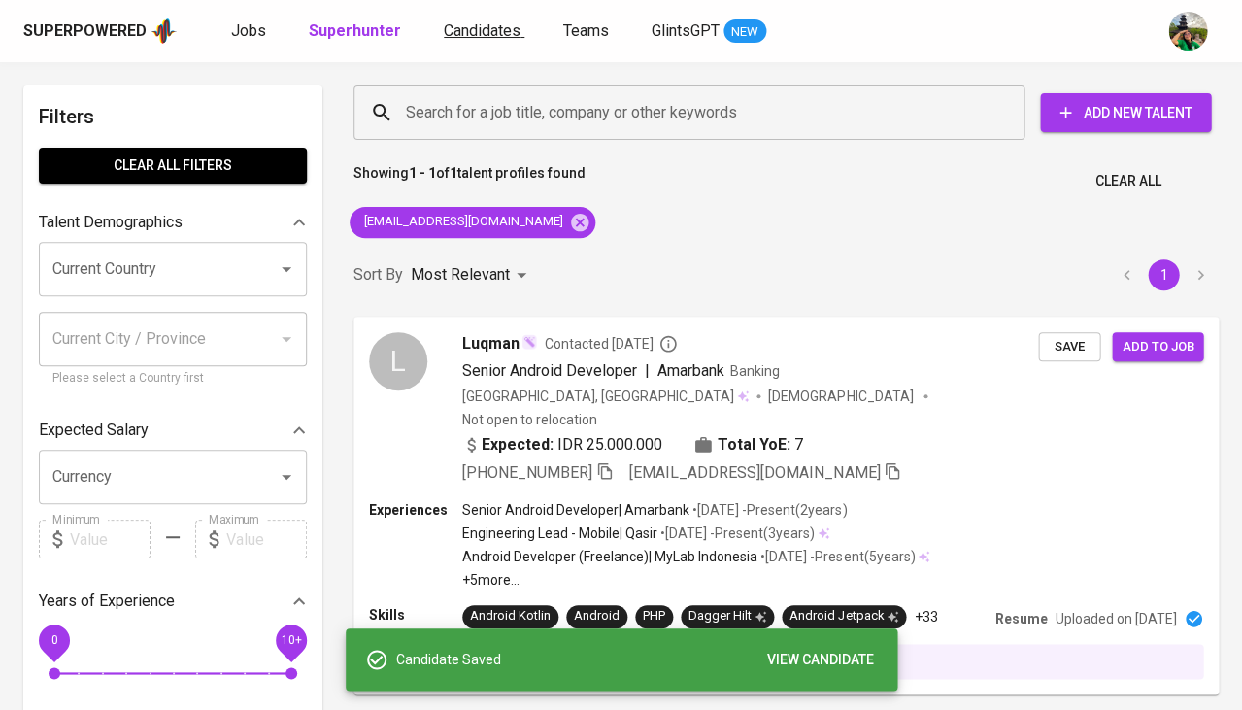
click at [488, 39] on span "Candidates" at bounding box center [482, 30] width 77 height 18
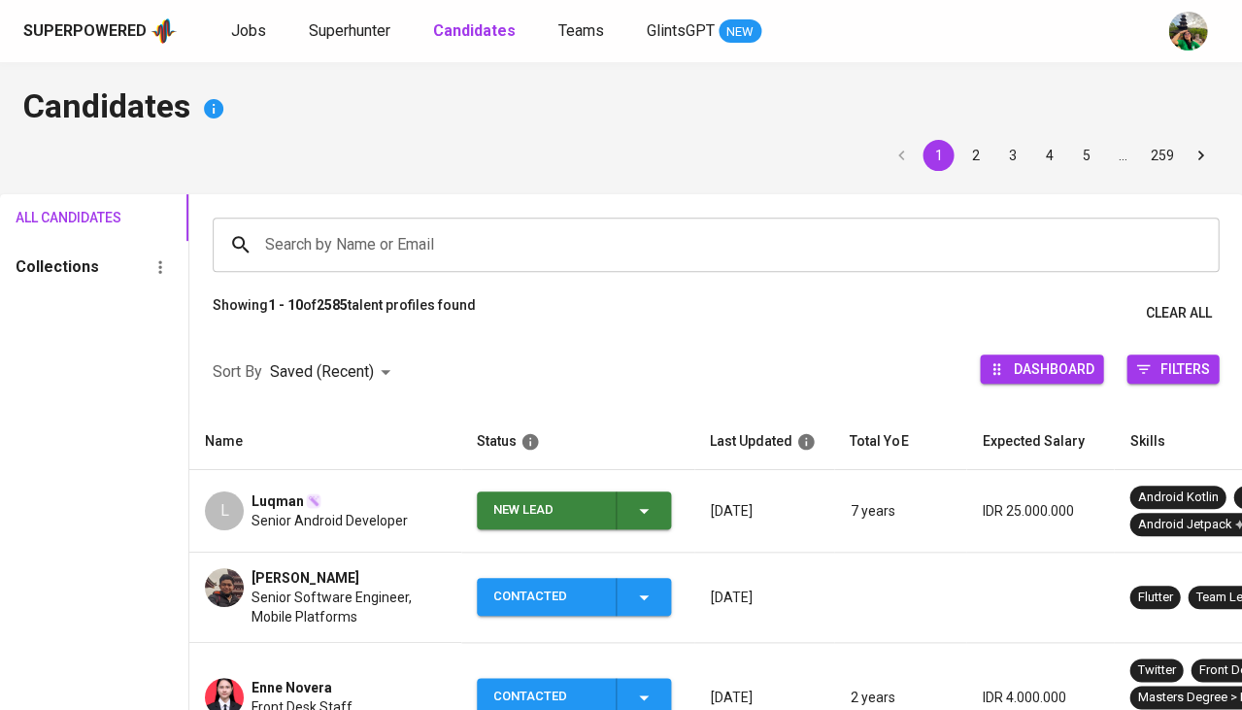
click at [641, 515] on icon "button" at bounding box center [643, 510] width 23 height 23
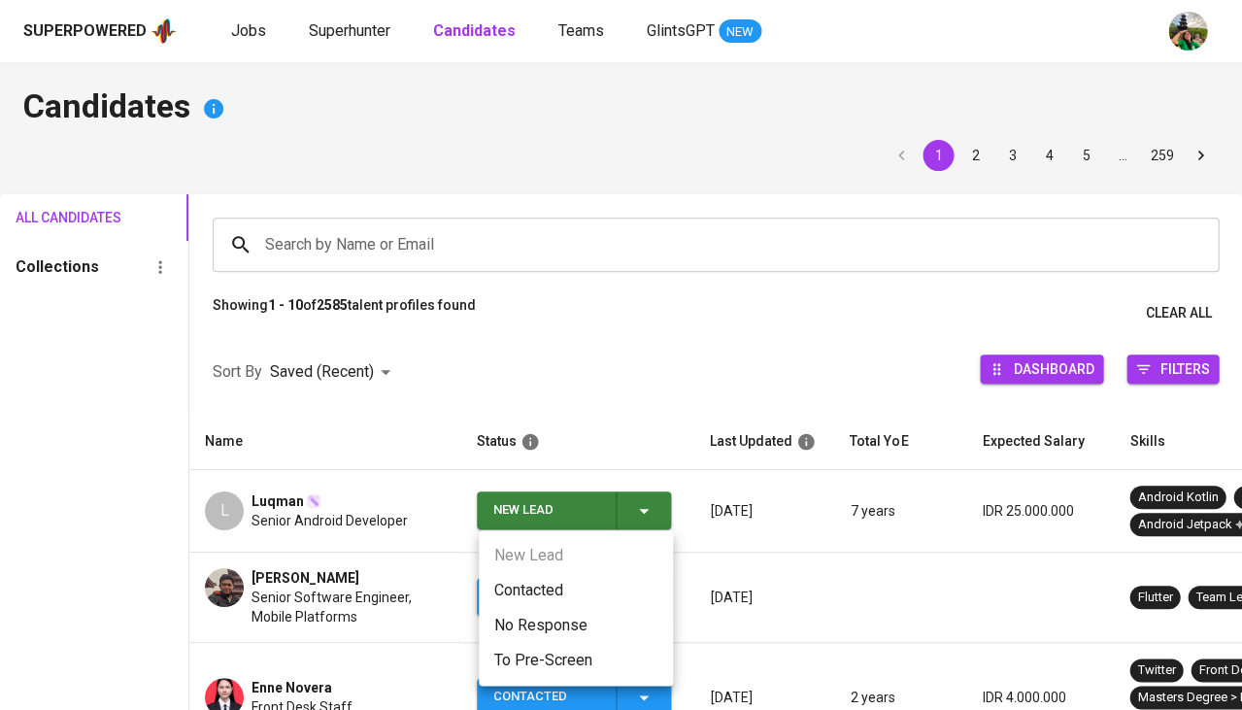
click at [536, 574] on li "Contacted" at bounding box center [576, 590] width 194 height 35
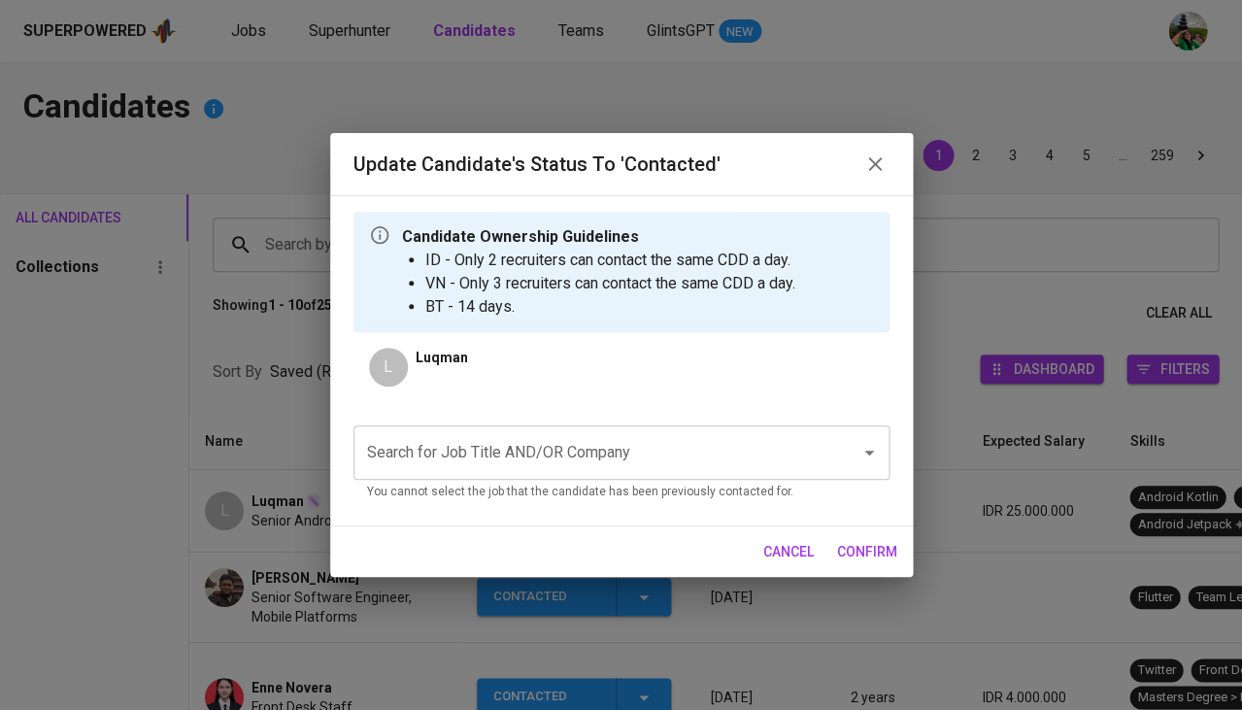
click at [553, 452] on input "Search for Job Title AND/OR Company" at bounding box center [594, 452] width 464 height 37
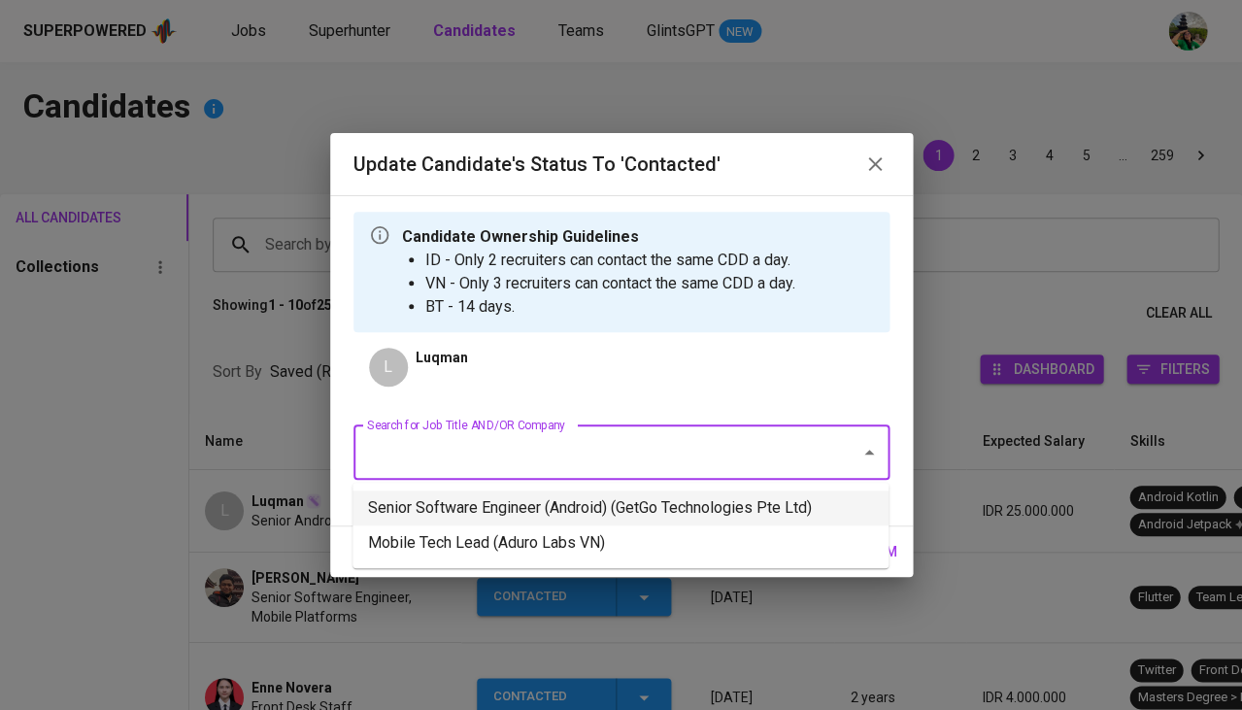
click at [524, 506] on li "Senior Software Engineer (Android) (GetGo Technologies Pte Ltd)" at bounding box center [621, 507] width 536 height 35
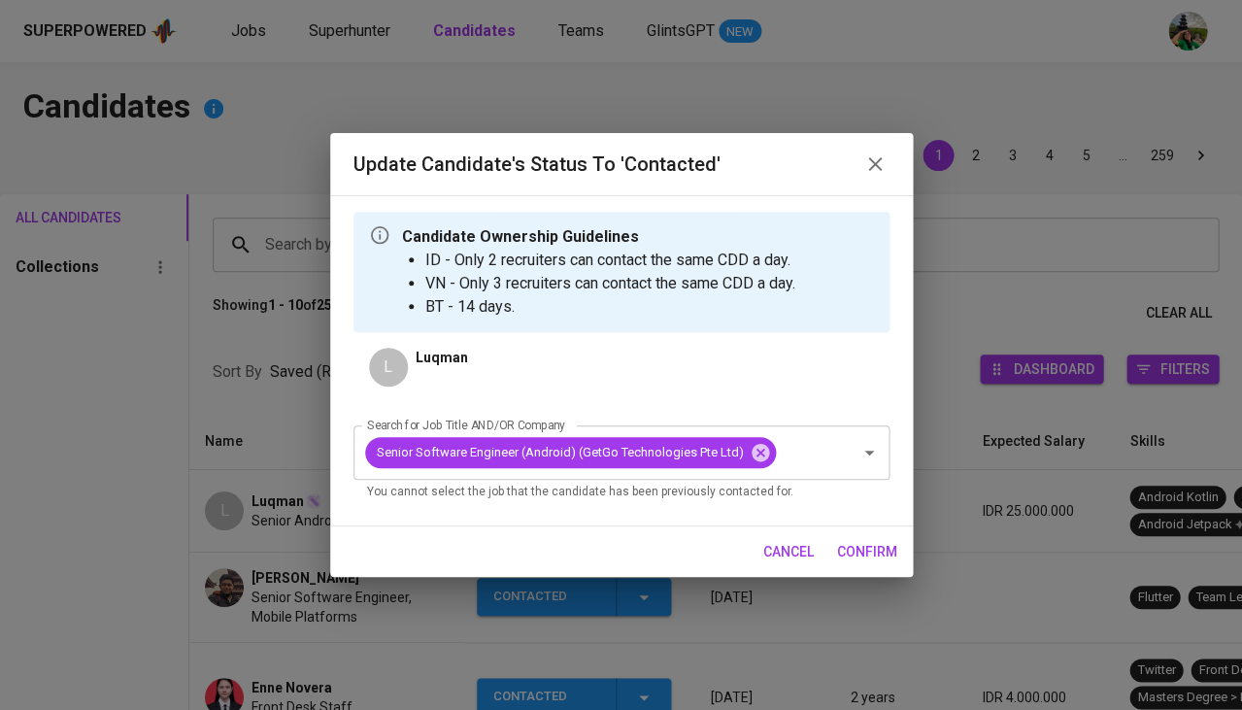
click at [893, 551] on span "confirm" at bounding box center [867, 552] width 60 height 24
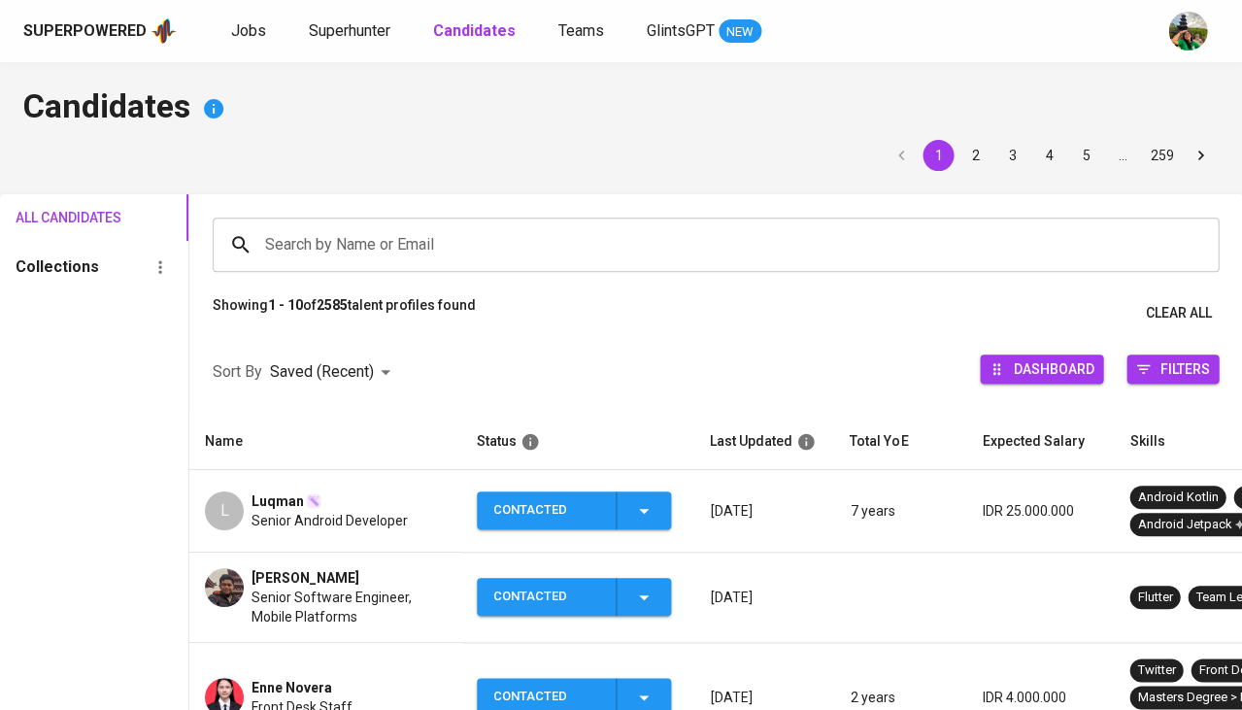
click at [285, 514] on span "Senior Android Developer" at bounding box center [330, 520] width 156 height 19
click at [285, 496] on span "Luqman" at bounding box center [278, 500] width 52 height 19
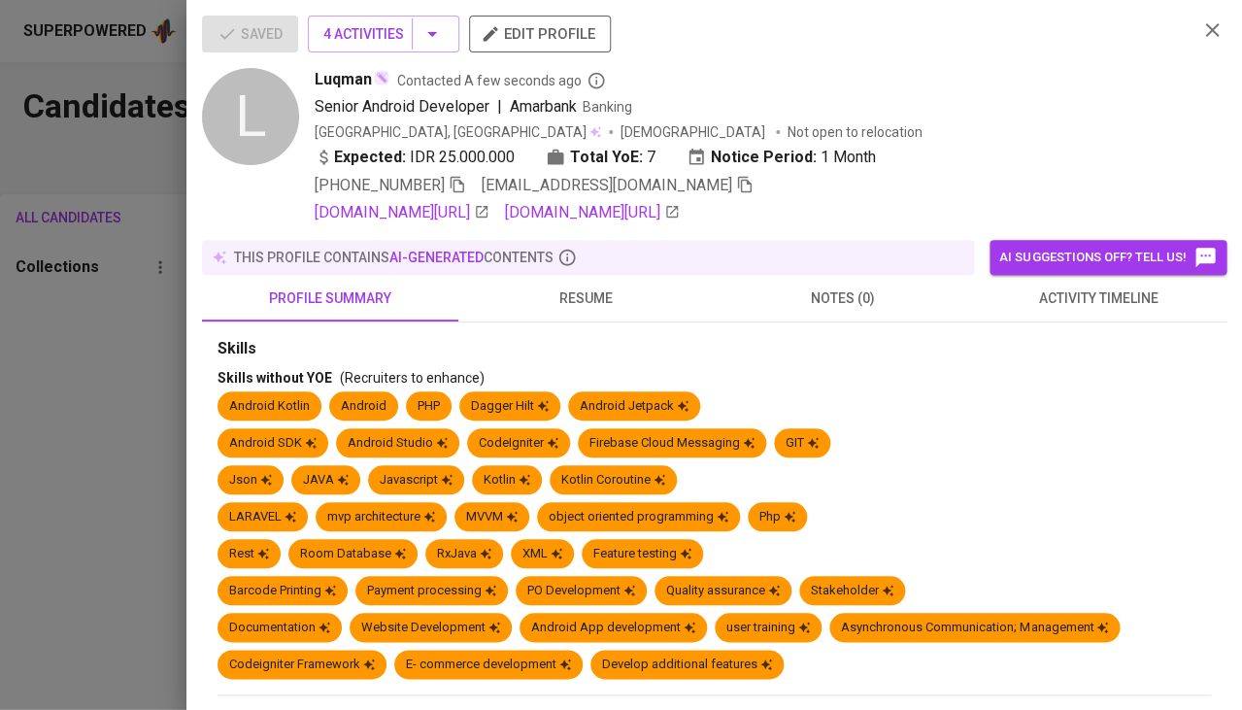
click at [461, 181] on icon "button" at bounding box center [457, 184] width 17 height 17
click at [25, 373] on div at bounding box center [621, 355] width 1242 height 710
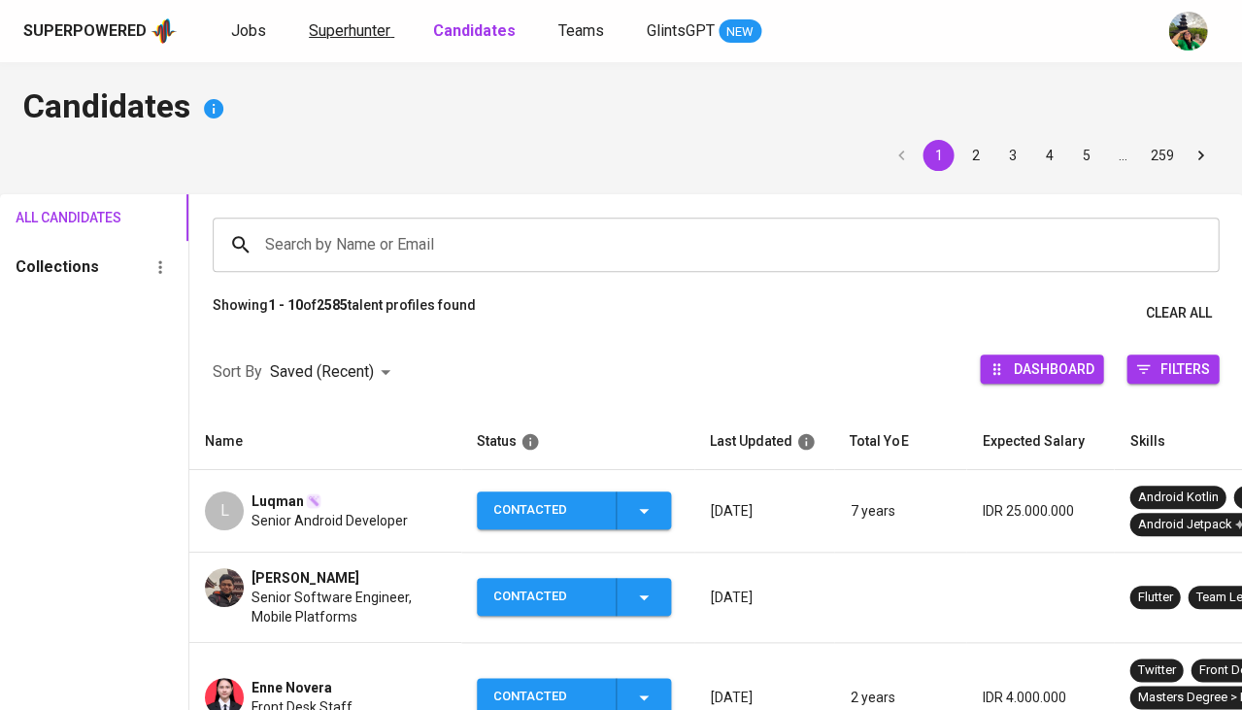
click at [333, 26] on span "Superhunter" at bounding box center [350, 30] width 82 height 18
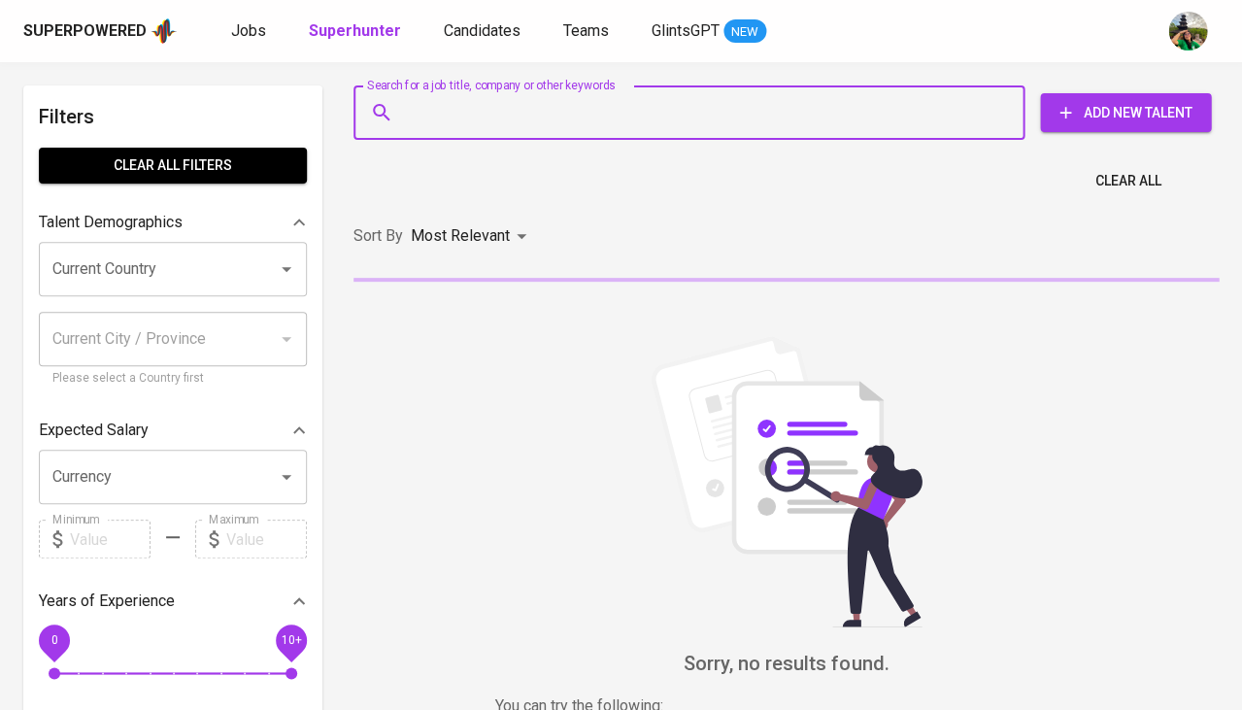
click at [451, 109] on input "Search for a job title, company or other keywords" at bounding box center [694, 112] width 586 height 37
paste input "[EMAIL_ADDRESS][DOMAIN_NAME]"
type input "[EMAIL_ADDRESS][DOMAIN_NAME]"
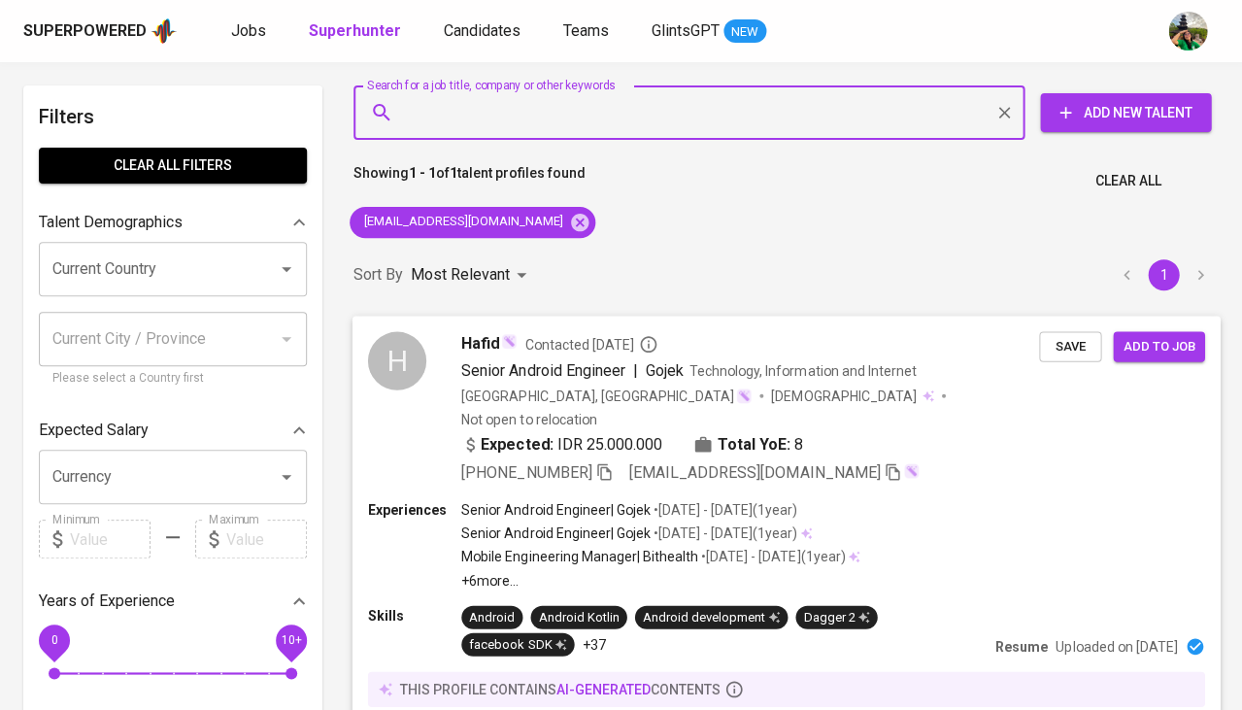
click at [1073, 336] on span "Save" at bounding box center [1070, 346] width 43 height 22
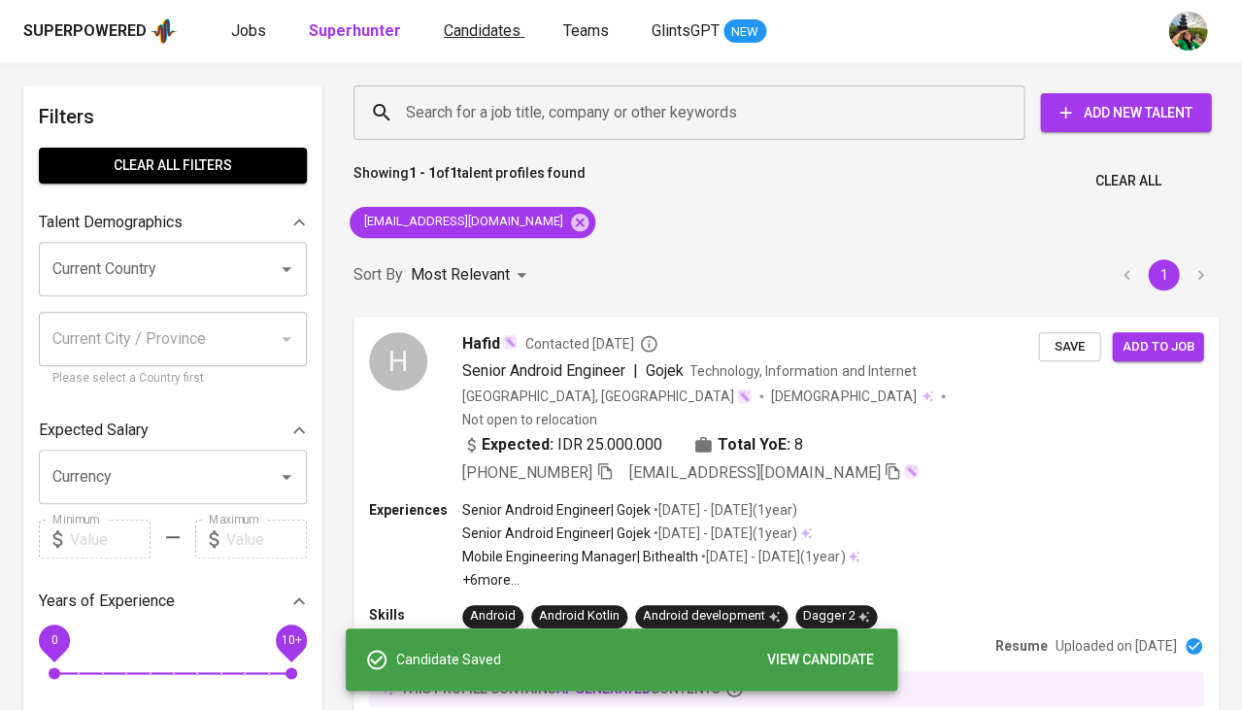
click at [467, 43] on link "Candidates" at bounding box center [484, 31] width 81 height 24
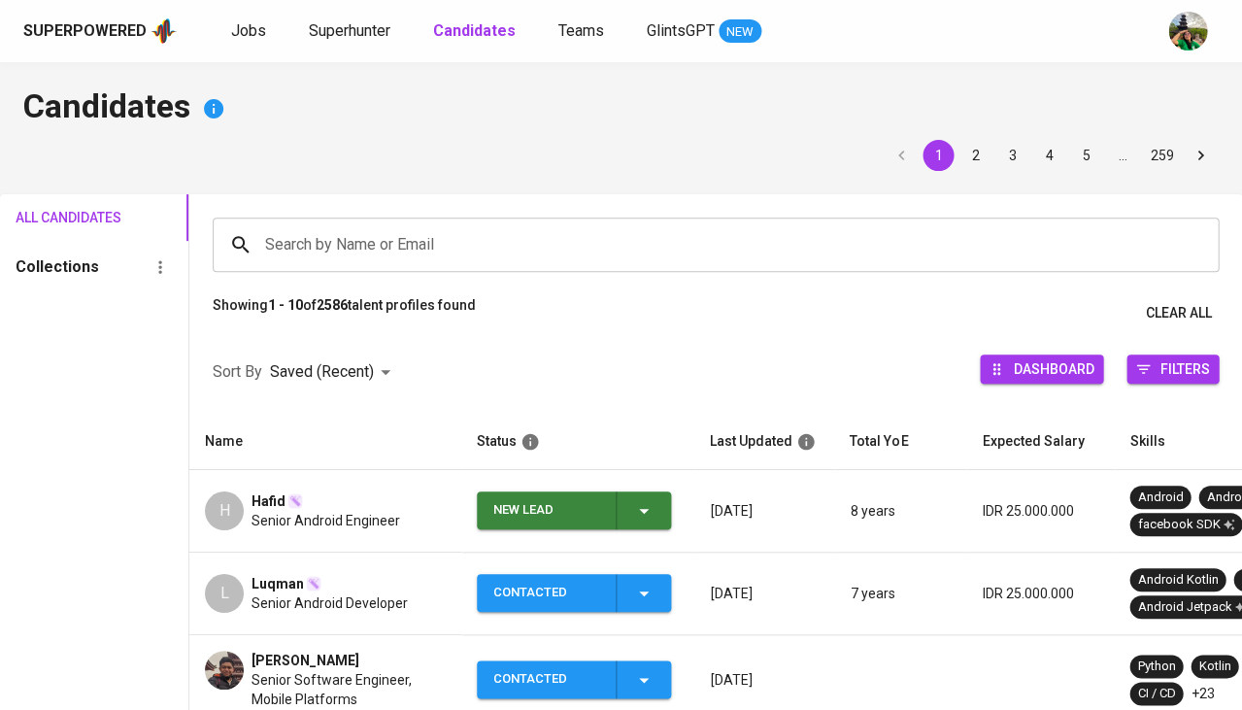
click at [649, 516] on icon "button" at bounding box center [643, 510] width 23 height 23
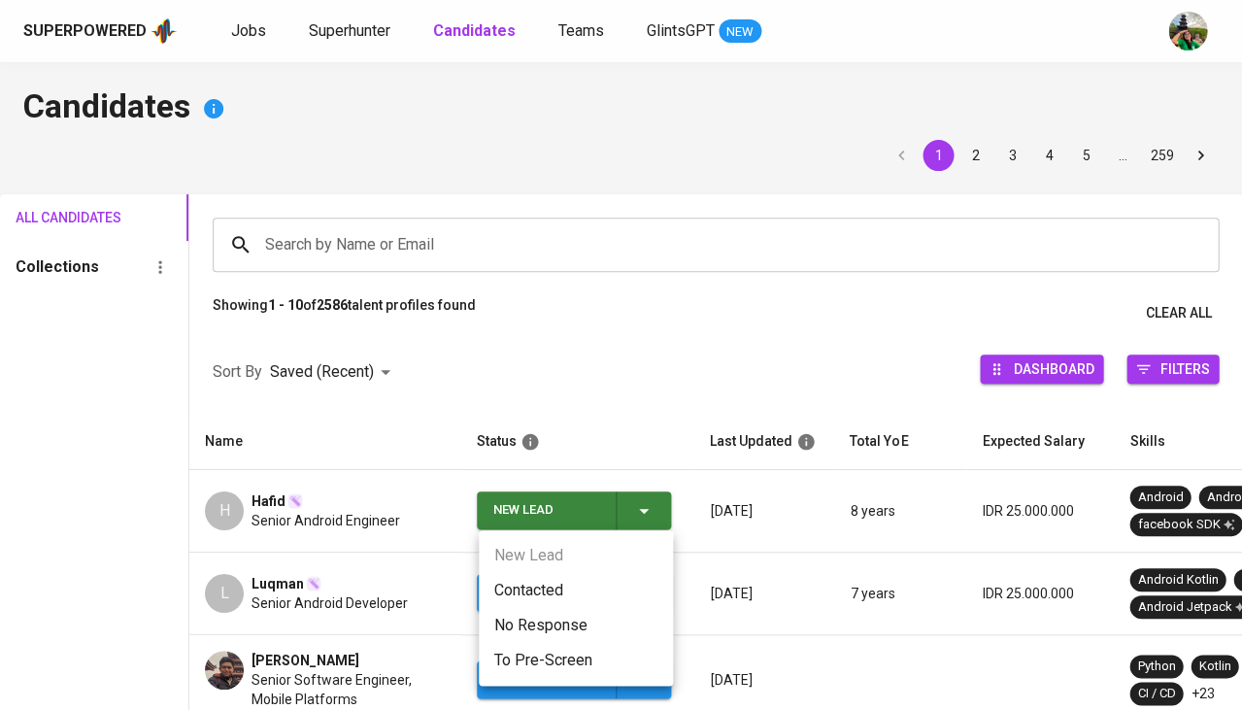
click at [535, 584] on li "Contacted" at bounding box center [576, 590] width 194 height 35
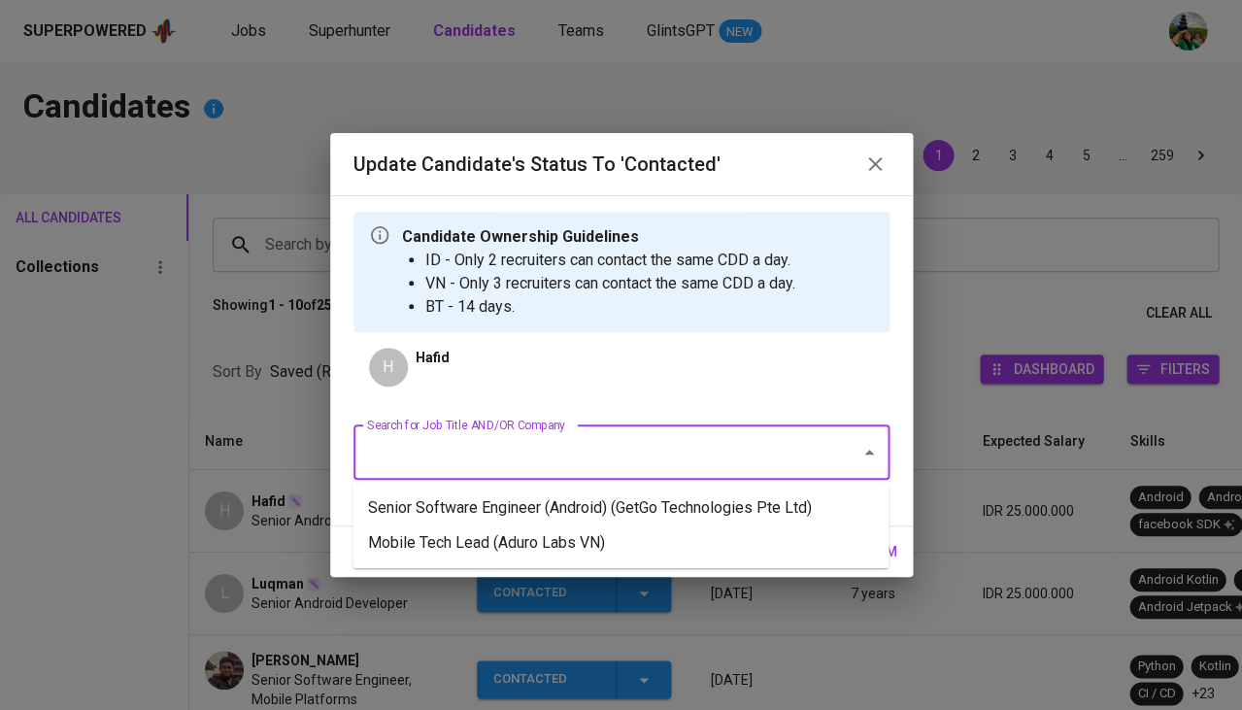
click at [517, 454] on input "Search for Job Title AND/OR Company" at bounding box center [594, 452] width 464 height 37
click at [485, 505] on li "Senior Software Engineer (Android) (GetGo Technologies Pte Ltd)" at bounding box center [621, 507] width 536 height 35
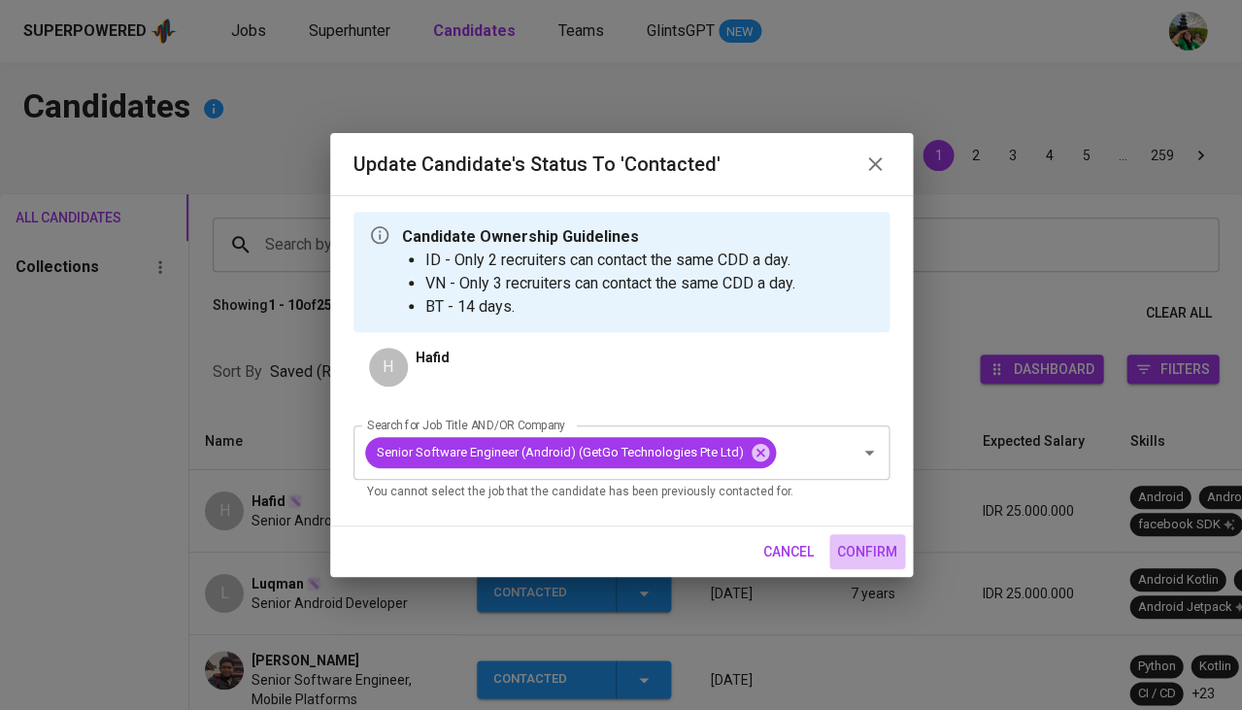
click at [887, 563] on button "confirm" at bounding box center [867, 552] width 76 height 36
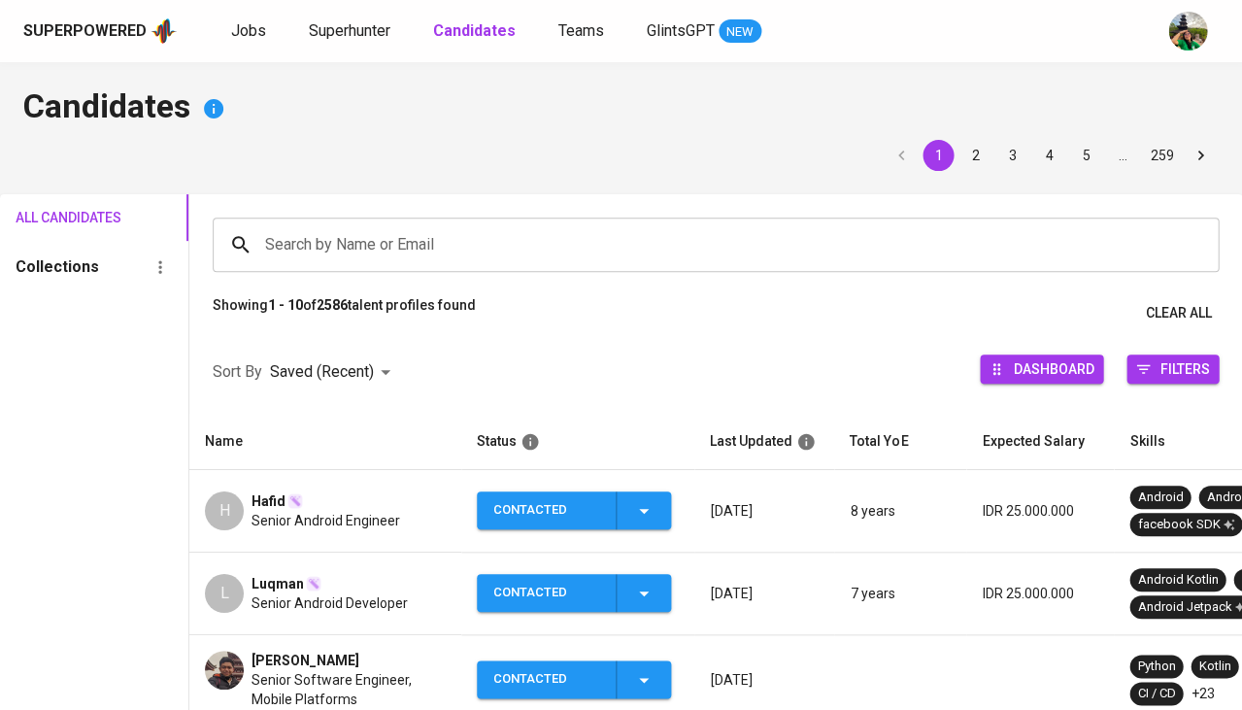
click at [267, 494] on span "Hafid" at bounding box center [269, 500] width 34 height 19
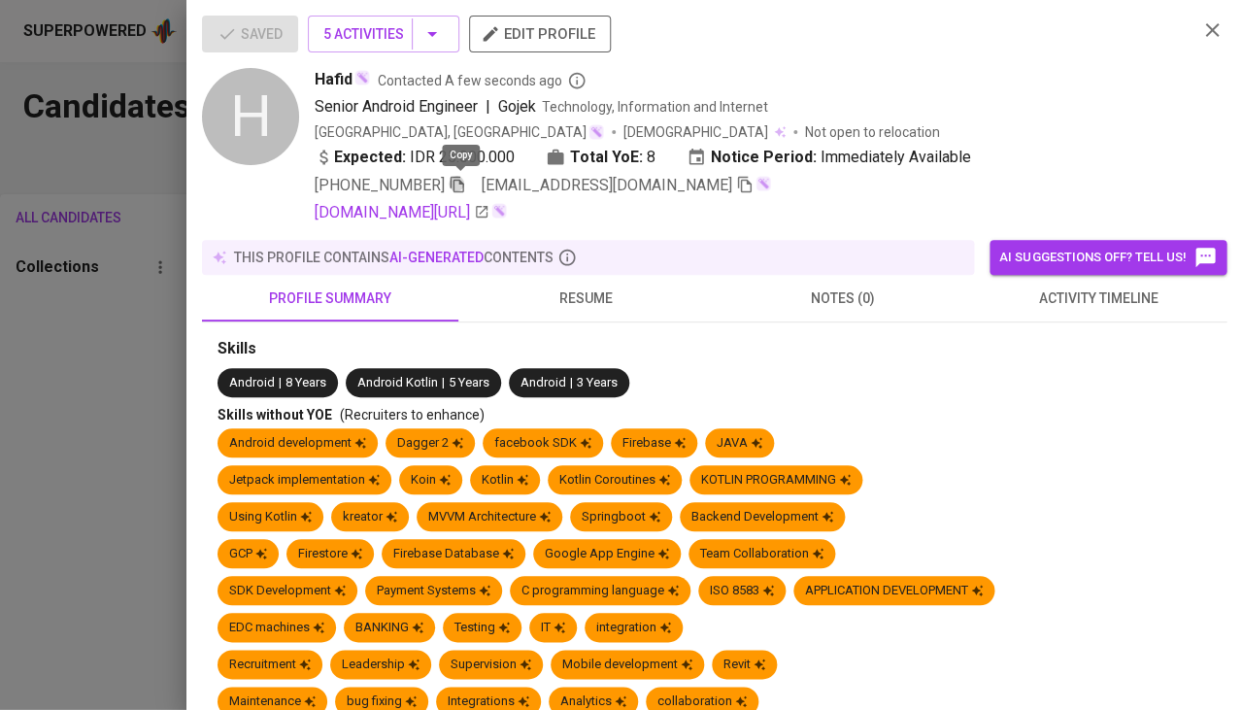
click at [457, 184] on icon "button" at bounding box center [458, 185] width 14 height 17
click at [736, 186] on icon "button" at bounding box center [744, 184] width 17 height 17
click at [42, 448] on div at bounding box center [621, 355] width 1242 height 710
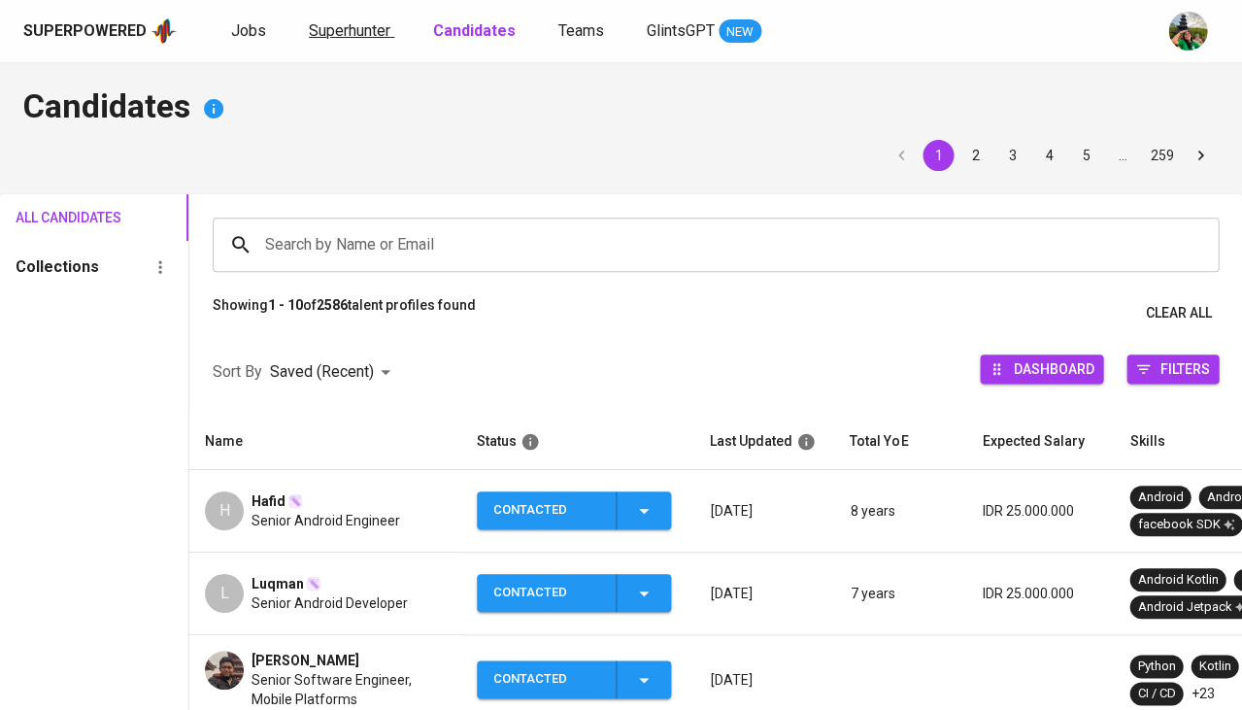
click at [387, 43] on link "Superhunter" at bounding box center [351, 31] width 85 height 24
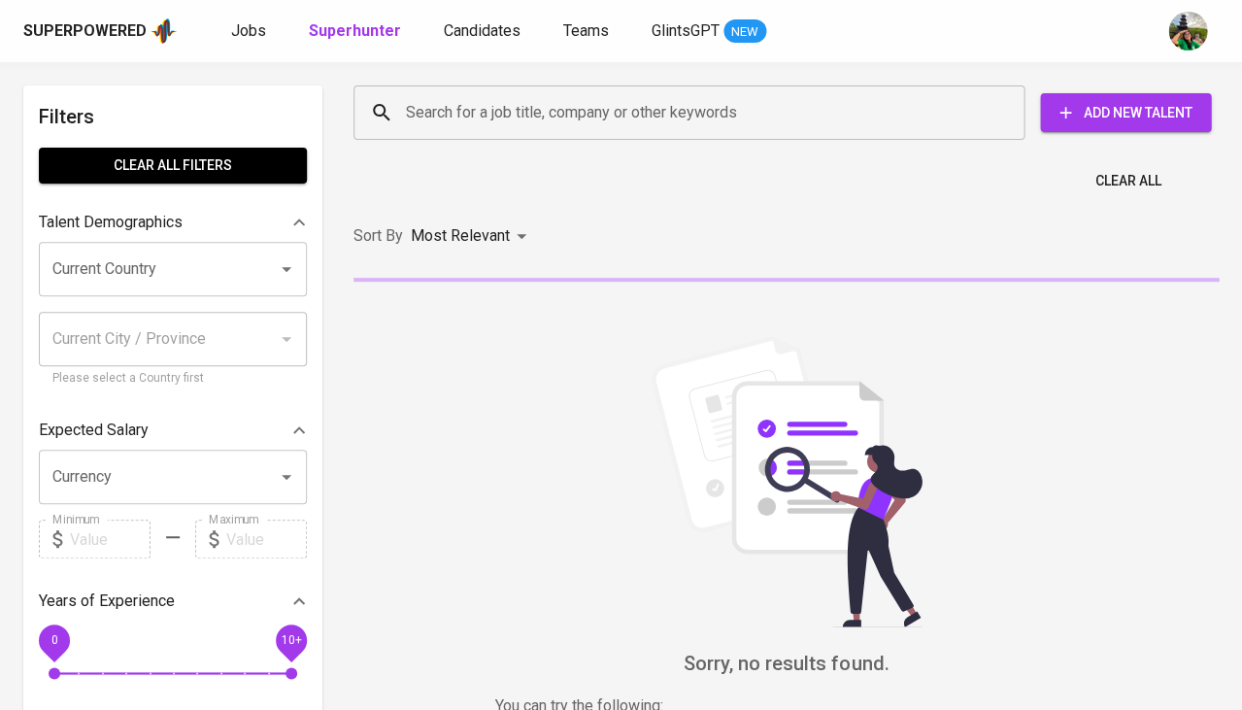
click at [508, 107] on input "Search for a job title, company or other keywords" at bounding box center [694, 112] width 586 height 37
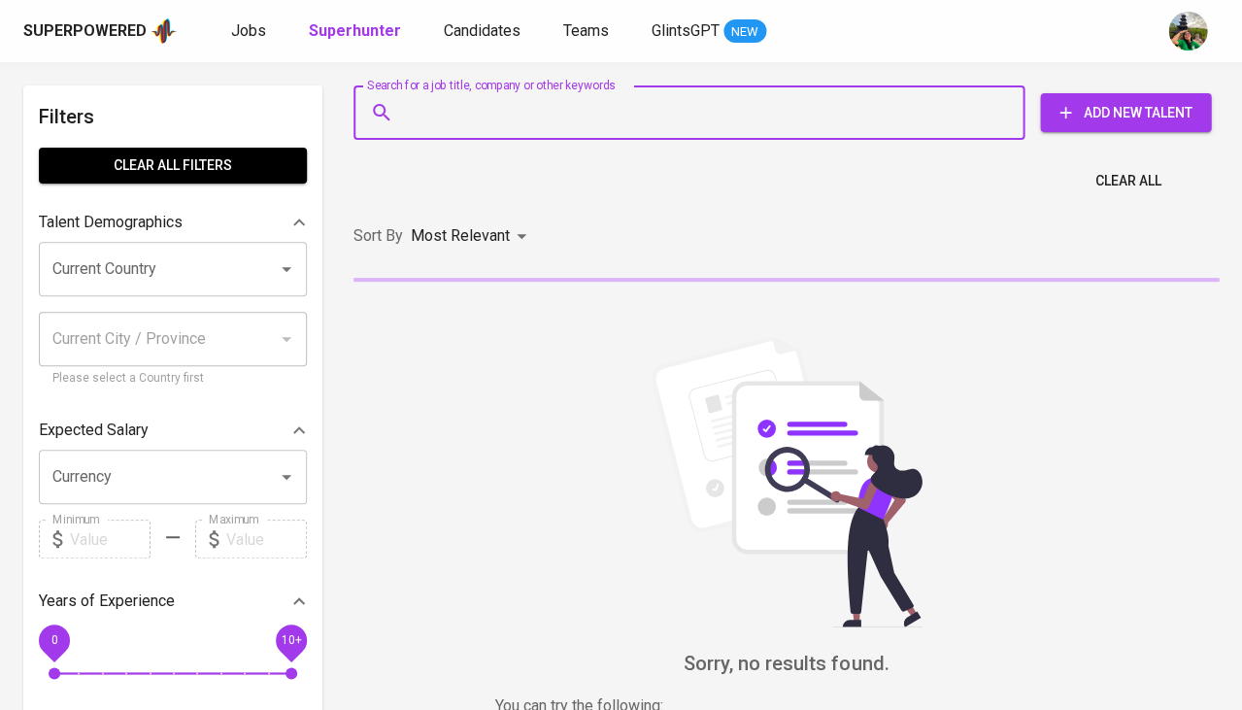
paste input "[EMAIL_ADDRESS][DOMAIN_NAME]"
type input "[EMAIL_ADDRESS][DOMAIN_NAME]"
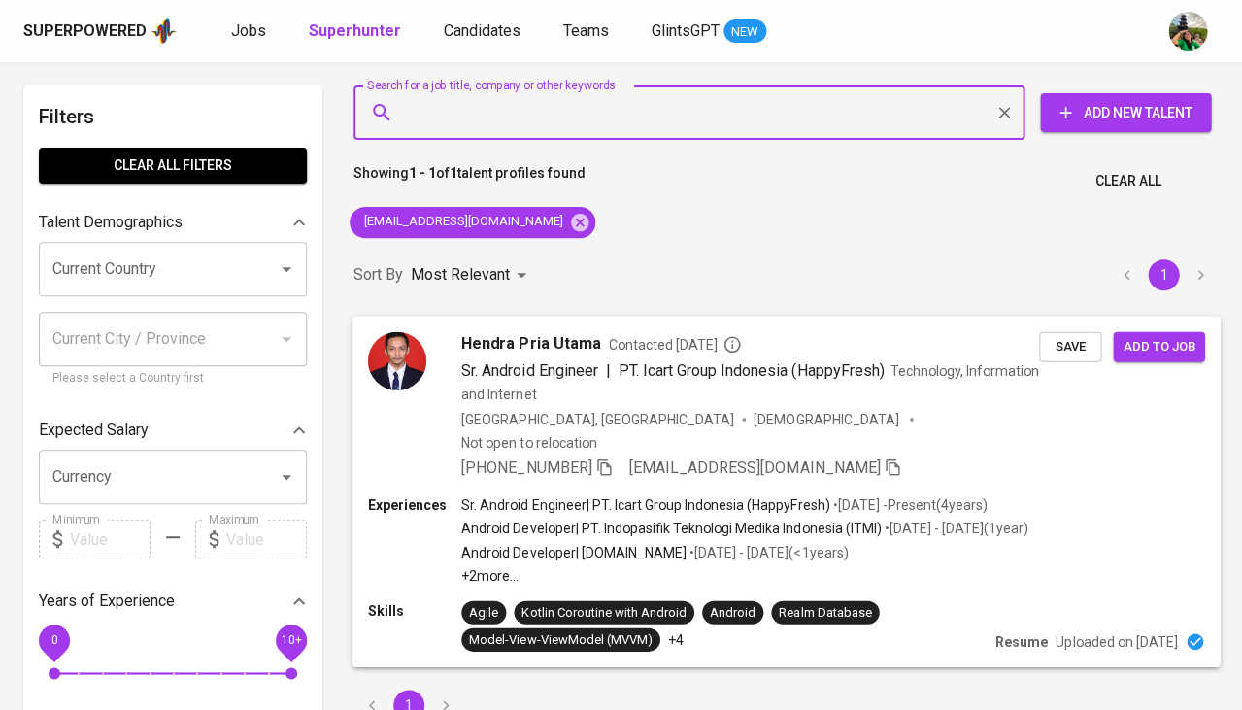
click at [1069, 352] on span "Save" at bounding box center [1070, 346] width 43 height 22
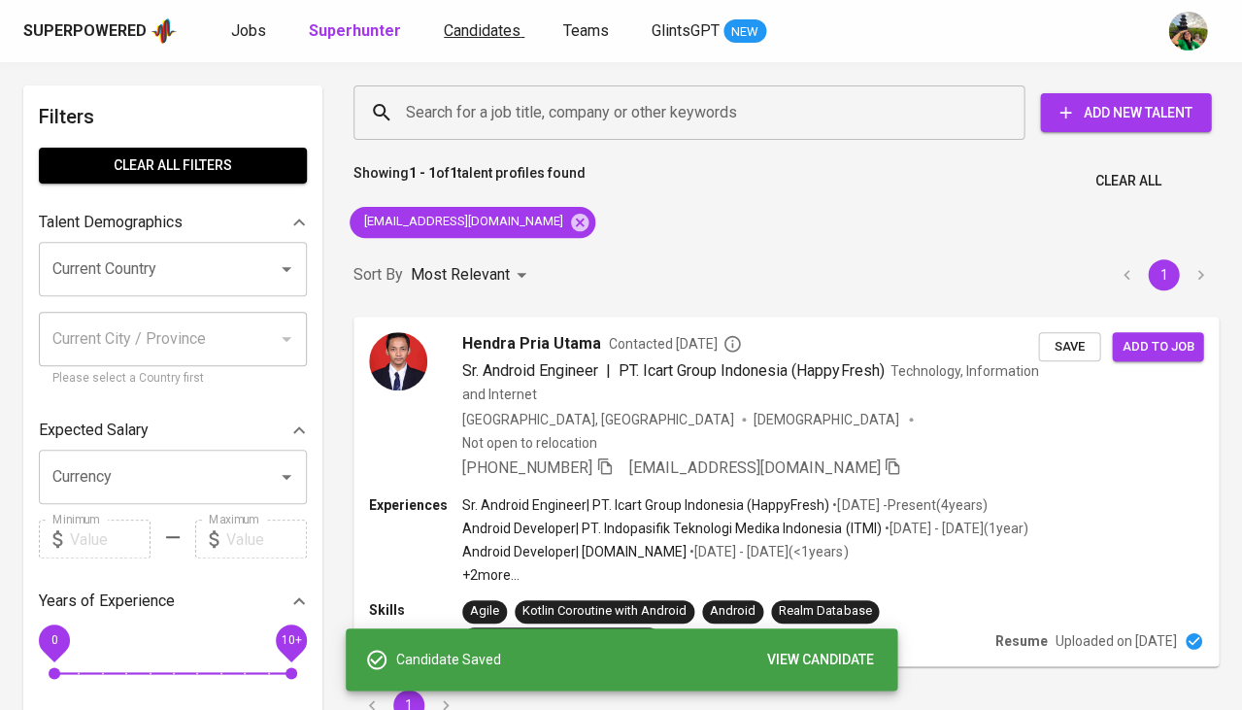
click at [461, 40] on link "Candidates" at bounding box center [484, 31] width 81 height 24
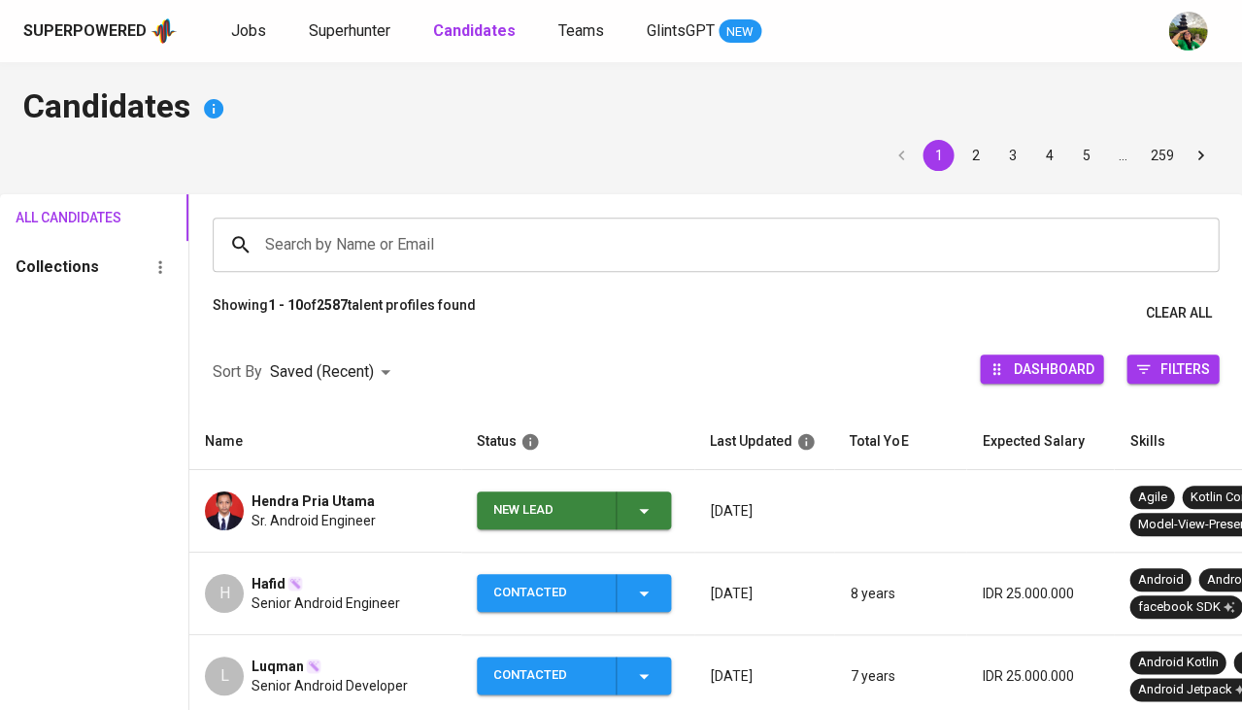
click at [654, 518] on icon "button" at bounding box center [643, 510] width 23 height 23
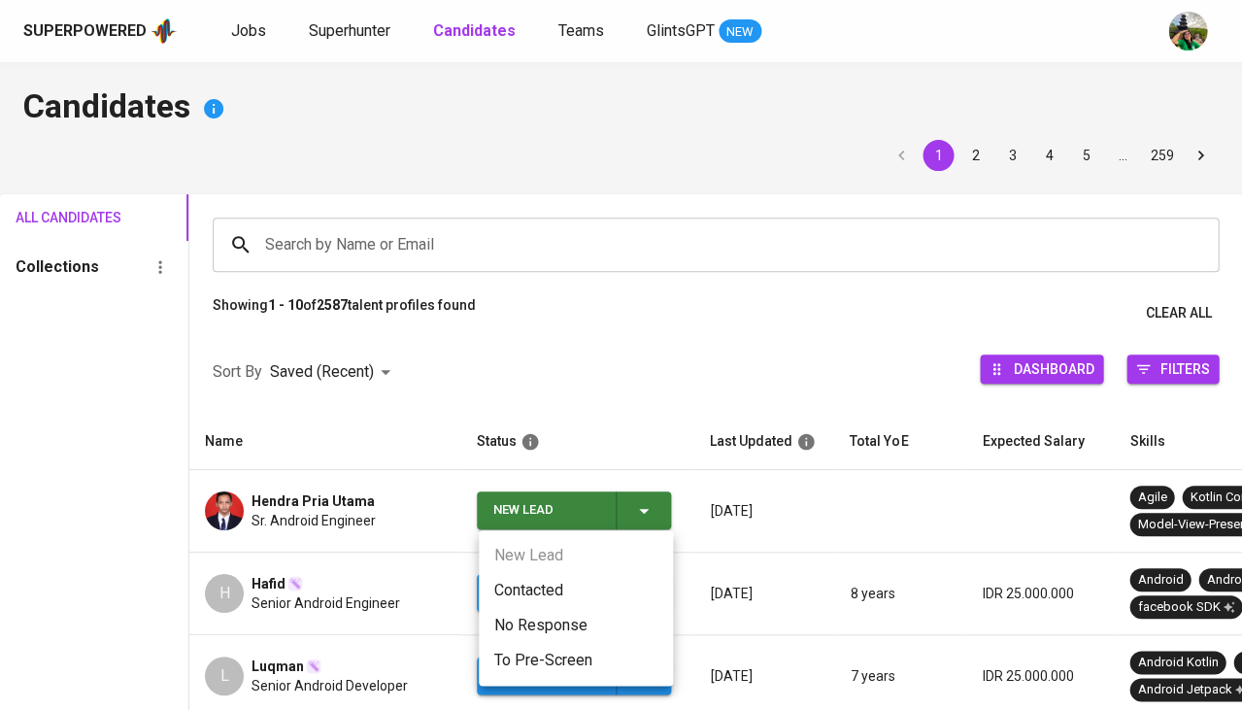
click at [551, 583] on li "Contacted" at bounding box center [576, 590] width 194 height 35
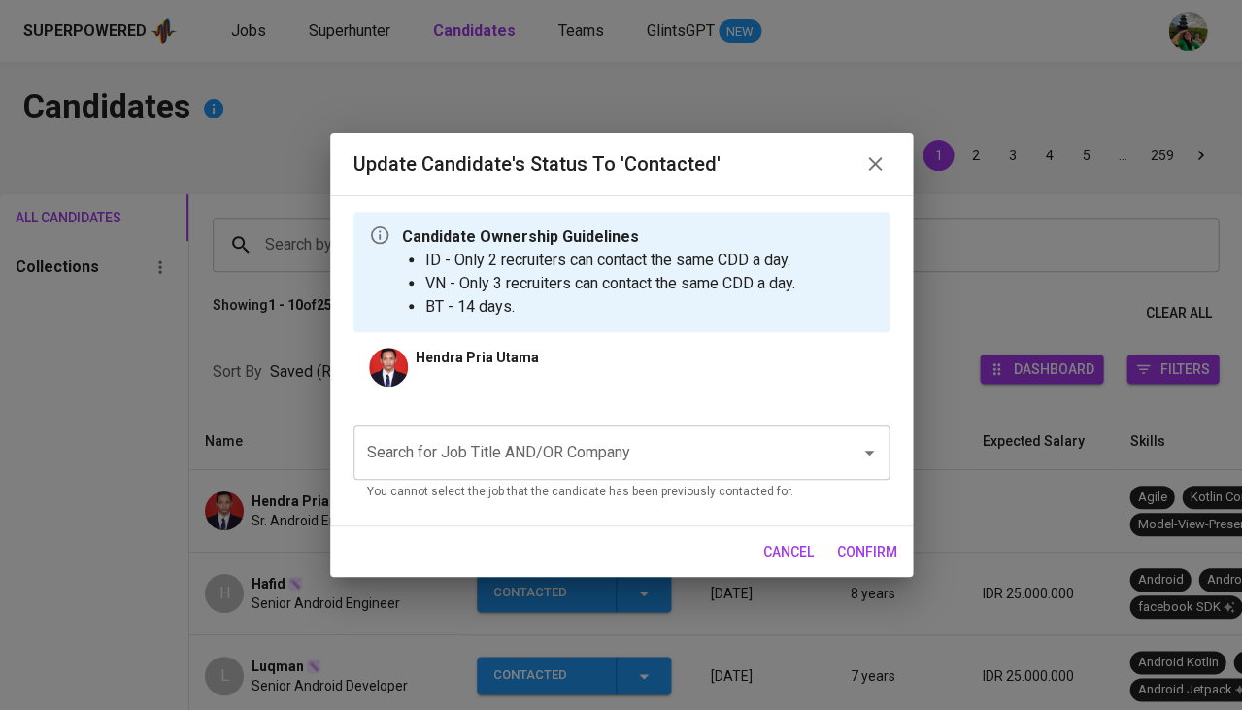
click at [523, 453] on input "Search for Job Title AND/OR Company" at bounding box center [594, 452] width 464 height 37
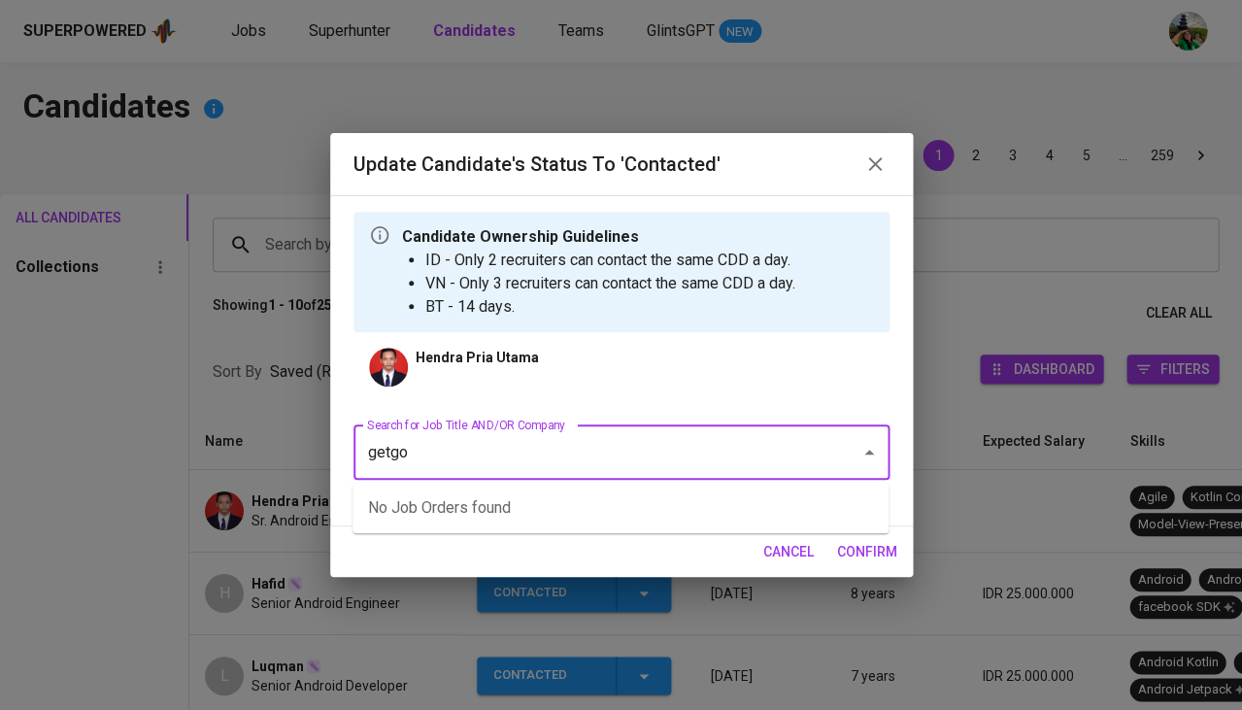
type input "="
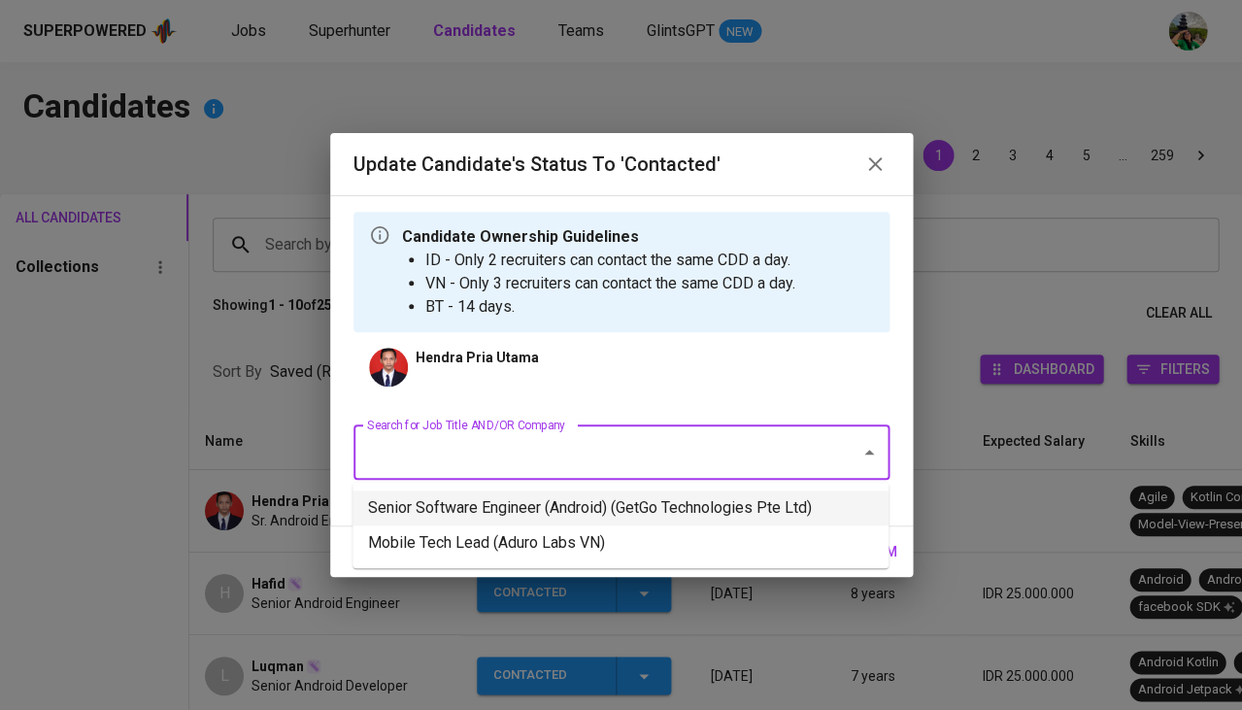
click at [538, 507] on li "Senior Software Engineer (Android) (GetGo Technologies Pte Ltd)" at bounding box center [621, 507] width 536 height 35
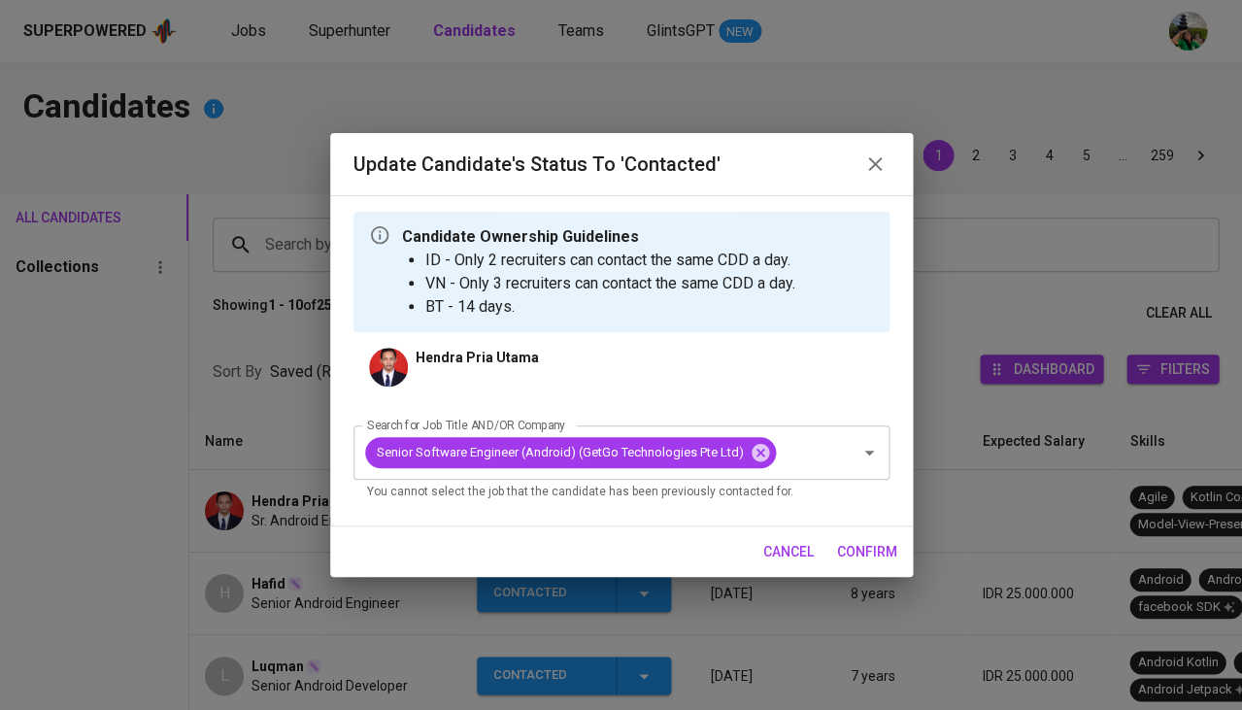
click at [889, 551] on span "confirm" at bounding box center [867, 552] width 60 height 24
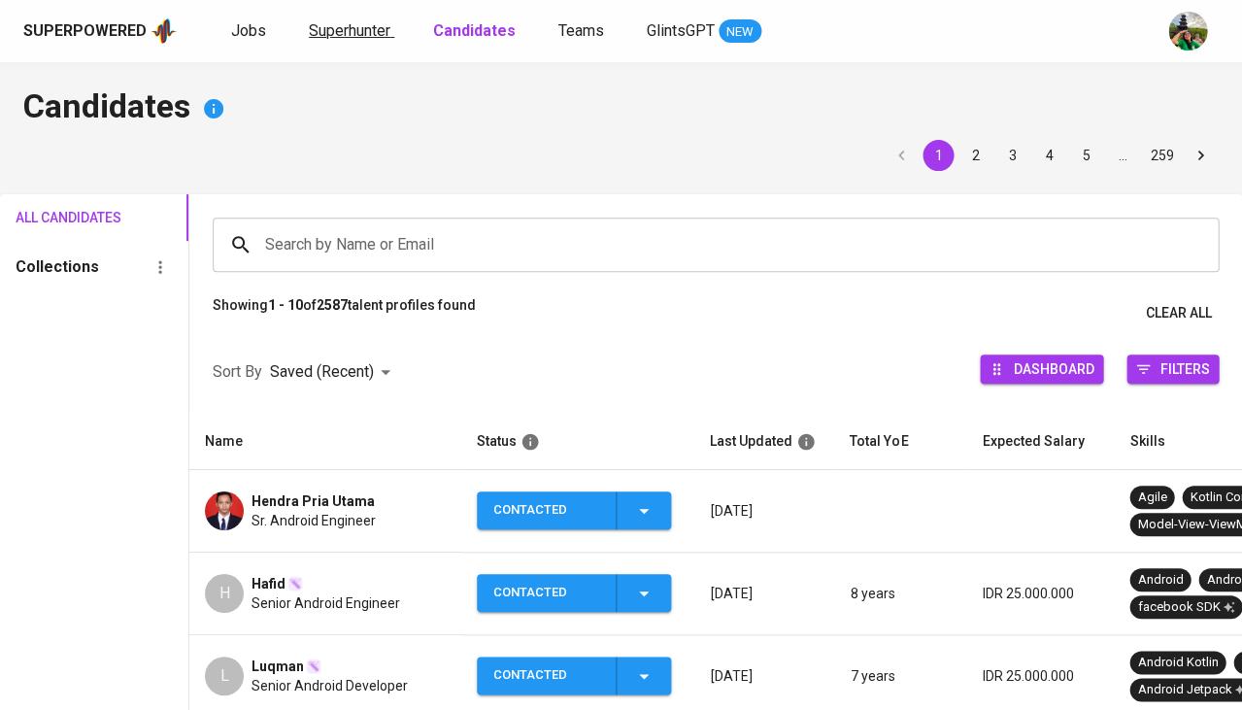
click at [348, 29] on span "Superhunter" at bounding box center [350, 30] width 82 height 18
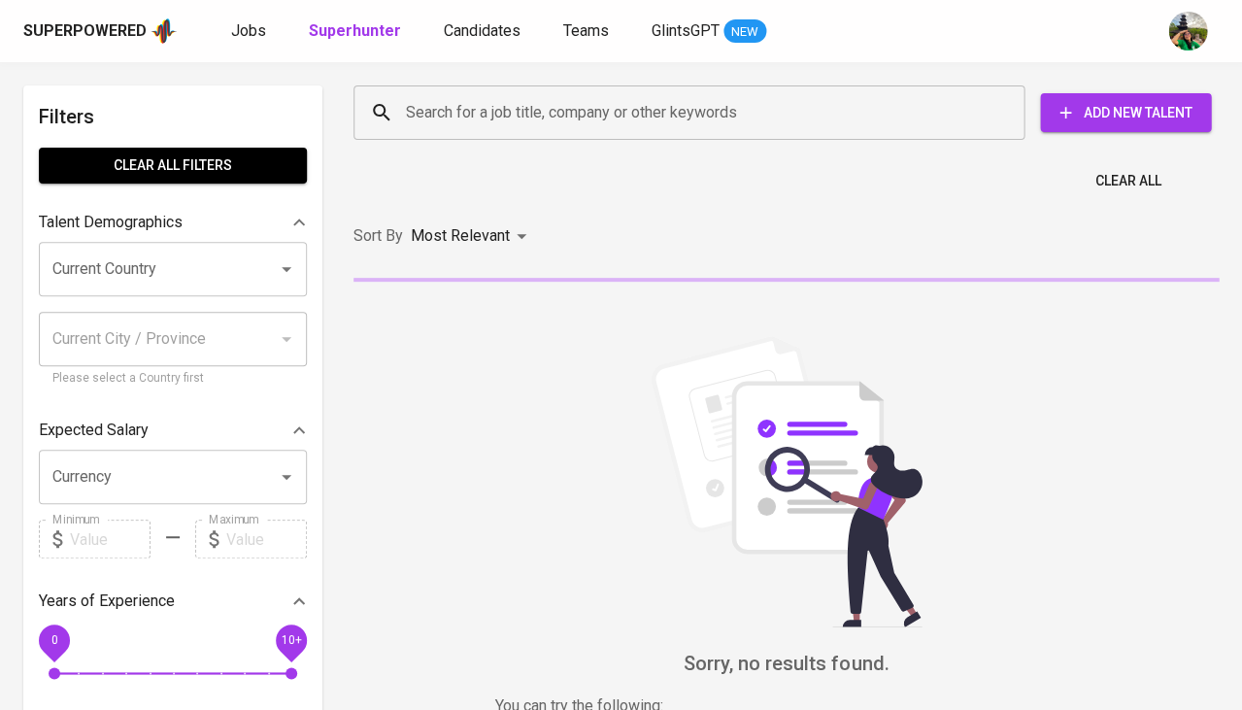
click at [500, 118] on input "Search for a job title, company or other keywords" at bounding box center [694, 112] width 586 height 37
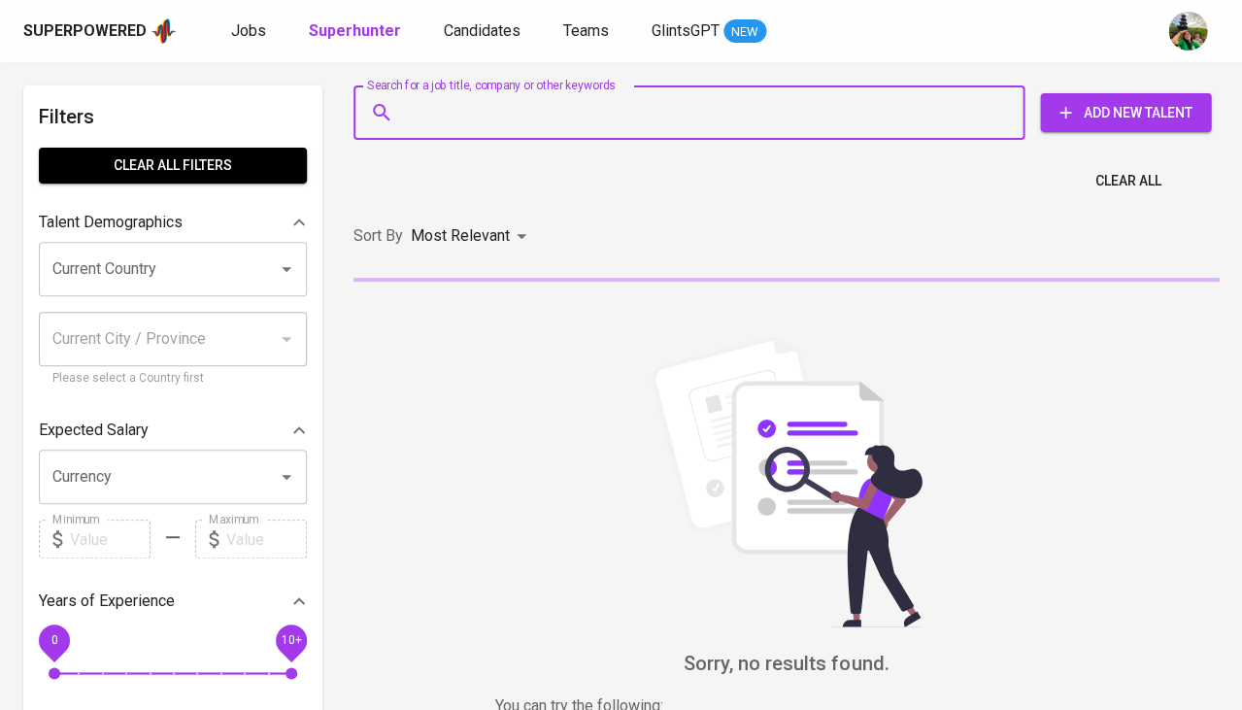
paste input "[EMAIL_ADDRESS][DOMAIN_NAME]"
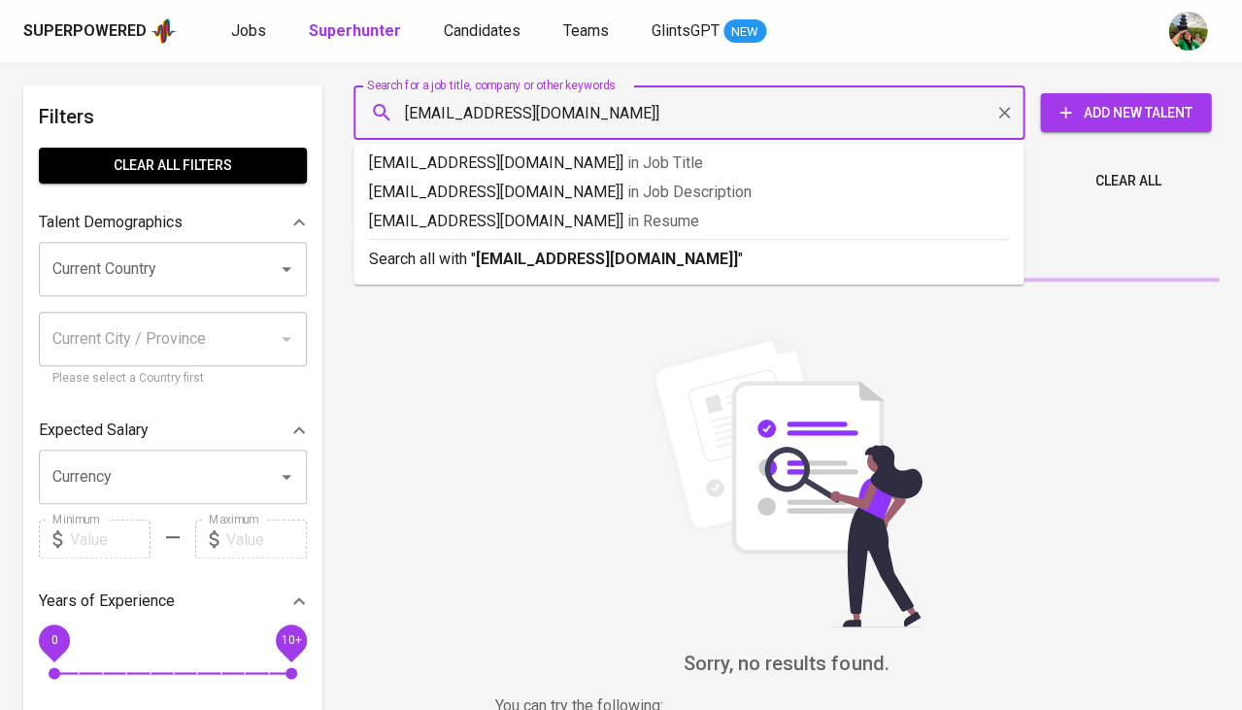
type input "[EMAIL_ADDRESS][DOMAIN_NAME]"
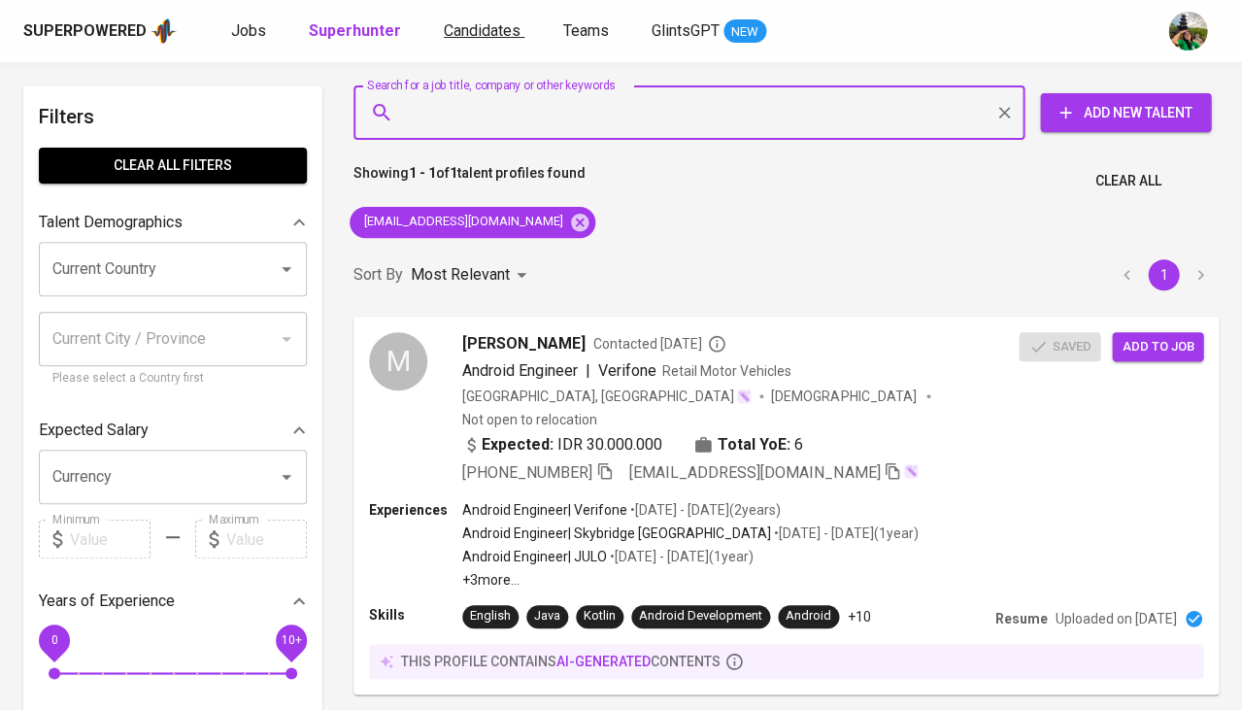
click at [491, 26] on span "Candidates" at bounding box center [482, 30] width 77 height 18
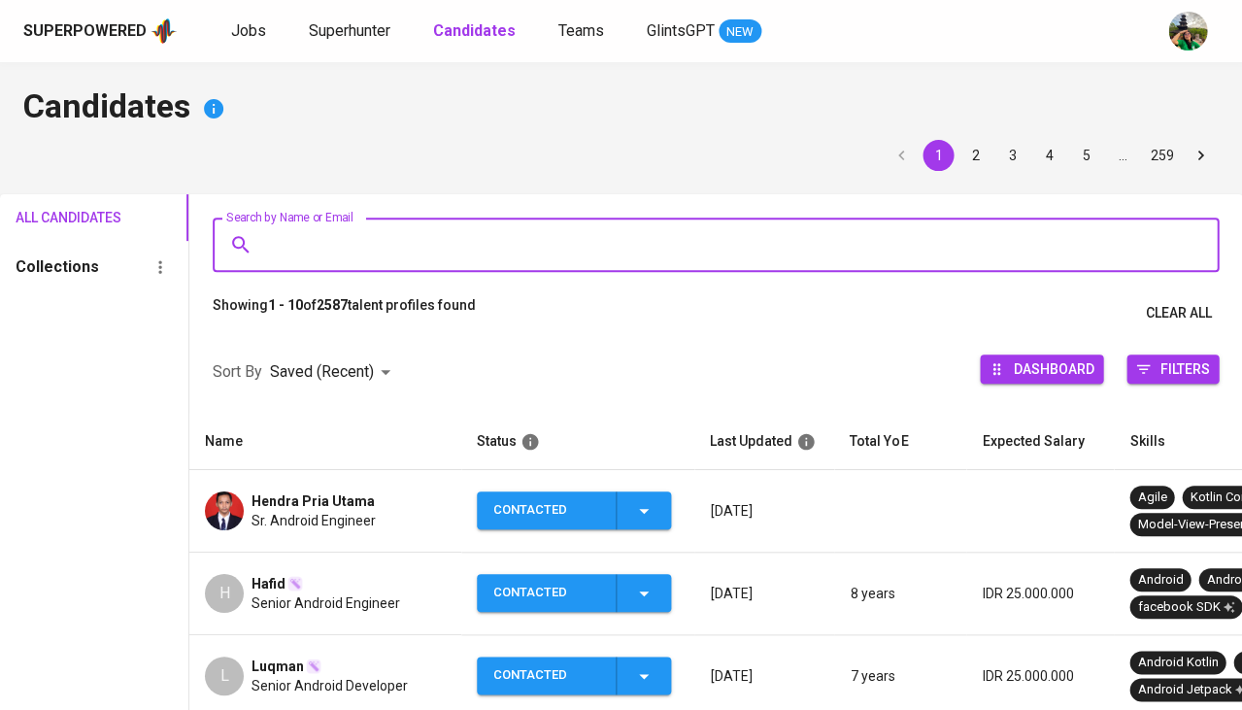
click at [399, 235] on input "Search by Name or Email" at bounding box center [720, 244] width 921 height 37
paste input "[EMAIL_ADDRESS][DOMAIN_NAME]"
type input "[EMAIL_ADDRESS][DOMAIN_NAME]"
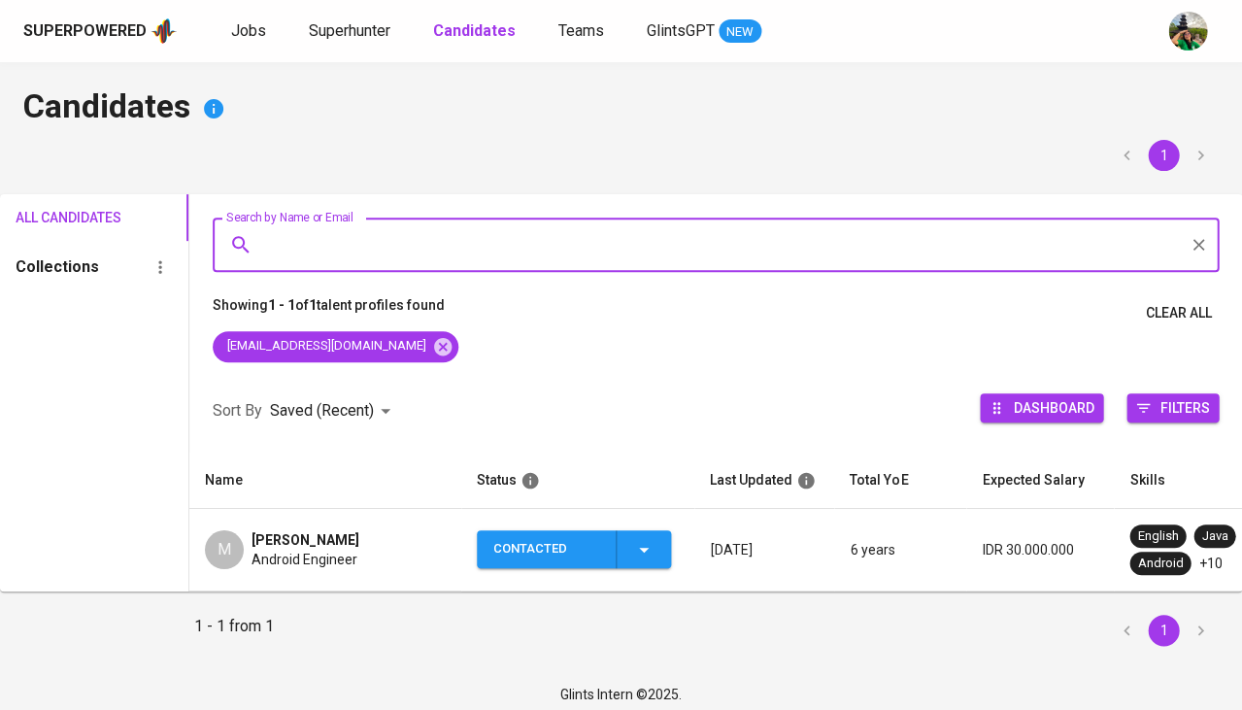
click at [332, 536] on span "[PERSON_NAME]" at bounding box center [306, 539] width 108 height 19
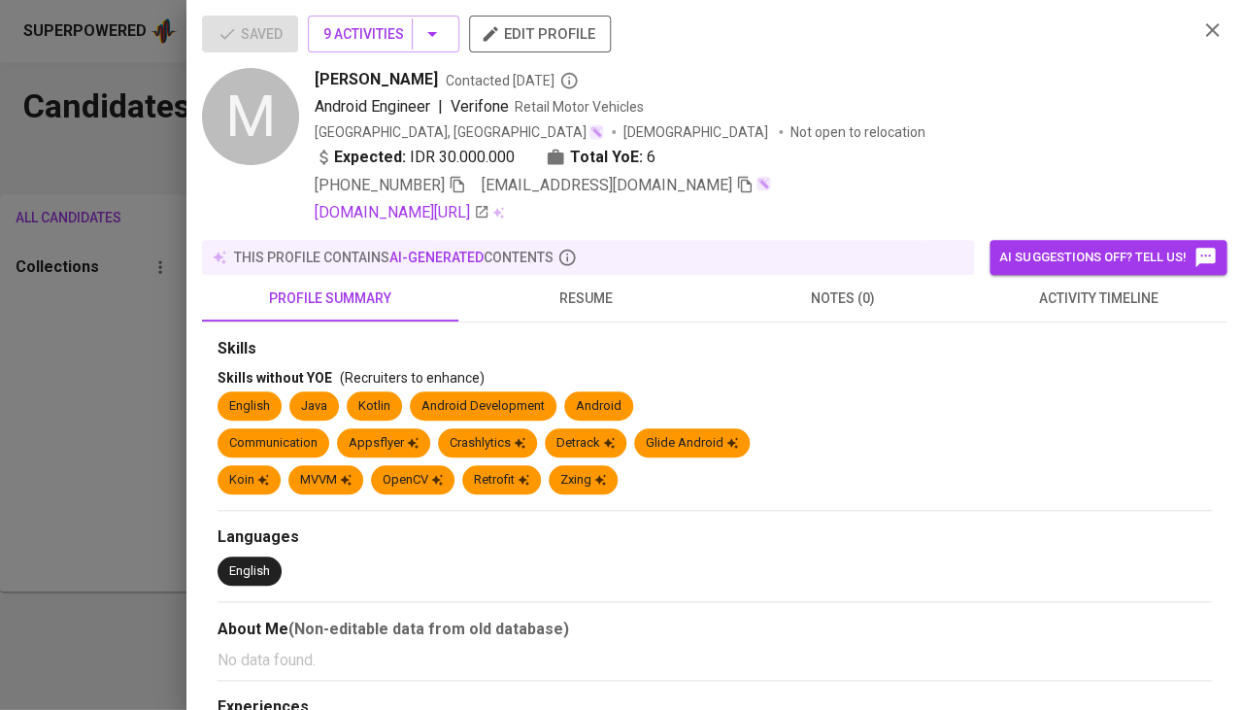
click at [1031, 309] on button "activity timeline" at bounding box center [1098, 298] width 256 height 47
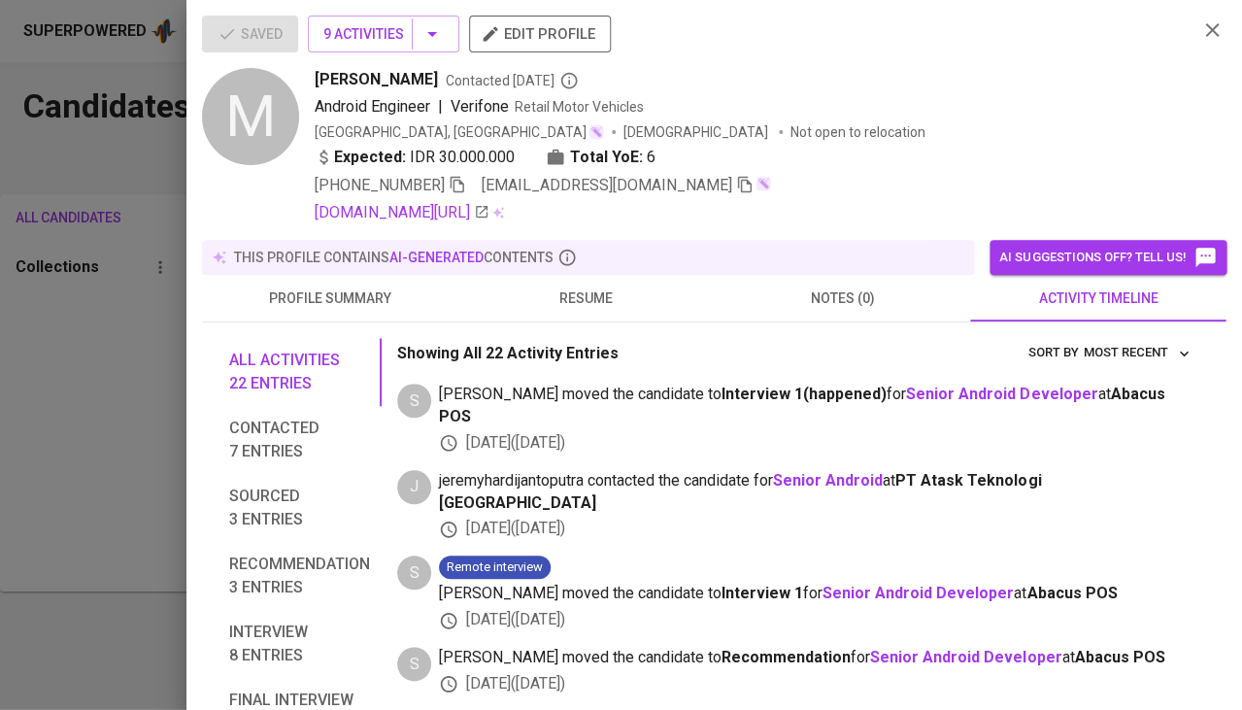
scroll to position [409, 0]
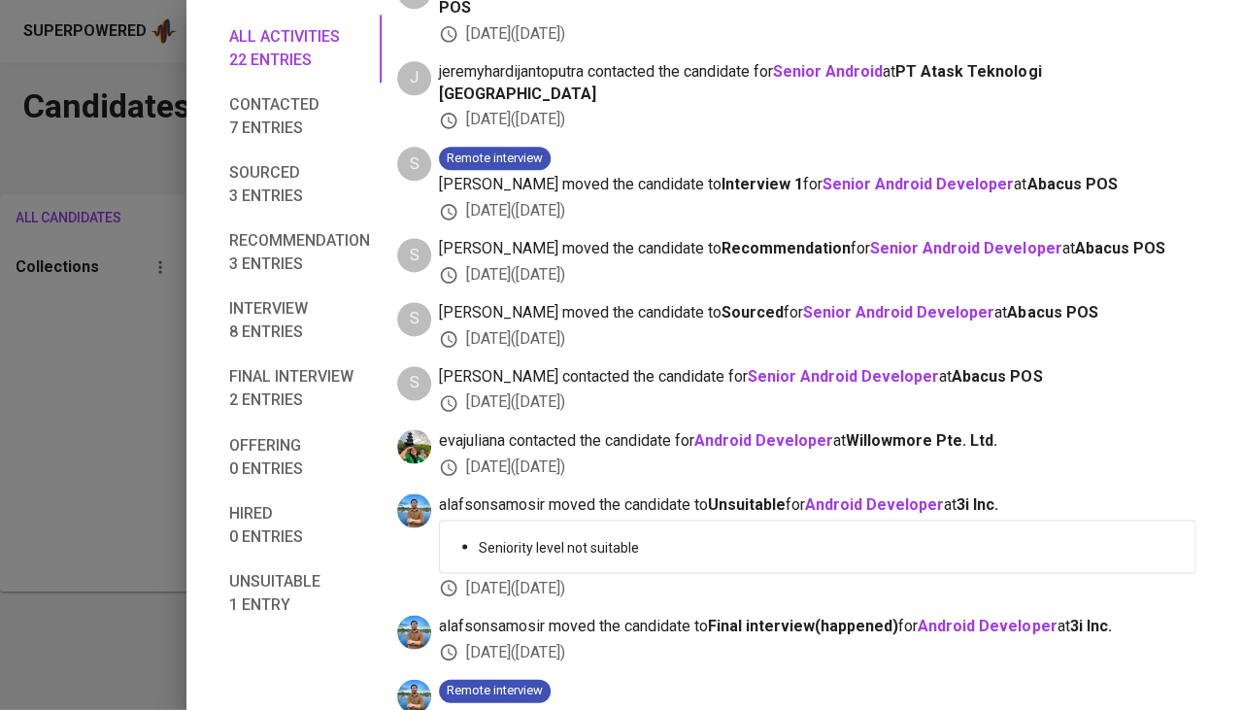
click at [50, 492] on div at bounding box center [621, 355] width 1242 height 710
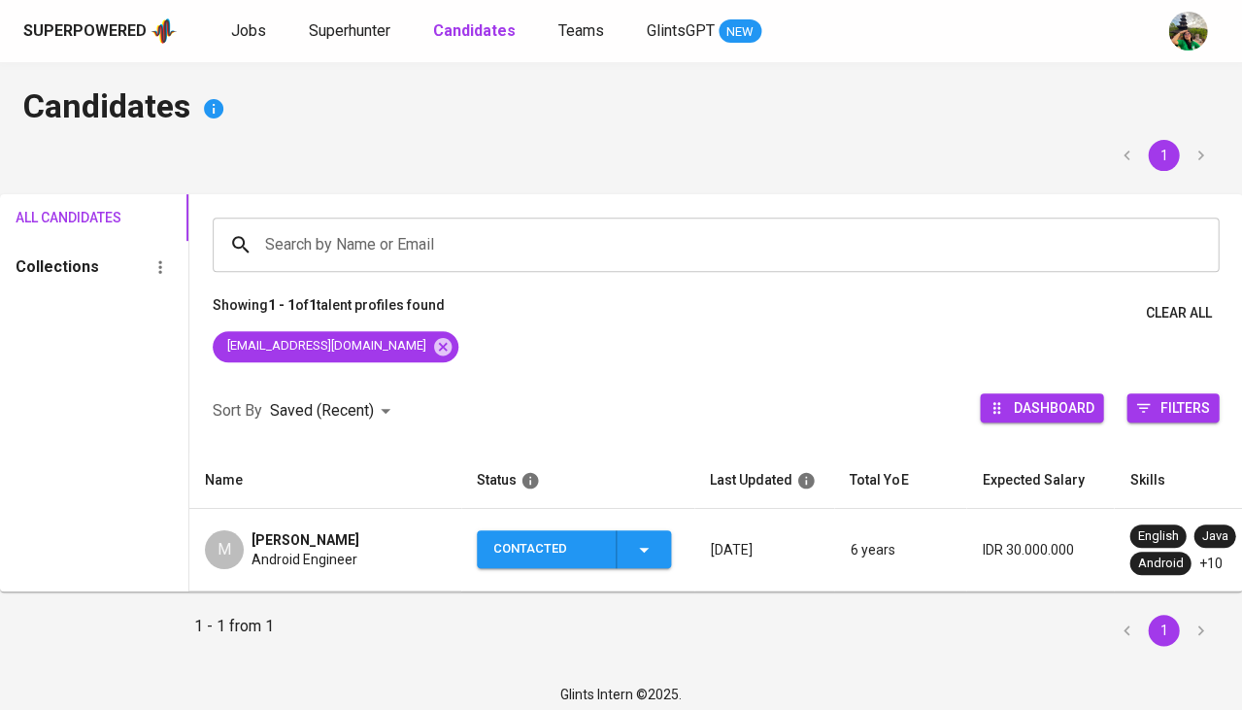
click at [639, 544] on icon "button" at bounding box center [643, 549] width 23 height 23
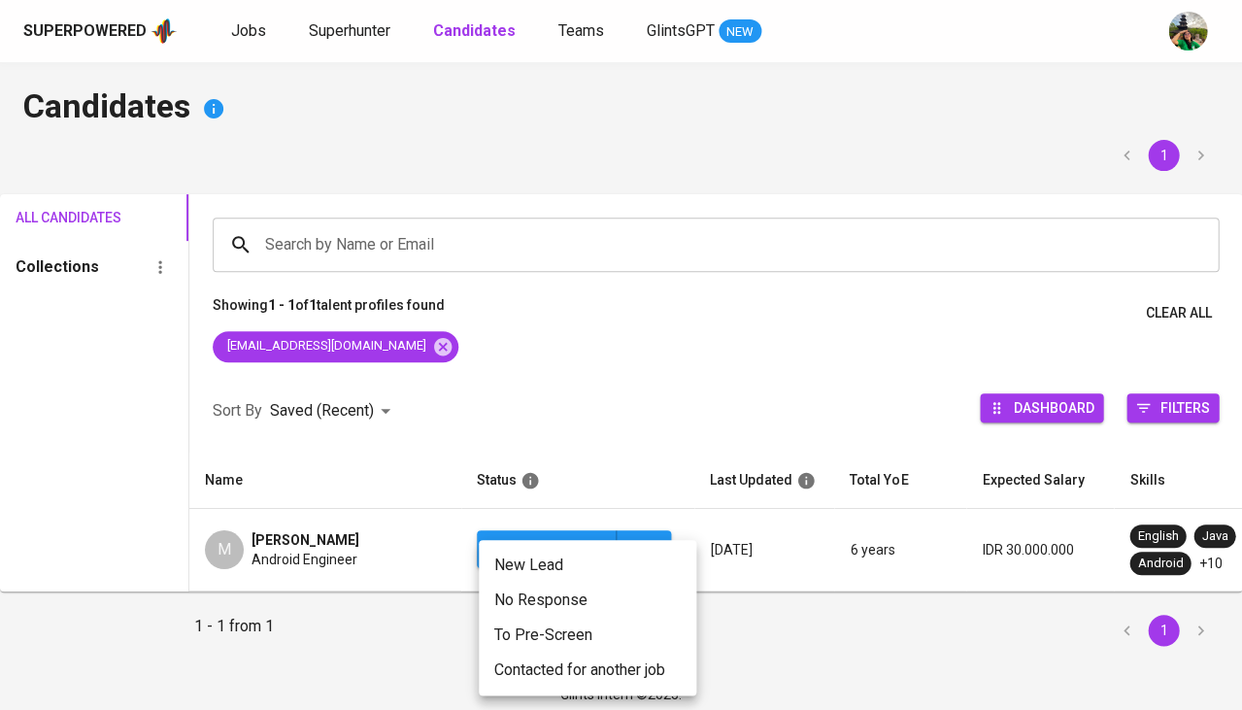
click at [585, 661] on li "Contacted for another job" at bounding box center [588, 670] width 218 height 35
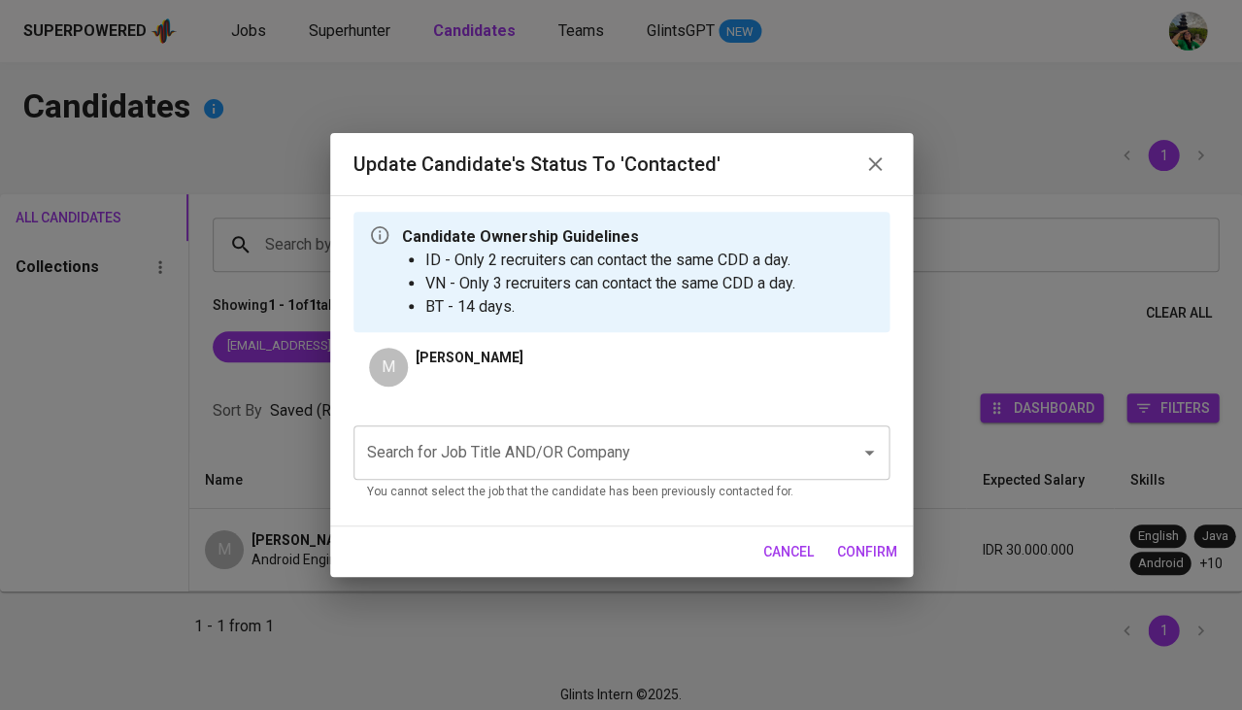
click at [608, 455] on input "Search for Job Title AND/OR Company" at bounding box center [594, 452] width 464 height 37
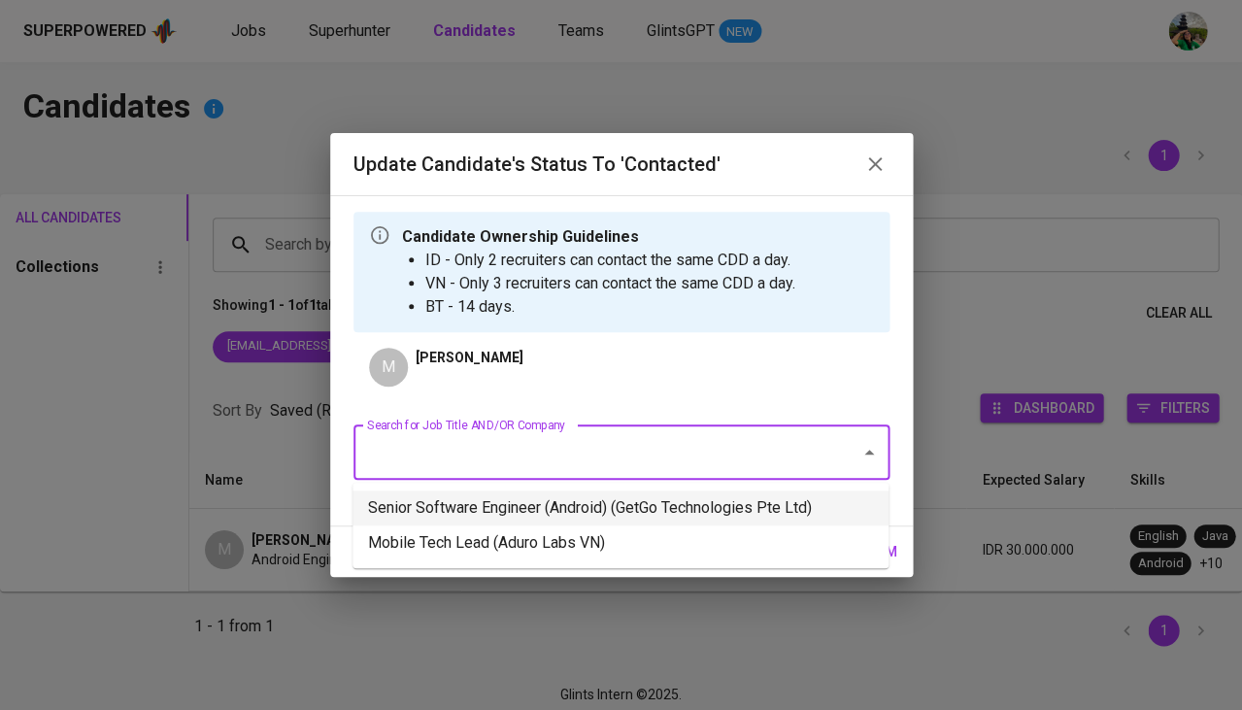
click at [624, 501] on li "Senior Software Engineer (Android) (GetGo Technologies Pte Ltd)" at bounding box center [621, 507] width 536 height 35
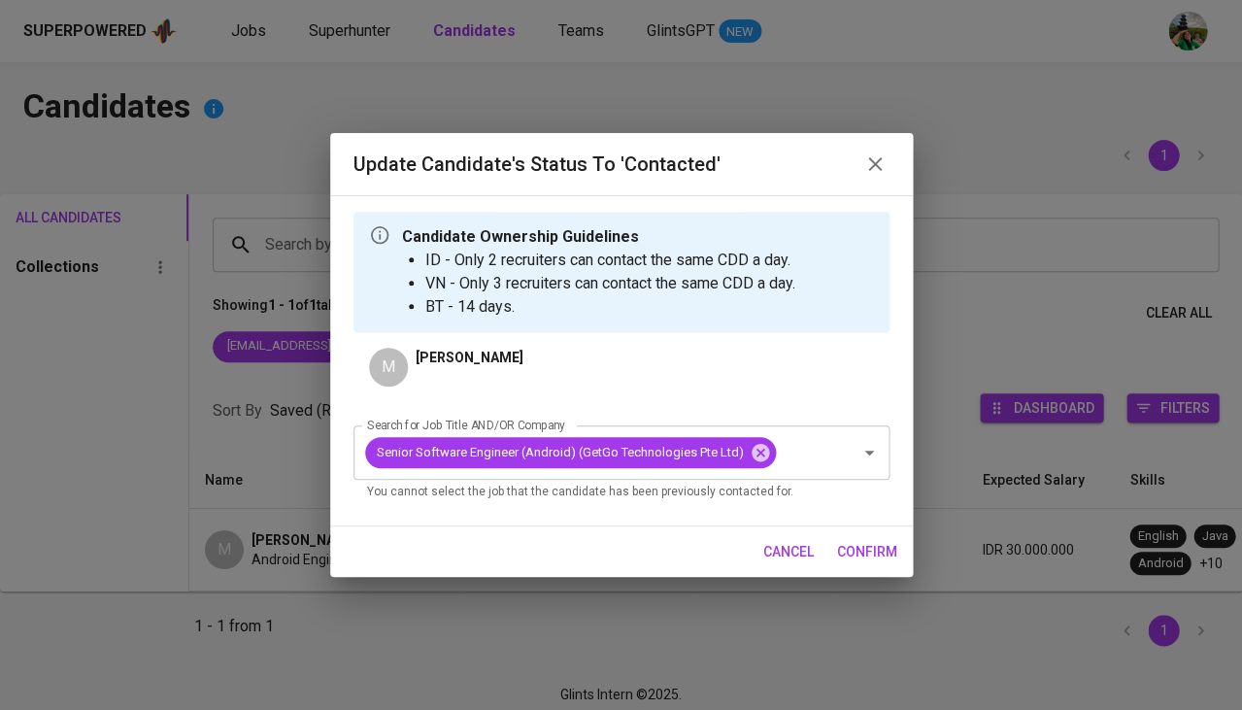
click at [862, 550] on span "confirm" at bounding box center [867, 552] width 60 height 24
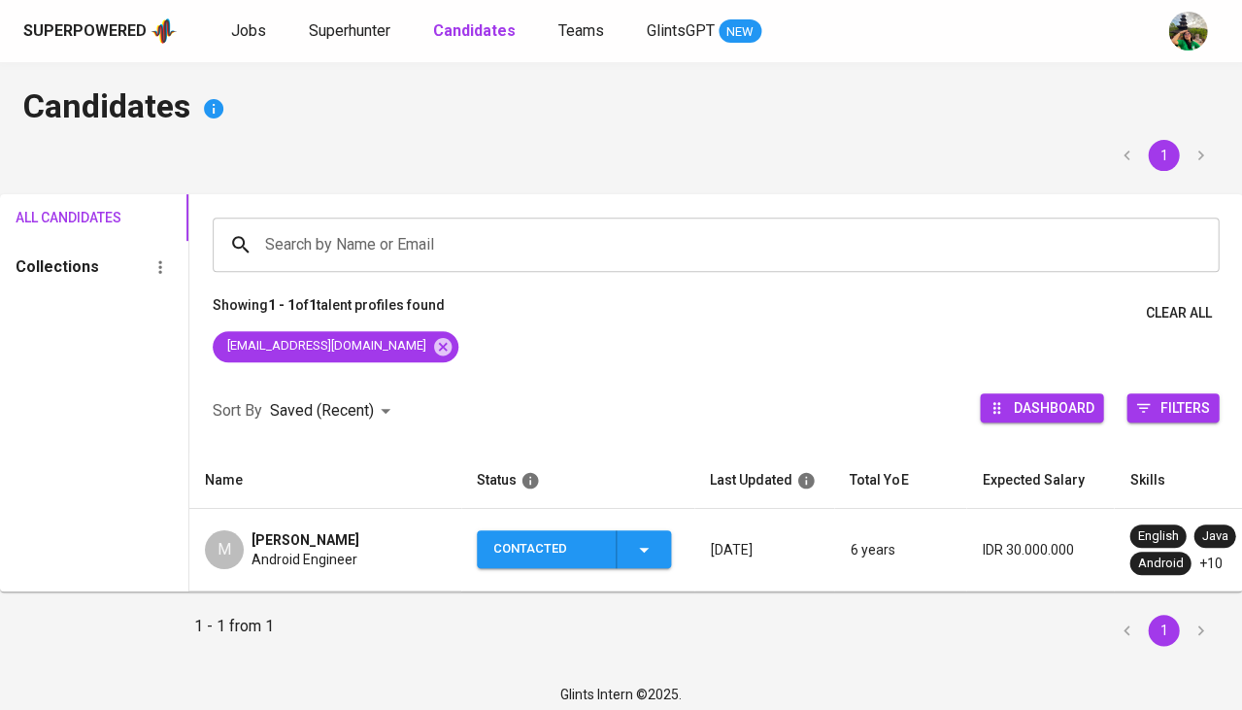
click at [359, 556] on div "Android Engineer" at bounding box center [306, 559] width 108 height 19
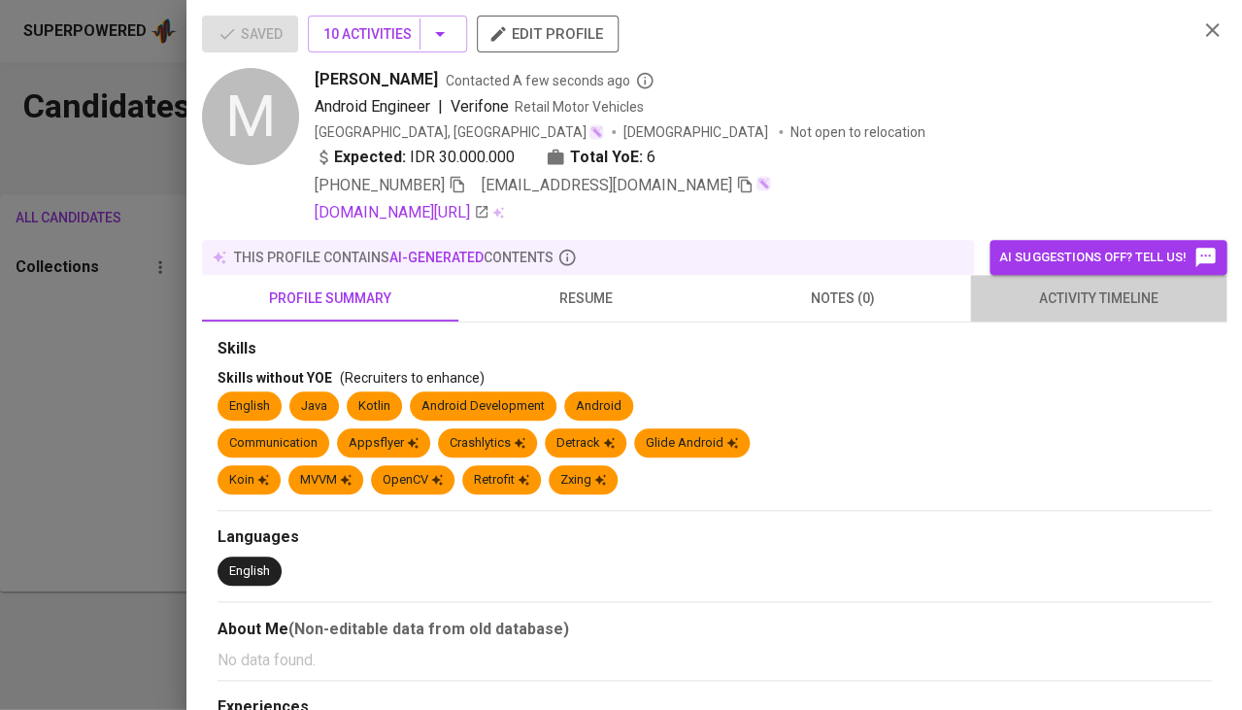
click at [1081, 295] on span "activity timeline" at bounding box center [1098, 299] width 233 height 24
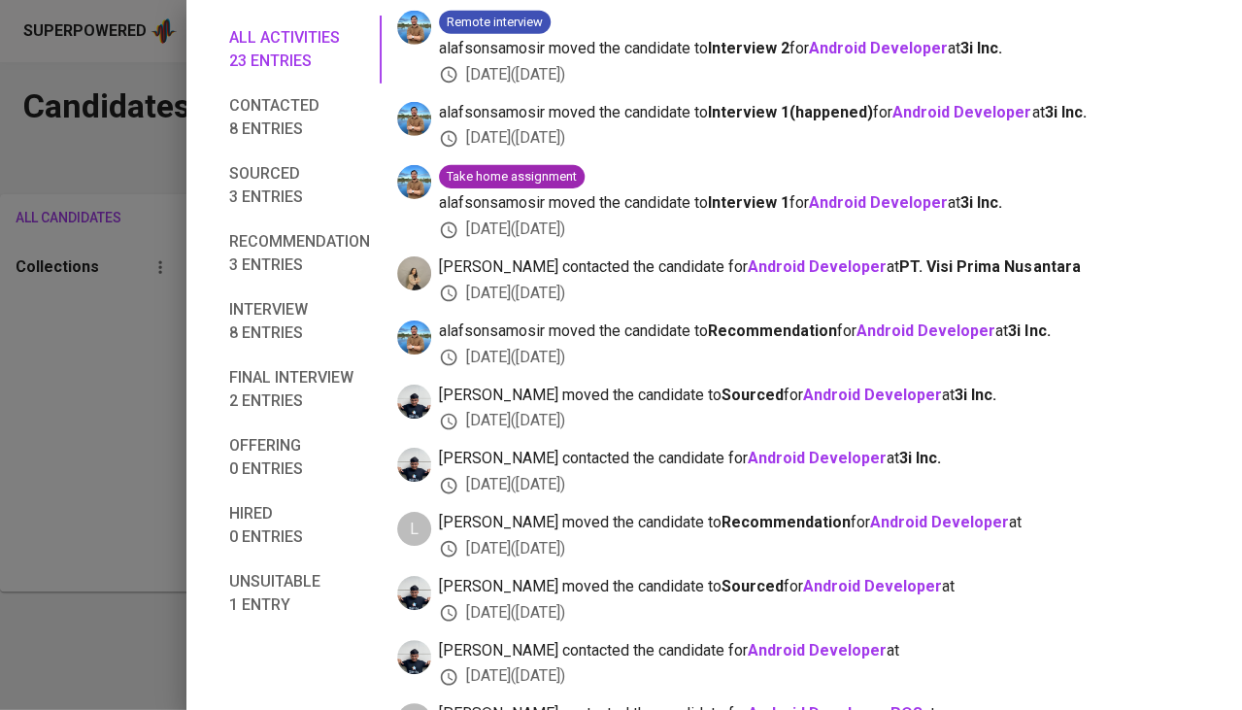
scroll to position [1295, 0]
click at [98, 320] on div at bounding box center [621, 355] width 1242 height 710
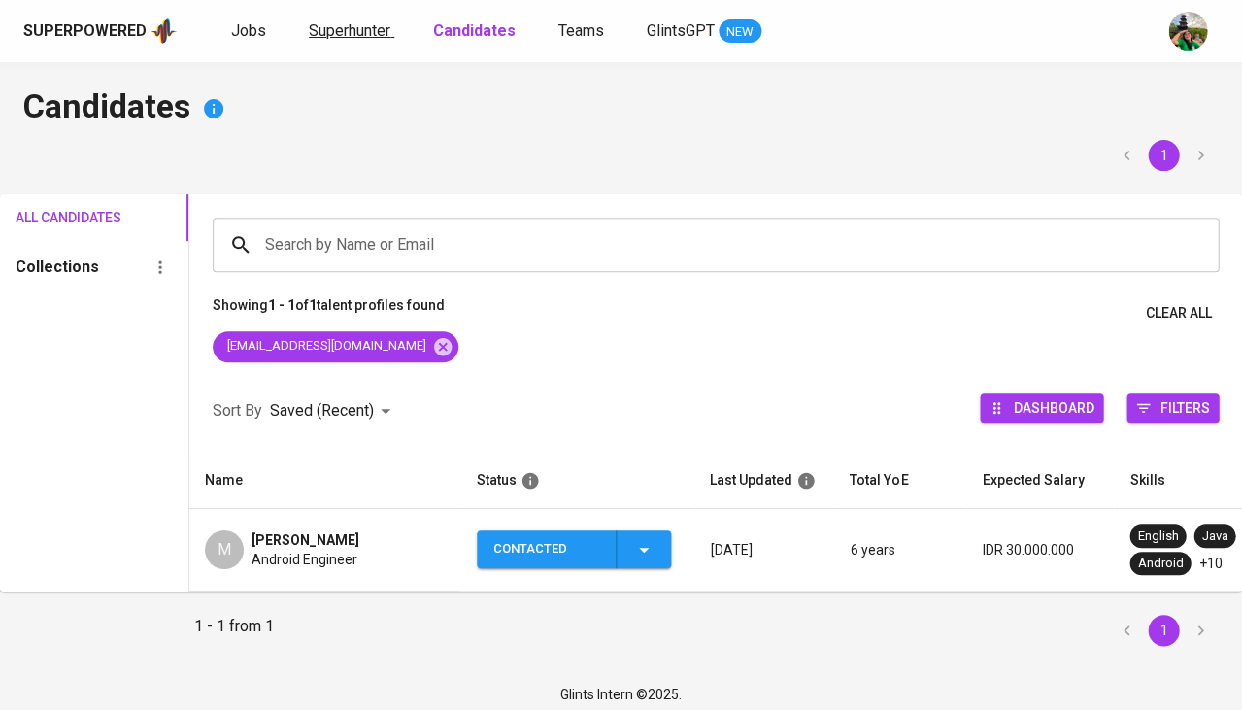
click at [330, 32] on span "Superhunter" at bounding box center [350, 30] width 82 height 18
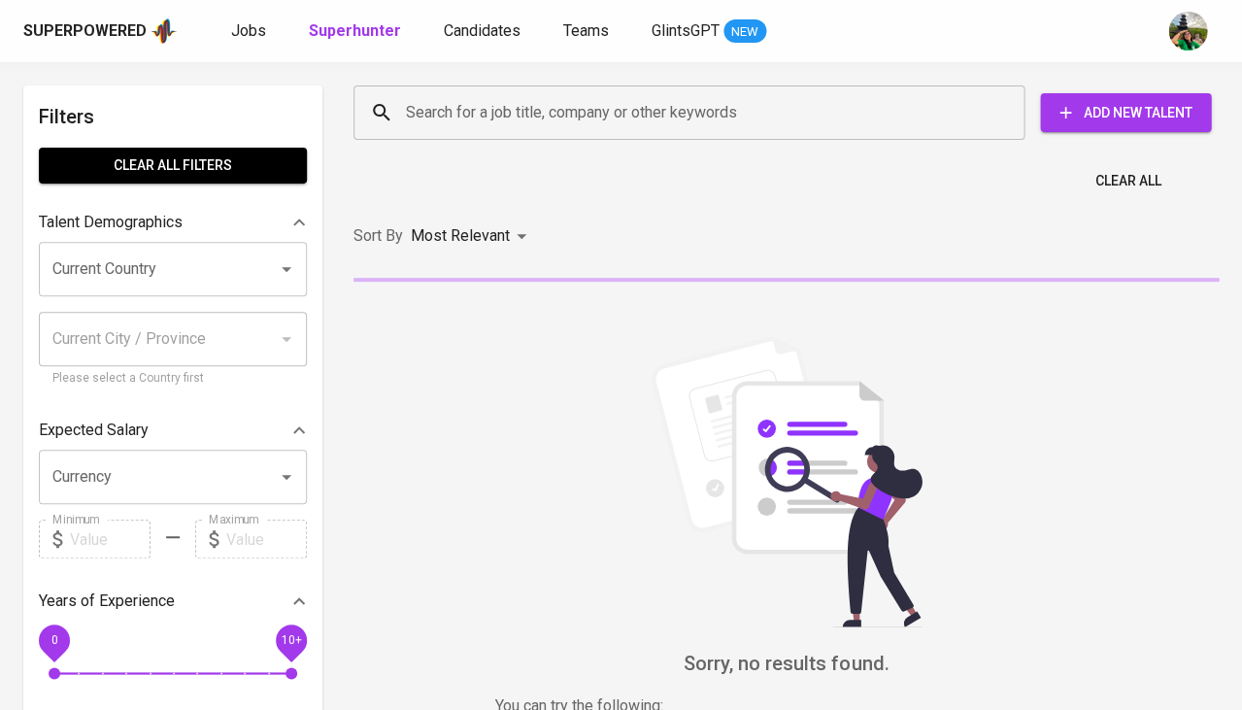
click at [486, 129] on input "Search for a job title, company or other keywords" at bounding box center [694, 112] width 586 height 37
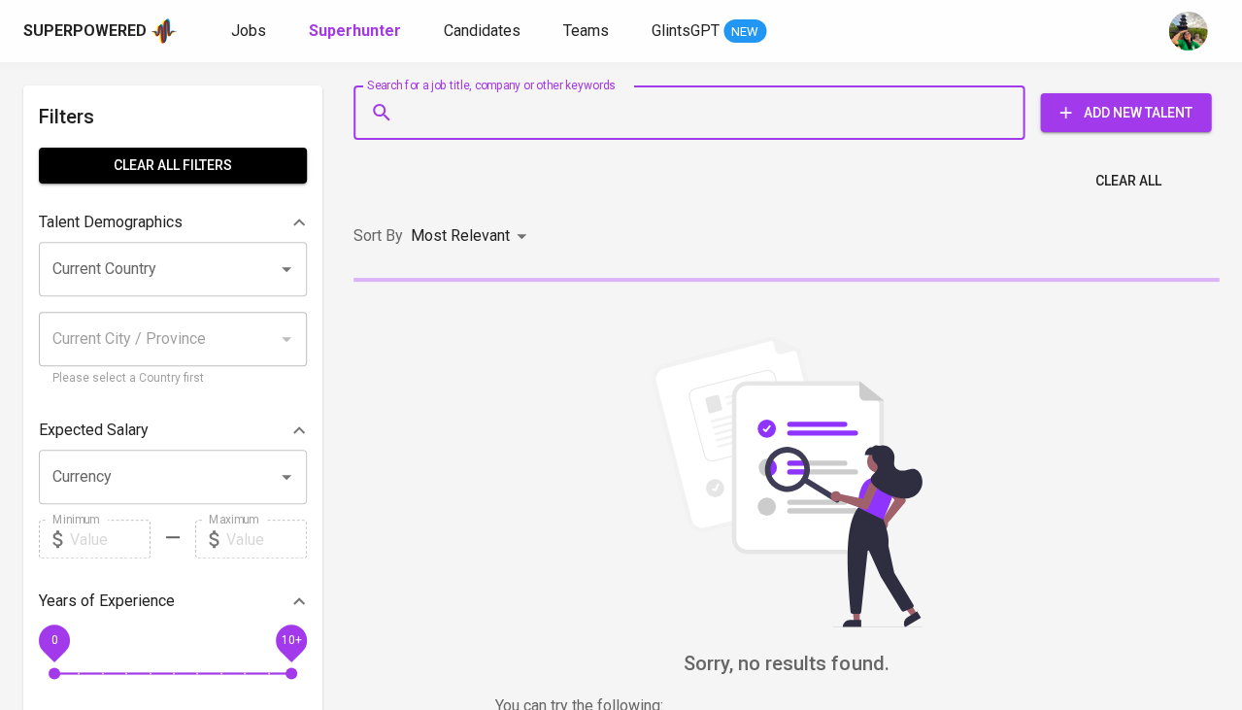
paste input "[EMAIL_ADDRESS][DOMAIN_NAME]"
type input "[EMAIL_ADDRESS][DOMAIN_NAME]"
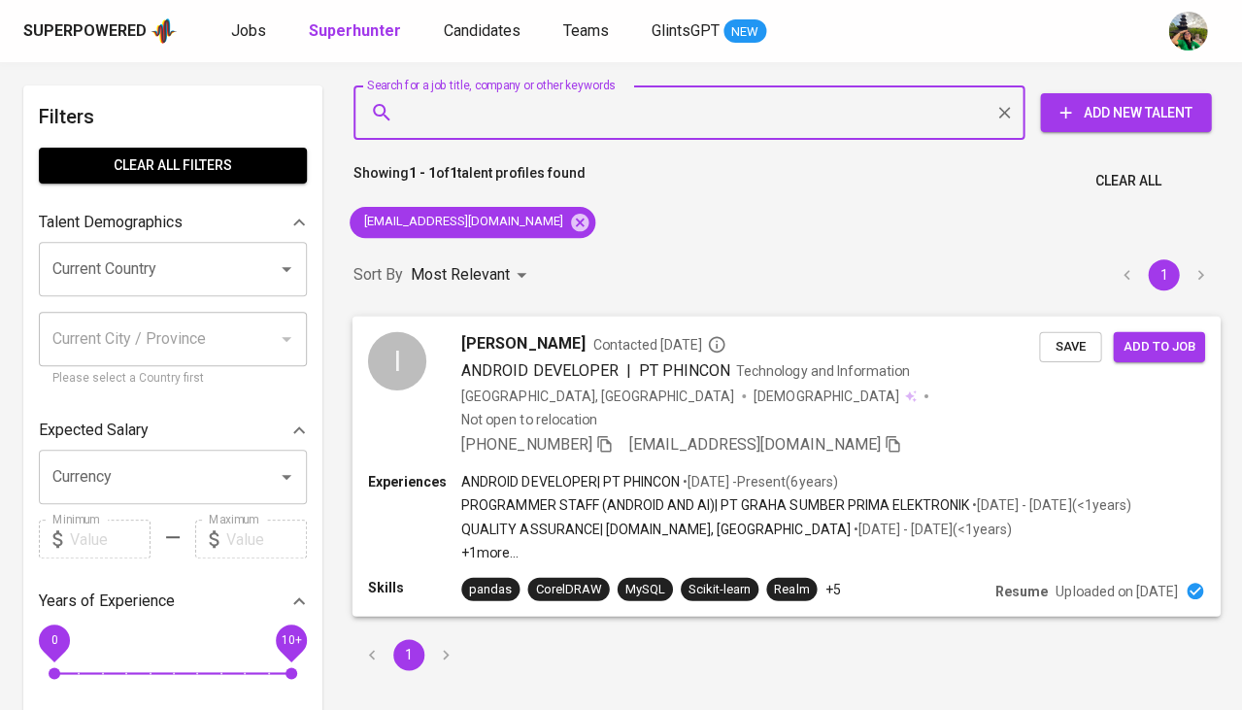
click at [1062, 344] on span "Save" at bounding box center [1070, 346] width 43 height 22
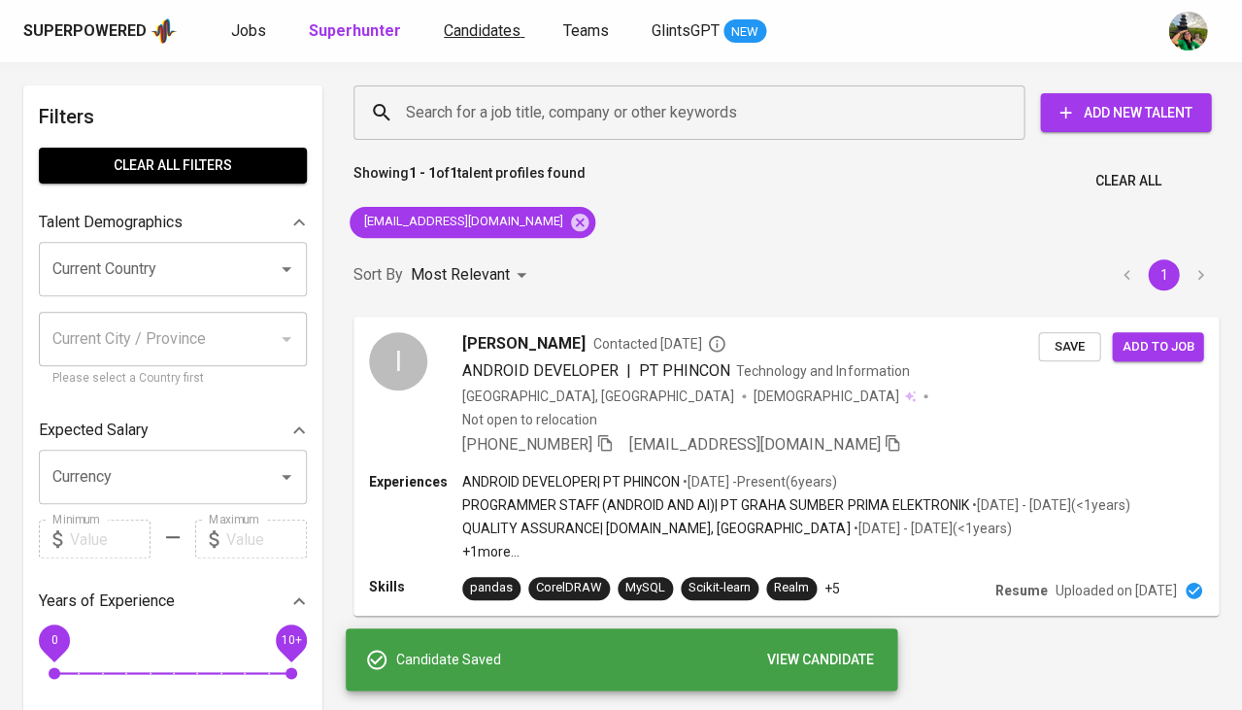
click at [475, 26] on span "Candidates" at bounding box center [482, 30] width 77 height 18
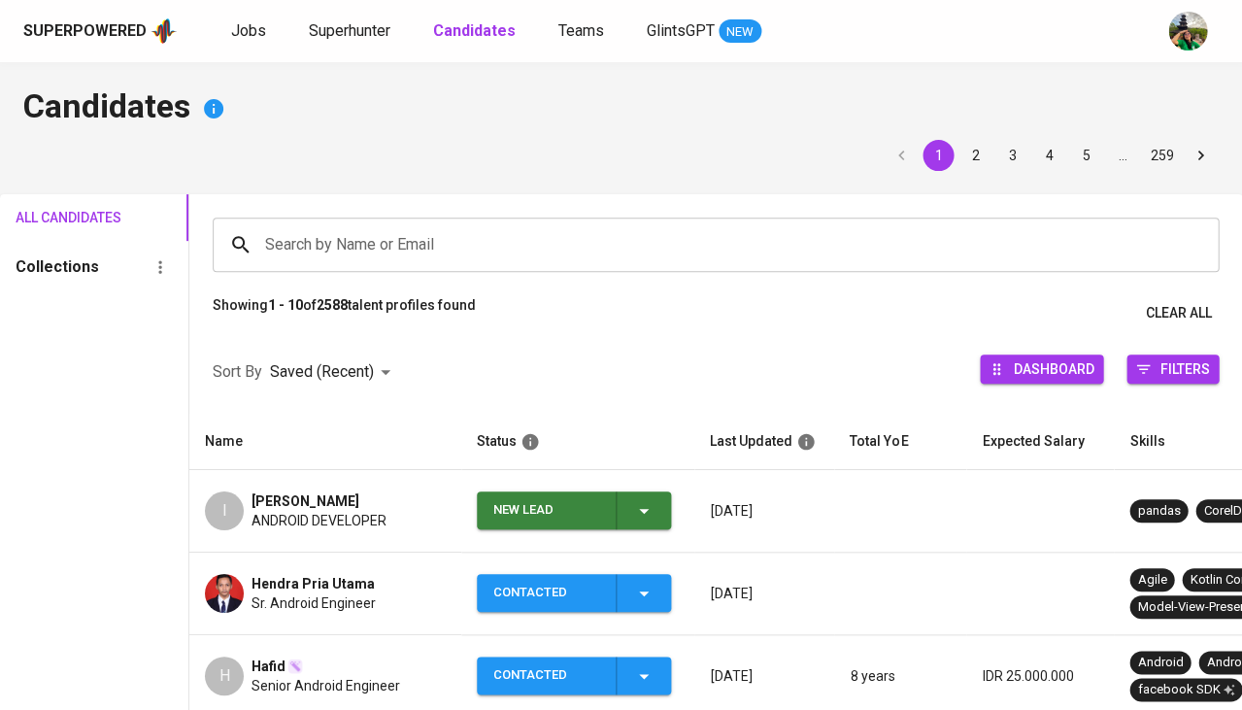
click at [657, 511] on span "New Lead" at bounding box center [574, 510] width 179 height 38
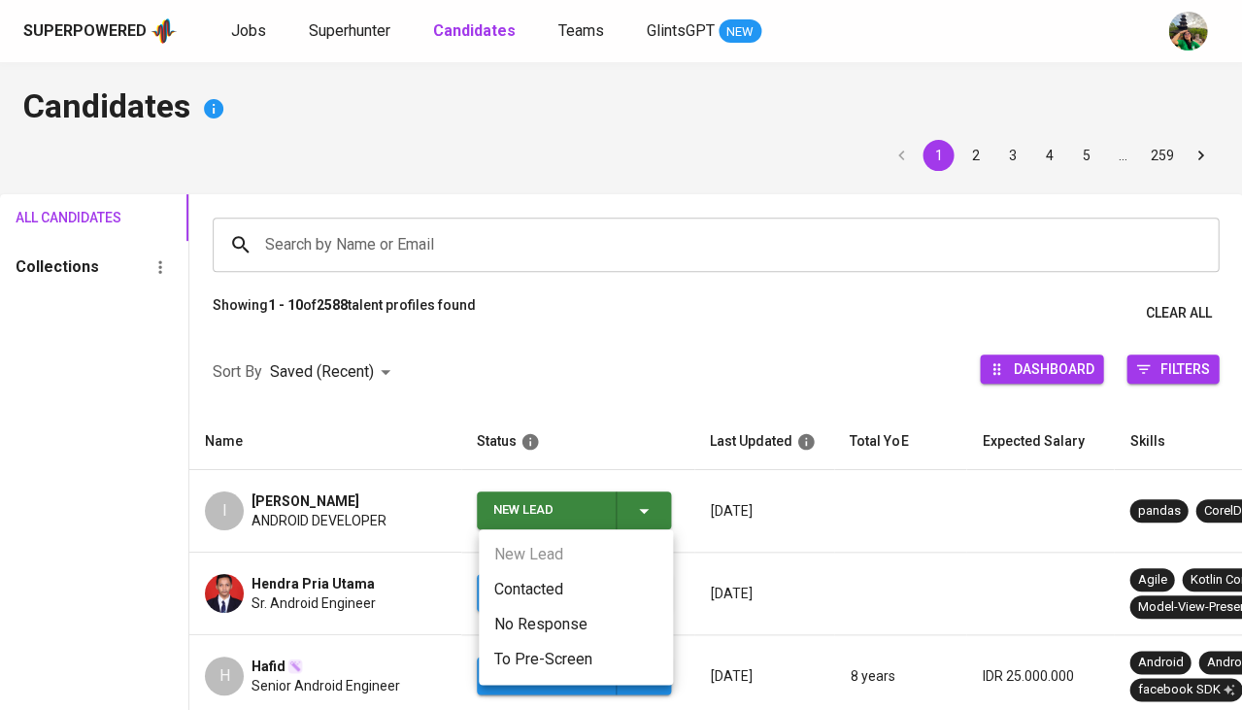
click at [529, 586] on li "Contacted" at bounding box center [576, 589] width 194 height 35
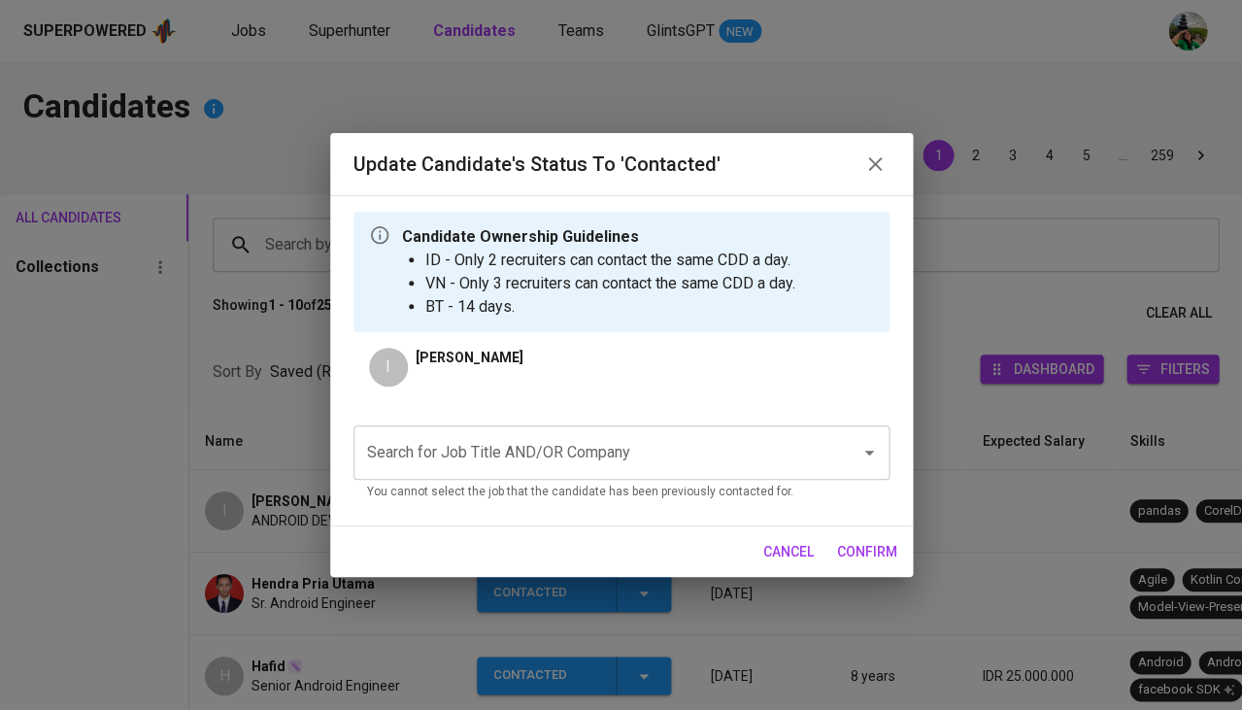
click at [530, 467] on input "Search for Job Title AND/OR Company" at bounding box center [594, 452] width 464 height 37
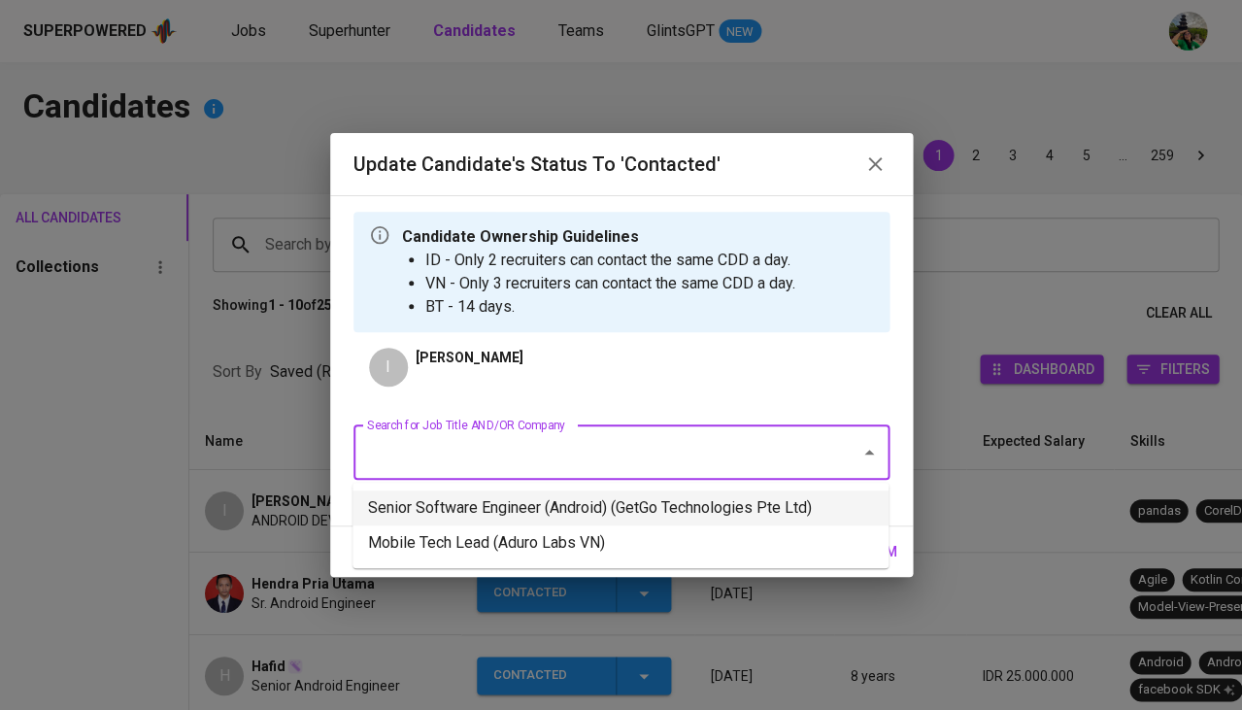
click at [589, 504] on li "Senior Software Engineer (Android) (GetGo Technologies Pte Ltd)" at bounding box center [621, 507] width 536 height 35
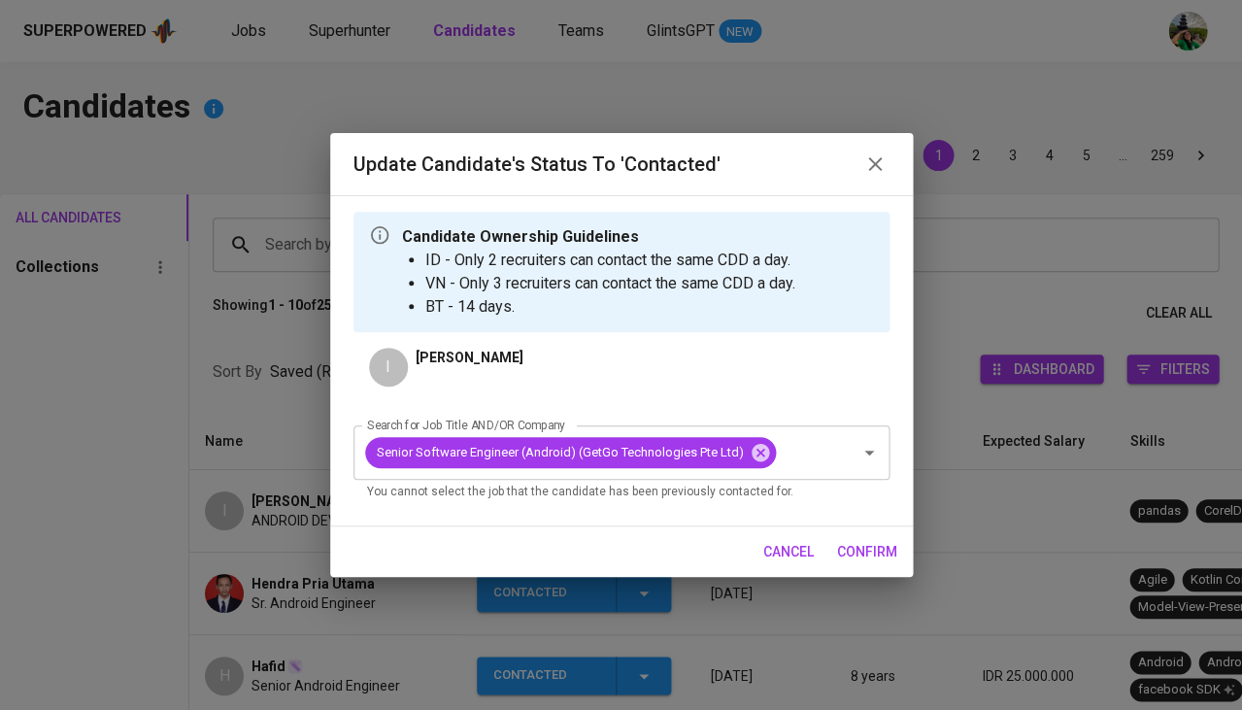
click at [875, 543] on span "confirm" at bounding box center [867, 552] width 60 height 24
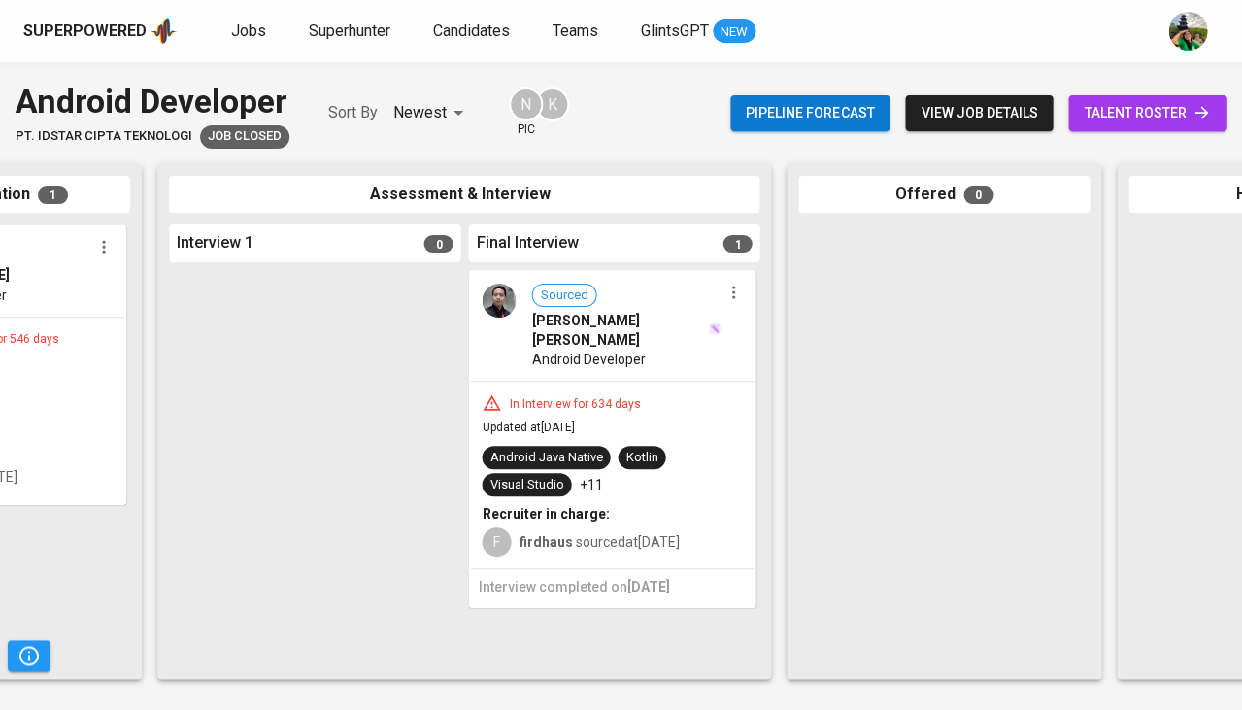
scroll to position [0, 473]
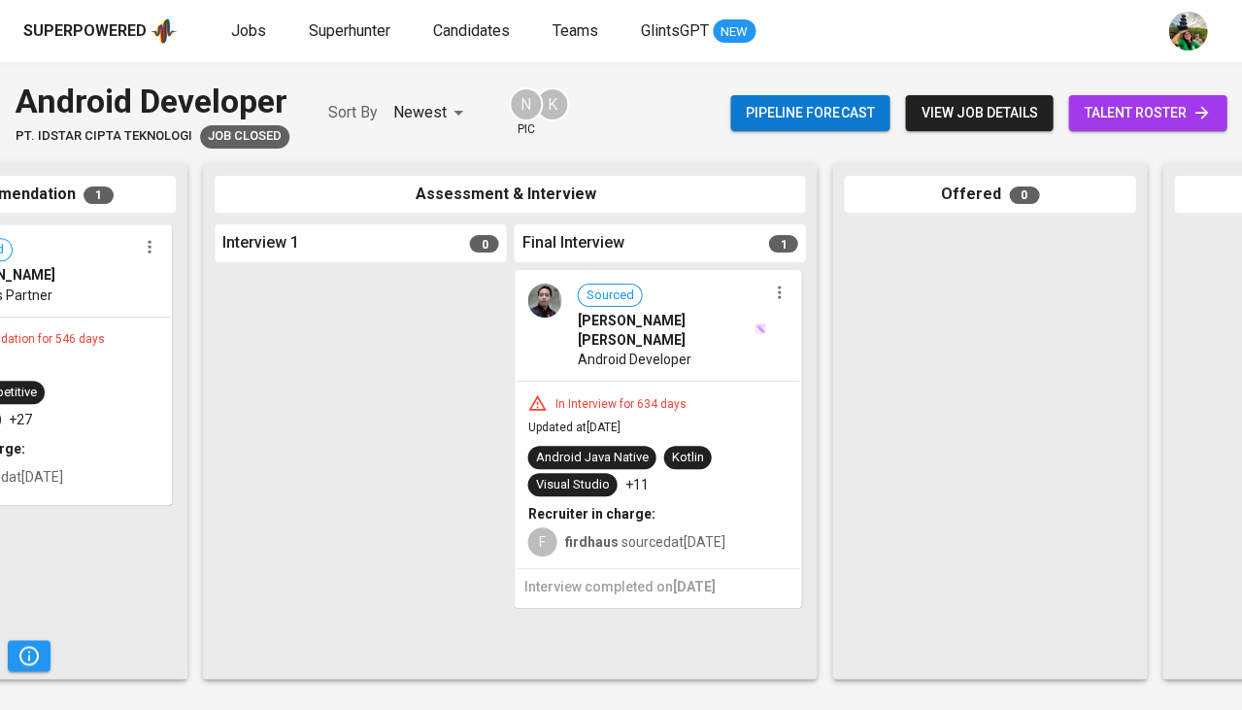
click at [683, 355] on div "Sourced [PERSON_NAME] [PERSON_NAME] Android Developer" at bounding box center [658, 326] width 284 height 109
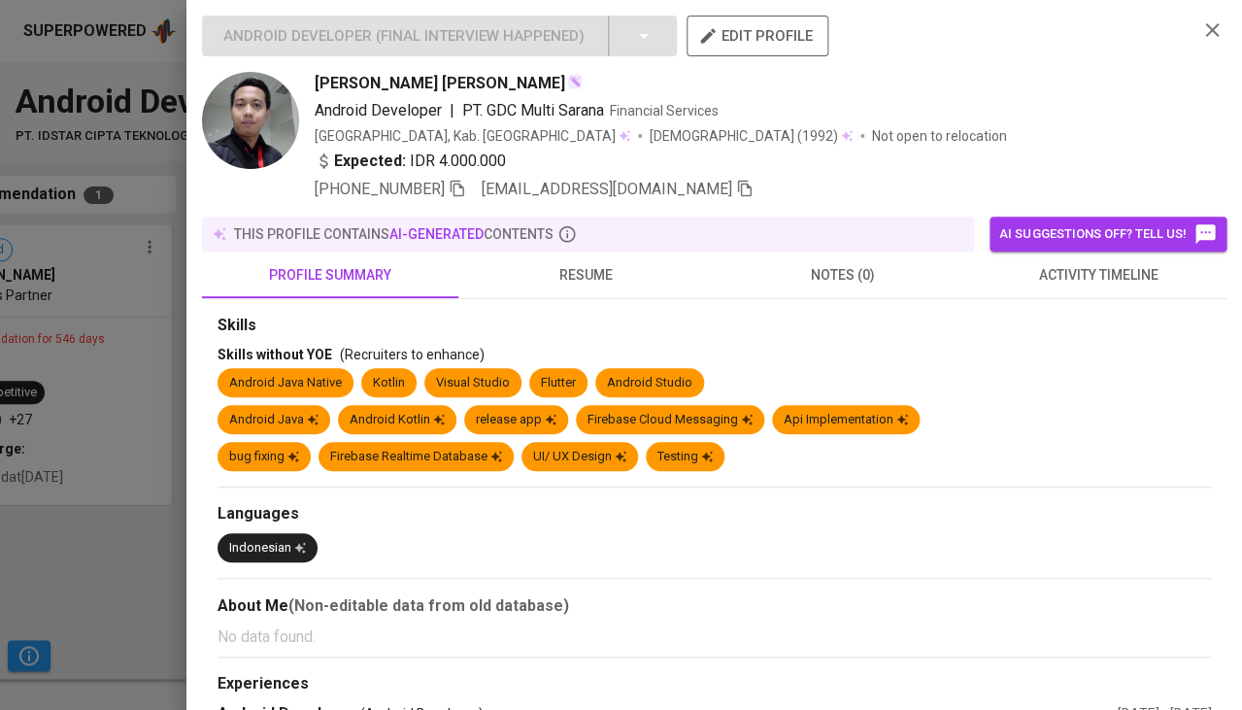
scroll to position [200, 0]
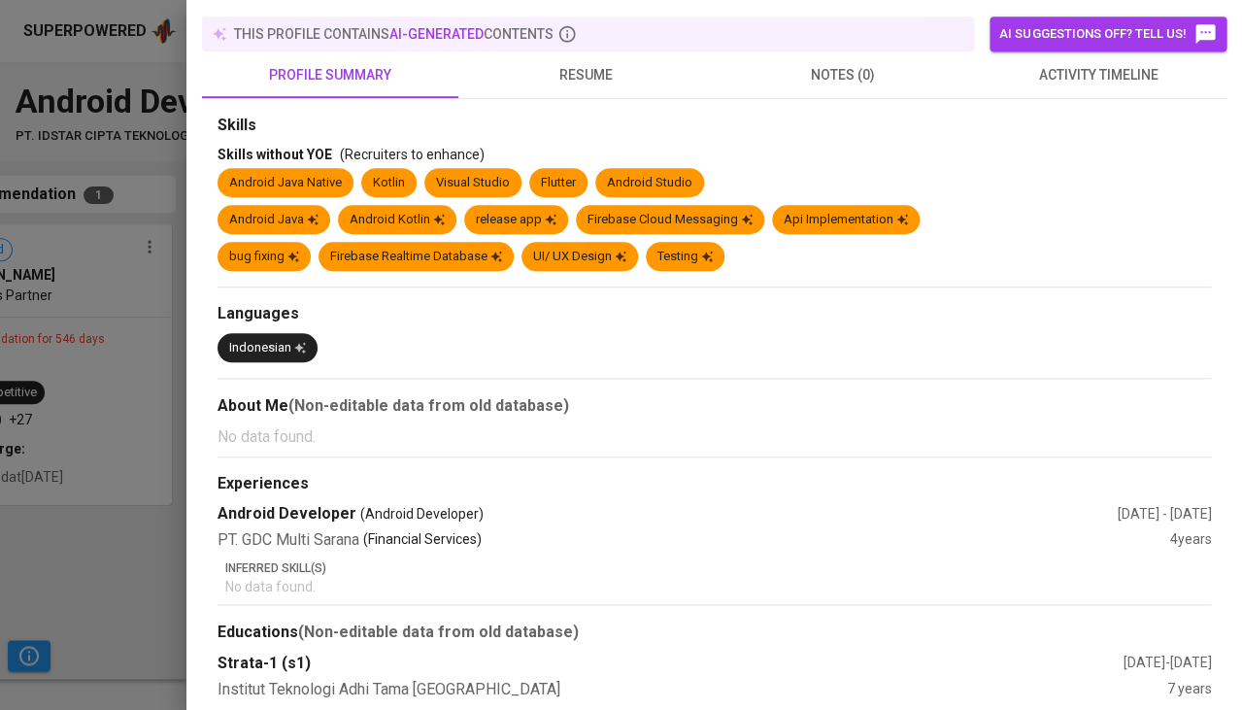
click at [602, 66] on span "resume" at bounding box center [586, 75] width 233 height 24
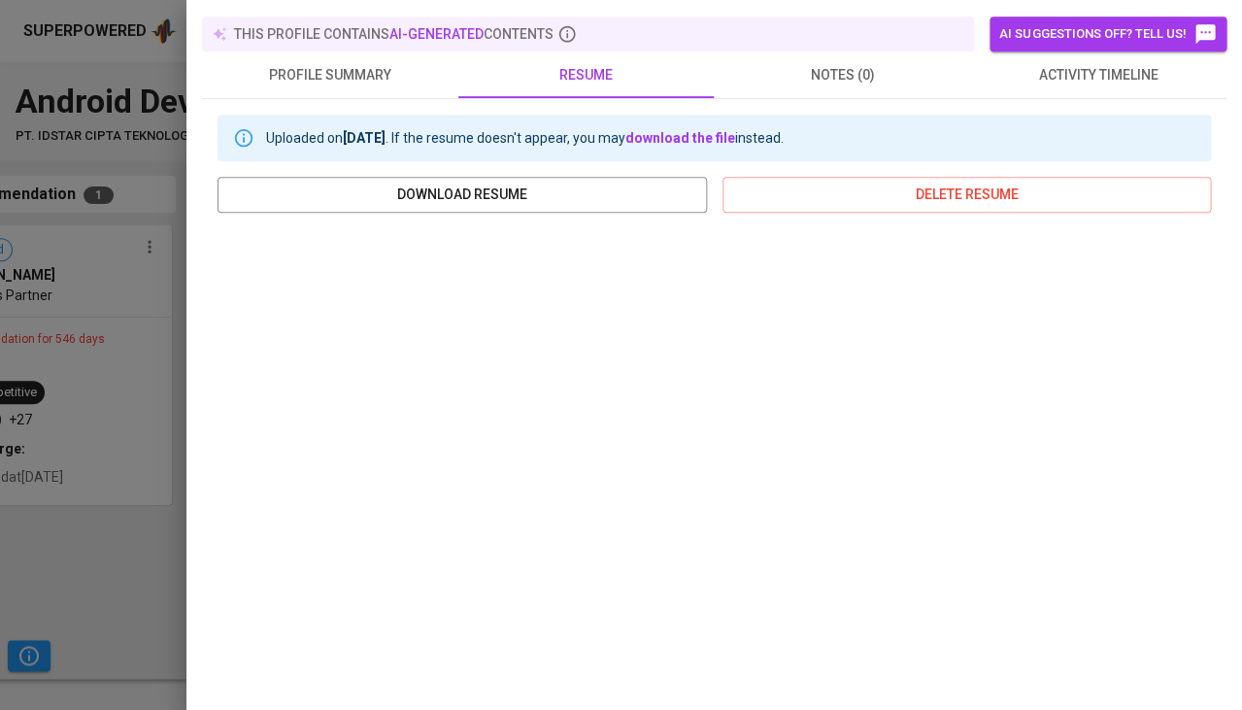
click at [147, 458] on div at bounding box center [621, 355] width 1242 height 710
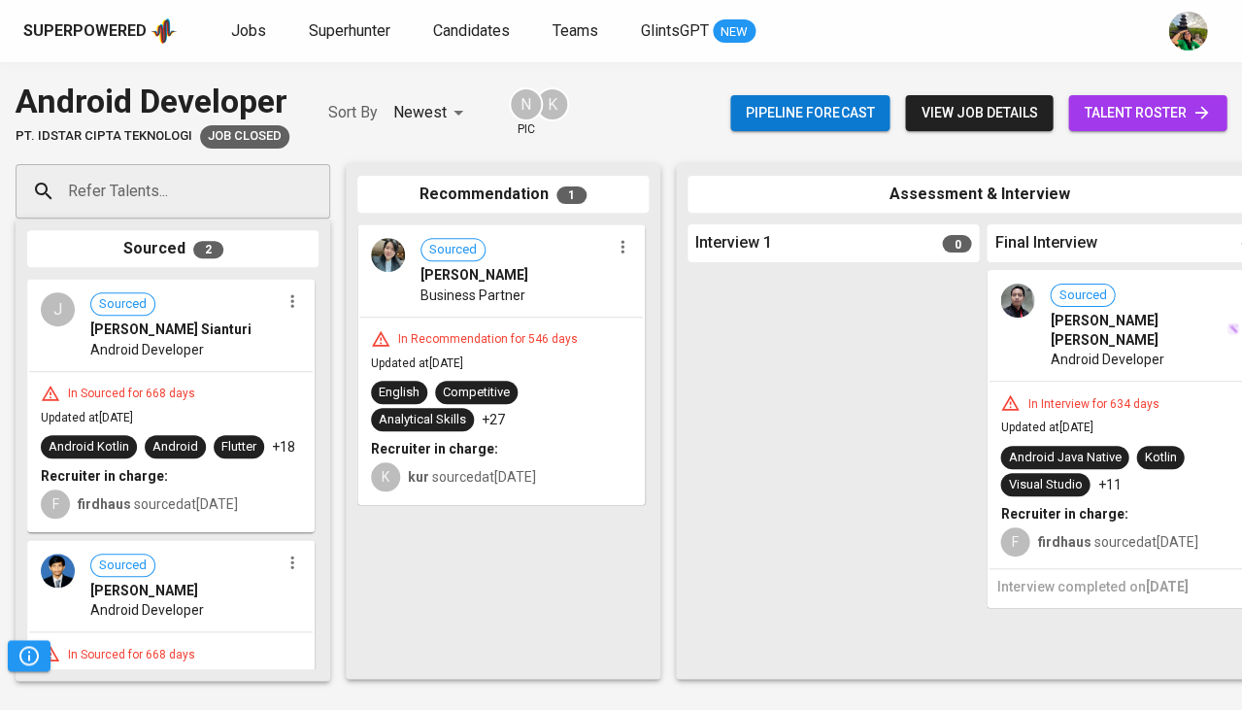
scroll to position [0, 0]
click at [566, 314] on div "Sourced [PERSON_NAME] Business Partner" at bounding box center [501, 270] width 284 height 89
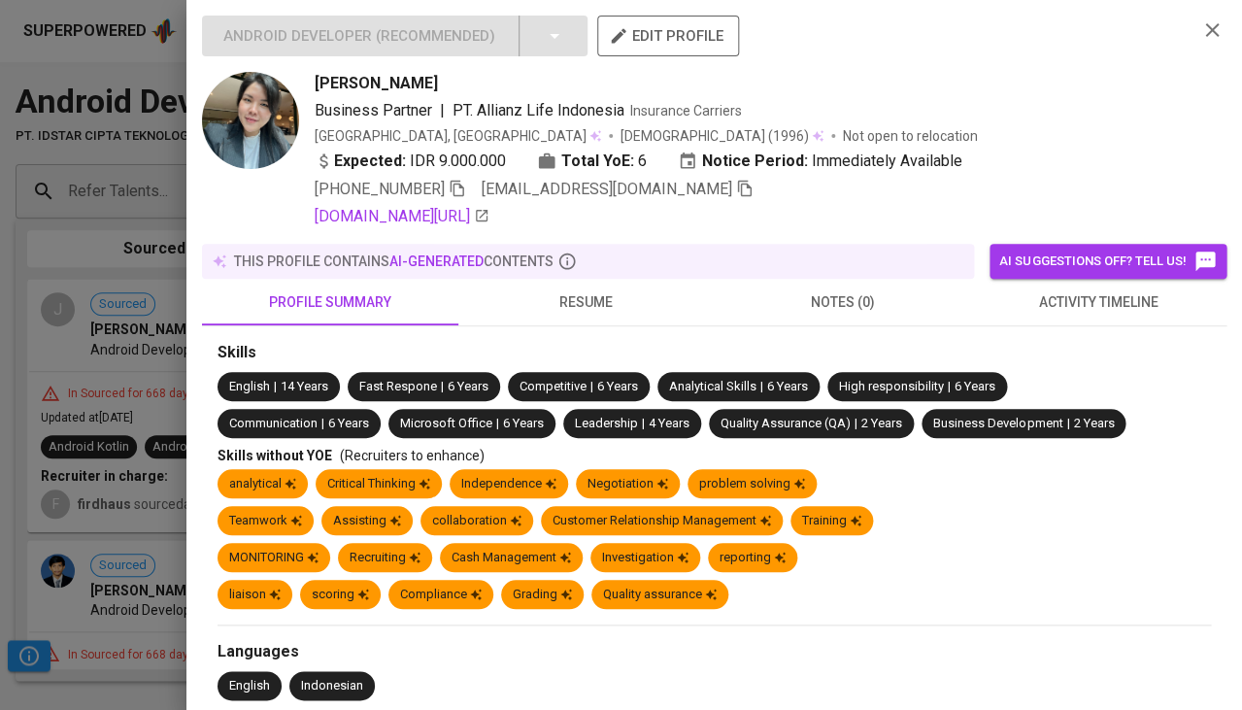
click at [150, 340] on div at bounding box center [621, 355] width 1242 height 710
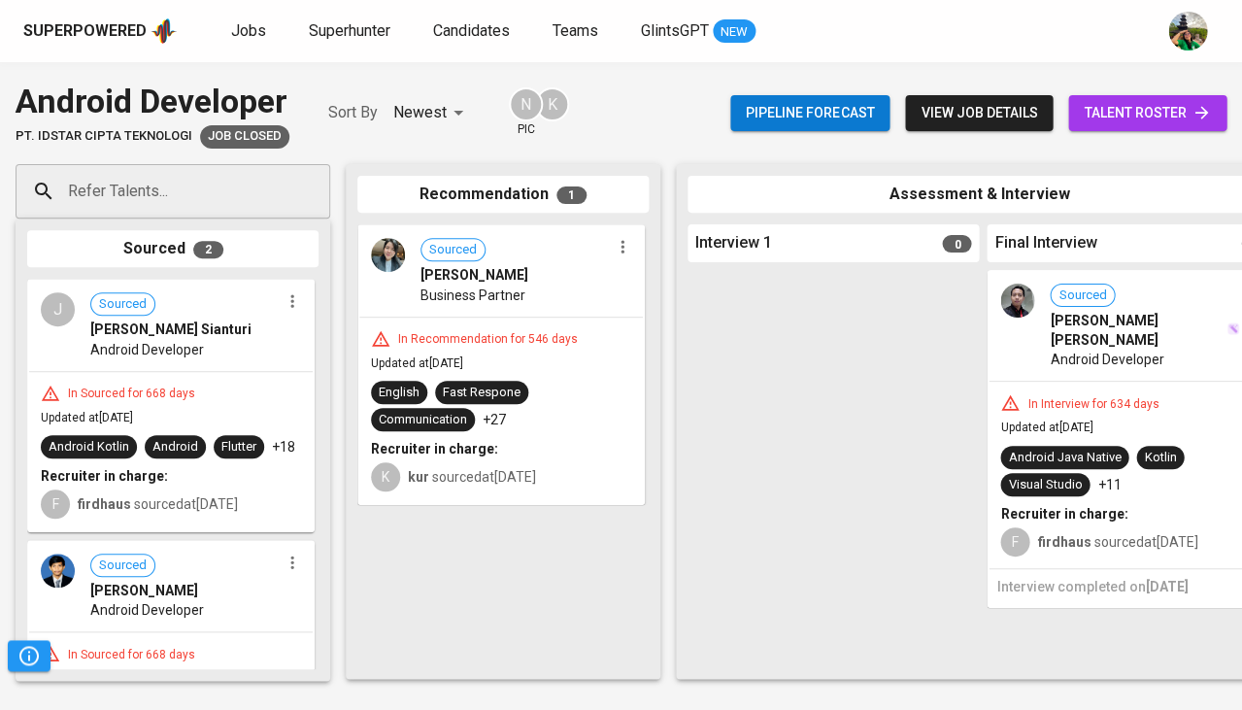
click at [150, 340] on span "Android Developer" at bounding box center [147, 349] width 114 height 19
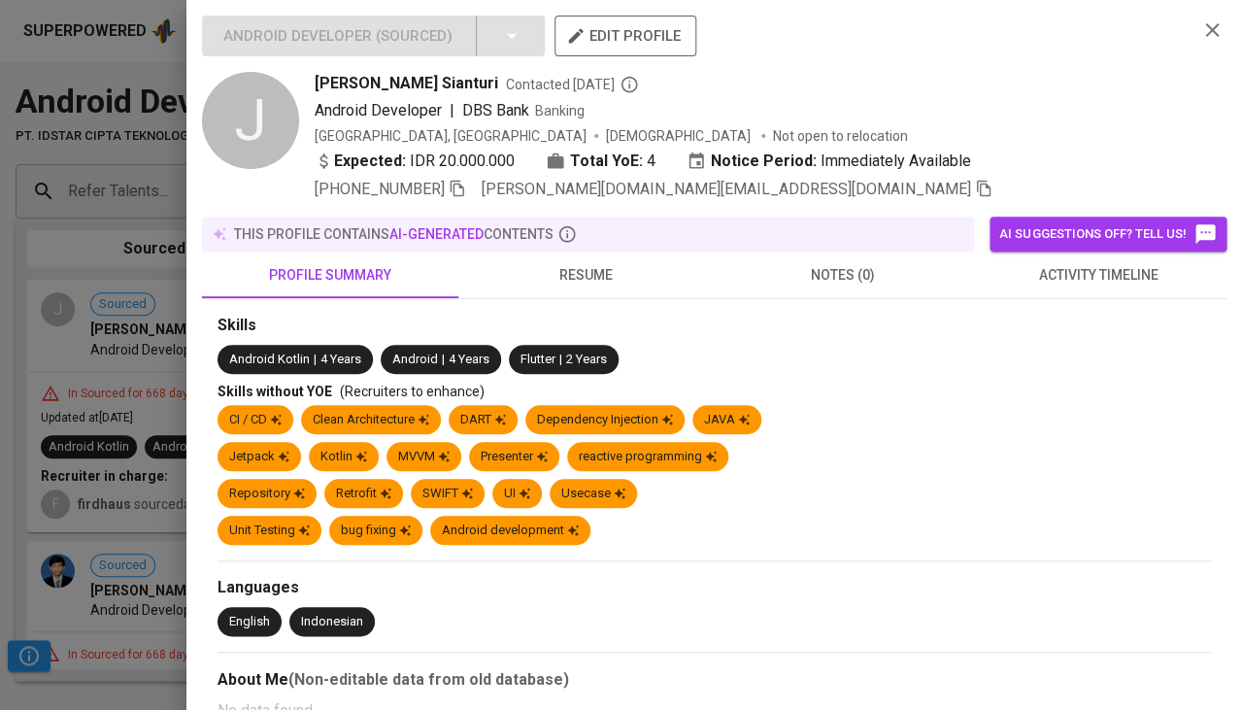
click at [592, 282] on span "resume" at bounding box center [586, 275] width 233 height 24
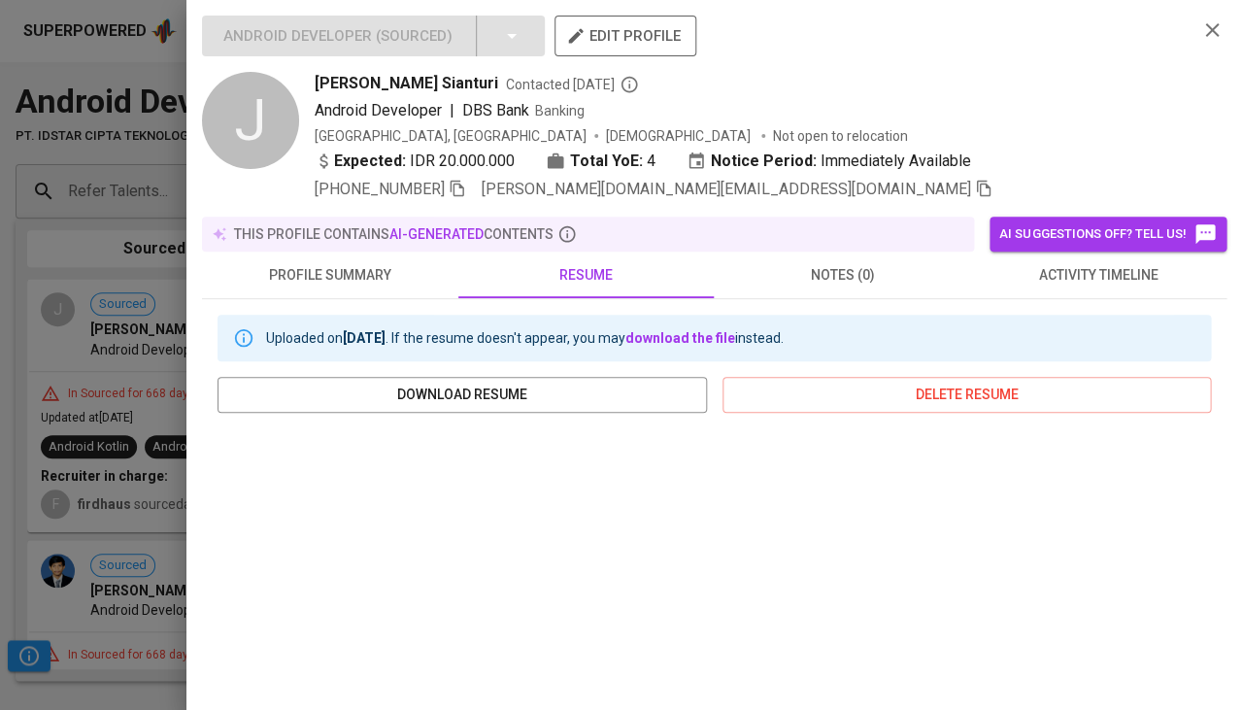
click at [294, 263] on span "profile summary" at bounding box center [330, 275] width 233 height 24
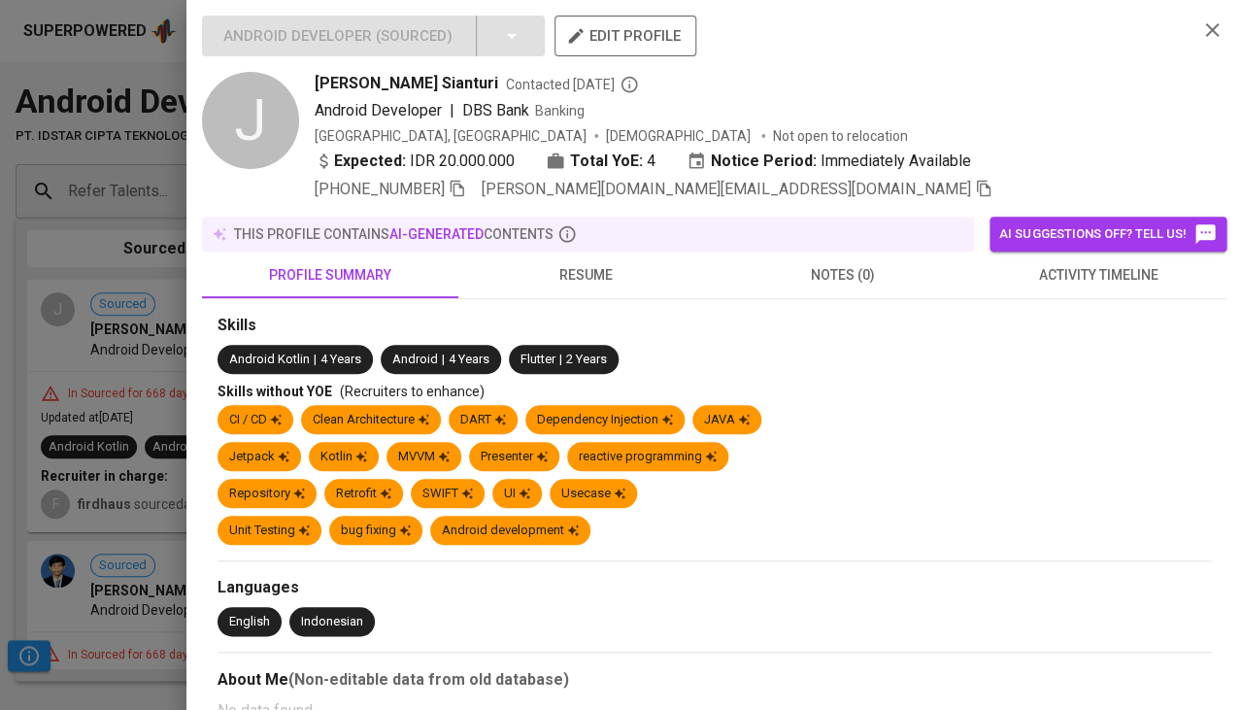
click at [601, 263] on span "resume" at bounding box center [586, 275] width 233 height 24
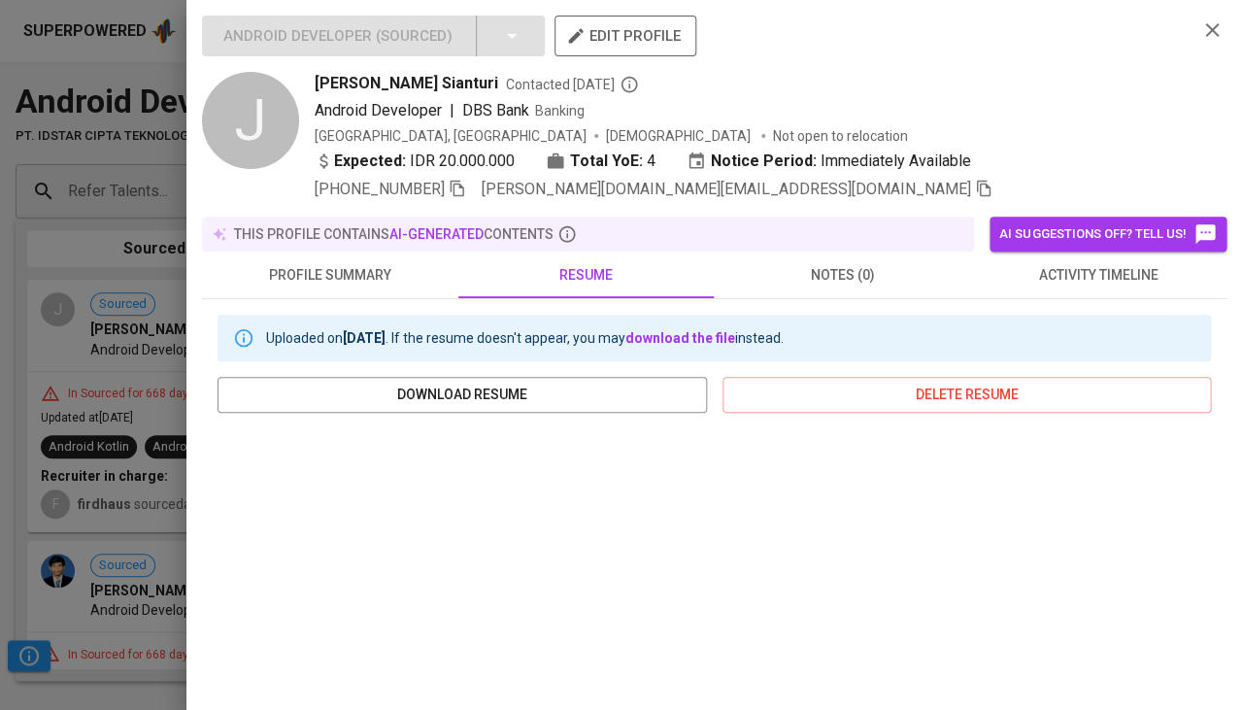
click at [100, 512] on div at bounding box center [621, 355] width 1242 height 710
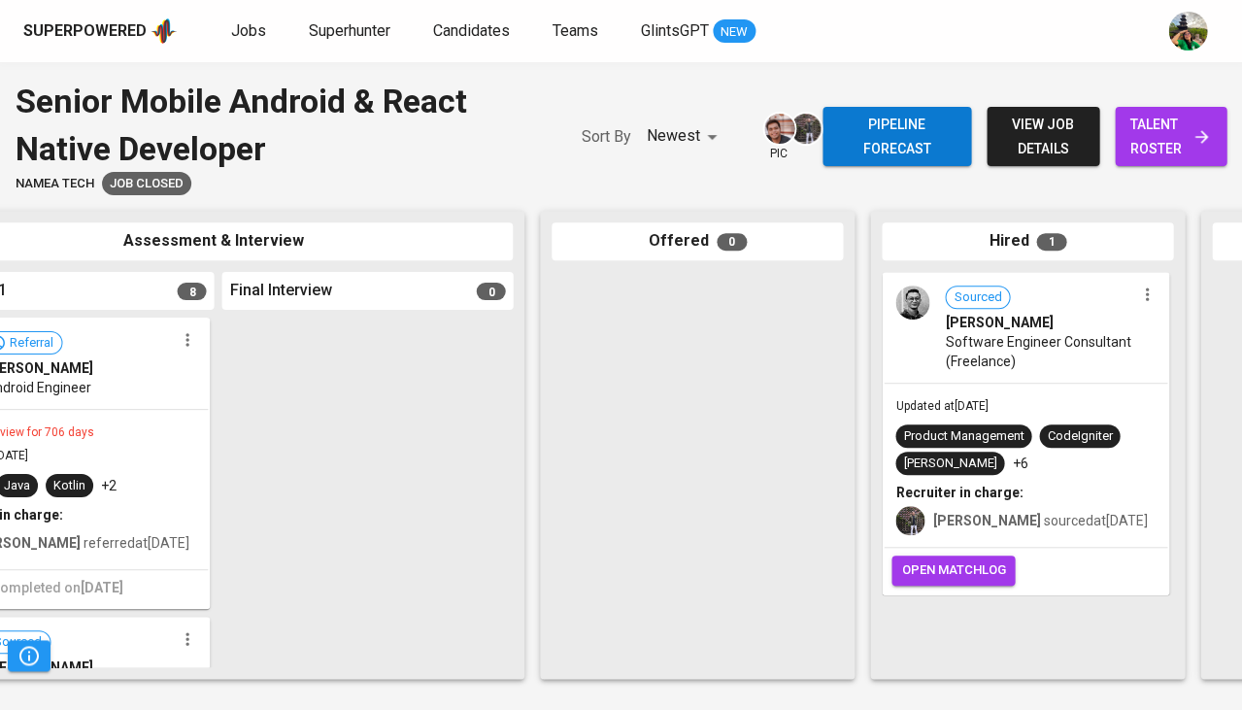
scroll to position [0, 772]
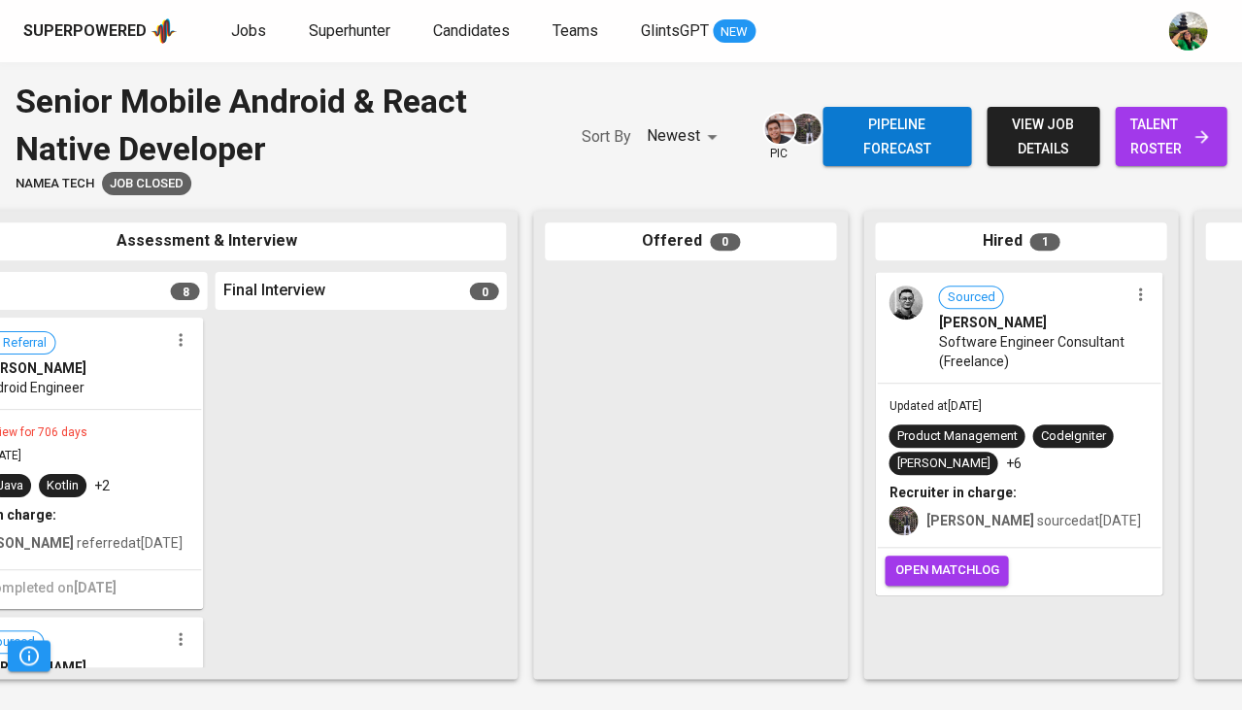
click at [980, 307] on div "Sourced" at bounding box center [970, 297] width 65 height 23
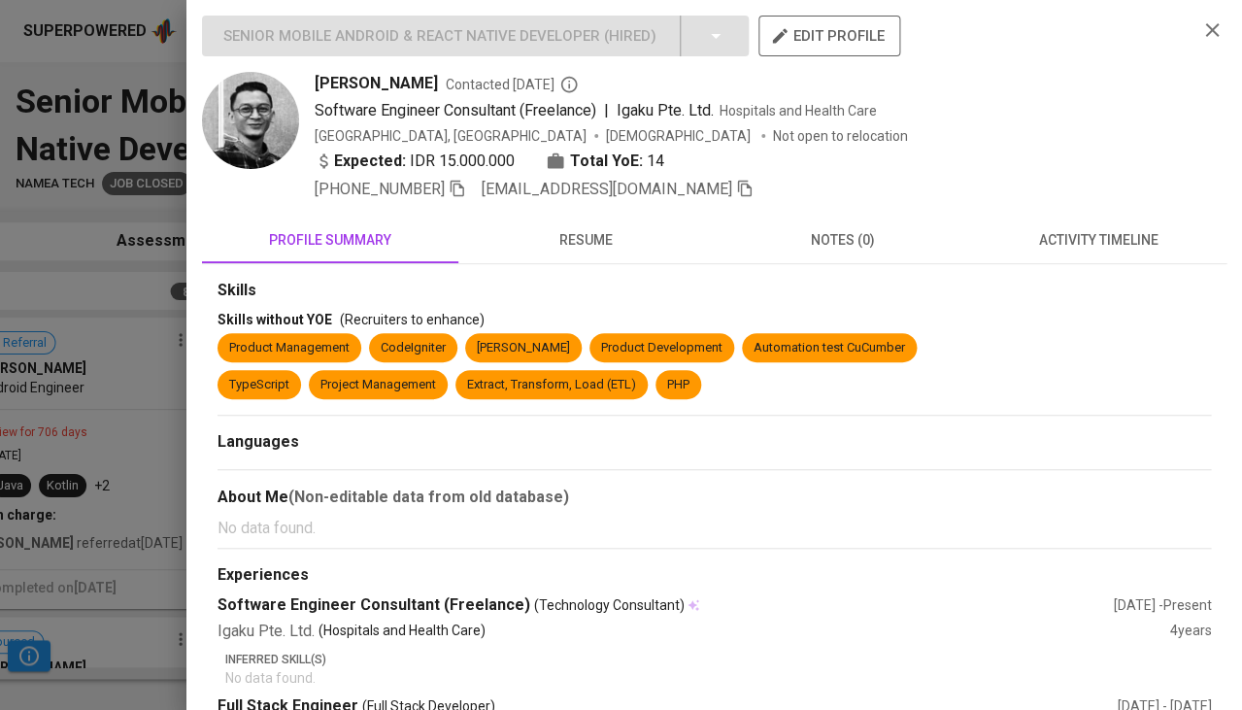
click at [594, 239] on span "resume" at bounding box center [586, 240] width 233 height 24
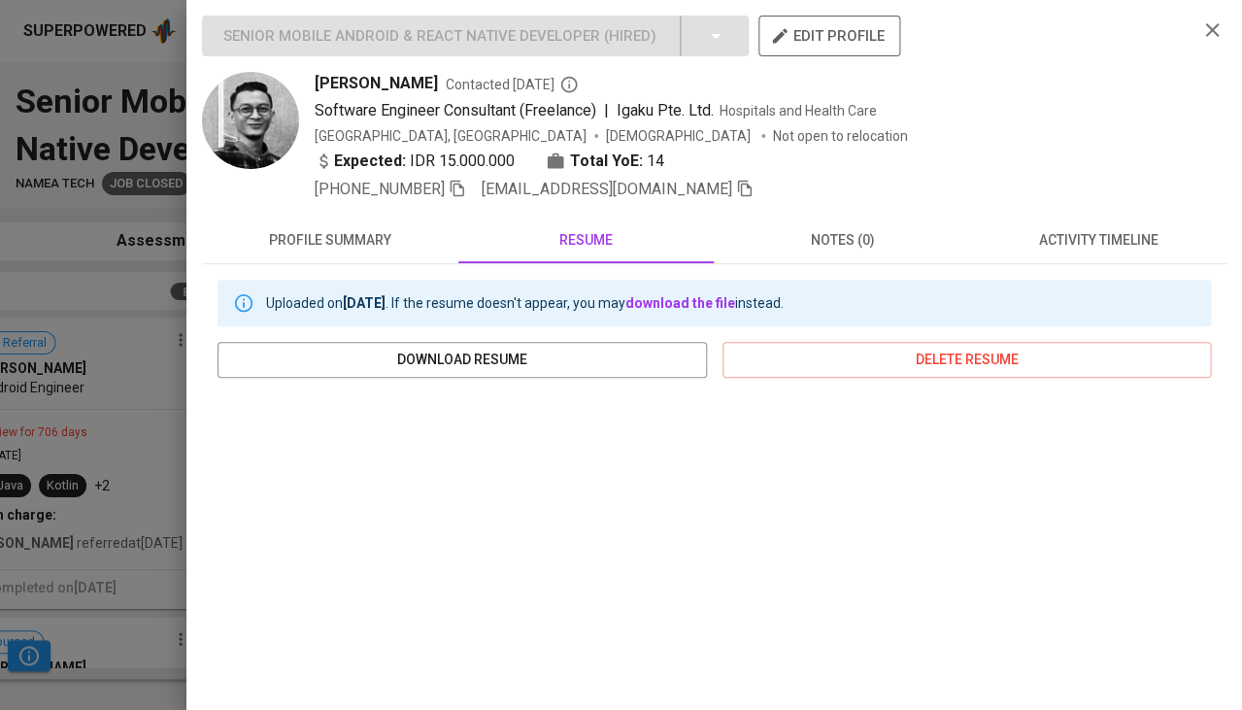
scroll to position [0, 0]
click at [343, 85] on span "[PERSON_NAME]" at bounding box center [376, 83] width 123 height 23
copy span "[PERSON_NAME]"
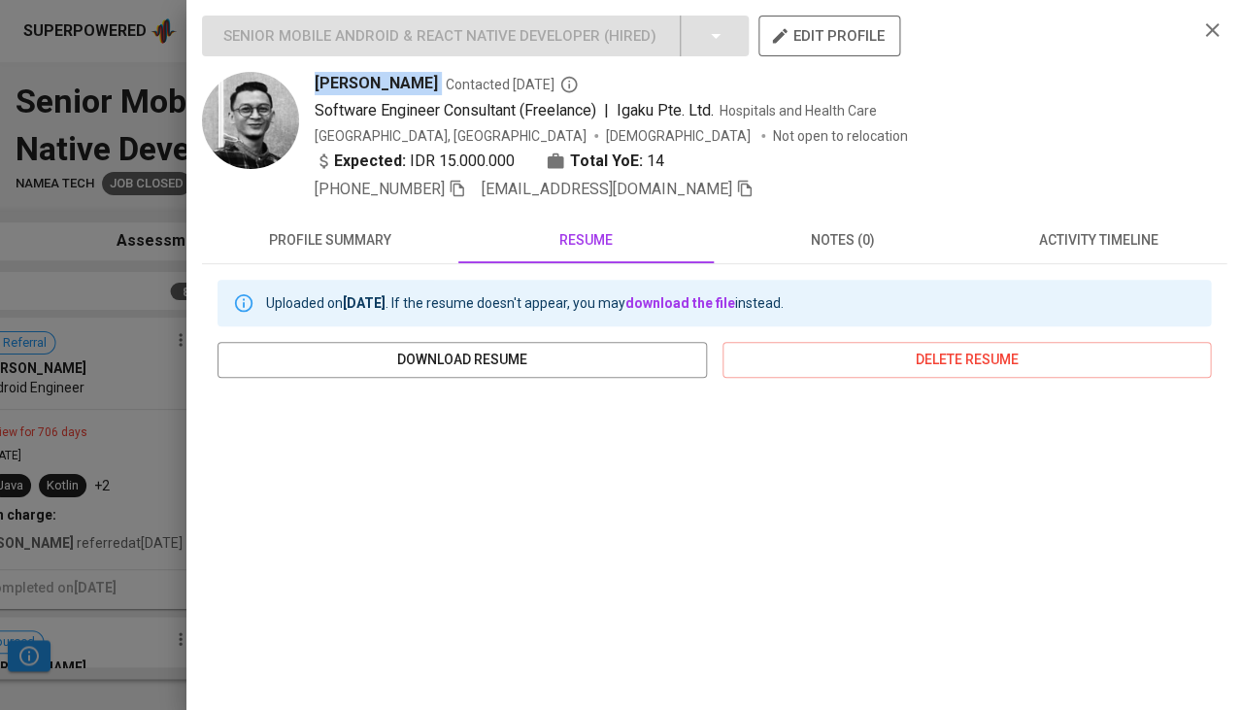
click at [183, 394] on div at bounding box center [621, 355] width 1242 height 710
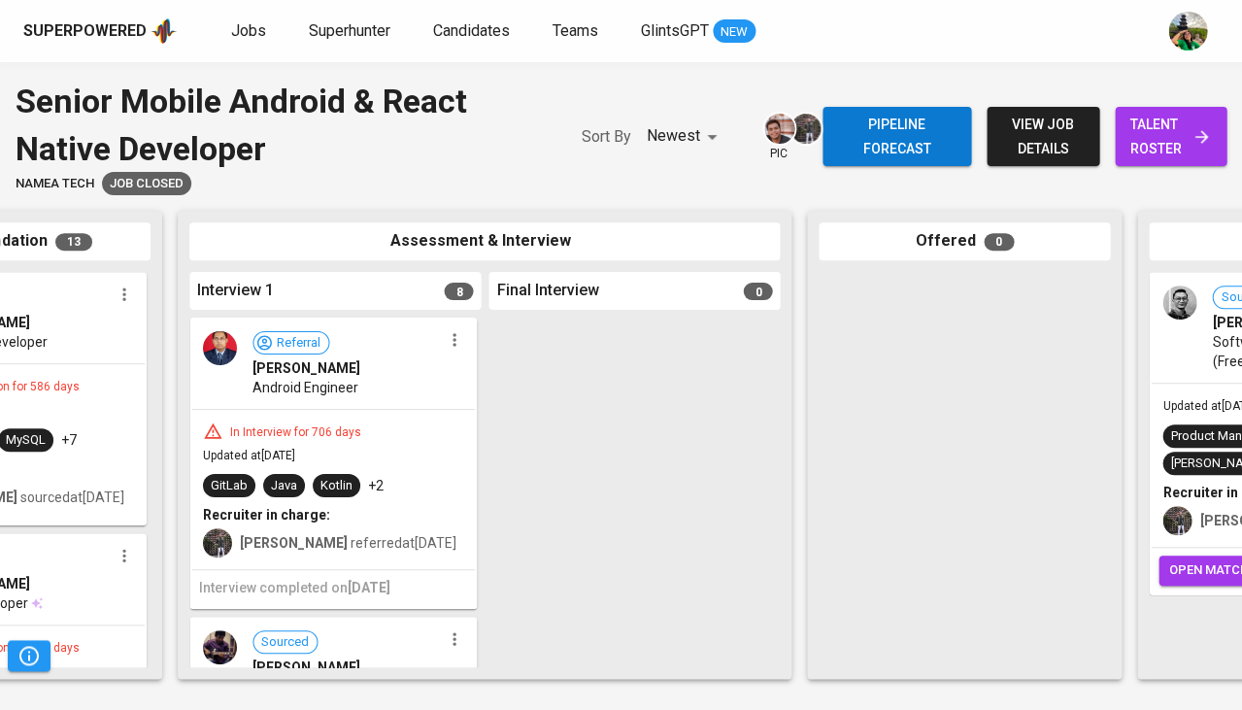
scroll to position [0, 475]
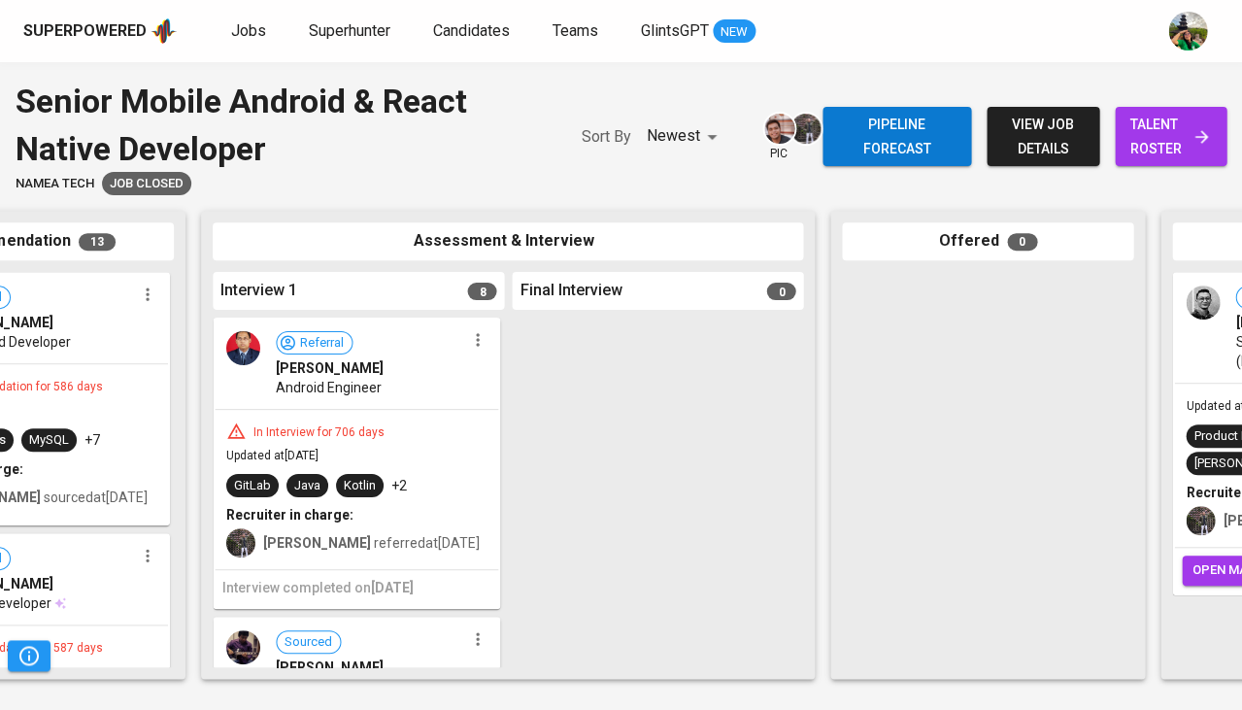
click at [448, 424] on div "In Interview for 706 days" at bounding box center [356, 430] width 260 height 19
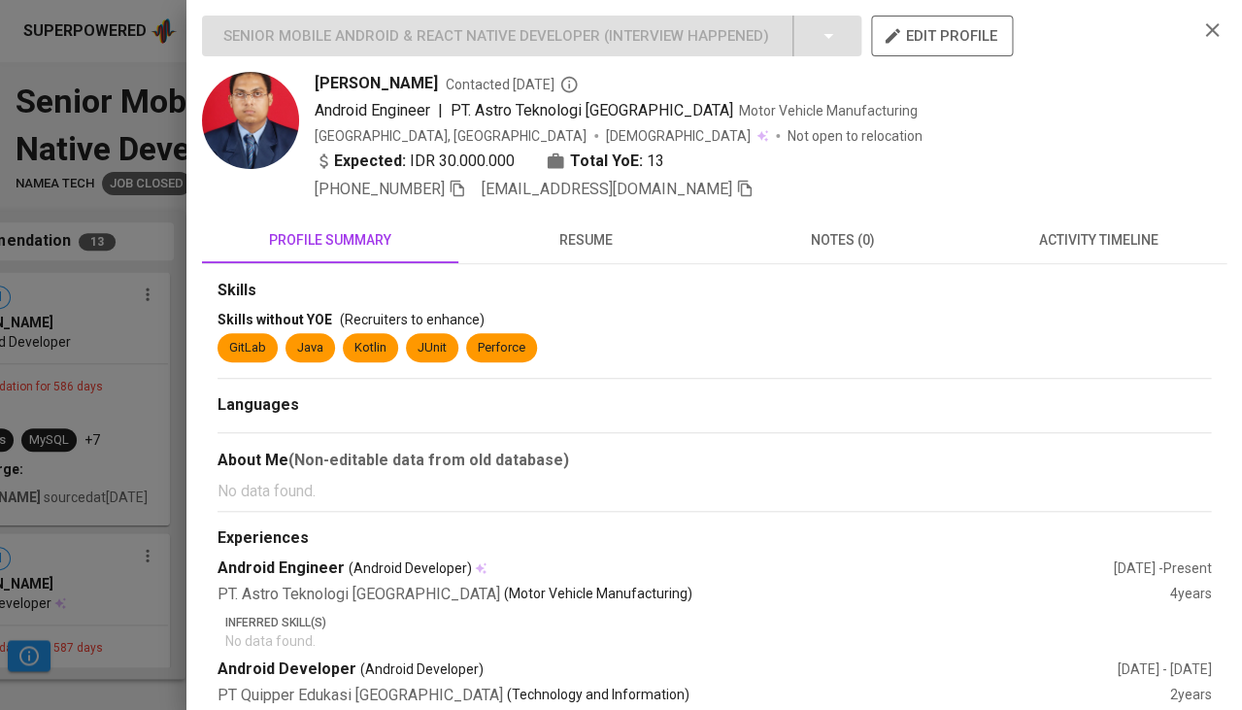
click at [612, 232] on span "resume" at bounding box center [586, 240] width 233 height 24
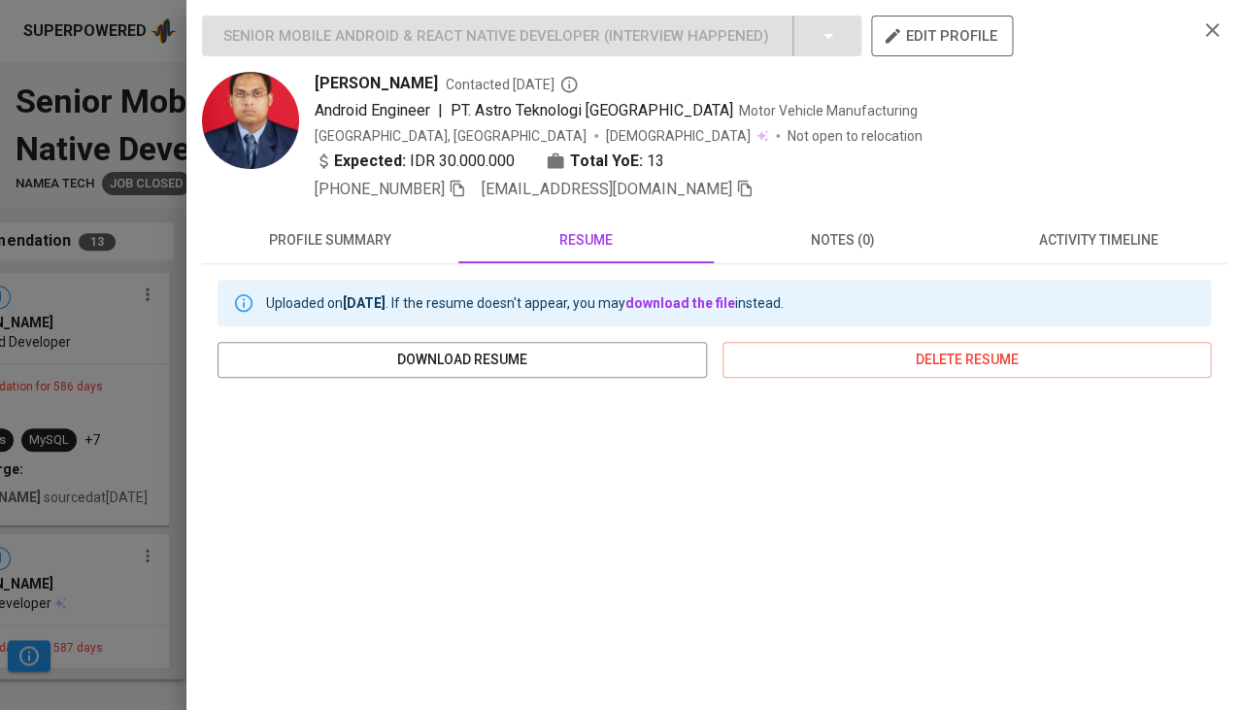
scroll to position [0, 0]
click at [354, 228] on span "profile summary" at bounding box center [330, 240] width 233 height 24
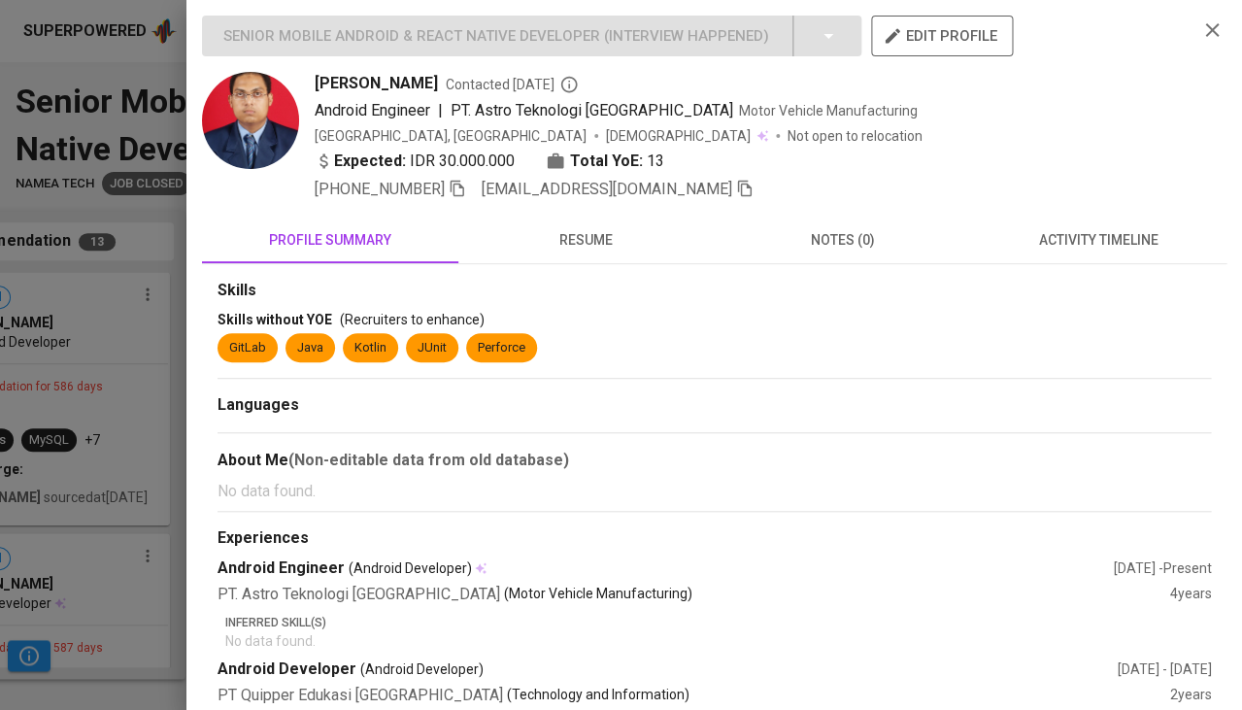
click at [368, 81] on span "[PERSON_NAME]" at bounding box center [376, 83] width 123 height 23
click at [368, 81] on span "Zulfikar Zulfikar" at bounding box center [376, 83] width 123 height 23
click at [589, 242] on span "resume" at bounding box center [586, 240] width 233 height 24
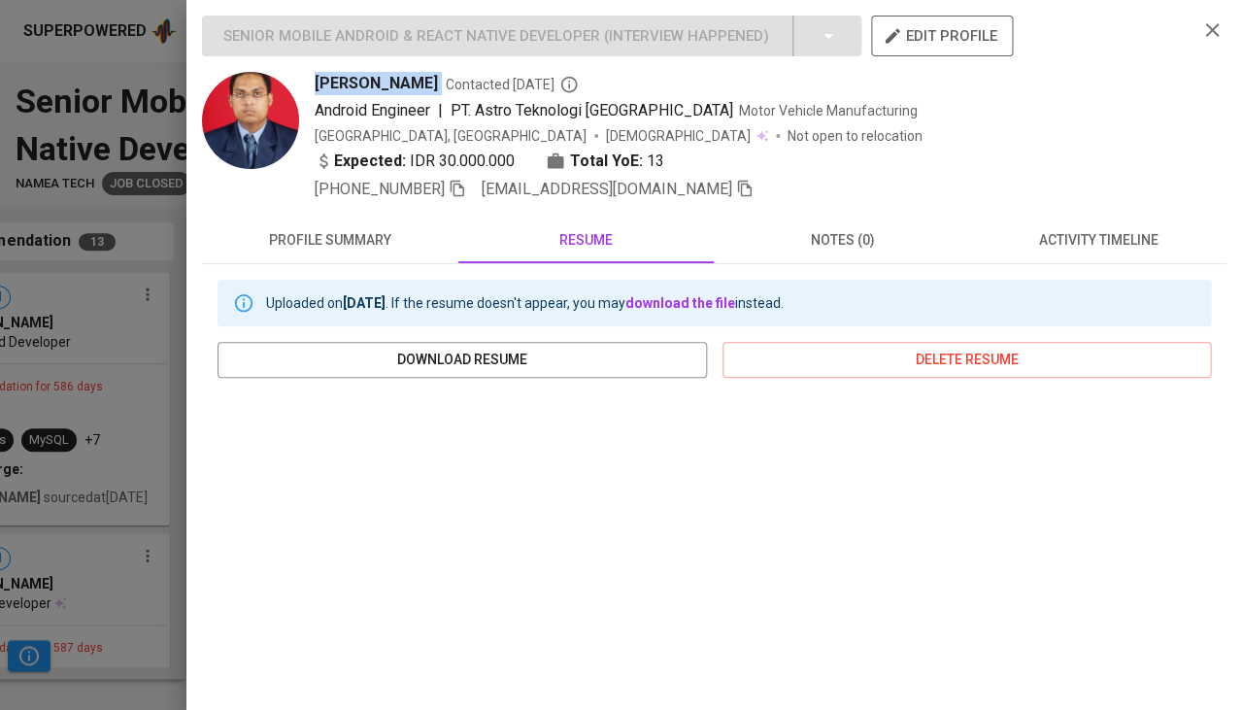
click at [348, 241] on span "profile summary" at bounding box center [330, 240] width 233 height 24
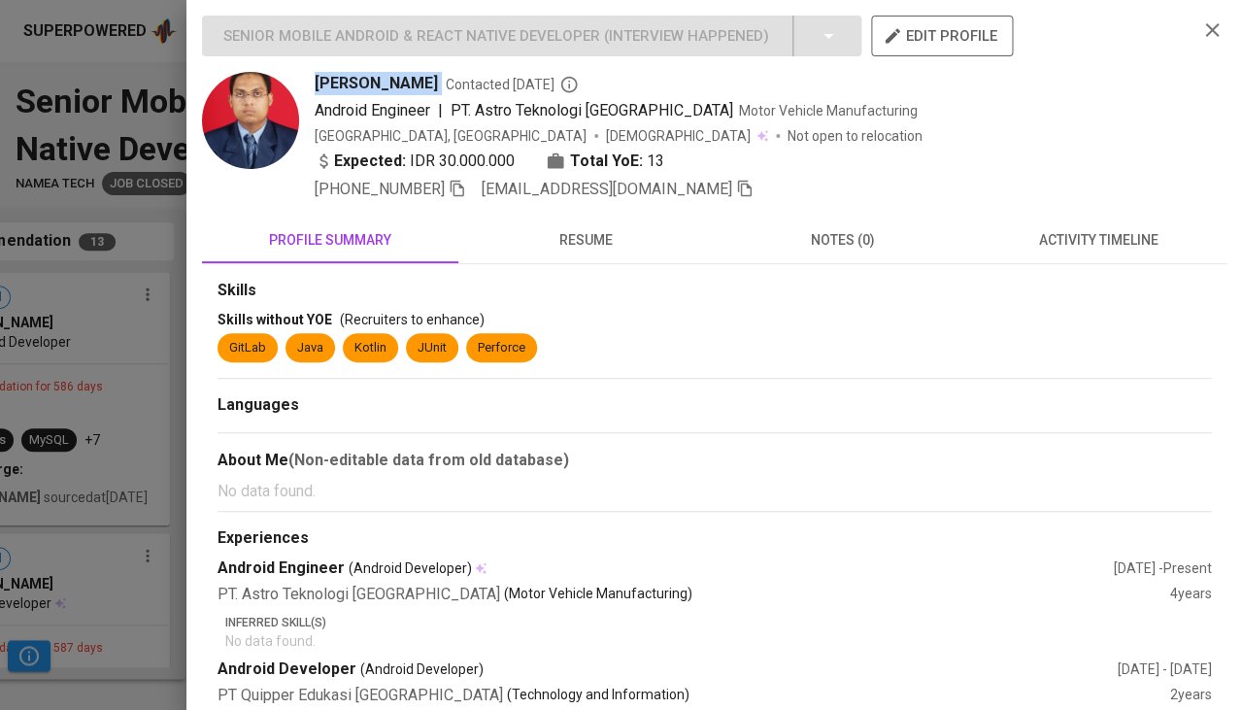
click at [45, 370] on div at bounding box center [621, 355] width 1242 height 710
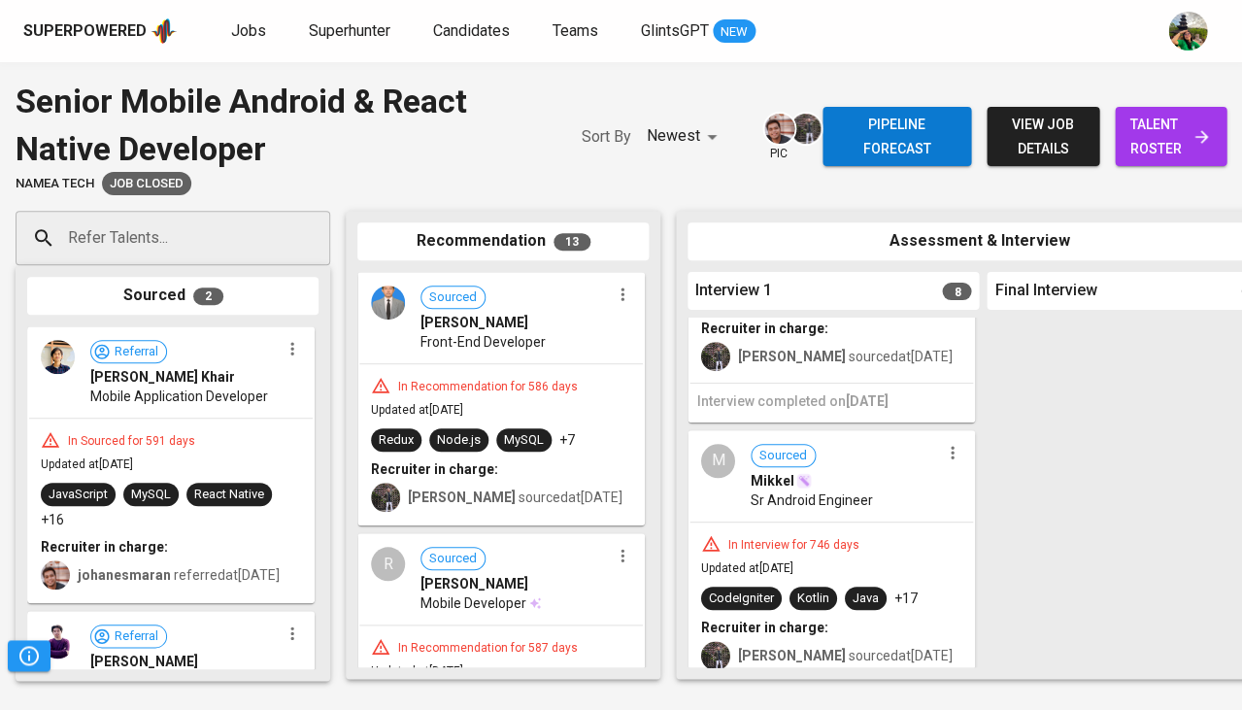
scroll to position [1993, 0]
click at [809, 482] on div "Mikkel" at bounding box center [845, 481] width 189 height 19
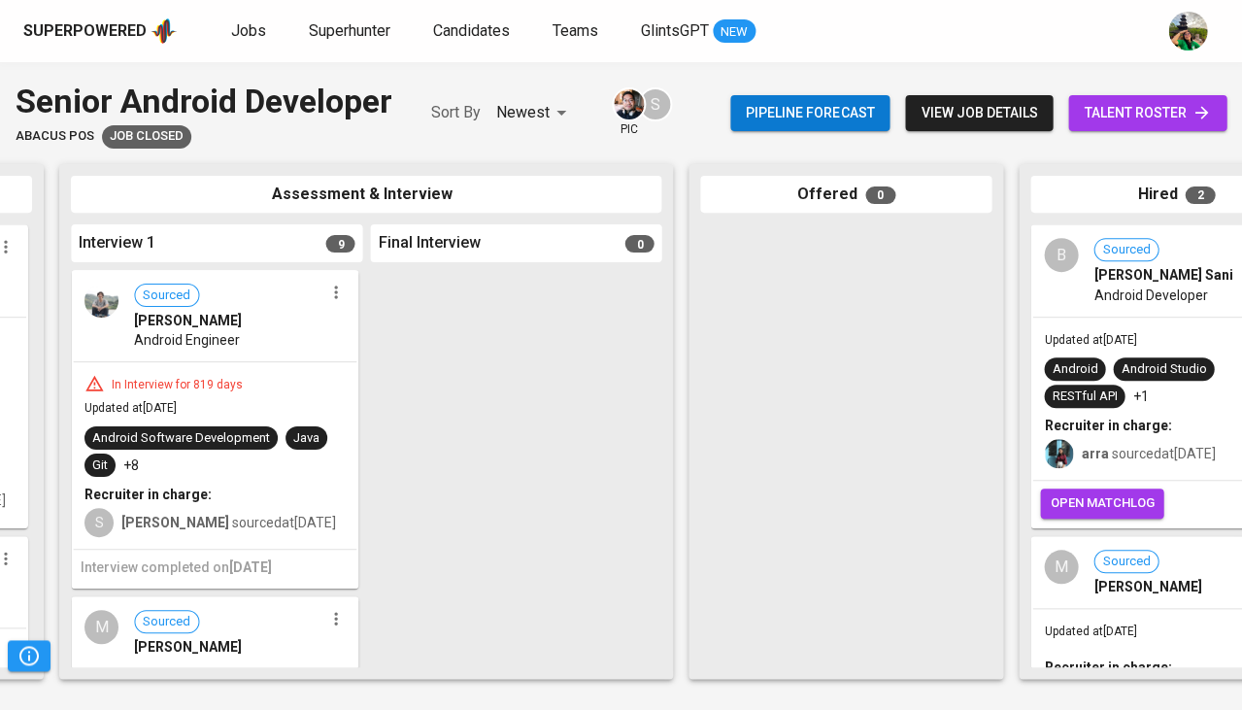
click at [631, 421] on div at bounding box center [515, 468] width 291 height 397
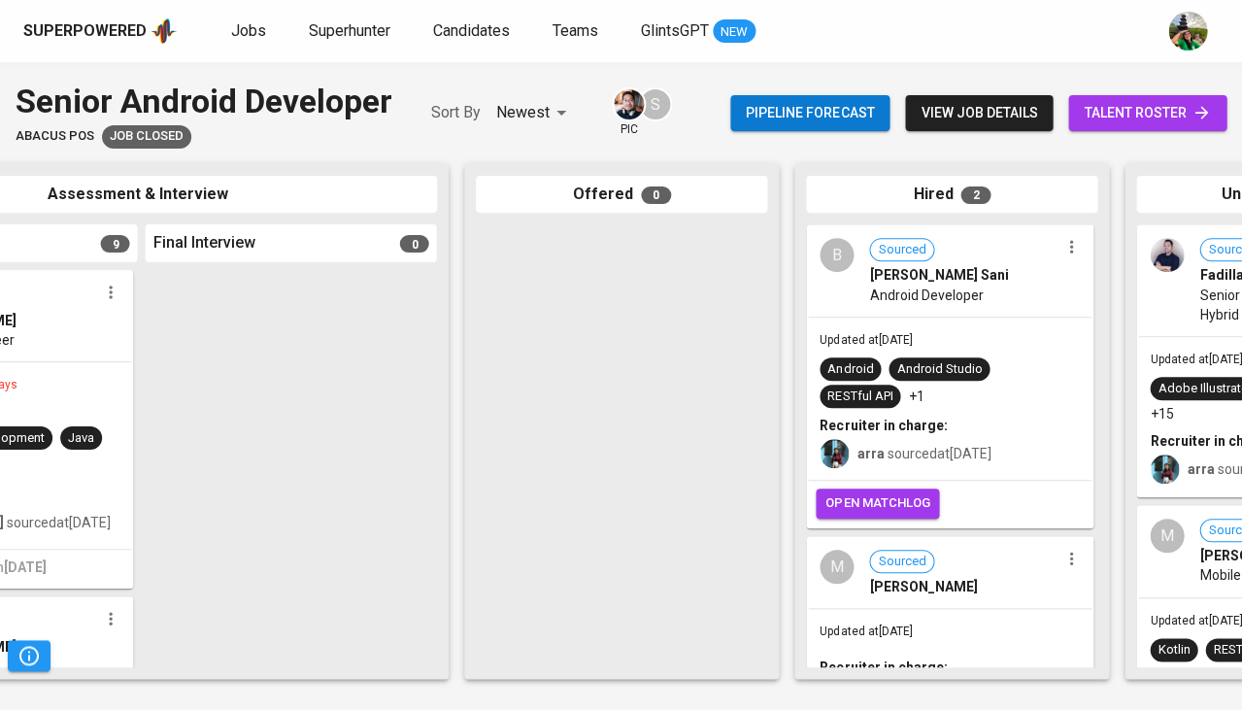
scroll to position [0, 861]
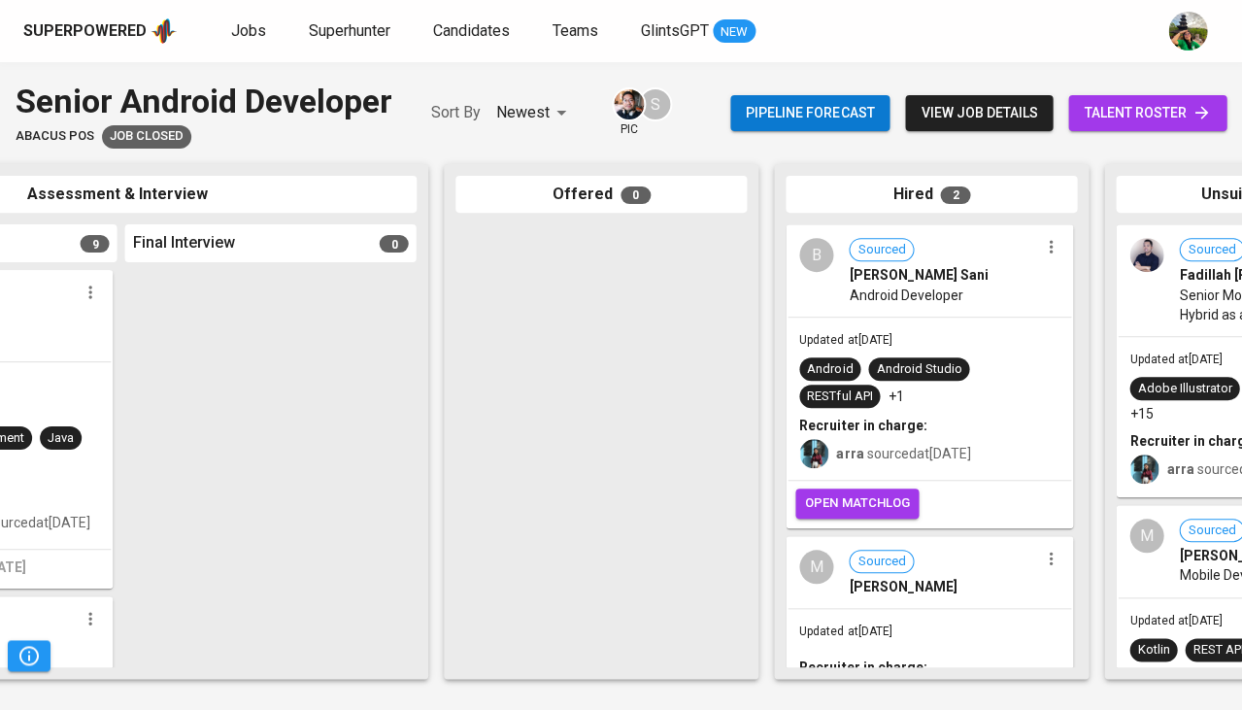
click at [862, 362] on div "Android Android Studio RESTful API +1" at bounding box center [929, 382] width 260 height 51
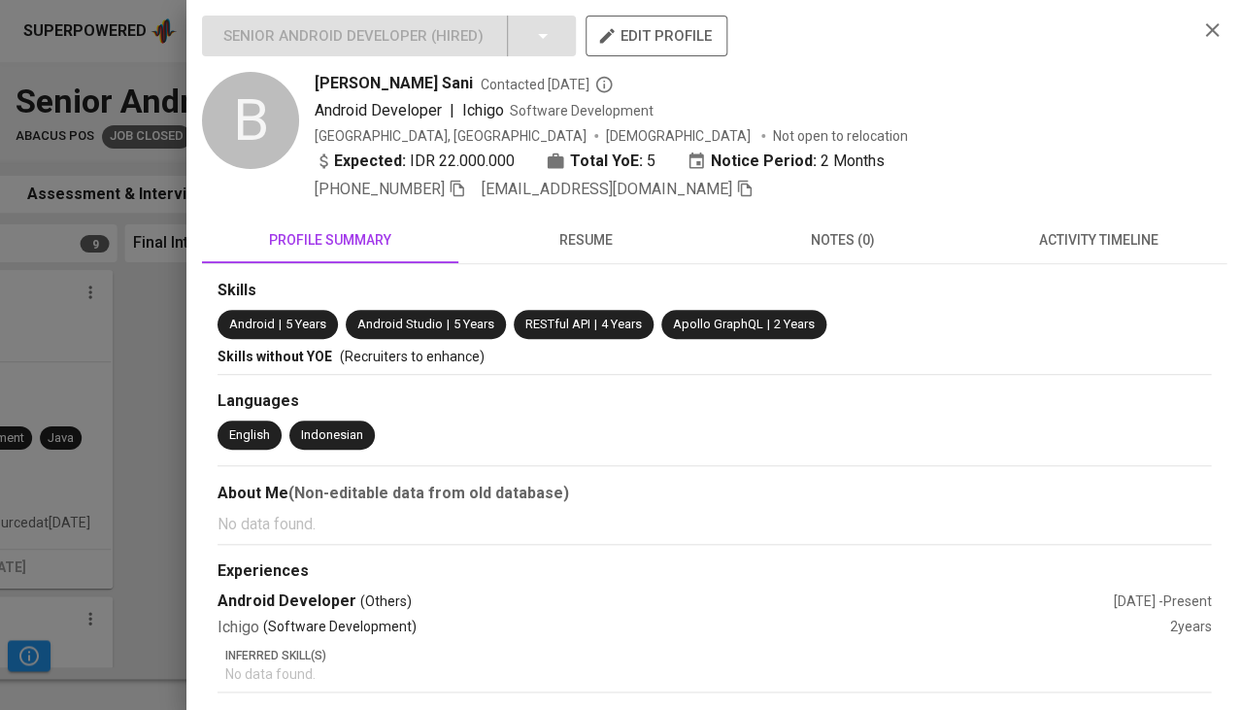
click at [583, 256] on button "resume" at bounding box center [586, 240] width 256 height 47
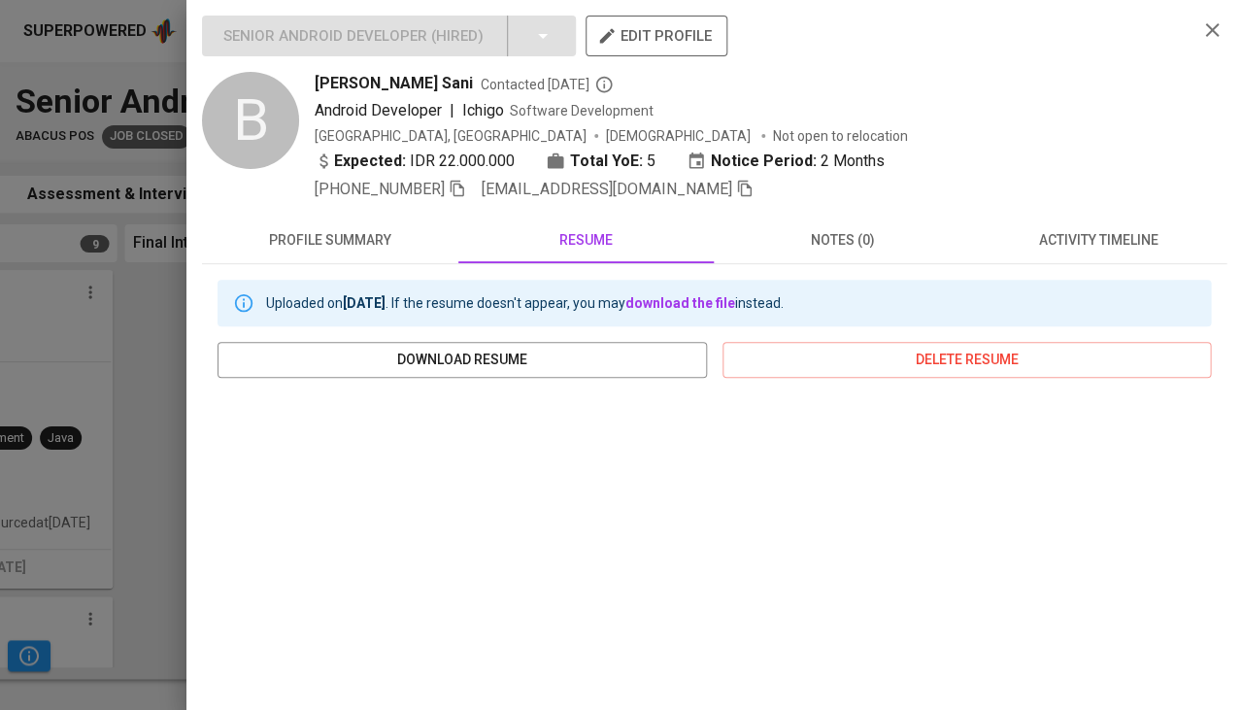
scroll to position [0, 0]
click at [356, 78] on span "[PERSON_NAME] Sani" at bounding box center [394, 83] width 158 height 23
copy span "[PERSON_NAME] Sani"
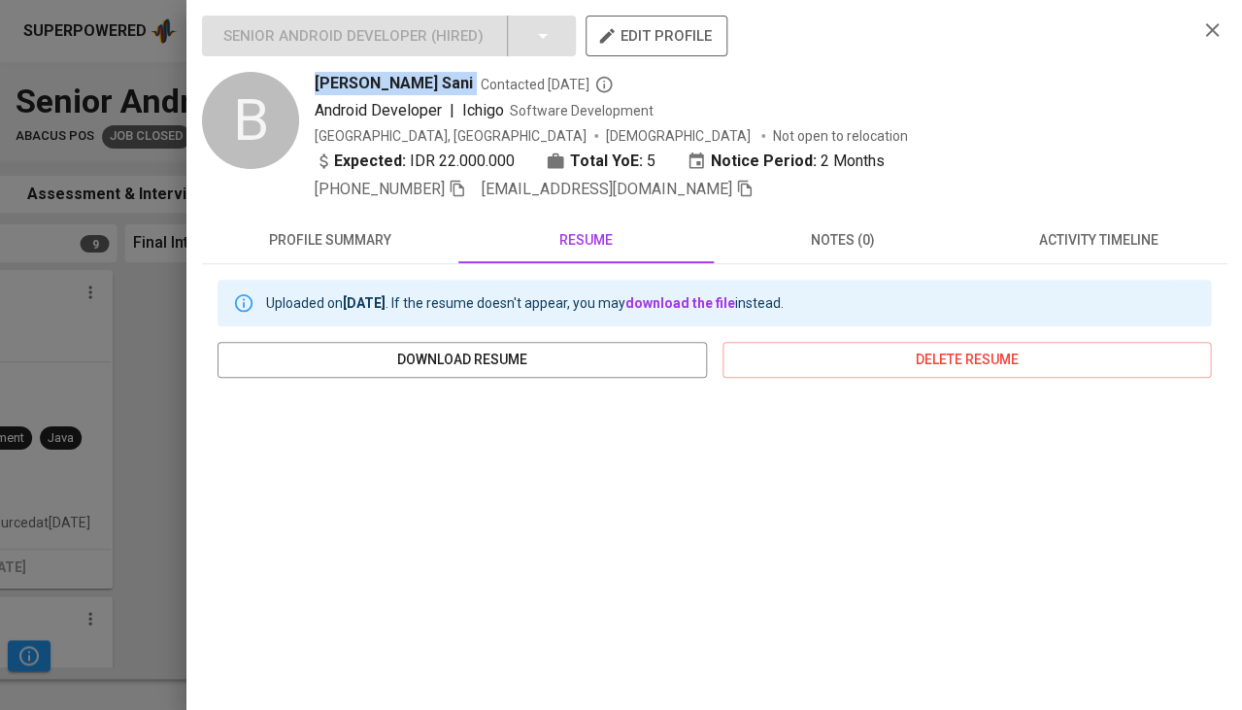
click at [102, 412] on div at bounding box center [621, 355] width 1242 height 710
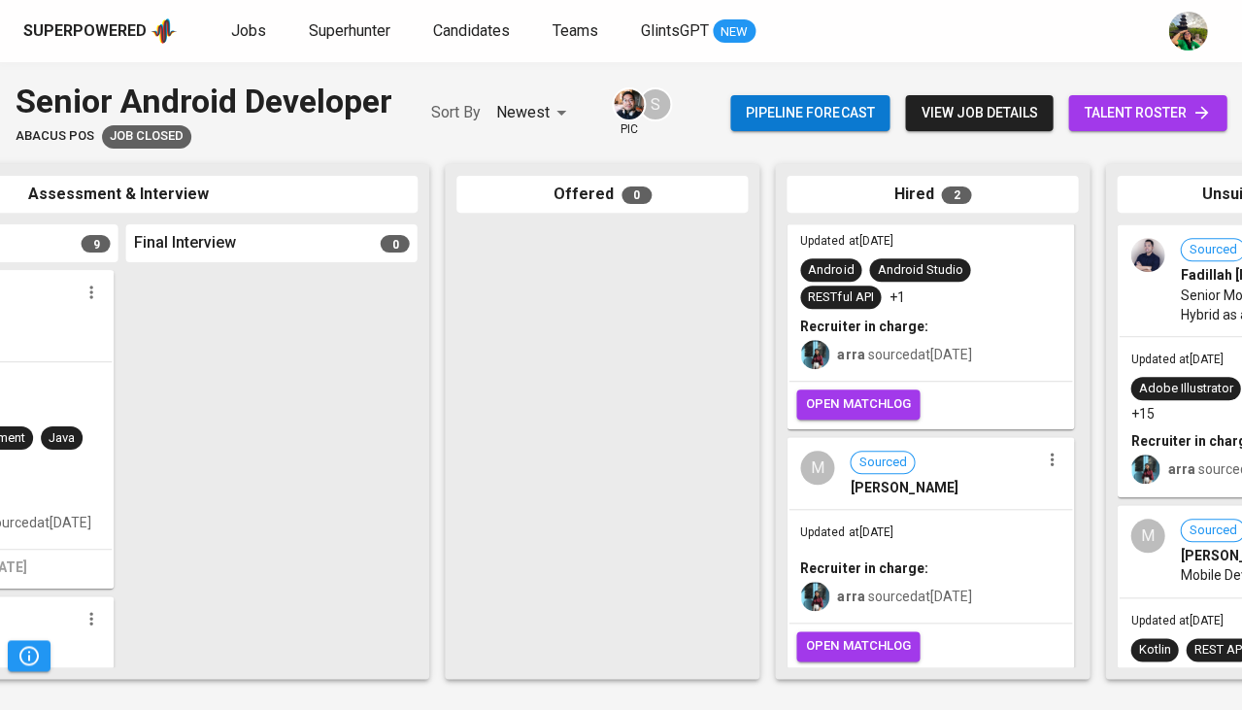
scroll to position [98, 0]
click at [985, 498] on div "M Sourced [PERSON_NAME]" at bounding box center [931, 475] width 284 height 70
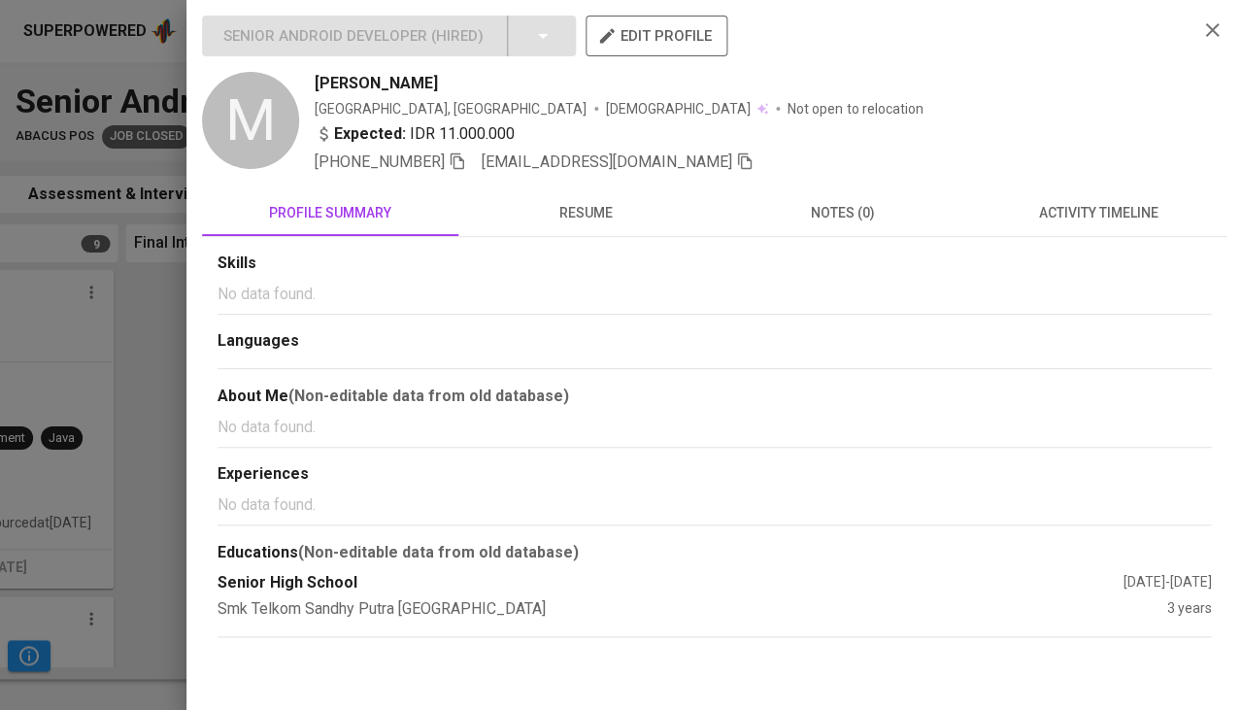
click at [606, 220] on span "resume" at bounding box center [586, 213] width 233 height 24
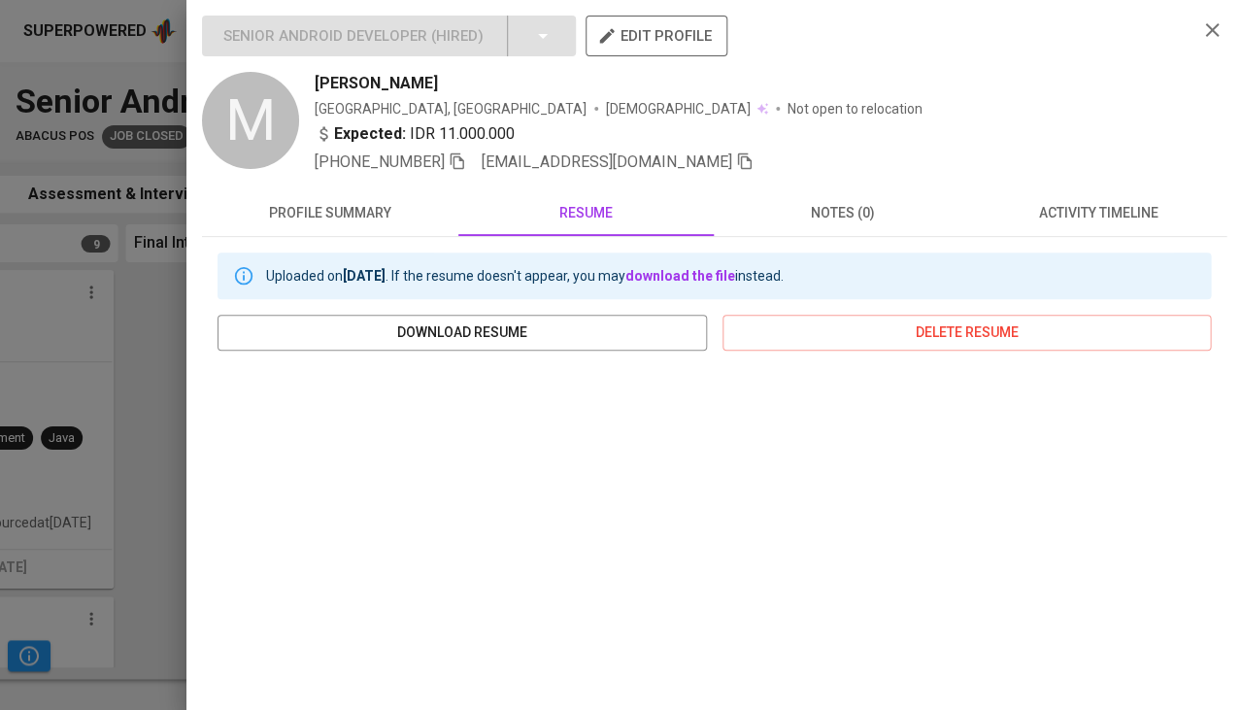
click at [134, 500] on div at bounding box center [621, 355] width 1242 height 710
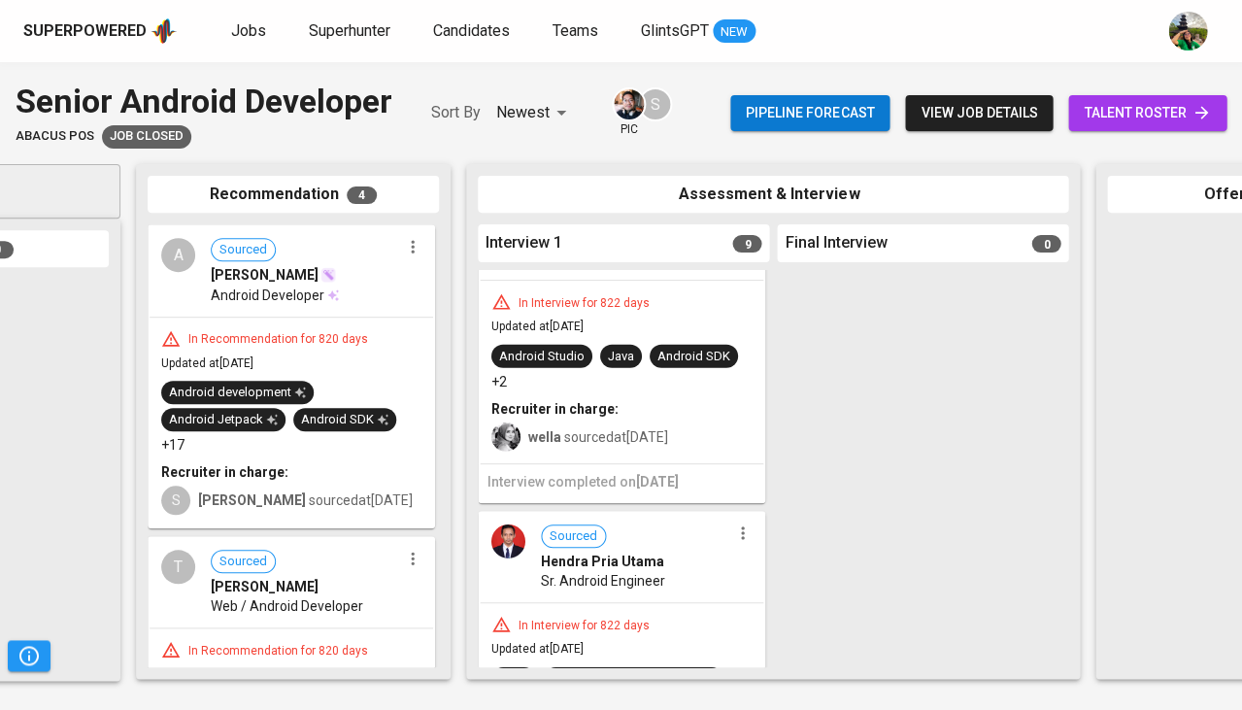
scroll to position [1498, 0]
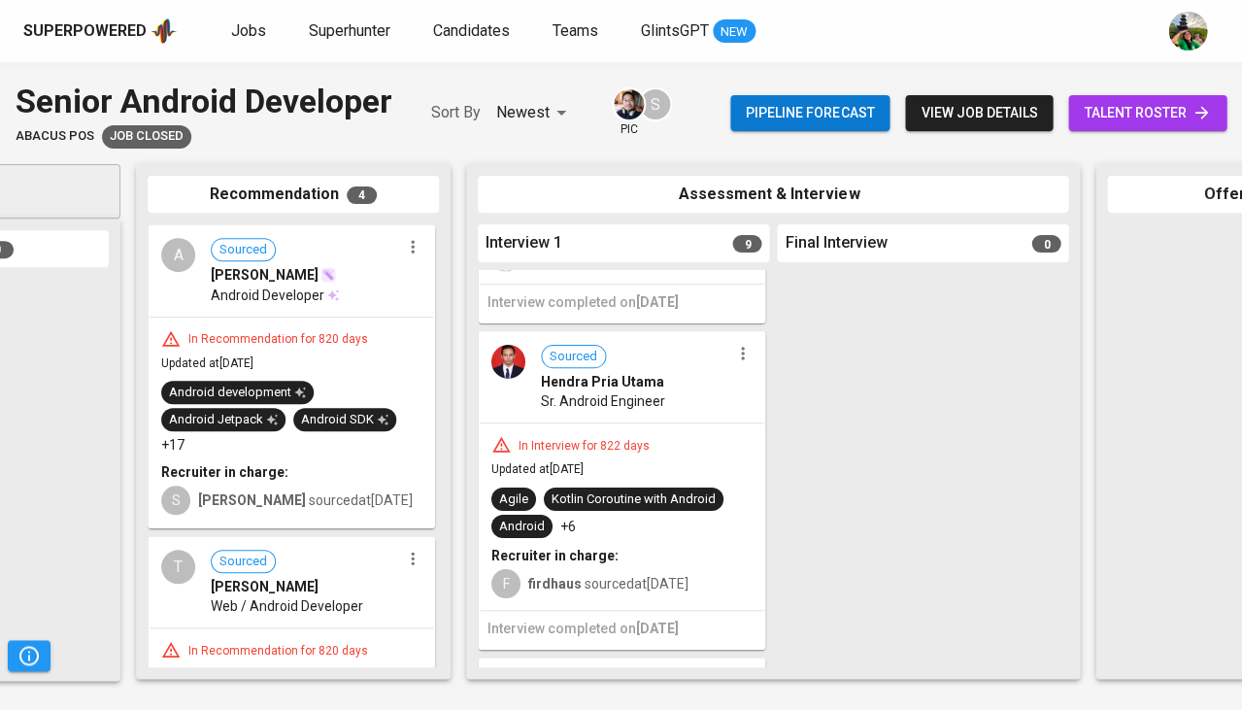
click at [647, 423] on div "In Interview for 822 days Updated at [DATE] Agile Kotlin Coroutine with Android…" at bounding box center [622, 516] width 284 height 186
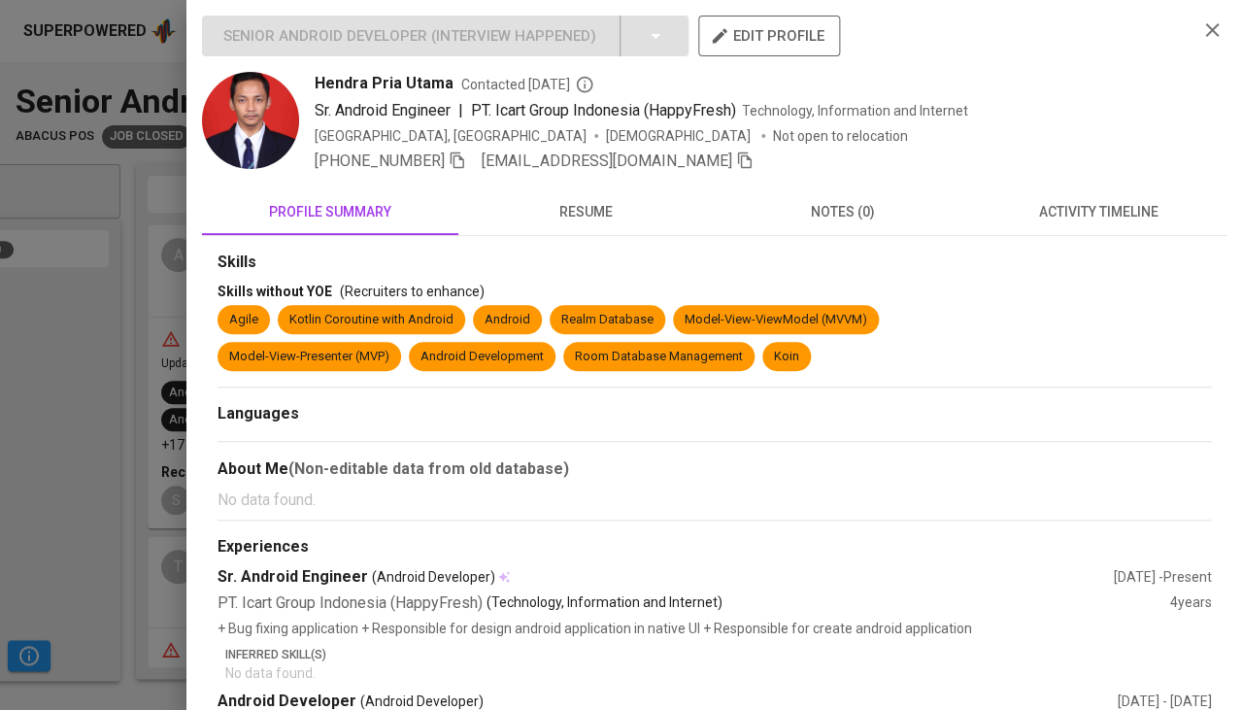
click at [583, 253] on div "Skills" at bounding box center [715, 263] width 994 height 22
click at [596, 227] on button "resume" at bounding box center [586, 211] width 256 height 47
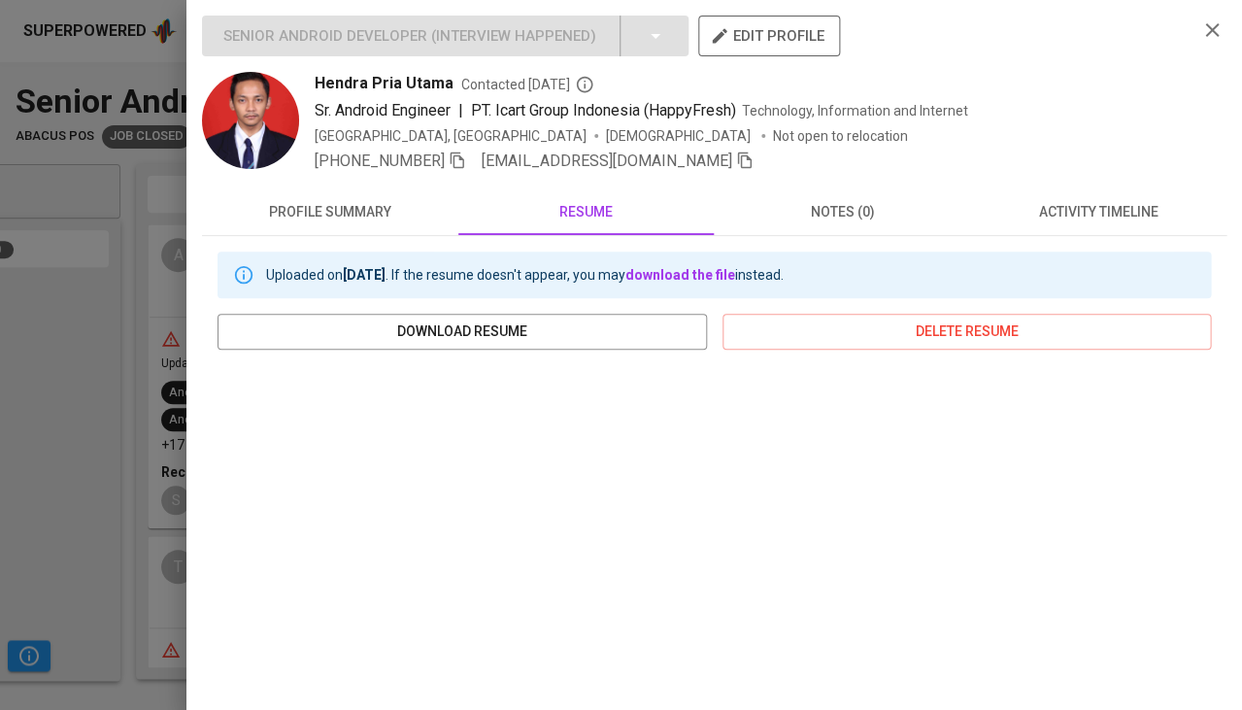
scroll to position [0, 0]
click at [370, 82] on span "Hendra Pria Utama" at bounding box center [384, 83] width 139 height 23
copy span "Hendra Pria Utama"
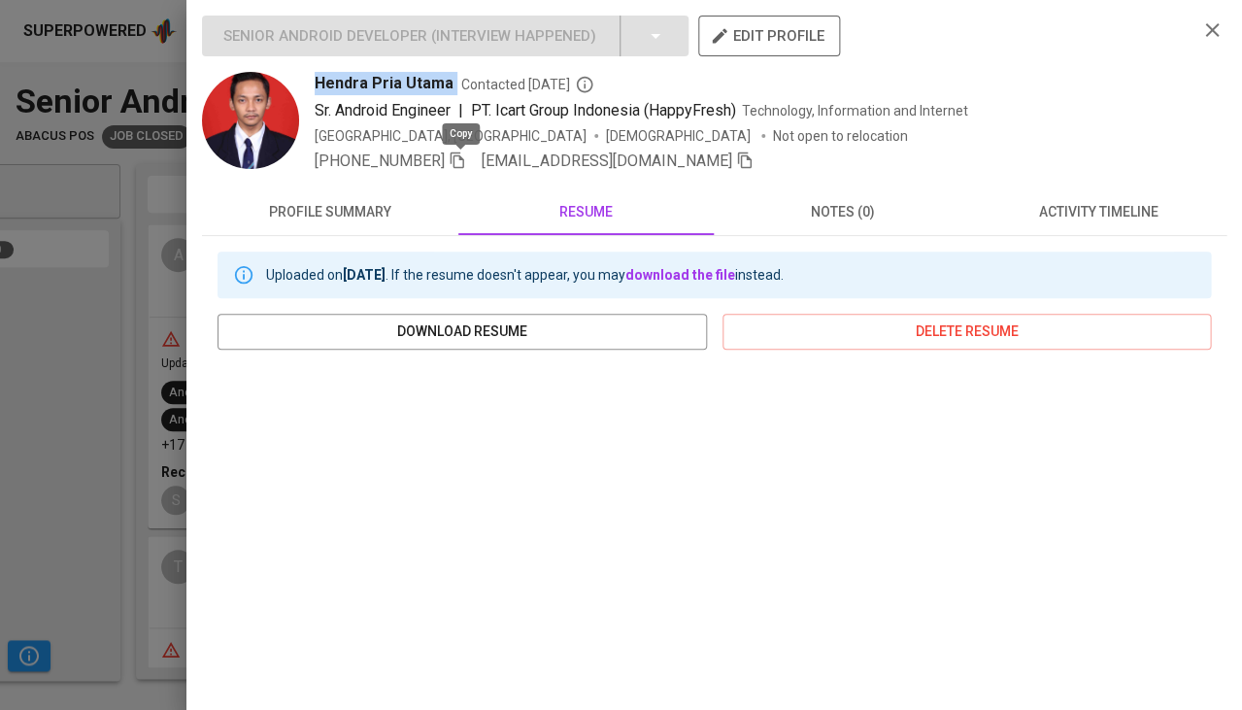
click at [459, 163] on icon "button" at bounding box center [457, 160] width 17 height 17
click at [1113, 212] on span "activity timeline" at bounding box center [1098, 212] width 233 height 24
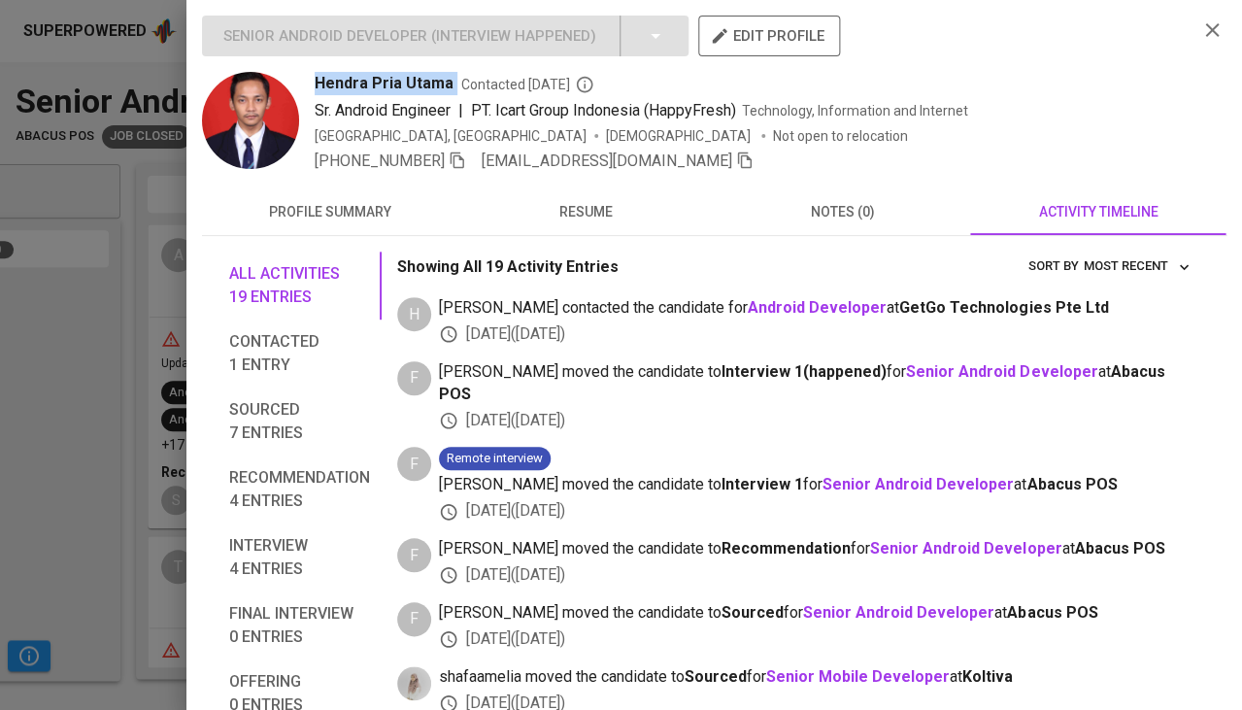
click at [736, 158] on icon "button" at bounding box center [744, 160] width 17 height 17
click at [162, 261] on div at bounding box center [621, 355] width 1242 height 710
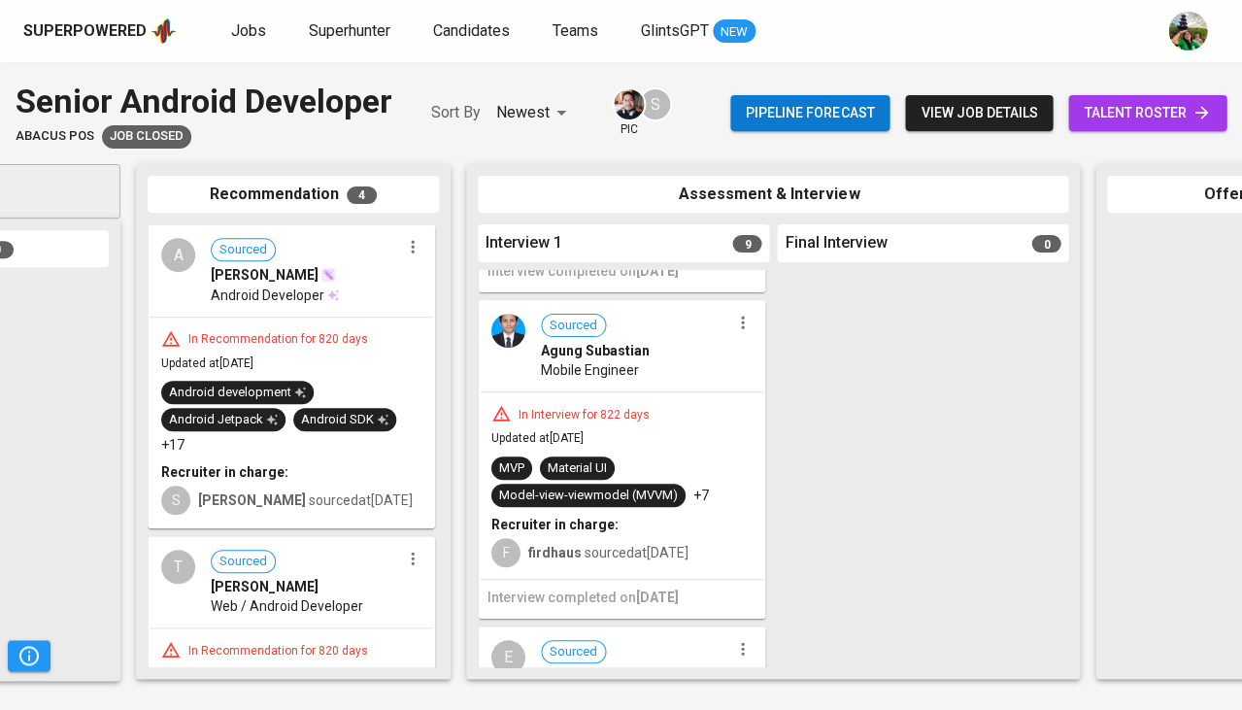
scroll to position [1911, 0]
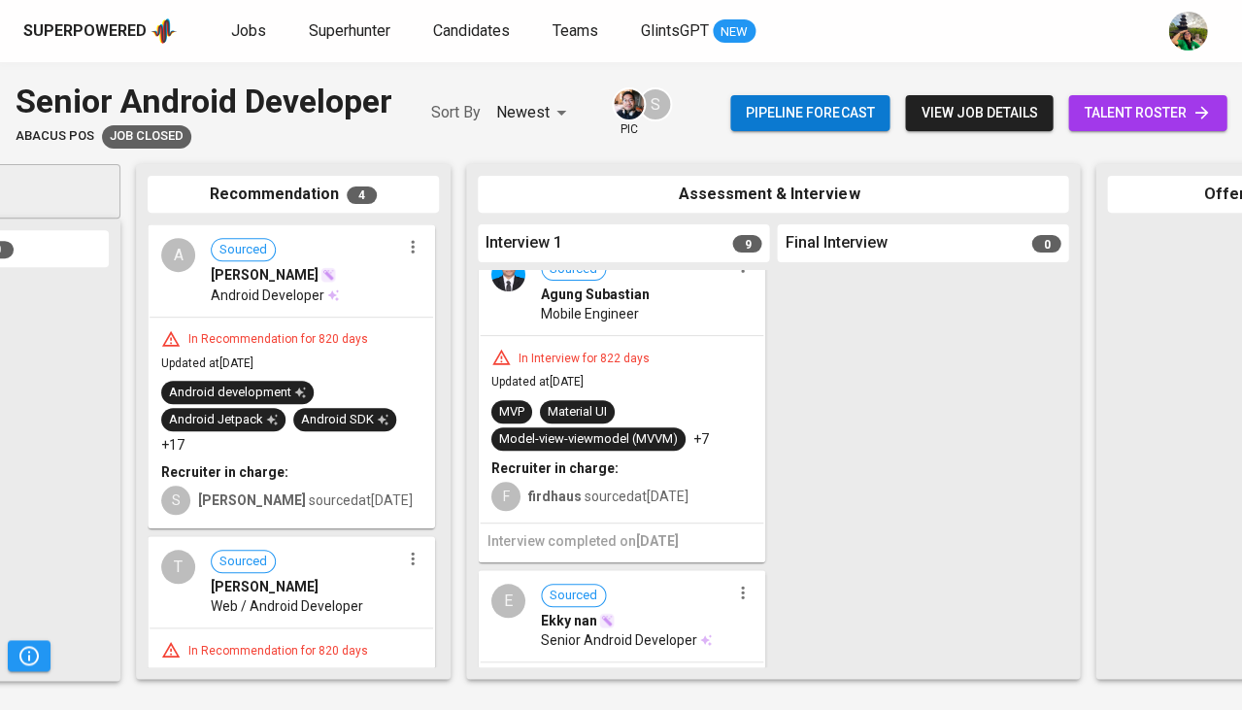
click at [678, 430] on span "Model-view-viewmodel (MVVM)" at bounding box center [588, 439] width 194 height 18
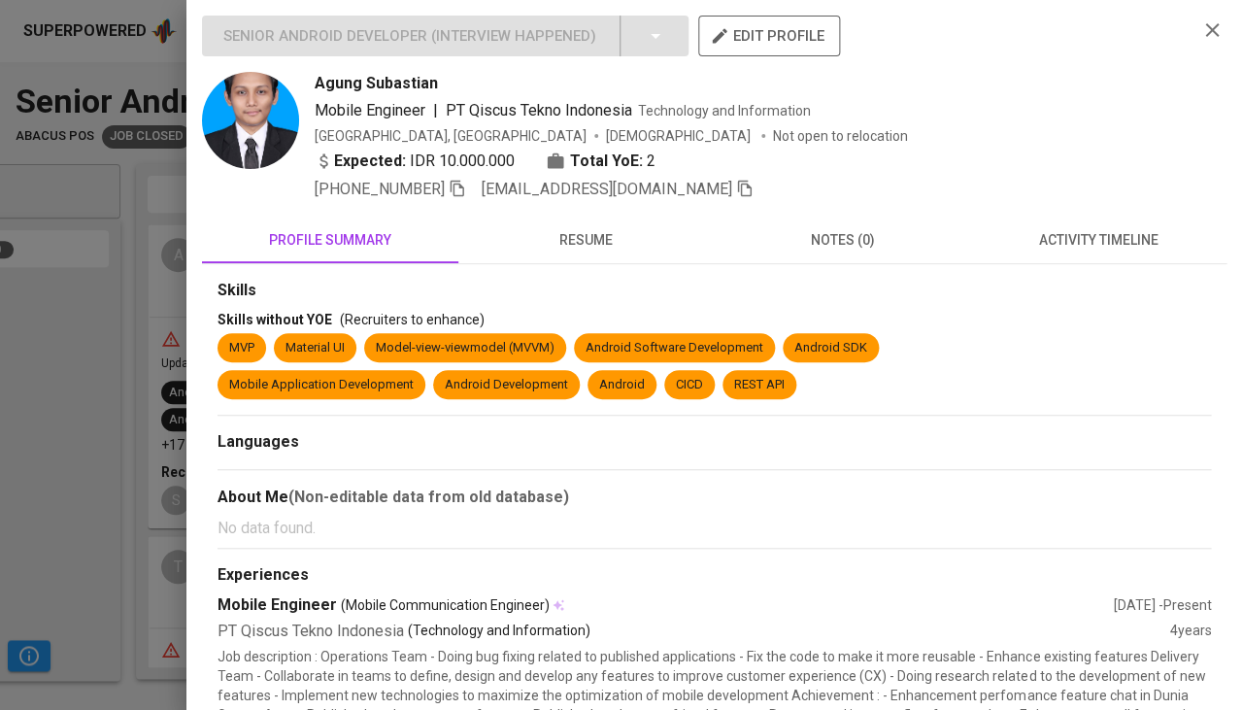
click at [118, 416] on div at bounding box center [621, 355] width 1242 height 710
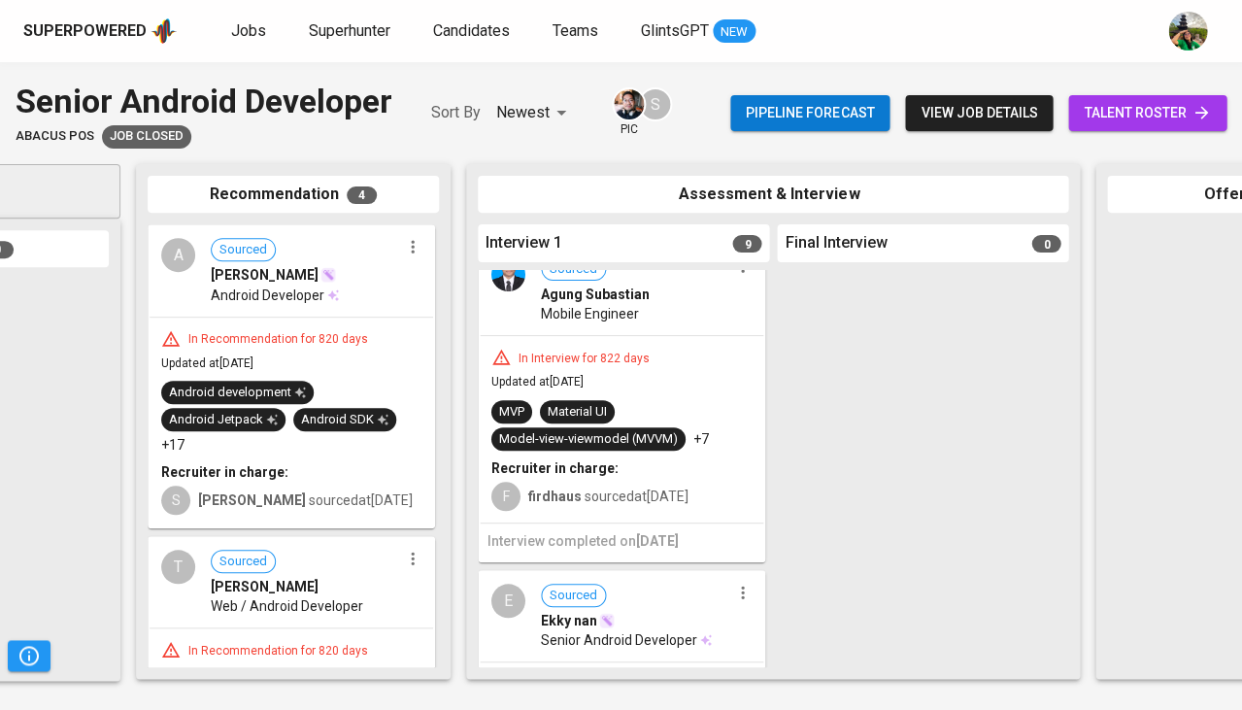
scroll to position [2012, 0]
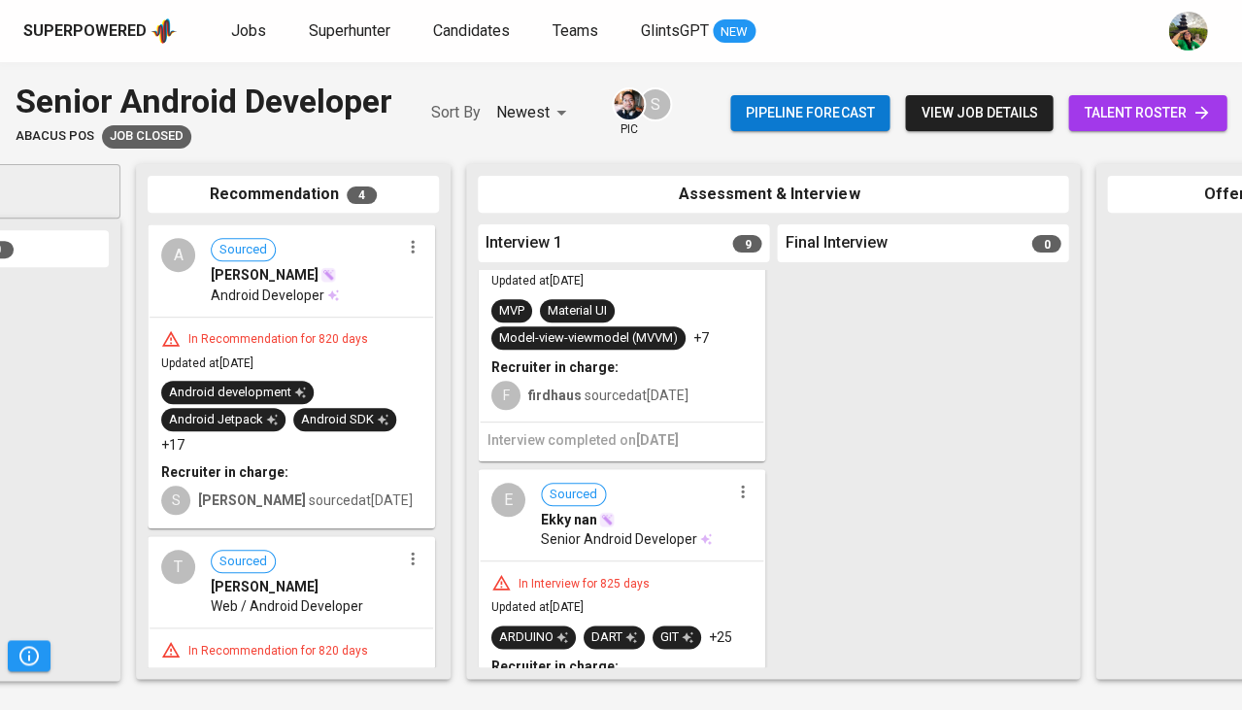
click at [601, 530] on span "Senior Android Developer" at bounding box center [619, 538] width 156 height 19
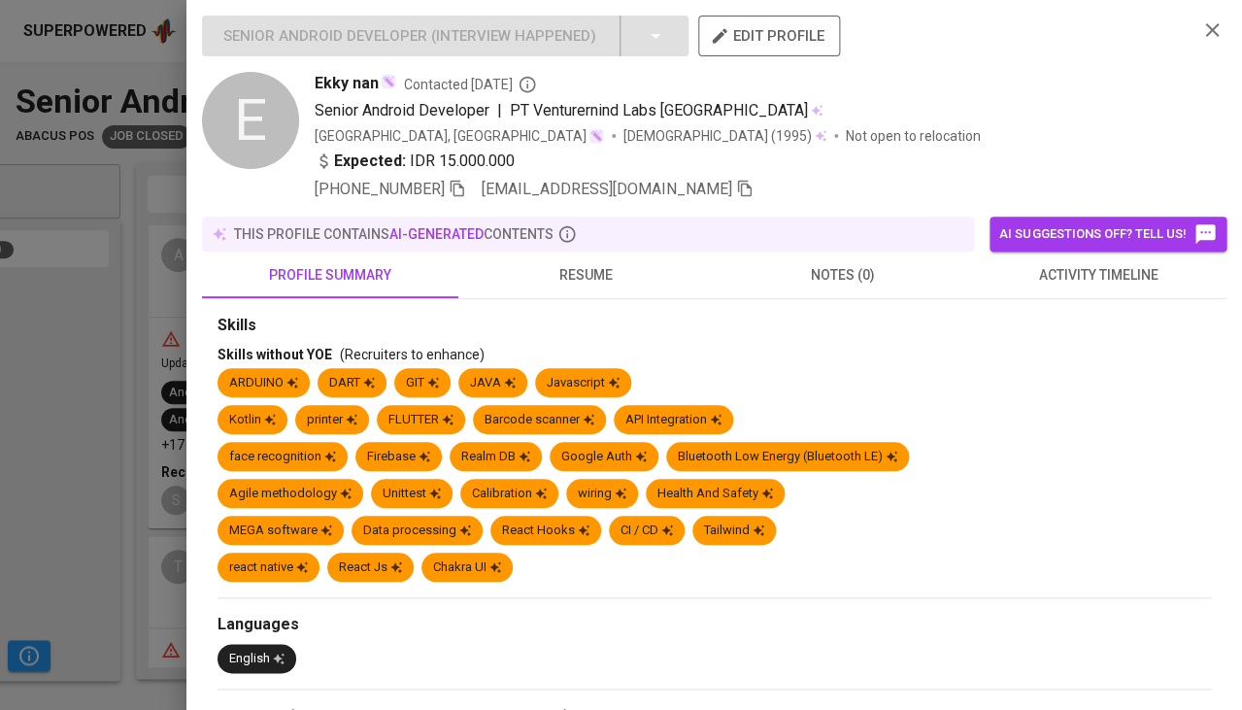
click at [587, 263] on span "resume" at bounding box center [586, 275] width 233 height 24
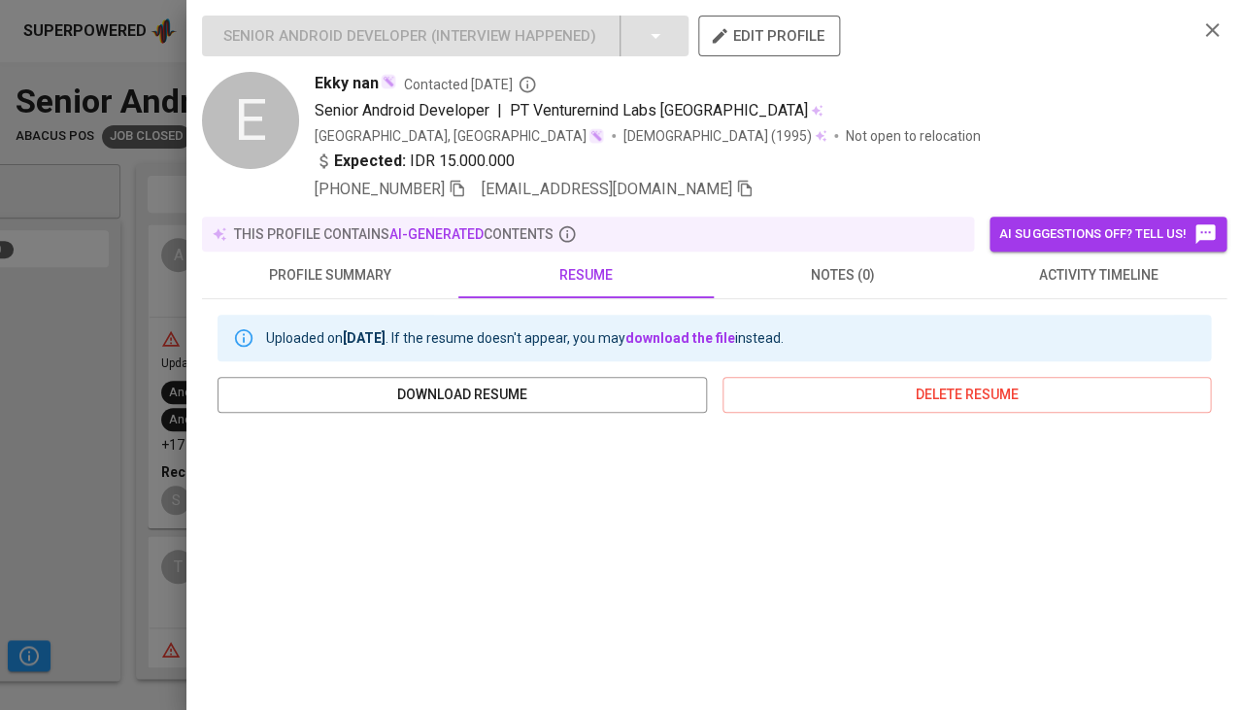
scroll to position [307, 0]
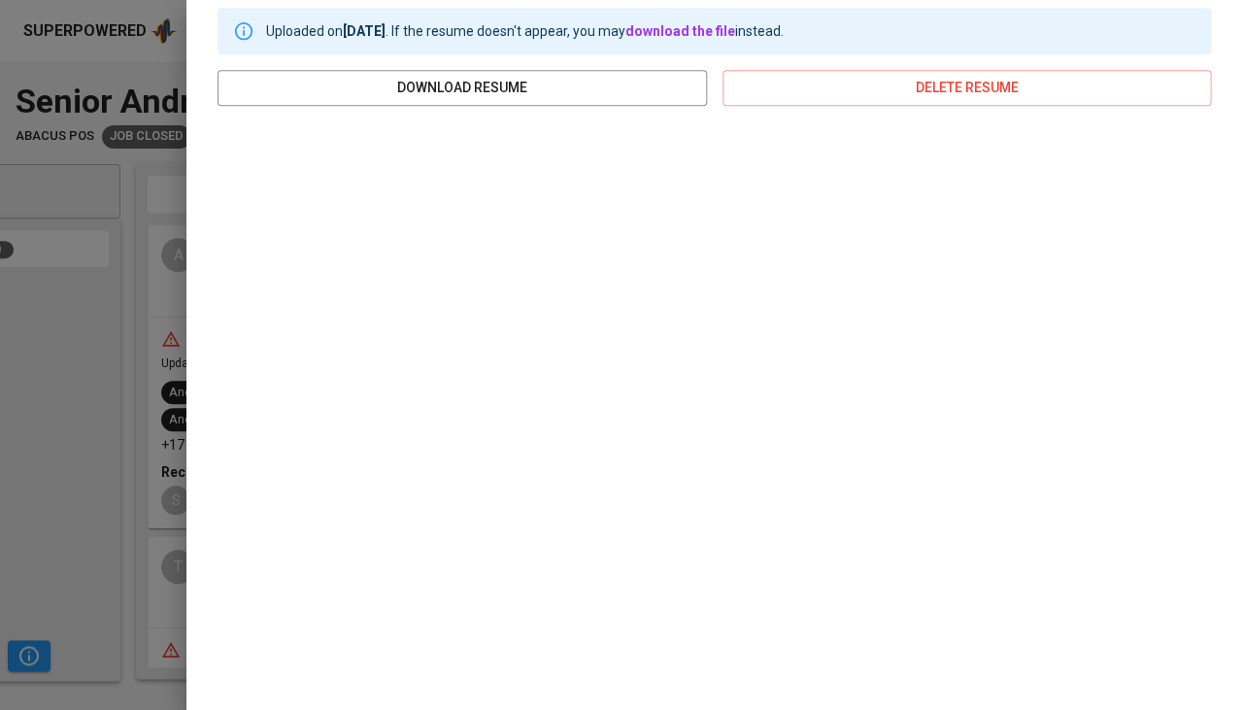
click at [57, 349] on div at bounding box center [621, 355] width 1242 height 710
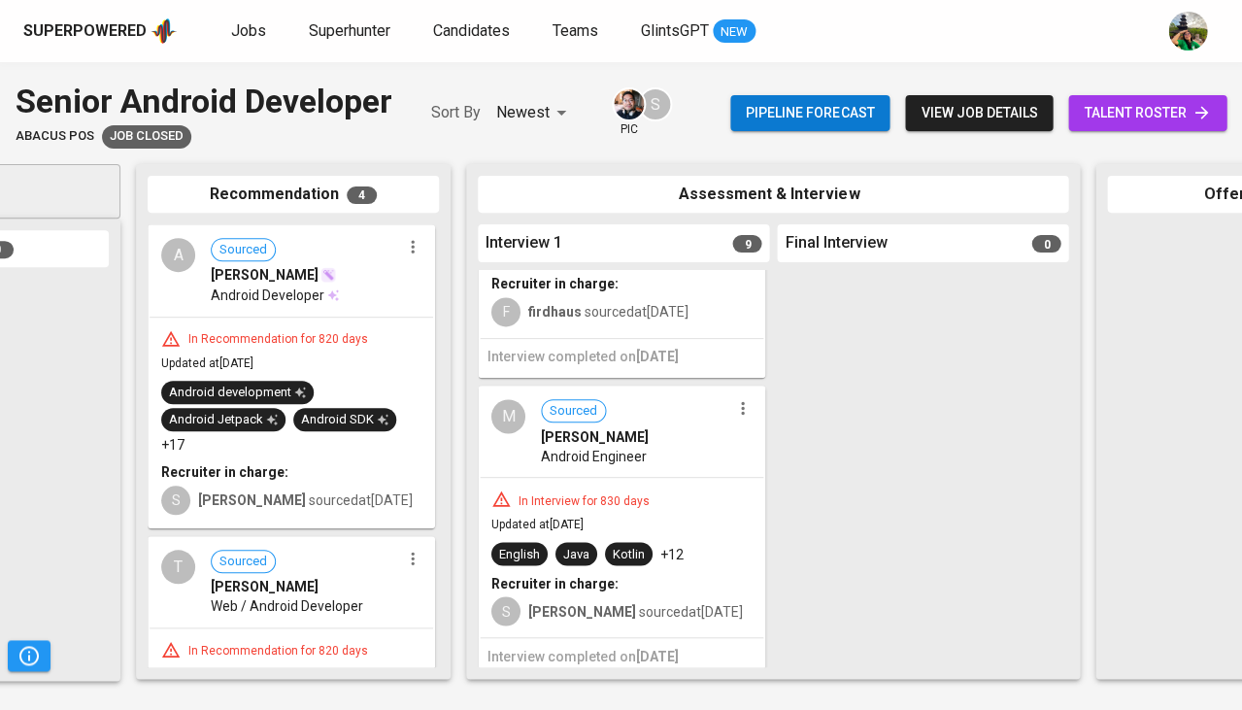
scroll to position [0, 0]
click at [607, 446] on span "Android Engineer" at bounding box center [594, 455] width 106 height 19
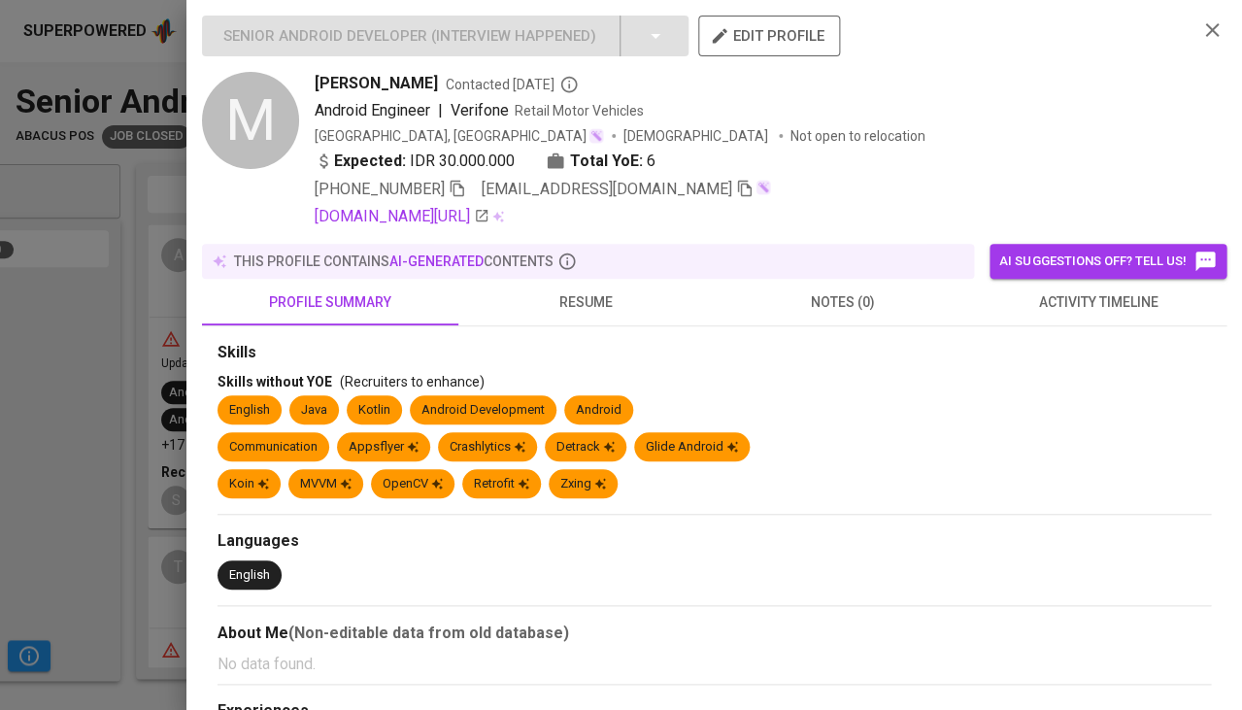
click at [582, 296] on span "resume" at bounding box center [586, 302] width 233 height 24
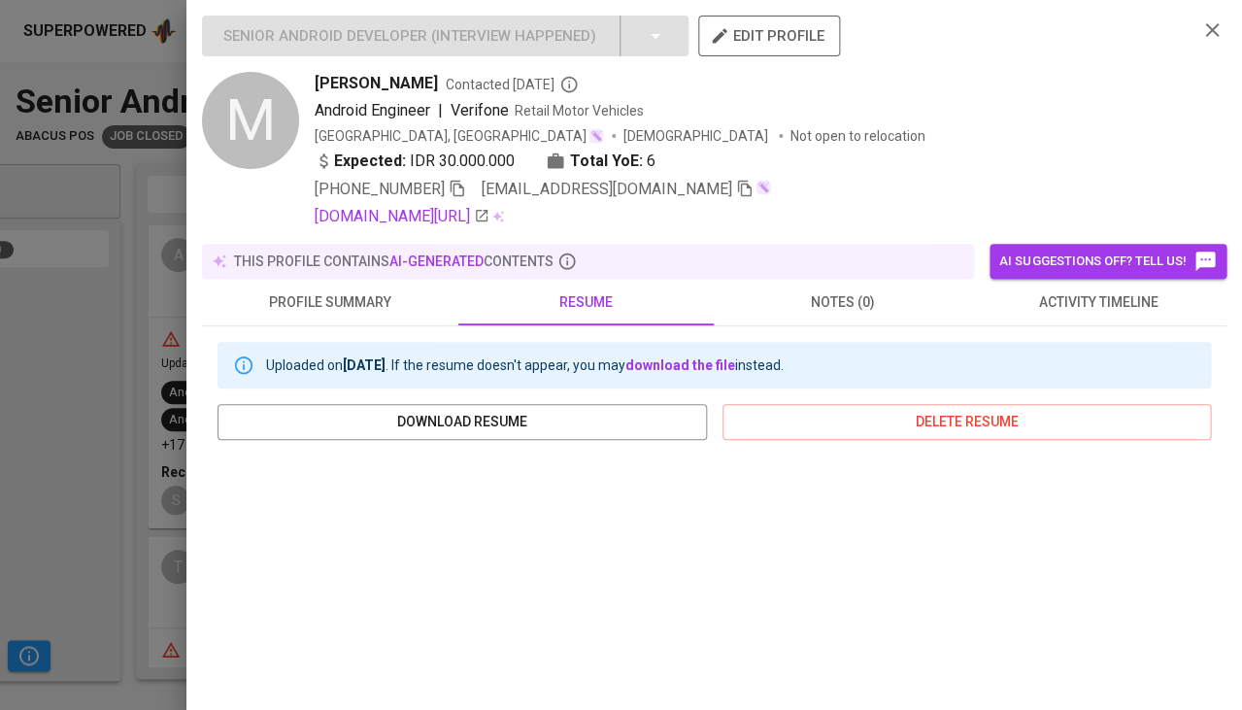
click at [351, 79] on span "Michael UDJIAWAN" at bounding box center [376, 83] width 123 height 23
copy span "Michael UDJIAWAN"
click at [463, 184] on icon "button" at bounding box center [458, 189] width 14 height 17
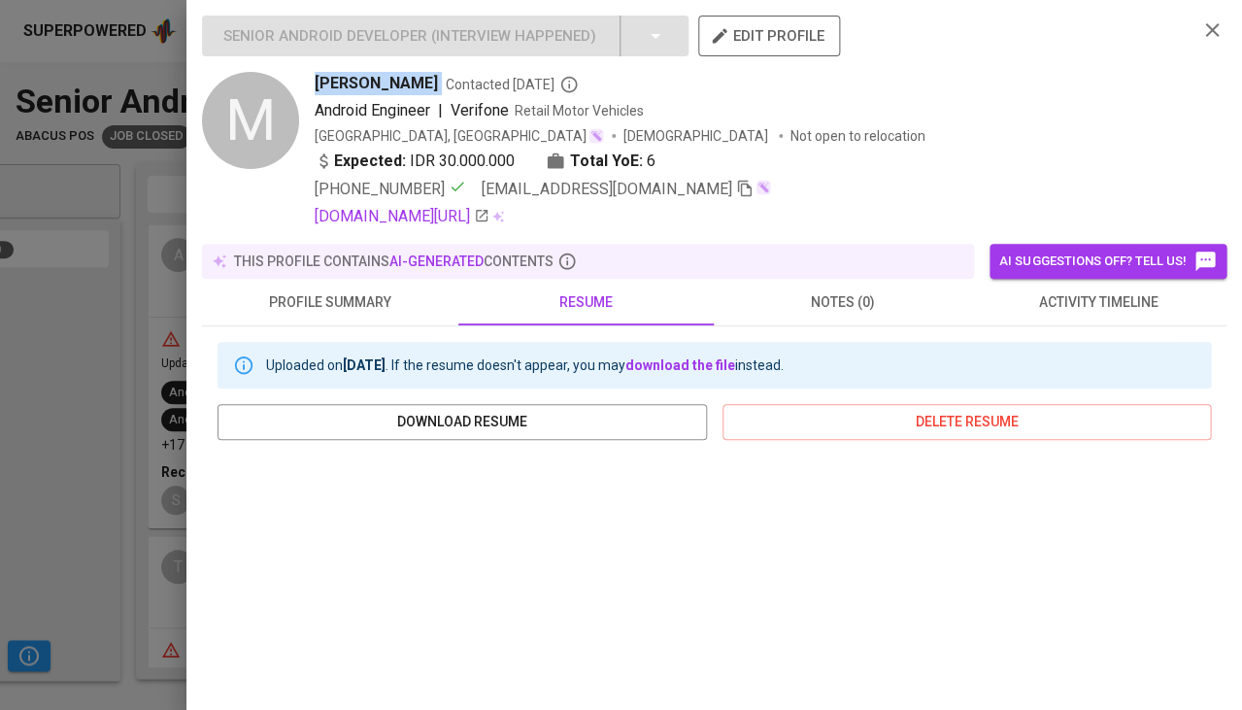
click at [1132, 300] on span "activity timeline" at bounding box center [1098, 302] width 233 height 24
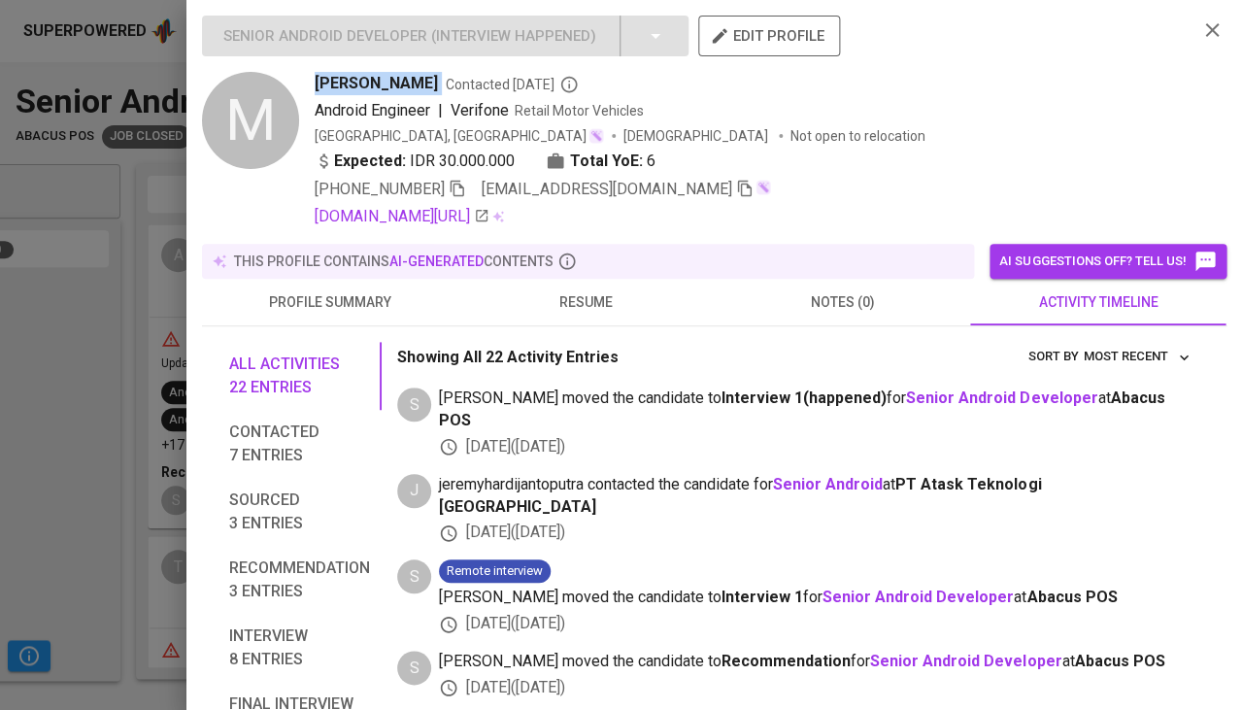
click at [736, 187] on icon "button" at bounding box center [744, 188] width 17 height 17
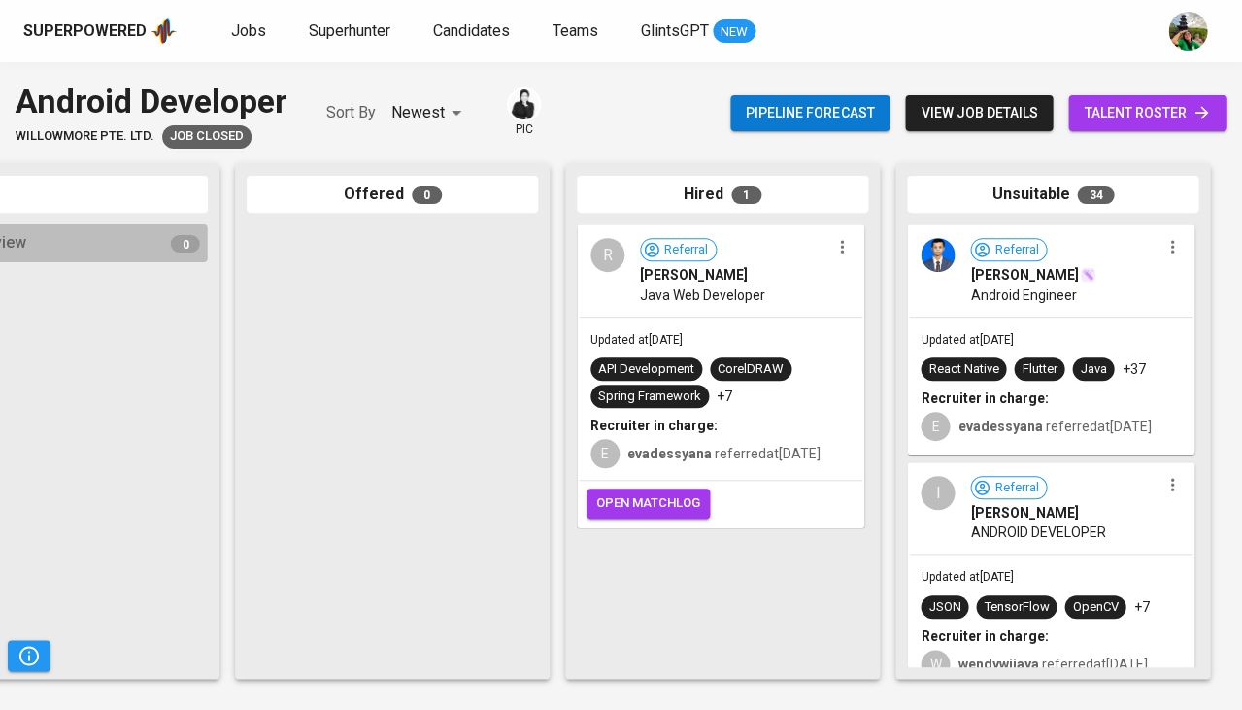
scroll to position [0, 1071]
click at [738, 286] on span "Java Web Developer" at bounding box center [702, 295] width 125 height 19
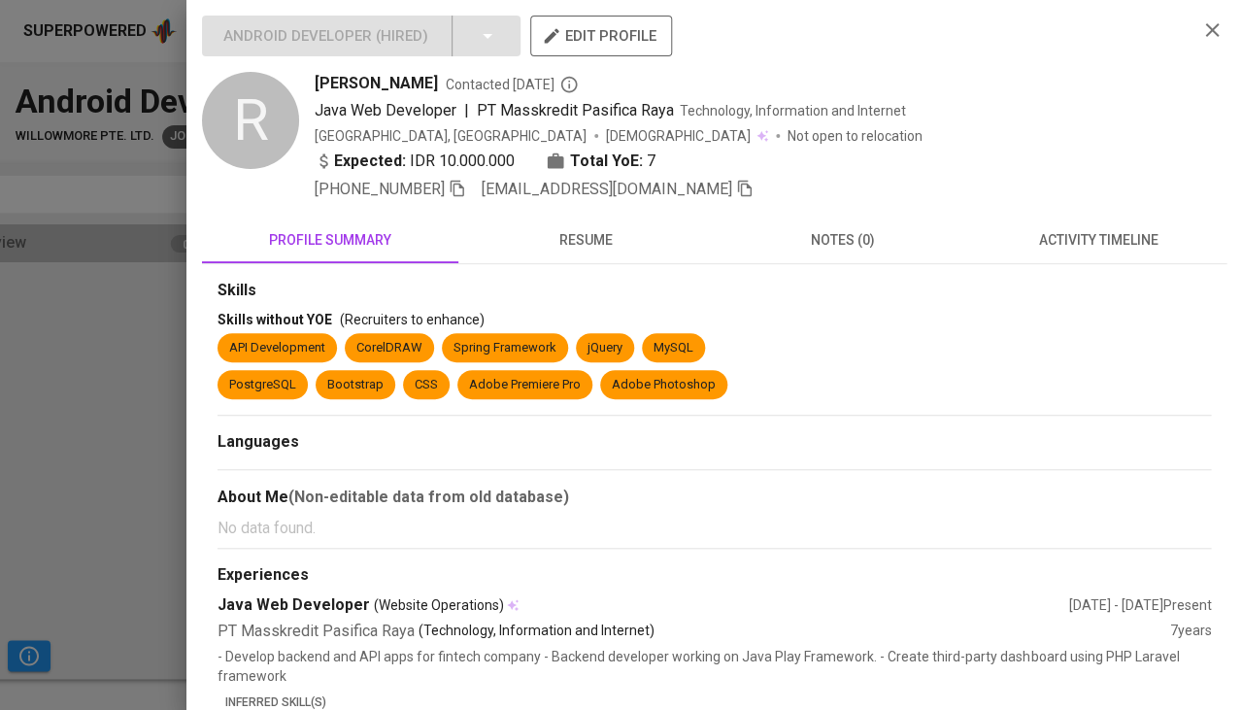
click at [607, 236] on span "resume" at bounding box center [586, 240] width 233 height 24
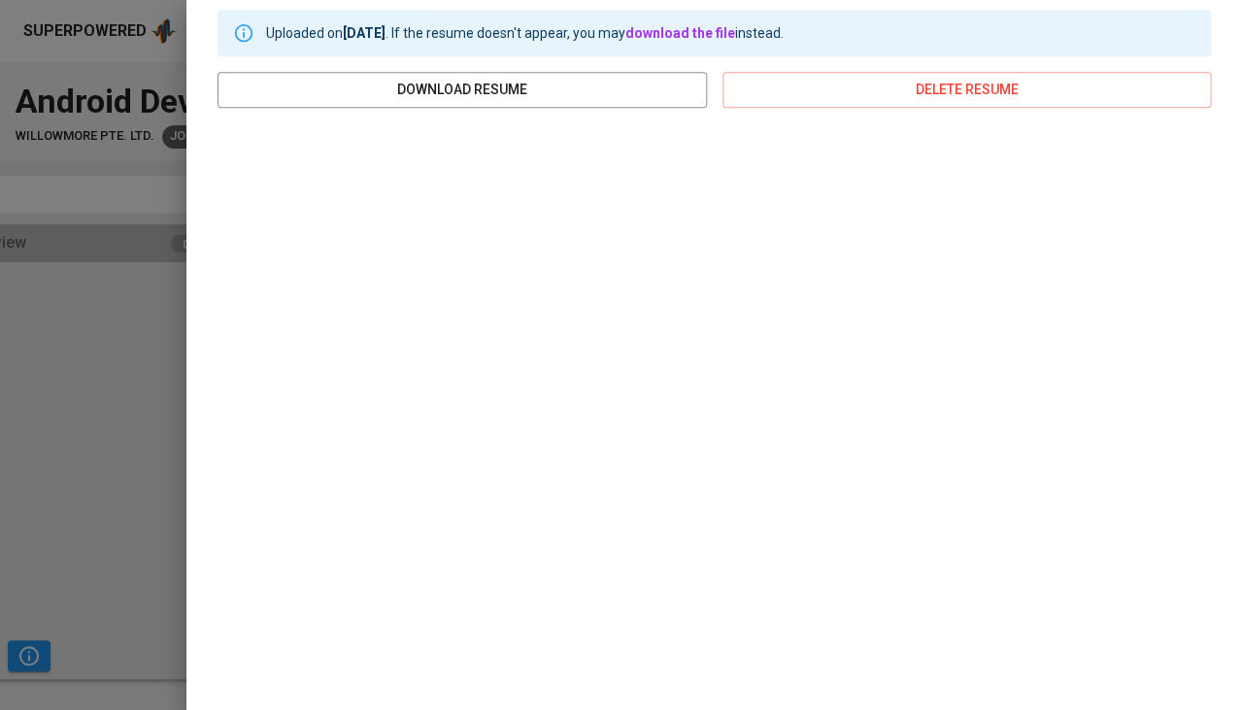
scroll to position [292, 0]
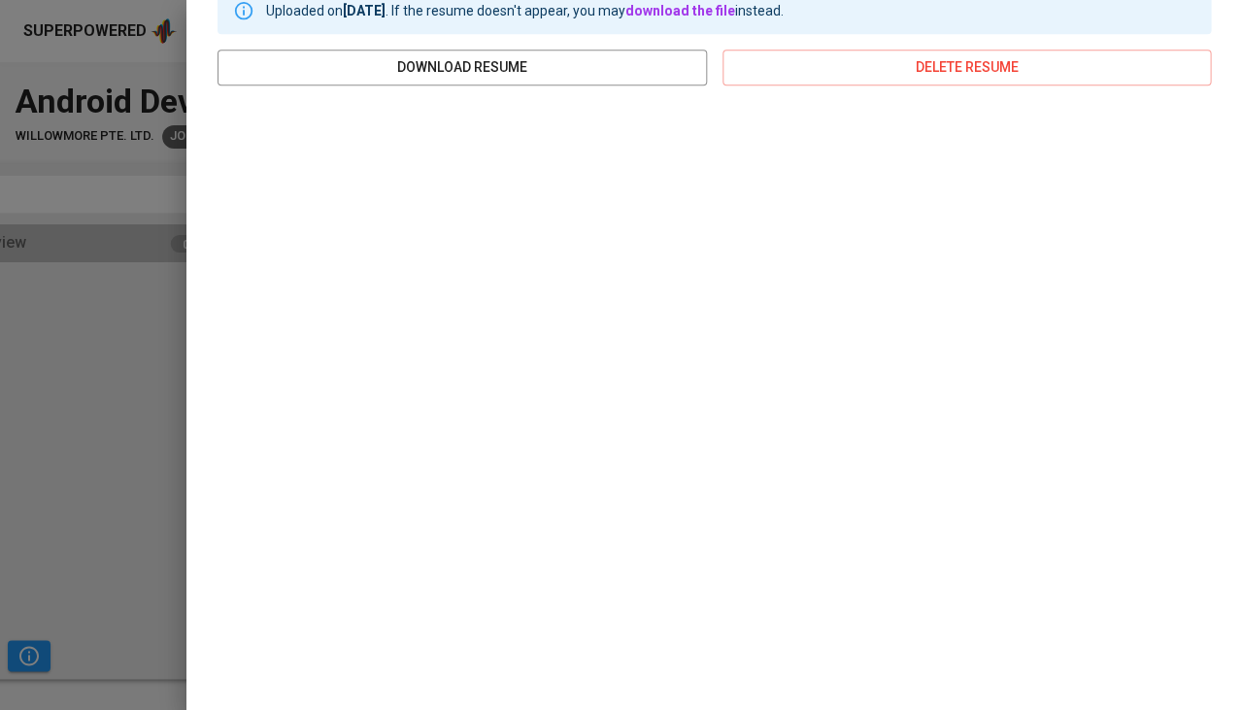
click at [0, 319] on div at bounding box center [621, 355] width 1242 height 710
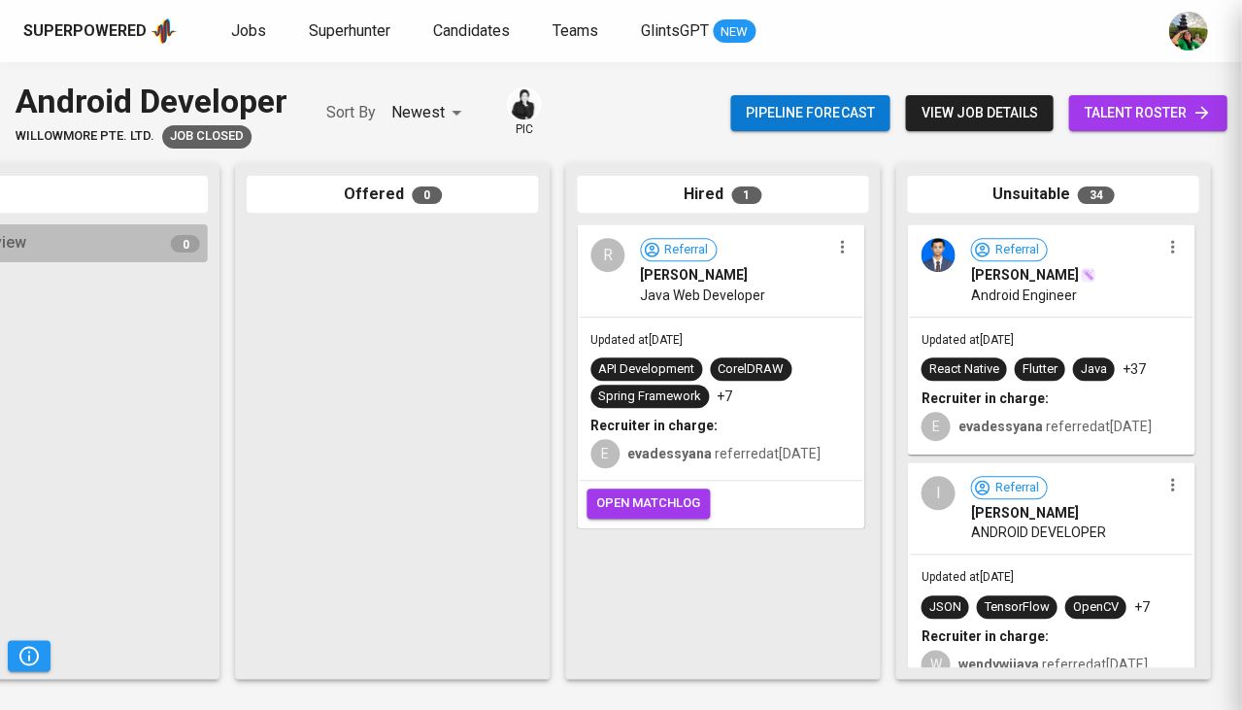
scroll to position [0, 0]
click at [930, 352] on div "Updated at [DATE] React Native Flutter Java +37 Recruiter in charge: E evadessy…" at bounding box center [1051, 386] width 284 height 136
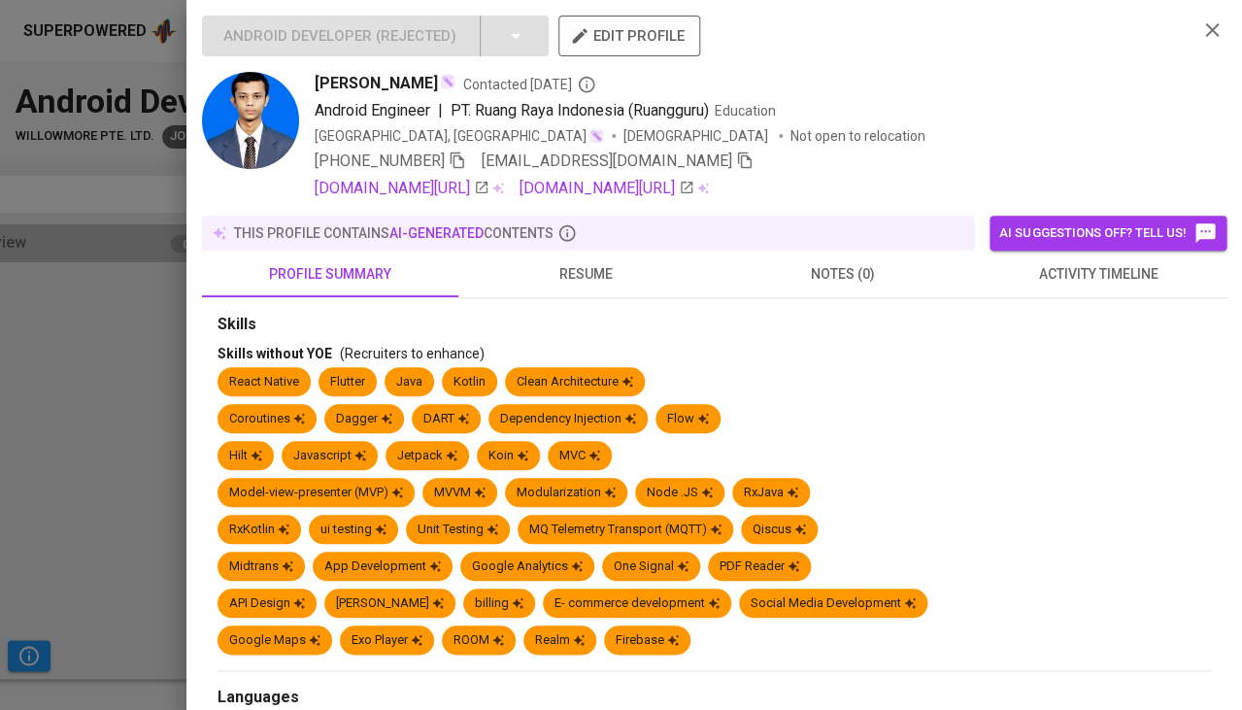
click at [574, 267] on span "resume" at bounding box center [586, 274] width 233 height 24
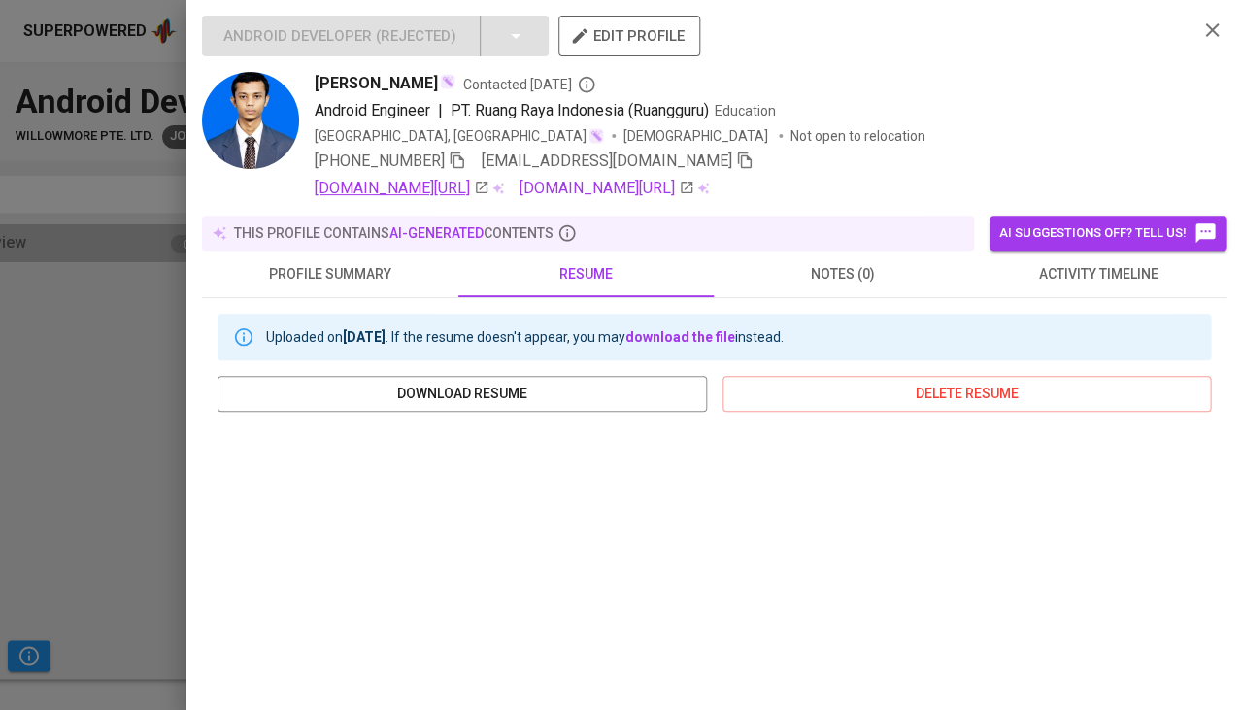
click at [489, 190] on link "[DOMAIN_NAME][URL]" at bounding box center [402, 188] width 175 height 23
click at [18, 418] on div at bounding box center [621, 355] width 1242 height 710
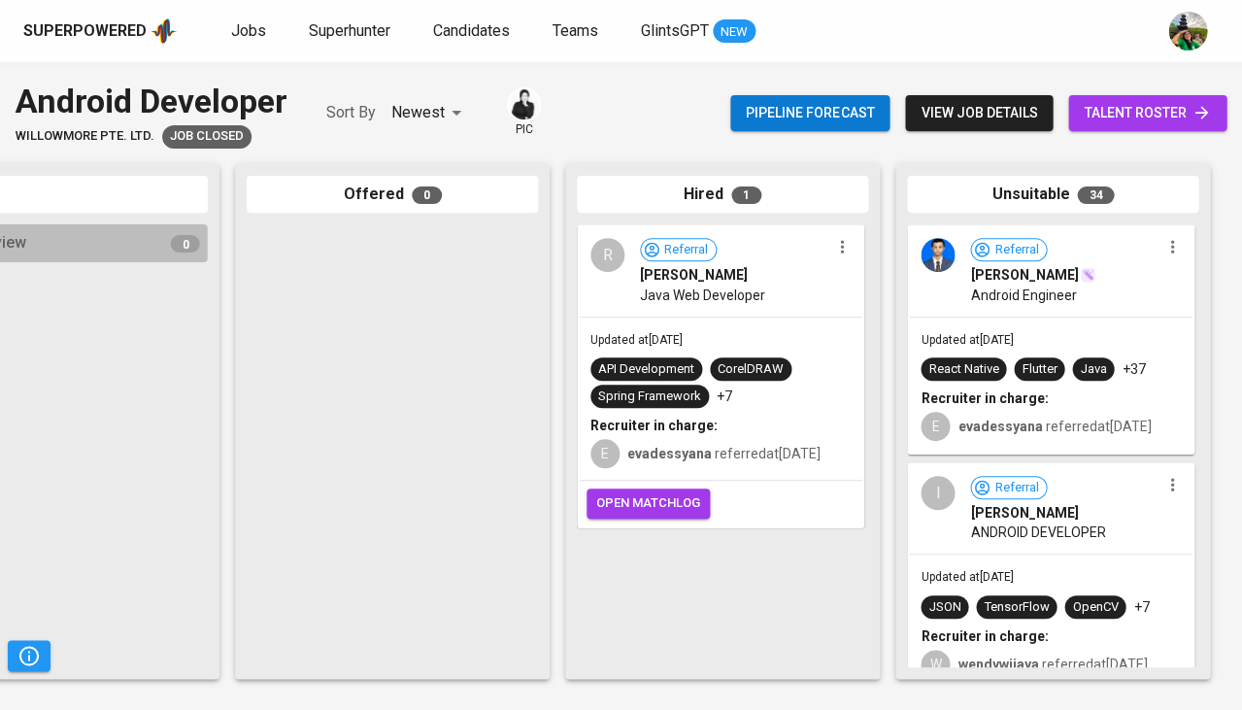
scroll to position [108, 0]
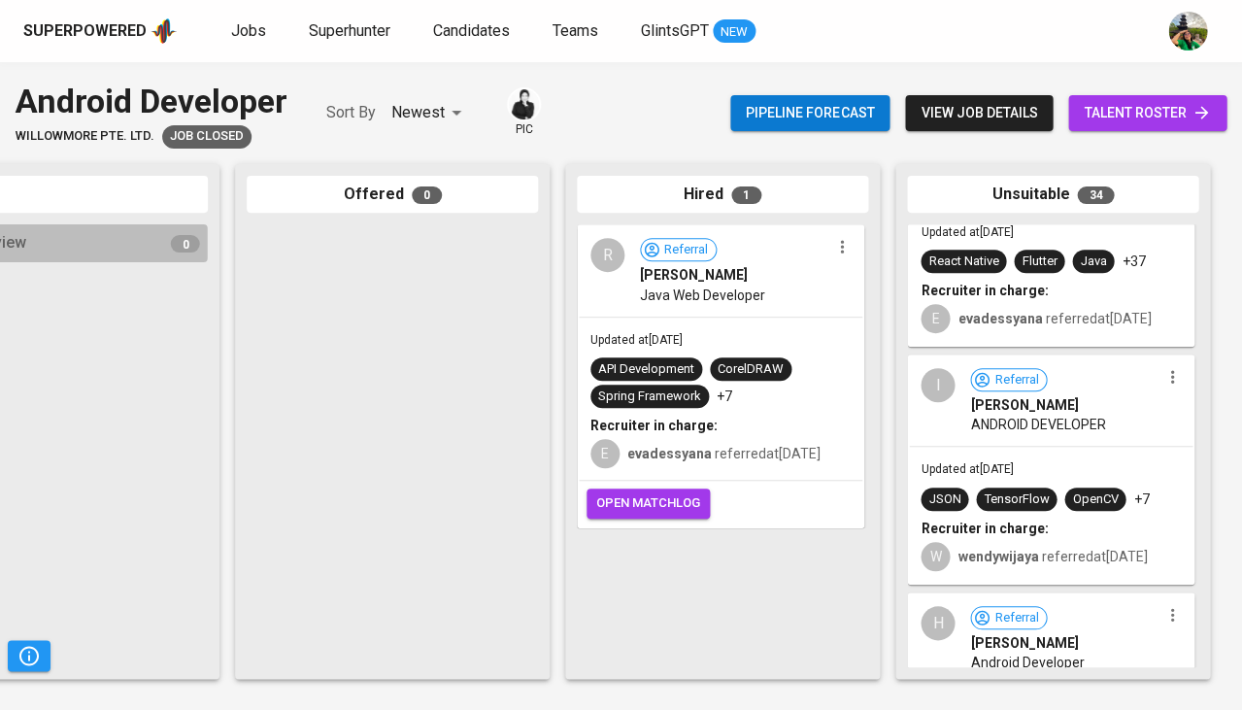
click at [1035, 434] on span "ANDROID DEVELOPER" at bounding box center [1037, 424] width 135 height 19
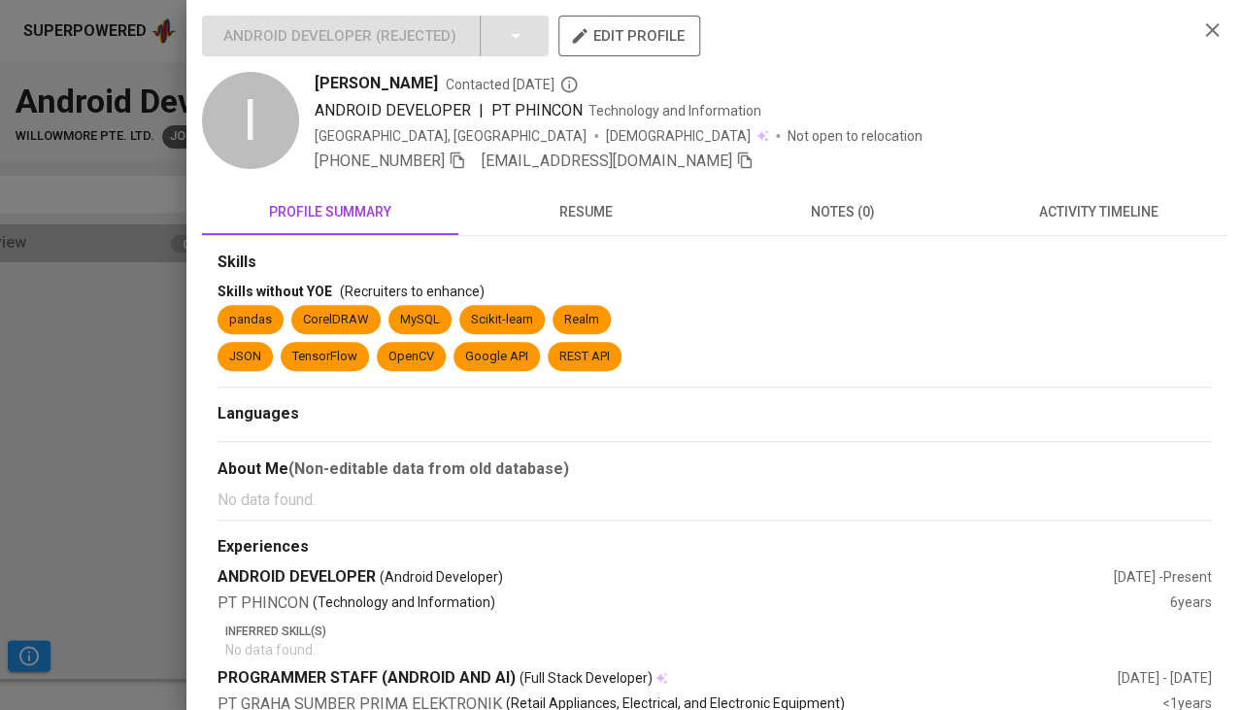
click at [600, 218] on span "resume" at bounding box center [586, 212] width 233 height 24
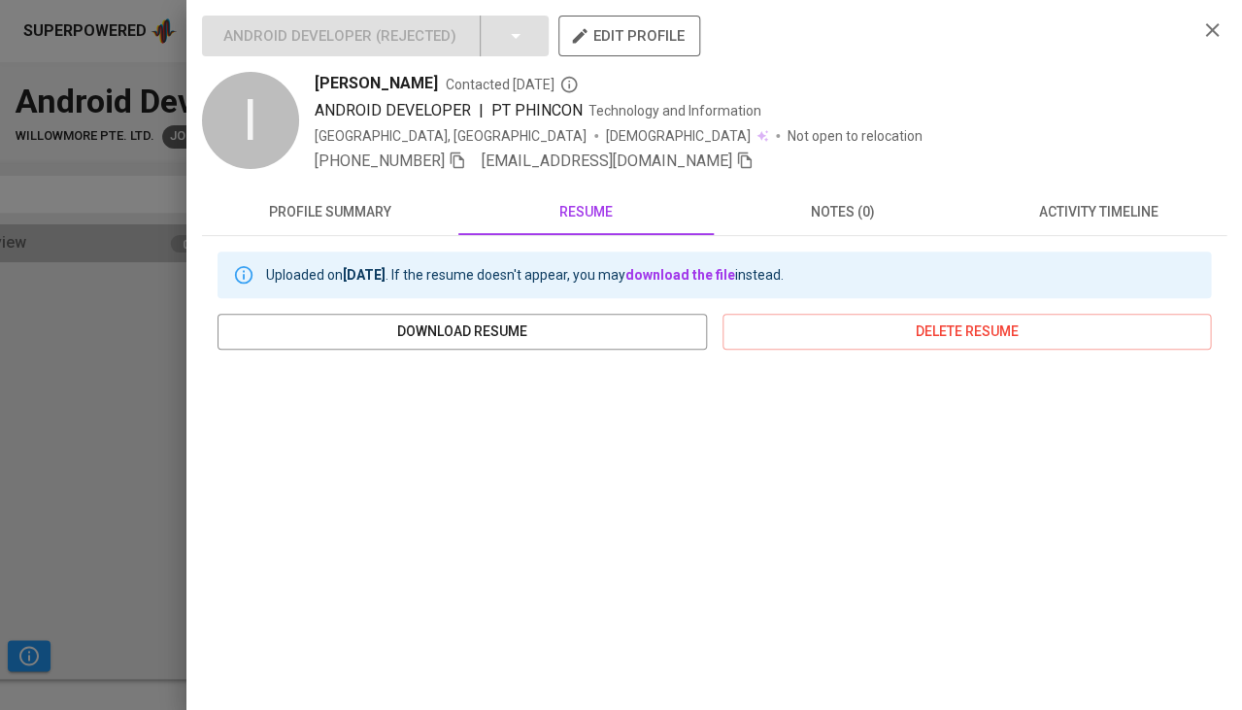
scroll to position [0, 0]
click at [465, 155] on icon "button" at bounding box center [457, 160] width 17 height 17
click at [738, 166] on icon "button" at bounding box center [745, 160] width 14 height 17
click at [121, 331] on div at bounding box center [621, 355] width 1242 height 710
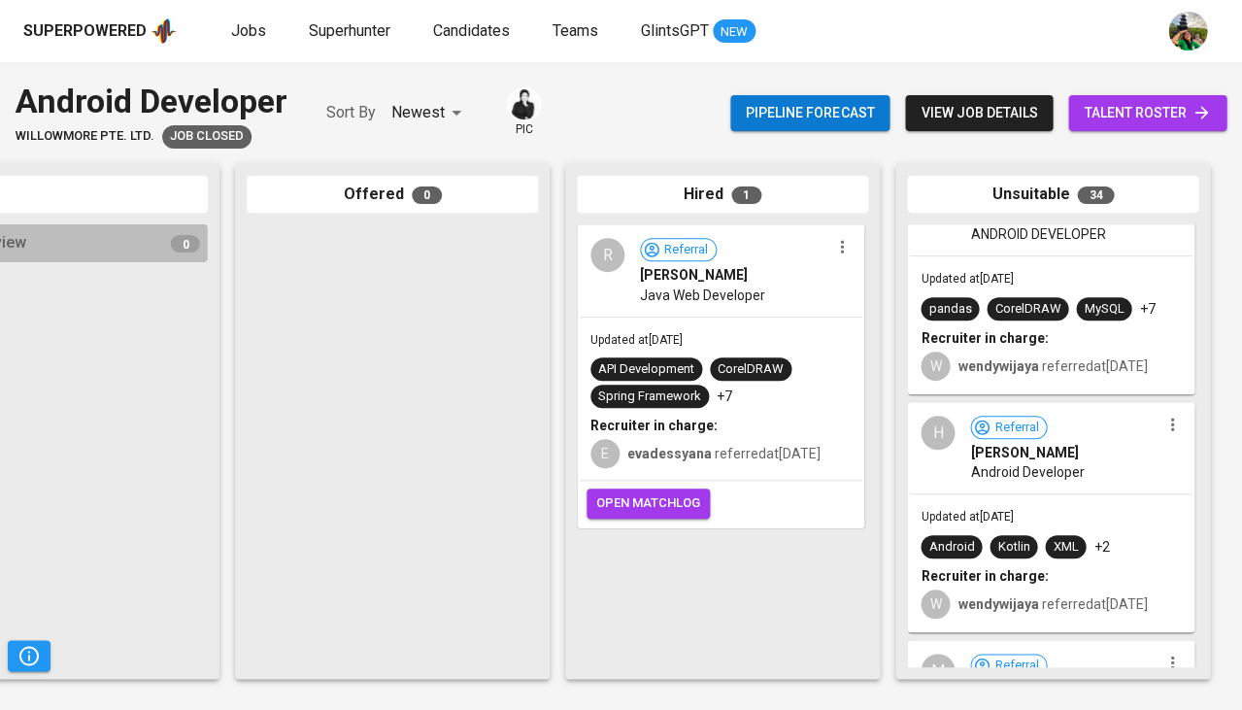
scroll to position [341, 0]
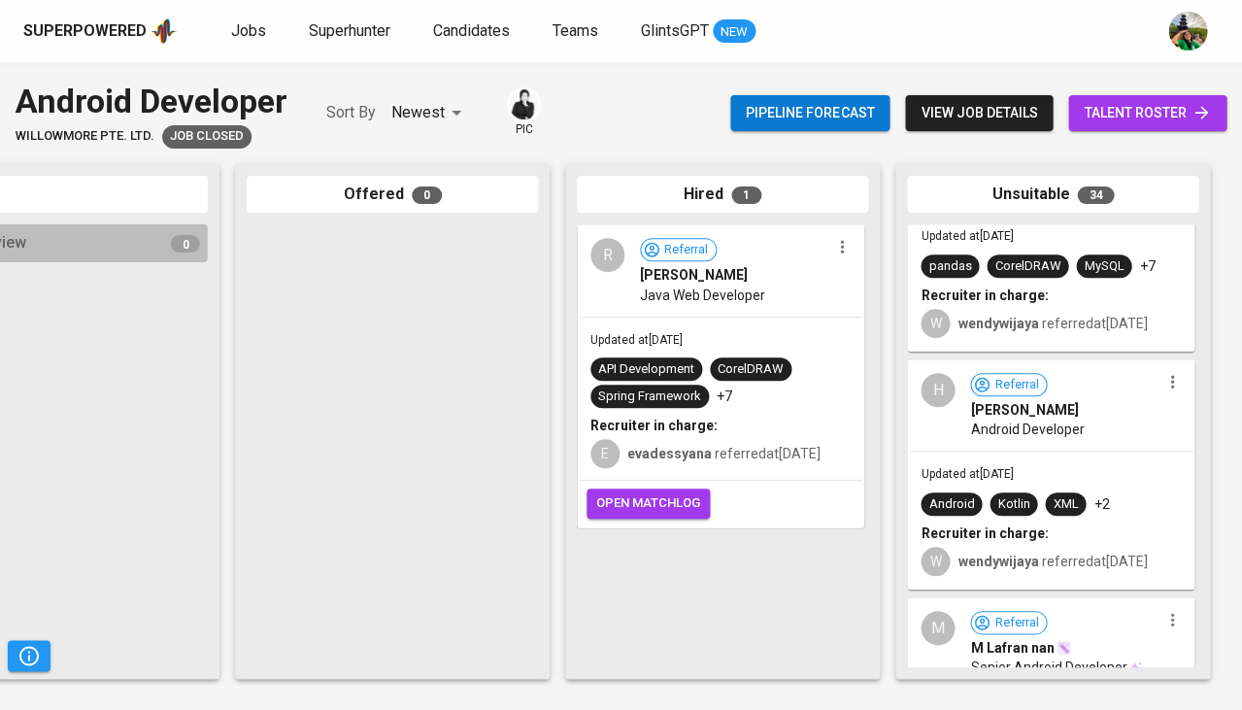
click at [996, 451] on div "H Referral [PERSON_NAME] Android Developer" at bounding box center [1051, 405] width 284 height 89
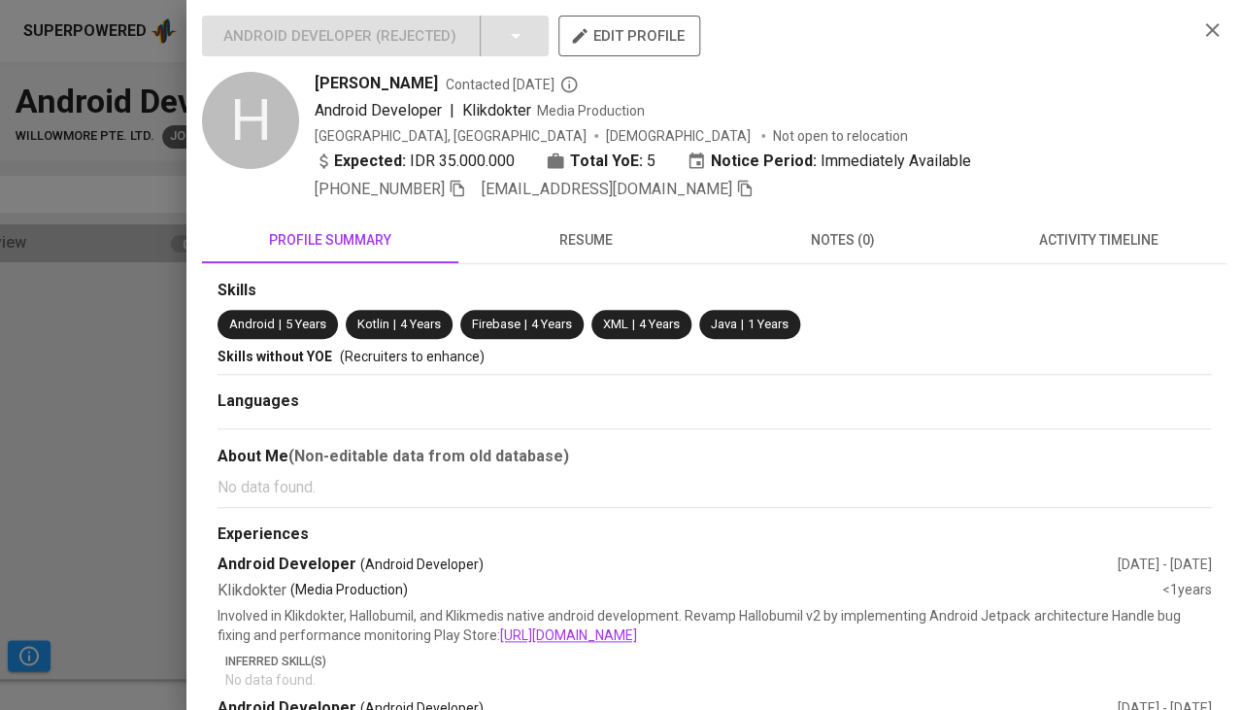
click at [597, 243] on span "resume" at bounding box center [586, 240] width 233 height 24
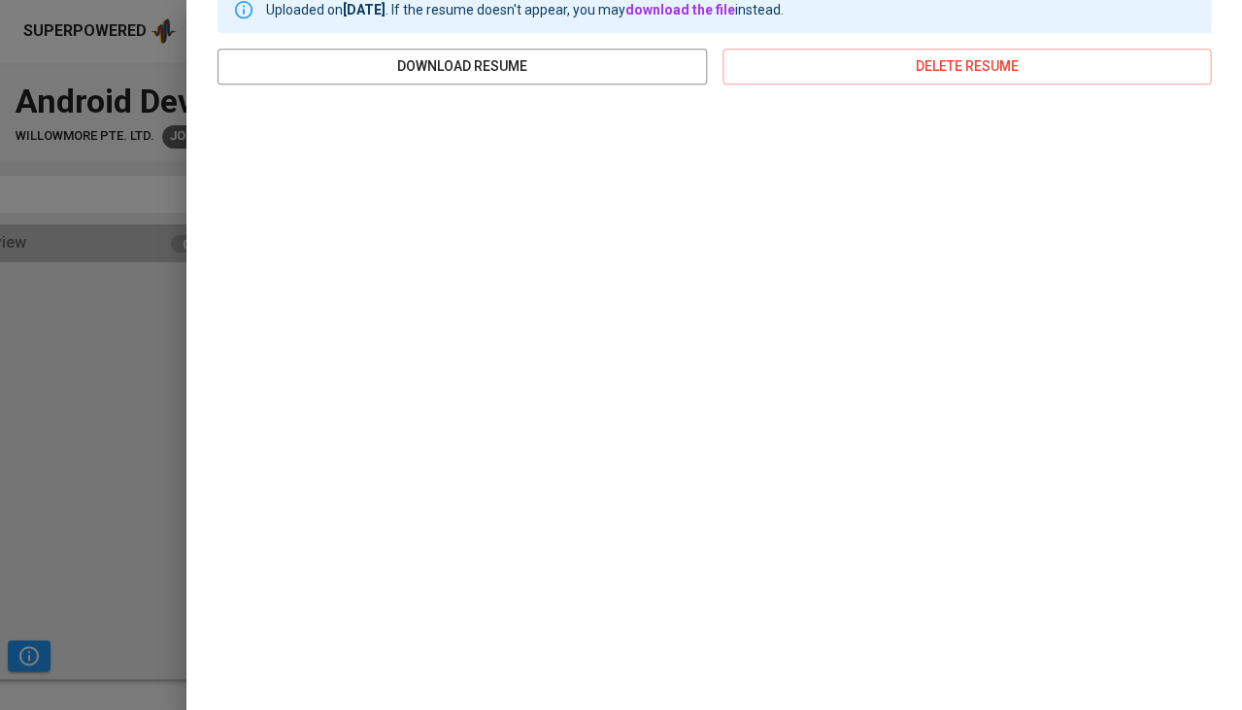
scroll to position [292, 0]
click at [135, 443] on div at bounding box center [621, 355] width 1242 height 710
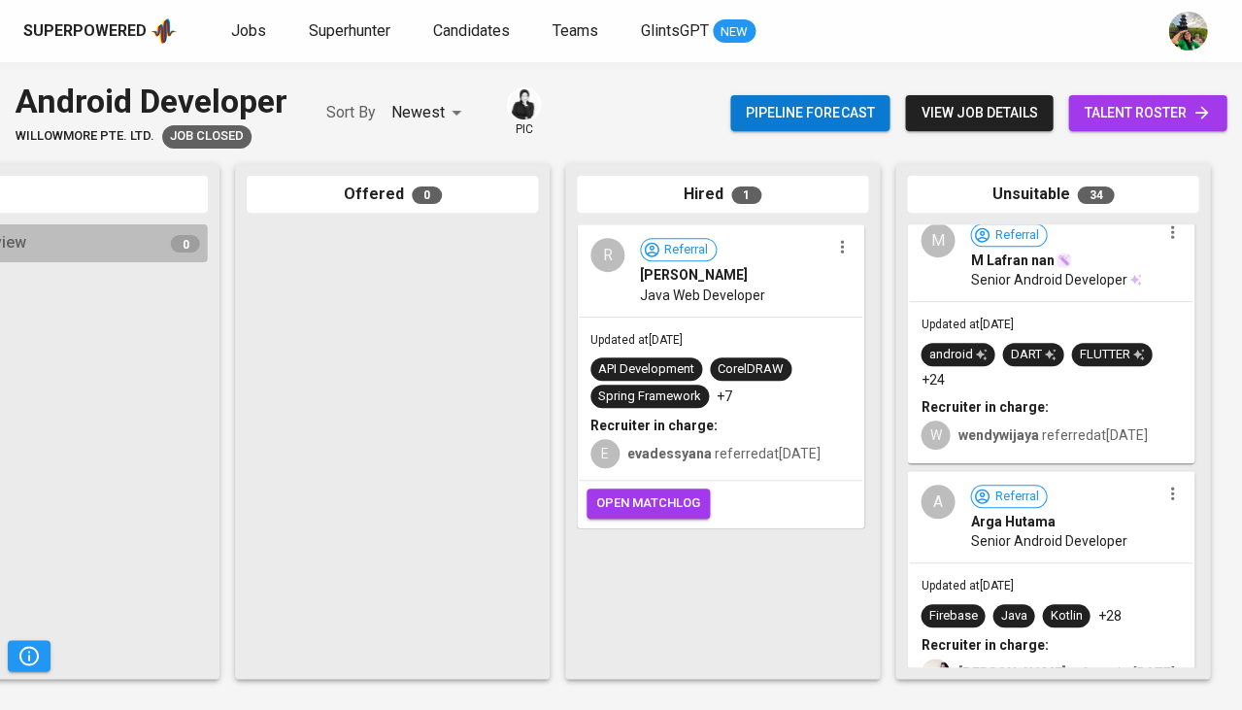
scroll to position [742, 0]
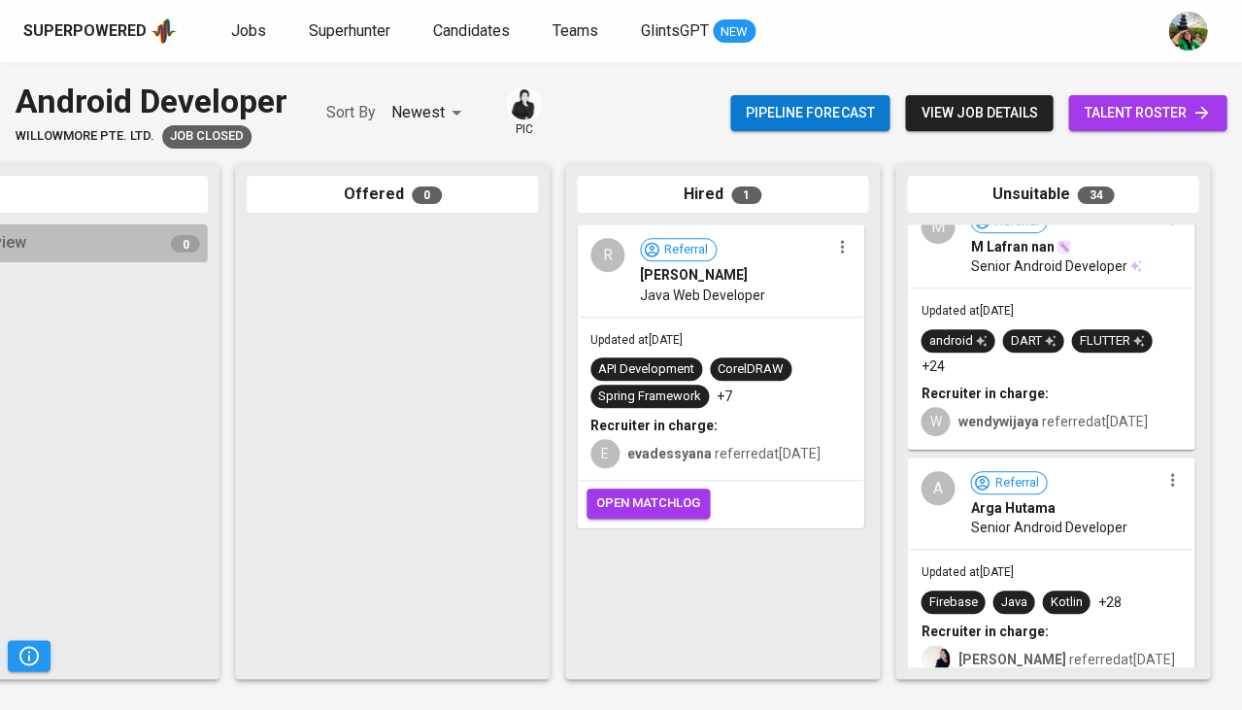
click at [1033, 376] on div "android DART FLUTTER +24" at bounding box center [1051, 352] width 260 height 47
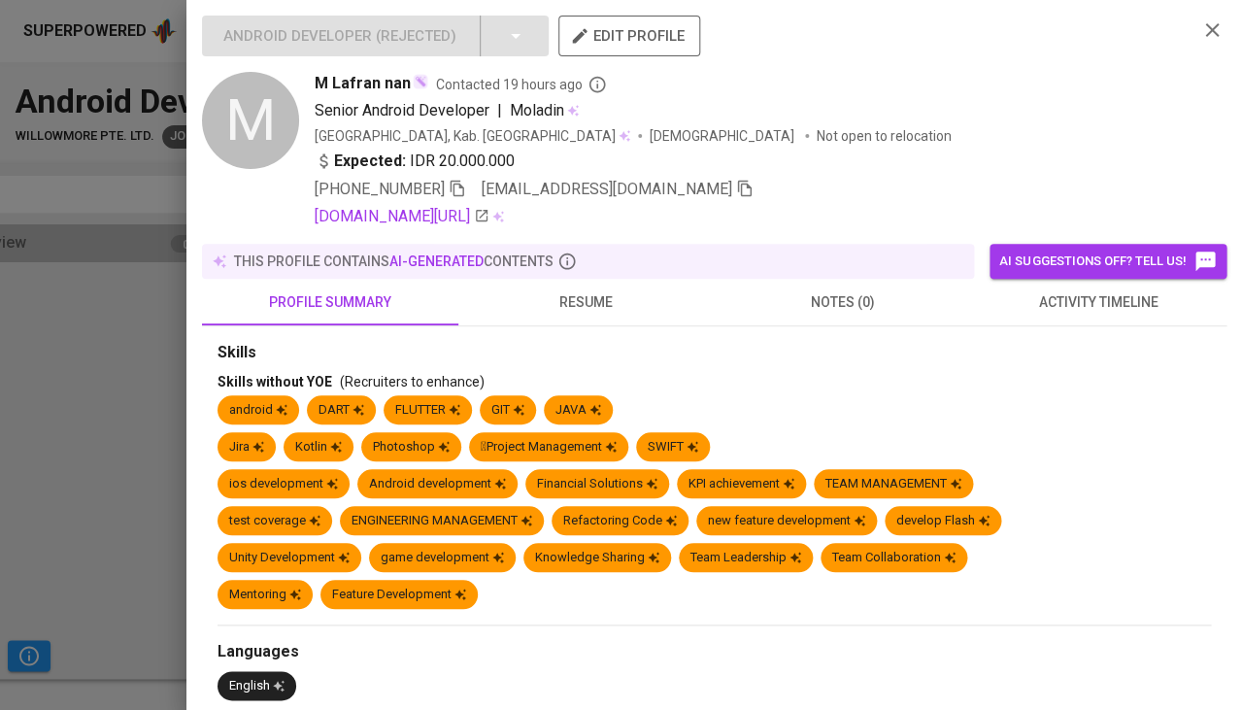
click at [590, 290] on span "resume" at bounding box center [586, 302] width 233 height 24
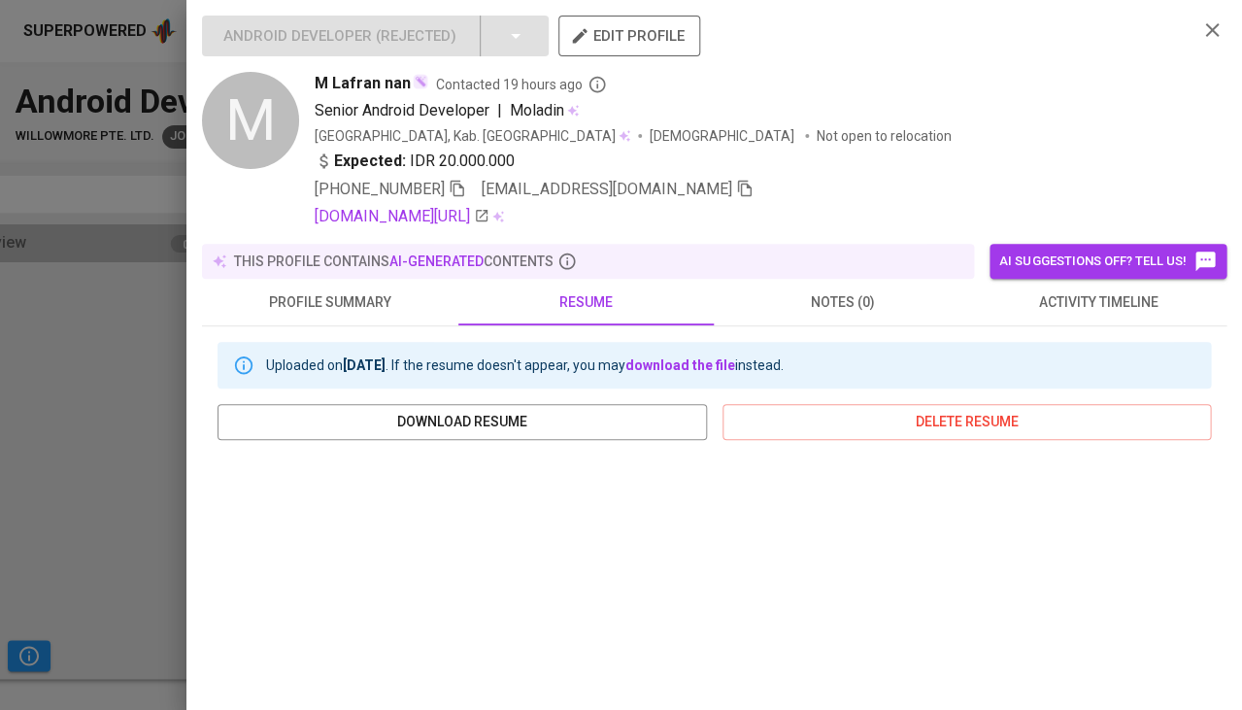
scroll to position [0, 0]
click at [354, 78] on span "M Lafran nan" at bounding box center [363, 83] width 96 height 23
click at [330, 290] on span "profile summary" at bounding box center [330, 302] width 233 height 24
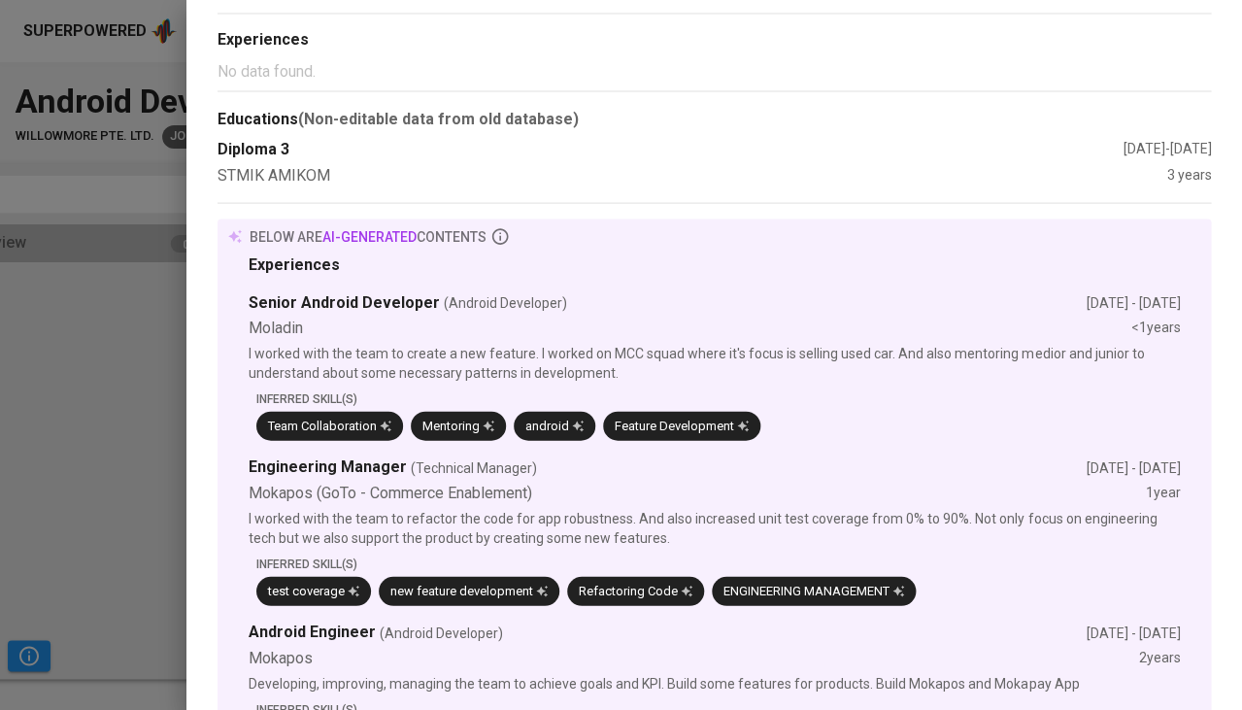
scroll to position [782, 0]
click at [0, 404] on div at bounding box center [621, 355] width 1242 height 710
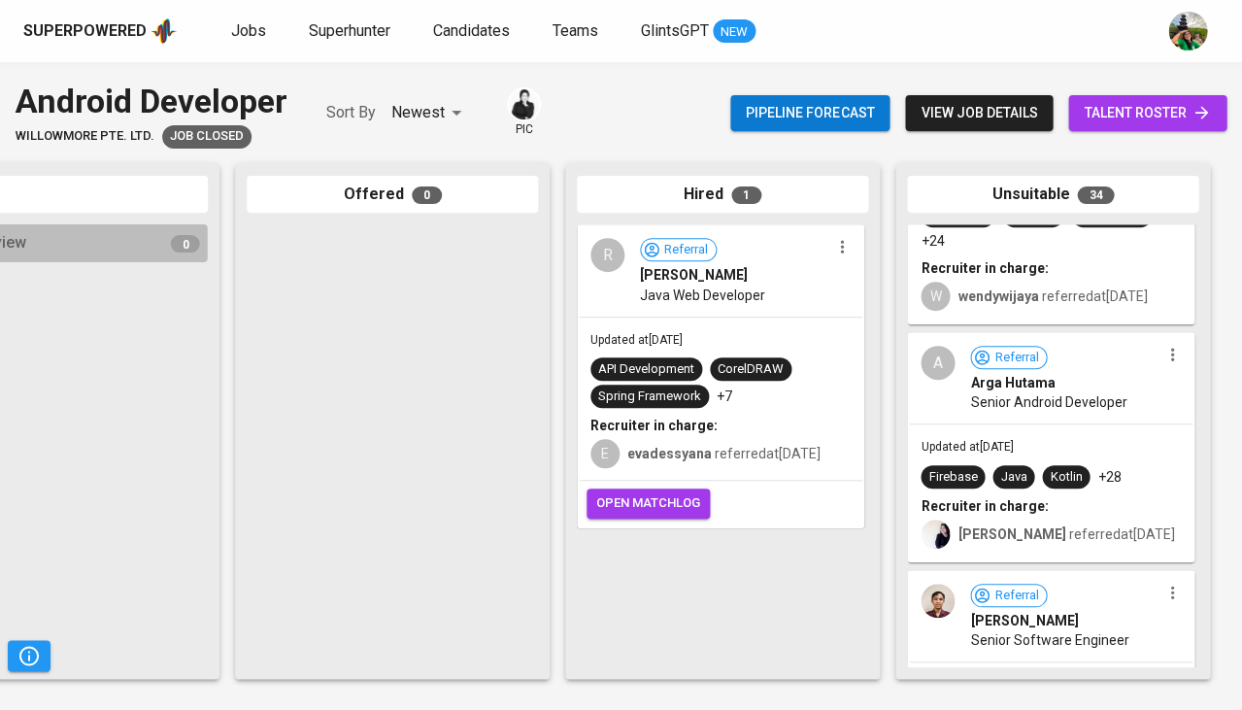
scroll to position [880, 0]
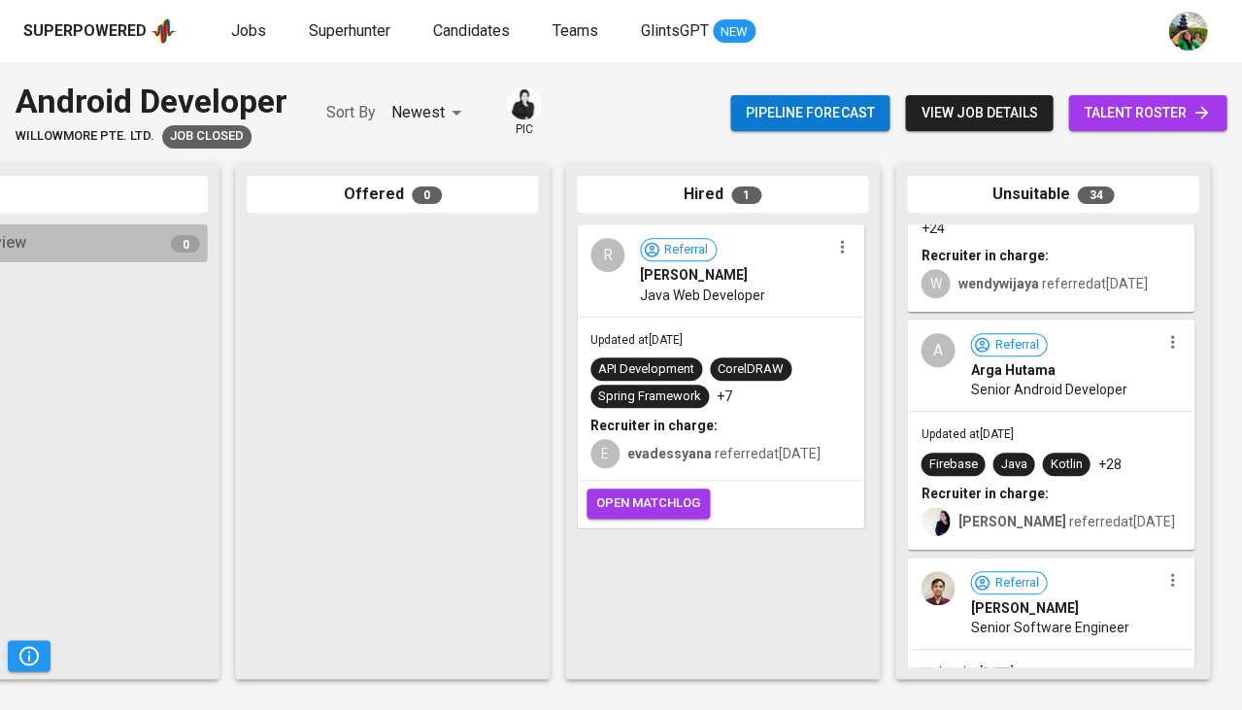
click at [1049, 444] on div "Updated at [DATE] Firebase Java Kotlin +28 Recruiter in charge: [PERSON_NAME] r…" at bounding box center [1051, 480] width 284 height 136
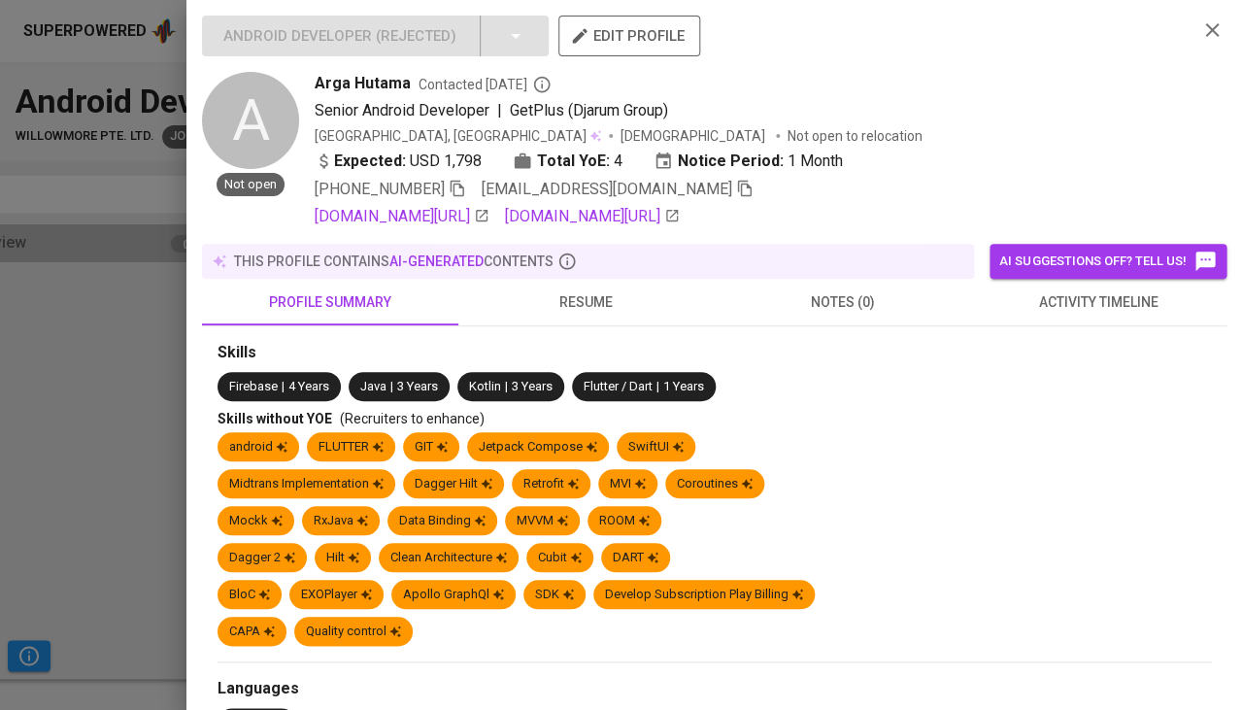
click at [578, 298] on span "resume" at bounding box center [586, 302] width 233 height 24
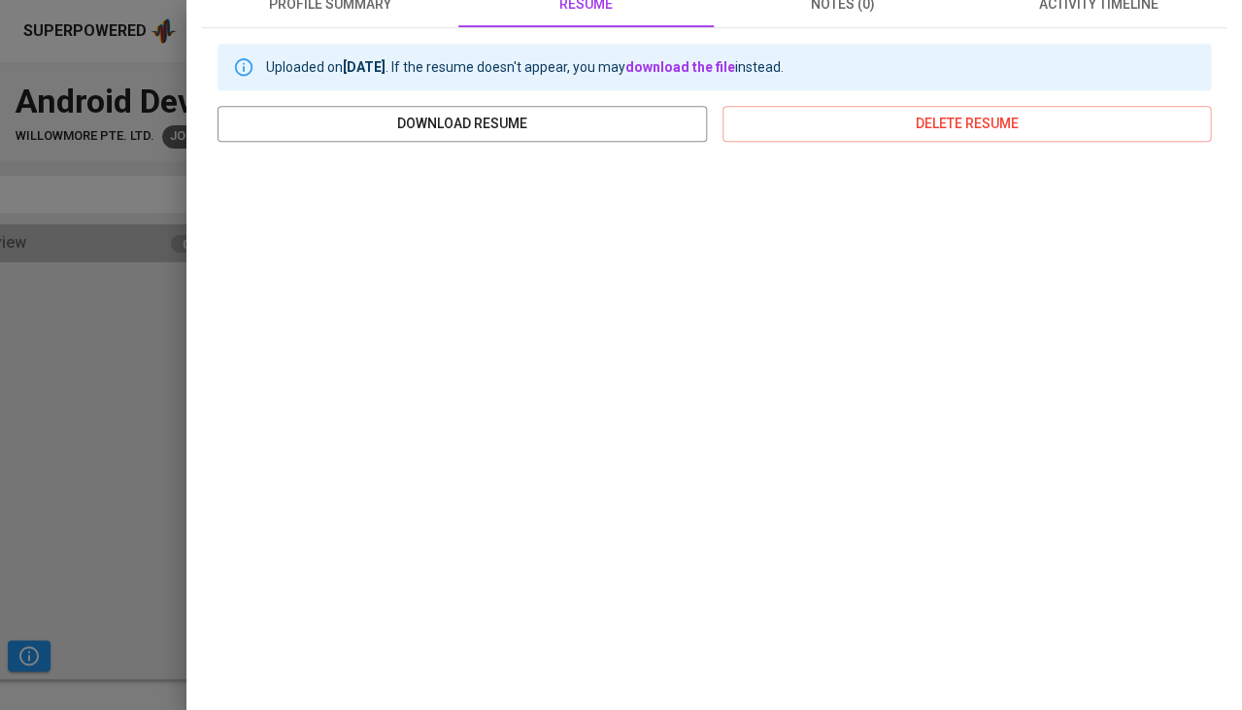
scroll to position [302, 0]
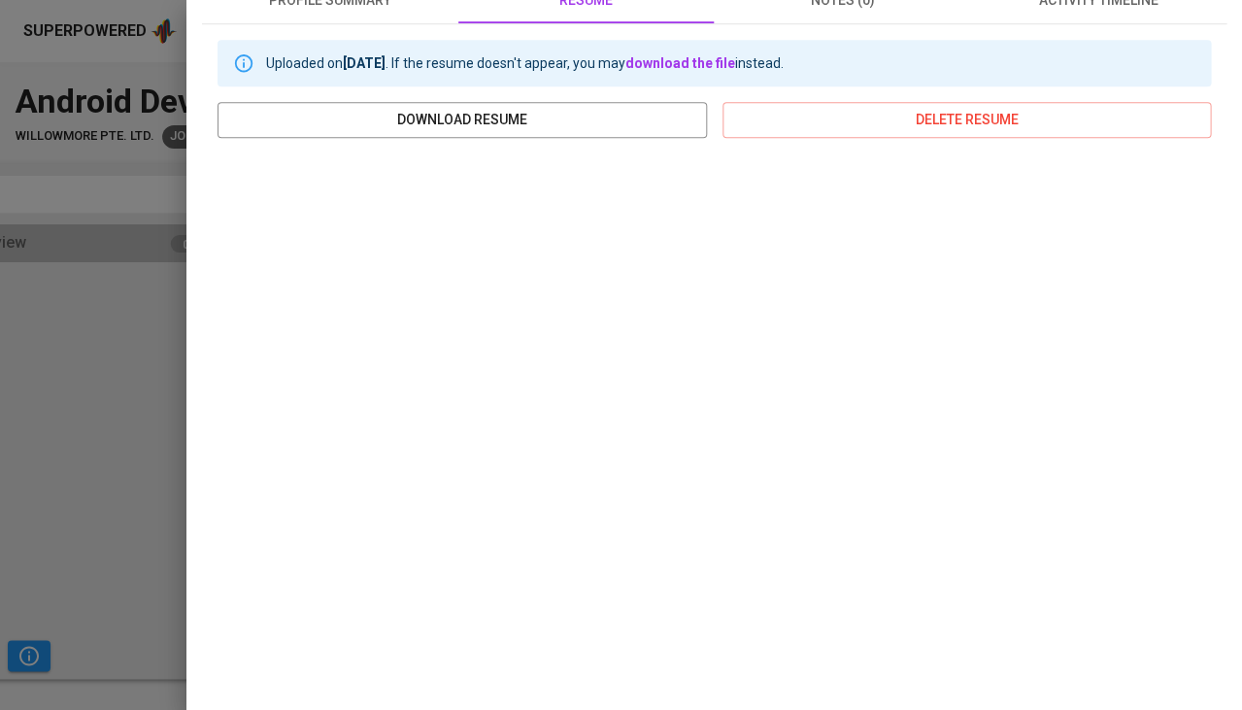
click at [132, 358] on div at bounding box center [621, 355] width 1242 height 710
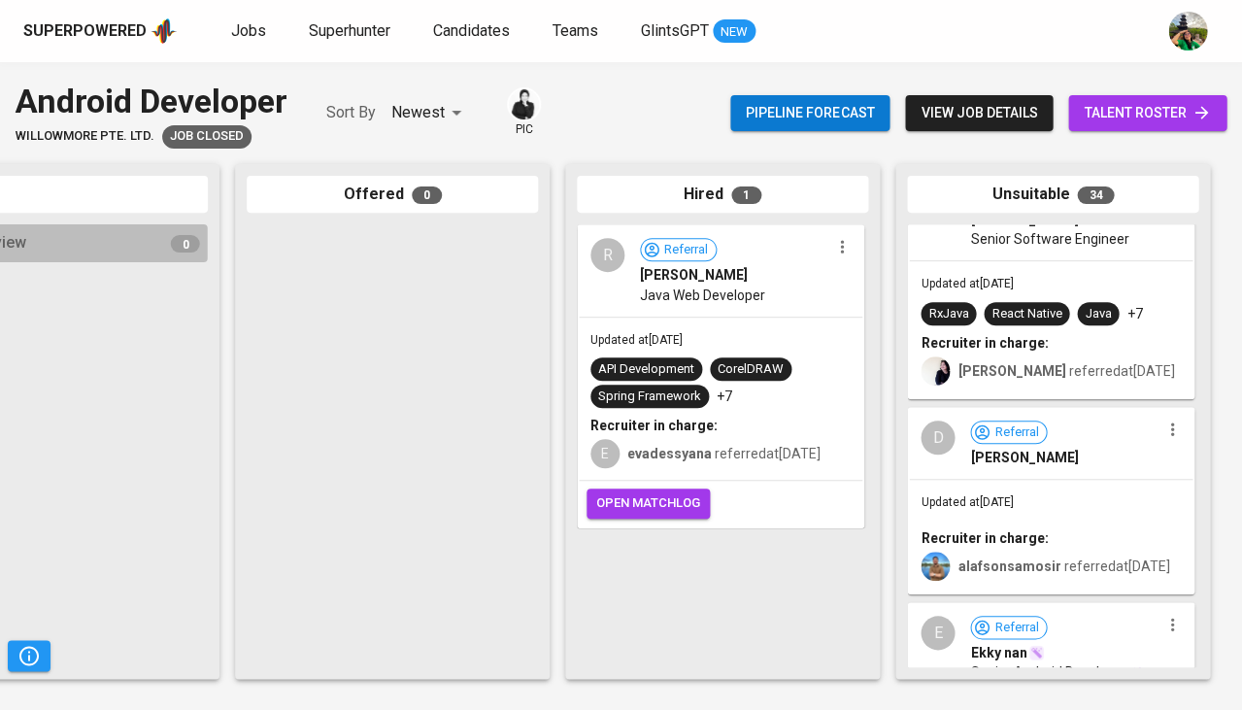
scroll to position [1269, 0]
click at [1030, 335] on b "Recruiter in charge:" at bounding box center [984, 342] width 127 height 16
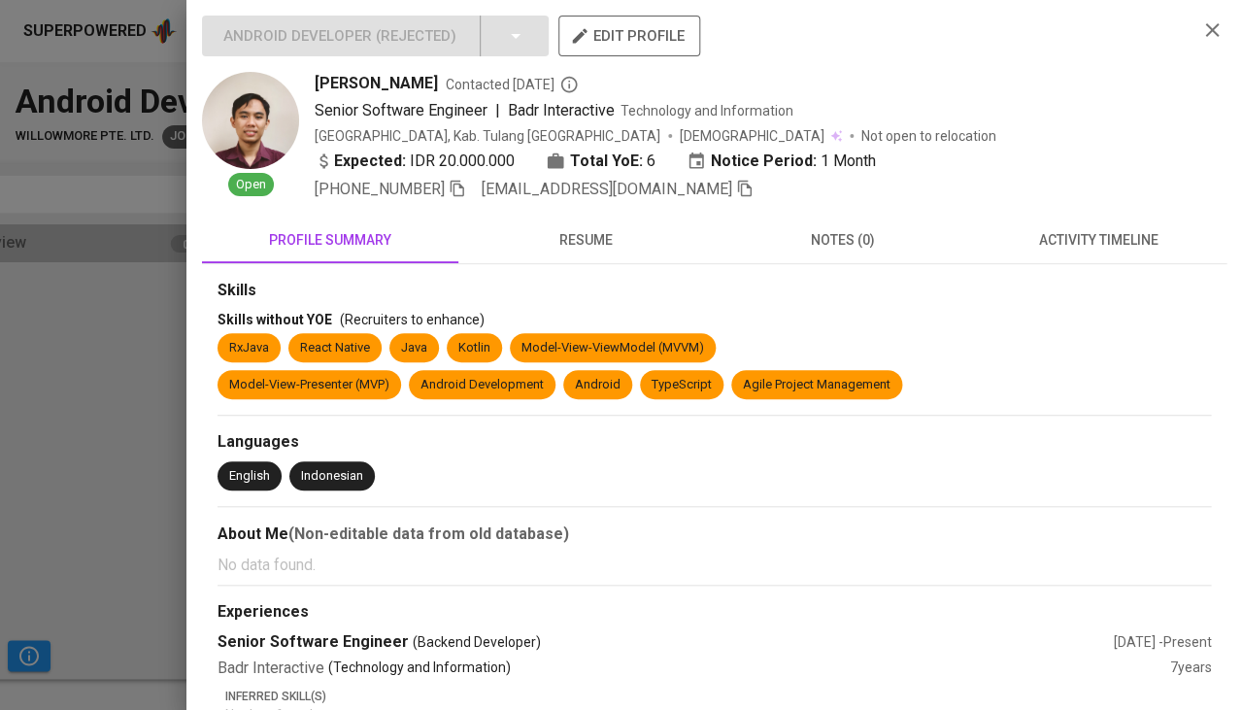
click at [576, 264] on div "Skills Skills without YOE (Recruiters to enhance) RxJava React Native Java Kotl…" at bounding box center [714, 554] width 1025 height 580
click at [592, 253] on button "resume" at bounding box center [586, 240] width 256 height 47
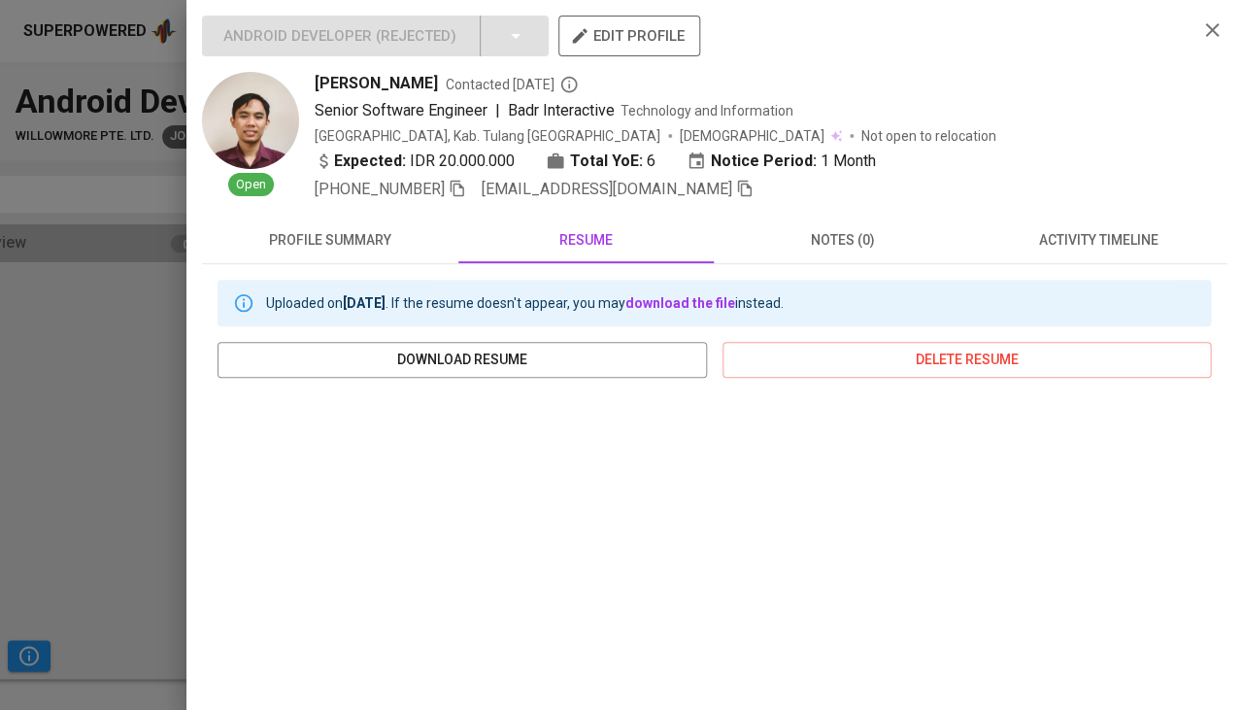
scroll to position [0, 0]
click at [736, 189] on icon "button" at bounding box center [744, 188] width 17 height 17
click at [140, 374] on div at bounding box center [621, 355] width 1242 height 710
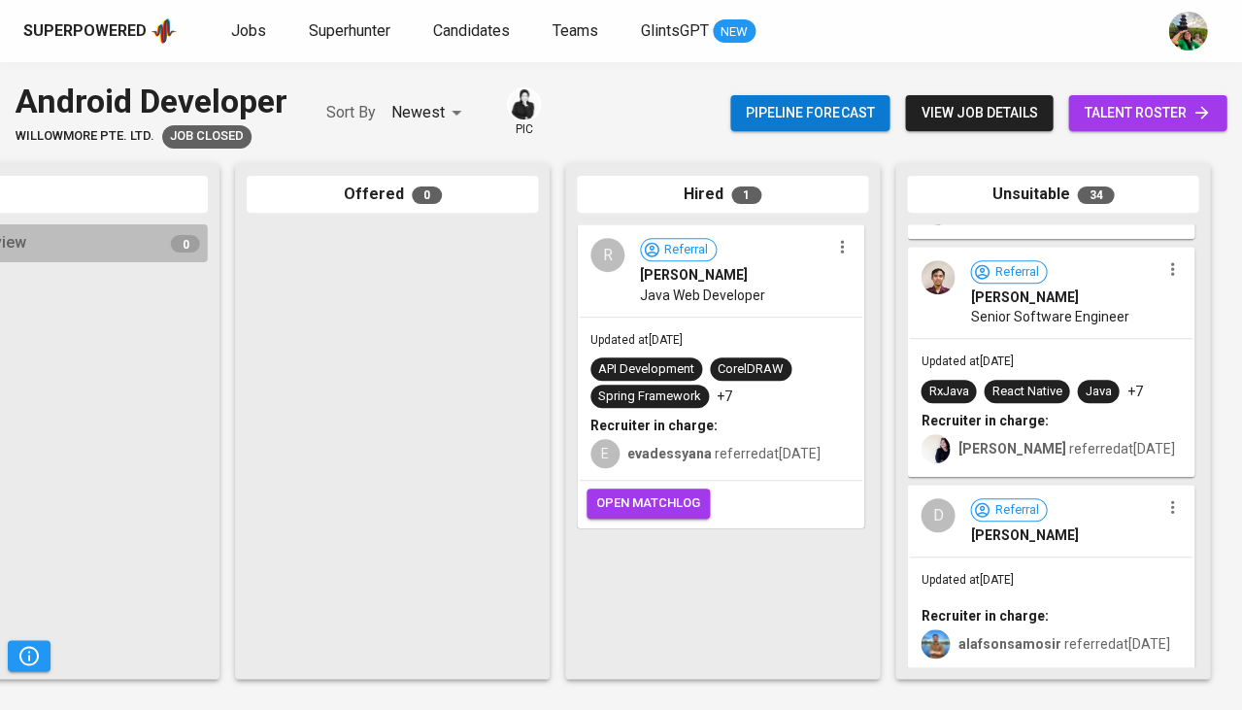
scroll to position [1282, 0]
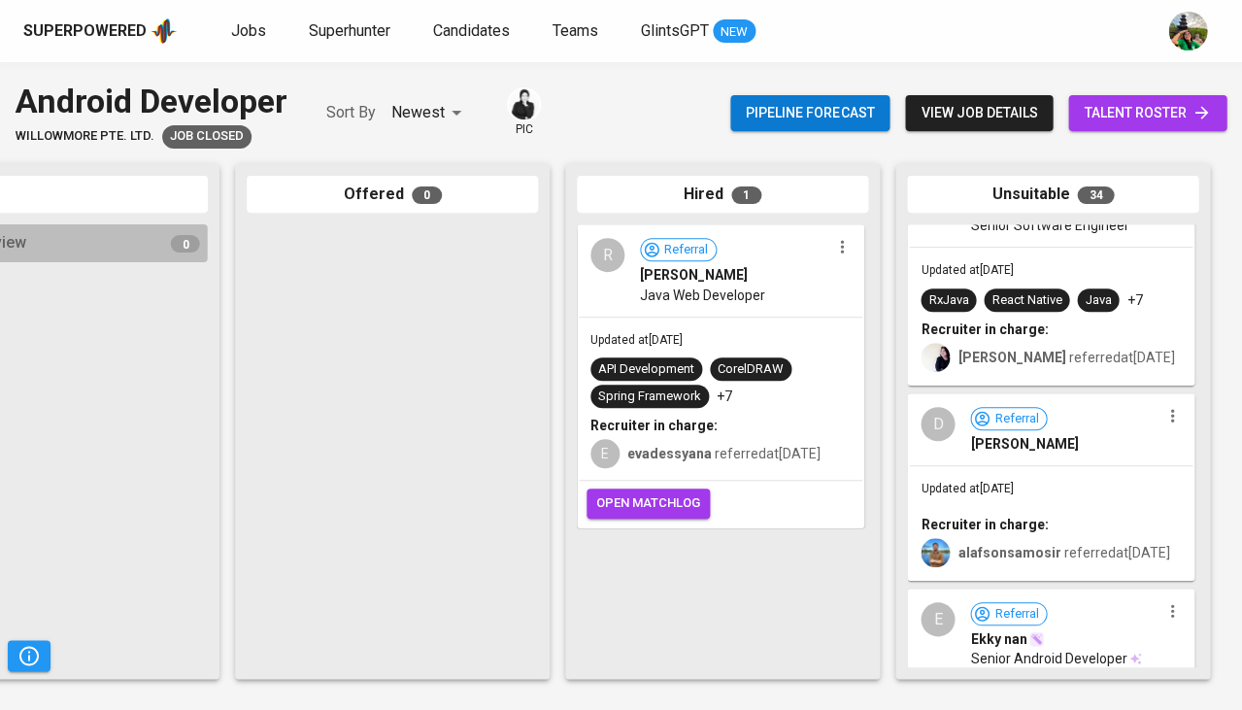
click at [1028, 471] on div "Updated at [DATE] Recruiter in charge: alafsonsamosir referred at [DATE]" at bounding box center [1051, 522] width 284 height 113
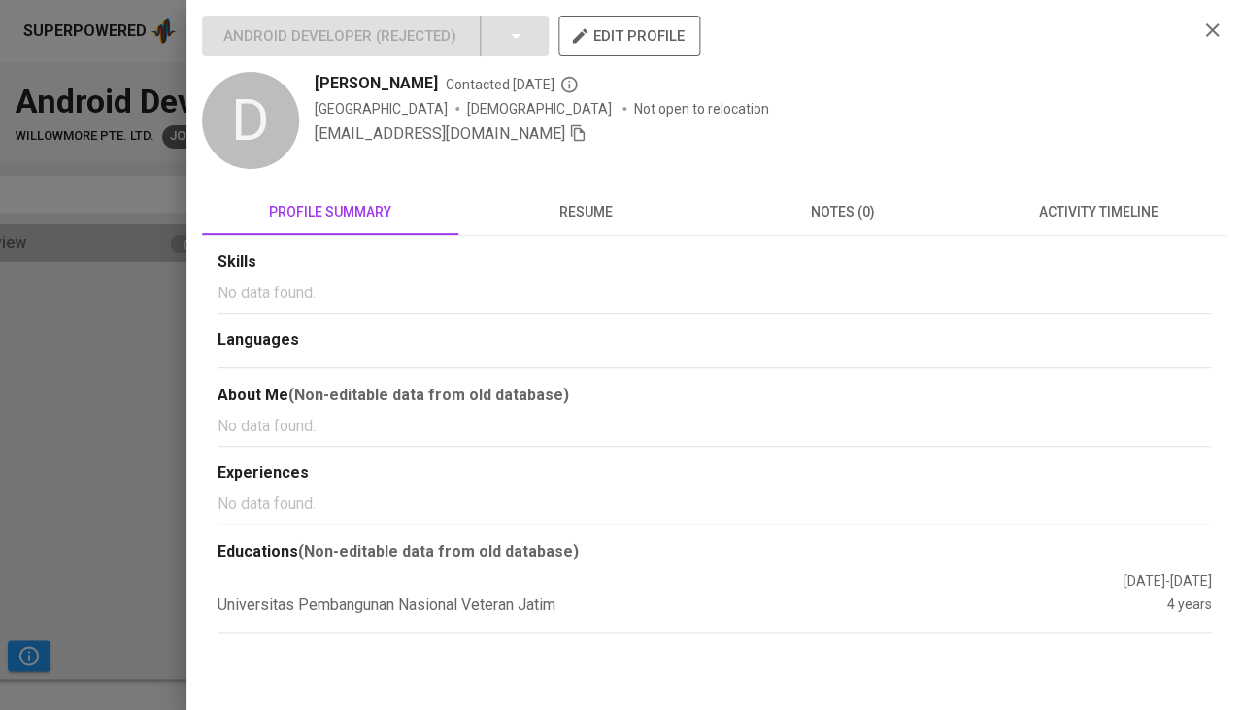
click at [610, 237] on div "Skills No data found. Languages About Me (Non-editable data from old database) …" at bounding box center [714, 434] width 1025 height 397
click at [590, 218] on span "resume" at bounding box center [586, 212] width 233 height 24
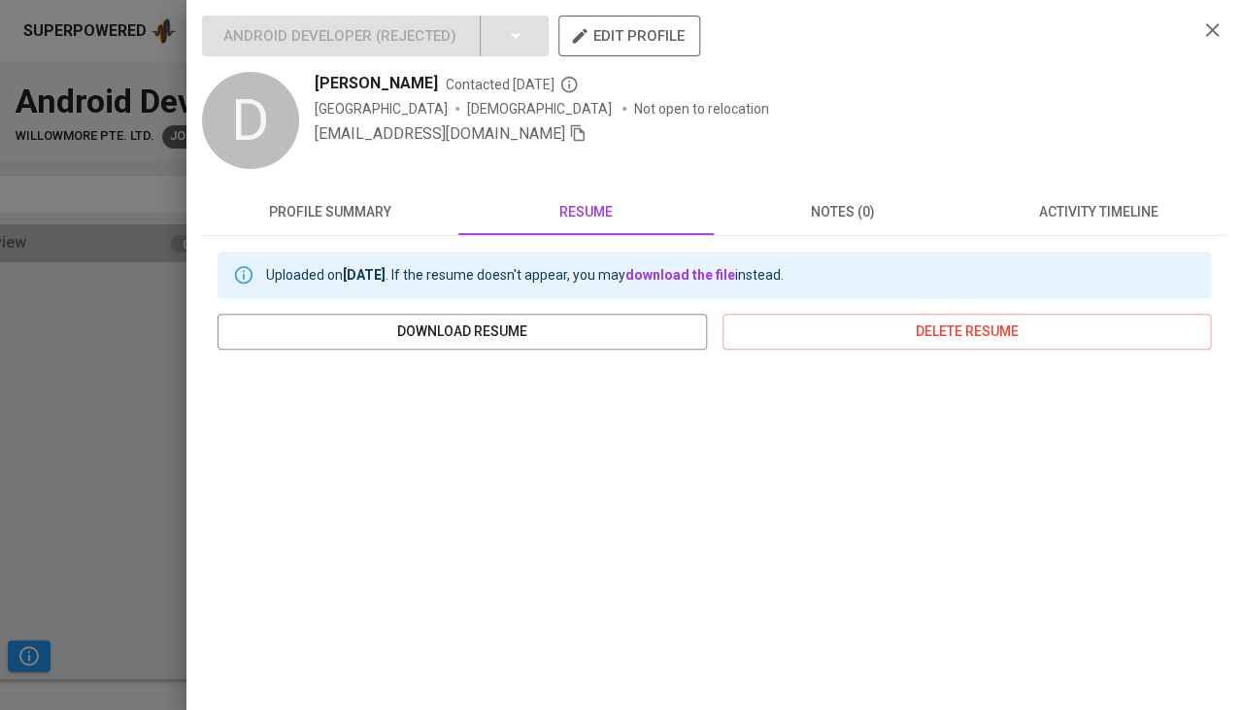
click at [62, 535] on div at bounding box center [621, 355] width 1242 height 710
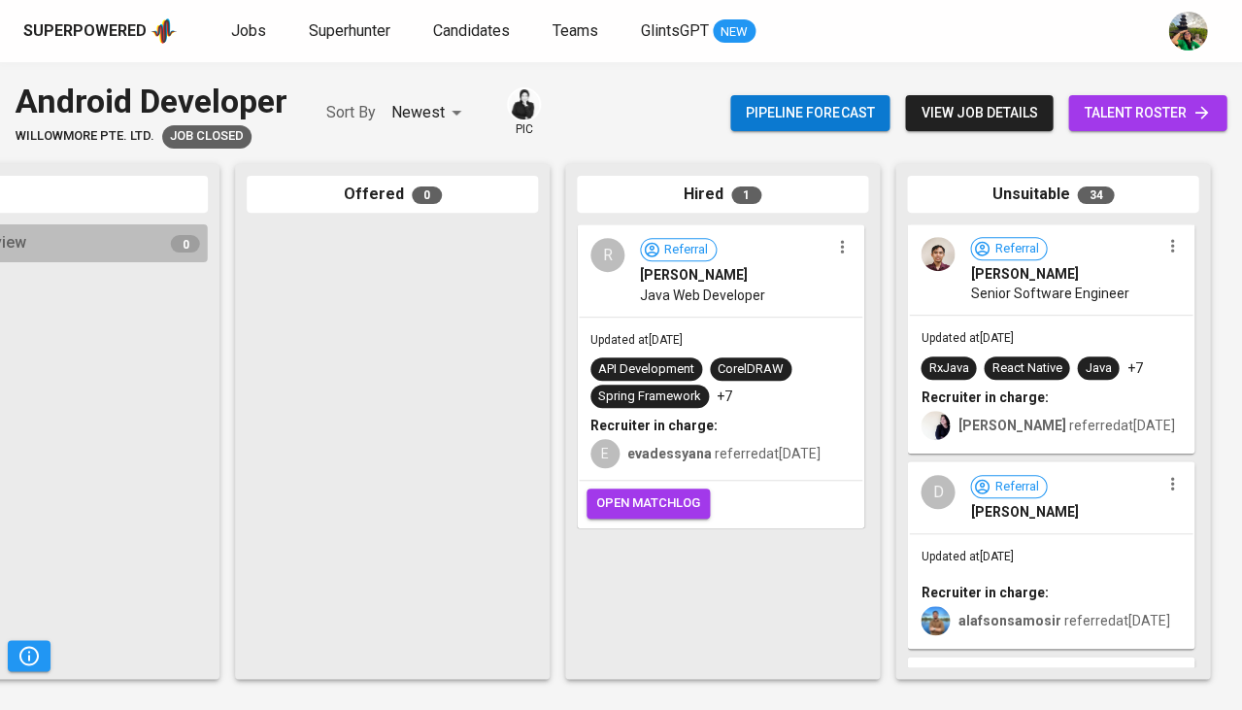
scroll to position [1207, 0]
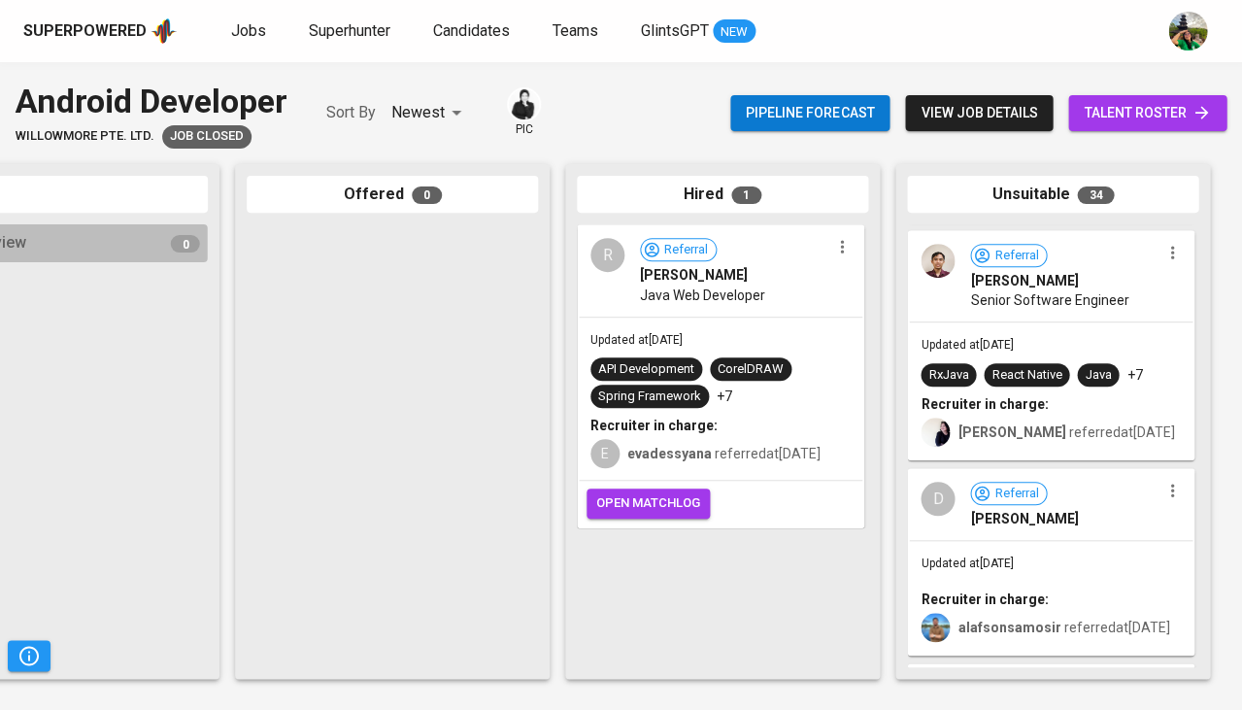
click at [1038, 524] on div "D Referral [PERSON_NAME]" at bounding box center [1051, 505] width 284 height 70
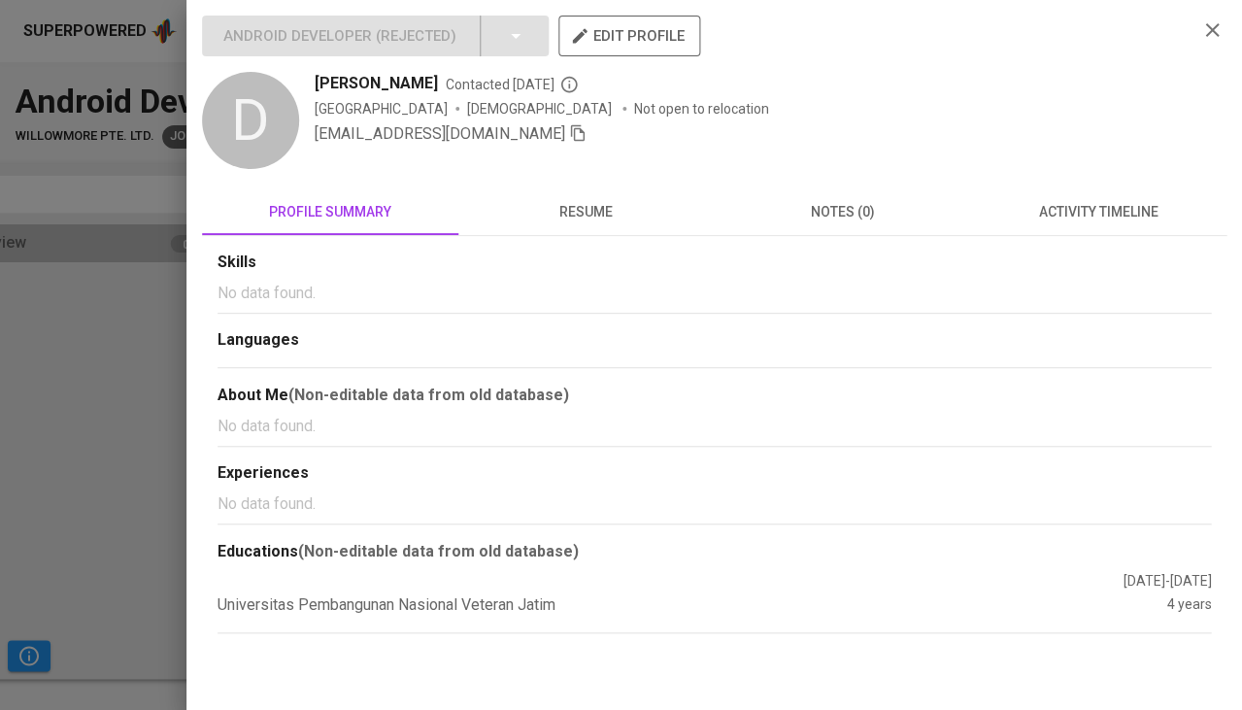
click at [606, 221] on span "resume" at bounding box center [586, 212] width 233 height 24
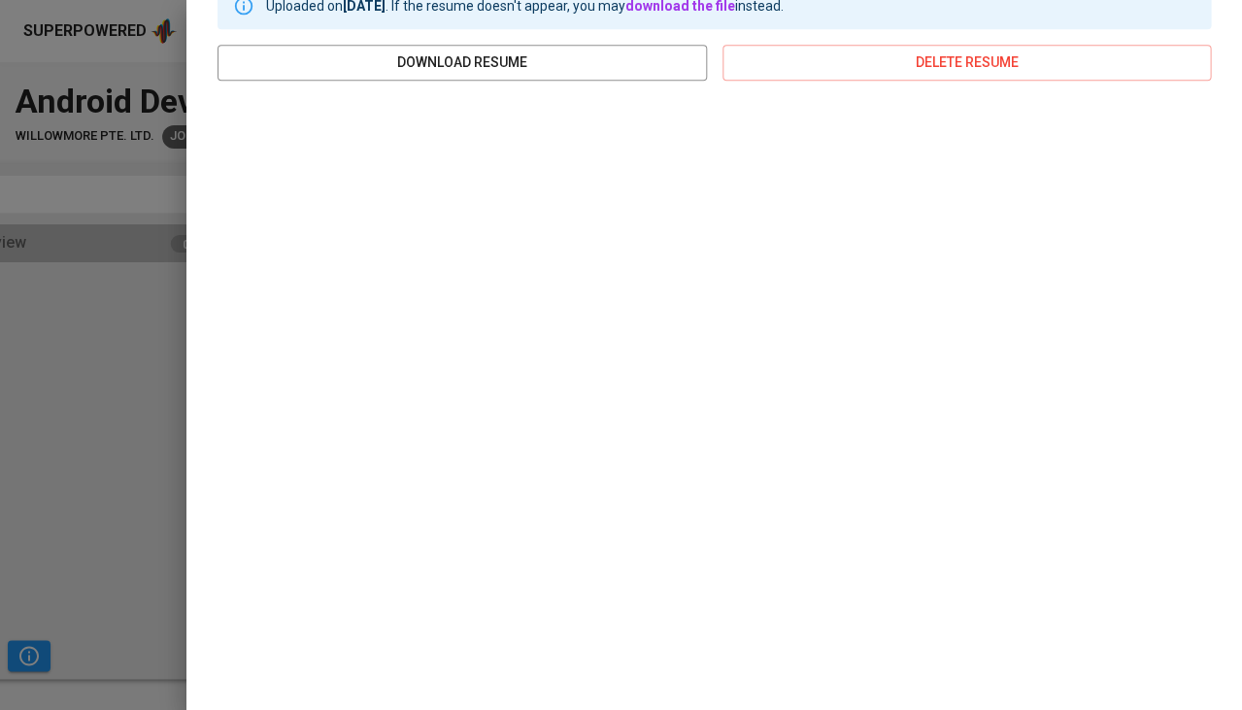
scroll to position [269, 0]
click at [120, 342] on div at bounding box center [621, 355] width 1242 height 710
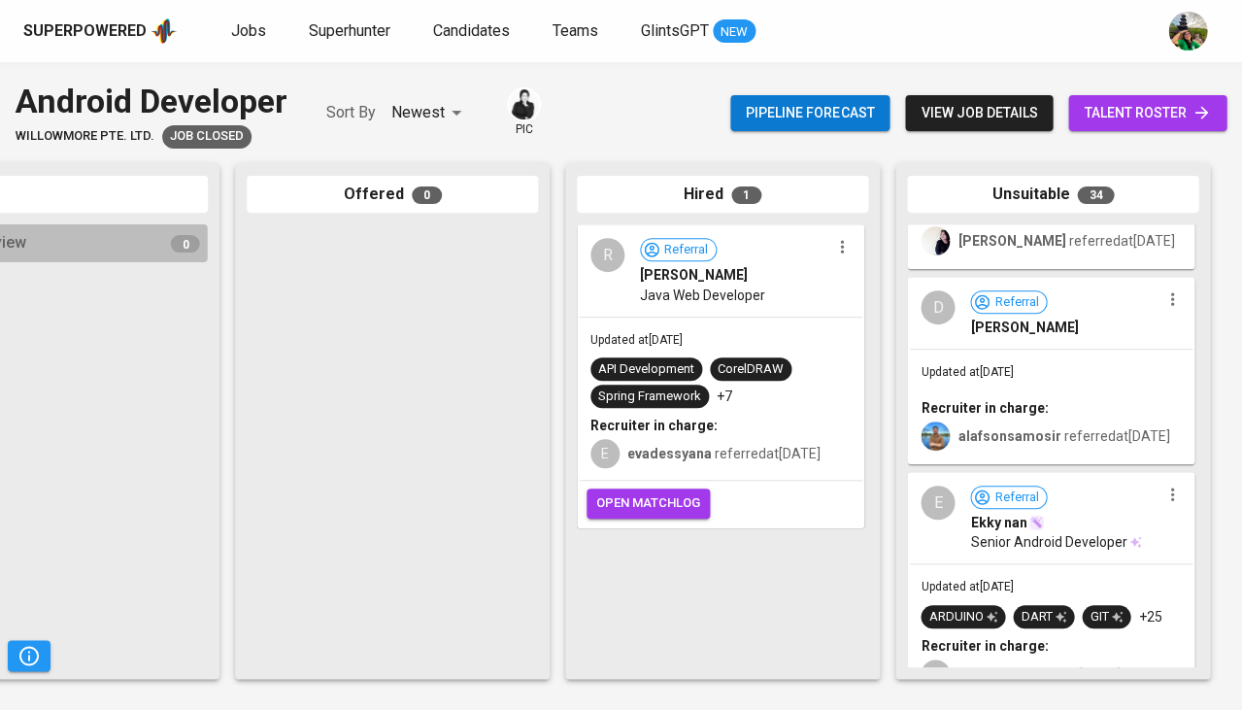
scroll to position [1441, 0]
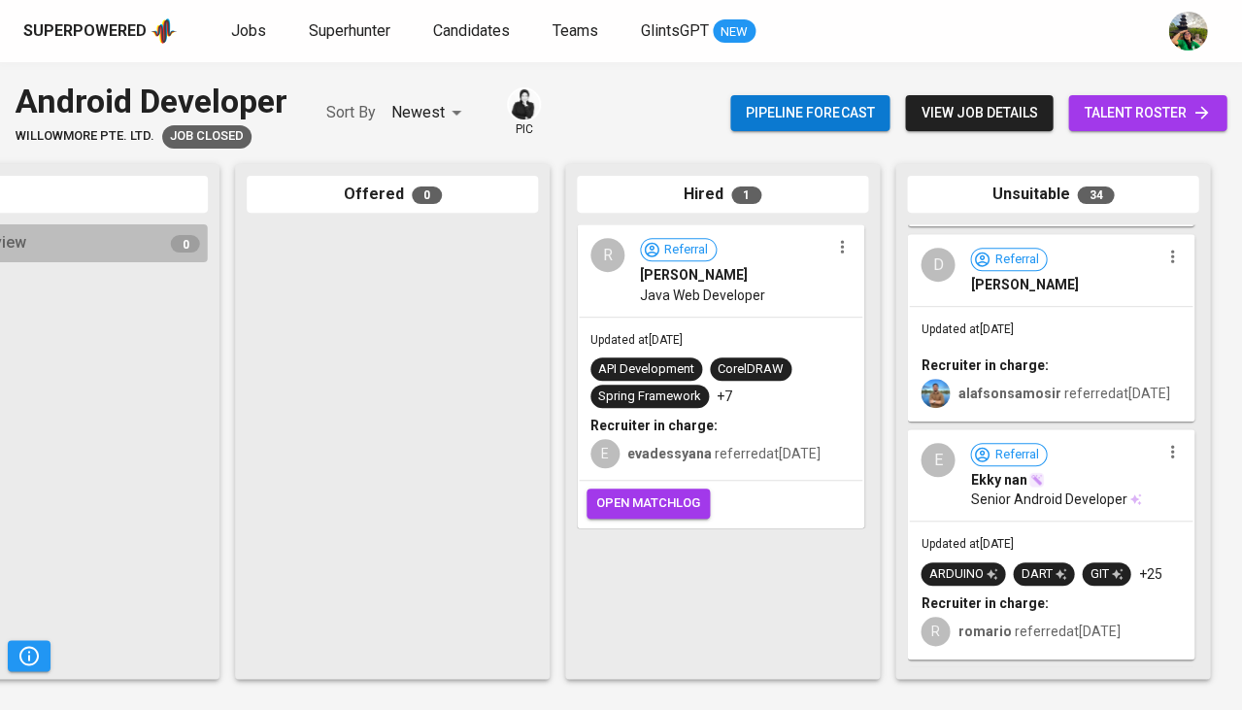
click at [998, 489] on span "Ekky nan" at bounding box center [998, 479] width 56 height 19
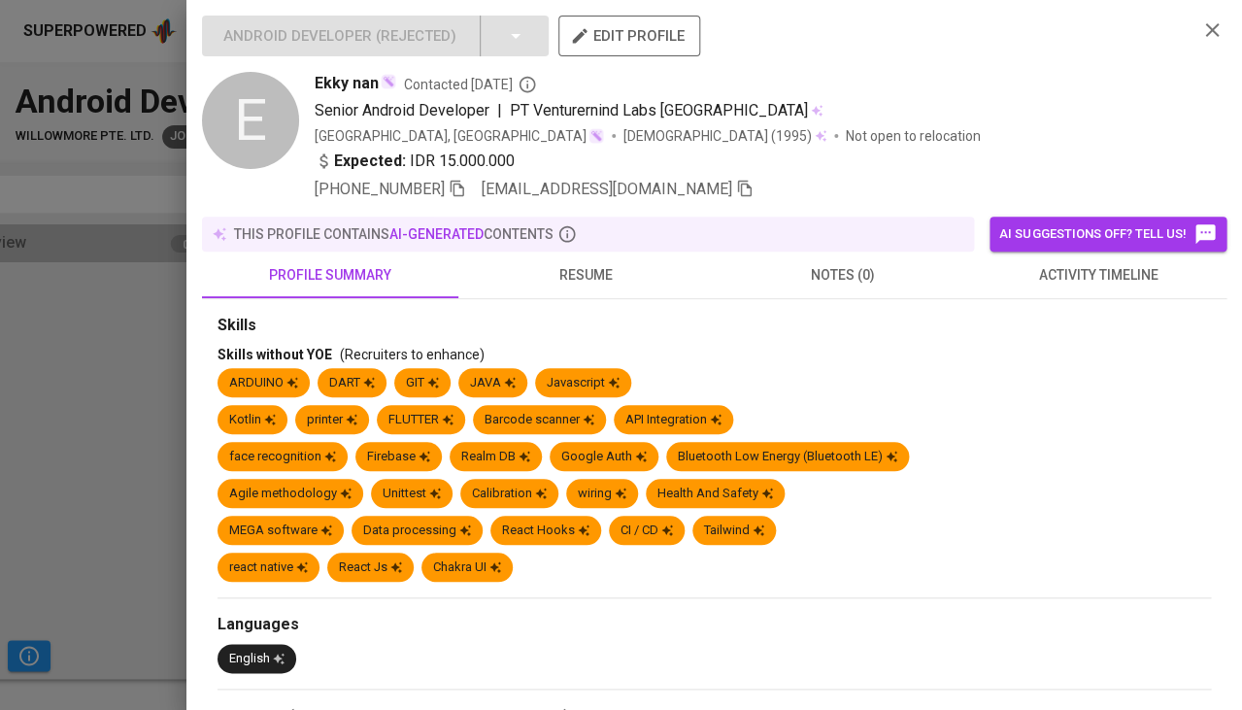
click at [569, 268] on span "resume" at bounding box center [586, 275] width 233 height 24
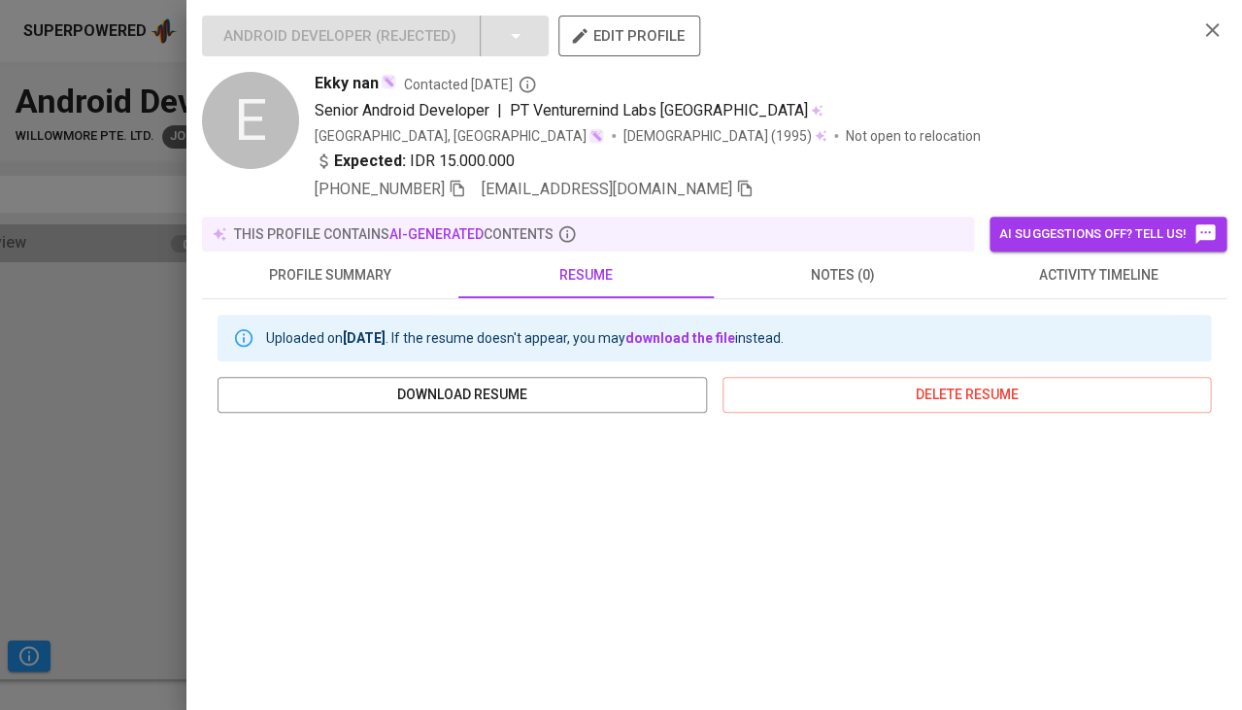
scroll to position [194, 0]
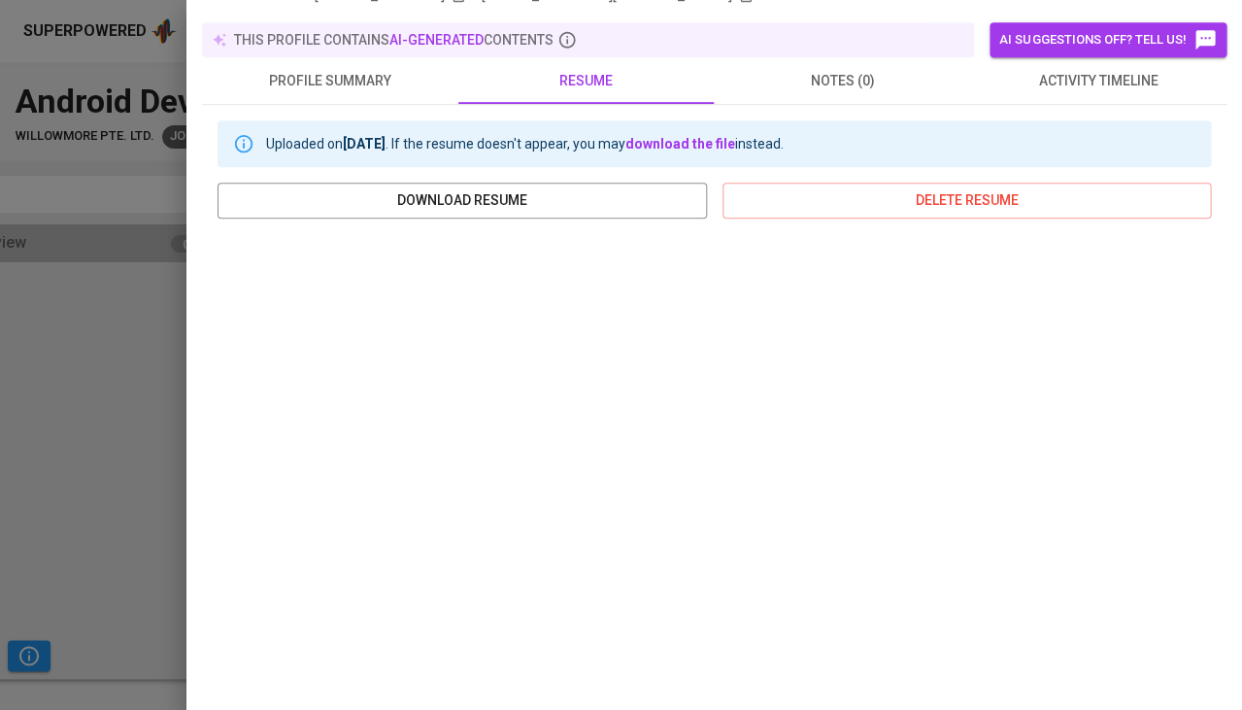
click at [78, 414] on div at bounding box center [621, 355] width 1242 height 710
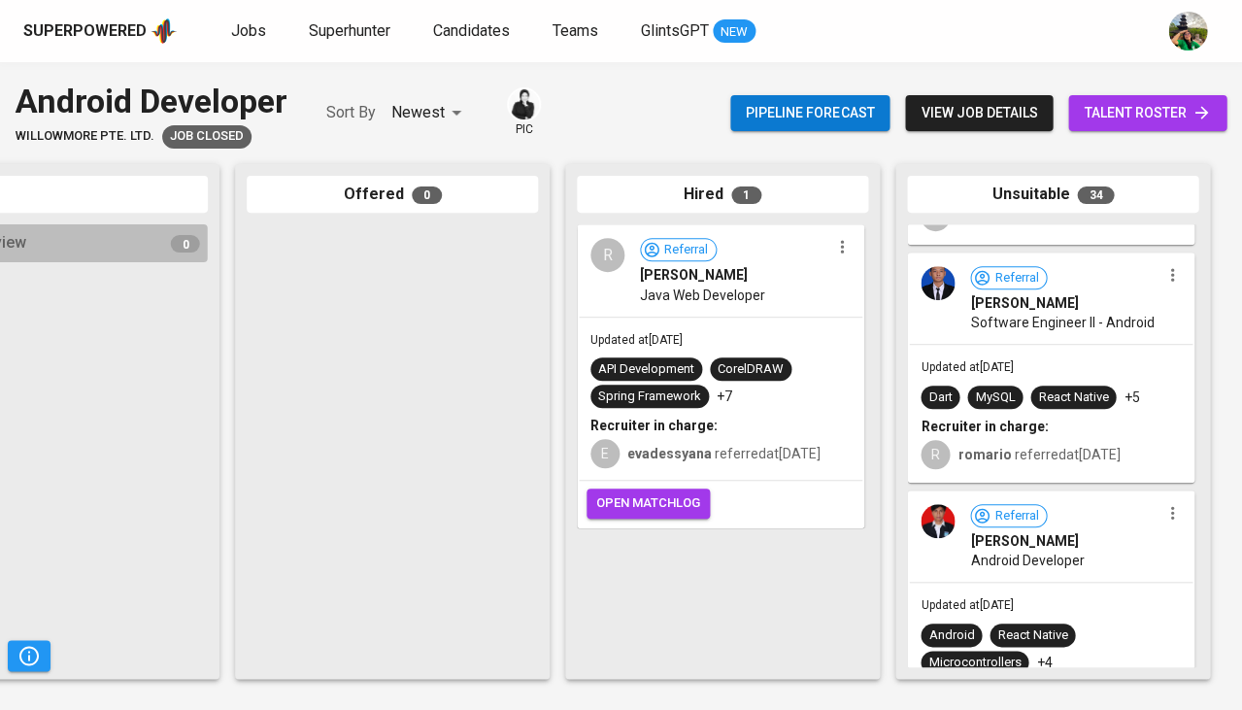
scroll to position [1890, 0]
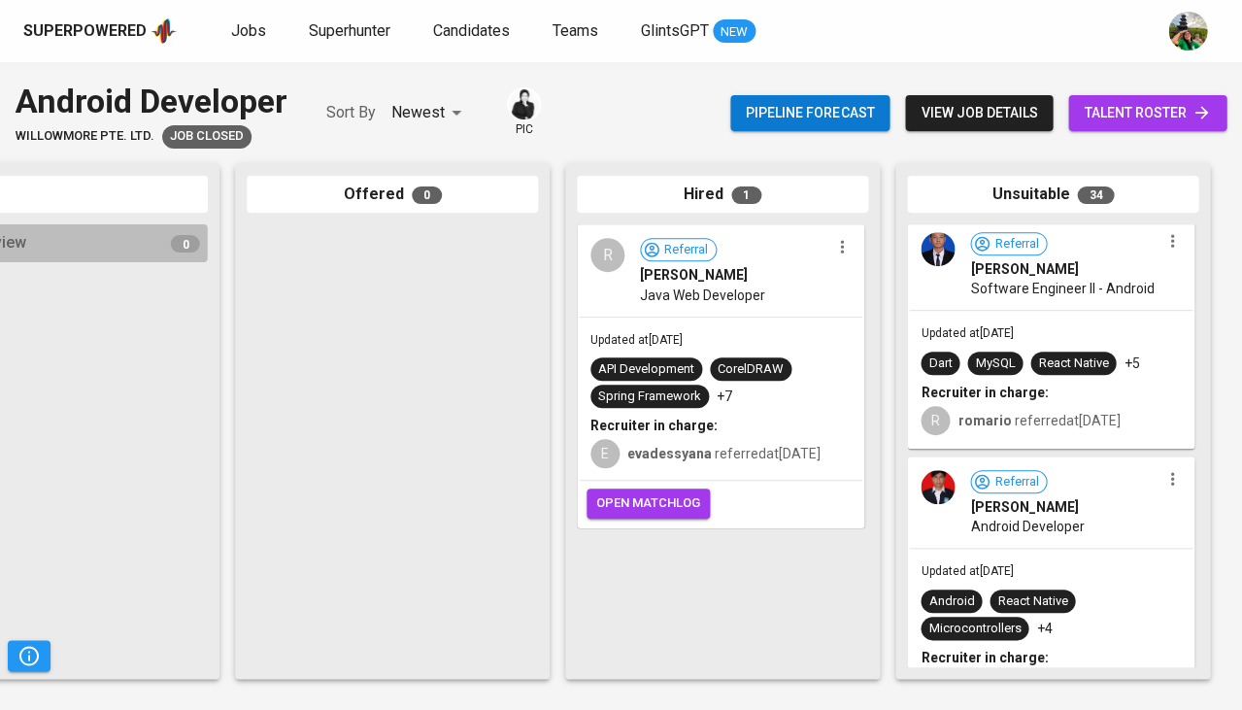
click at [1059, 331] on div "Updated at Apr 21, 2023 Dart MySQL React Native +5 Recruiter in charge: R romar…" at bounding box center [1051, 379] width 284 height 136
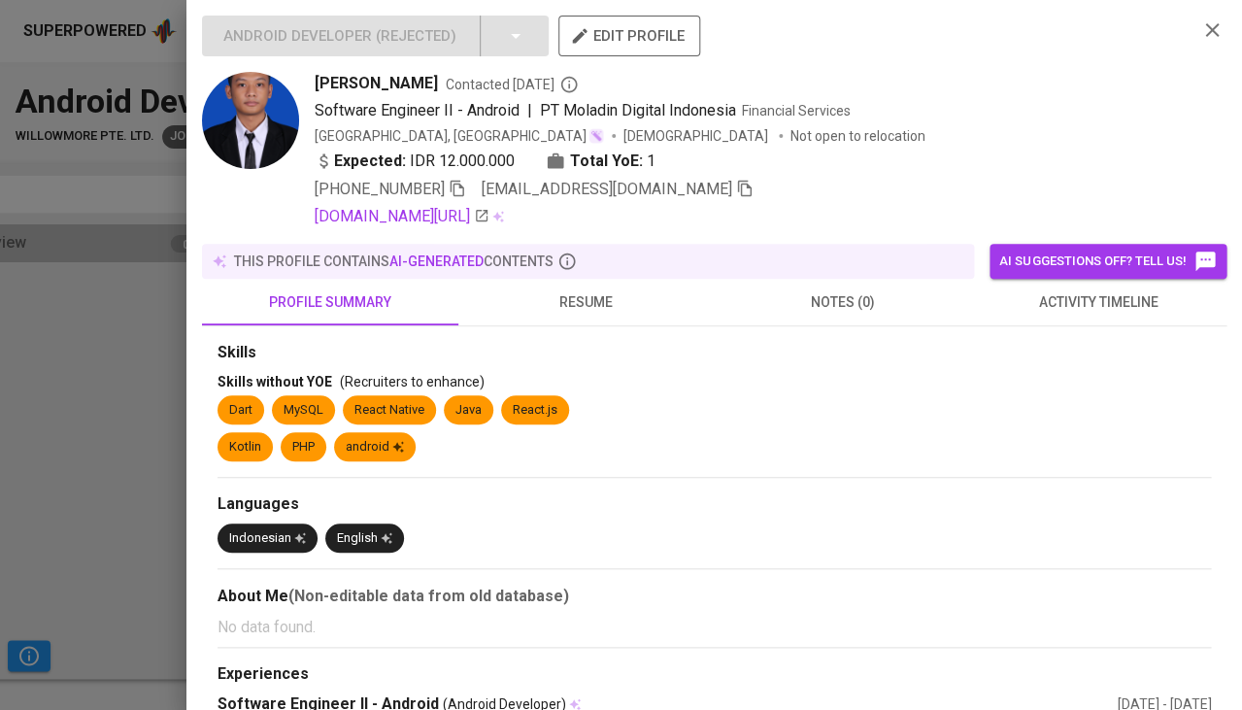
click at [589, 313] on button "resume" at bounding box center [586, 302] width 256 height 47
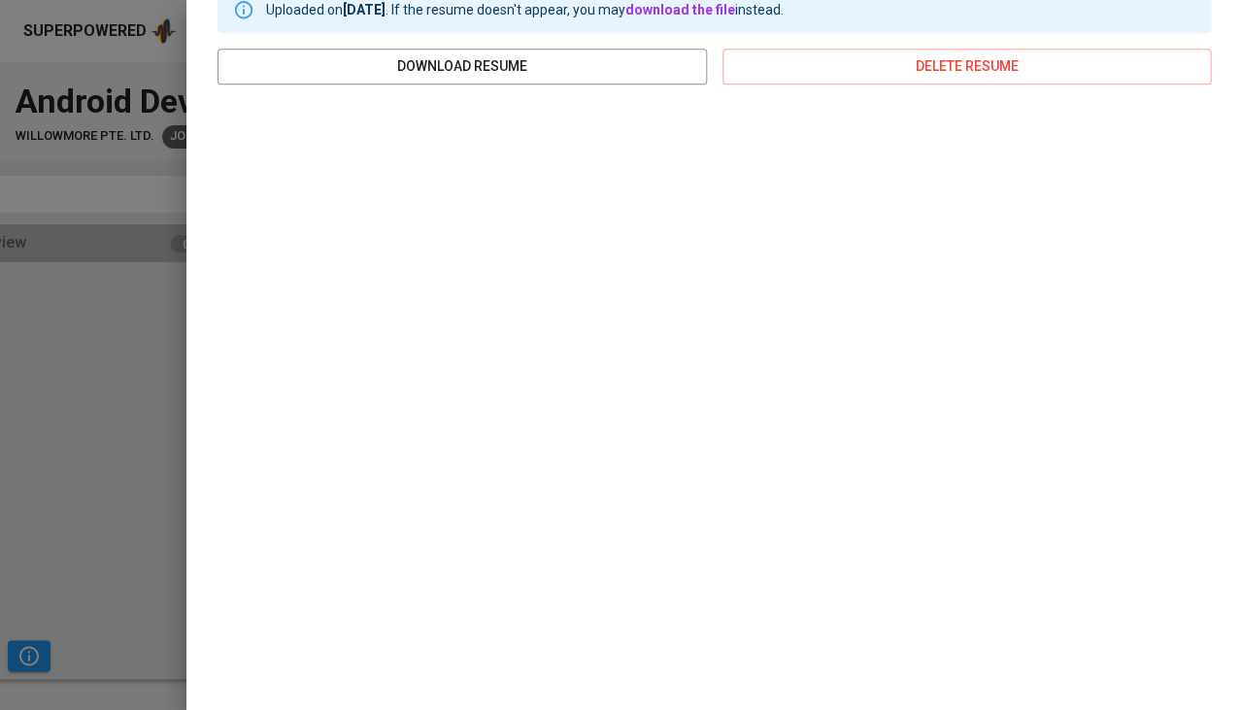
scroll to position [354, 0]
click at [112, 389] on div at bounding box center [621, 355] width 1242 height 710
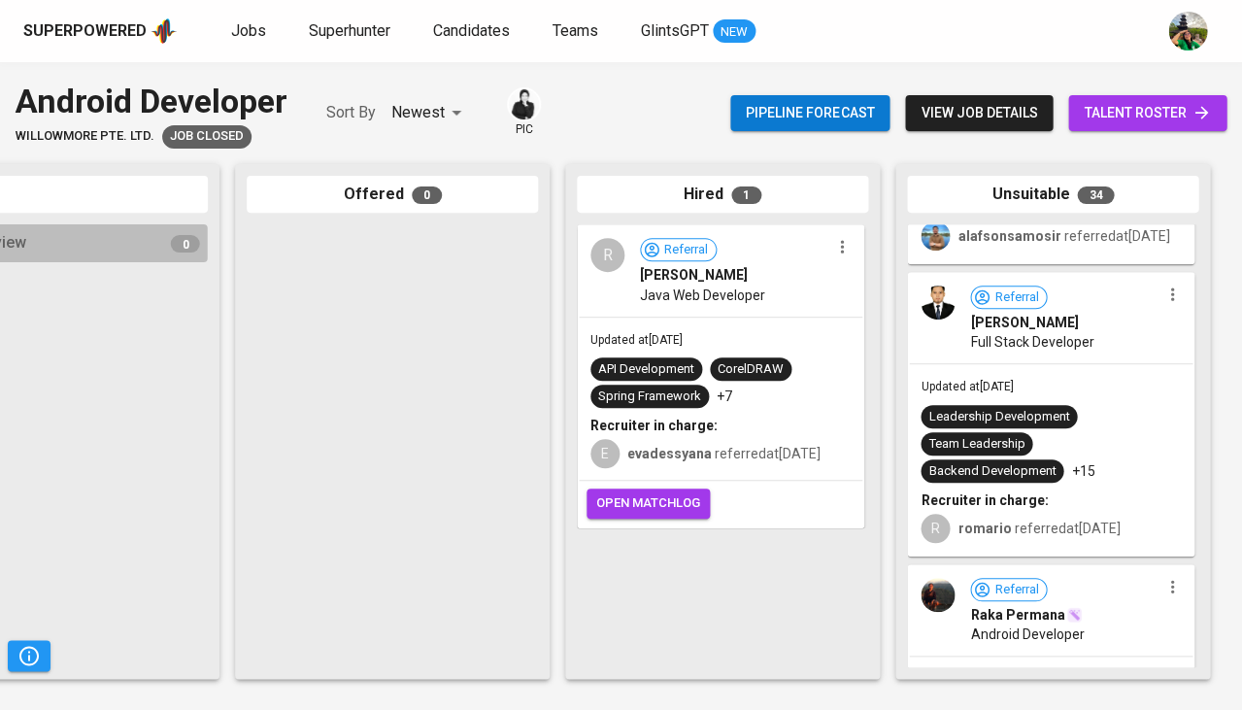
scroll to position [5536, 0]
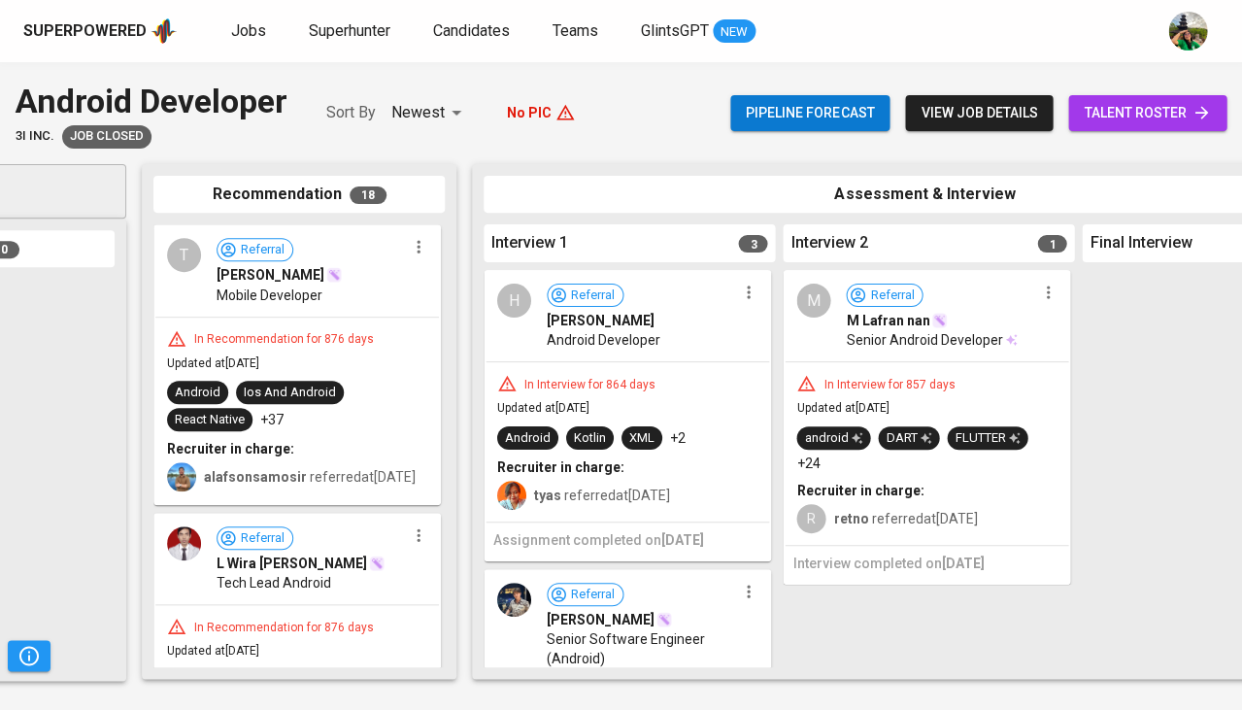
scroll to position [0, 287]
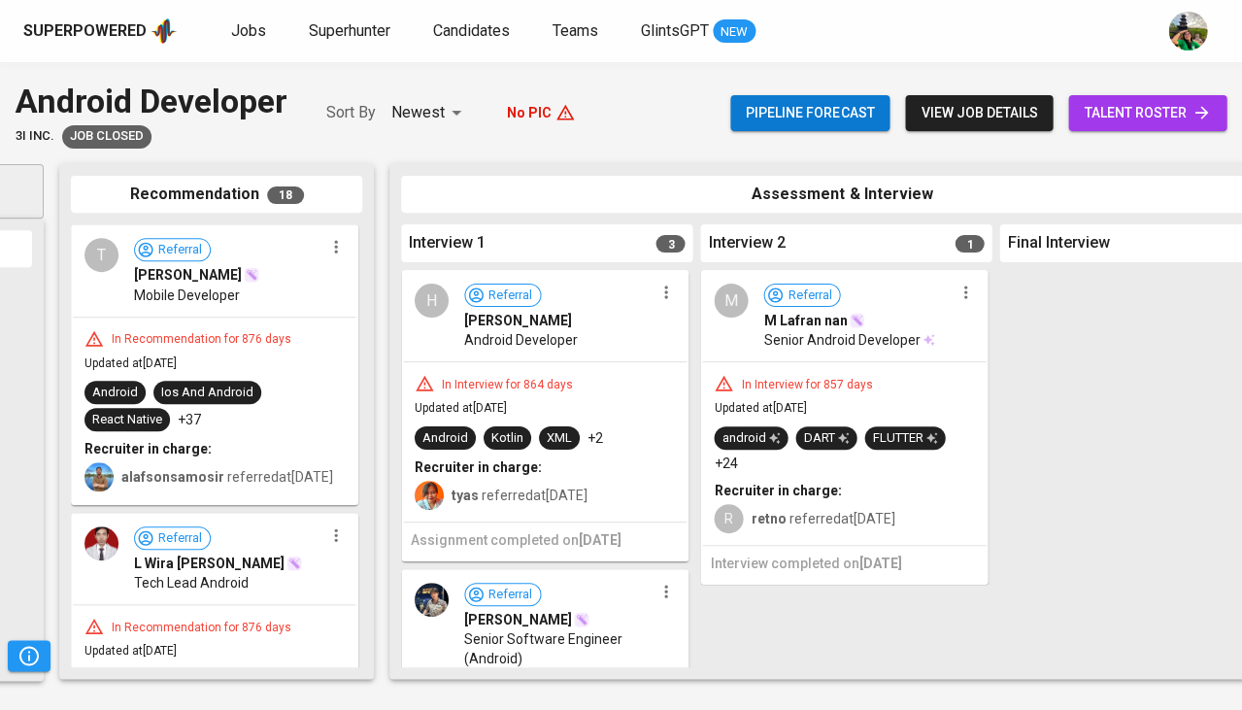
click at [923, 375] on div "In Interview for 857 days" at bounding box center [844, 383] width 260 height 19
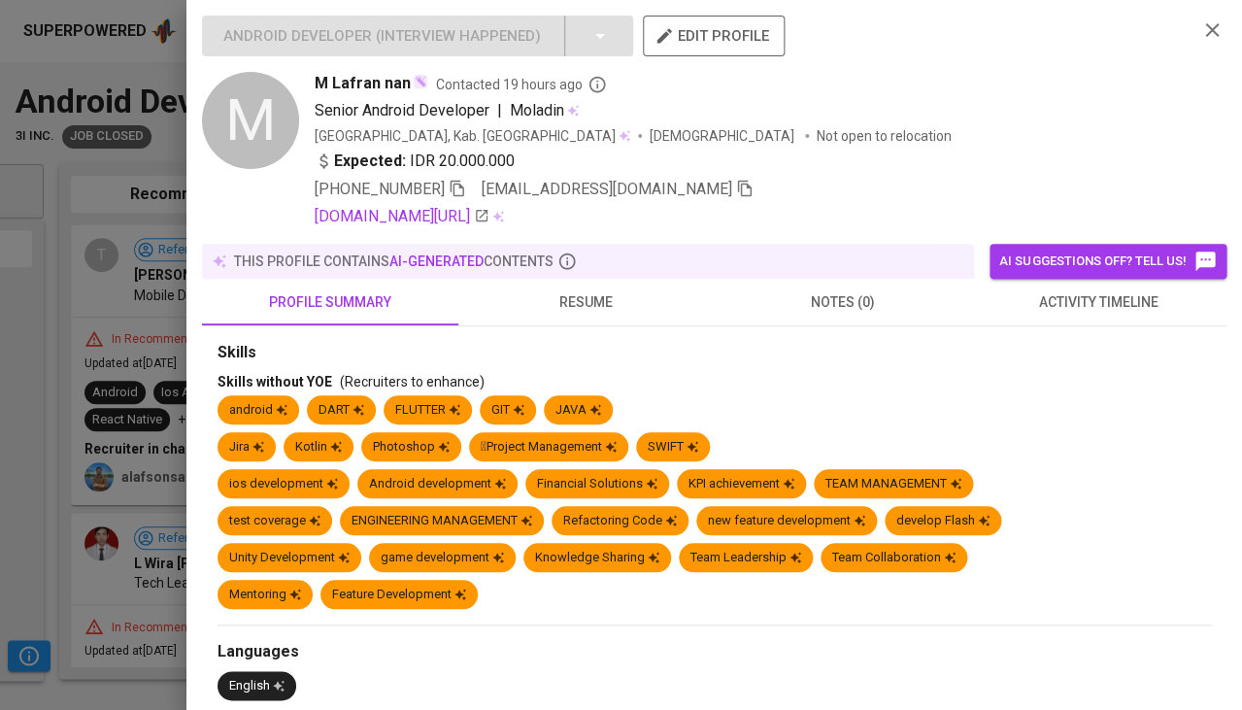
click at [598, 304] on span "resume" at bounding box center [586, 302] width 233 height 24
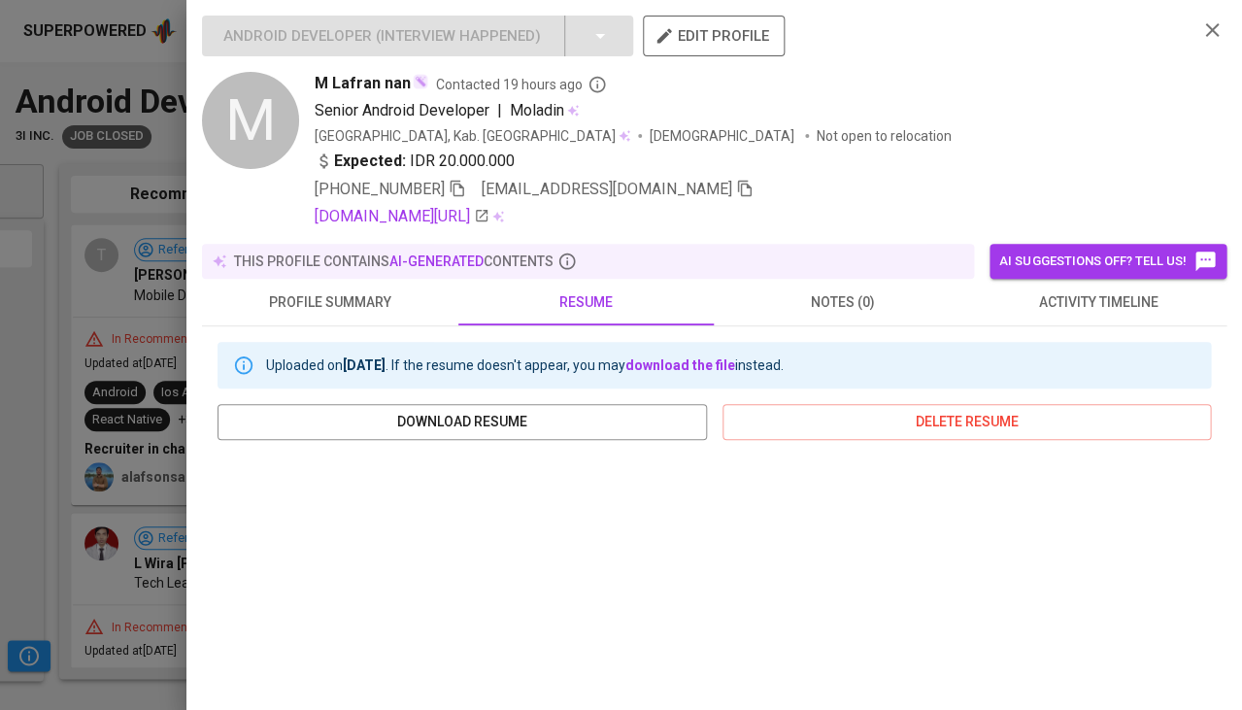
scroll to position [0, 0]
click at [466, 184] on icon "button" at bounding box center [457, 188] width 17 height 17
click at [663, 195] on span "[EMAIL_ADDRESS][DOMAIN_NAME]" at bounding box center [618, 189] width 272 height 23
click at [738, 182] on icon "button" at bounding box center [745, 189] width 14 height 17
click at [95, 399] on div at bounding box center [621, 355] width 1242 height 710
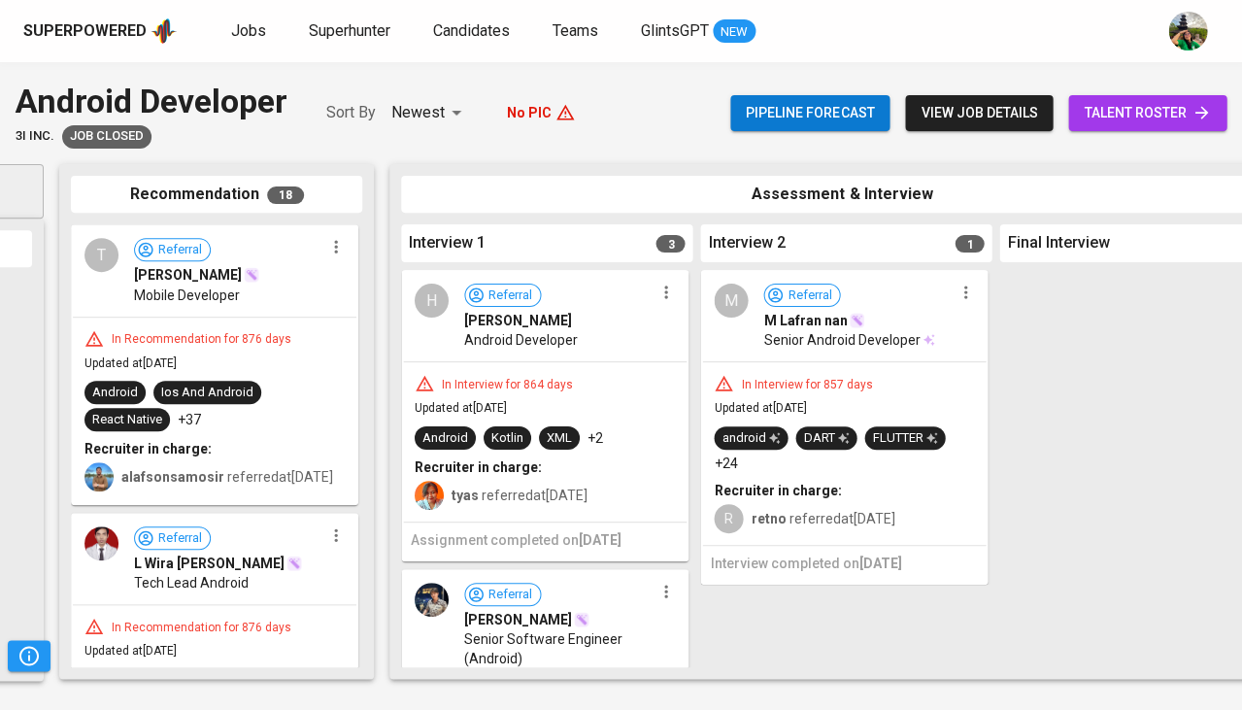
click at [564, 380] on div "In Interview for 864 days" at bounding box center [507, 385] width 147 height 17
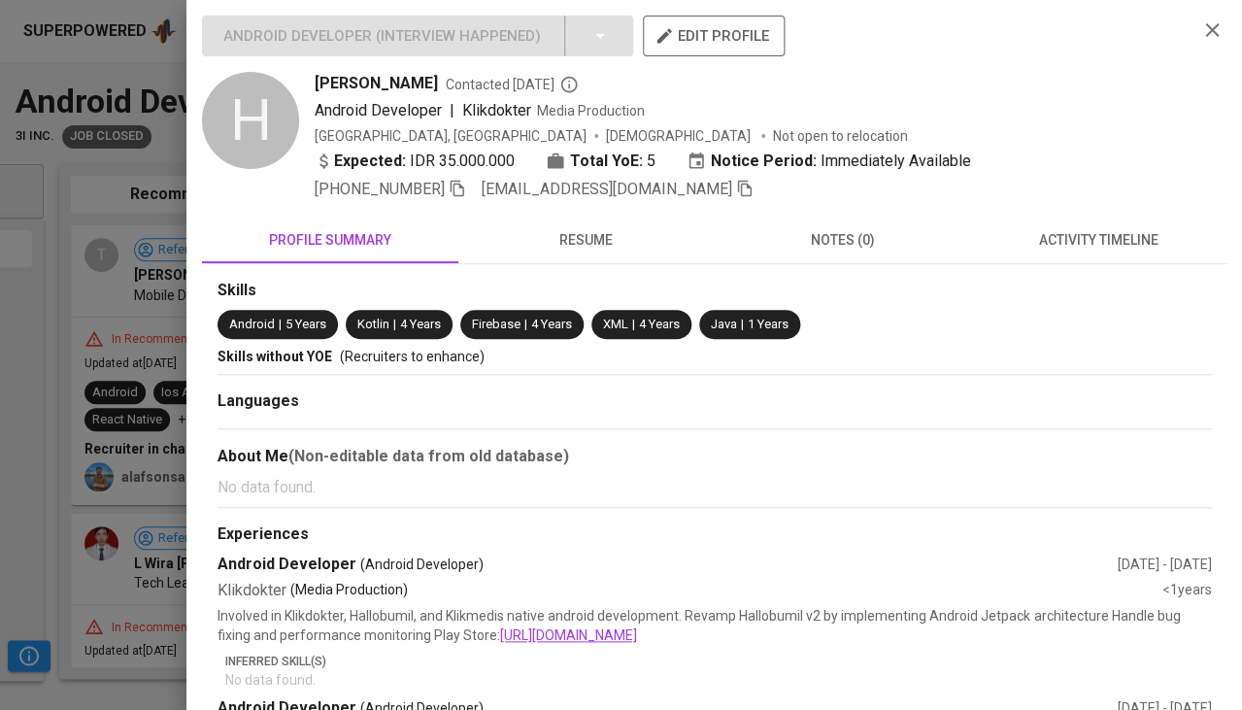
click at [602, 241] on span "resume" at bounding box center [586, 240] width 233 height 24
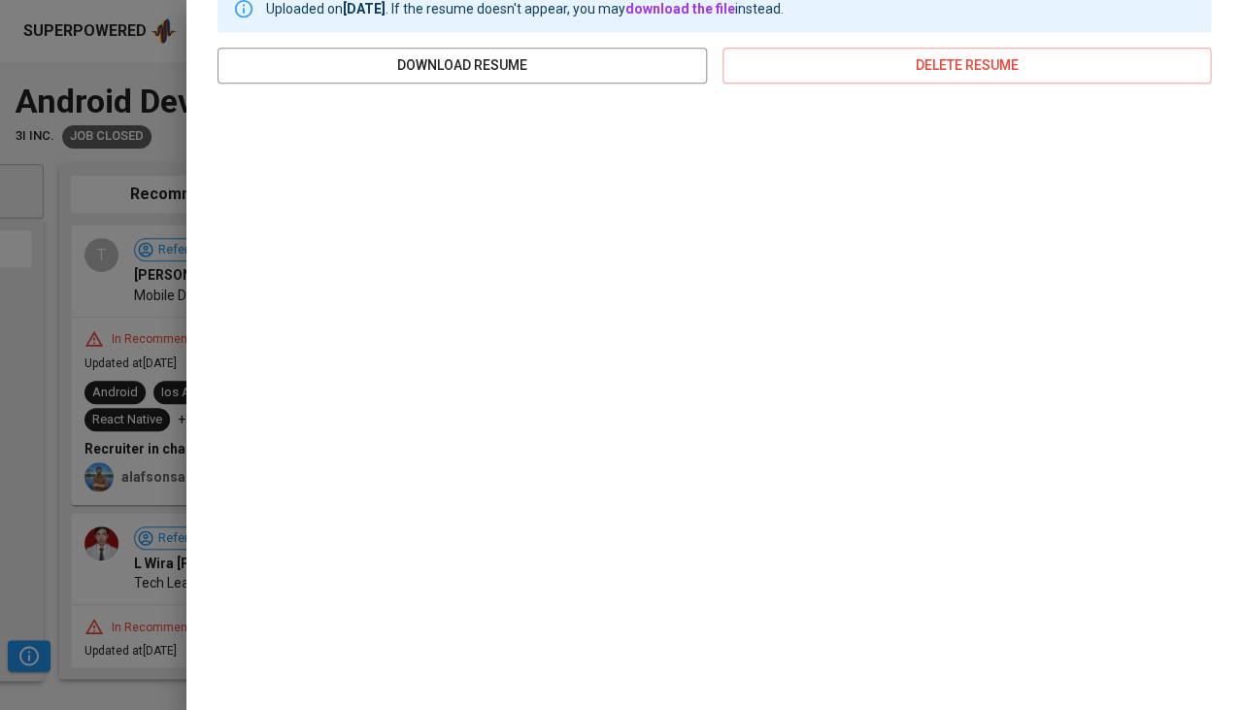
scroll to position [292, 0]
click at [213, 360] on div "Uploaded on Nov 06, 2018 . If the resume doesn't appear, you may download the f…" at bounding box center [714, 328] width 1025 height 712
click at [156, 384] on div at bounding box center [621, 355] width 1242 height 710
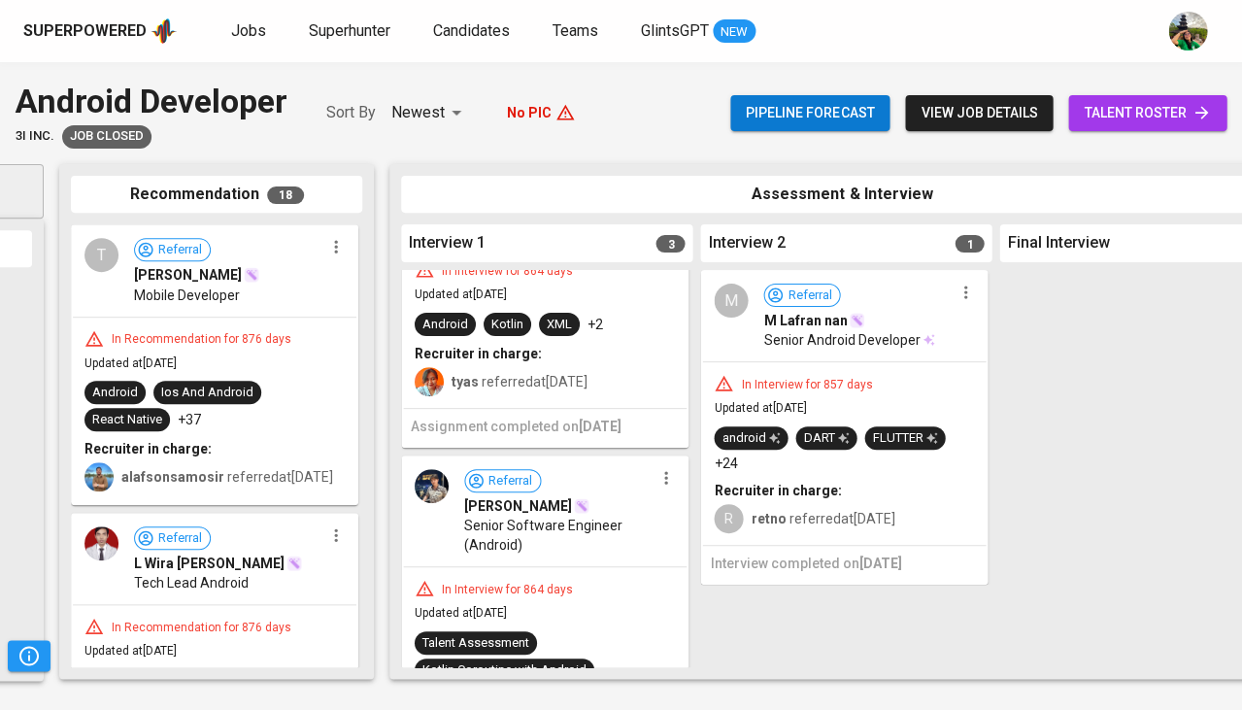
scroll to position [135, 0]
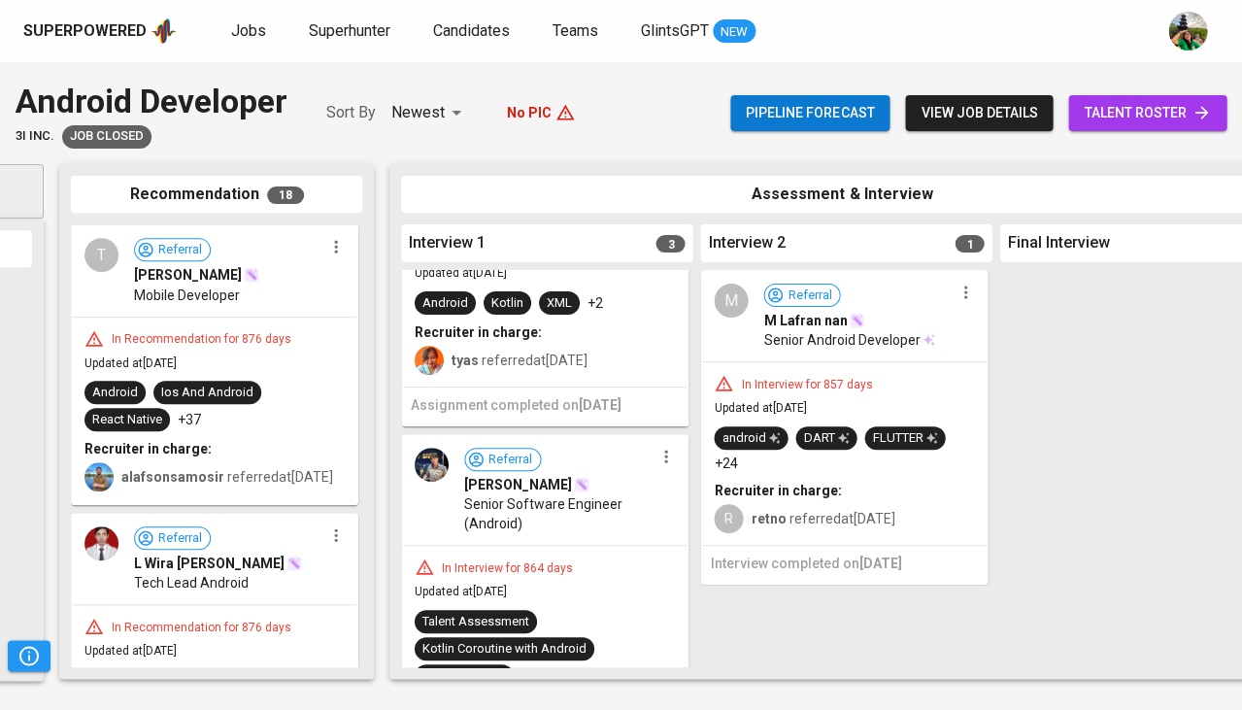
click at [602, 529] on div "Referral Joseph Sanjaya Senior Software Engineer (Android)" at bounding box center [545, 490] width 284 height 109
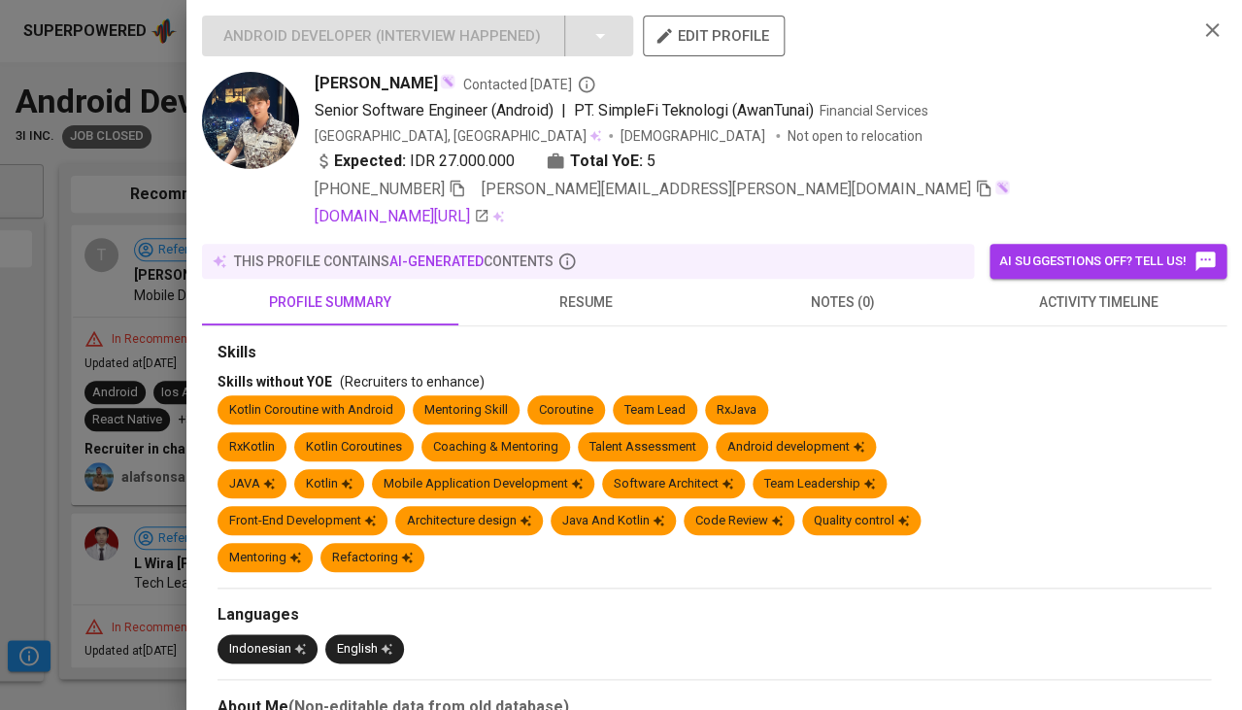
click at [590, 290] on span "resume" at bounding box center [586, 302] width 233 height 24
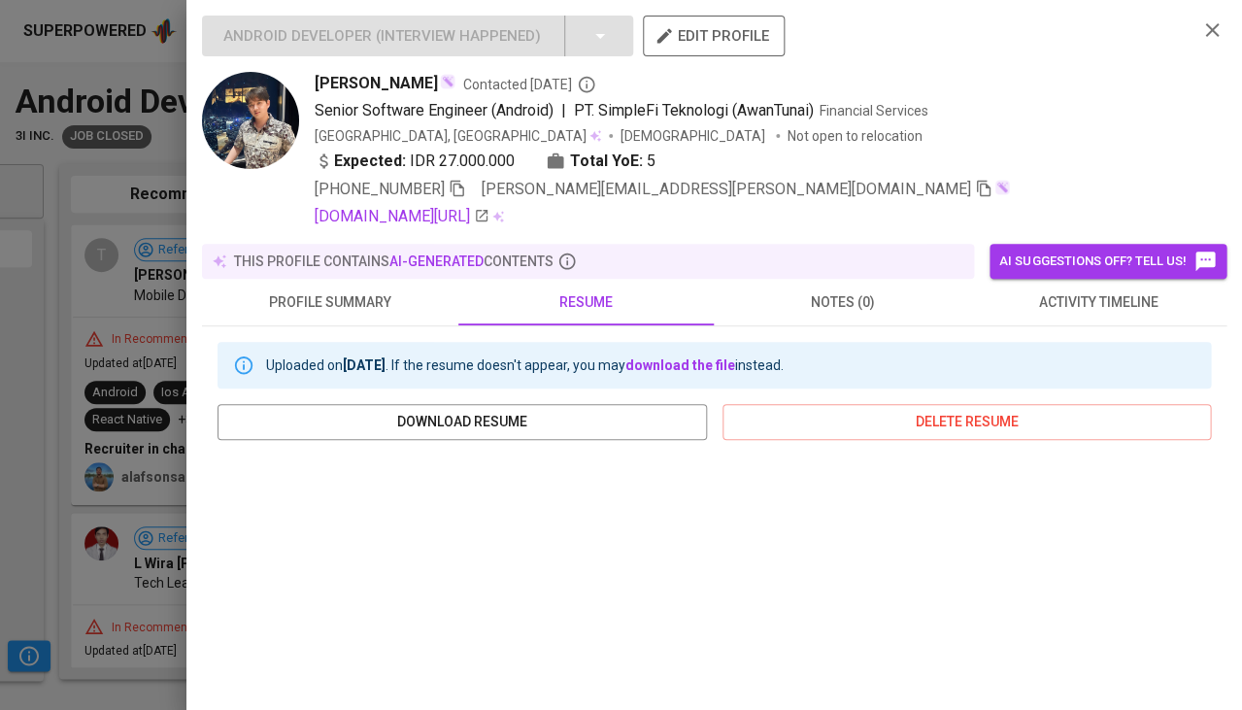
scroll to position [354, 0]
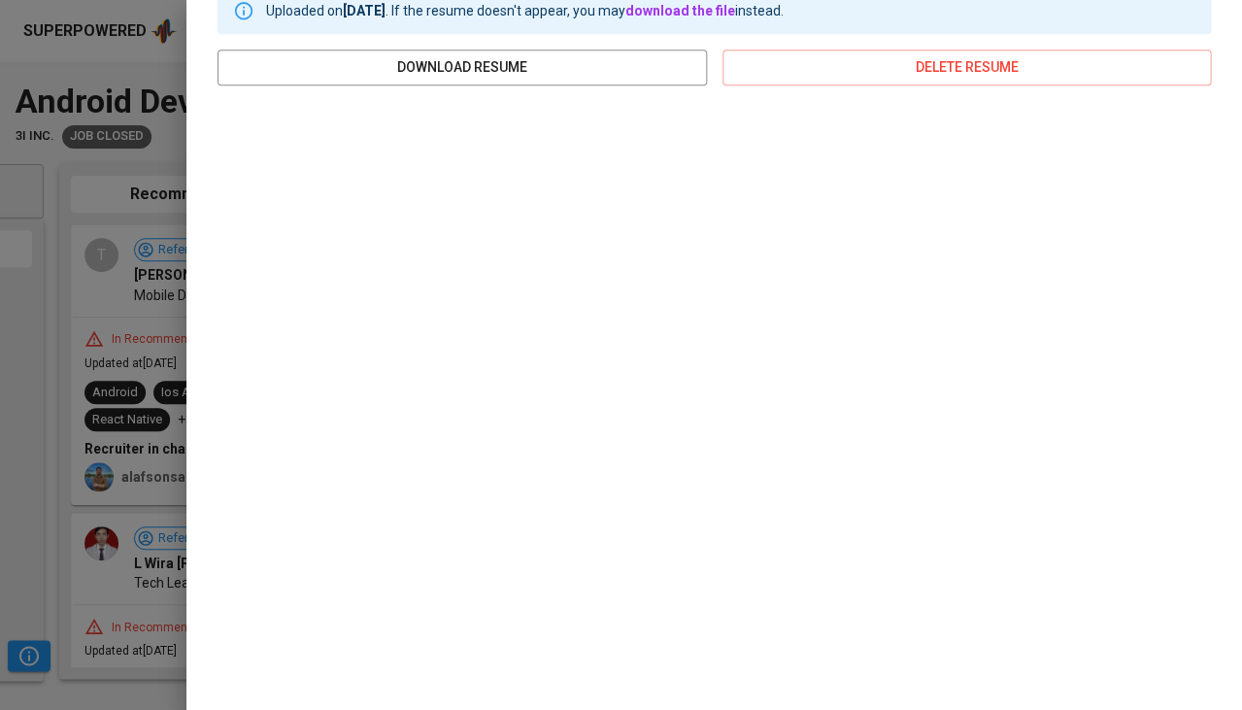
click at [112, 377] on div at bounding box center [621, 355] width 1242 height 710
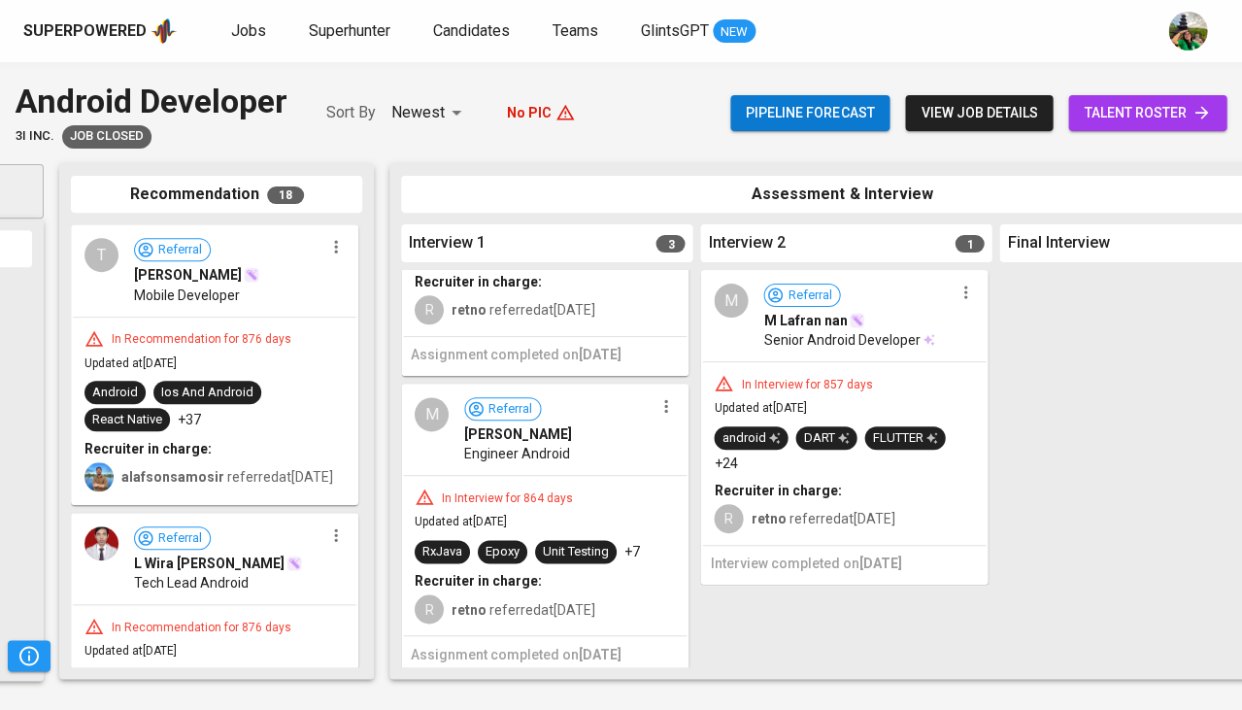
scroll to position [518, 0]
click at [573, 469] on div "M Referral Mohamad Andriyan Engineer Android" at bounding box center [545, 431] width 284 height 89
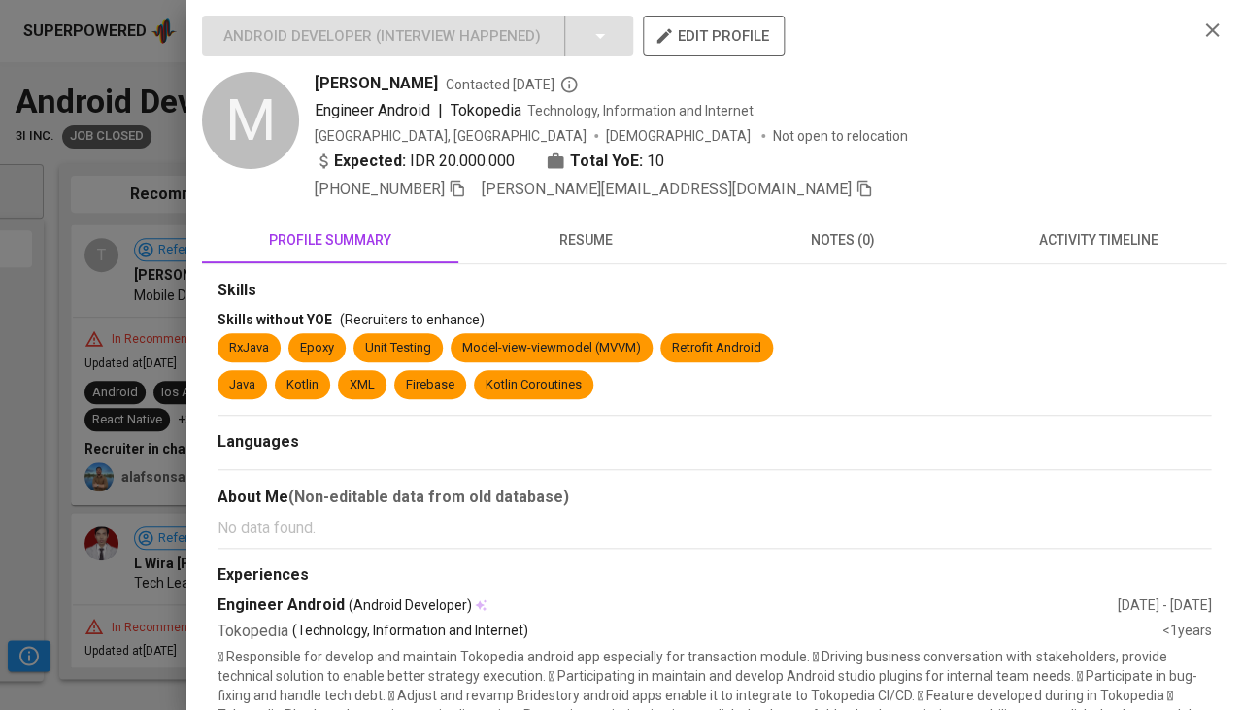
click at [589, 247] on button "resume" at bounding box center [586, 240] width 256 height 47
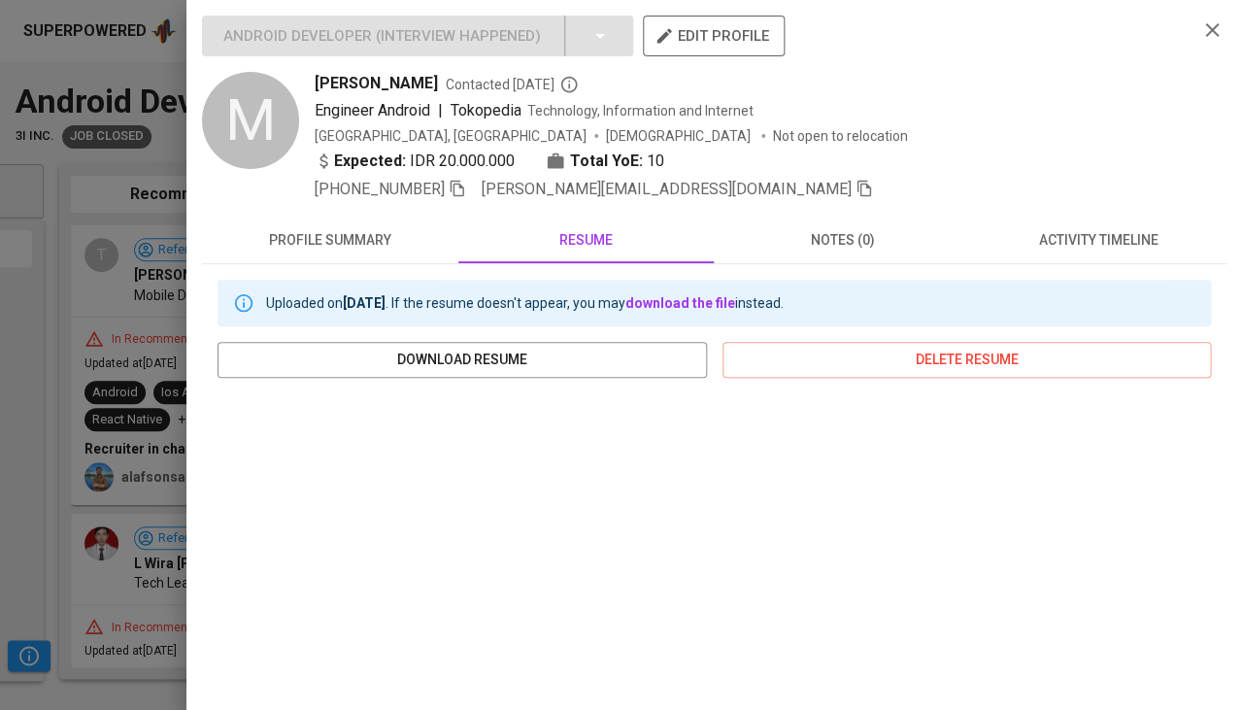
scroll to position [287, 0]
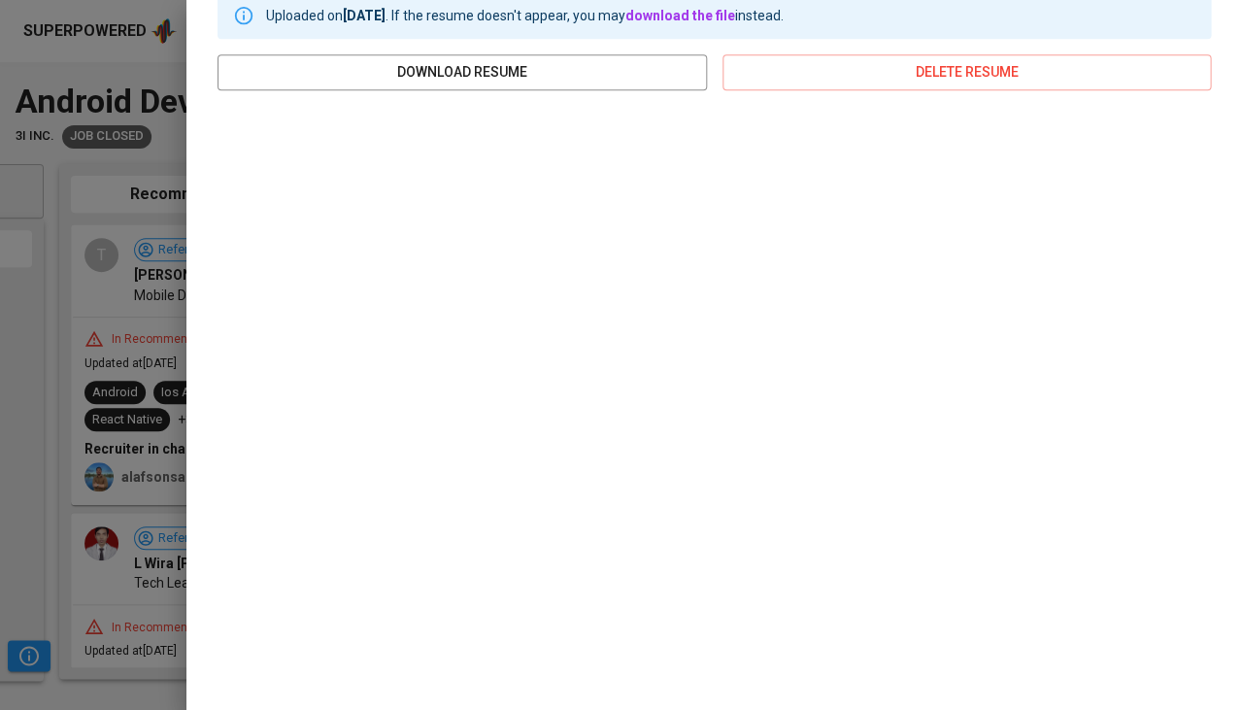
click at [41, 540] on div at bounding box center [621, 355] width 1242 height 710
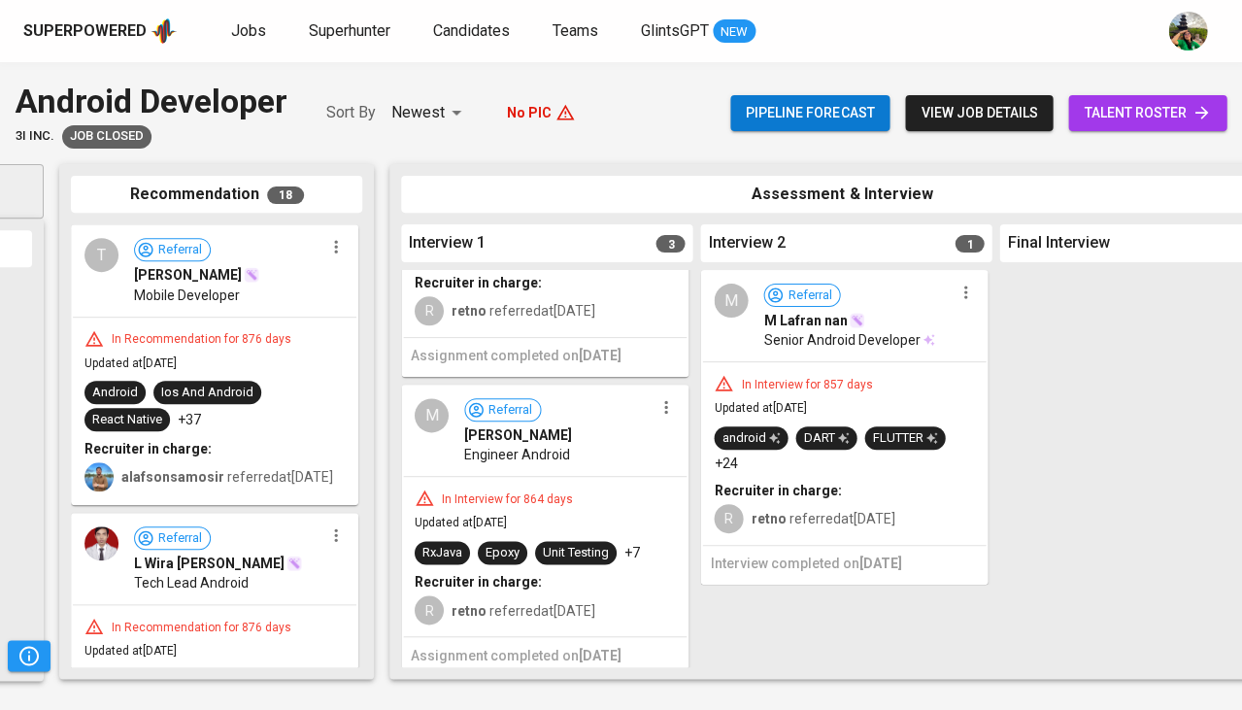
scroll to position [518, 0]
click at [556, 482] on div "In Interview for 864 days Updated at Mar 31, 2023 RxJava Epoxy Unit Testing +7 …" at bounding box center [545, 556] width 284 height 159
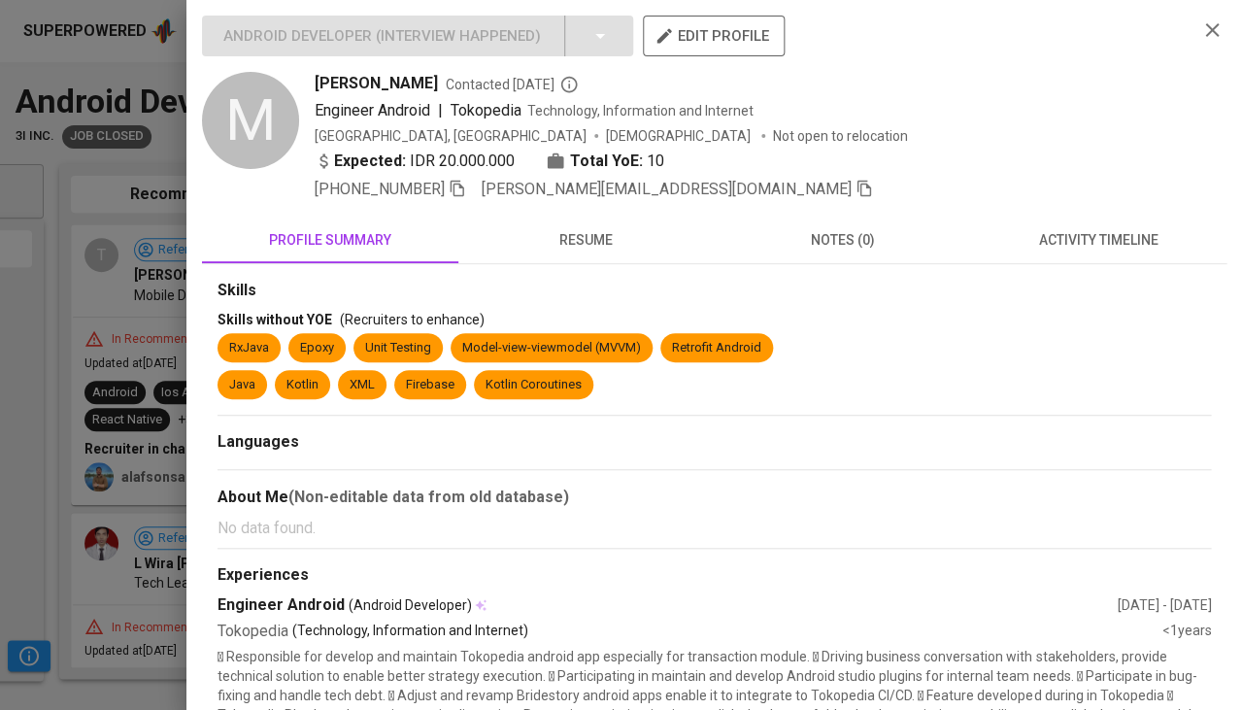
click at [595, 228] on span "resume" at bounding box center [586, 240] width 233 height 24
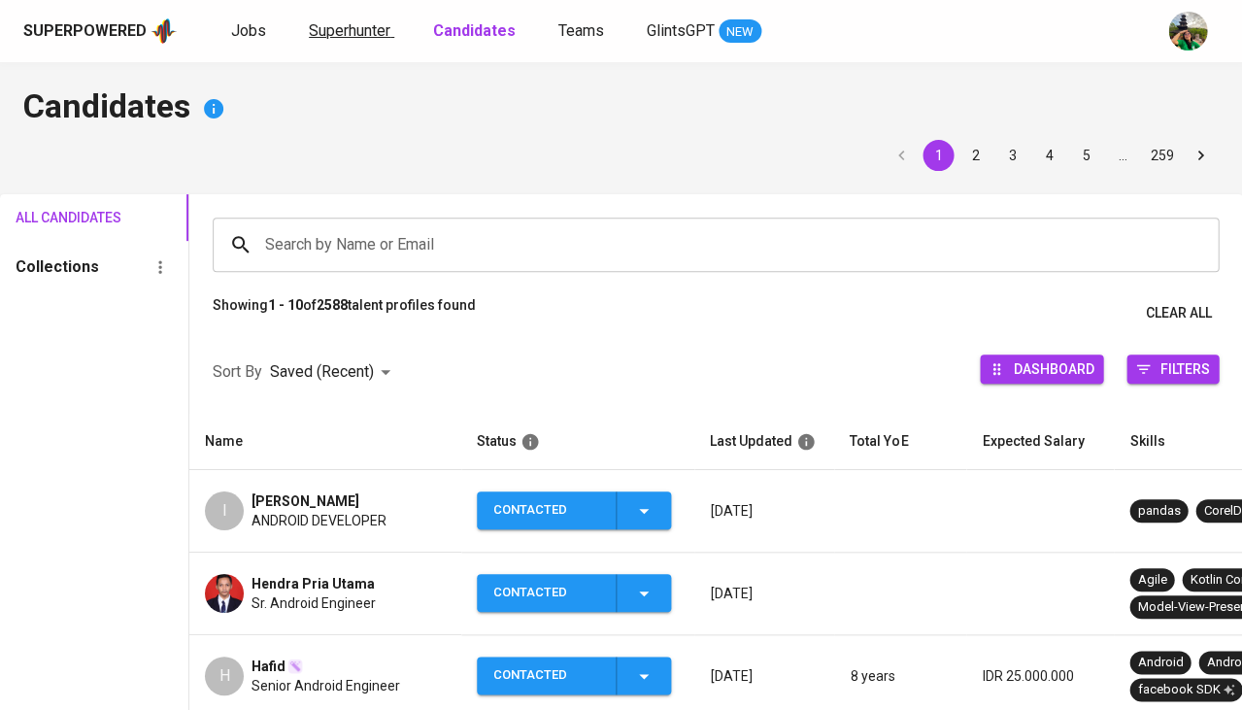
click at [361, 36] on span "Superhunter" at bounding box center [350, 30] width 82 height 18
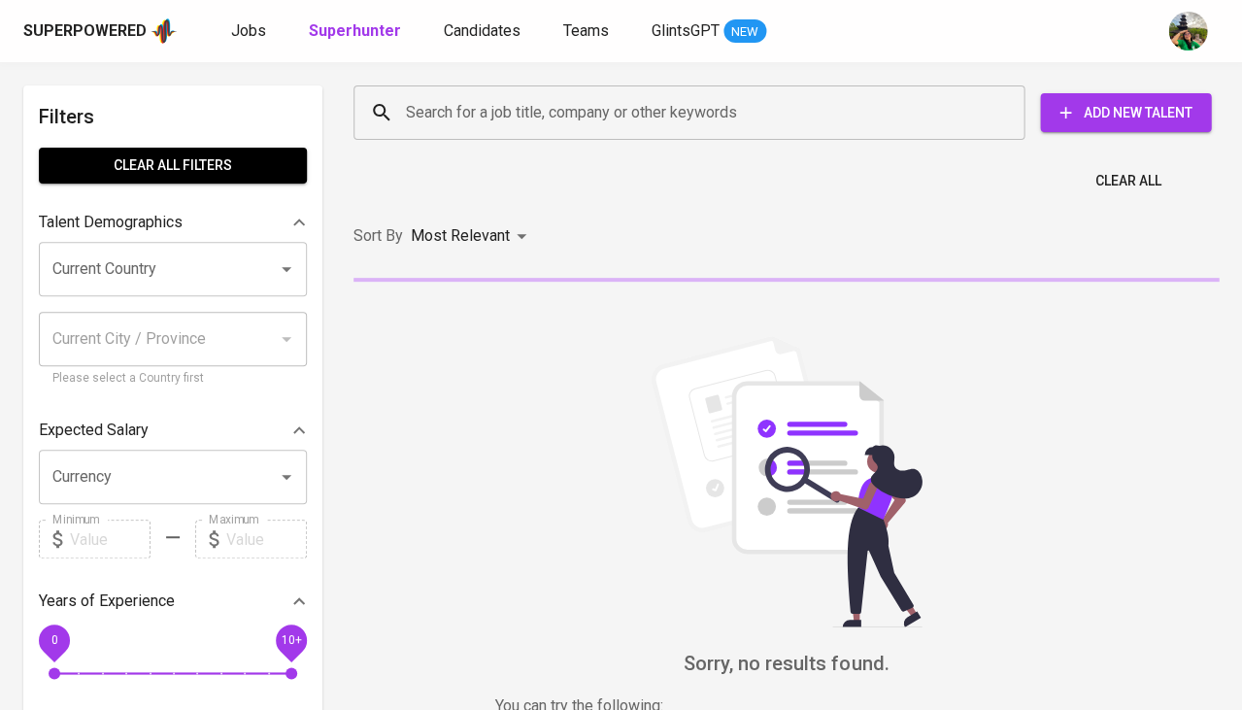
click at [500, 139] on div "Search for a job title, company or other keywords" at bounding box center [689, 112] width 671 height 54
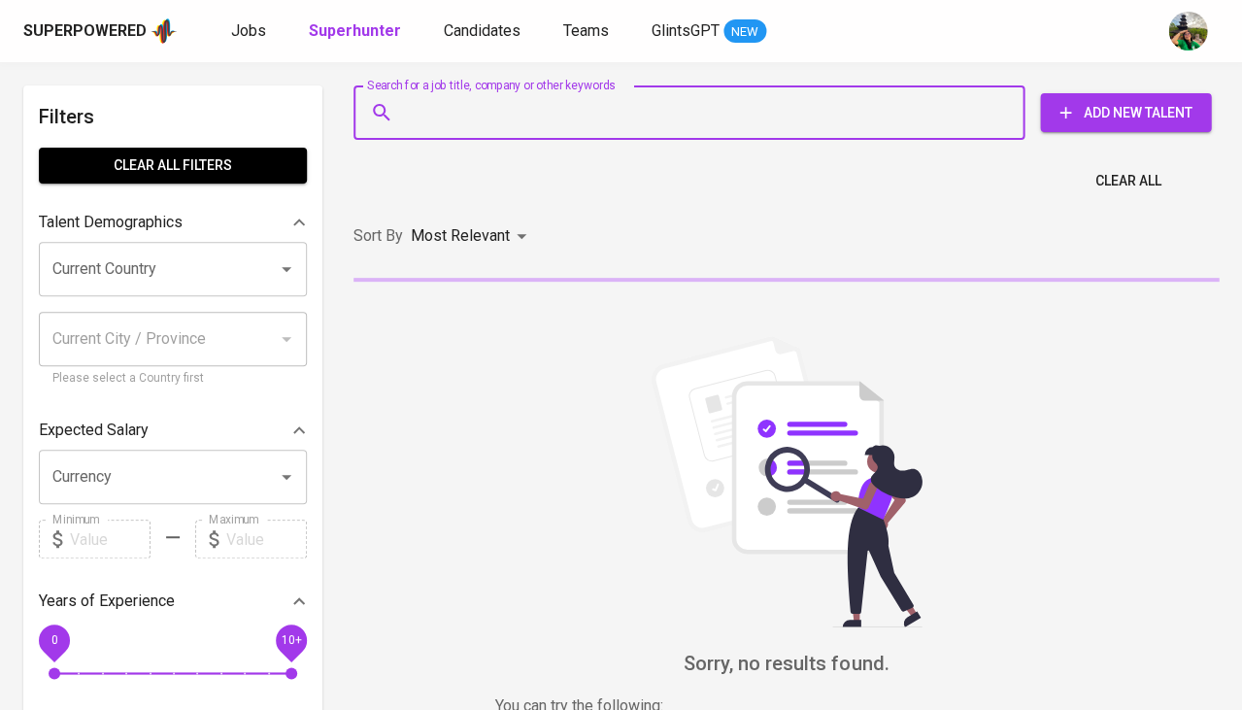
paste input "[EMAIL_ADDRESS][DOMAIN_NAME]"
type input "[EMAIL_ADDRESS][DOMAIN_NAME]"
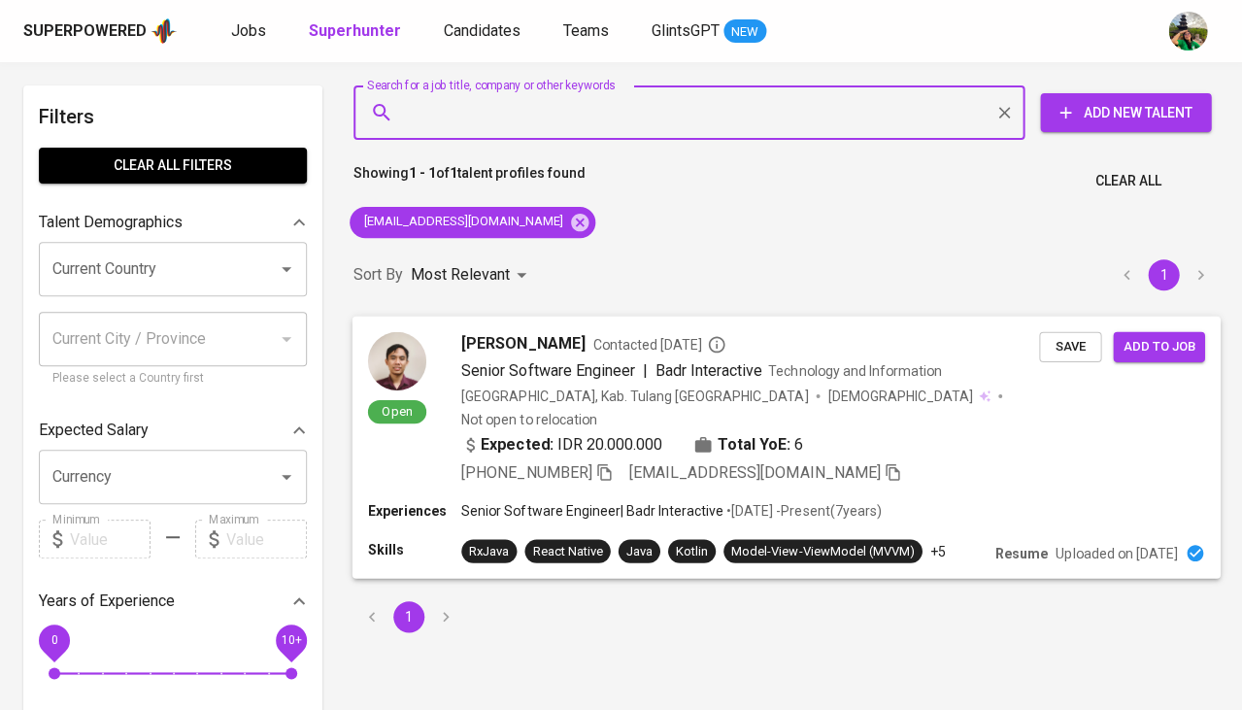
click at [1079, 340] on span "Save" at bounding box center [1070, 346] width 43 height 22
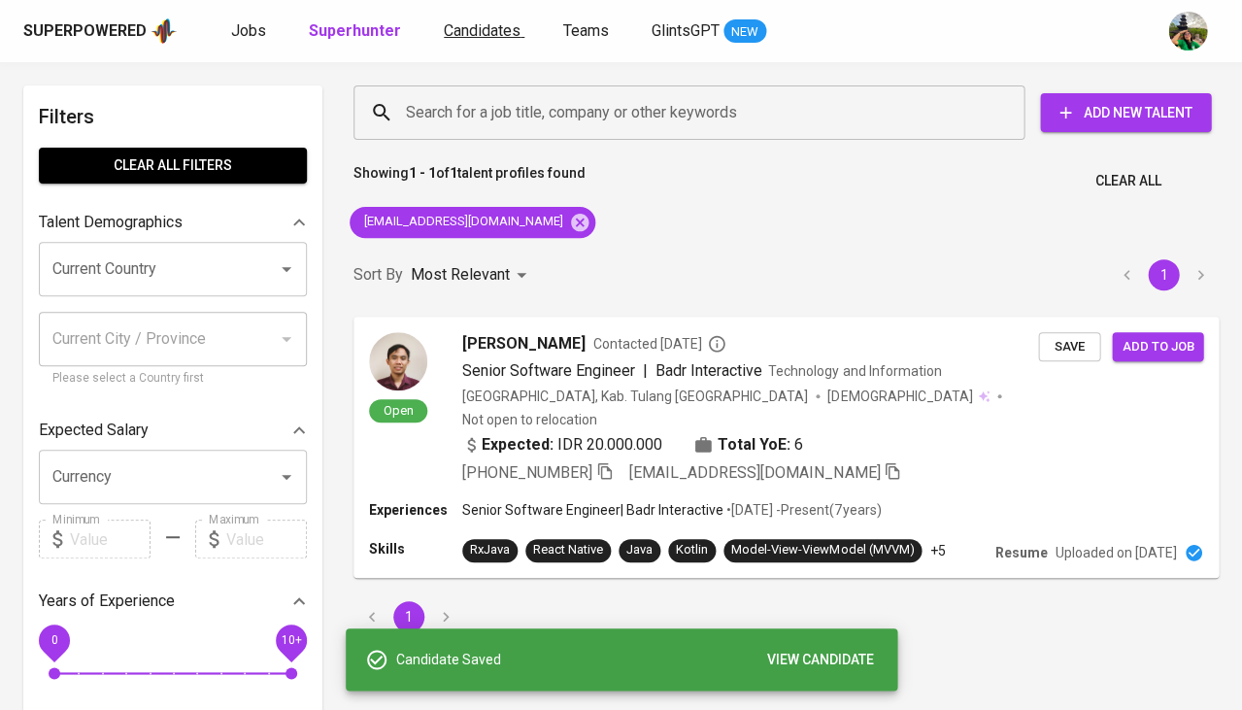
click at [482, 39] on span "Candidates" at bounding box center [482, 30] width 77 height 18
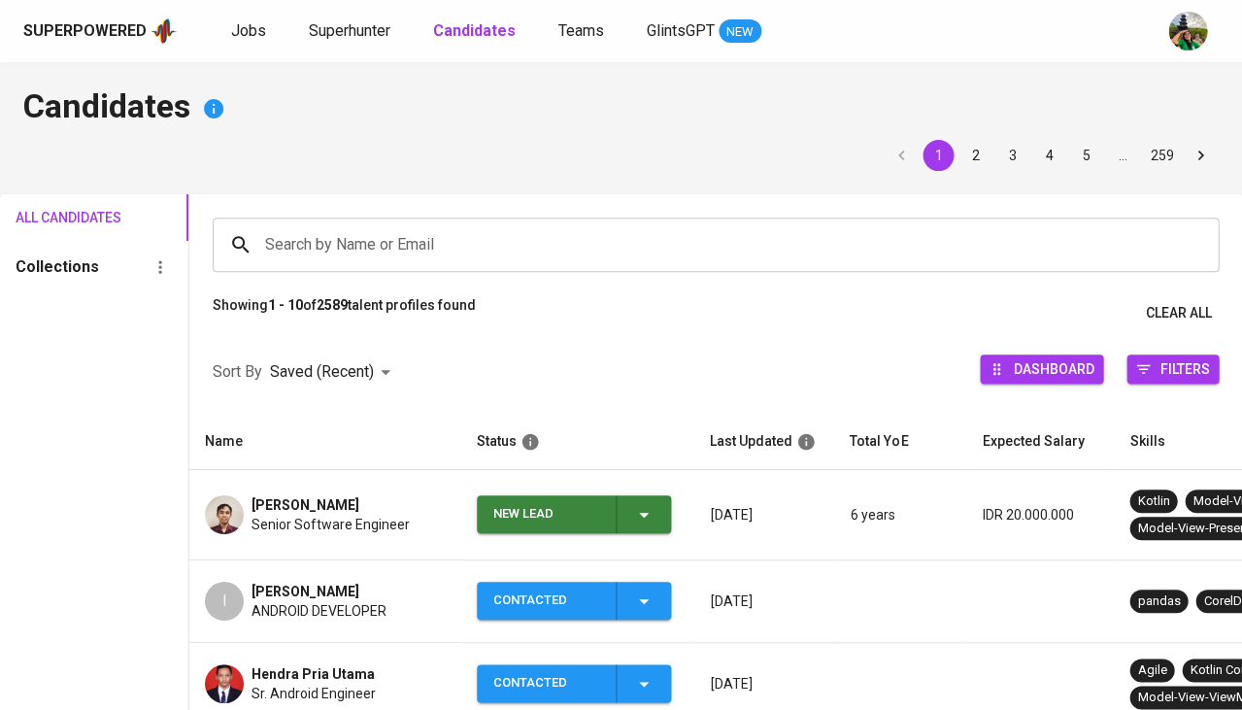
click at [643, 503] on icon "button" at bounding box center [643, 514] width 23 height 23
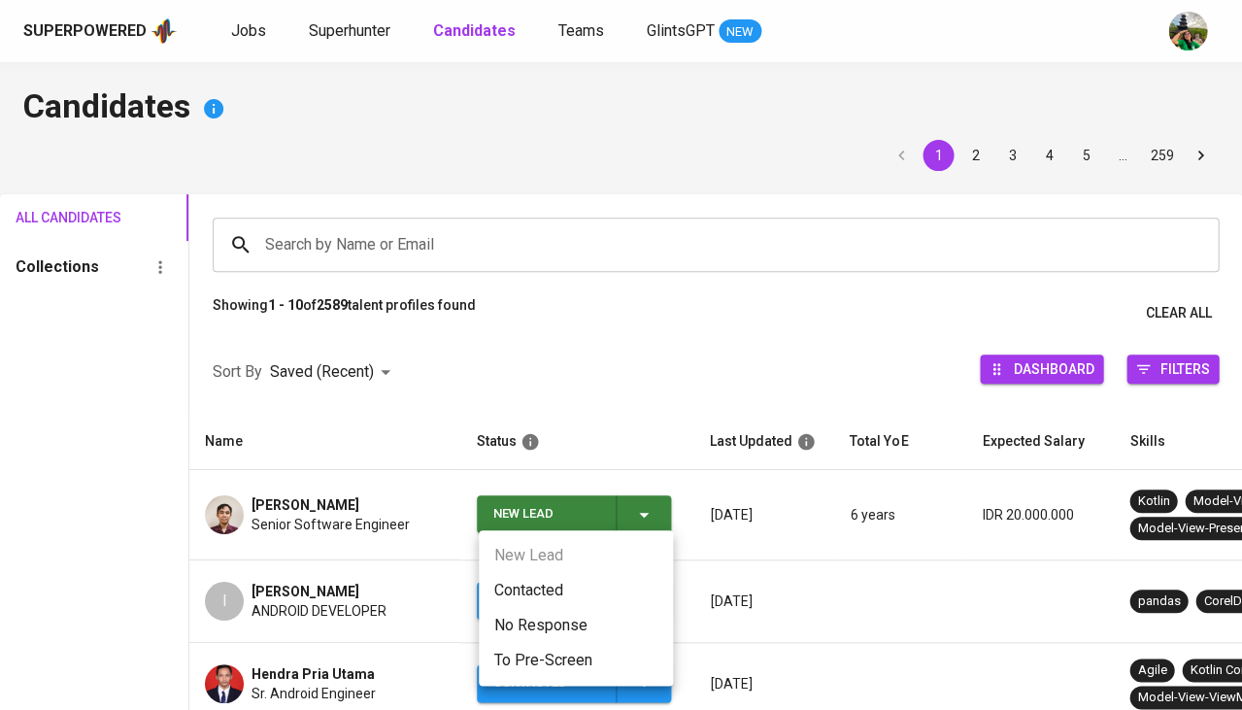
click at [543, 583] on li "Contacted" at bounding box center [576, 590] width 194 height 35
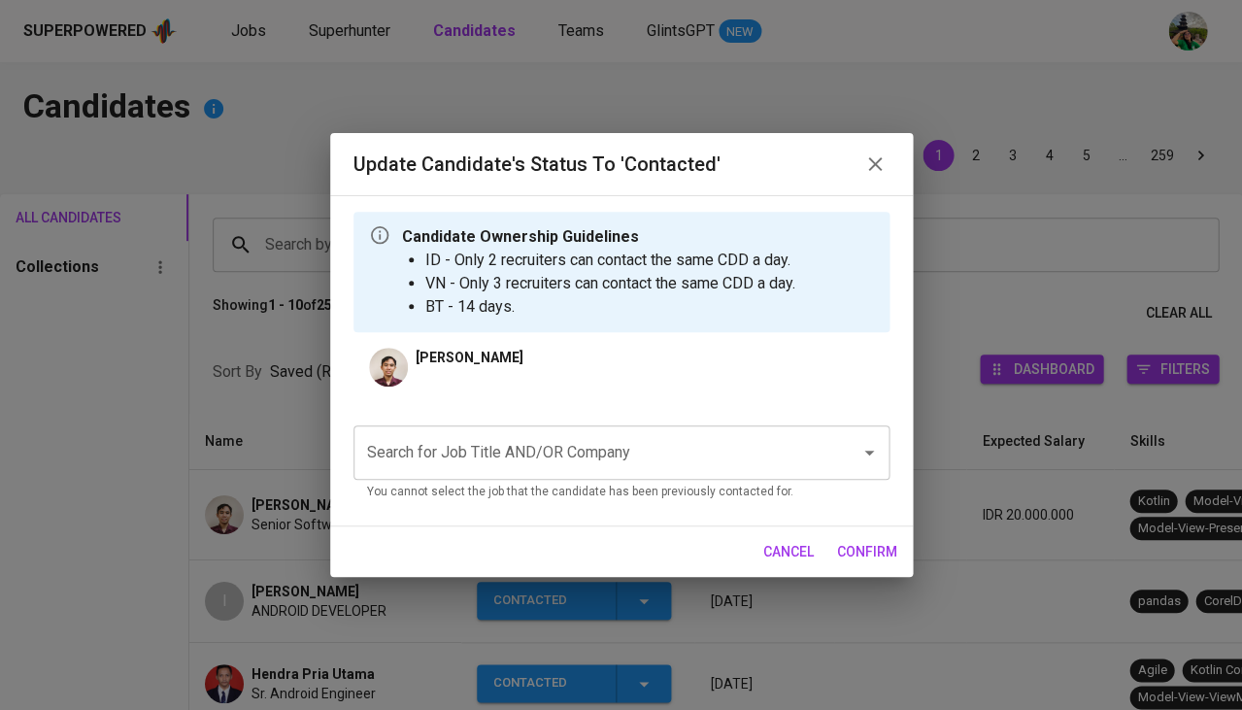
click at [575, 459] on input "Search for Job Title AND/OR Company" at bounding box center [594, 452] width 464 height 37
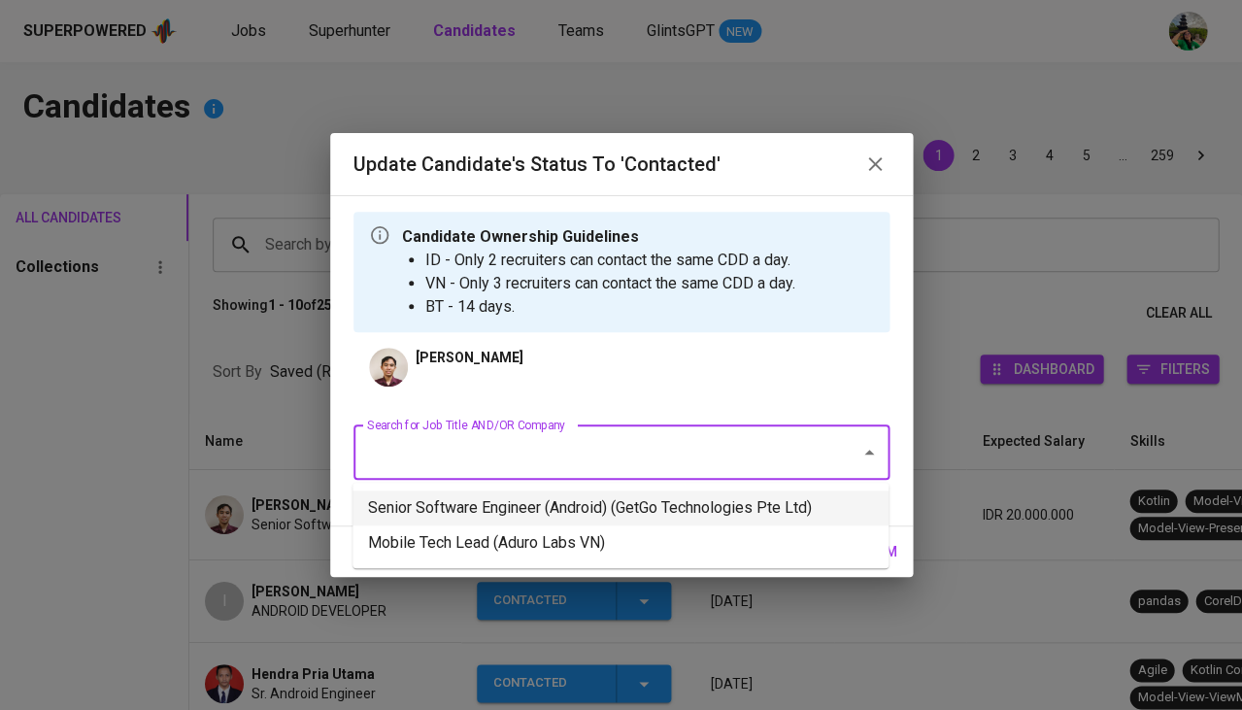
click at [613, 505] on li "Senior Software Engineer (Android) (GetGo Technologies Pte Ltd)" at bounding box center [621, 507] width 536 height 35
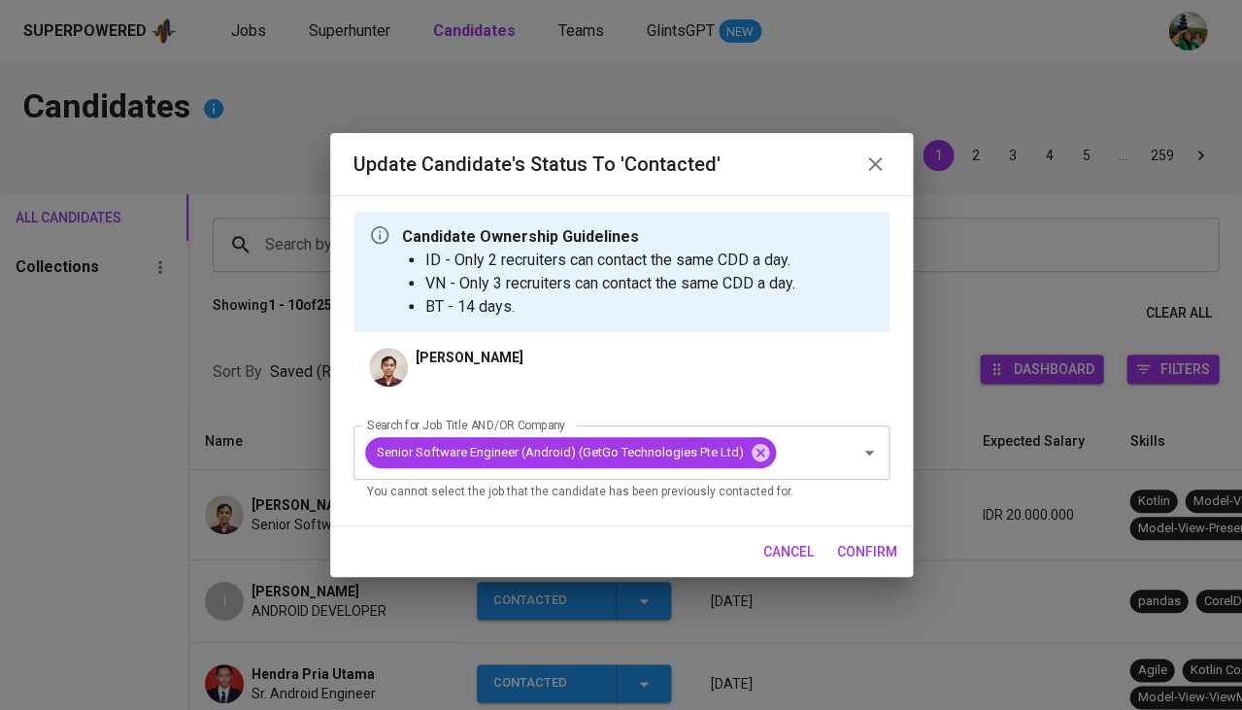
click at [871, 544] on span "confirm" at bounding box center [867, 552] width 60 height 24
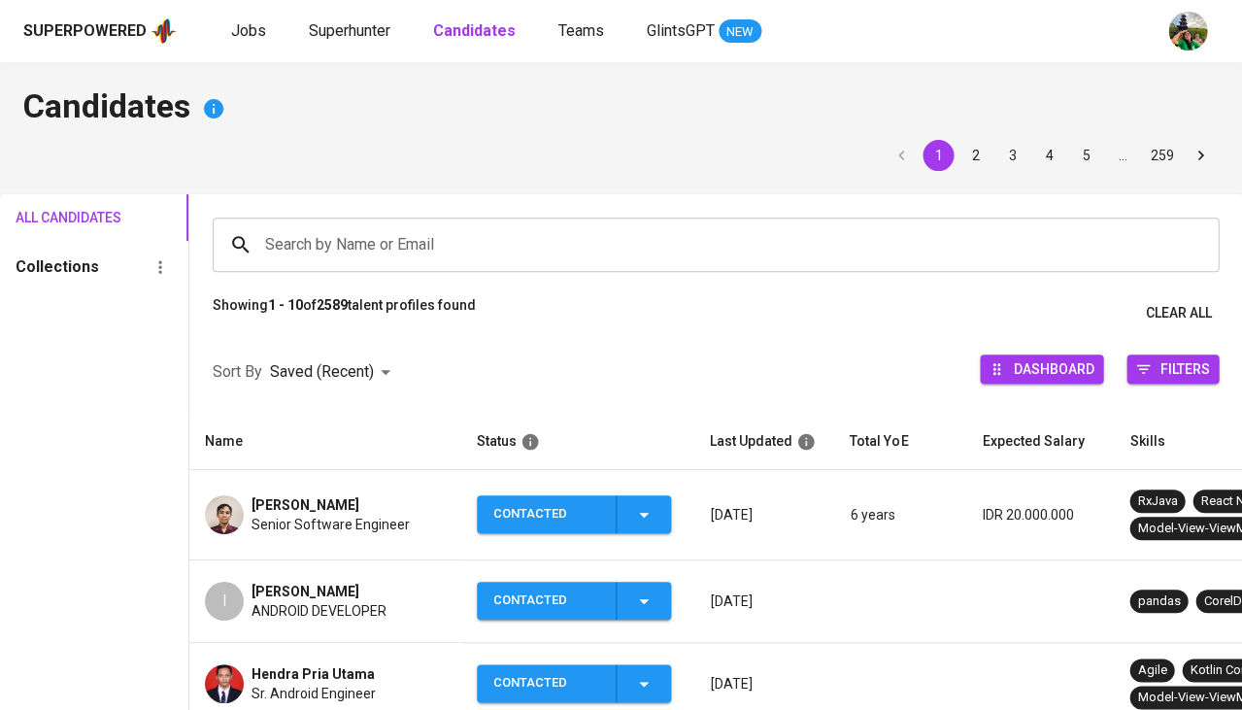
click at [259, 495] on span "[PERSON_NAME]" at bounding box center [306, 504] width 108 height 19
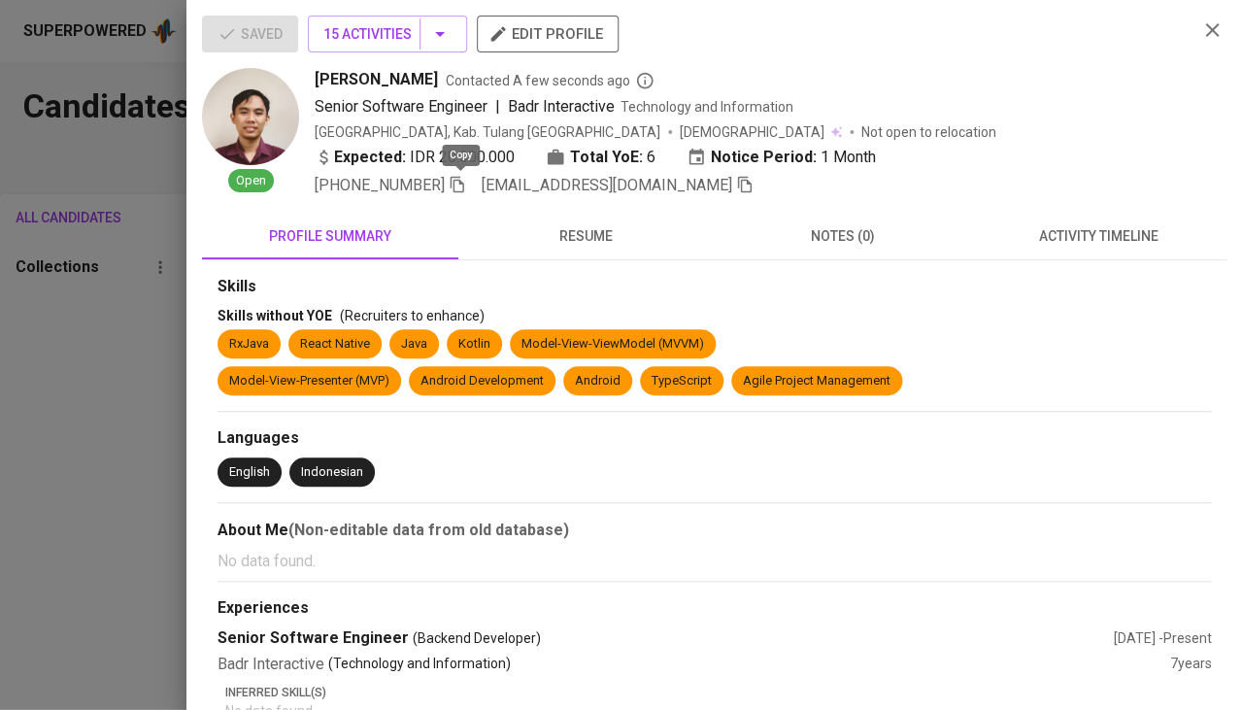
click at [457, 183] on icon "button" at bounding box center [458, 185] width 14 height 17
click at [43, 433] on div at bounding box center [621, 355] width 1242 height 710
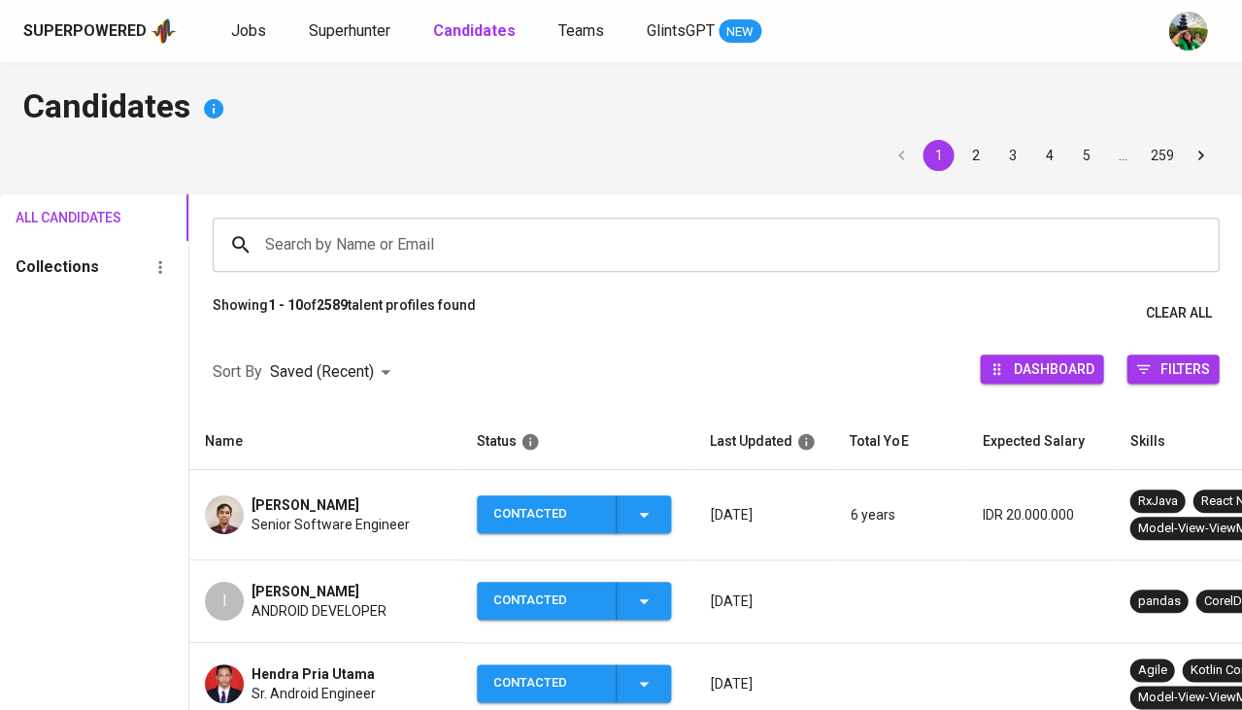
click at [342, 227] on input "Search by Name or Email" at bounding box center [720, 244] width 921 height 37
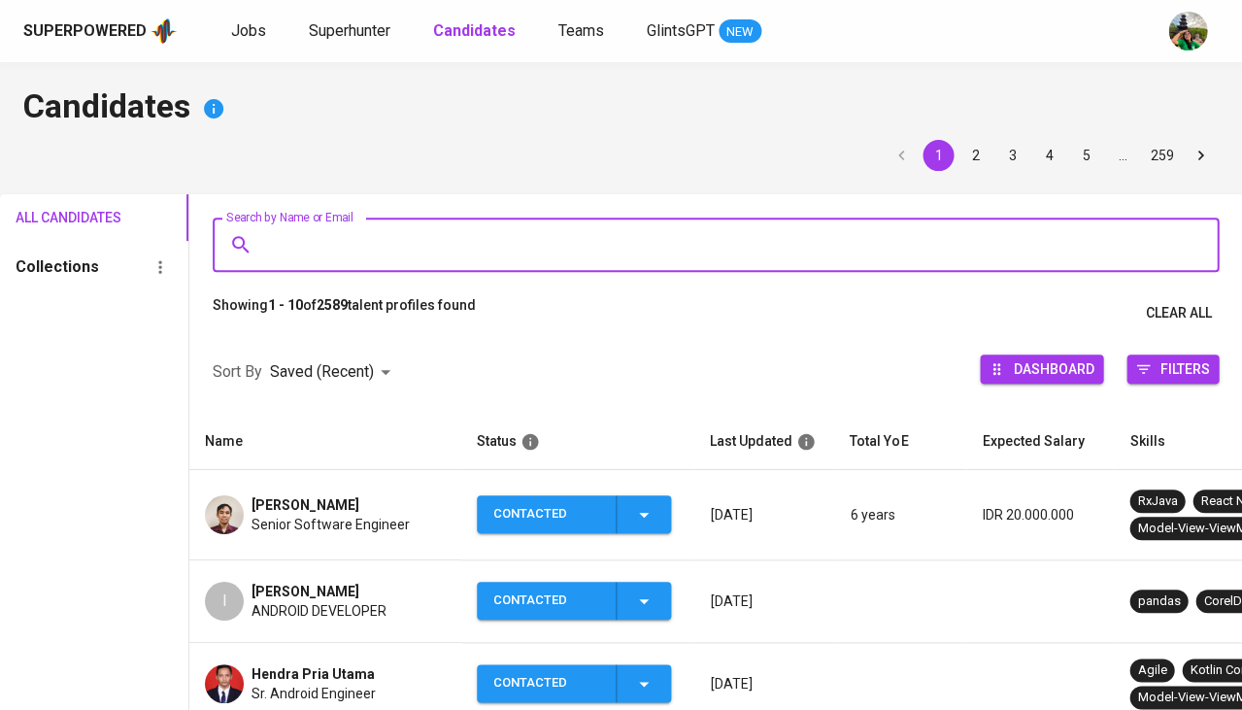
paste input "Hi [PERSON_NAME], nice to e-meet you I’m [PERSON_NAME] from Glints"
type input "Hi [PERSON_NAME], nice to e-meet you I’m [PERSON_NAME] from Glints"
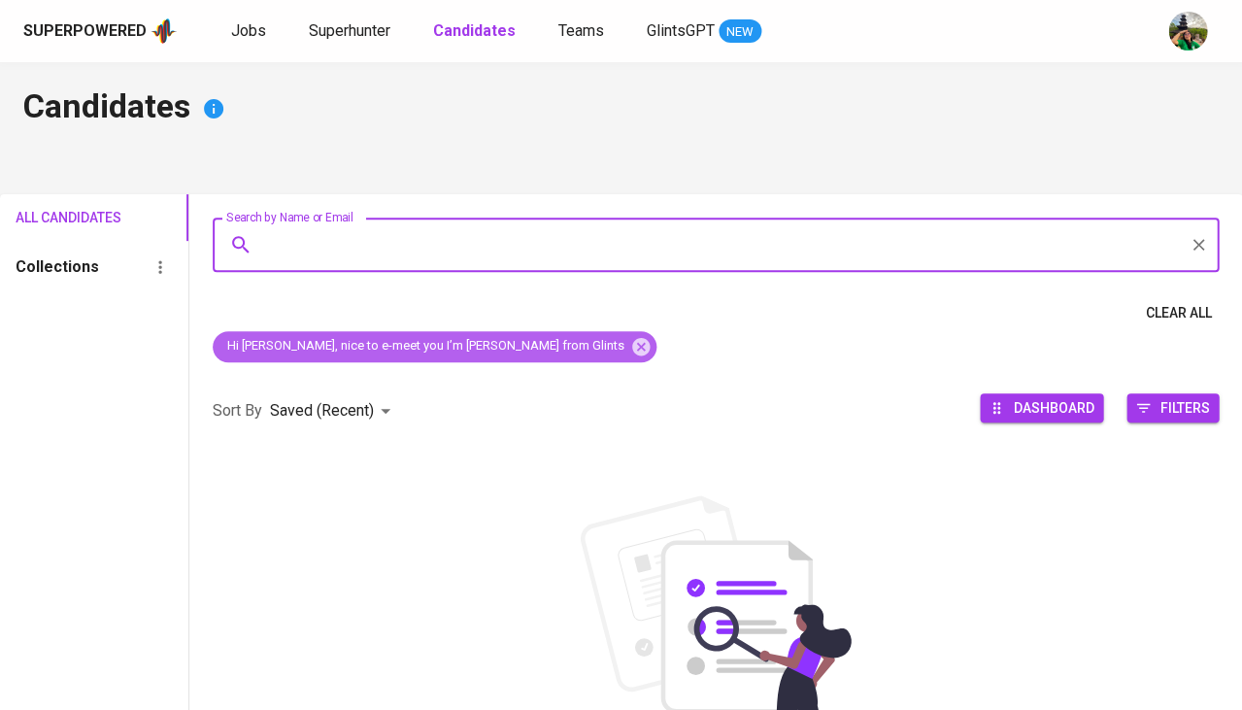
click at [575, 338] on div "Hi [PERSON_NAME], nice to e-meet you I’m [PERSON_NAME] from Glints" at bounding box center [435, 346] width 444 height 31
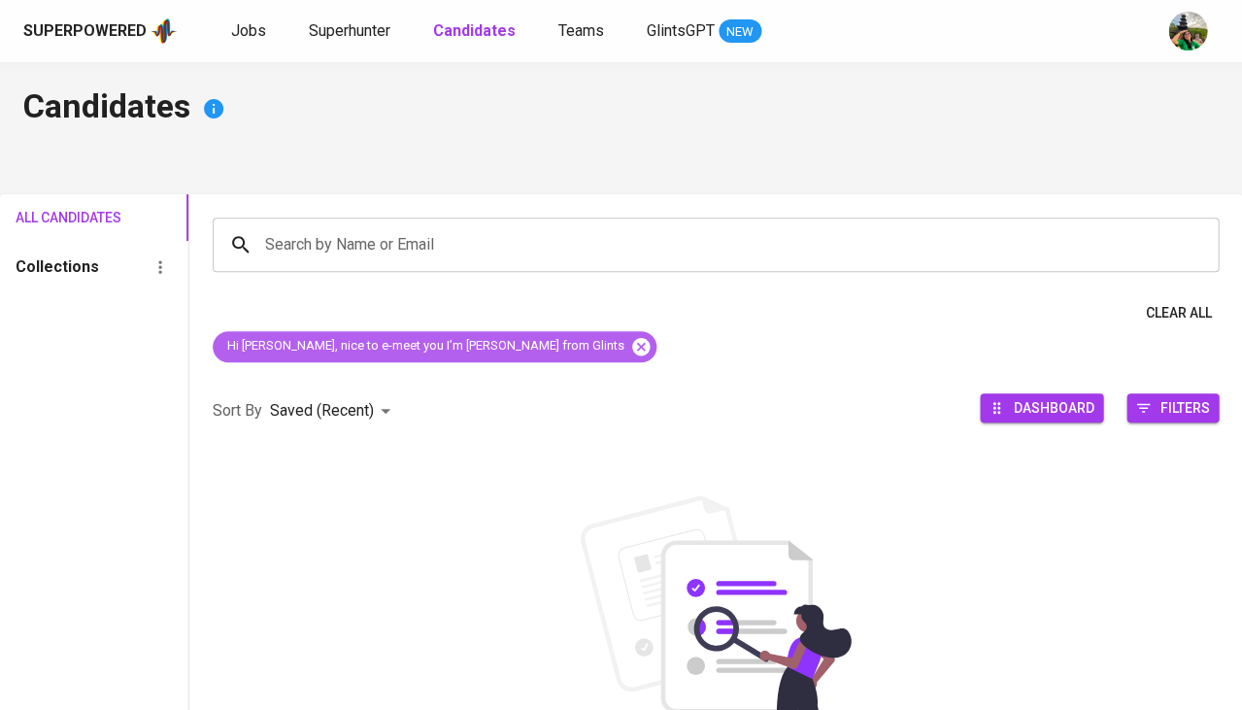
click at [632, 342] on icon at bounding box center [640, 345] width 17 height 17
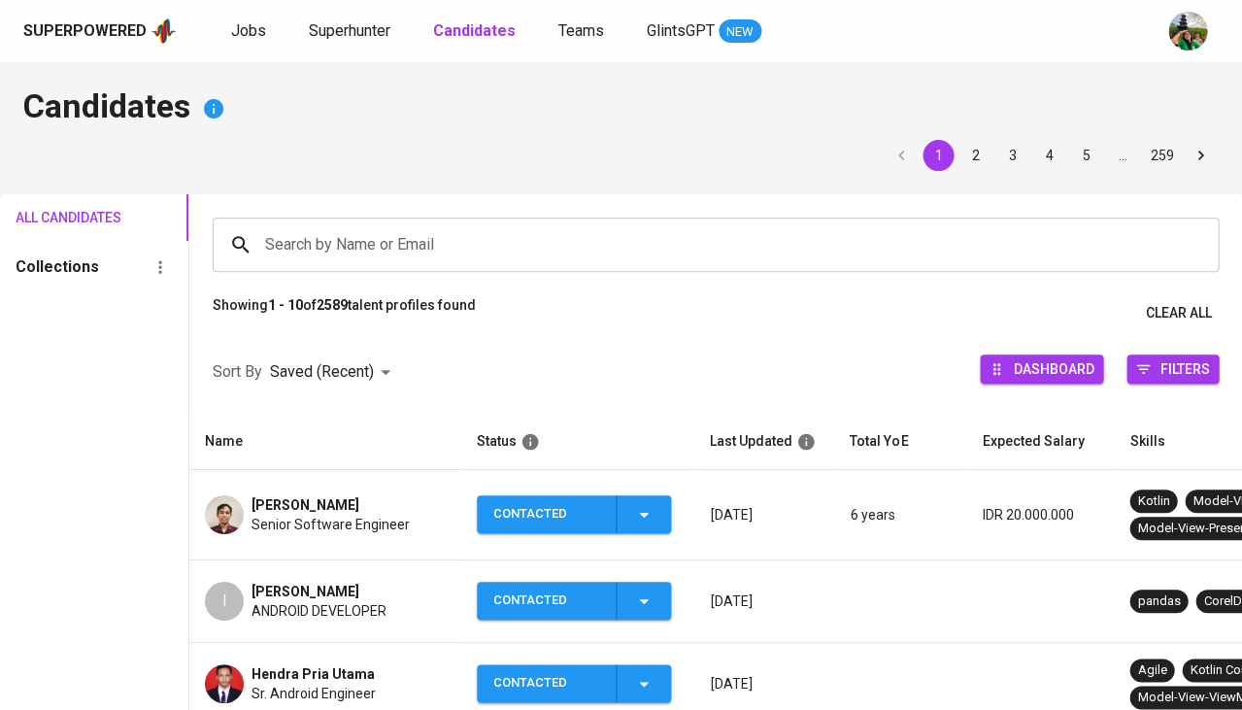
click at [492, 241] on input "Search by Name or Email" at bounding box center [720, 244] width 921 height 37
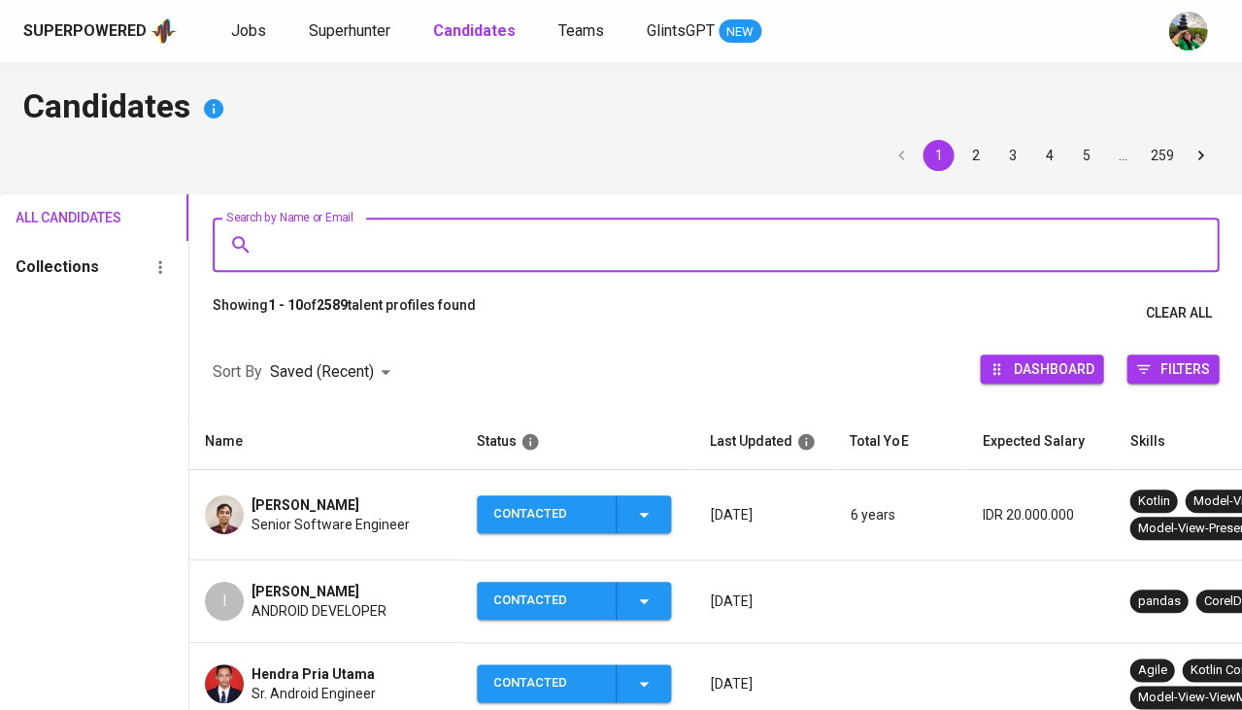
paste input "[EMAIL_ADDRESS][DOMAIN_NAME]"
type input "[EMAIL_ADDRESS][DOMAIN_NAME]"
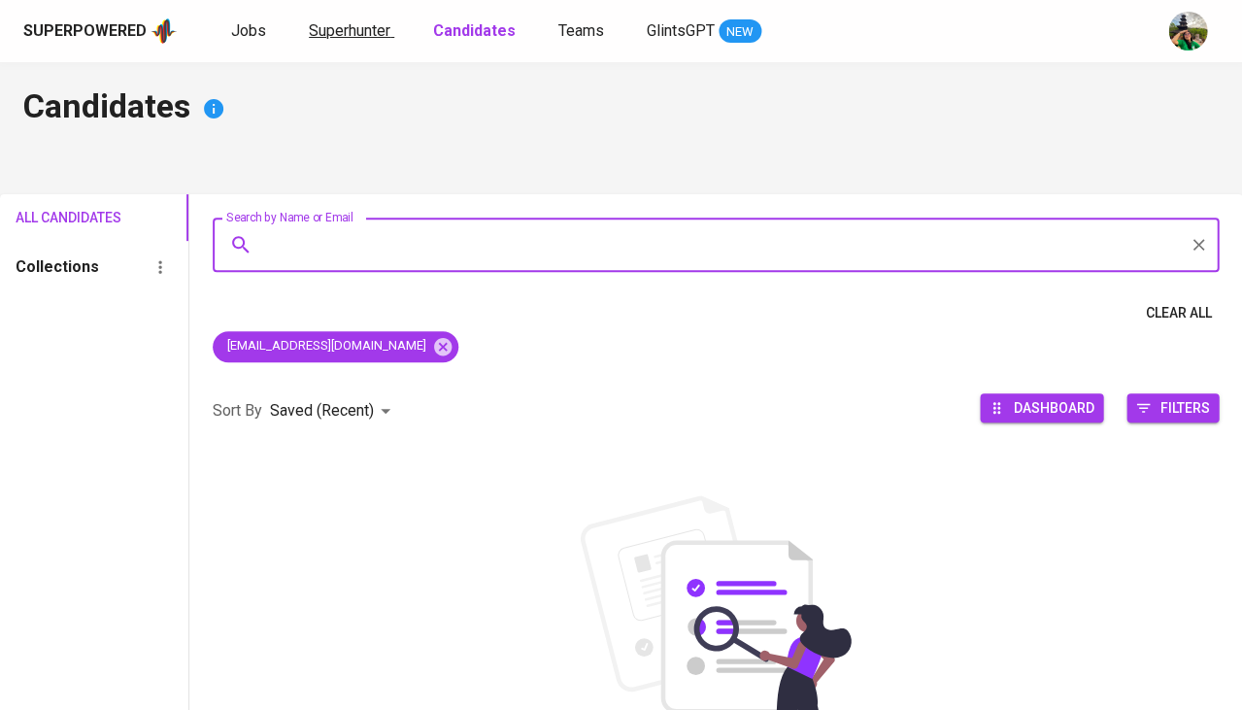
click at [361, 28] on span "Superhunter" at bounding box center [350, 30] width 82 height 18
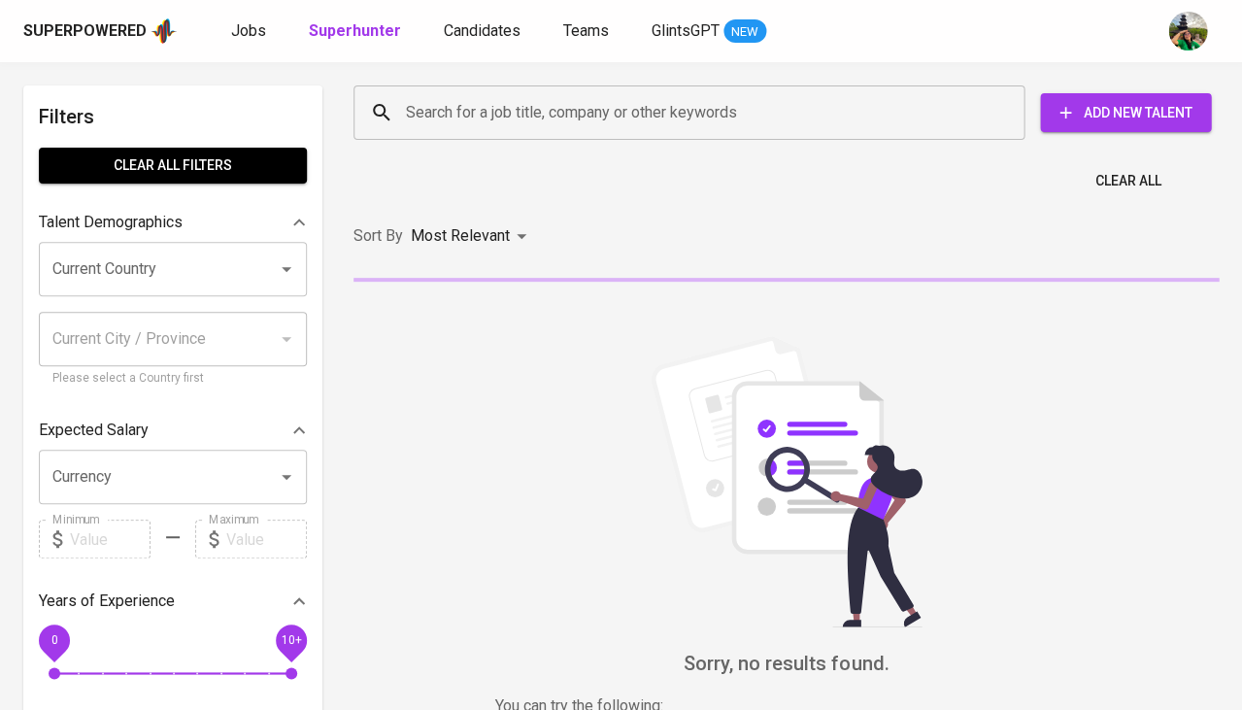
click at [477, 85] on div "Search for a job title, company or other keywords" at bounding box center [689, 112] width 671 height 54
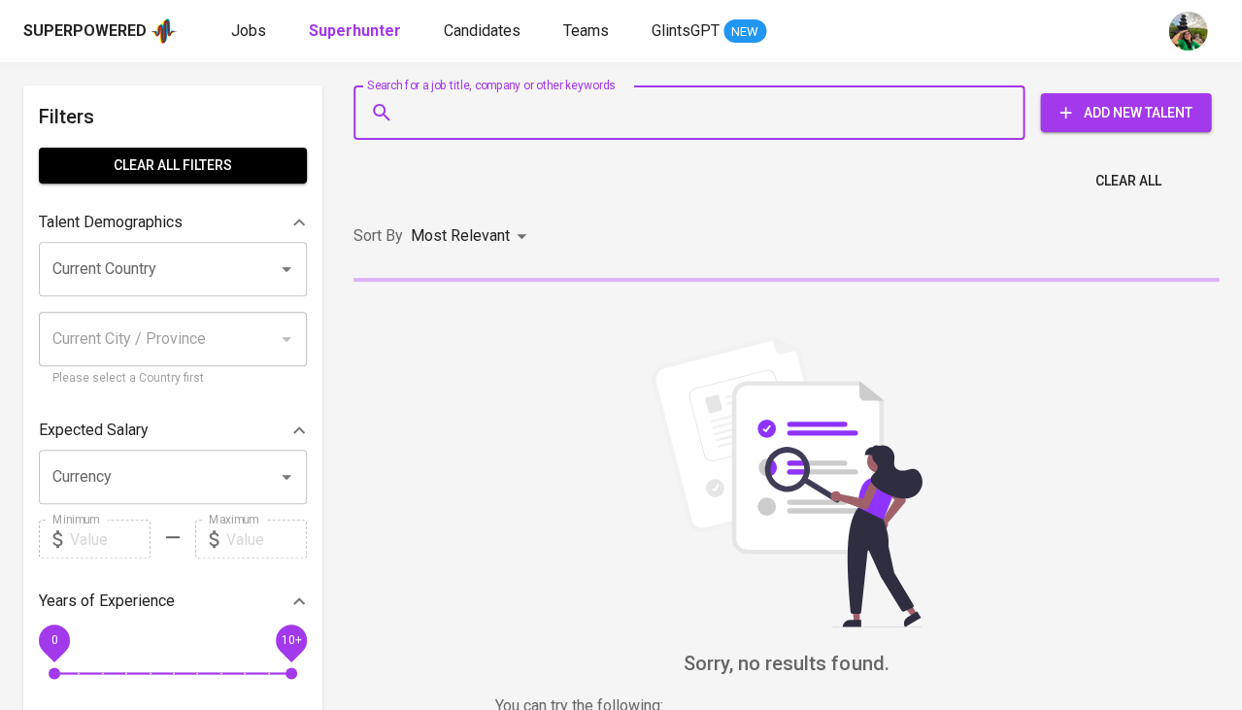
paste input "[EMAIL_ADDRESS][DOMAIN_NAME]"
type input "[EMAIL_ADDRESS][DOMAIN_NAME]"
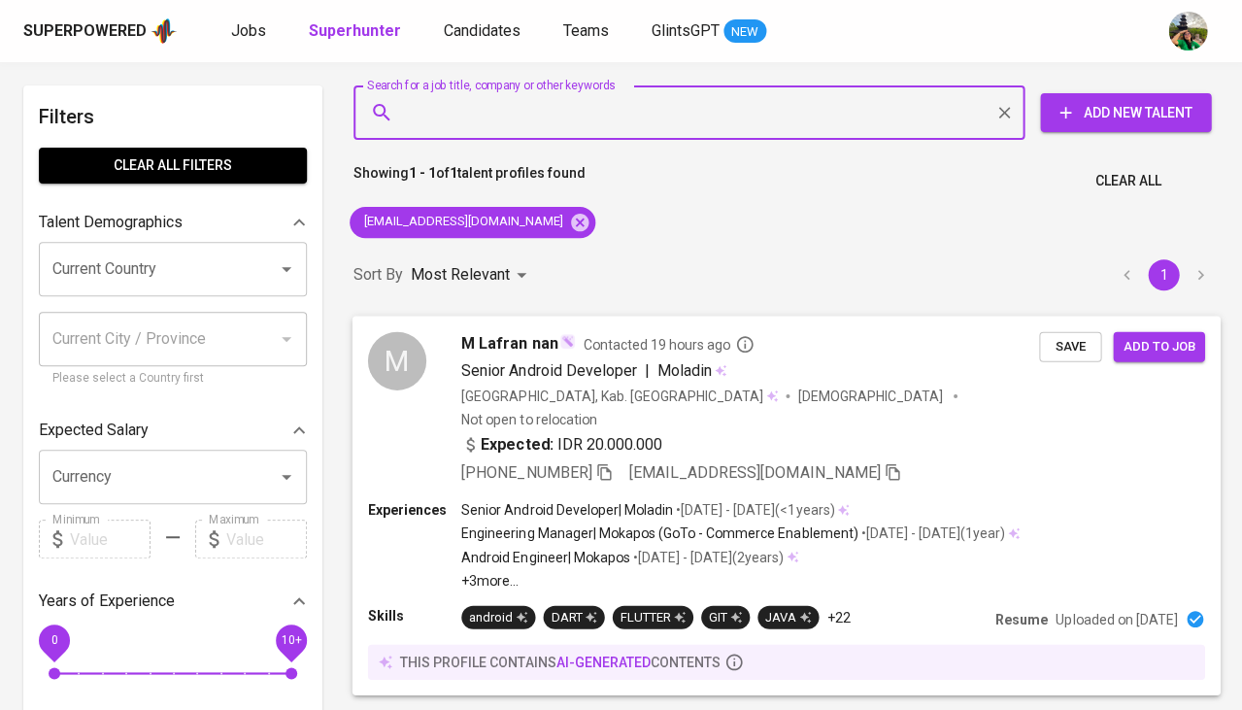
click at [1068, 340] on span "Save" at bounding box center [1070, 346] width 43 height 22
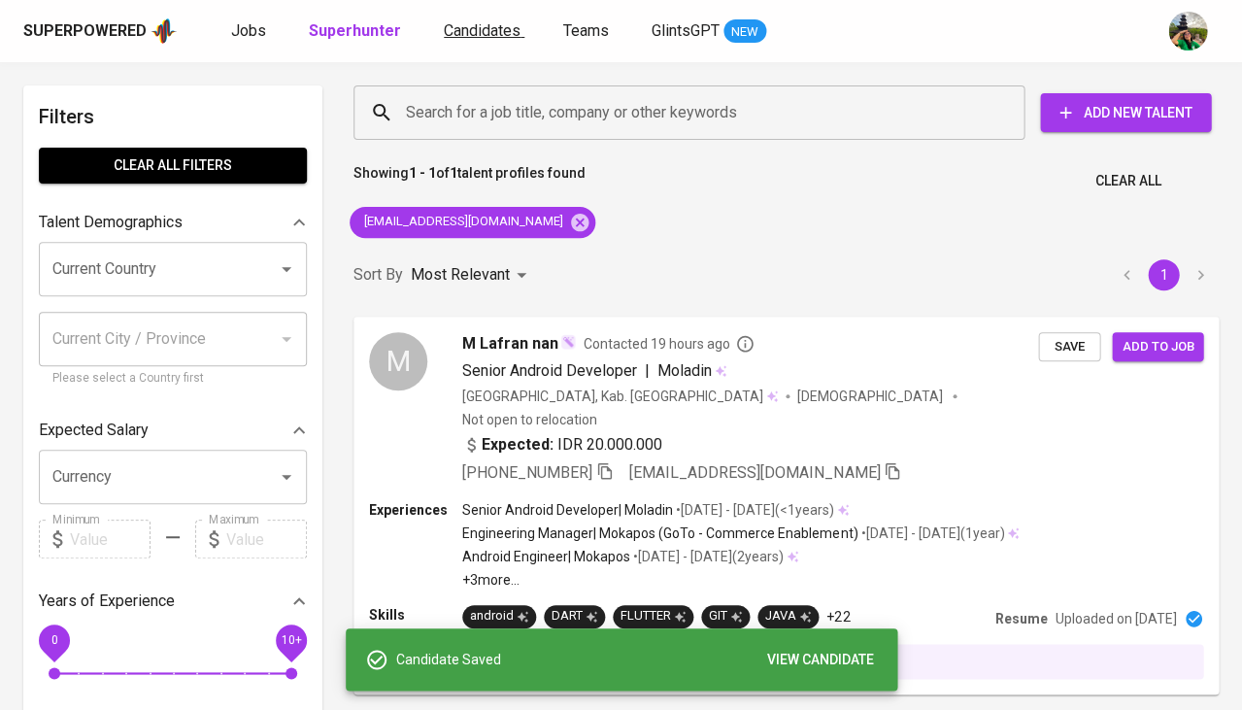
click at [484, 42] on link "Candidates" at bounding box center [484, 31] width 81 height 24
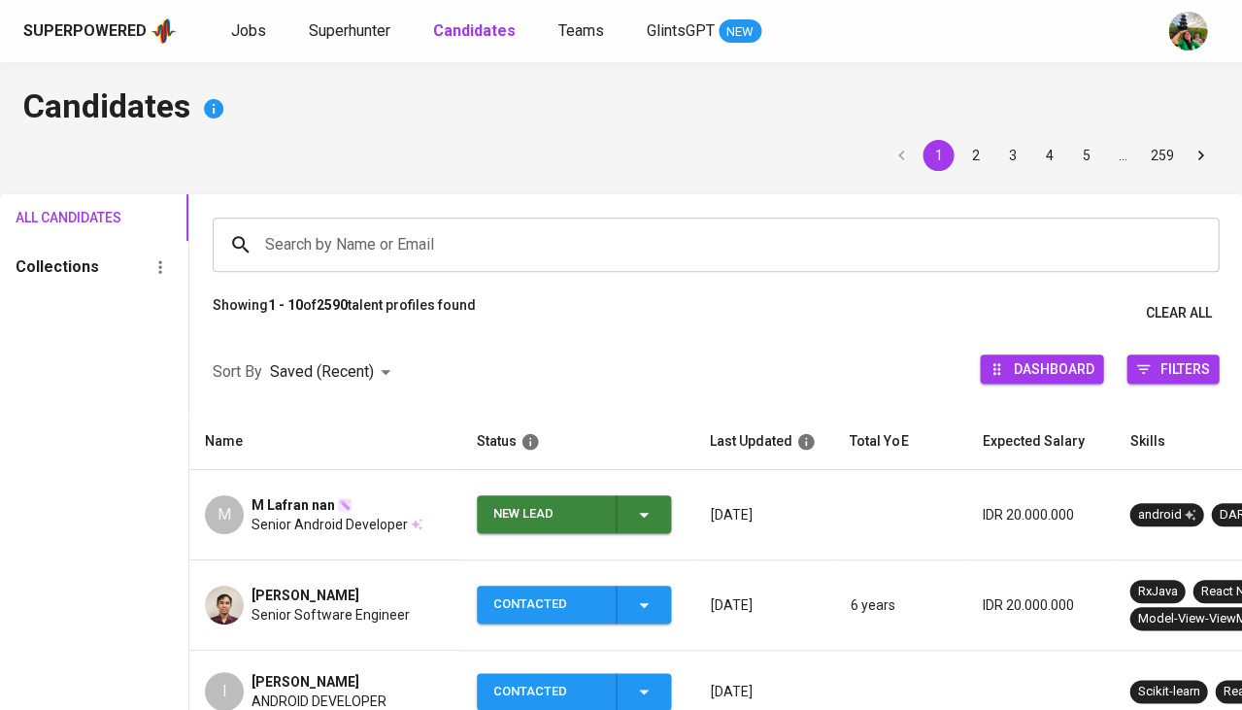
click at [485, 19] on link "Candidates" at bounding box center [476, 31] width 86 height 24
click at [648, 495] on div "New Lead" at bounding box center [574, 514] width 162 height 38
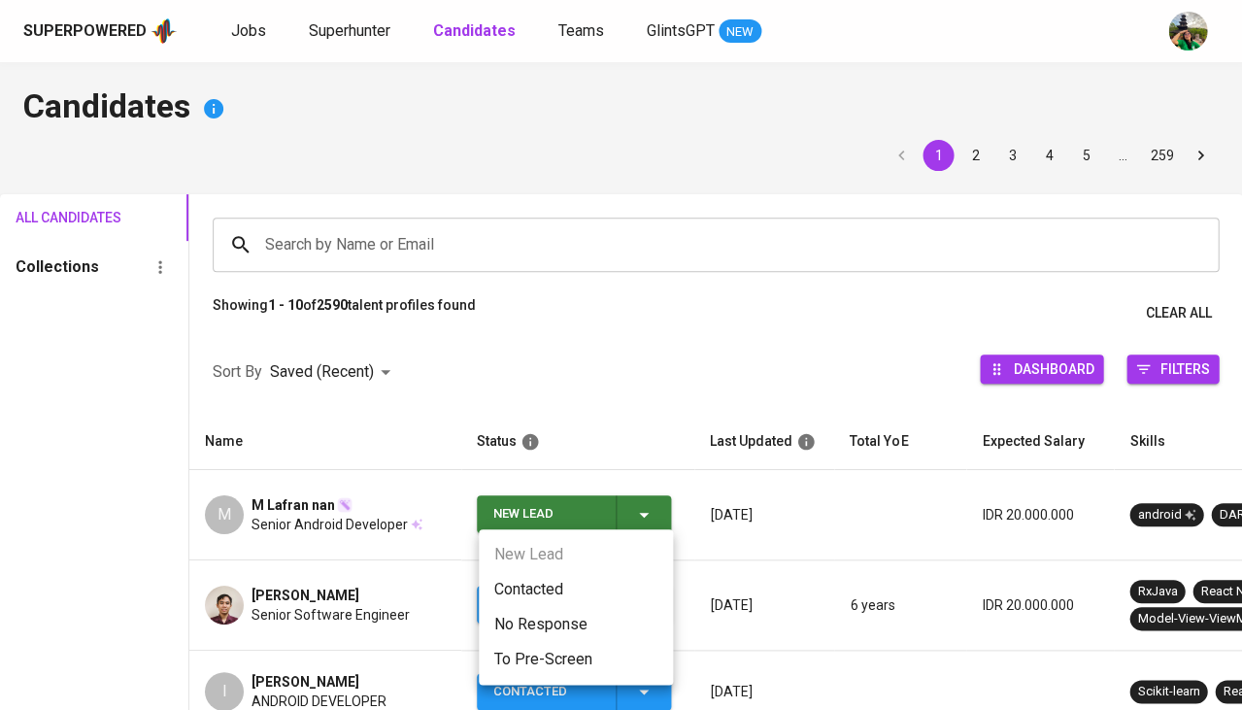
click at [533, 589] on li "Contacted" at bounding box center [576, 589] width 194 height 35
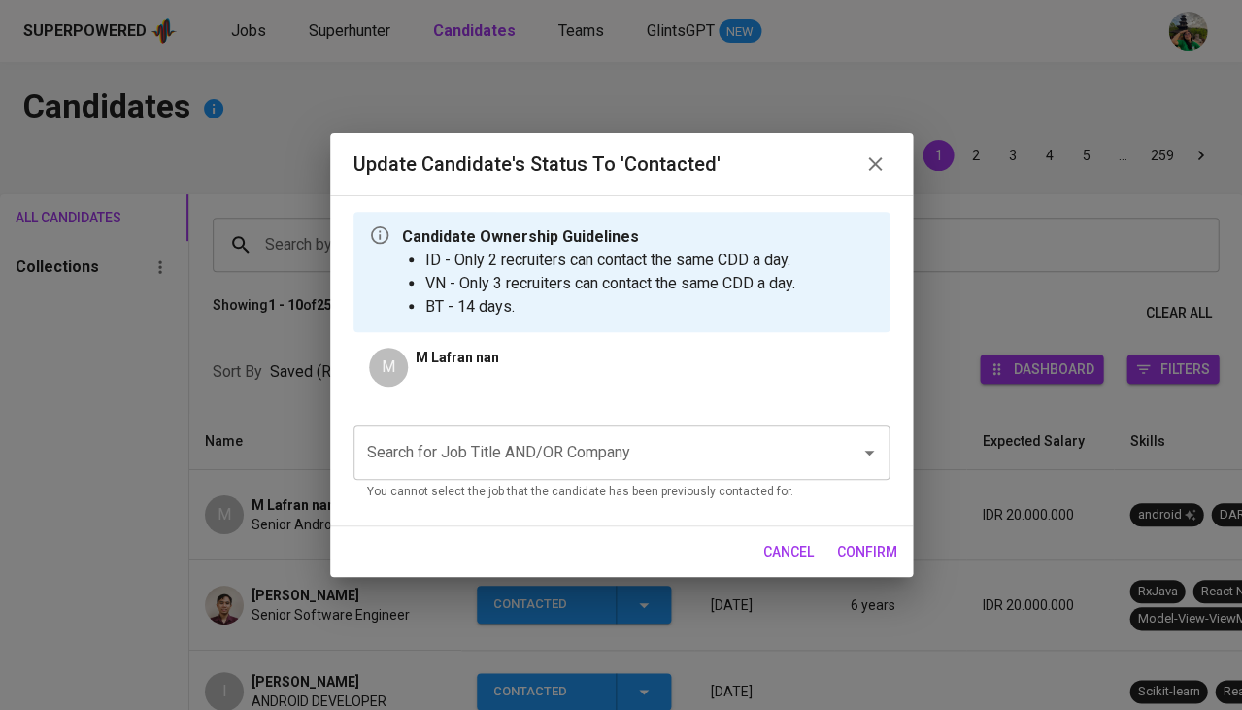
click at [501, 446] on input "Search for Job Title AND/OR Company" at bounding box center [594, 452] width 464 height 37
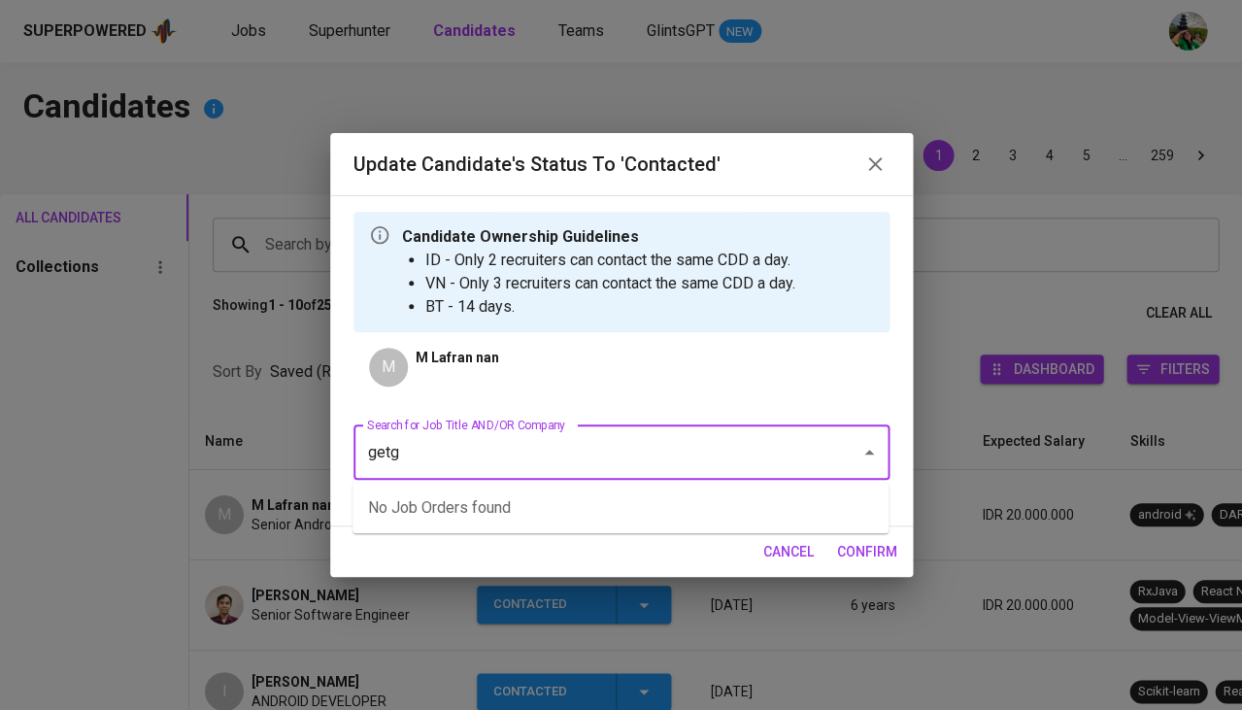
type input "getgo"
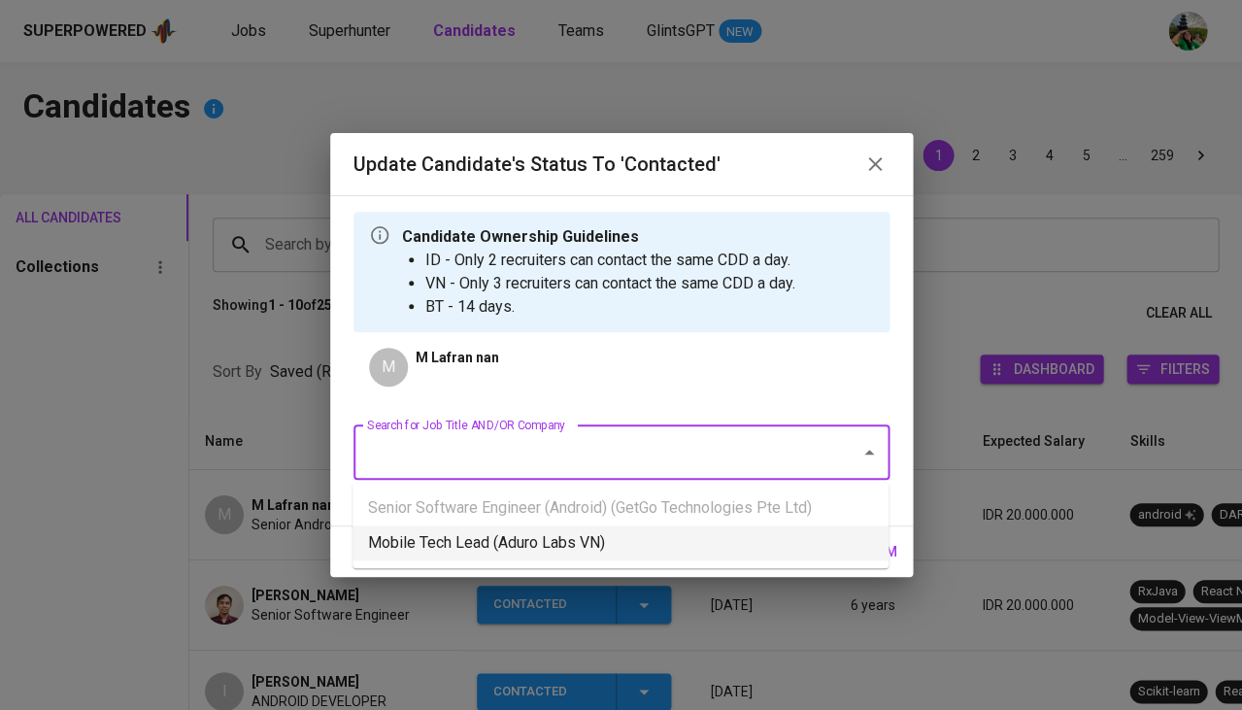
click at [486, 537] on li "Mobile Tech Lead (Aduro Labs VN)" at bounding box center [621, 542] width 536 height 35
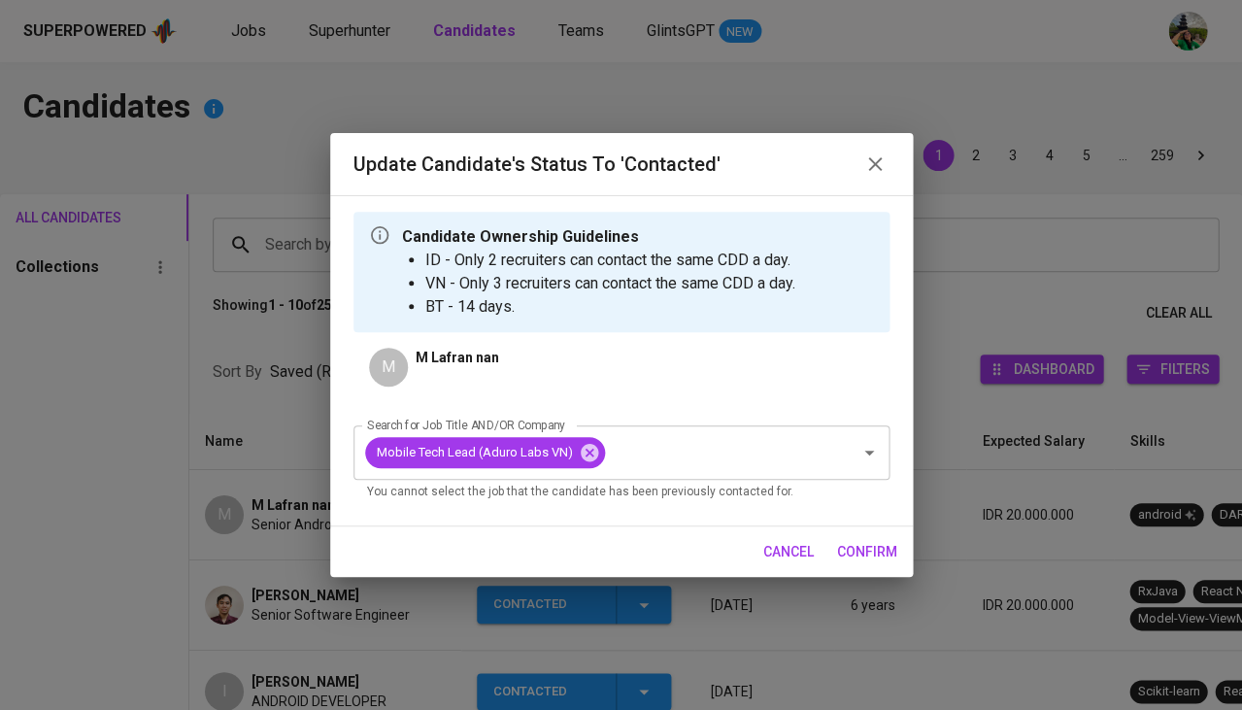
click at [855, 540] on span "confirm" at bounding box center [867, 552] width 60 height 24
